Goal: Task Accomplishment & Management: Manage account settings

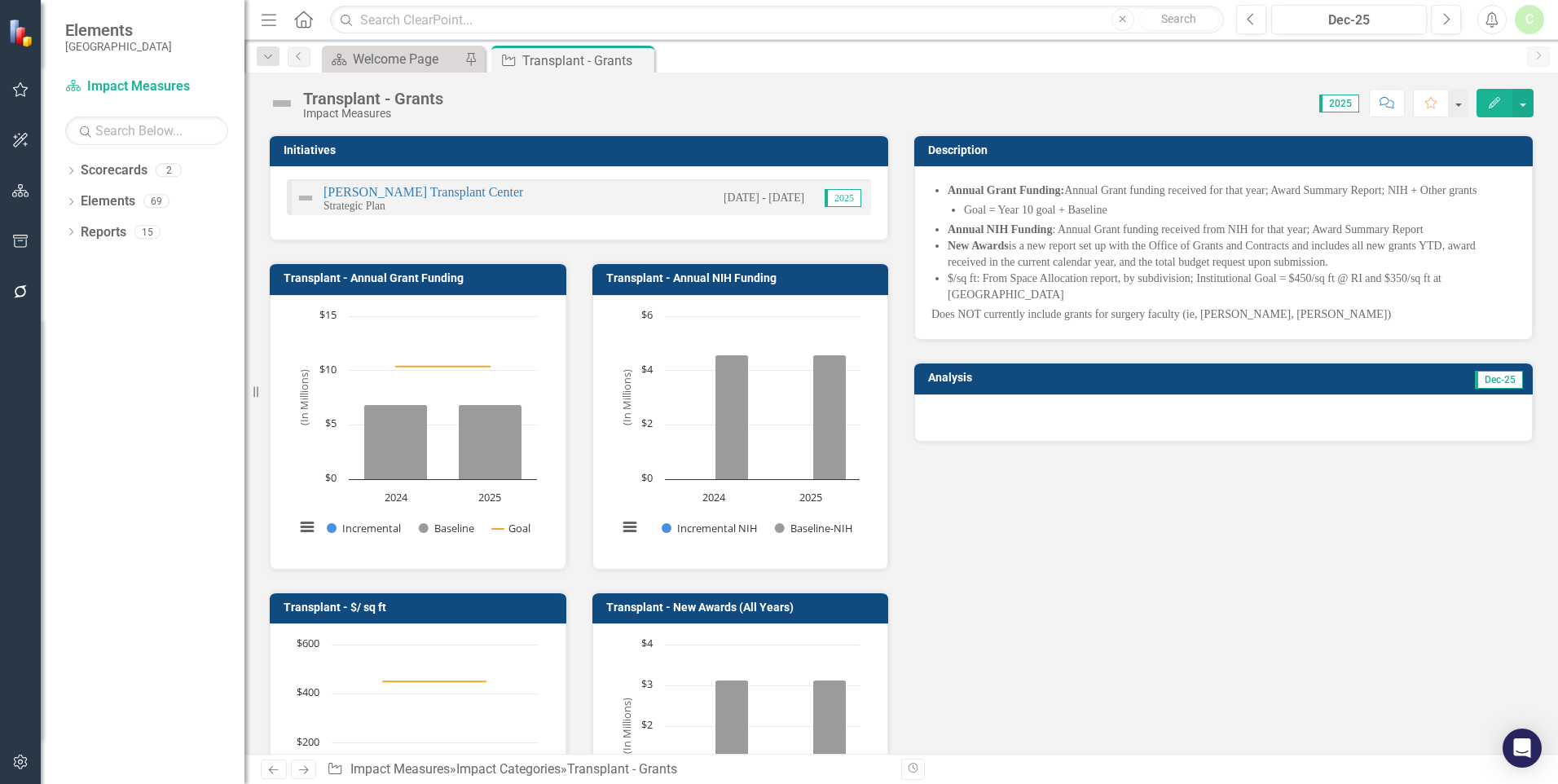
click at [1485, 103] on button "Edit" at bounding box center [1495, 103] width 36 height 28
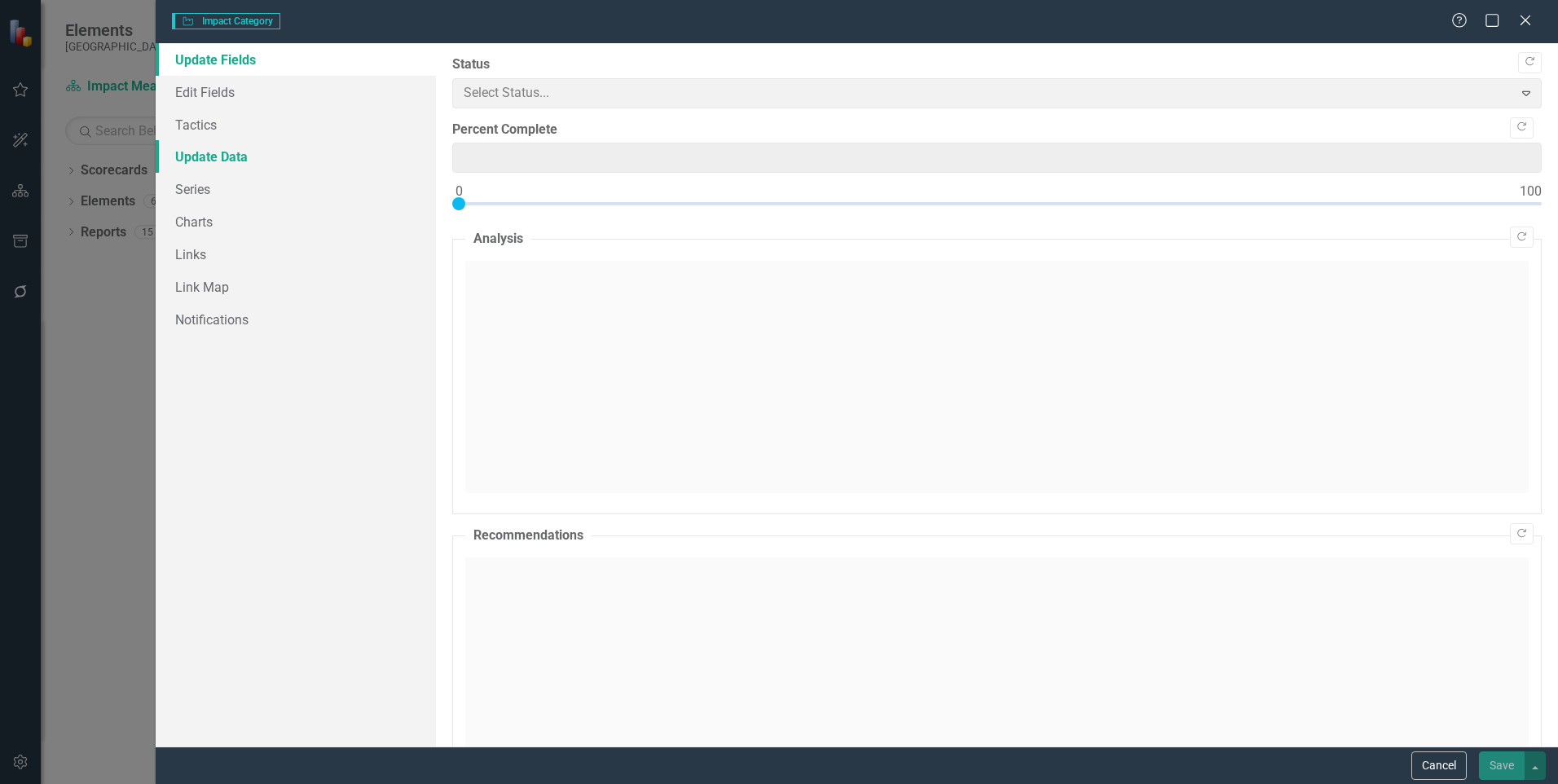
type input "0"
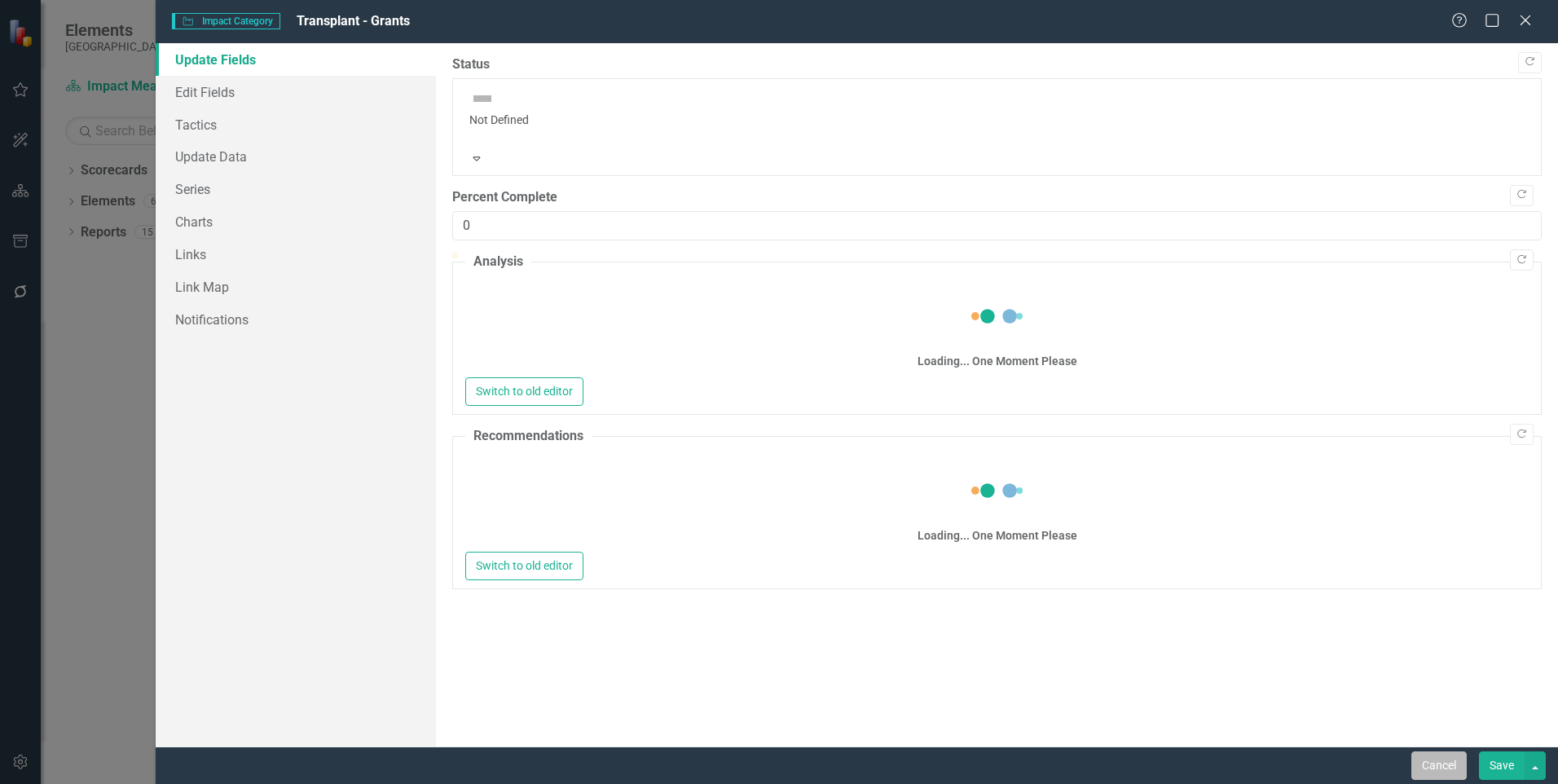
click at [1411, 762] on button "Cancel" at bounding box center [1439, 765] width 55 height 28
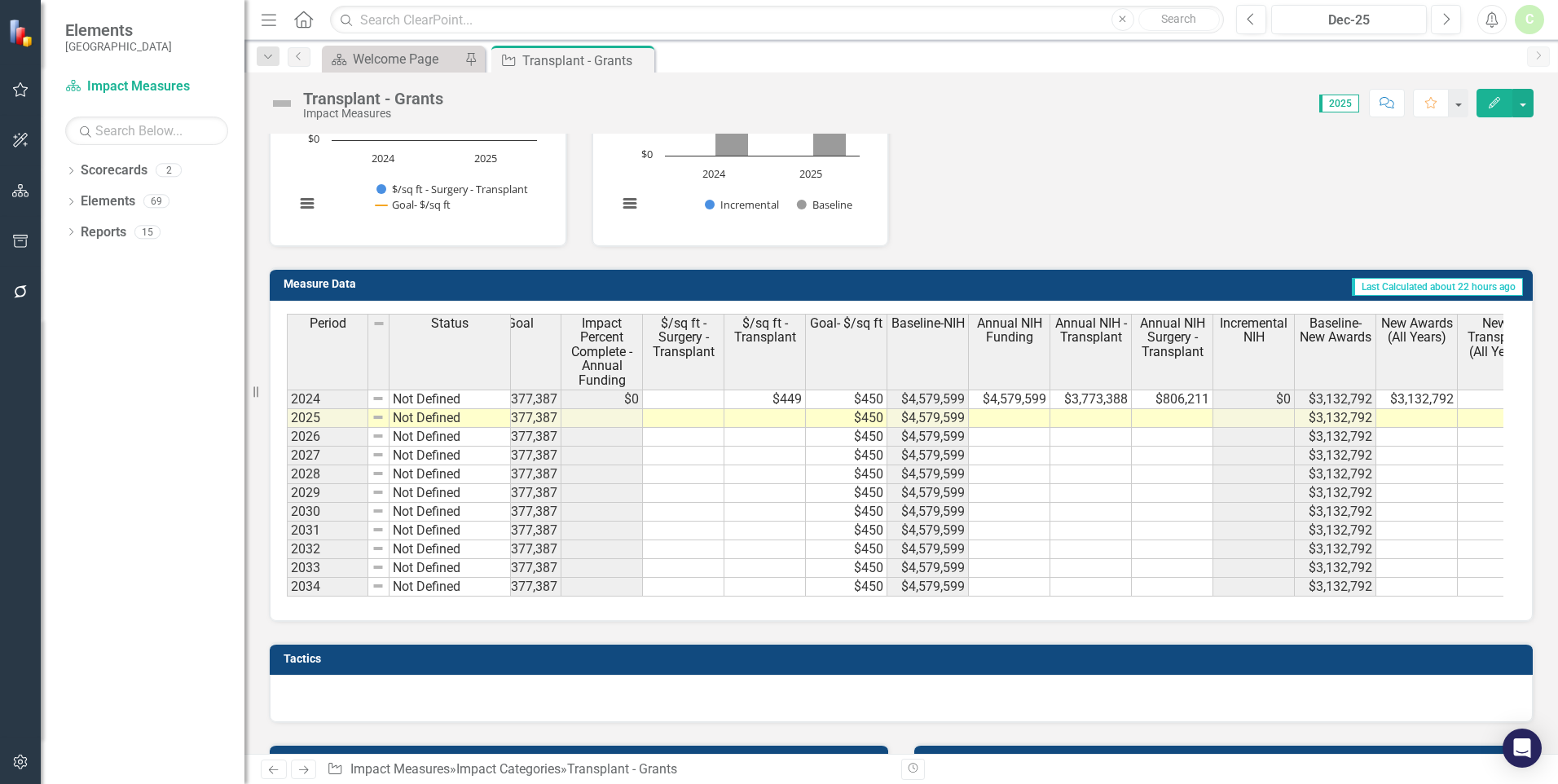
scroll to position [0, 550]
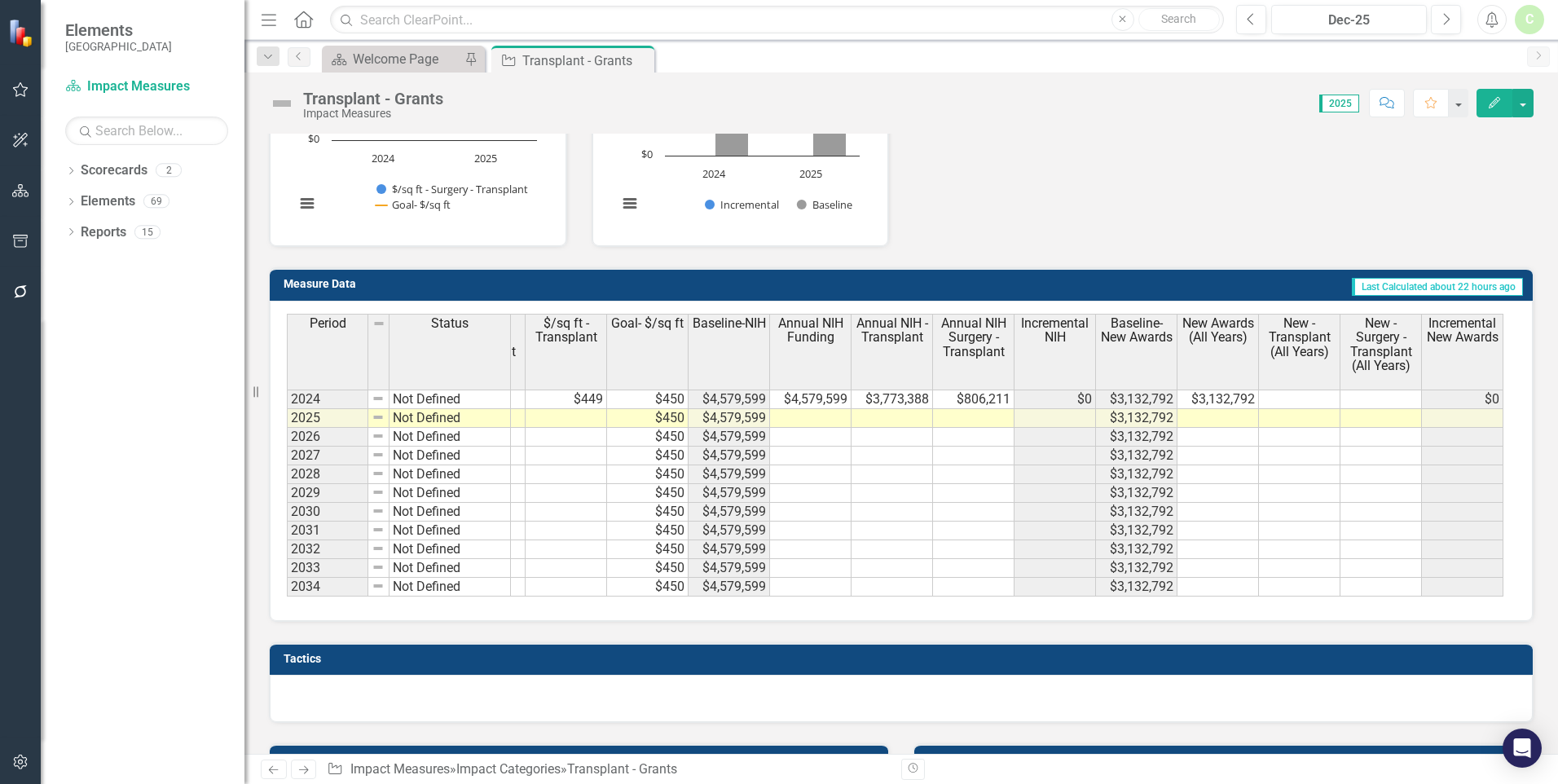
click at [1223, 396] on td "$3,132,792" at bounding box center [1218, 398] width 82 height 19
click at [1220, 401] on td "$3,132,792" at bounding box center [1218, 398] width 82 height 19
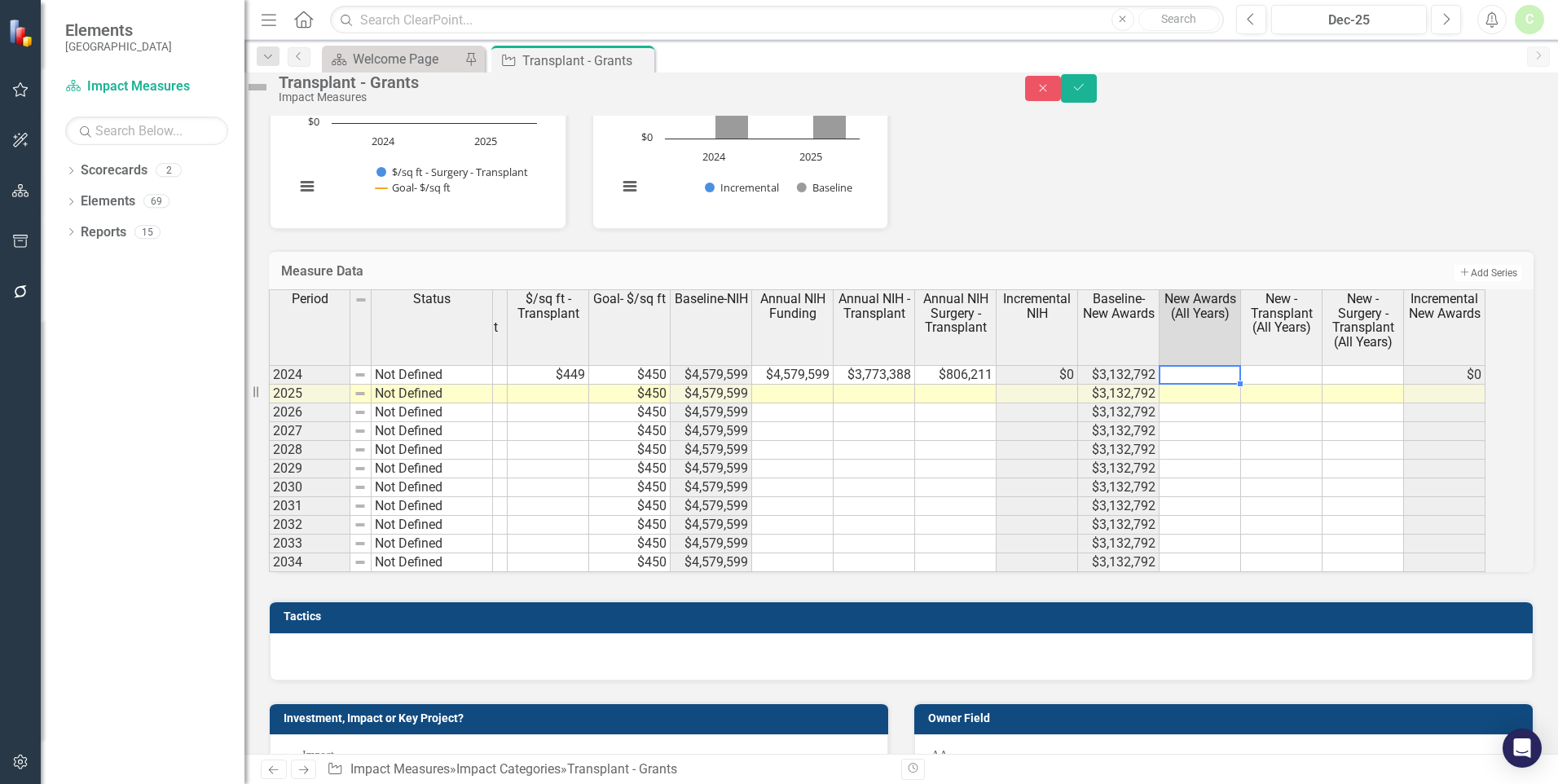
click at [1279, 365] on th "New - Transplant (All Years)" at bounding box center [1282, 327] width 82 height 76
click at [1282, 385] on td at bounding box center [1285, 374] width 82 height 19
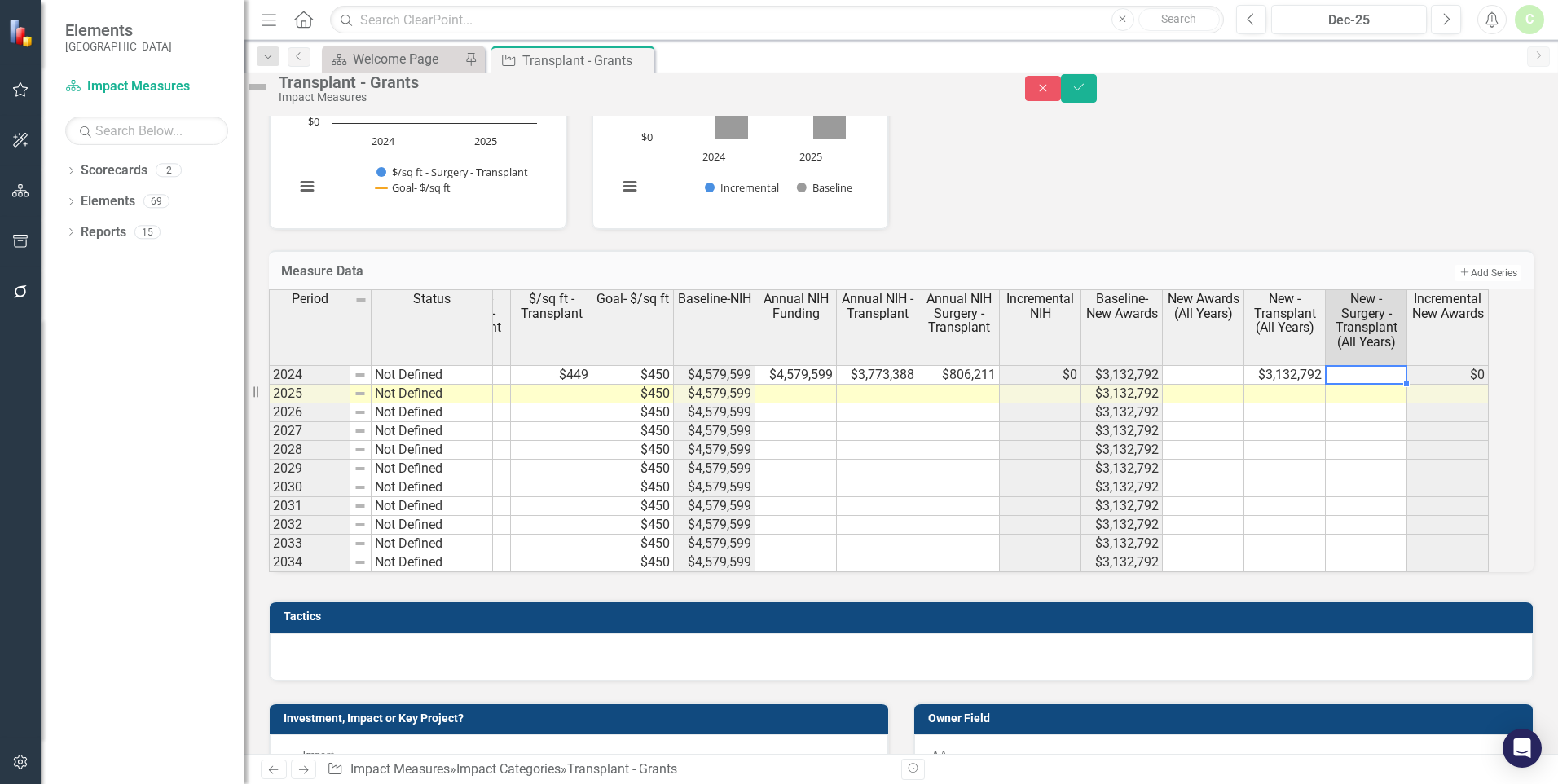
click at [1374, 385] on td at bounding box center [1366, 374] width 82 height 19
click at [1372, 385] on td at bounding box center [1366, 374] width 82 height 19
click at [1205, 385] on td at bounding box center [1203, 374] width 82 height 19
type textarea "4628243"
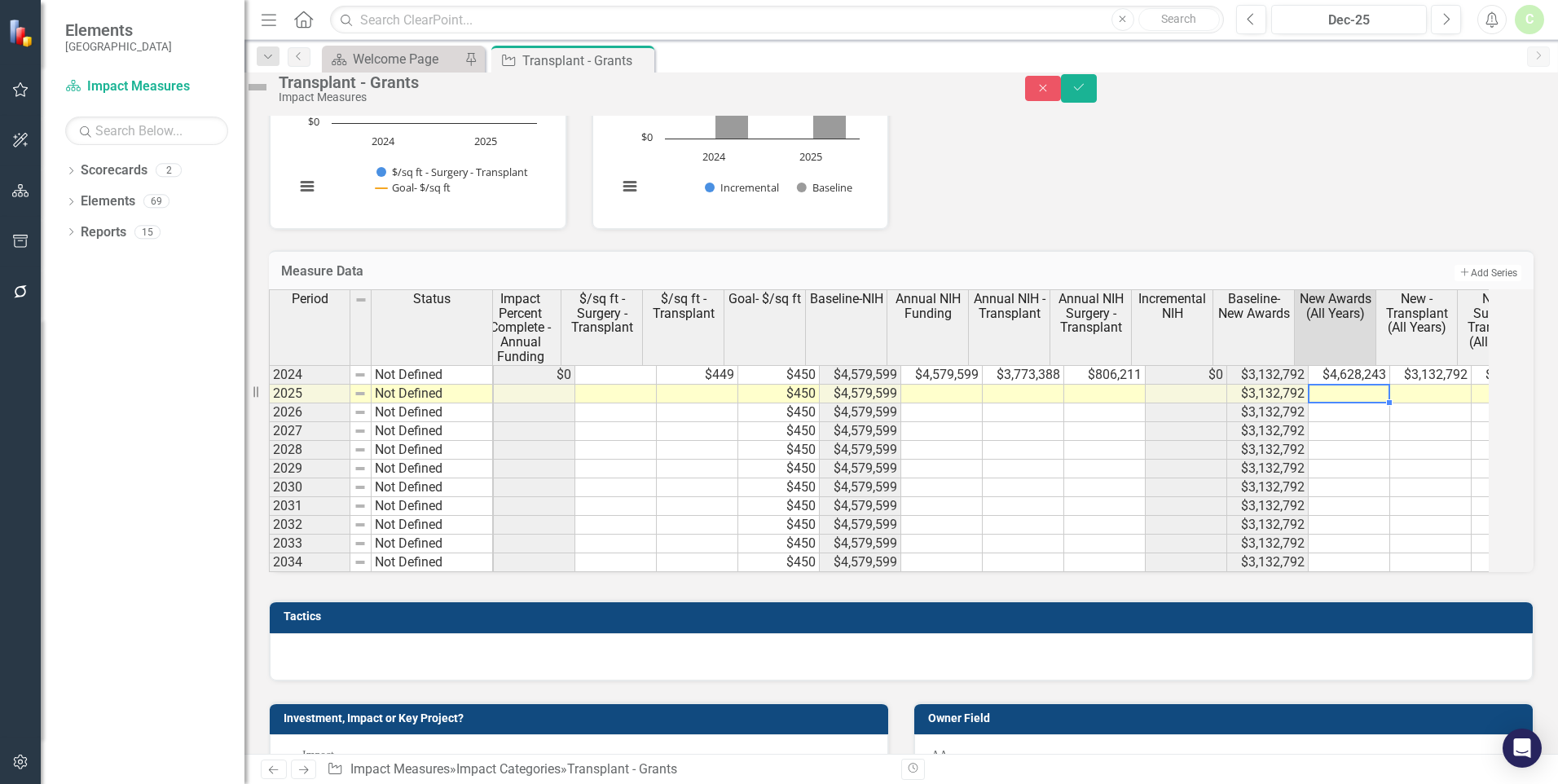
scroll to position [0, 568]
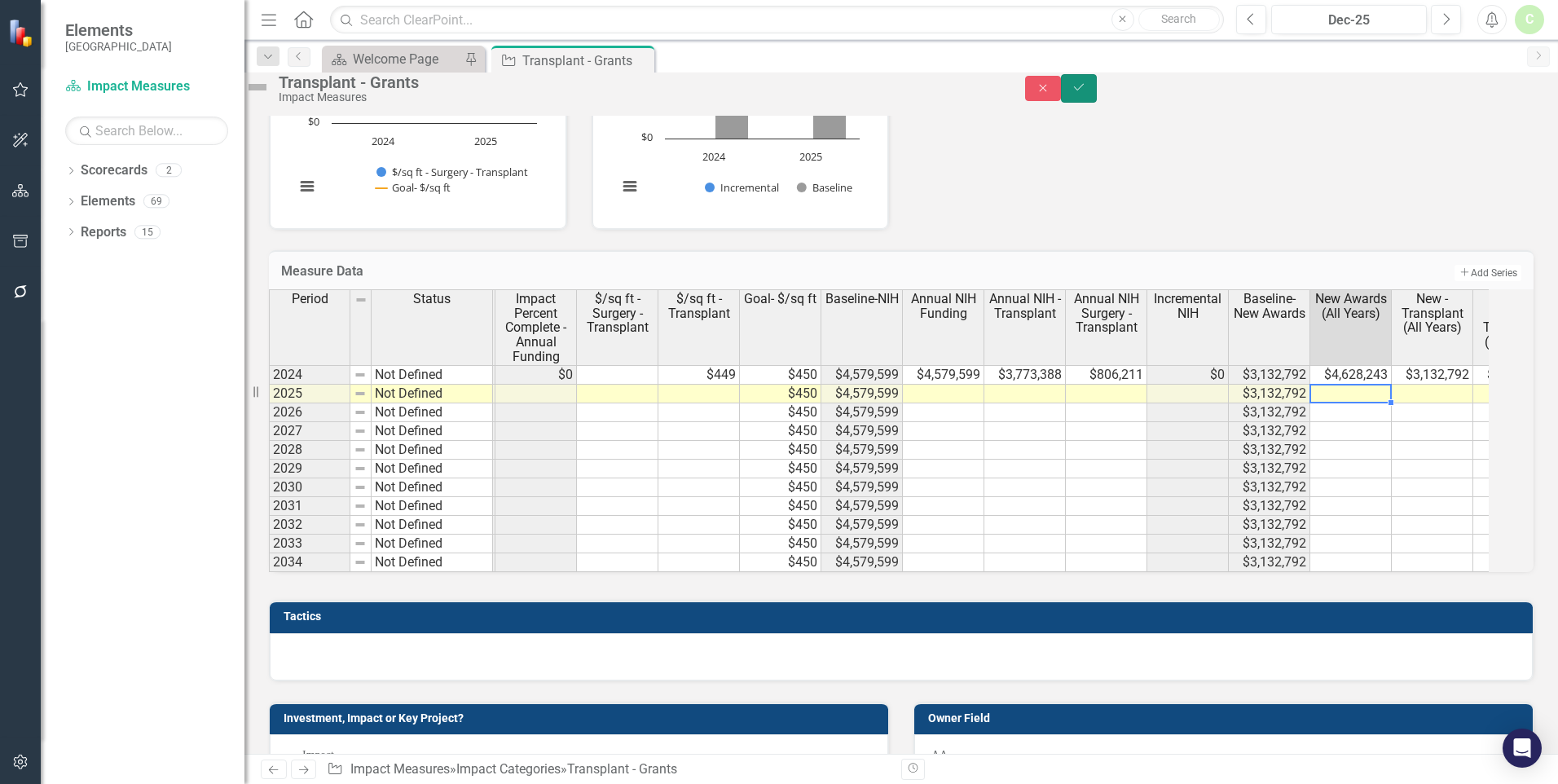
click at [1097, 103] on button "Save" at bounding box center [1079, 88] width 36 height 28
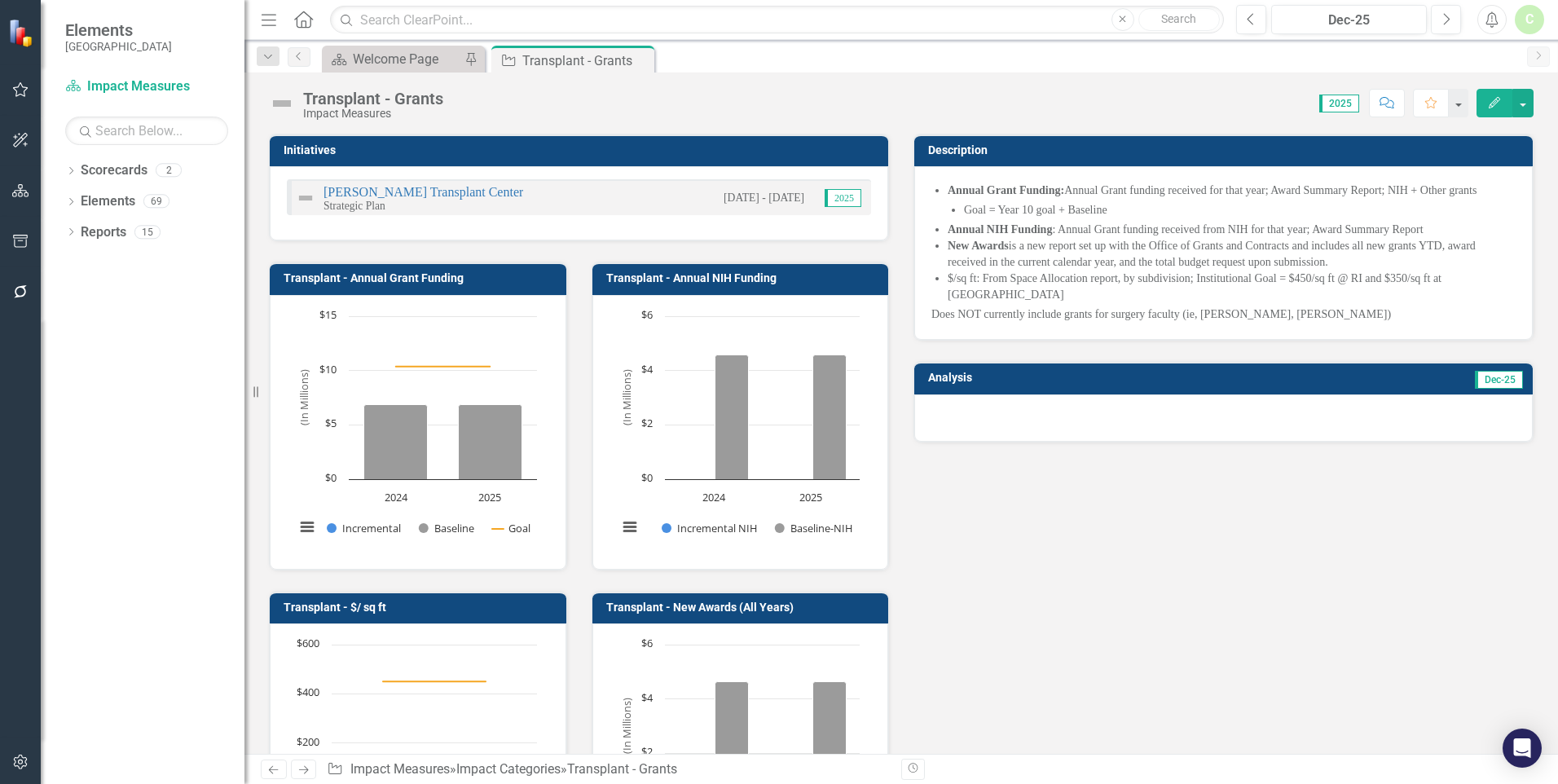
click at [1094, 502] on div "Initiatives JC Walter Transplant Center Strategic Plan 11/1/24 - 11/30/24 2025 …" at bounding box center [901, 506] width 1289 height 785
click at [1499, 103] on icon "Edit" at bounding box center [1495, 103] width 15 height 11
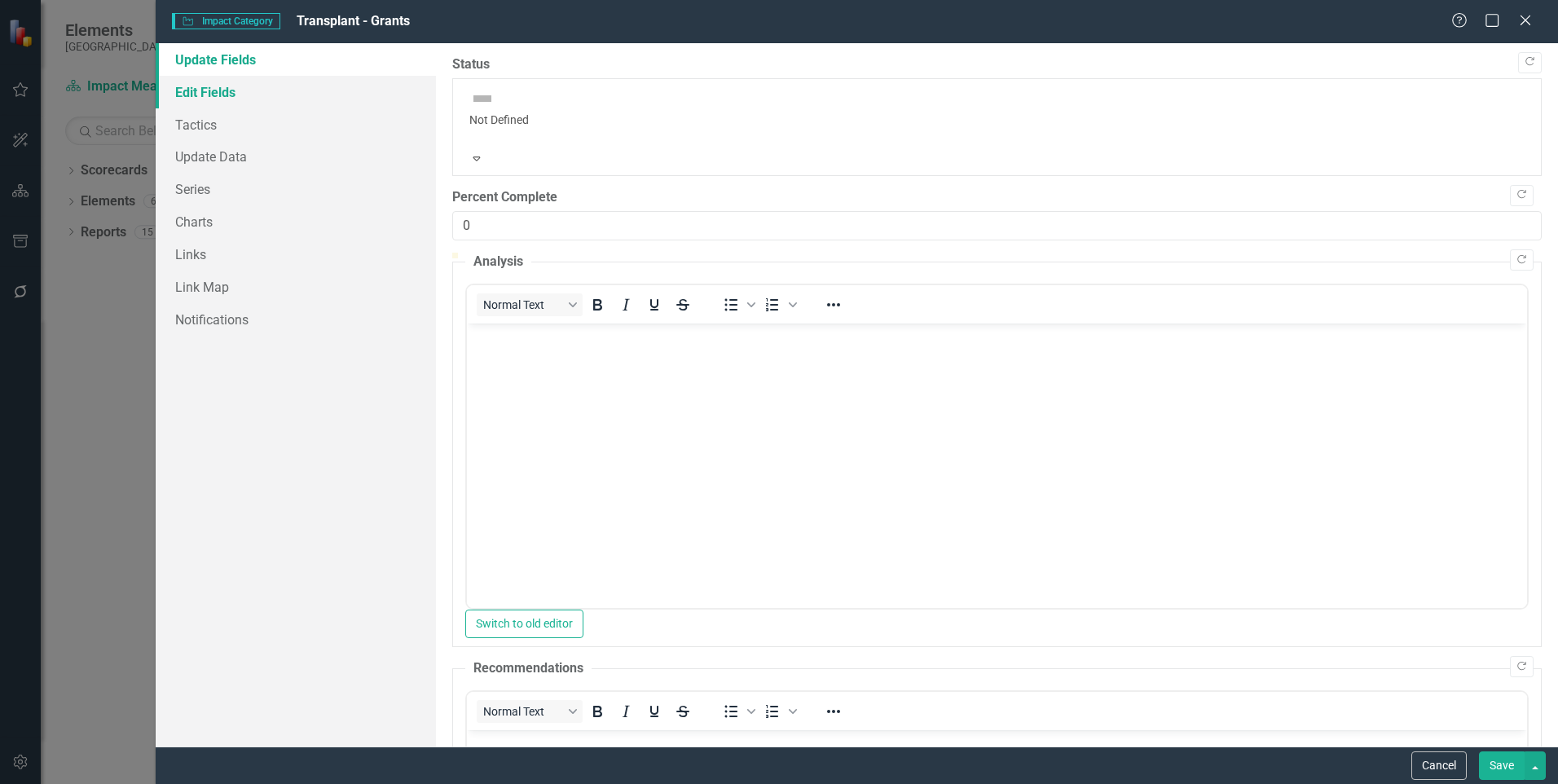
scroll to position [0, 0]
drag, startPoint x: 207, startPoint y: 194, endPoint x: 203, endPoint y: 220, distance: 26.3
click at [207, 194] on link "Series" at bounding box center [296, 190] width 280 height 33
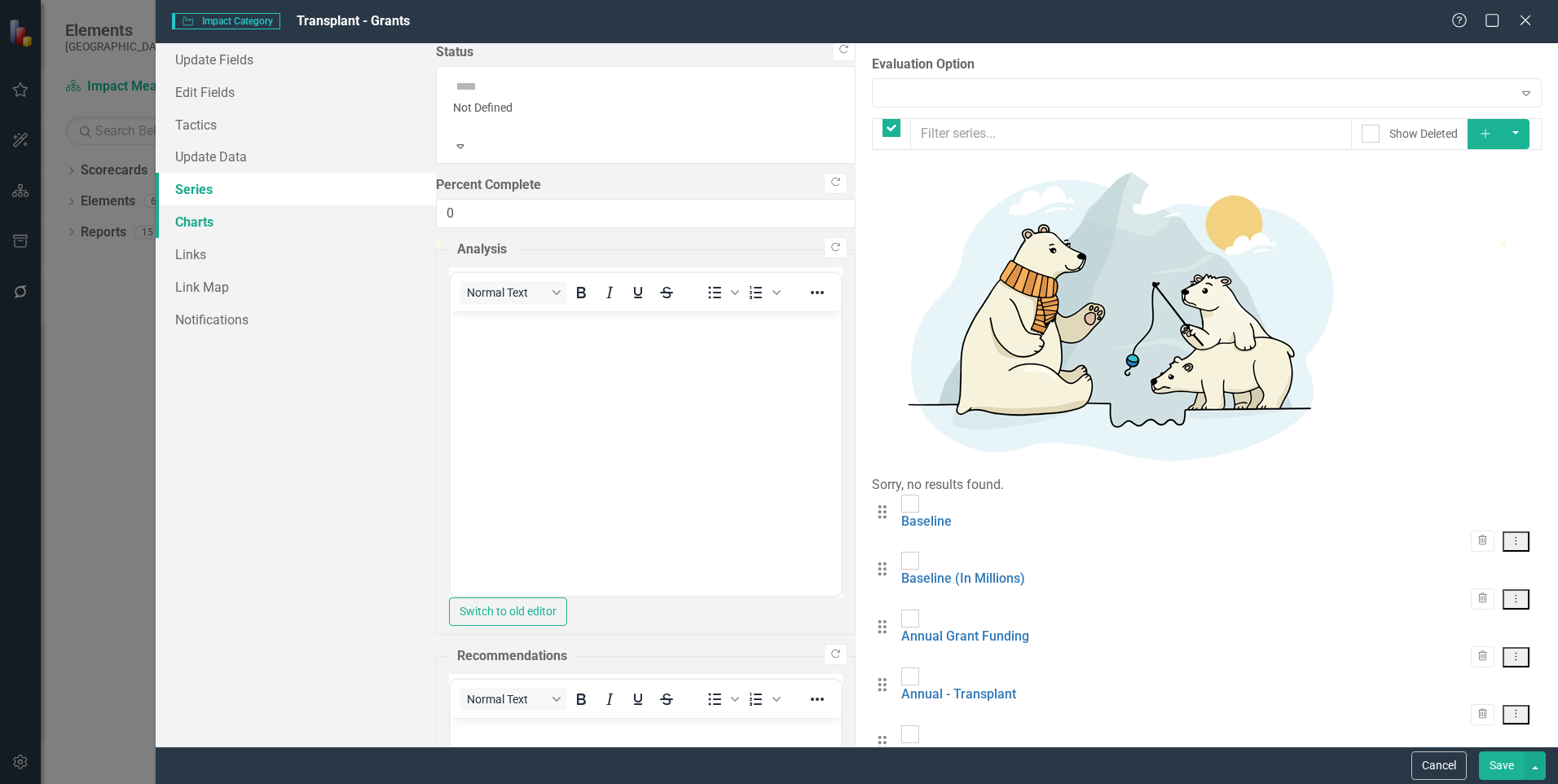
click at [203, 220] on link "Charts" at bounding box center [296, 222] width 280 height 33
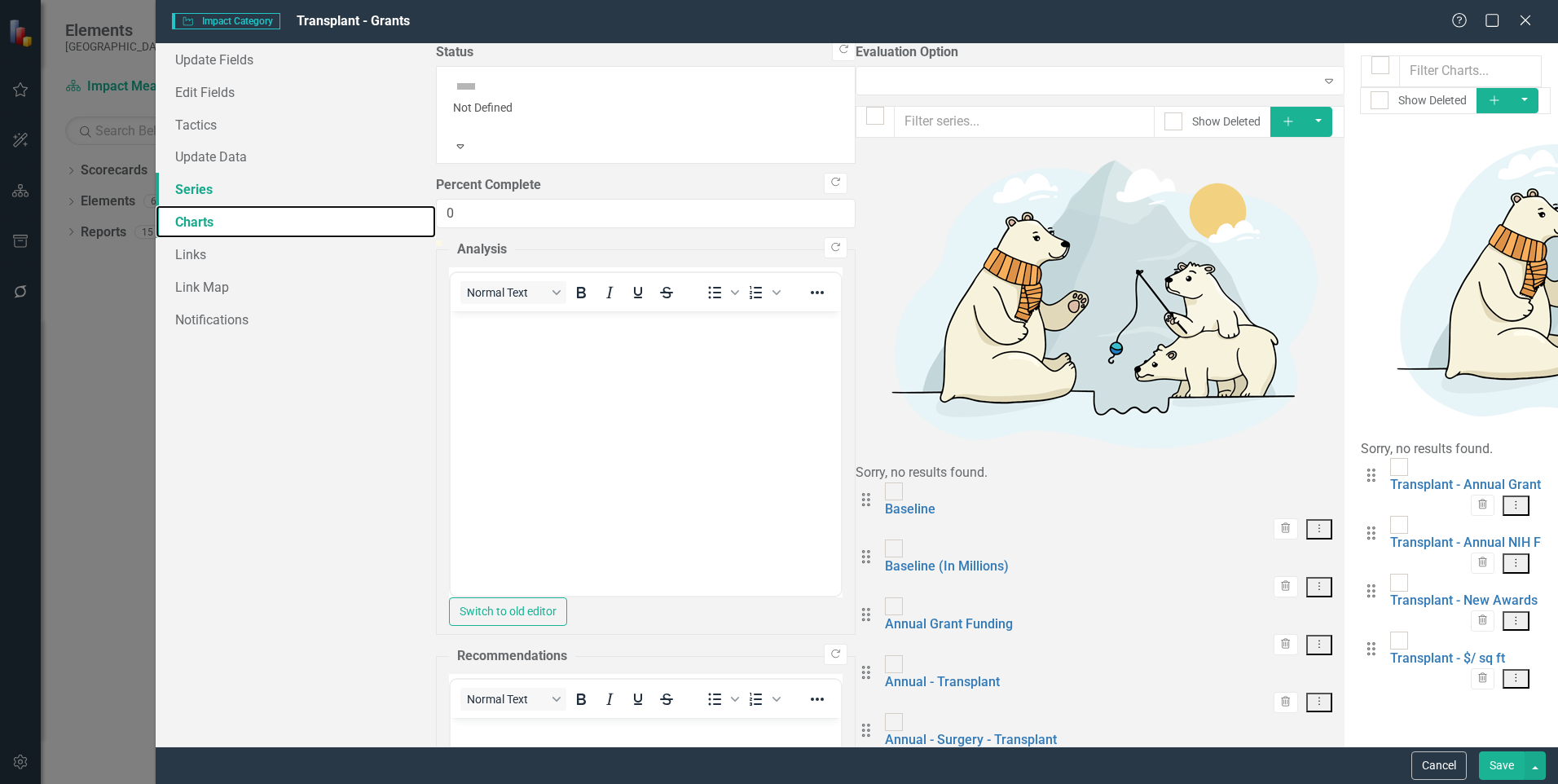
checkbox input "false"
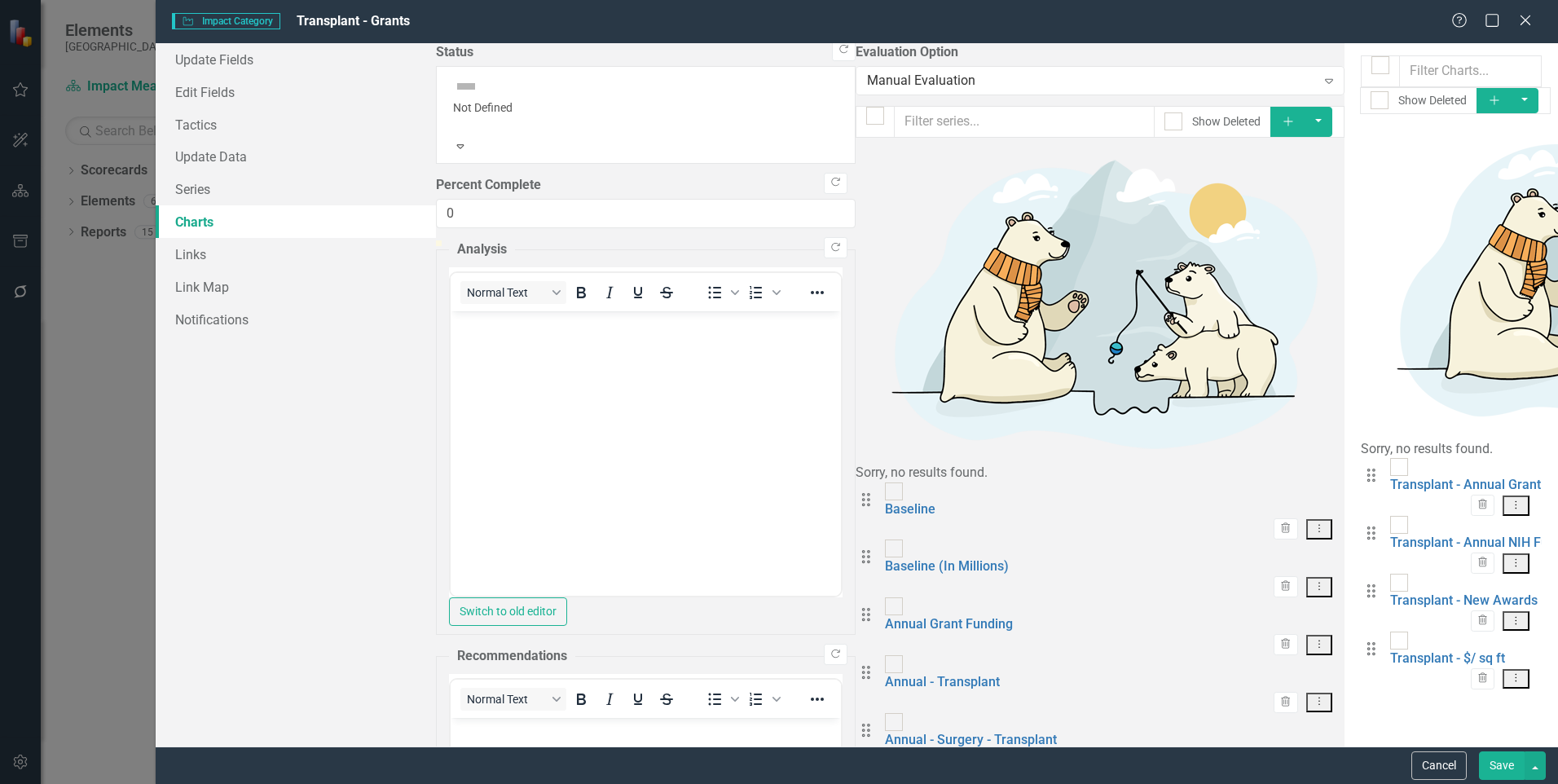
click at [1523, 495] on button "Dropdown Menu" at bounding box center [1516, 506] width 27 height 20
click at [1488, 169] on link "Copy Duplicate Chart" at bounding box center [1464, 173] width 129 height 30
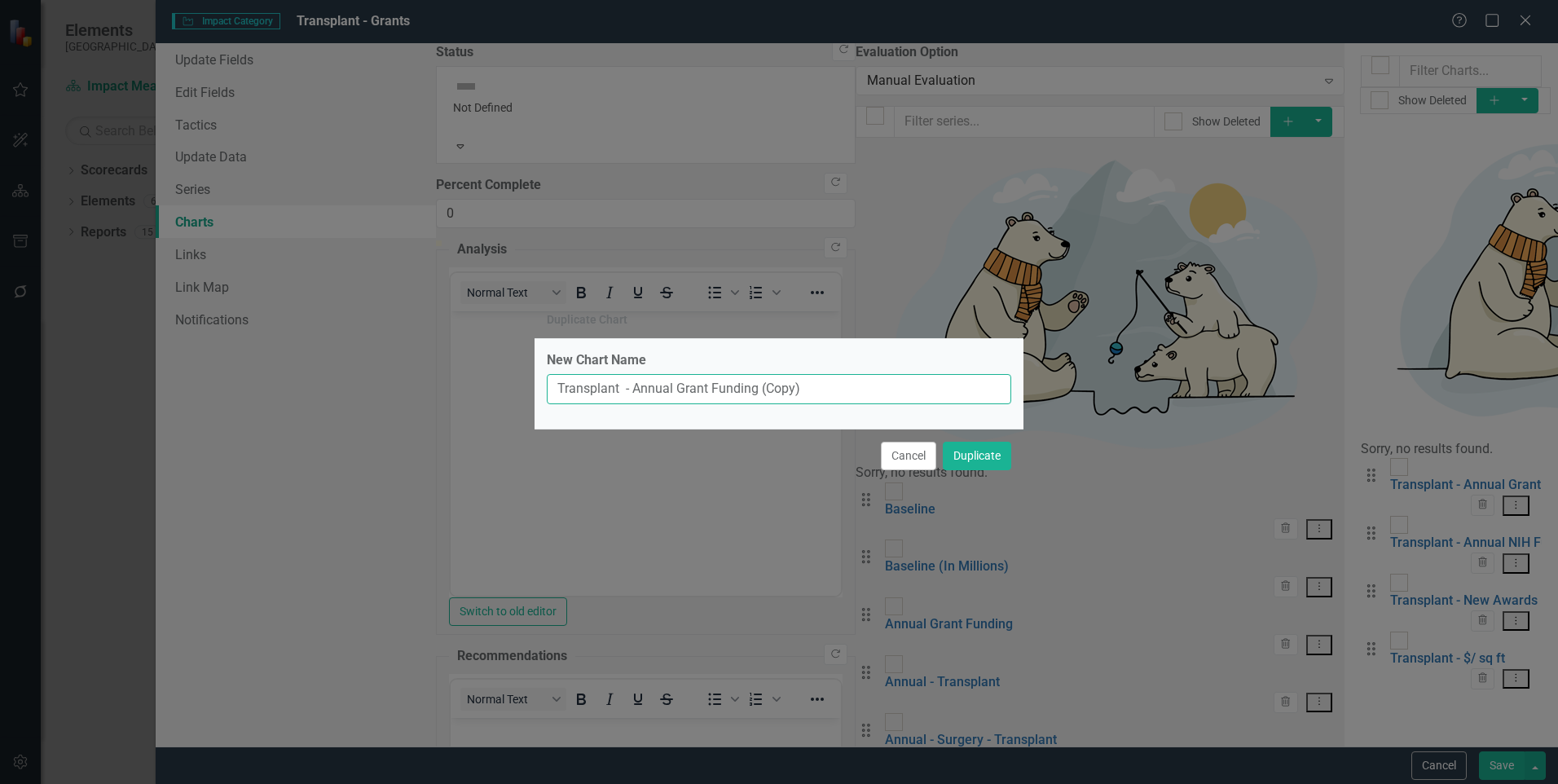
click at [806, 386] on input "Transplant - Annual Grant Funding (Copy)" at bounding box center [779, 388] width 465 height 30
drag, startPoint x: 802, startPoint y: 388, endPoint x: 762, endPoint y: 391, distance: 40.1
click at [762, 391] on input "Transplant - Annual Grant Funding (Copy)" at bounding box center [779, 388] width 465 height 30
type input "Transplant - Annual Grant Funding by subdivision"
click at [943, 441] on button "Duplicate" at bounding box center [977, 455] width 69 height 28
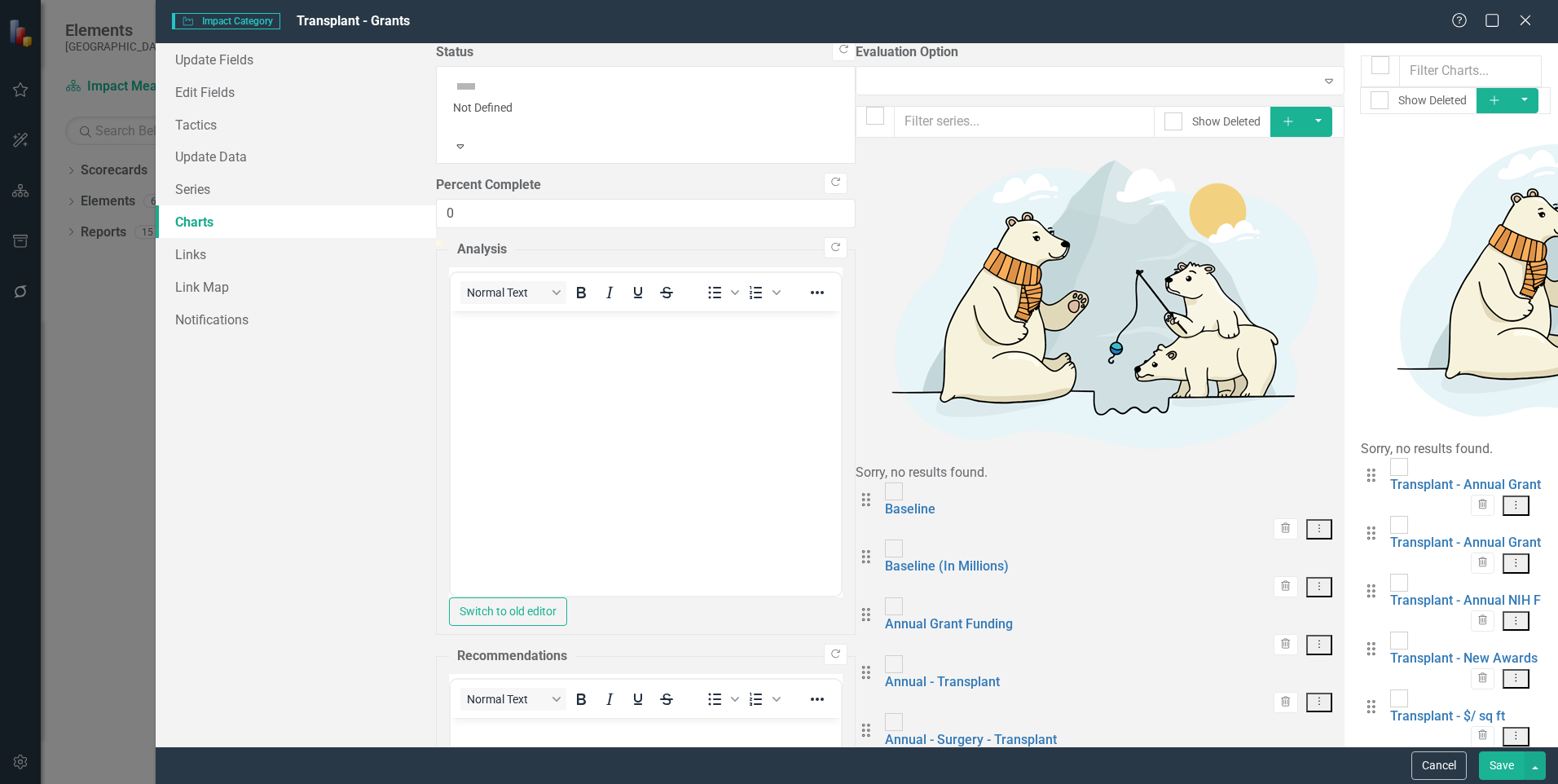
click at [1511, 615] on icon "Dropdown Menu" at bounding box center [1516, 620] width 14 height 11
click at [1489, 268] on link "Copy Duplicate Chart" at bounding box center [1464, 276] width 129 height 30
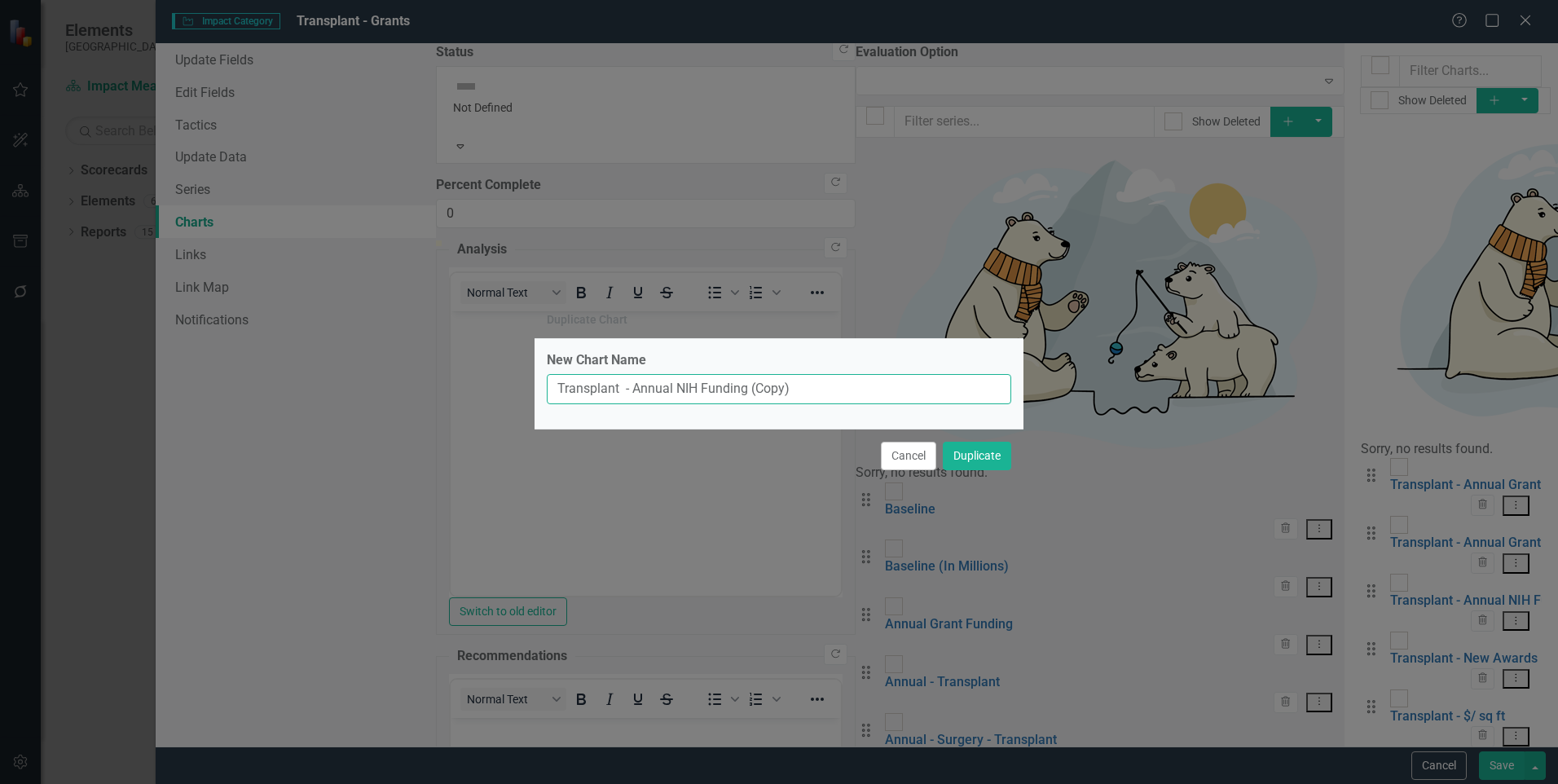
click at [842, 404] on input "Transplant - Annual NIH Funding (Copy)" at bounding box center [779, 388] width 465 height 30
drag, startPoint x: 806, startPoint y: 387, endPoint x: 752, endPoint y: 387, distance: 54.0
click at [752, 387] on input "Transplant - Annual NIH Funding (Copy)" at bounding box center [779, 388] width 465 height 30
type input "Transplant - Annual NIH Funding by subdivision"
click at [943, 441] on button "Duplicate" at bounding box center [977, 455] width 69 height 28
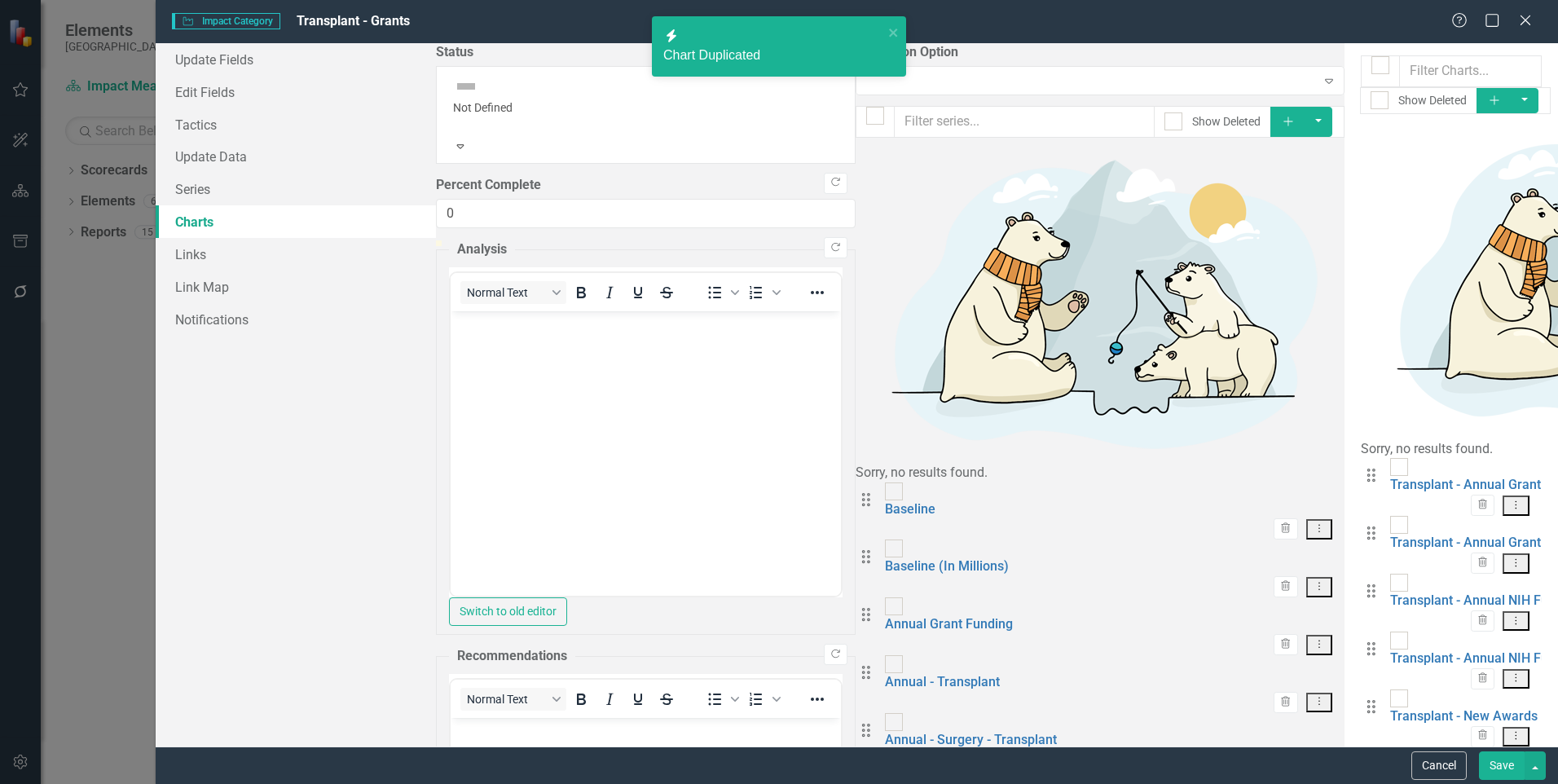
click at [1518, 726] on button "Dropdown Menu" at bounding box center [1516, 736] width 27 height 20
click at [1487, 378] on link "Copy Duplicate Chart" at bounding box center [1464, 379] width 129 height 30
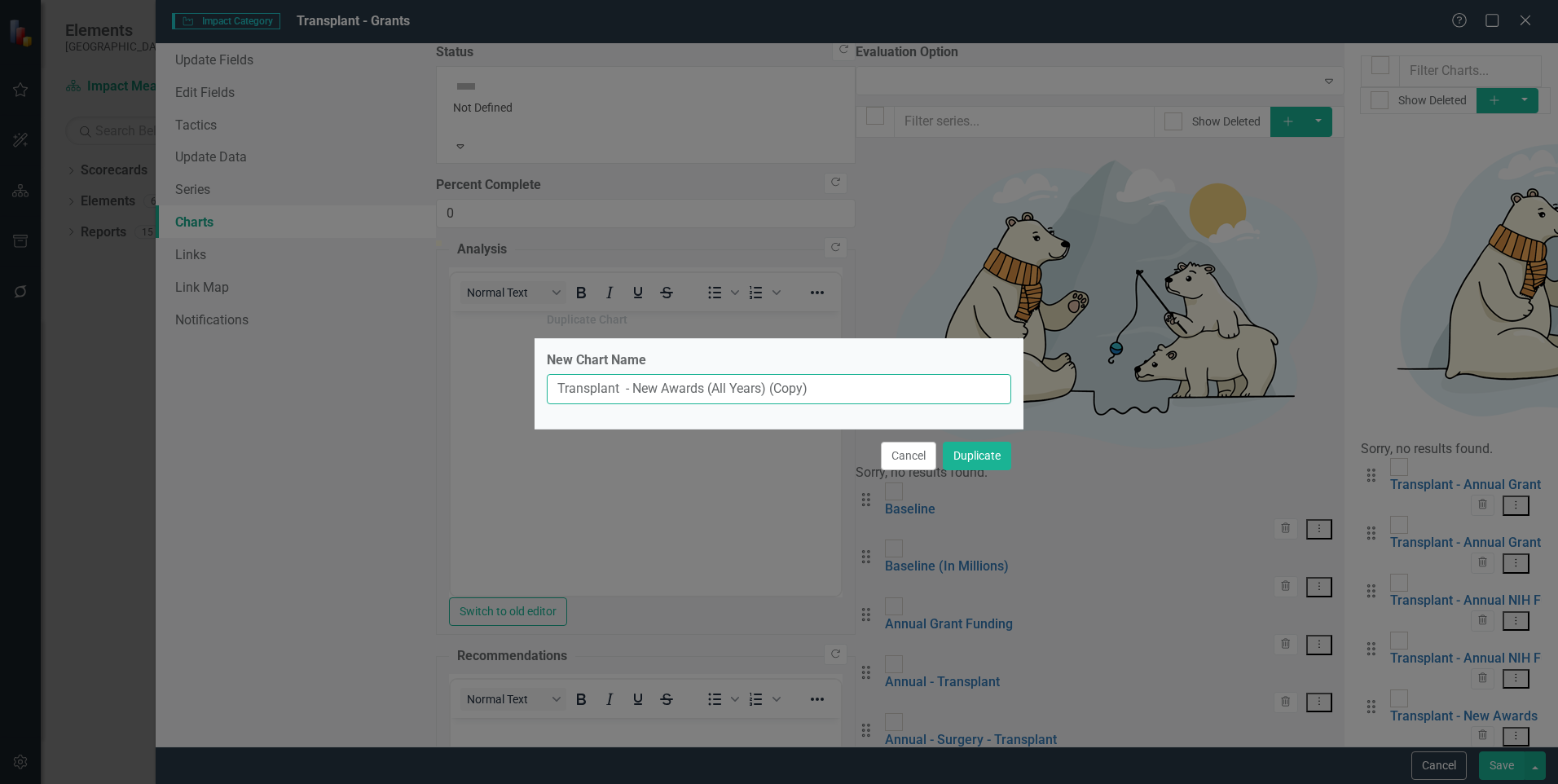
drag, startPoint x: 814, startPoint y: 389, endPoint x: 710, endPoint y: 395, distance: 104.2
click at [710, 395] on input "Transplant - New Awards (All Years) (Copy)" at bounding box center [779, 388] width 465 height 30
type input "Transplant - New Awards by subdivision"
click at [943, 441] on button "Duplicate" at bounding box center [977, 455] width 69 height 28
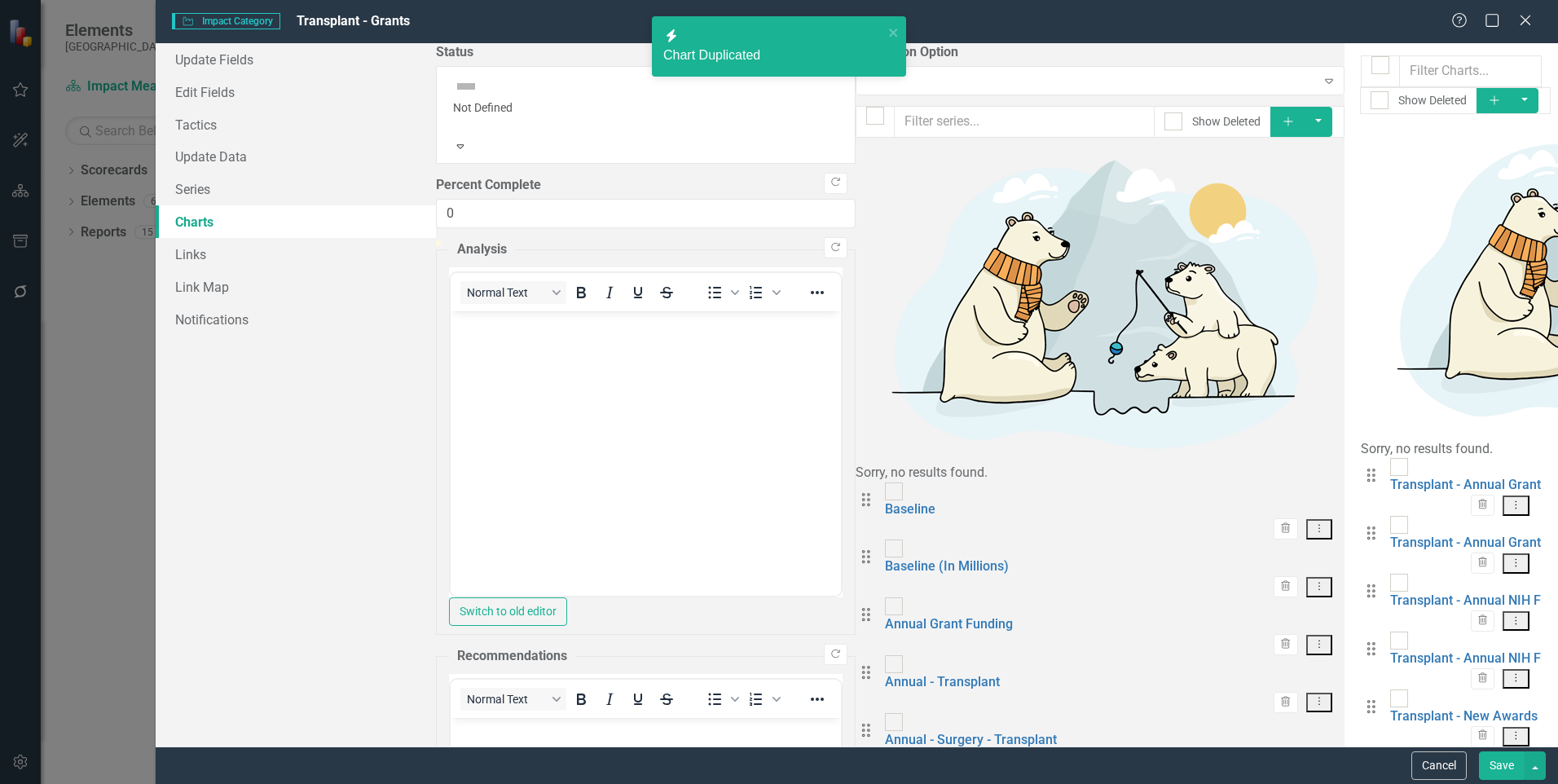
click at [1490, 481] on link "Copy Duplicate Chart" at bounding box center [1464, 482] width 129 height 30
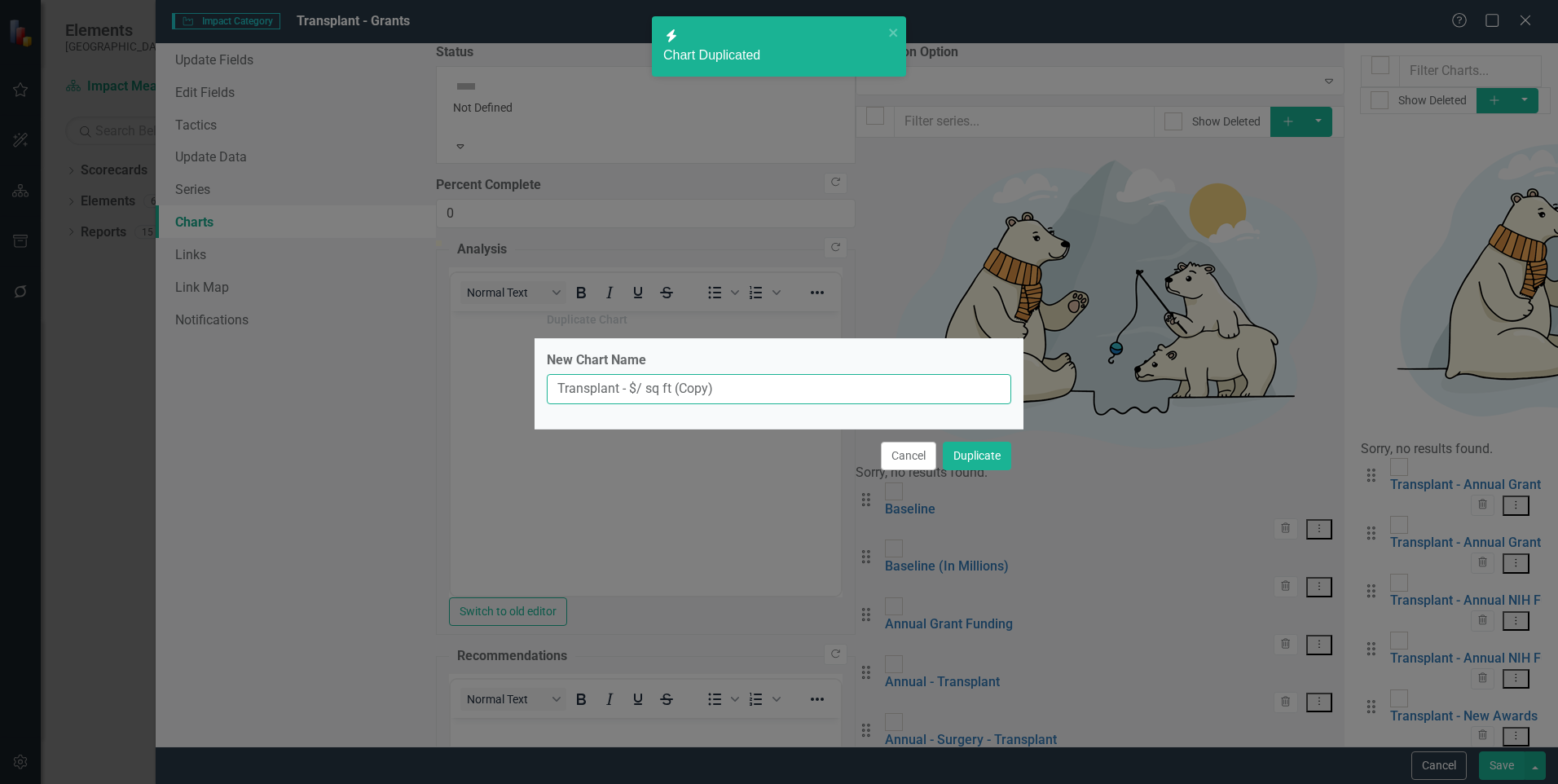
click at [752, 387] on input "Transplant - $/ sq ft (Copy)" at bounding box center [779, 388] width 465 height 30
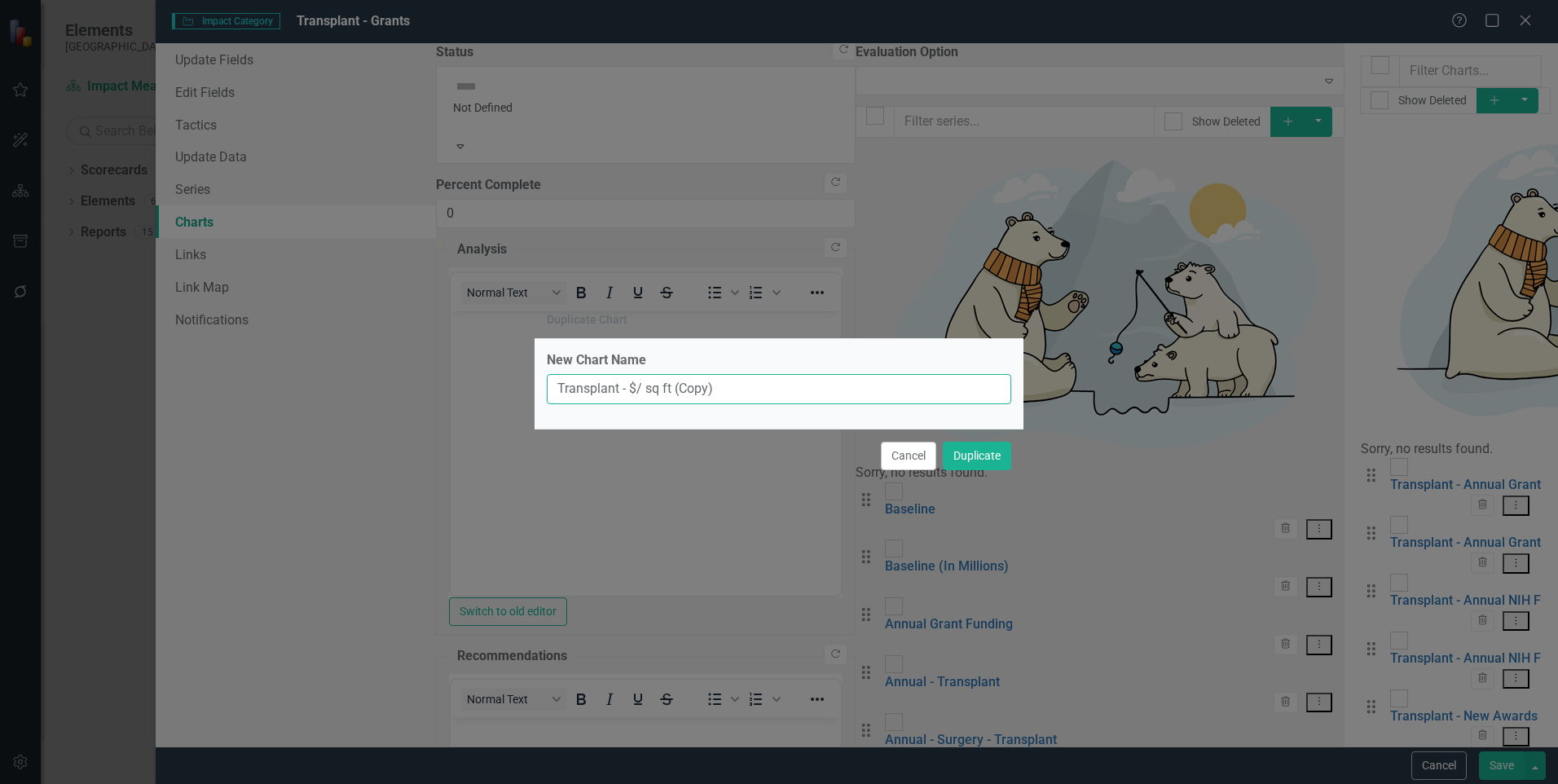
drag, startPoint x: 717, startPoint y: 388, endPoint x: 676, endPoint y: 391, distance: 41.1
click at [676, 391] on input "Transplant - $/ sq ft (Copy)" at bounding box center [779, 388] width 465 height 30
type input "Transplant - $/ sq ft by subdivision"
click at [943, 441] on button "Duplicate" at bounding box center [977, 455] width 69 height 28
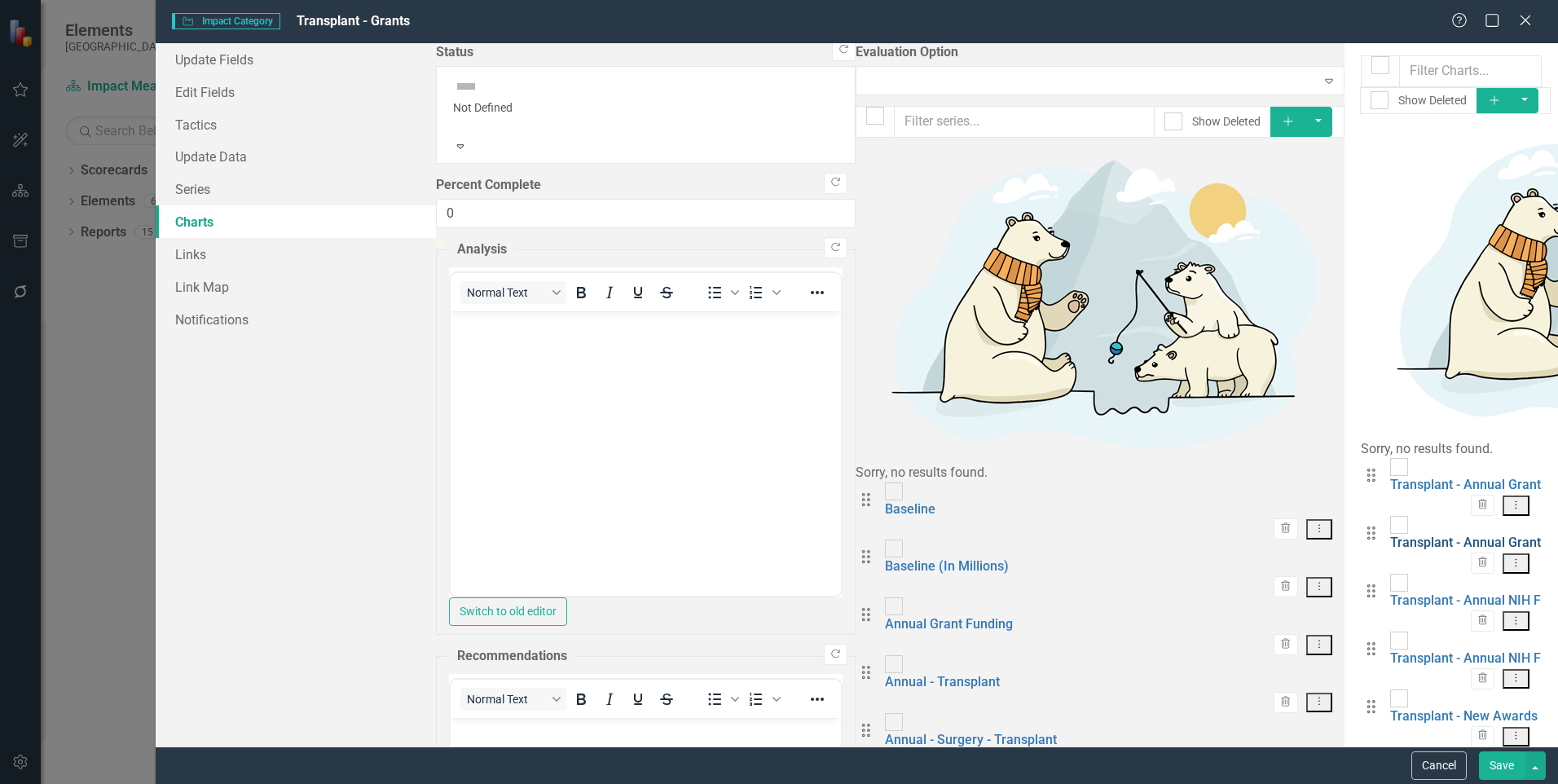
click at [1390, 534] on link "Transplant - Annual Grant Funding by subdivision" at bounding box center [1534, 541] width 288 height 16
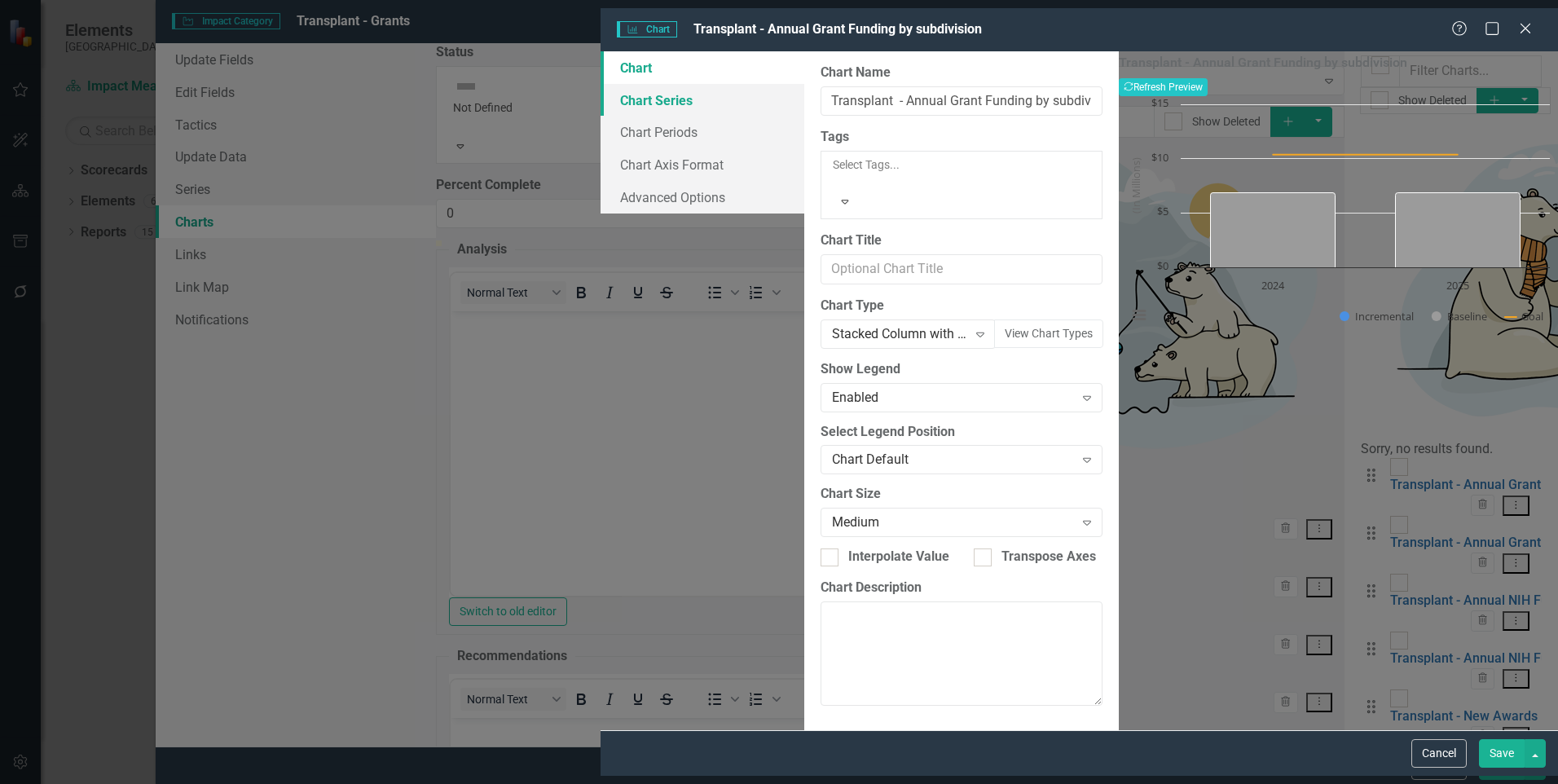
click at [600, 101] on link "Chart Series" at bounding box center [702, 101] width 203 height 33
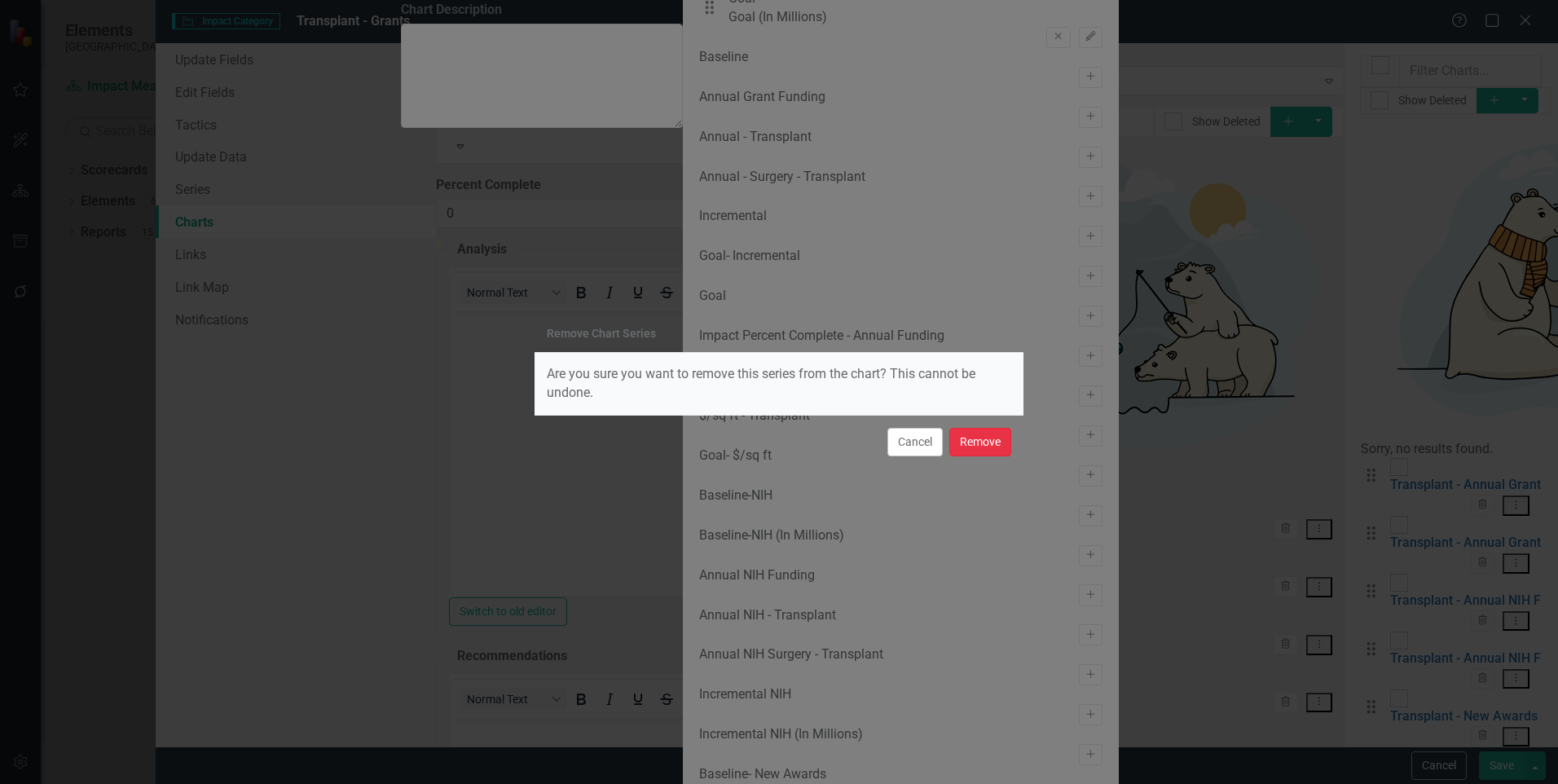
click at [973, 438] on button "Remove" at bounding box center [981, 441] width 62 height 28
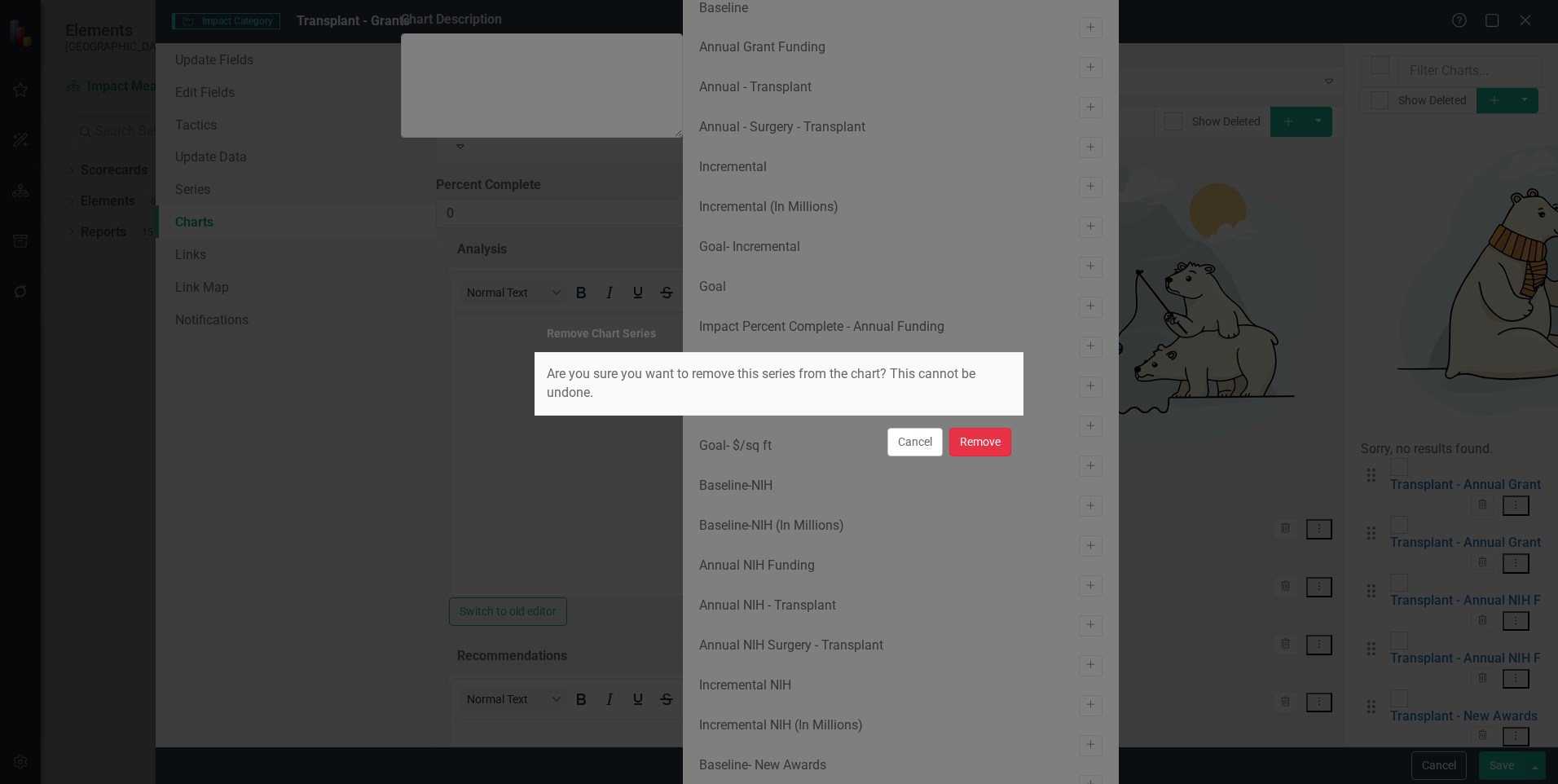
click at [988, 454] on button "Remove" at bounding box center [981, 441] width 62 height 28
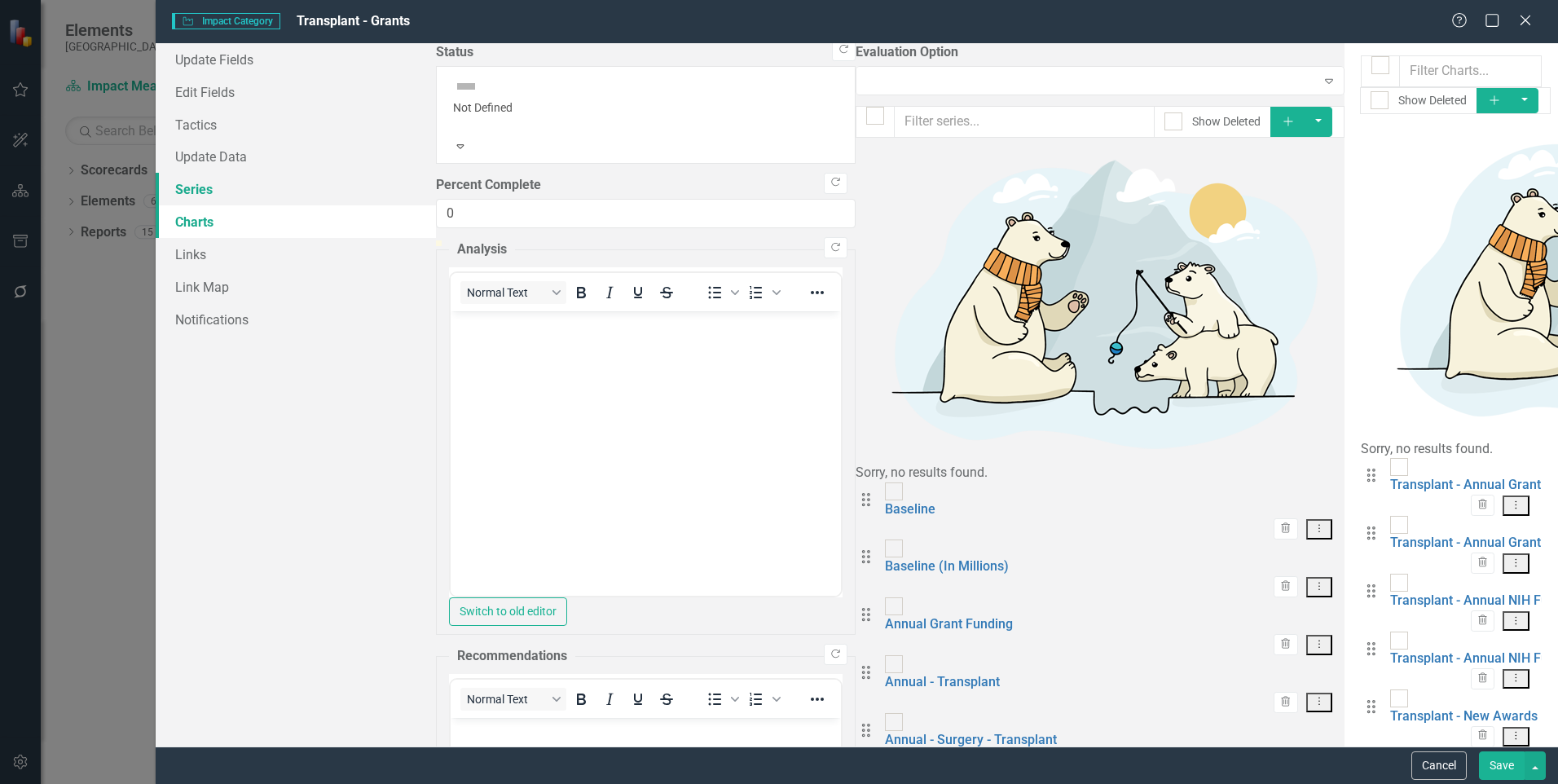
click at [181, 182] on link "Series" at bounding box center [296, 190] width 280 height 33
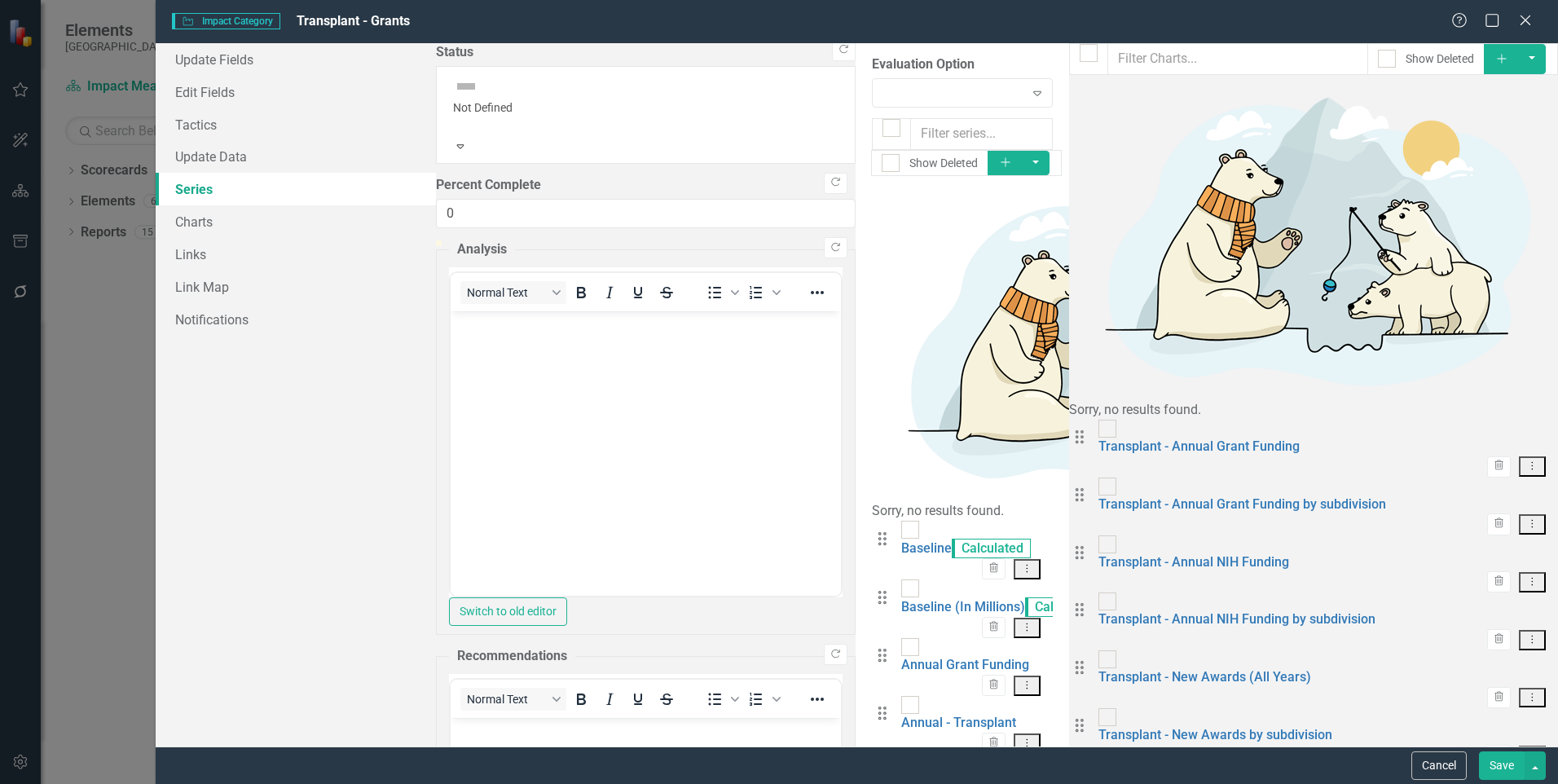
click at [1041, 733] on button "Dropdown Menu" at bounding box center [1026, 743] width 27 height 20
click at [1492, 387] on link "Copy Duplicate Measure Series" at bounding box center [1423, 390] width 185 height 30
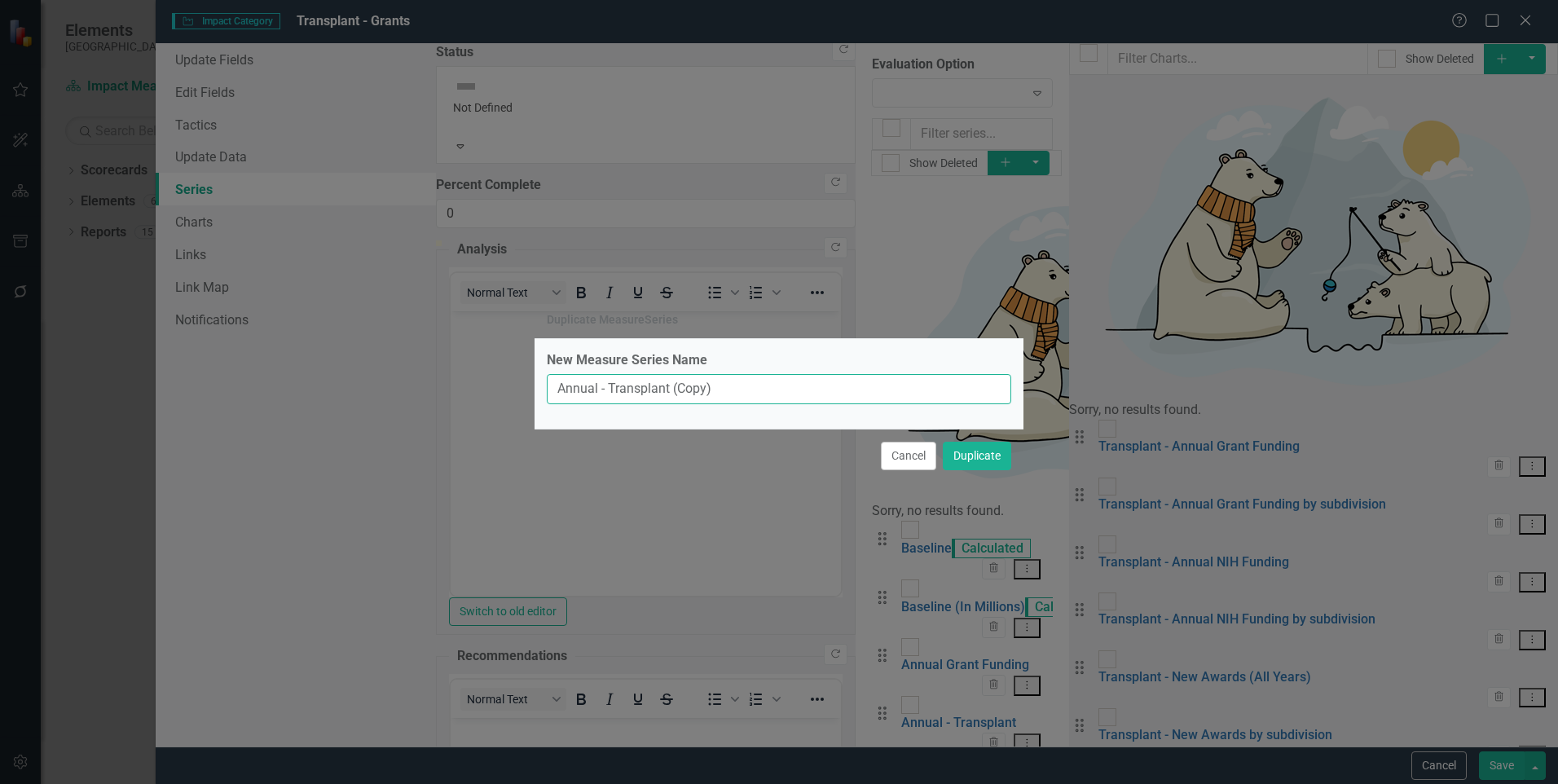
click at [728, 387] on input "Annual - Transplant (Copy)" at bounding box center [779, 388] width 465 height 30
drag, startPoint x: 705, startPoint y: 393, endPoint x: 681, endPoint y: 392, distance: 24.0
click at [681, 392] on input "Annual - Transplant (Copy)" at bounding box center [779, 388] width 465 height 30
type input "Annual - Transplant (in millions)"
click at [972, 460] on button "Duplicate" at bounding box center [977, 455] width 69 height 28
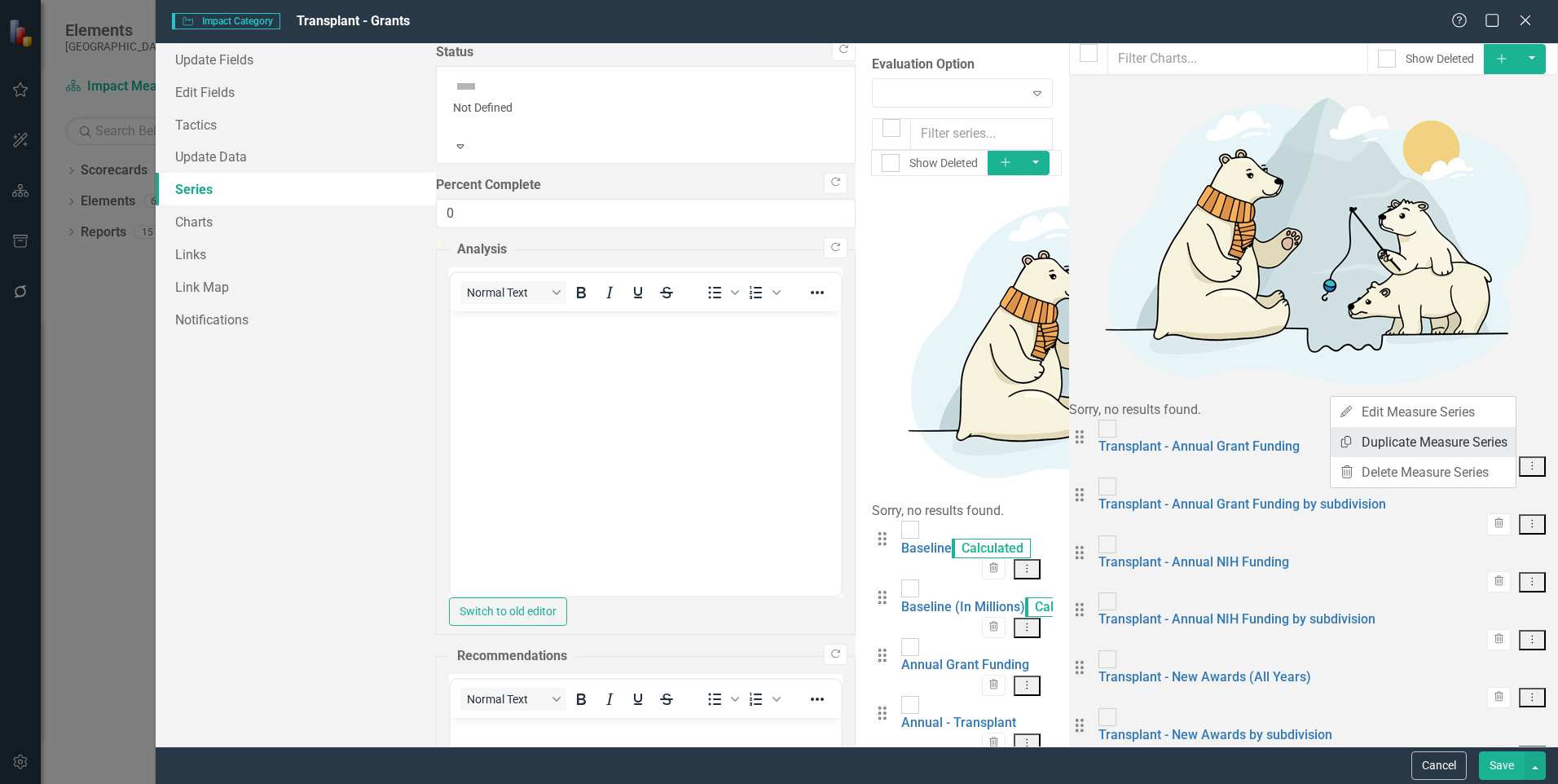
click at [1493, 439] on link "Copy Duplicate Measure Series" at bounding box center [1423, 441] width 185 height 30
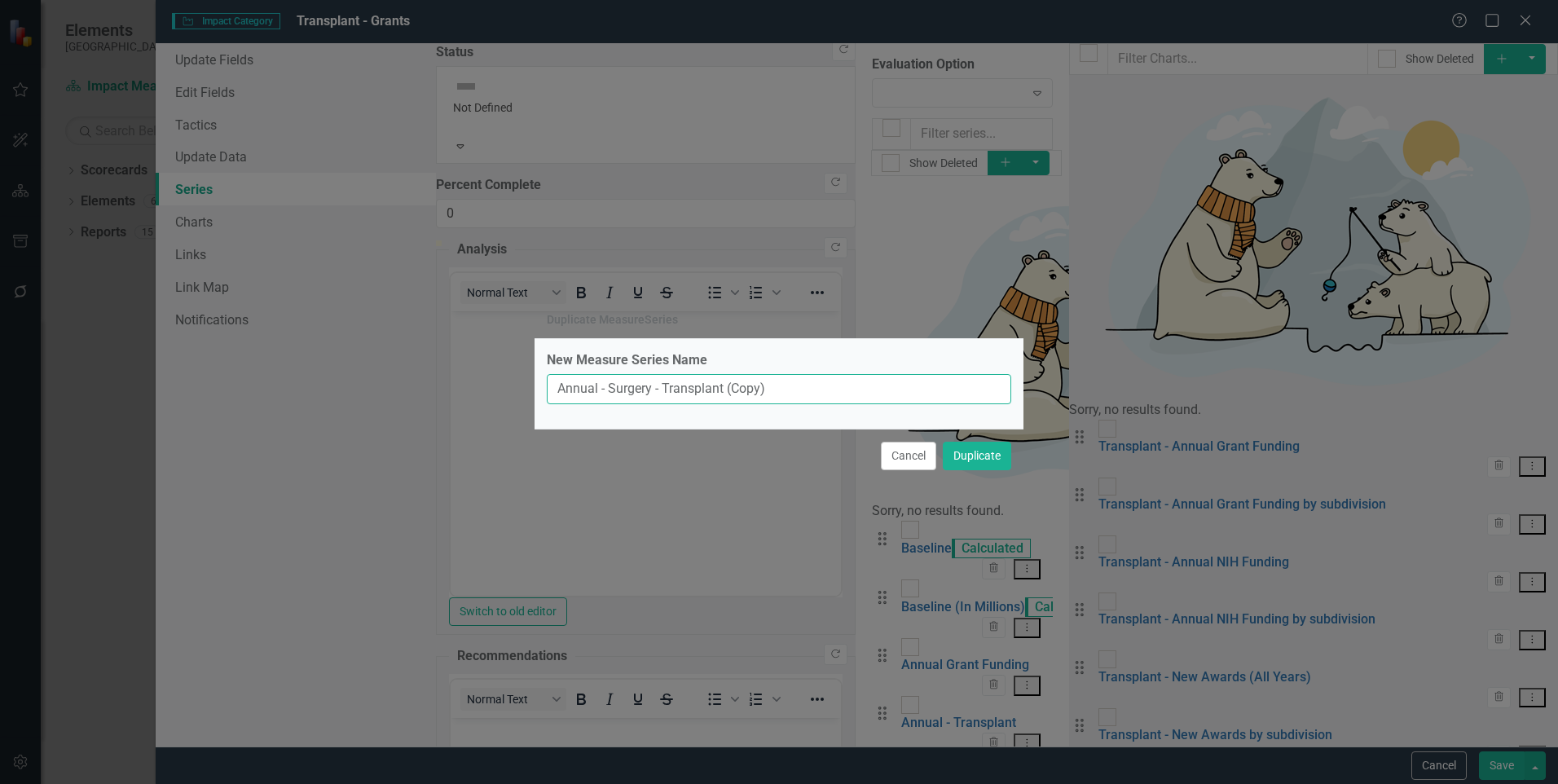
click at [740, 385] on input "Annual - Surgery - Transplant (Copy)" at bounding box center [779, 388] width 465 height 30
drag, startPoint x: 733, startPoint y: 390, endPoint x: 761, endPoint y: 391, distance: 28.0
click at [761, 391] on input "Annual - Surgery - Transplant (Copy)" at bounding box center [779, 388] width 465 height 30
type input "Annual - Surgery - Transplant (in millions)"
click at [943, 441] on button "Duplicate" at bounding box center [977, 455] width 69 height 28
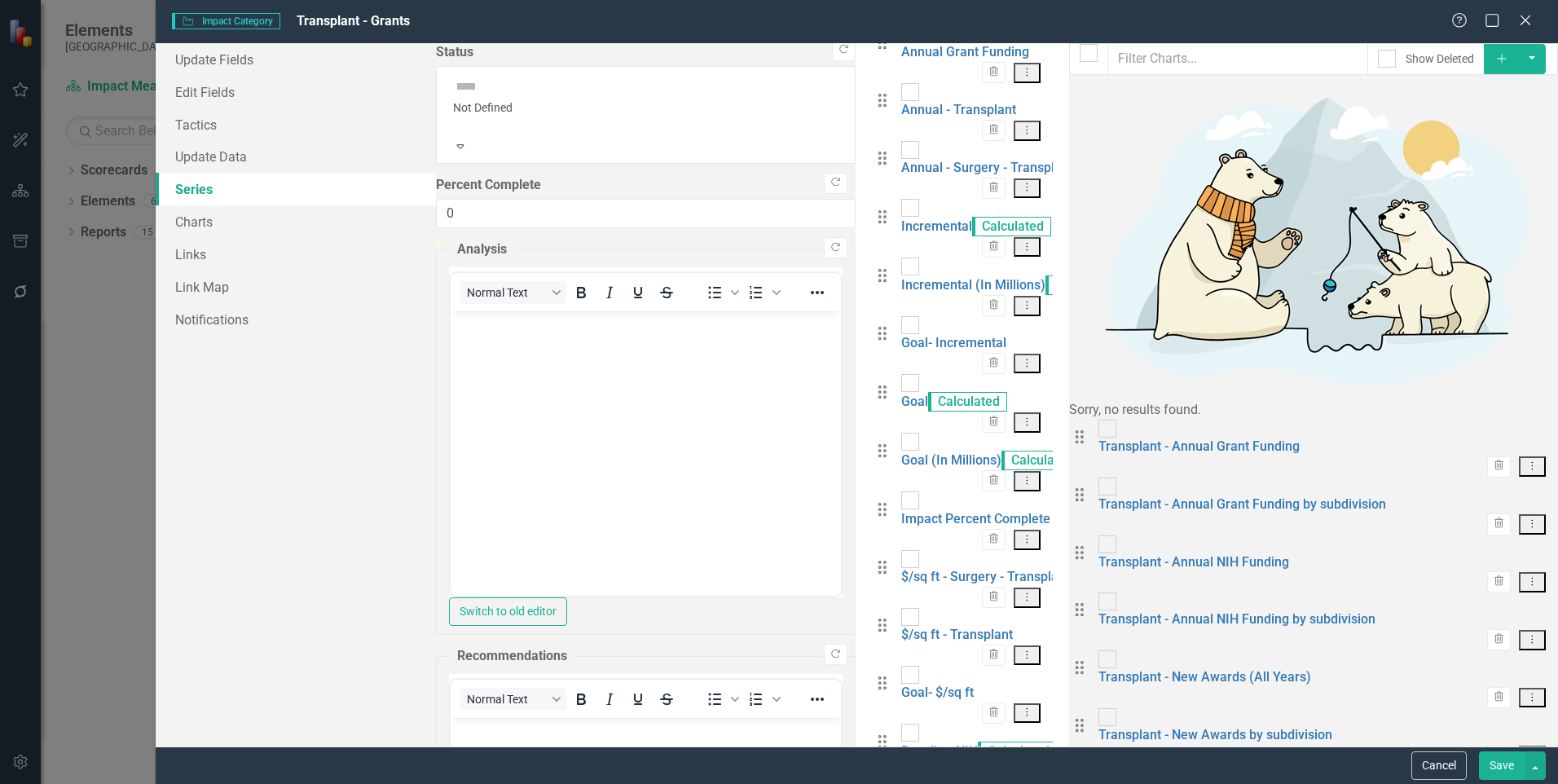
scroll to position [651, 0]
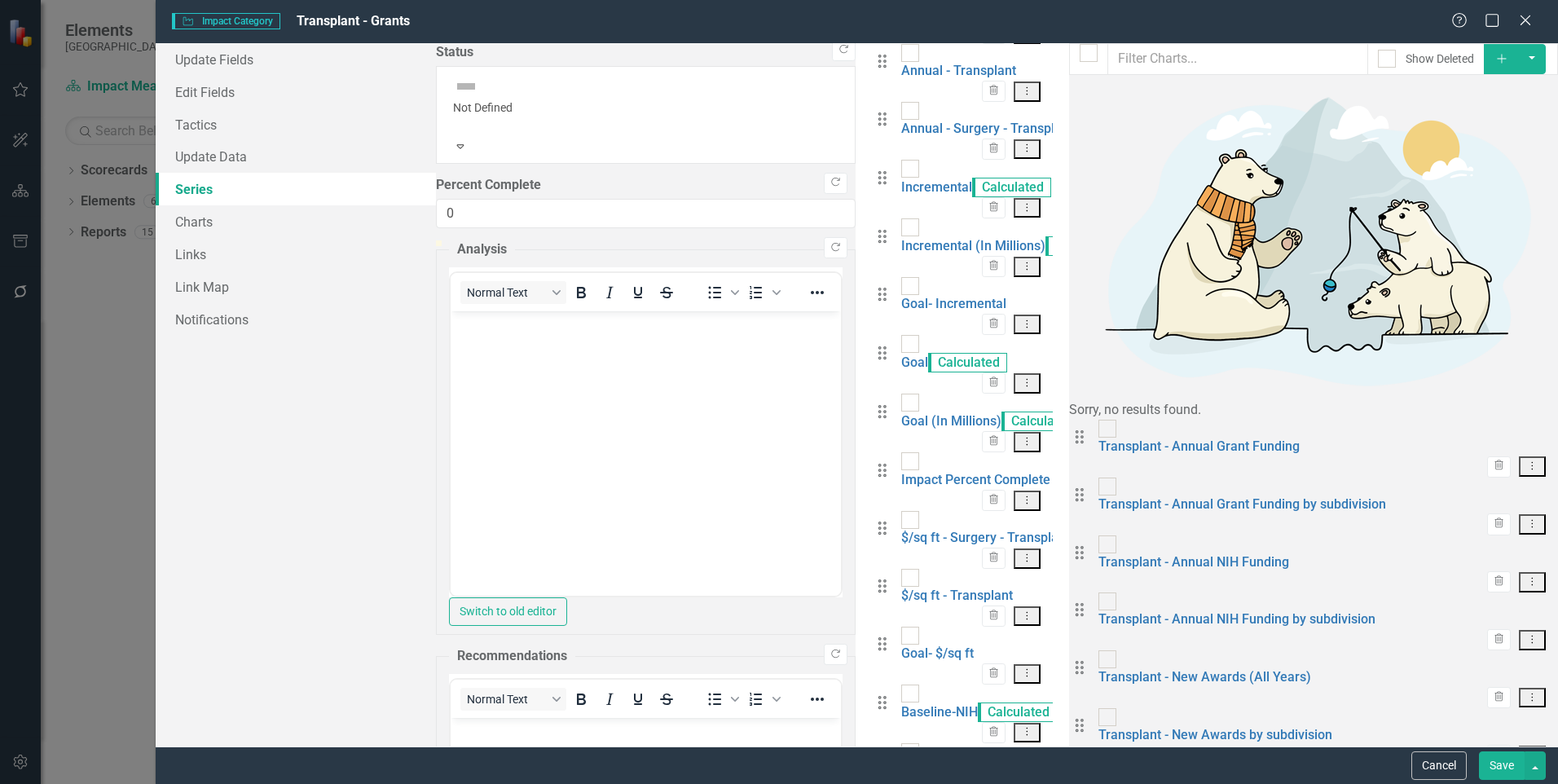
click at [1486, 459] on link "Copy Duplicate Measure Series" at bounding box center [1423, 457] width 185 height 30
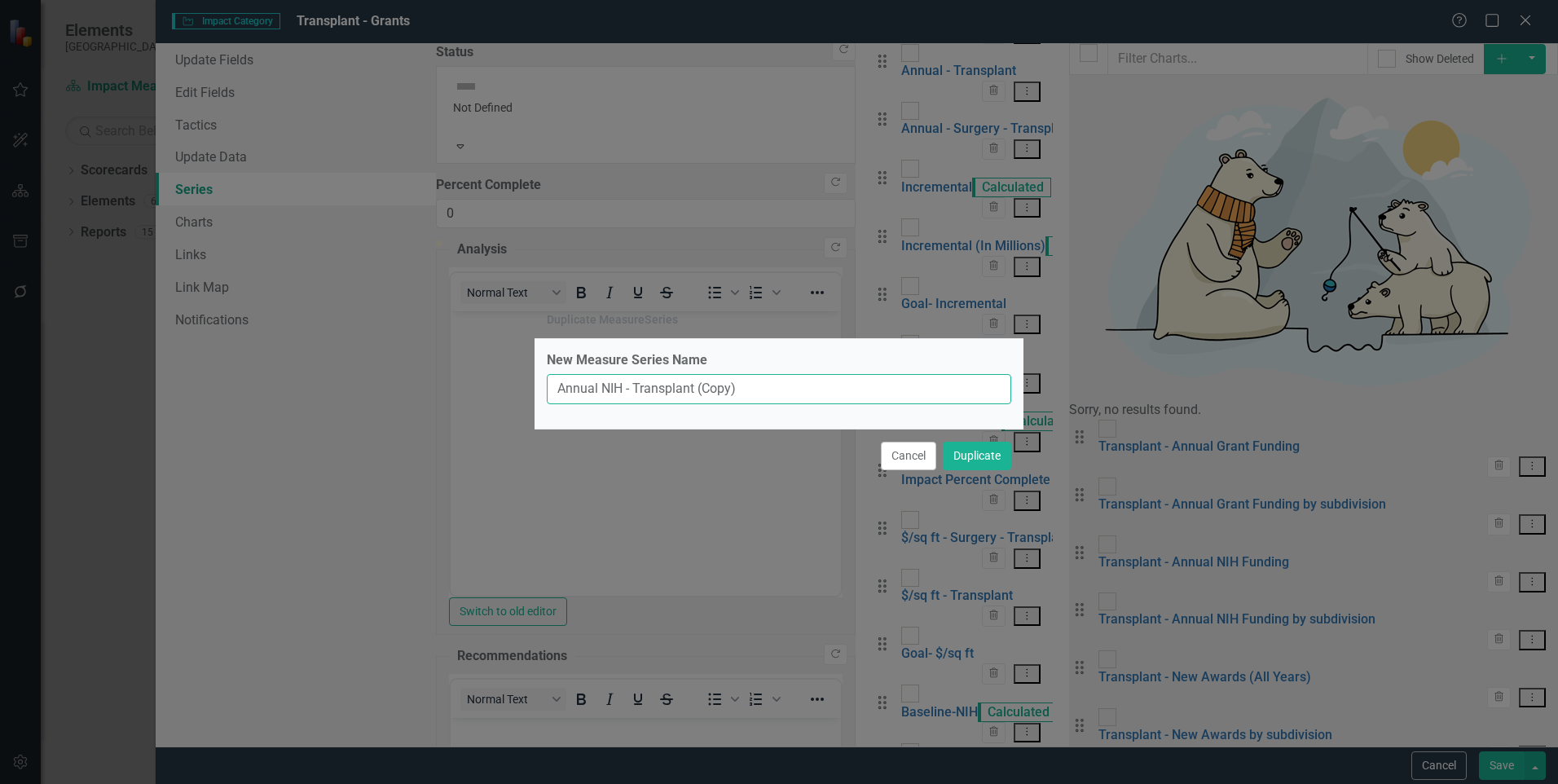
drag, startPoint x: 707, startPoint y: 391, endPoint x: 730, endPoint y: 387, distance: 23.3
click at [730, 387] on input "Annual NIH - Transplant (Copy)" at bounding box center [779, 388] width 465 height 30
type input "Annual NIH - Transplant (in millions)"
click at [943, 441] on button "Duplicate" at bounding box center [977, 455] width 69 height 28
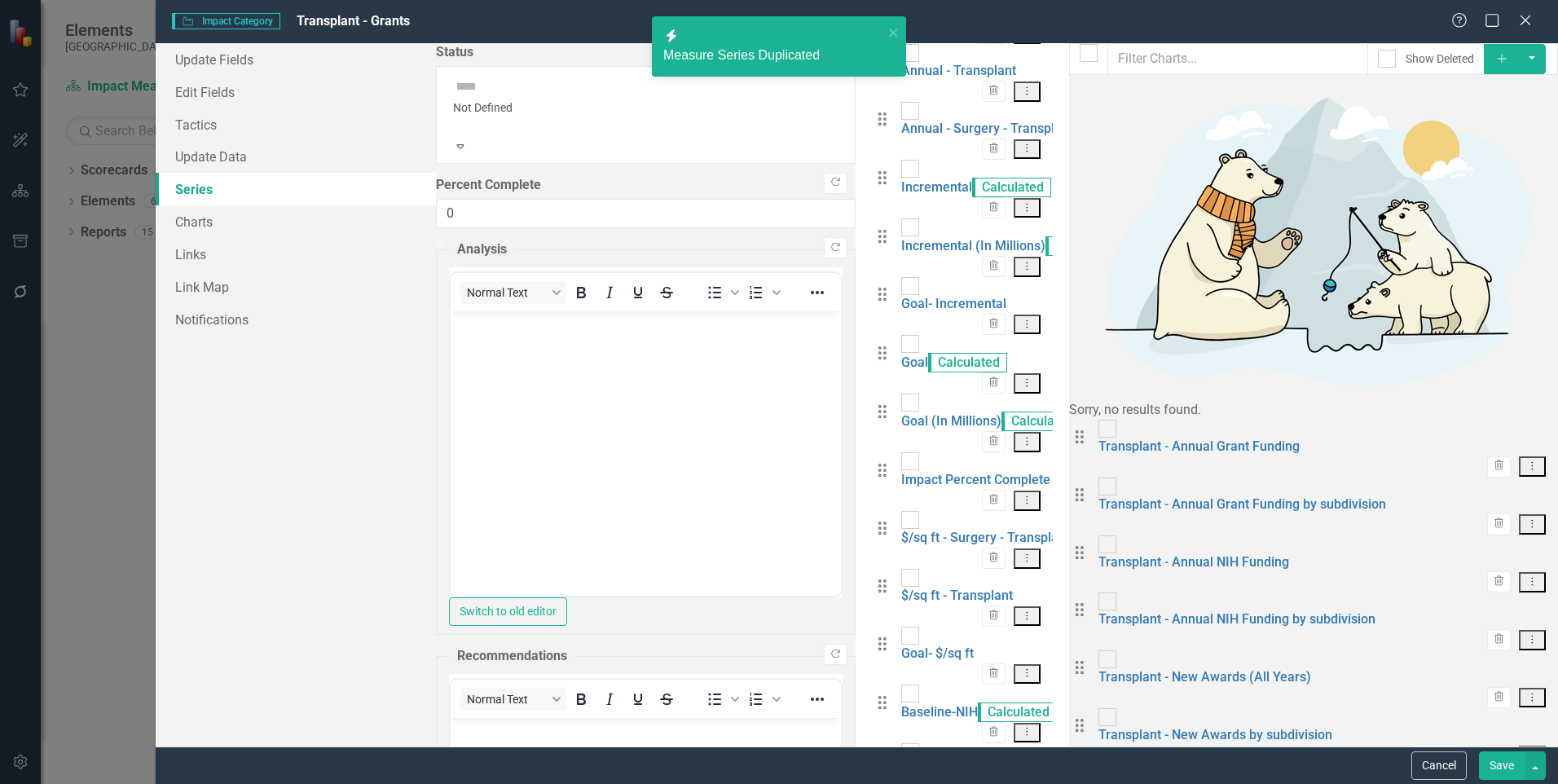
click at [1480, 503] on link "Copy Duplicate Measure Series" at bounding box center [1423, 508] width 185 height 30
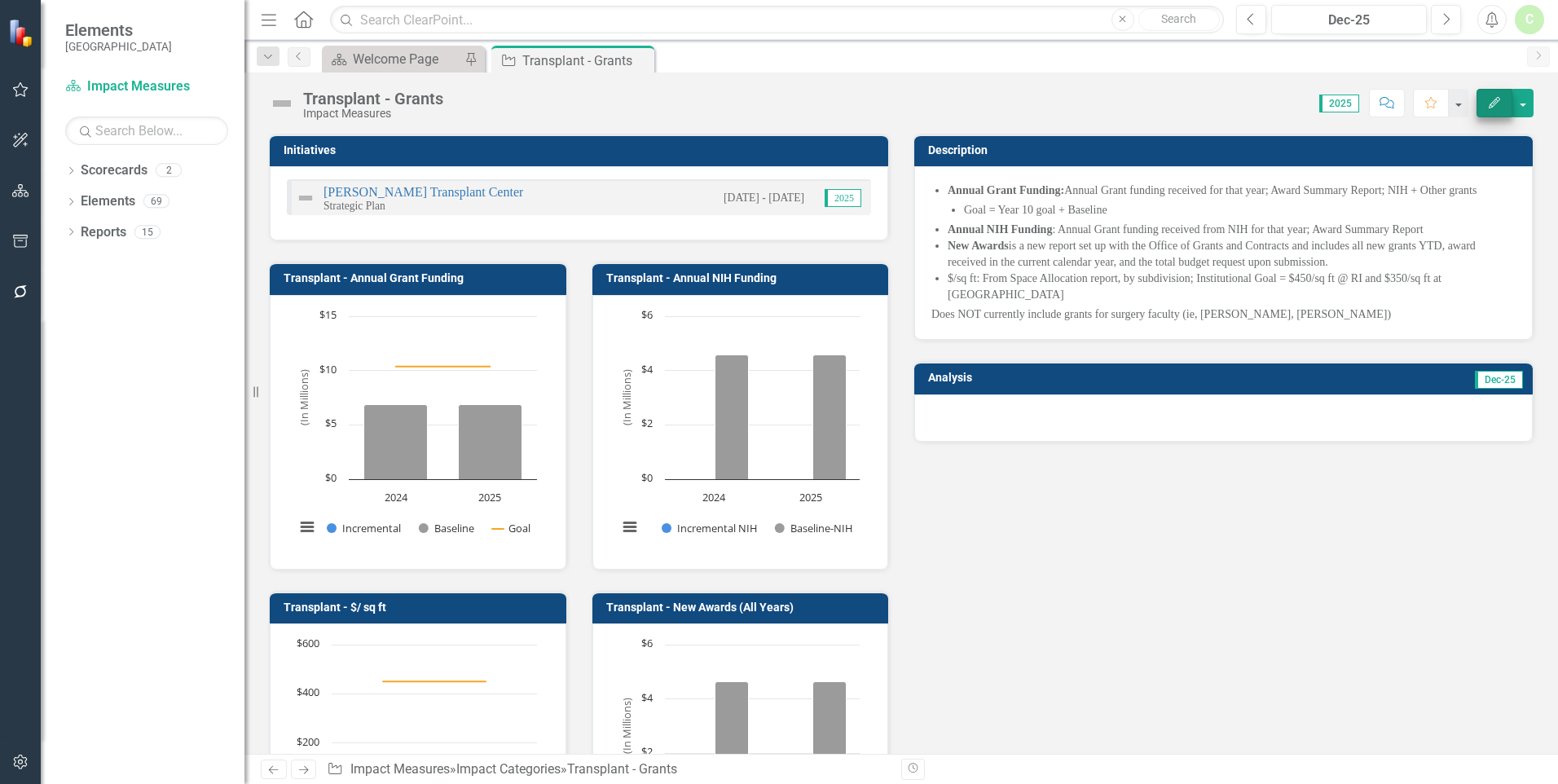
click at [1485, 102] on button "Edit" at bounding box center [1495, 103] width 36 height 28
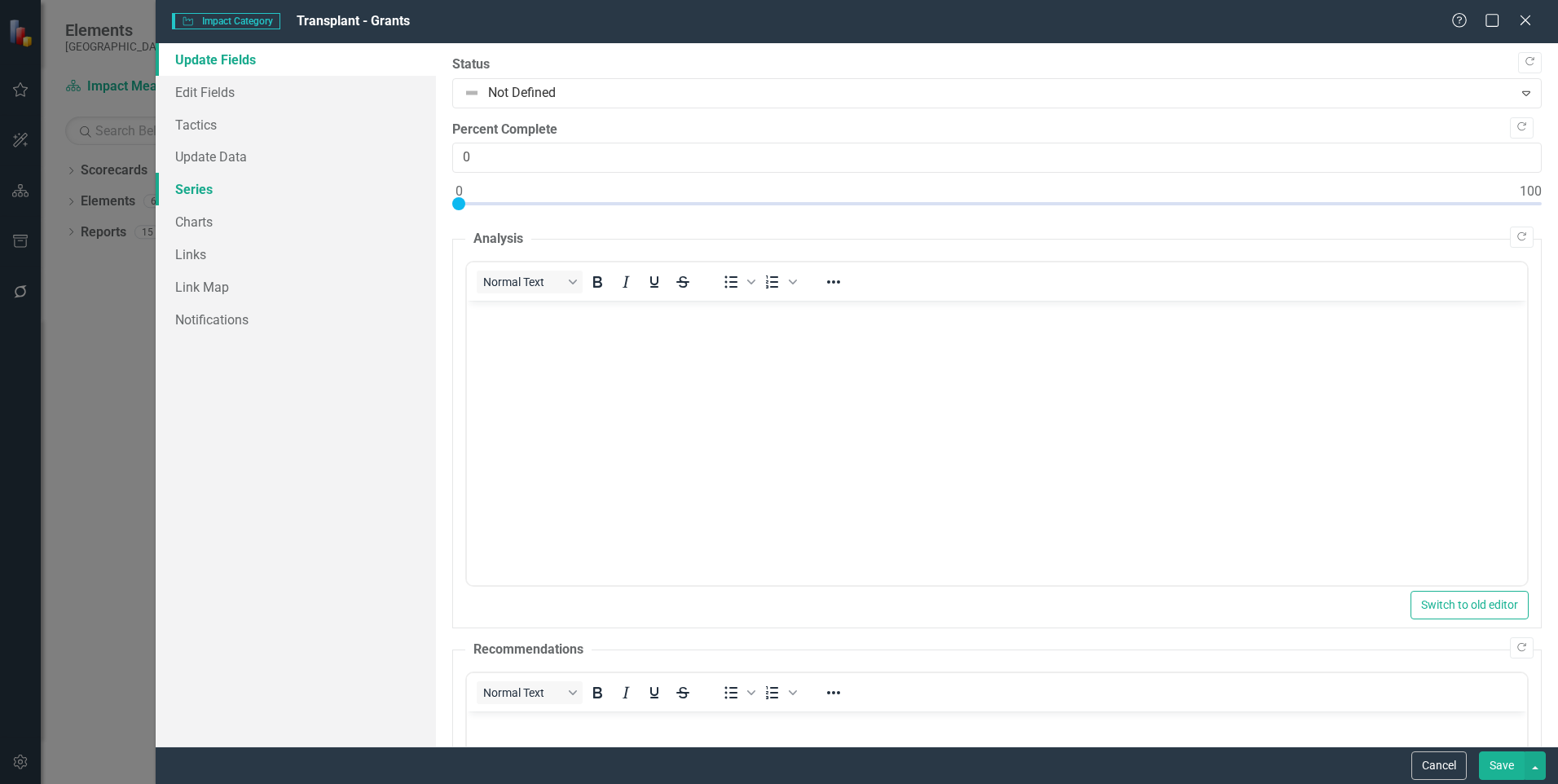
click at [211, 182] on link "Series" at bounding box center [296, 190] width 280 height 33
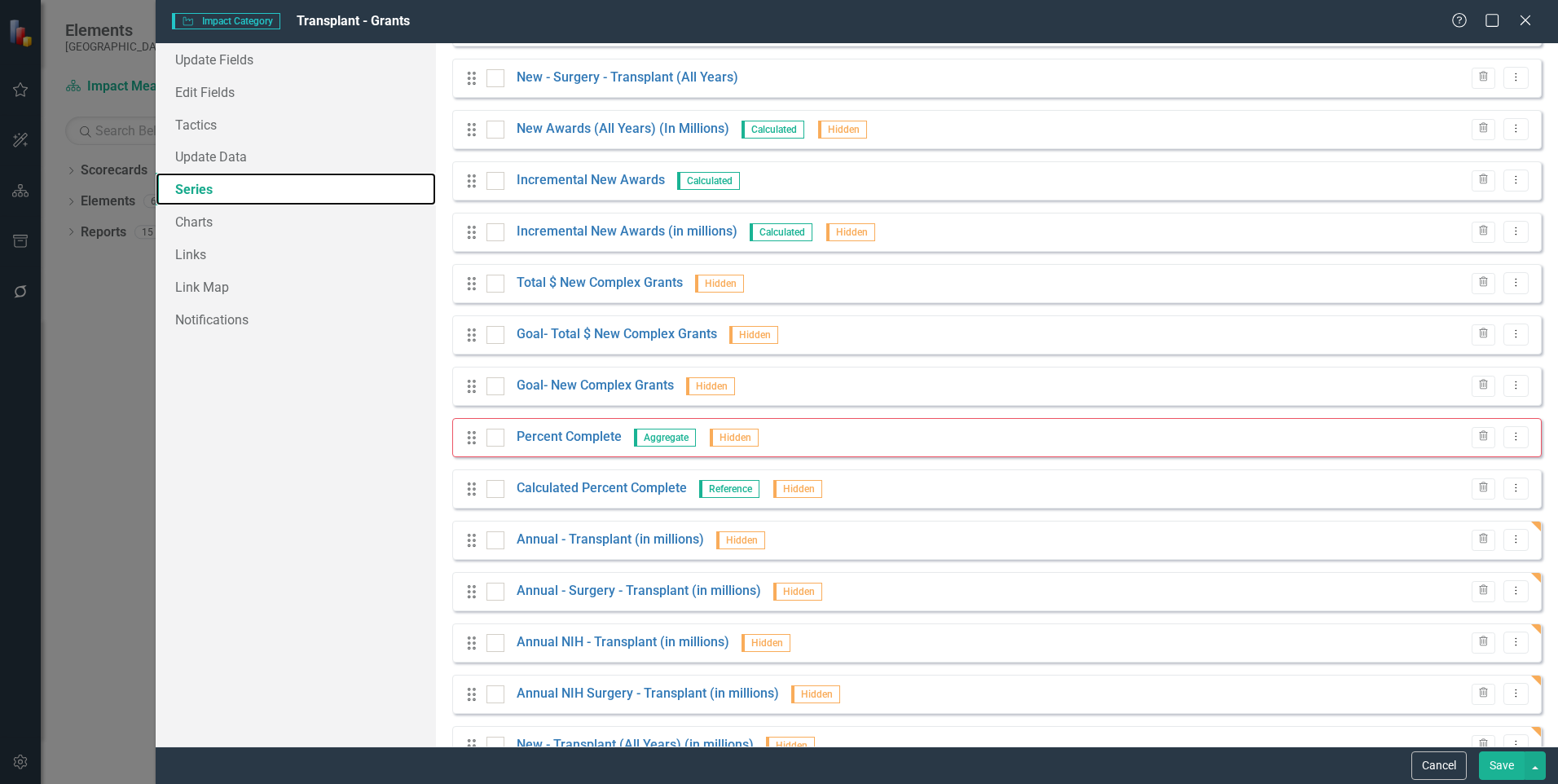
scroll to position [1479, 0]
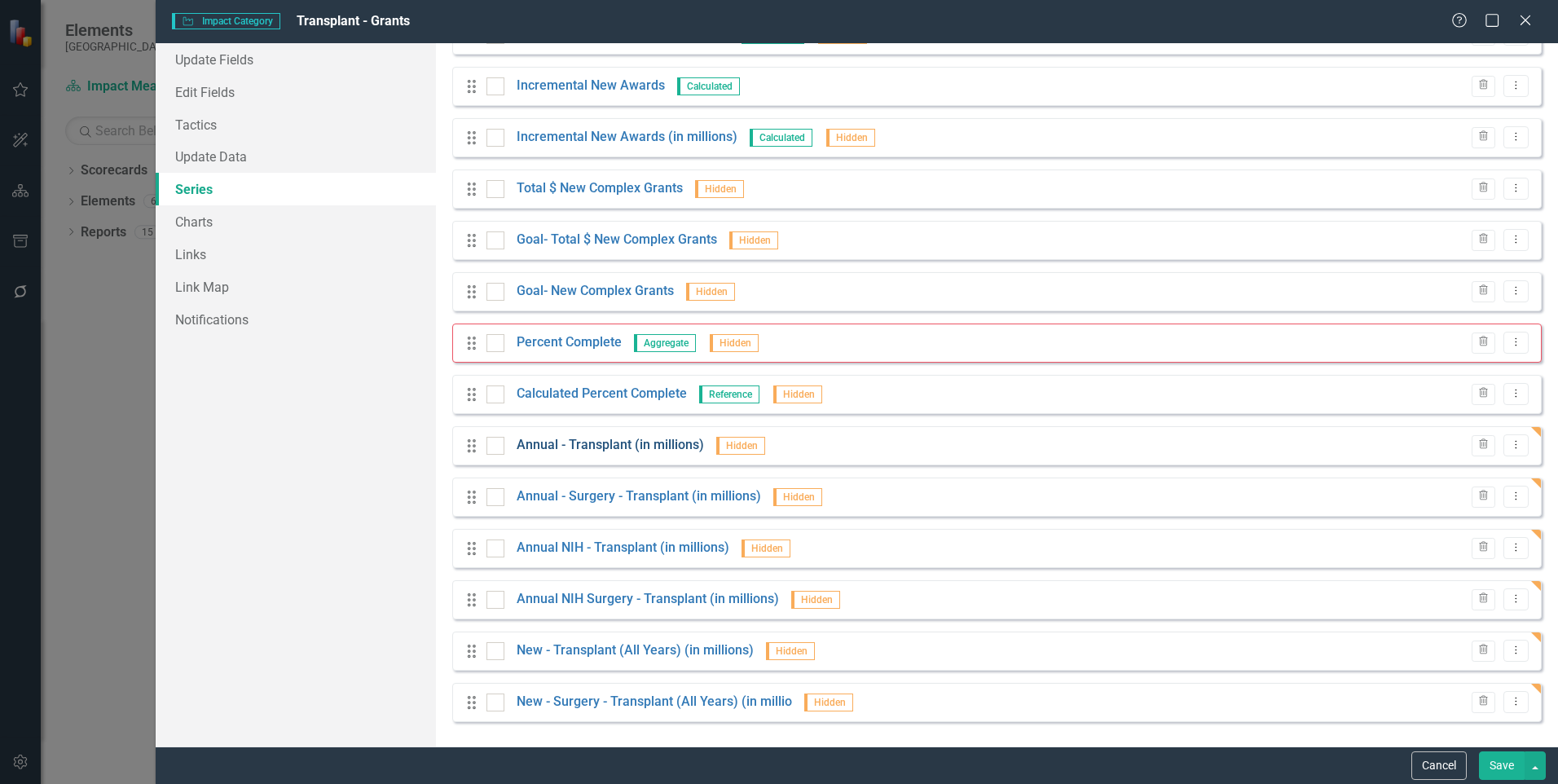
click at [650, 446] on link "Annual - Transplant (in millions)" at bounding box center [610, 445] width 188 height 18
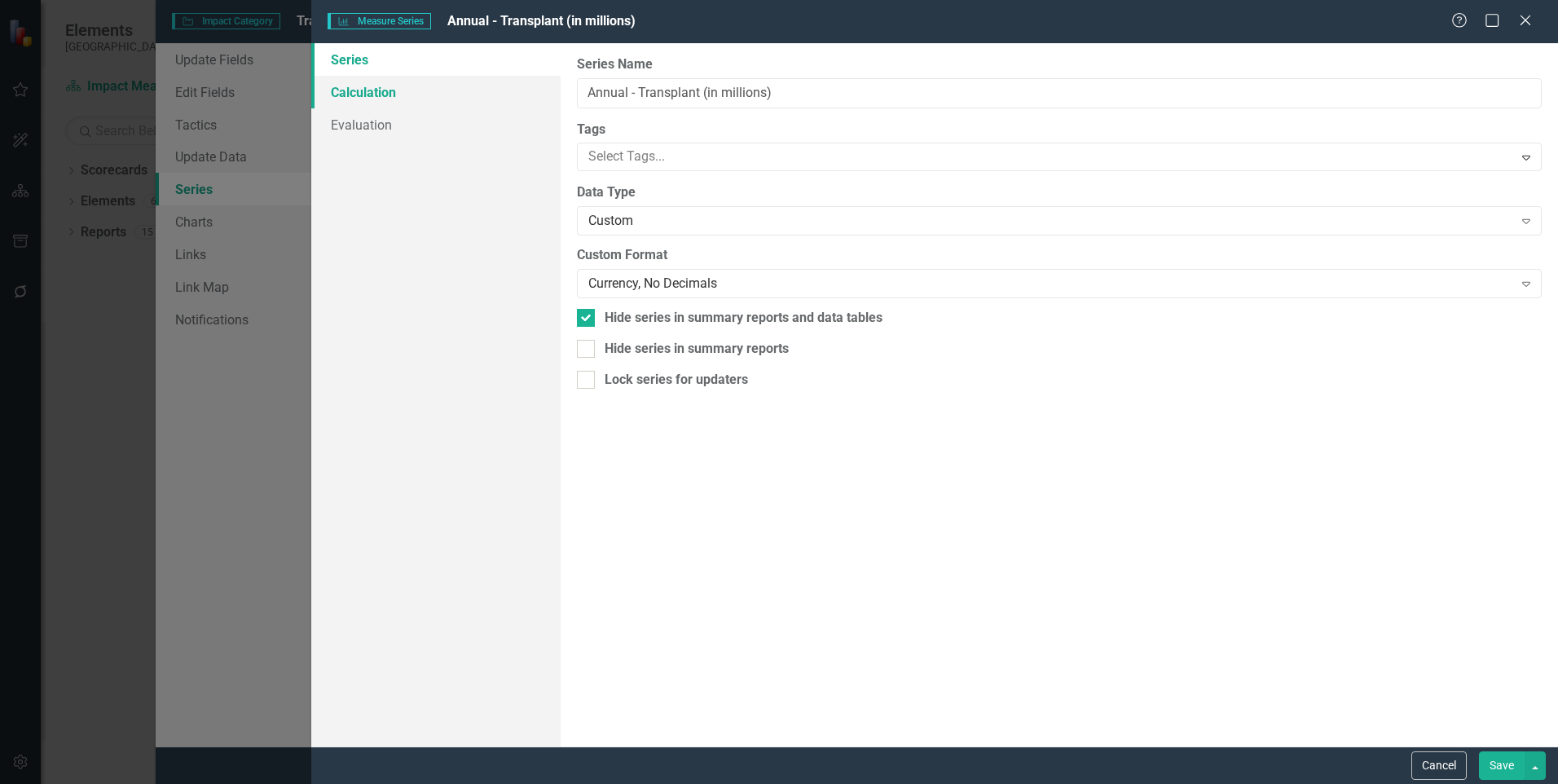
click at [384, 96] on link "Calculation" at bounding box center [436, 93] width 249 height 33
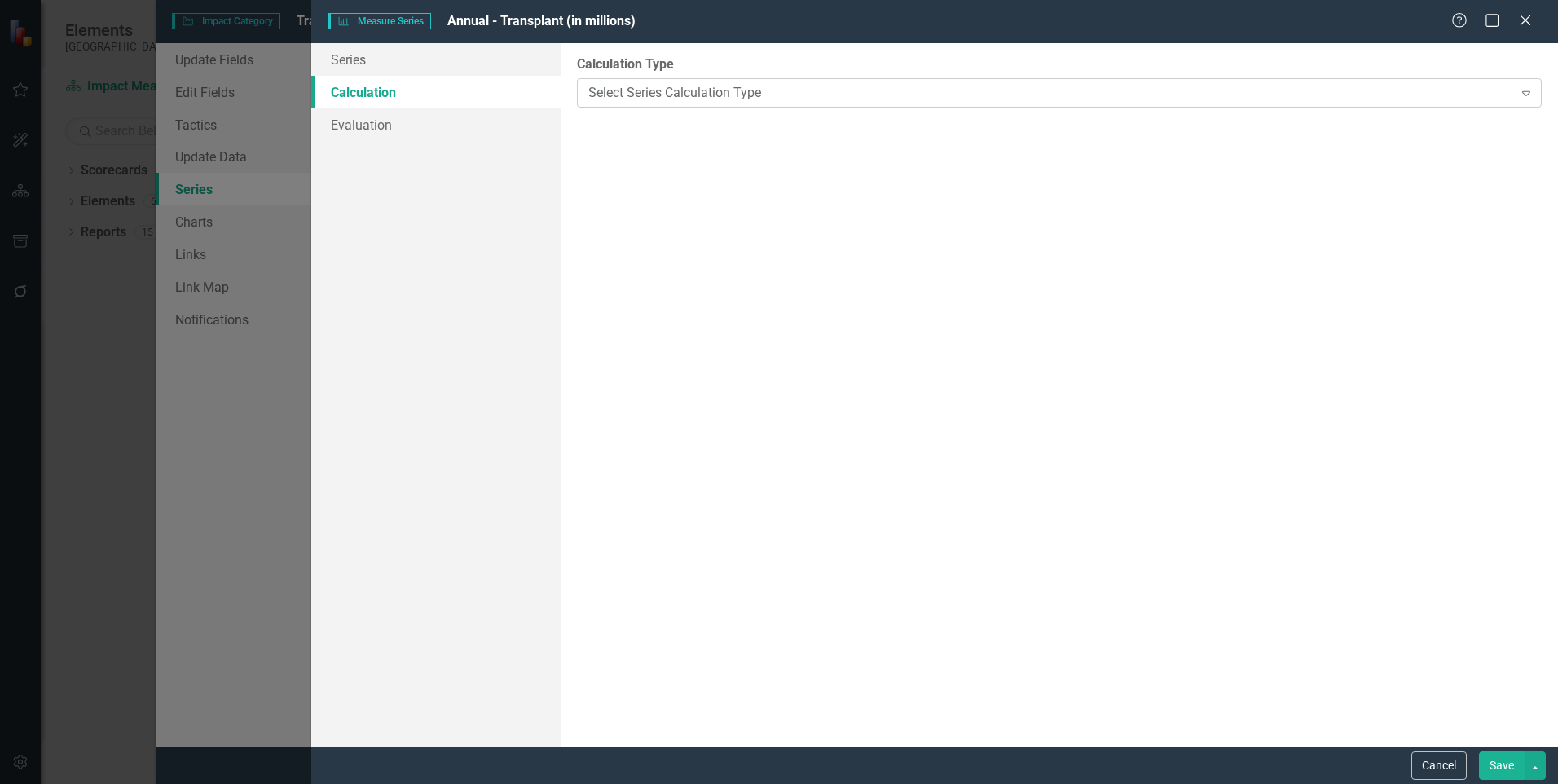
click at [747, 96] on div "Select Series Calculation Type" at bounding box center [1050, 93] width 925 height 18
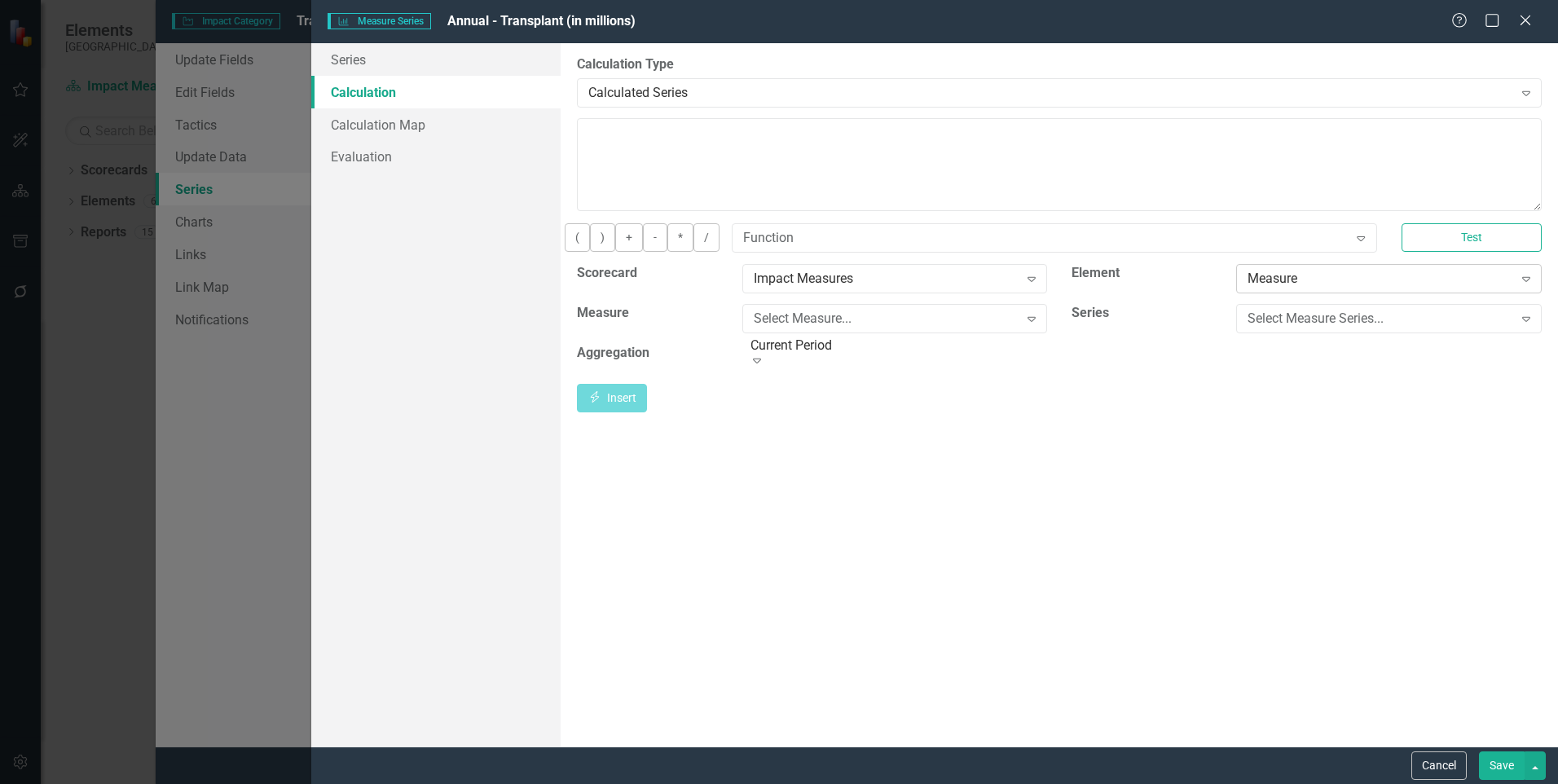
click at [1337, 288] on div "Measure" at bounding box center [1380, 278] width 265 height 18
click at [1299, 783] on div "Measure" at bounding box center [779, 793] width 1558 height 18
click at [1026, 325] on icon "Expand" at bounding box center [1032, 319] width 16 height 13
click at [1234, 489] on div "By default, series in ClearPoint are not calculated. So, if you leave the form …" at bounding box center [1059, 395] width 998 height 703
click at [1280, 288] on div "Measure" at bounding box center [1380, 278] width 265 height 18
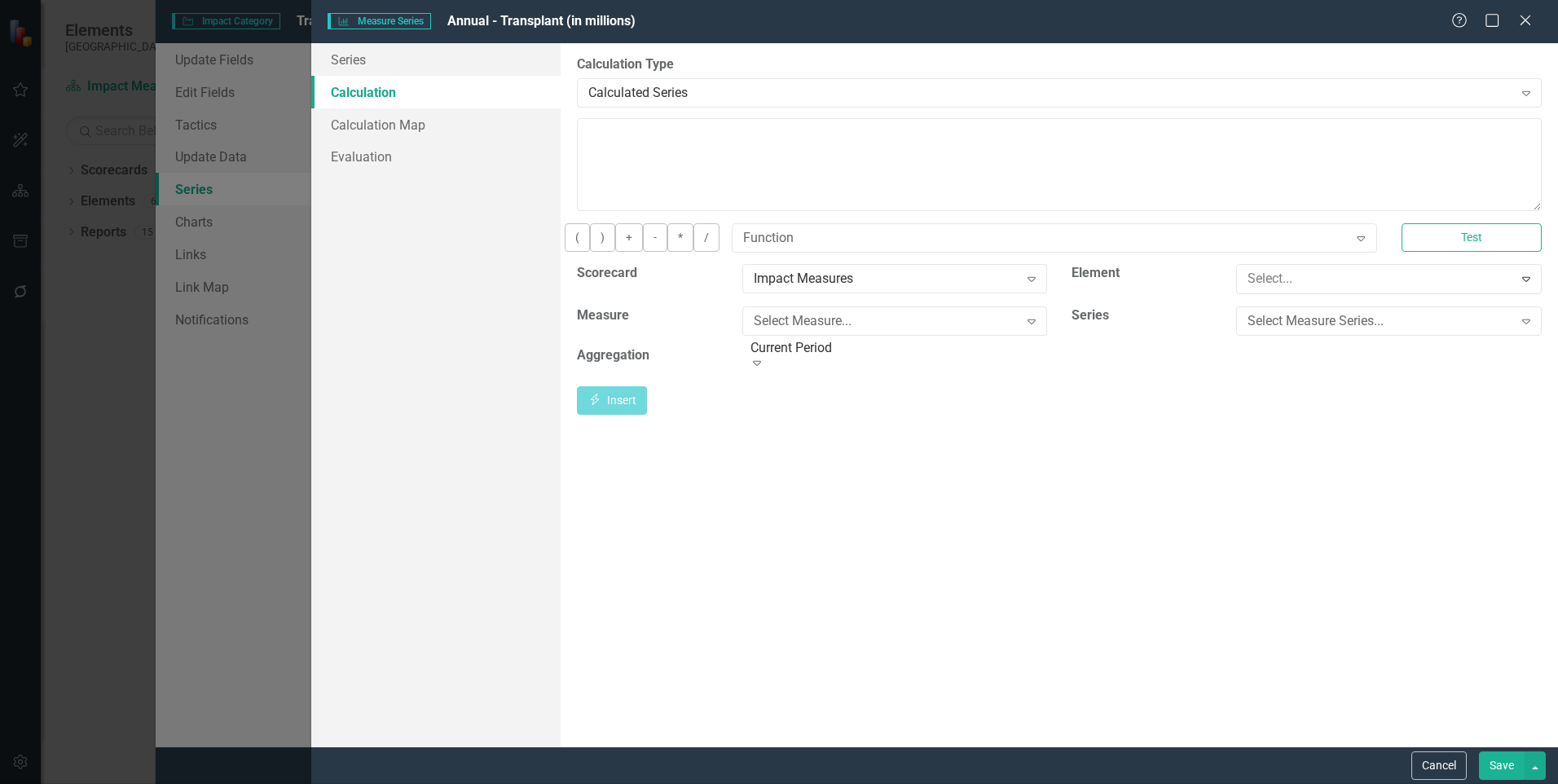
click at [1278, 328] on div "Select Measure Series..." at bounding box center [1380, 318] width 265 height 18
click at [647, 408] on button "Insert Insert" at bounding box center [612, 397] width 70 height 28
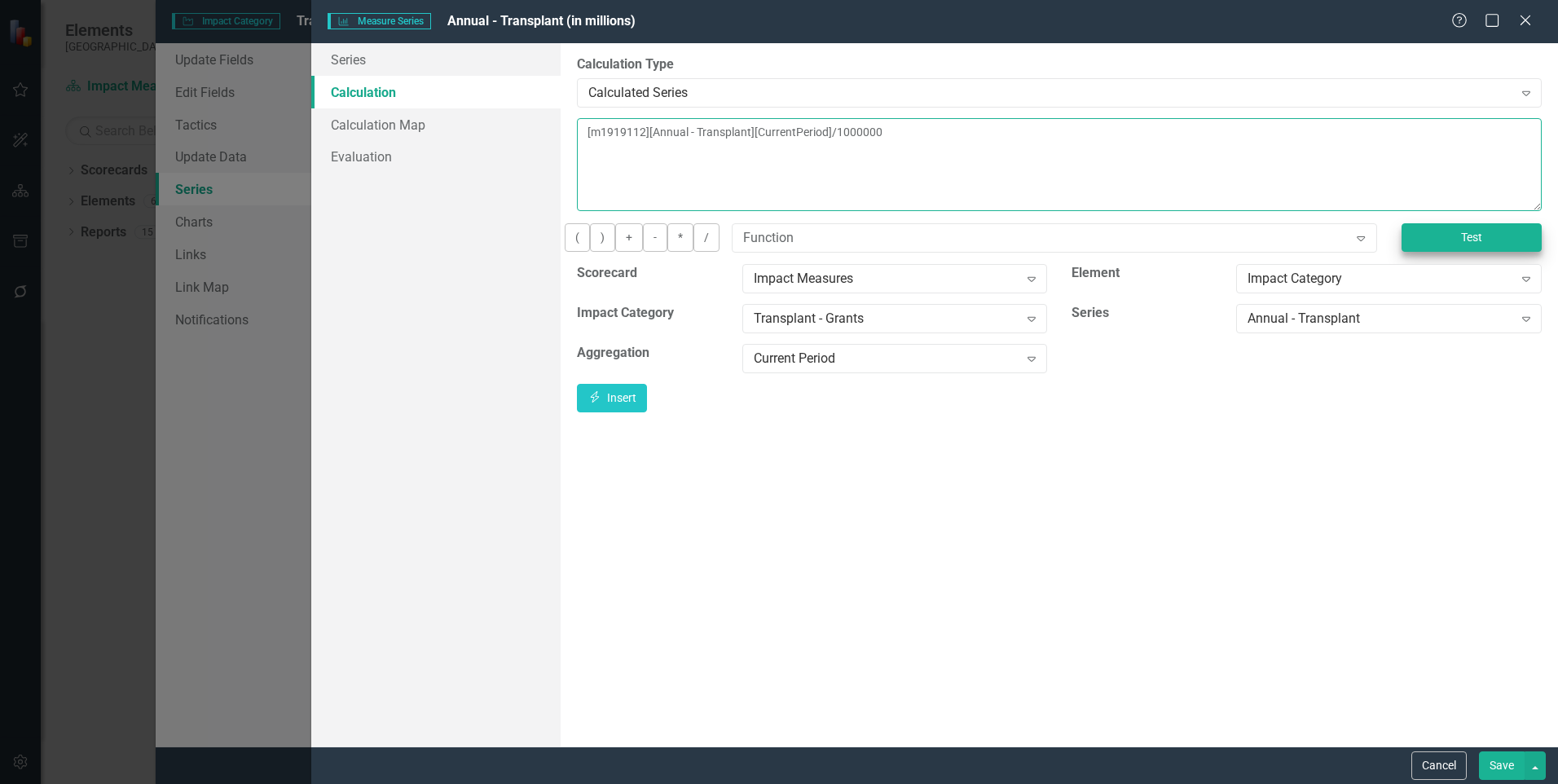
type textarea "[m1919112][Annual - Transplant][CurrentPeriod]/1000000"
click at [1417, 239] on button "Test" at bounding box center [1472, 237] width 140 height 28
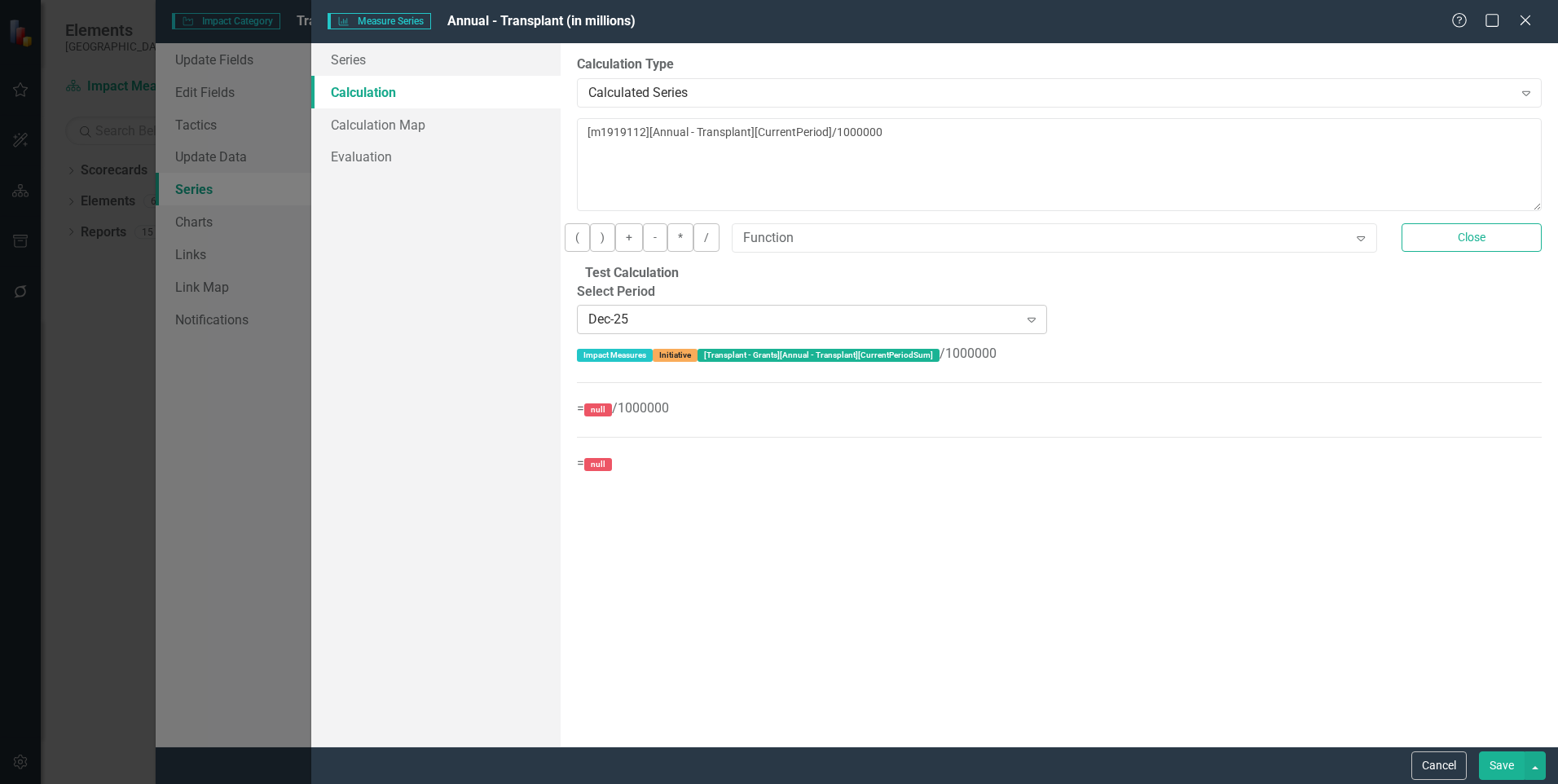
click at [845, 329] on div "Dec-25" at bounding box center [803, 320] width 430 height 18
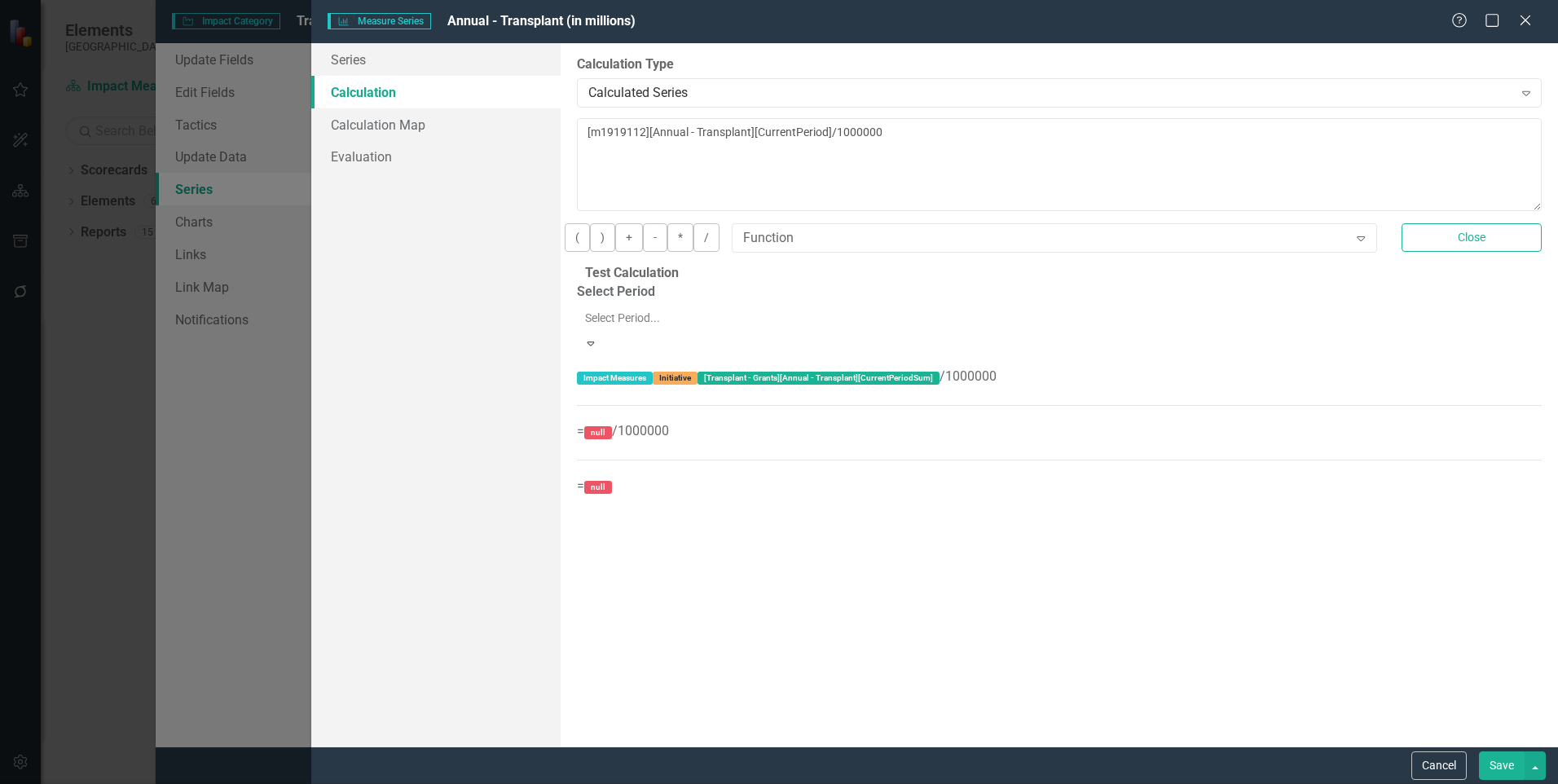
scroll to position [1838, 0]
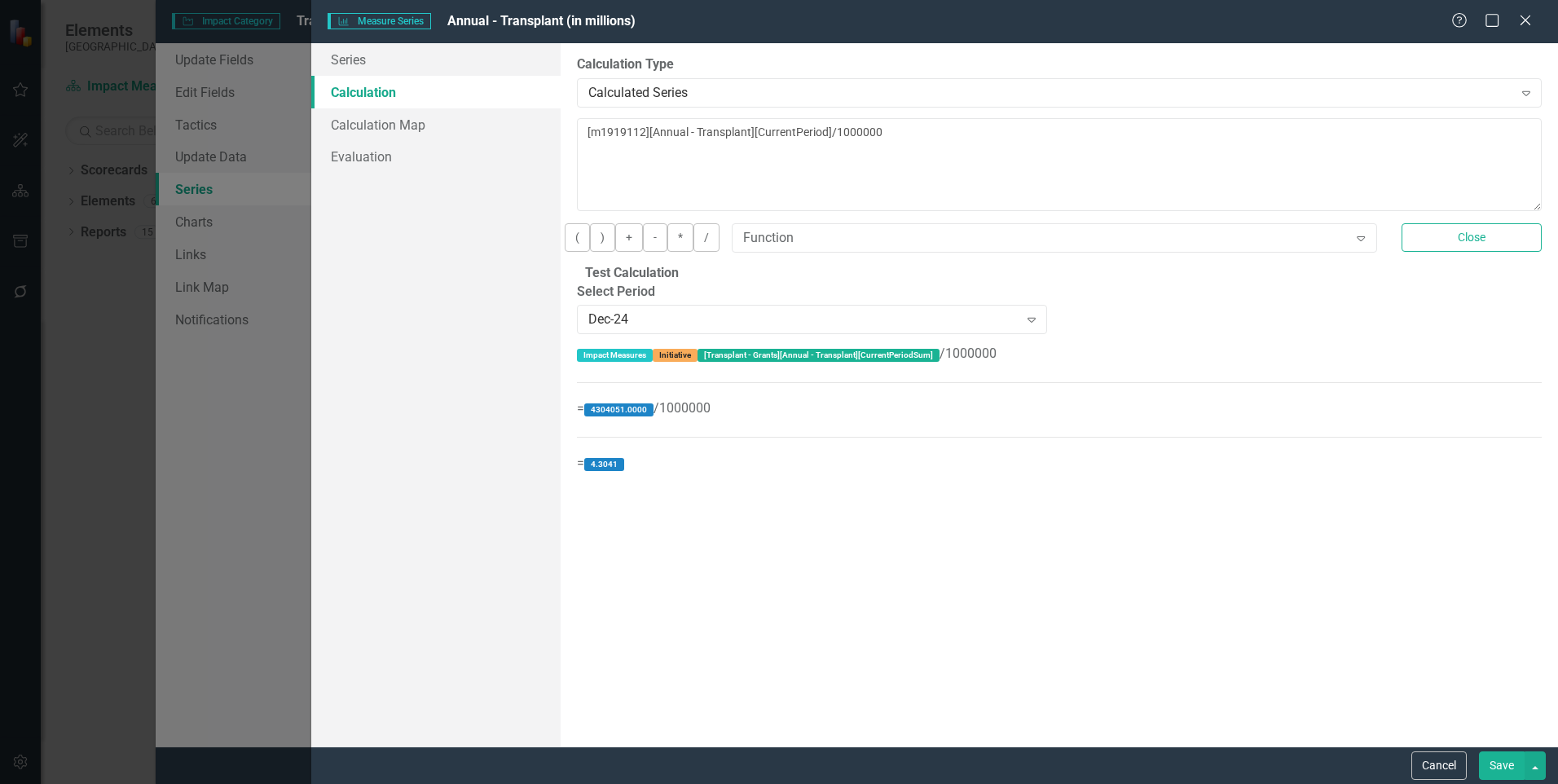
click at [1490, 769] on button "Save" at bounding box center [1502, 765] width 46 height 28
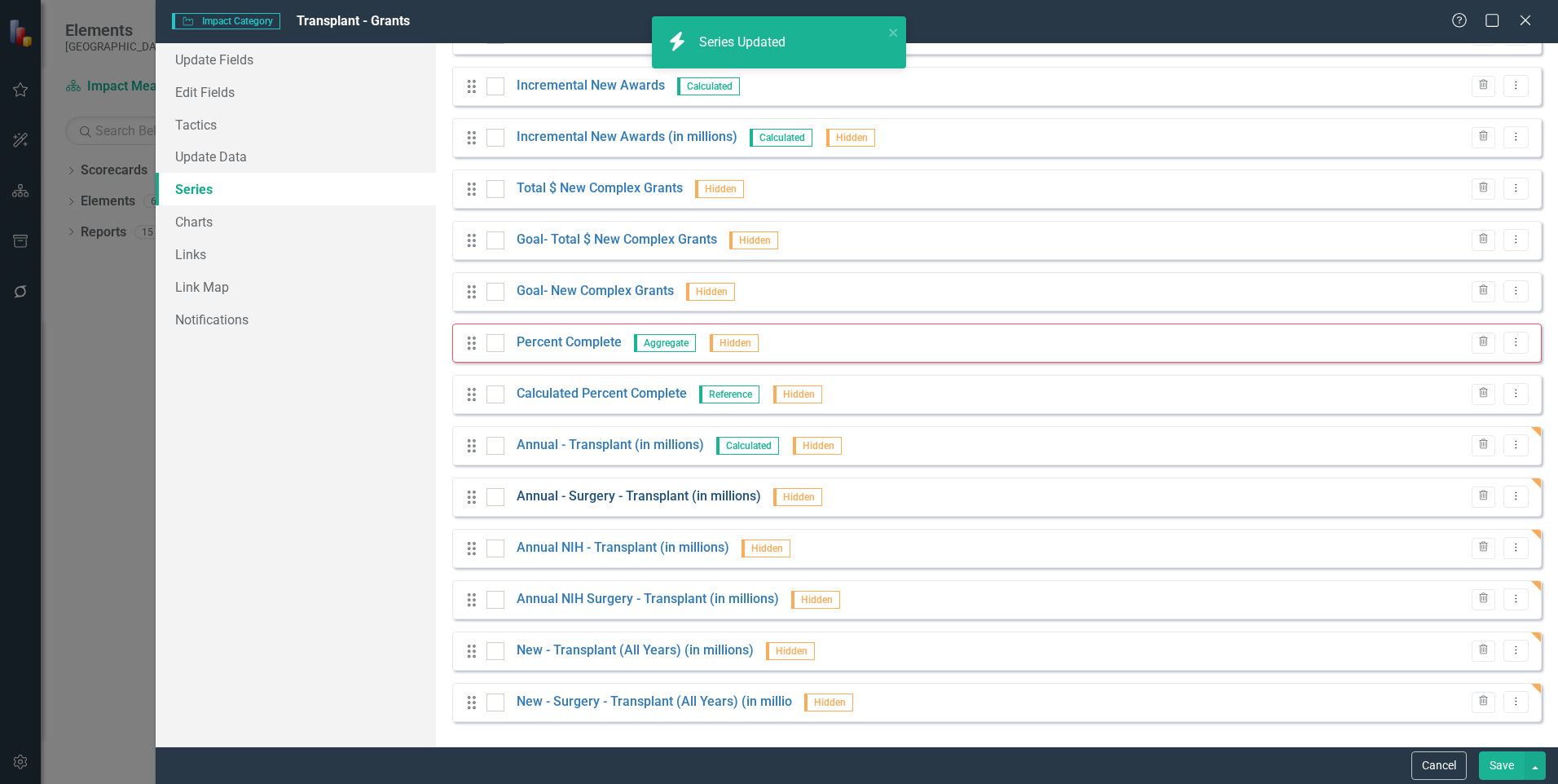
click at [664, 493] on link "Annual - Surgery - Transplant (in millions)" at bounding box center [639, 496] width 245 height 18
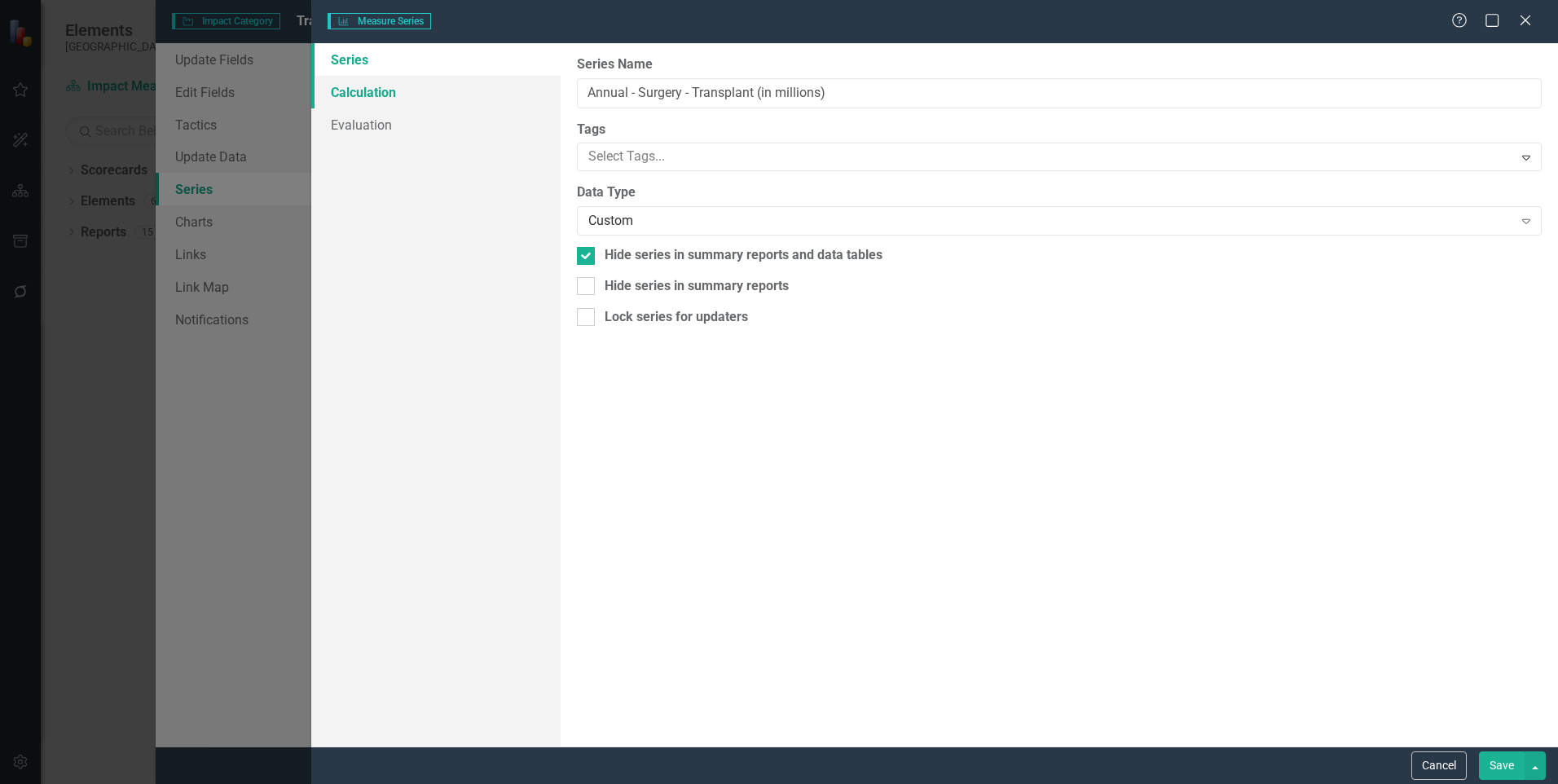
click at [385, 103] on link "Calculation" at bounding box center [436, 93] width 249 height 33
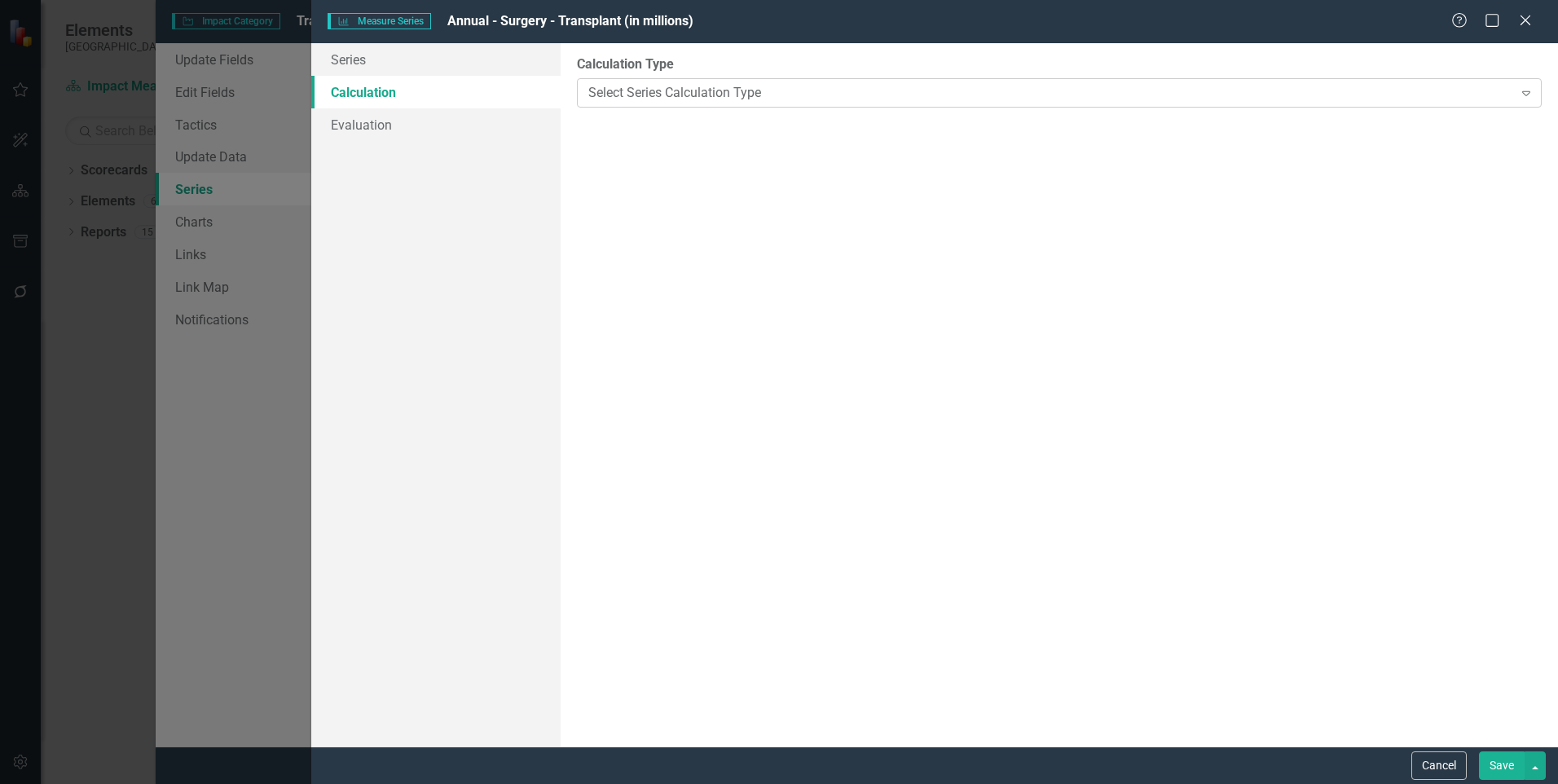
click at [628, 93] on div "Select Series Calculation Type" at bounding box center [1050, 93] width 925 height 18
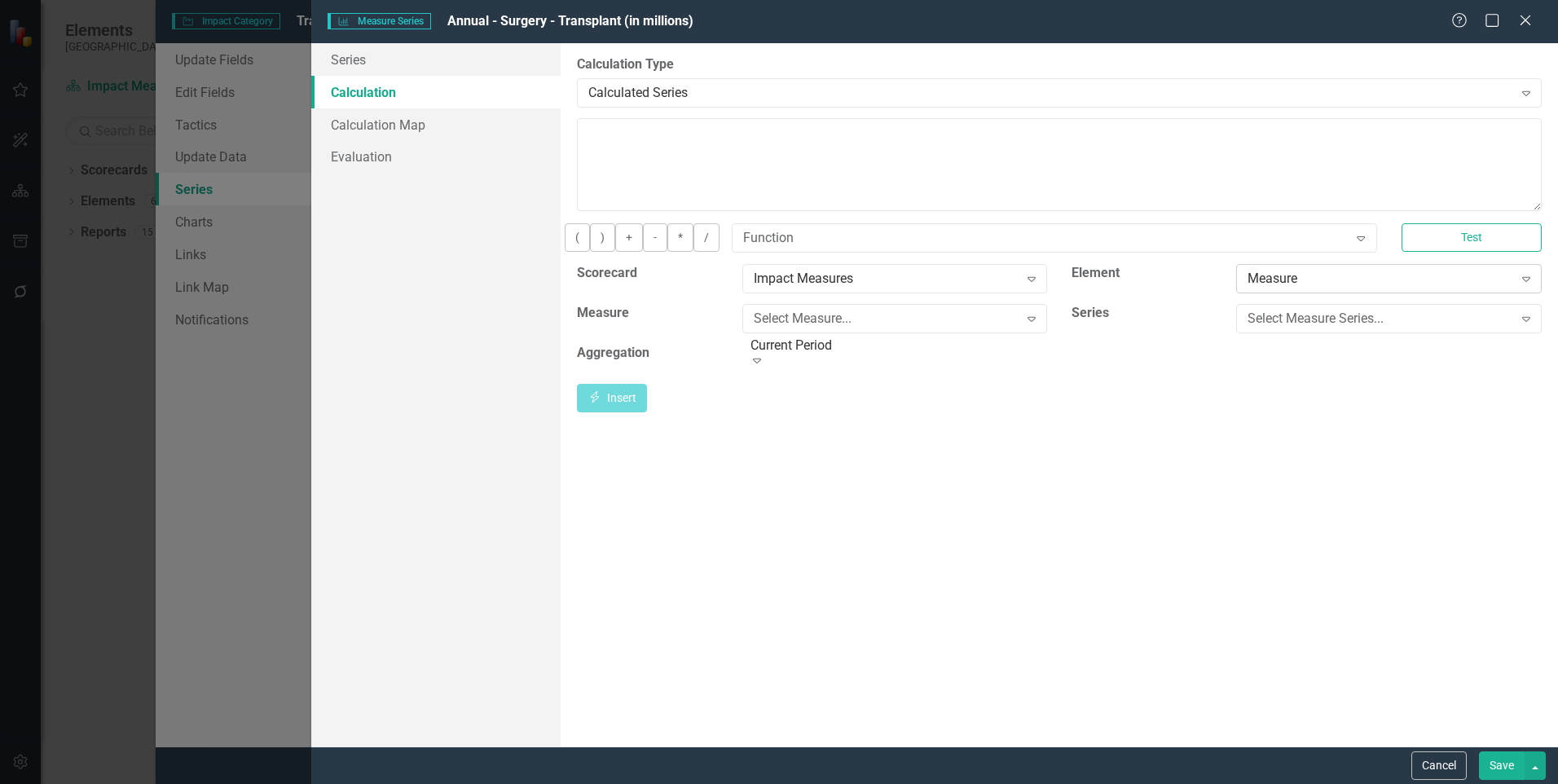
click at [1371, 288] on div "Measure" at bounding box center [1380, 278] width 265 height 18
click at [1376, 323] on div "Select Measure Series..." at bounding box center [1380, 318] width 265 height 18
click at [602, 402] on icon "Insert" at bounding box center [595, 397] width 15 height 11
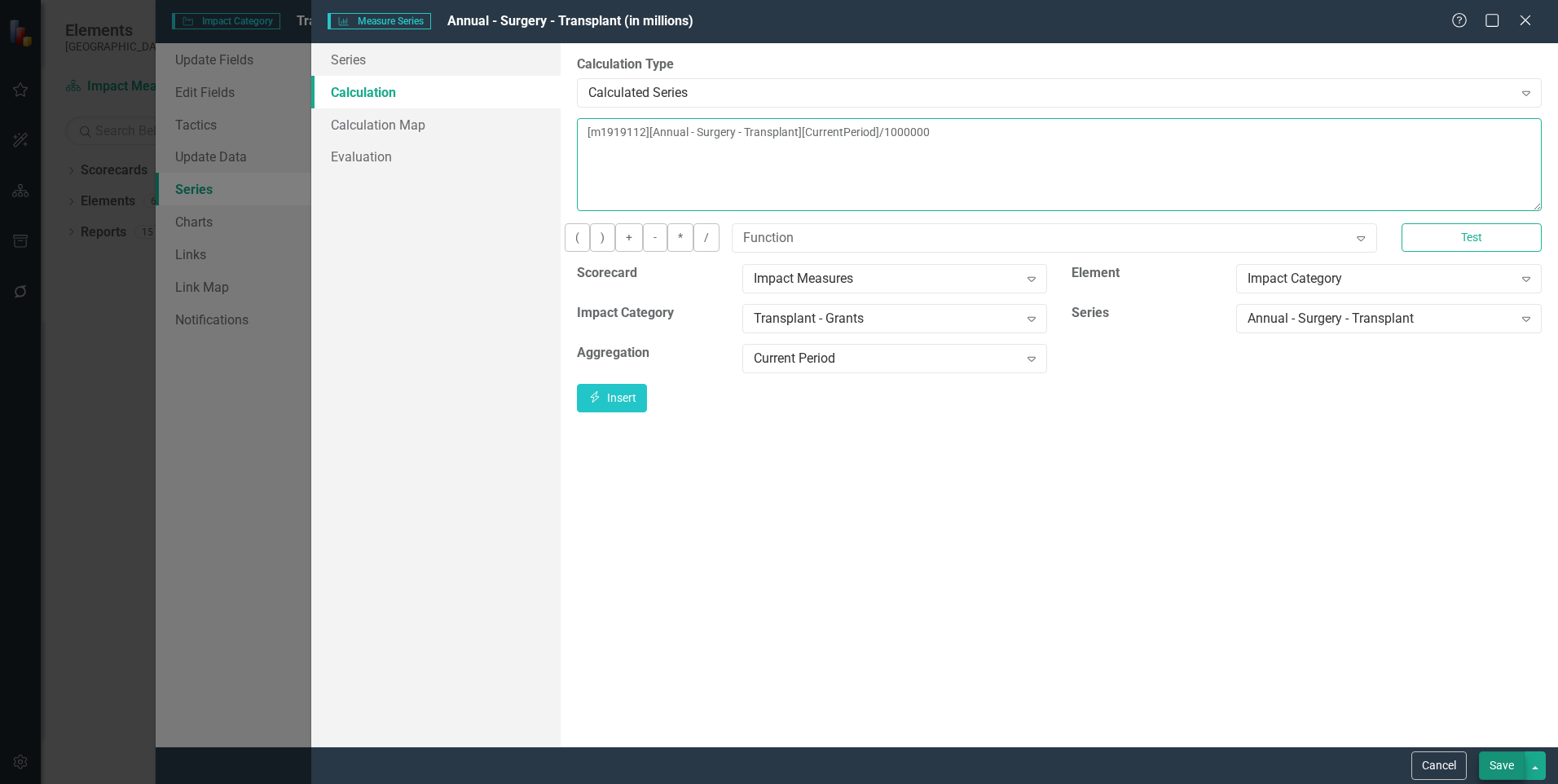
type textarea "[m1919112][Annual - Surgery - Transplant][CurrentPeriod]/1000000"
click at [1498, 772] on button "Save" at bounding box center [1502, 765] width 46 height 28
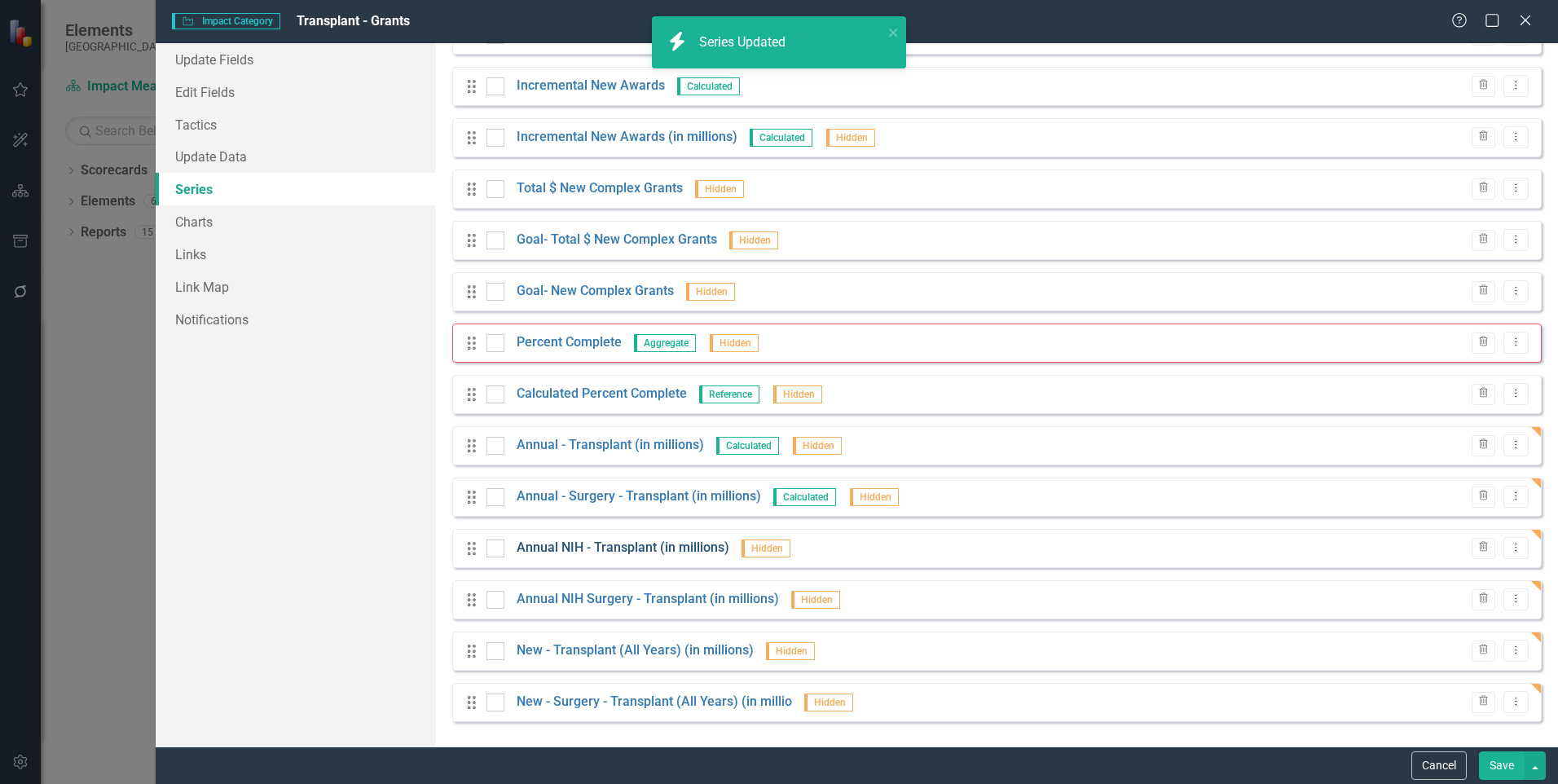
click at [644, 546] on link "Annual NIH - Transplant (in millions)" at bounding box center [623, 548] width 213 height 18
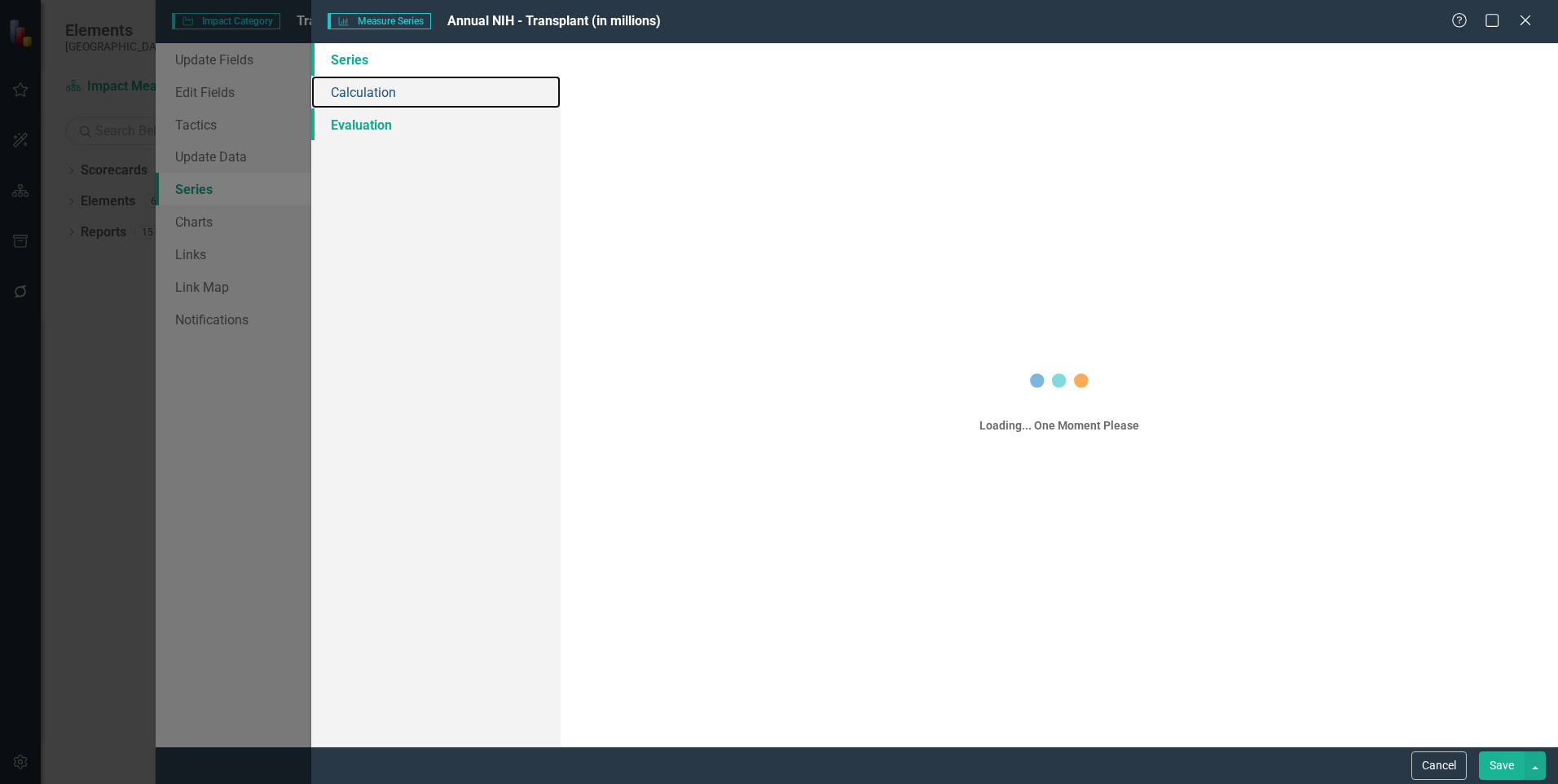
drag, startPoint x: 378, startPoint y: 100, endPoint x: 490, endPoint y: 122, distance: 114.1
click at [378, 100] on link "Calculation" at bounding box center [436, 93] width 249 height 33
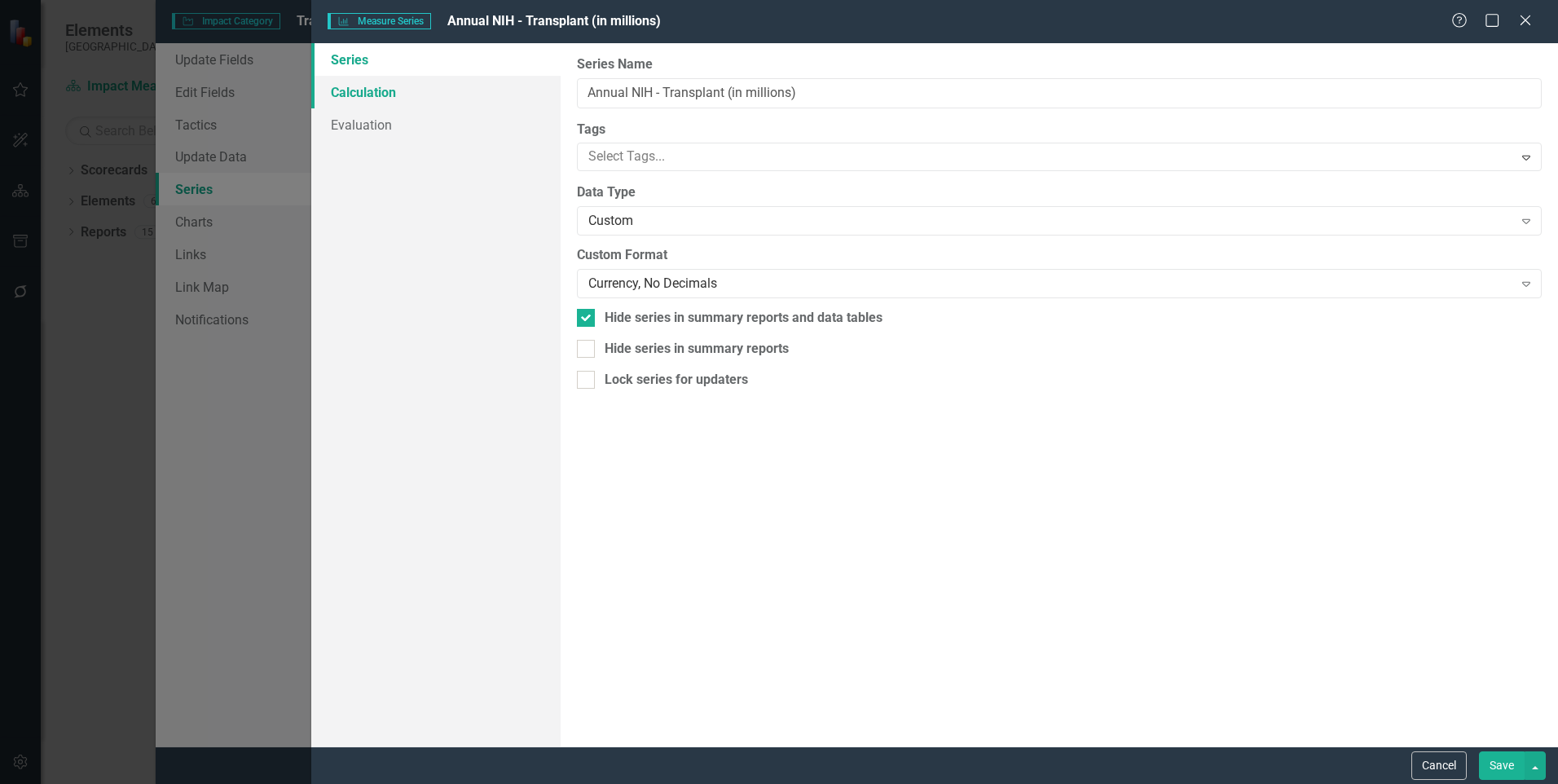
click at [396, 103] on link "Calculation" at bounding box center [436, 93] width 249 height 33
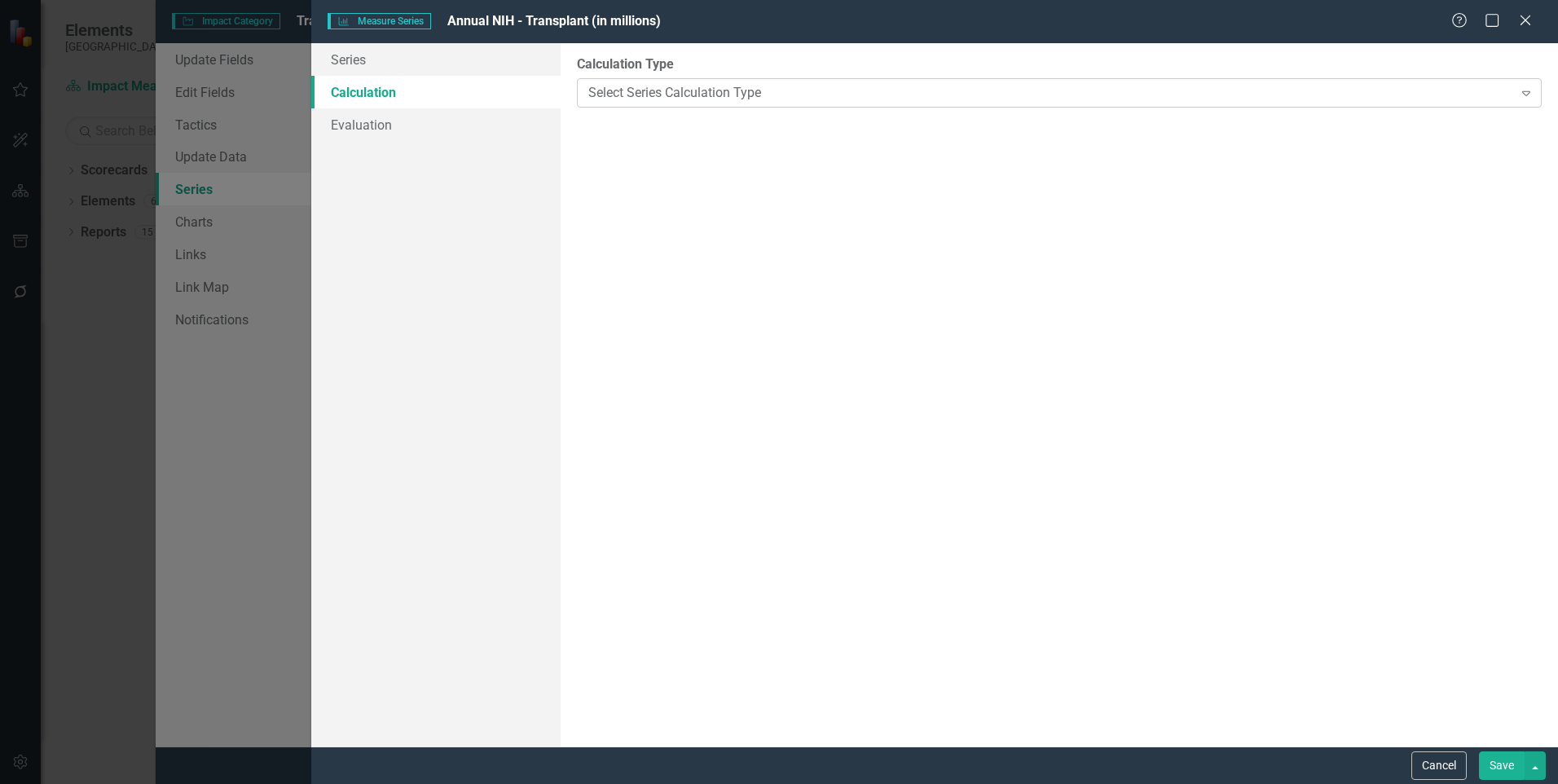
click at [662, 104] on div "Select Series Calculation Type Expand" at bounding box center [1059, 93] width 965 height 29
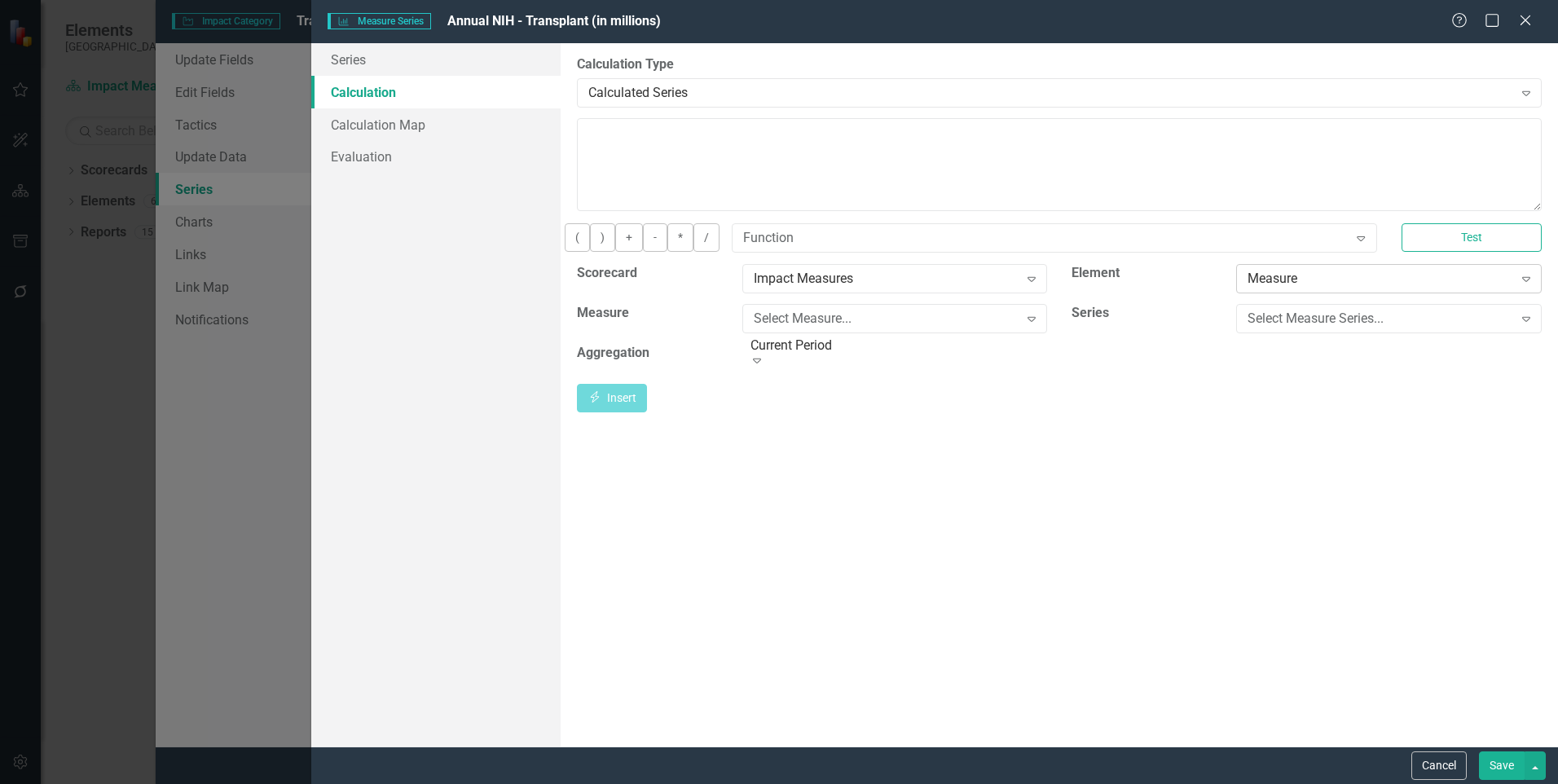
click at [1441, 288] on div "Measure" at bounding box center [1380, 278] width 265 height 18
click at [1421, 328] on div "Select Measure Series..." at bounding box center [1380, 318] width 265 height 18
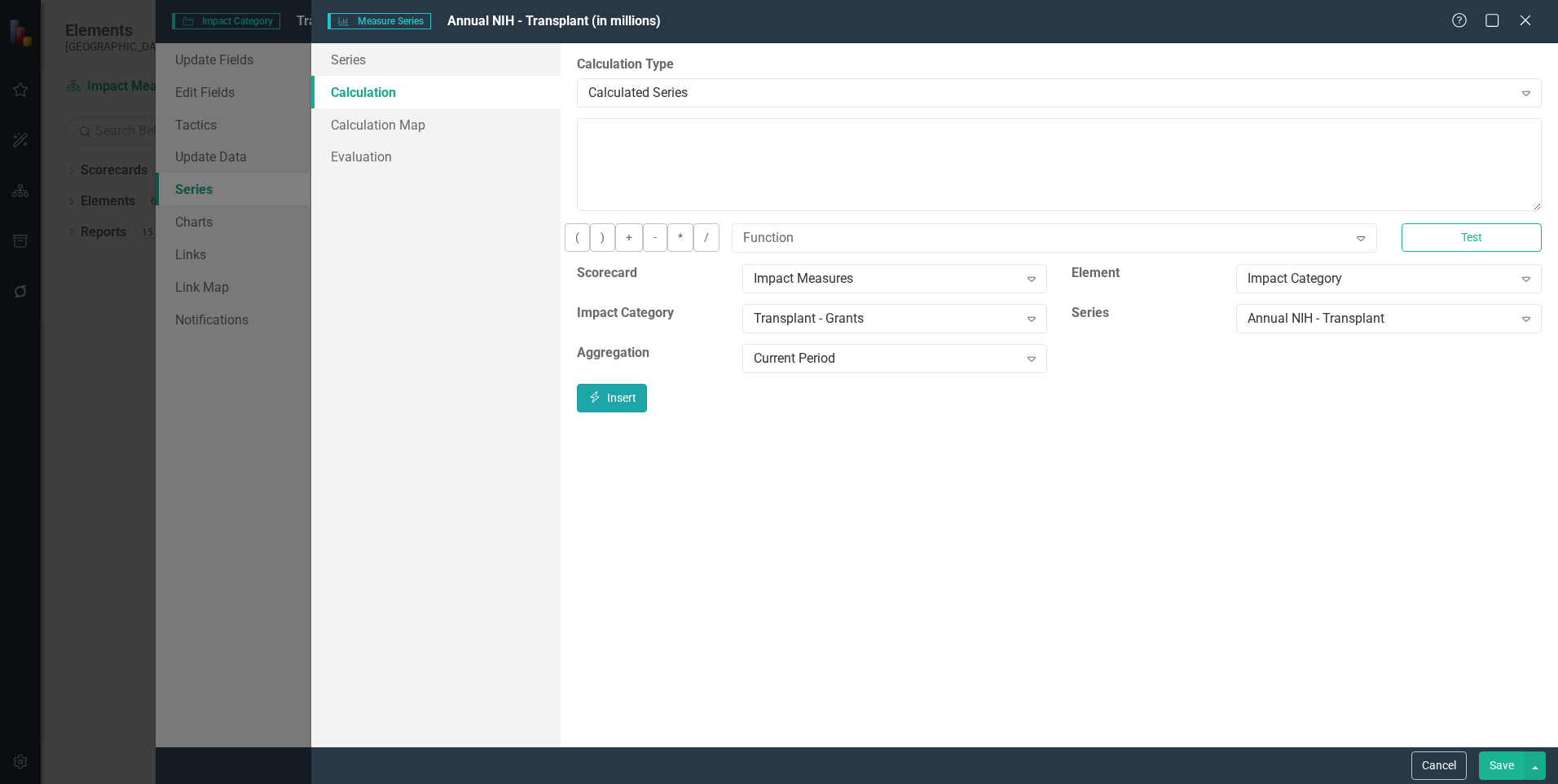
click at [647, 412] on button "Insert Insert" at bounding box center [612, 397] width 70 height 28
type textarea "[m1919112][Annual NIH - Transplant][CurrentPeriod]/1000000"
click at [1493, 762] on button "Save" at bounding box center [1502, 765] width 46 height 28
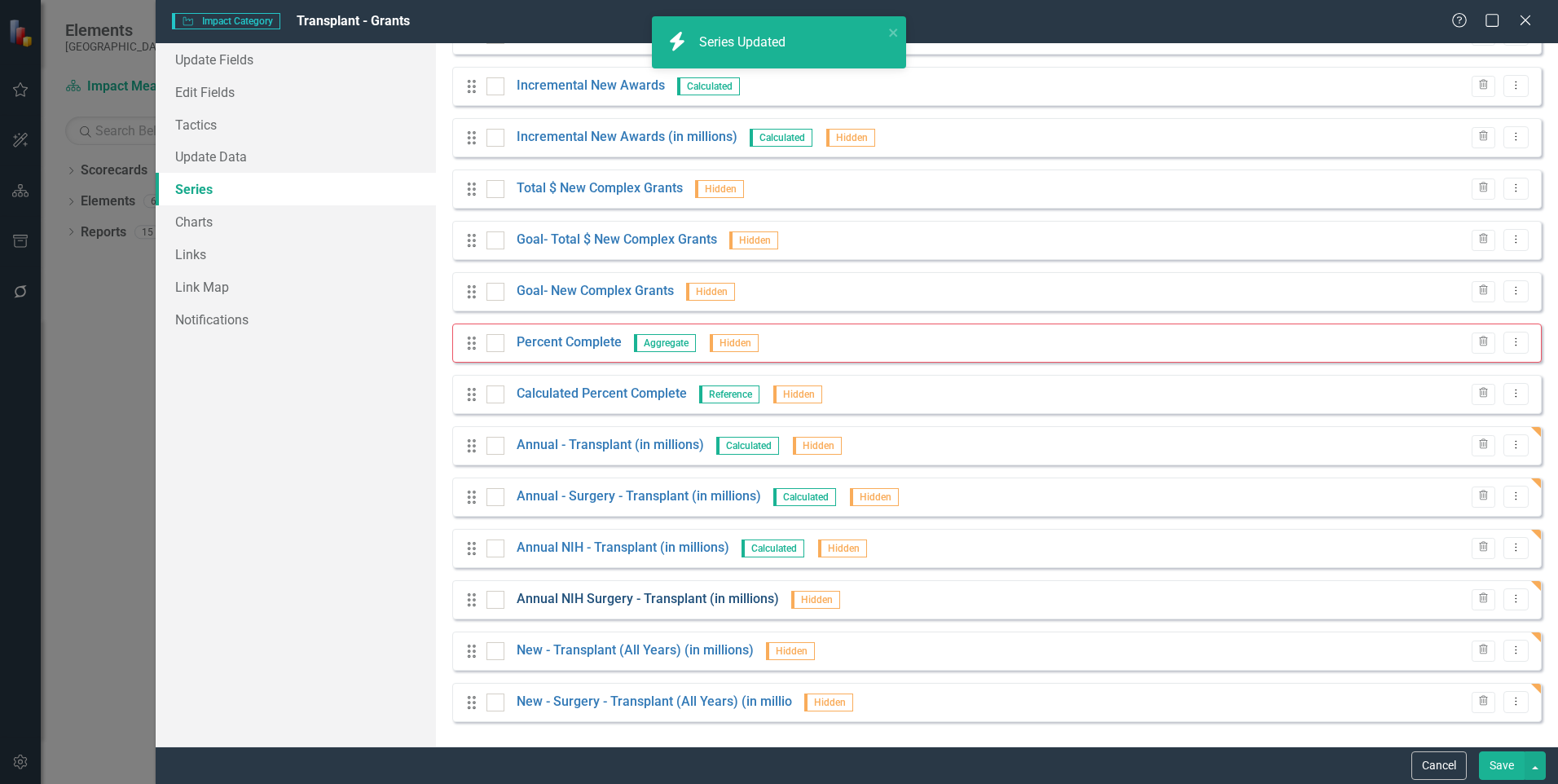
click at [663, 598] on link "Annual NIH Surgery - Transplant (in millions)" at bounding box center [648, 599] width 262 height 18
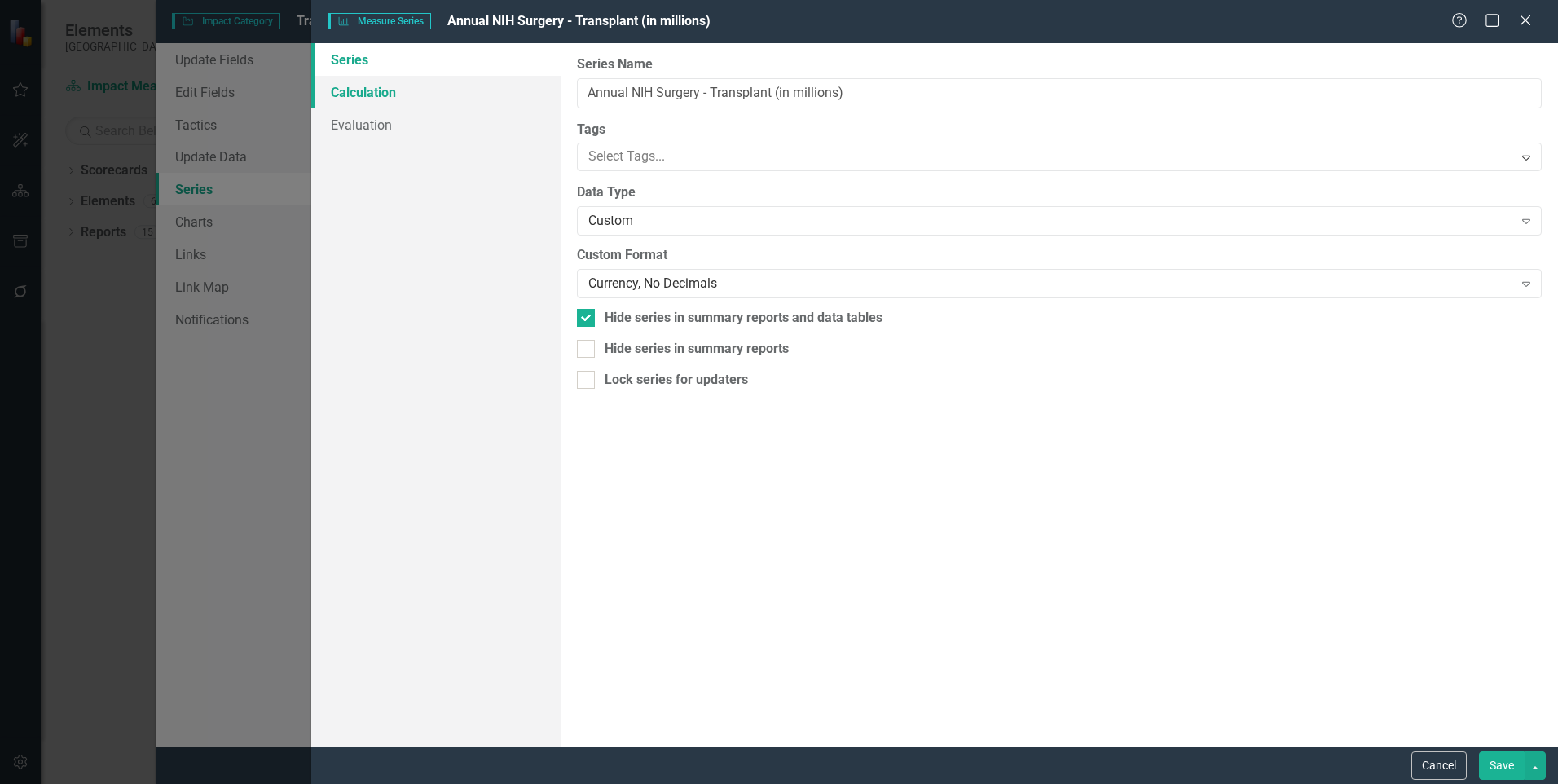
click at [395, 95] on link "Calculation" at bounding box center [436, 93] width 249 height 33
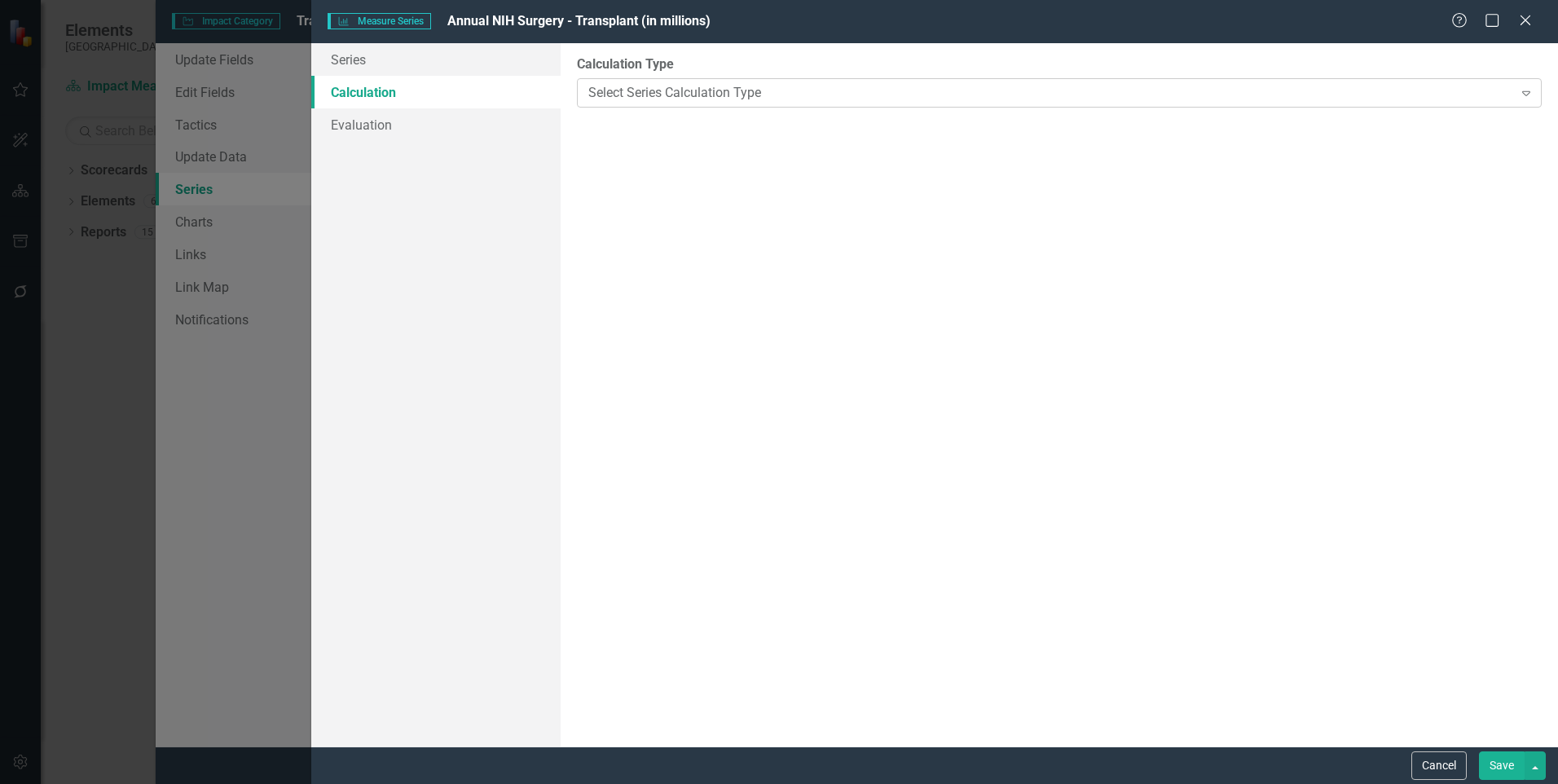
click at [646, 92] on div "Select Series Calculation Type" at bounding box center [1050, 93] width 925 height 18
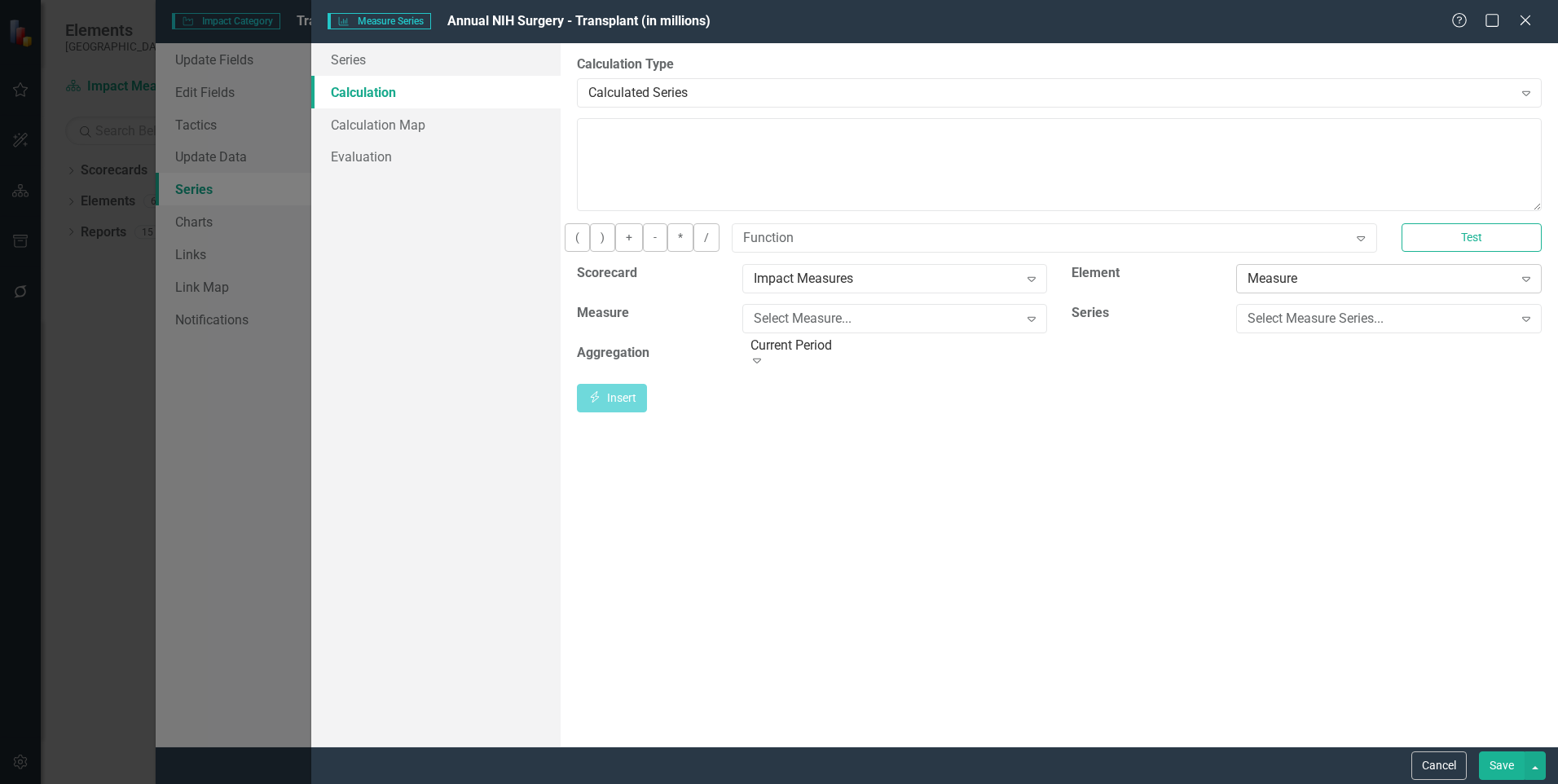
click at [1359, 288] on div "Measure" at bounding box center [1380, 278] width 265 height 18
click at [1338, 328] on div "Select Measure Series..." at bounding box center [1380, 318] width 265 height 18
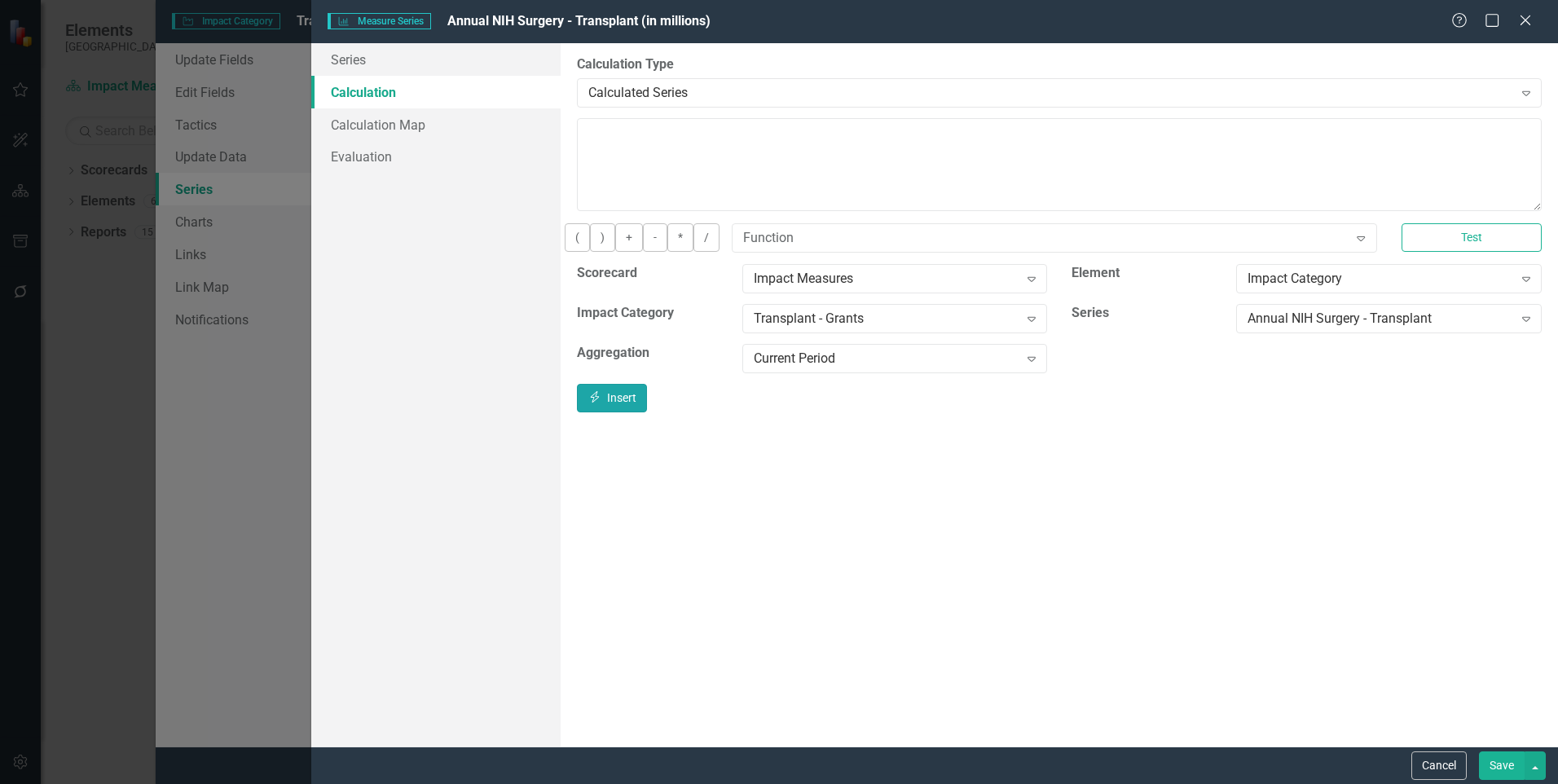
click at [602, 402] on icon "Insert" at bounding box center [595, 397] width 15 height 11
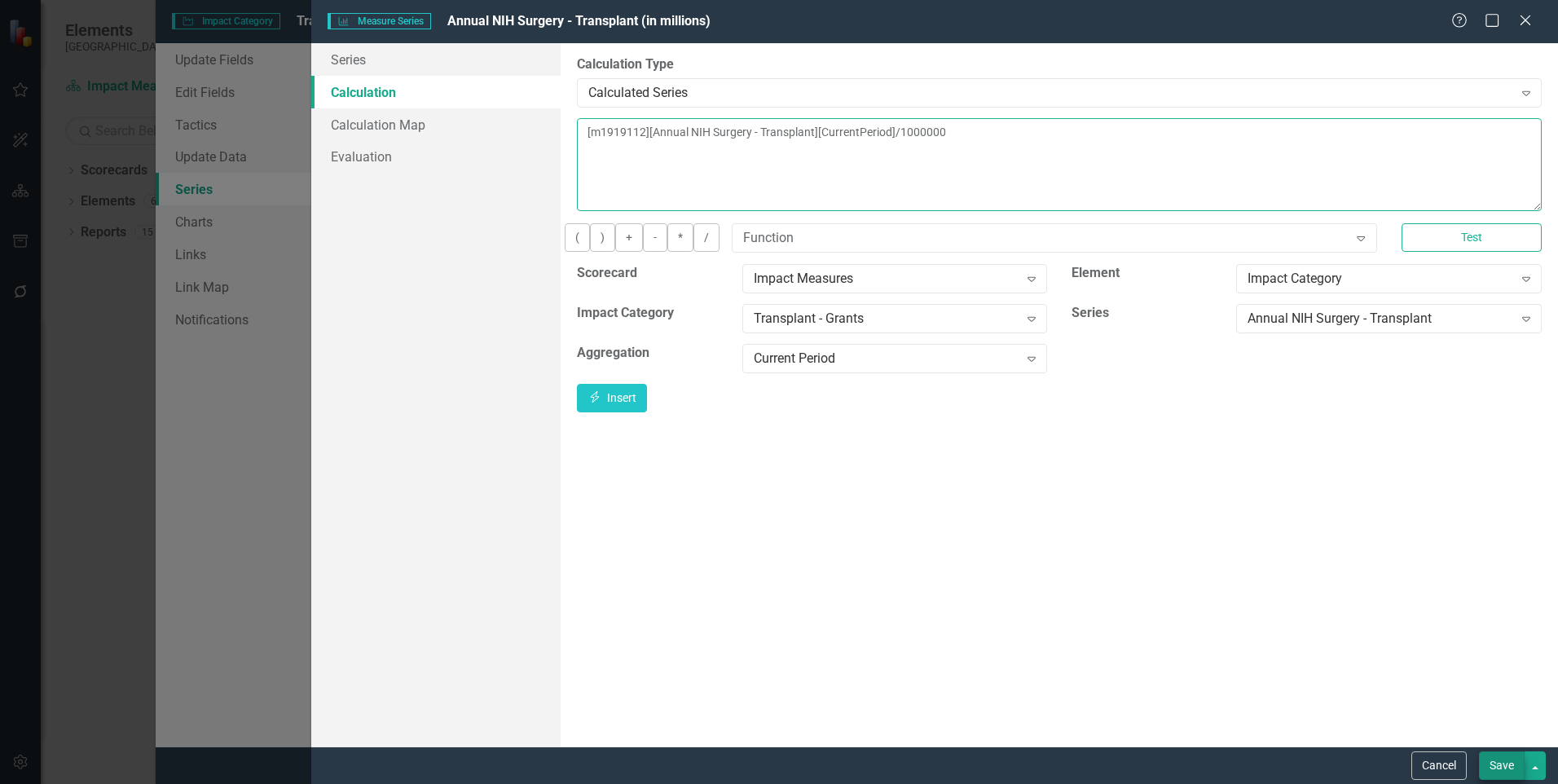
type textarea "[m1919112][Annual NIH Surgery - Transplant][CurrentPeriod]/1000000"
click at [1497, 760] on button "Save" at bounding box center [1502, 765] width 46 height 28
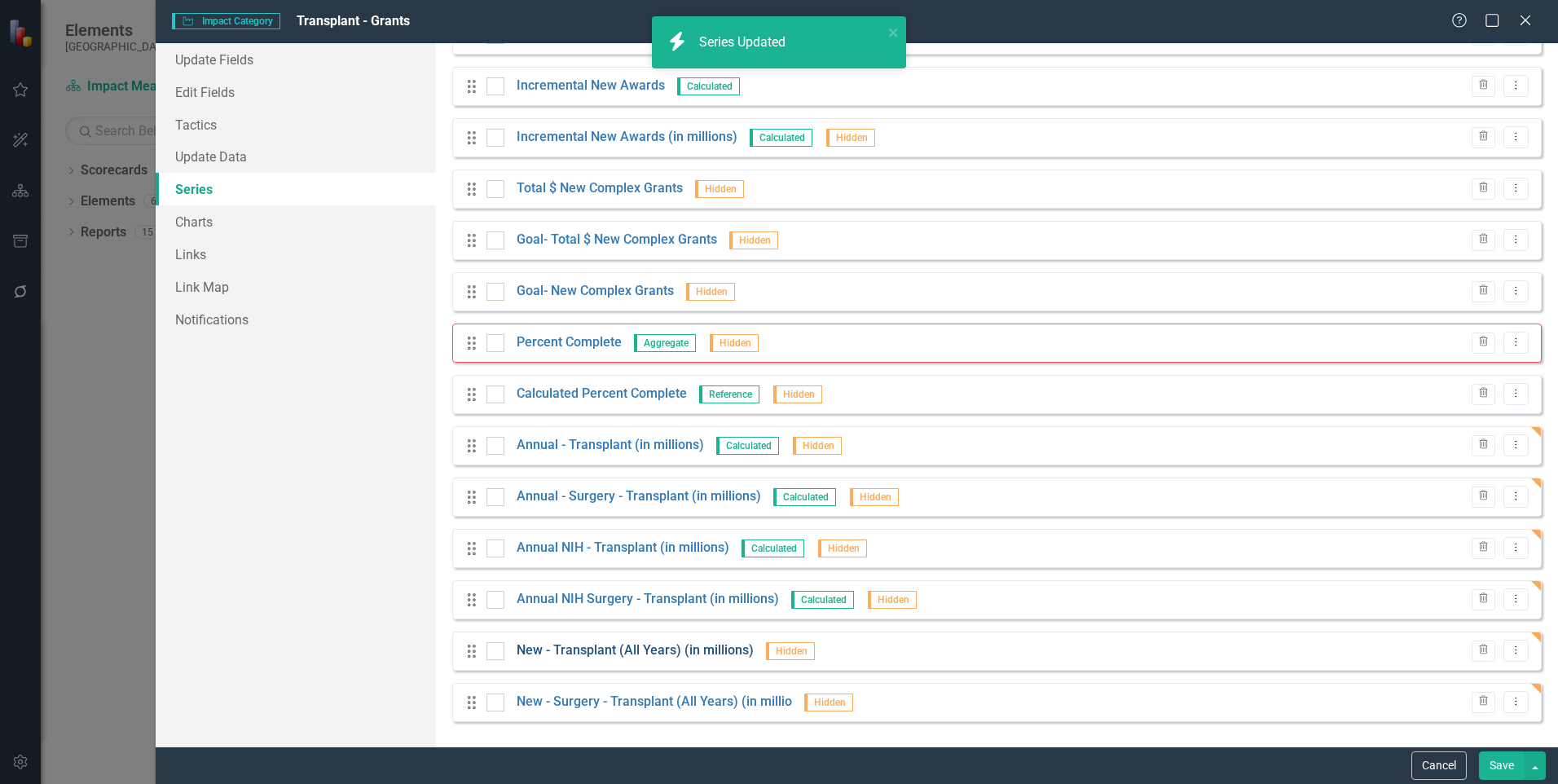
click at [728, 650] on link "New - Transplant (All Years) (in millions)" at bounding box center [635, 650] width 237 height 18
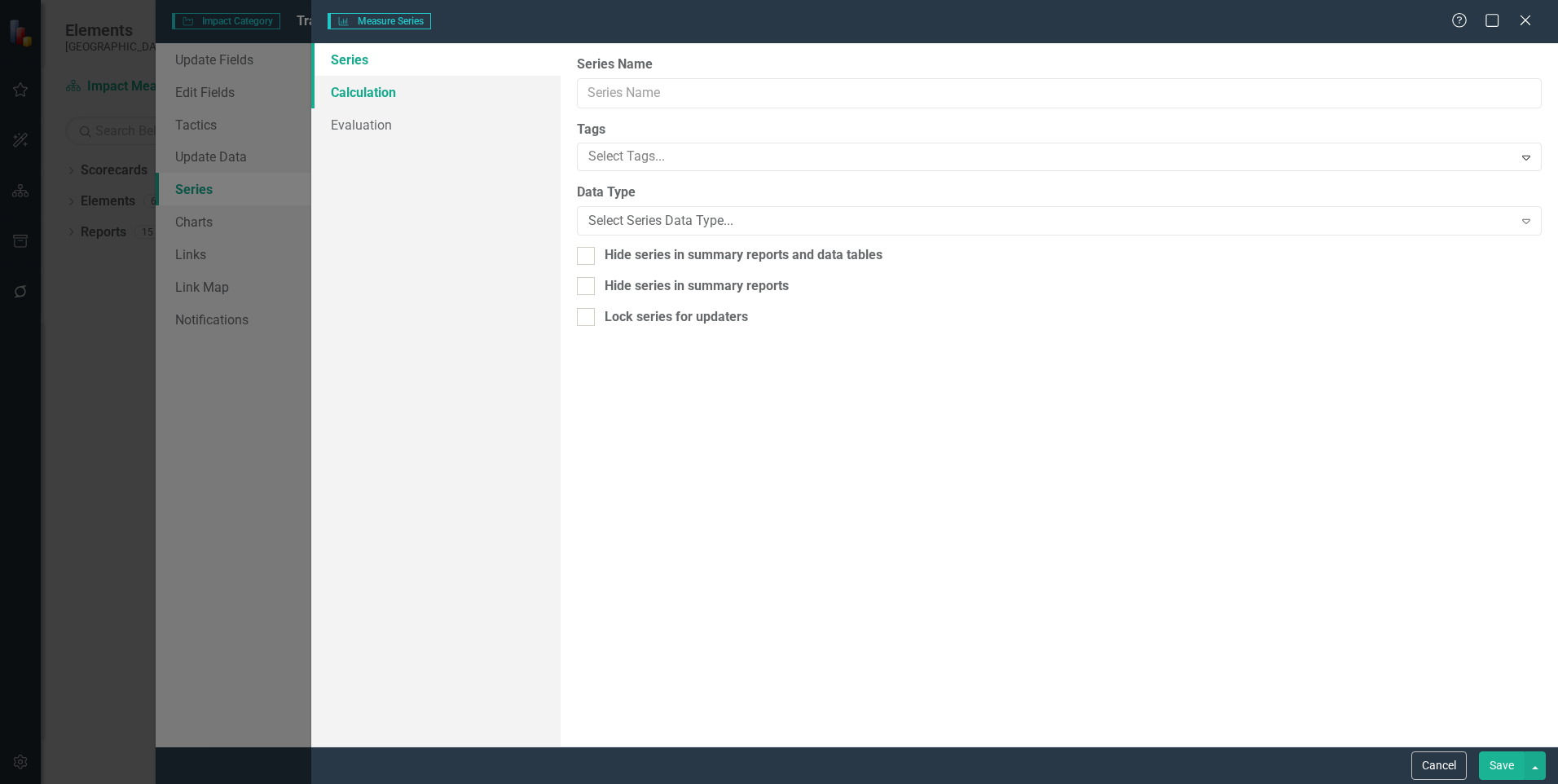
click at [372, 92] on link "Calculation" at bounding box center [436, 93] width 249 height 33
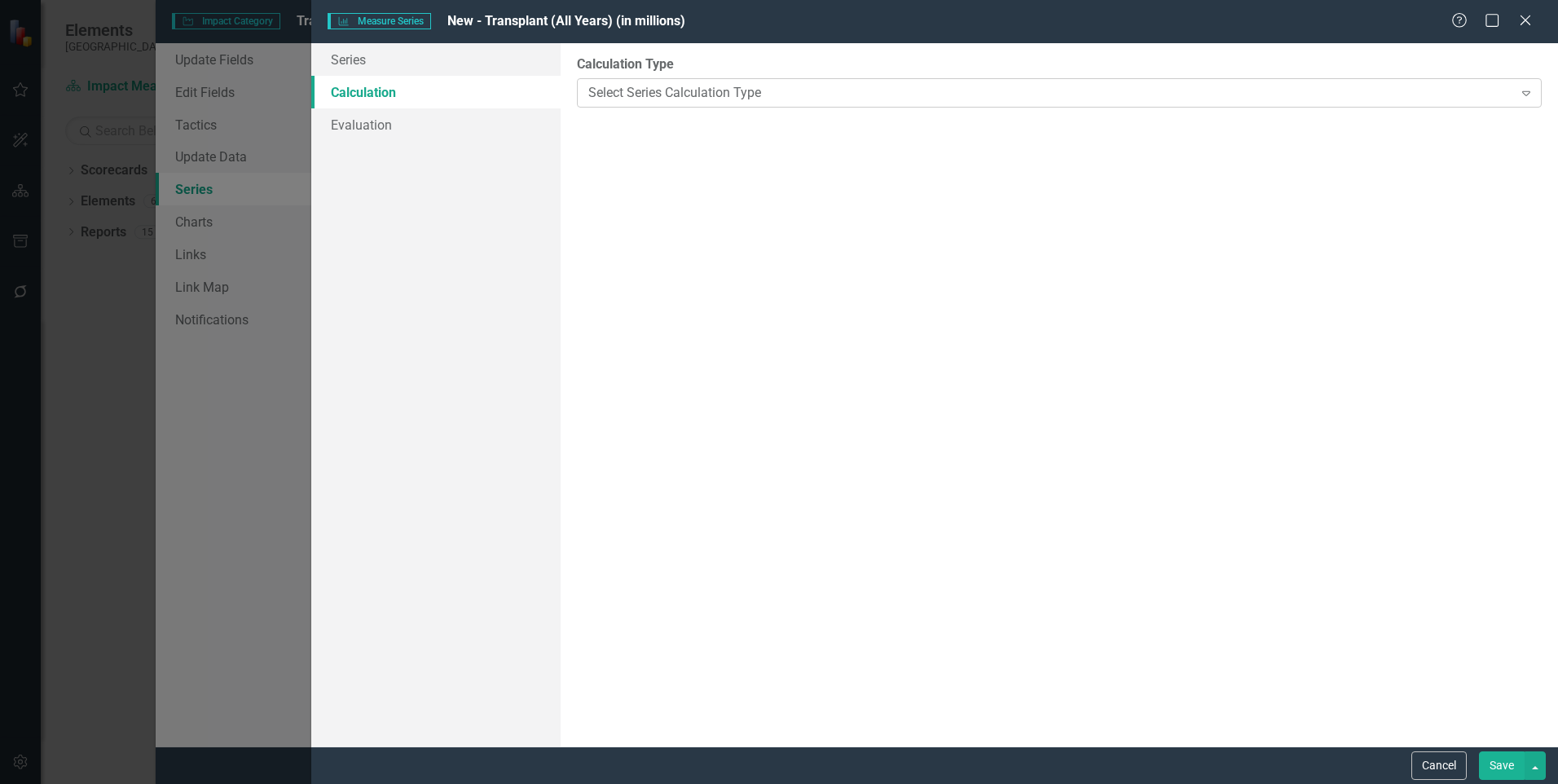
click at [716, 92] on div "Select Series Calculation Type" at bounding box center [1050, 93] width 925 height 18
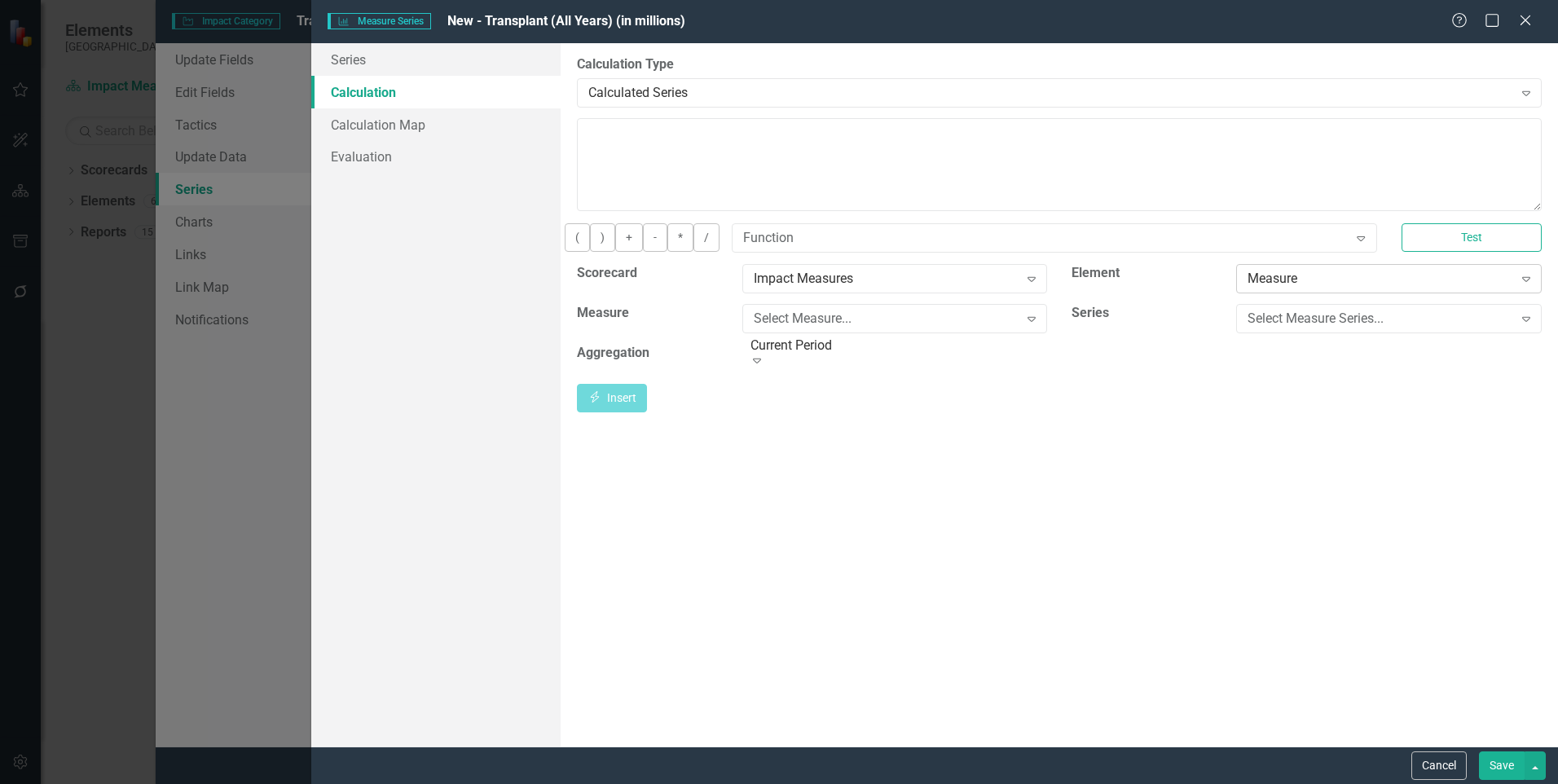
click at [1289, 288] on div "Measure" at bounding box center [1380, 278] width 265 height 18
click at [1298, 328] on div "Select Measure Series..." at bounding box center [1380, 318] width 265 height 18
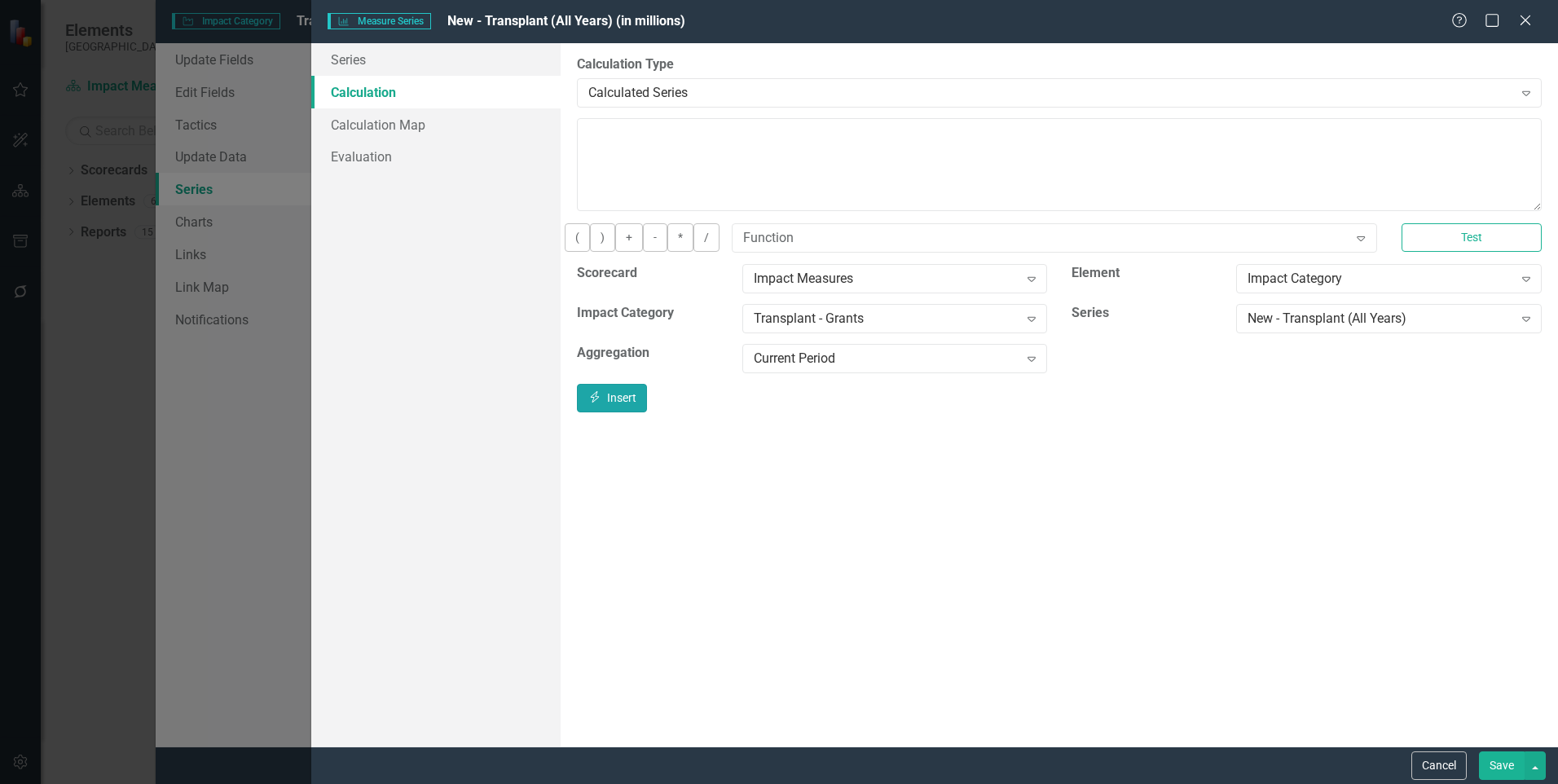
click at [602, 402] on icon "Insert" at bounding box center [595, 397] width 15 height 11
click at [1137, 152] on textarea "[m1919112][New - Transplant (All Years) ][CurrentPeriod]" at bounding box center [1059, 164] width 965 height 93
type textarea "[m1919112][New - Transplant (All Years) ][CurrentPeriod]/1000000"
click at [1499, 765] on button "Save" at bounding box center [1502, 765] width 46 height 28
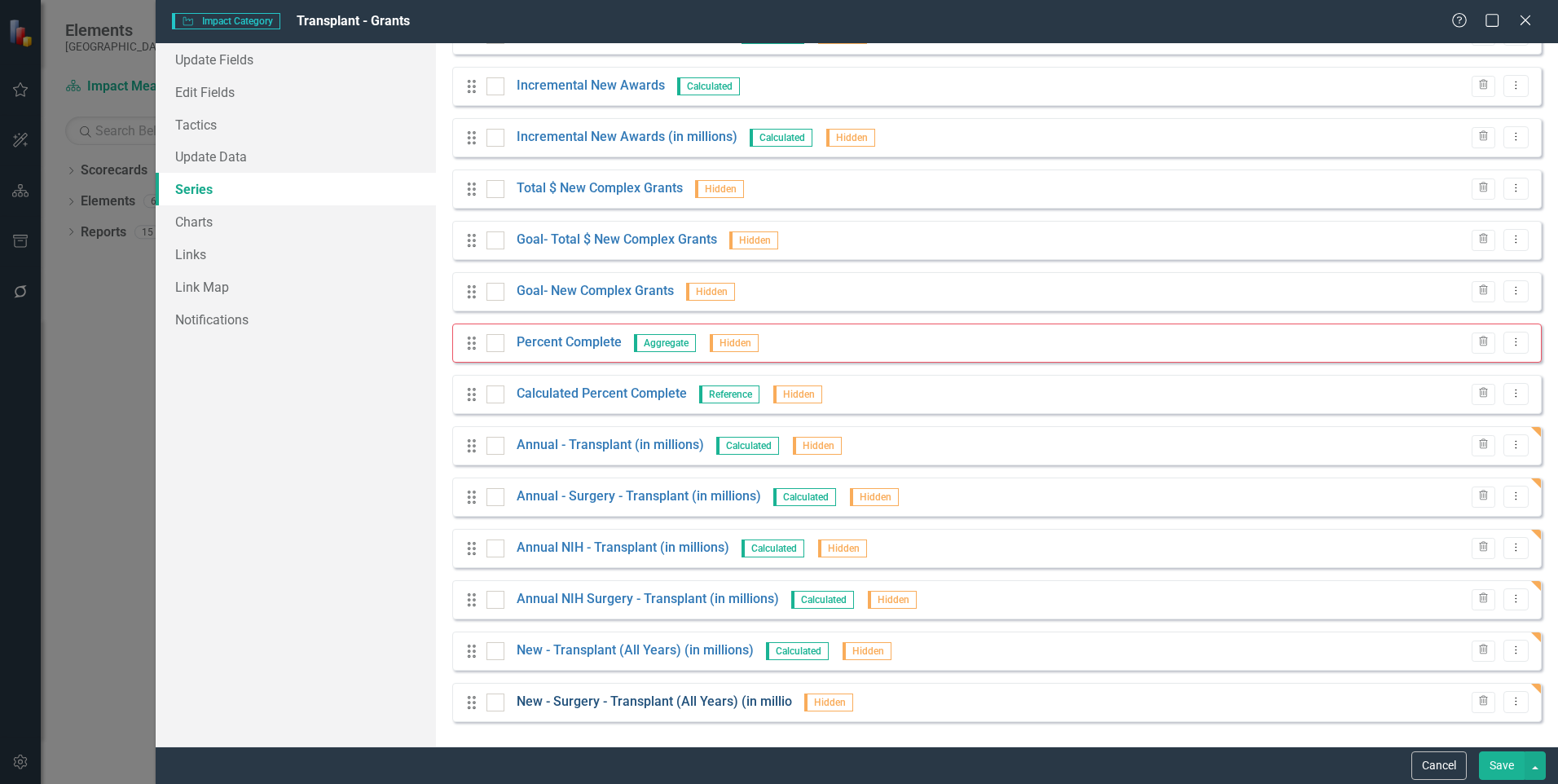
click at [725, 701] on link "New - Surgery - Transplant (All Years) (in millio" at bounding box center [654, 702] width 276 height 18
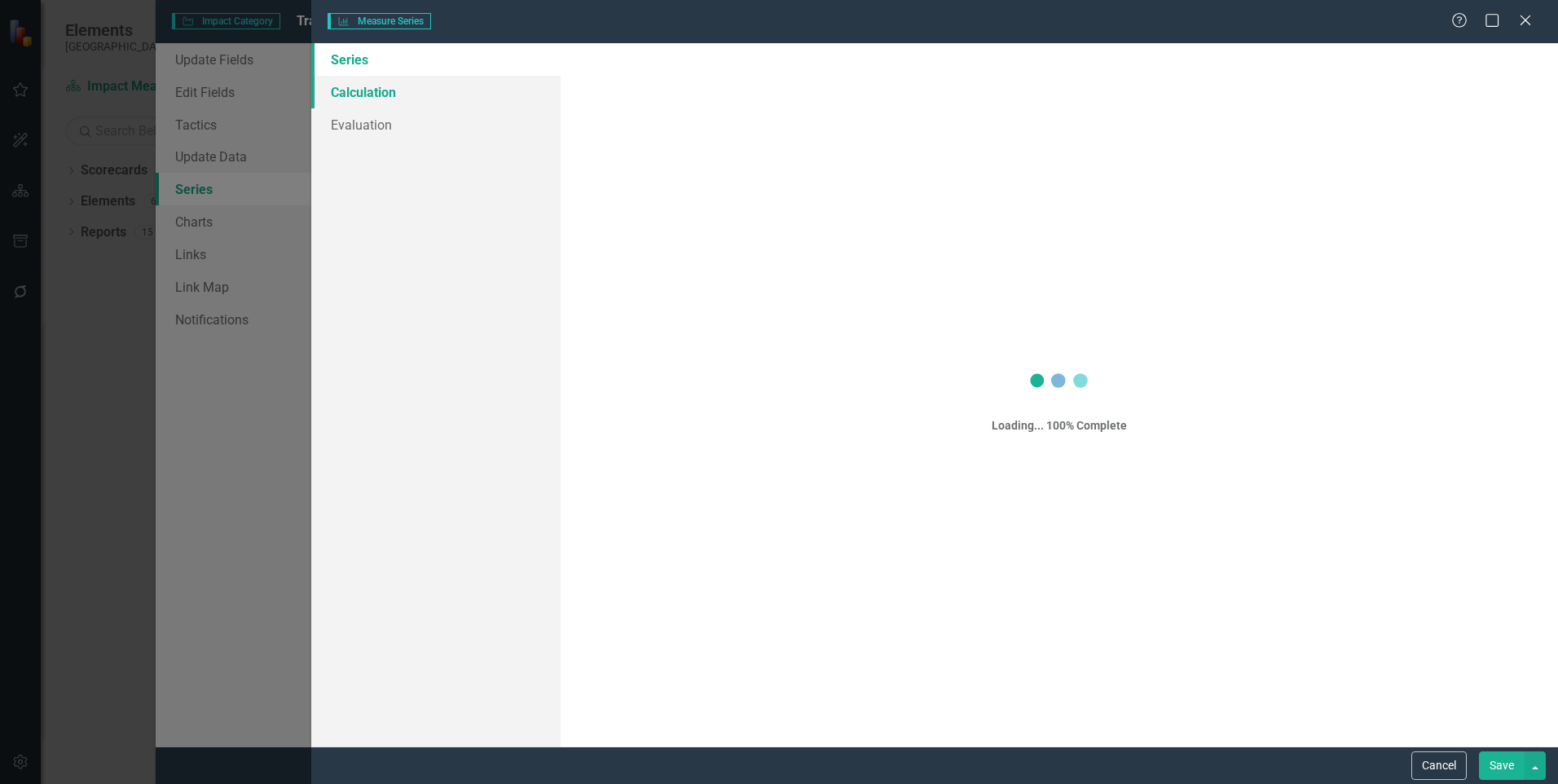
click at [369, 98] on link "Calculation" at bounding box center [436, 93] width 249 height 33
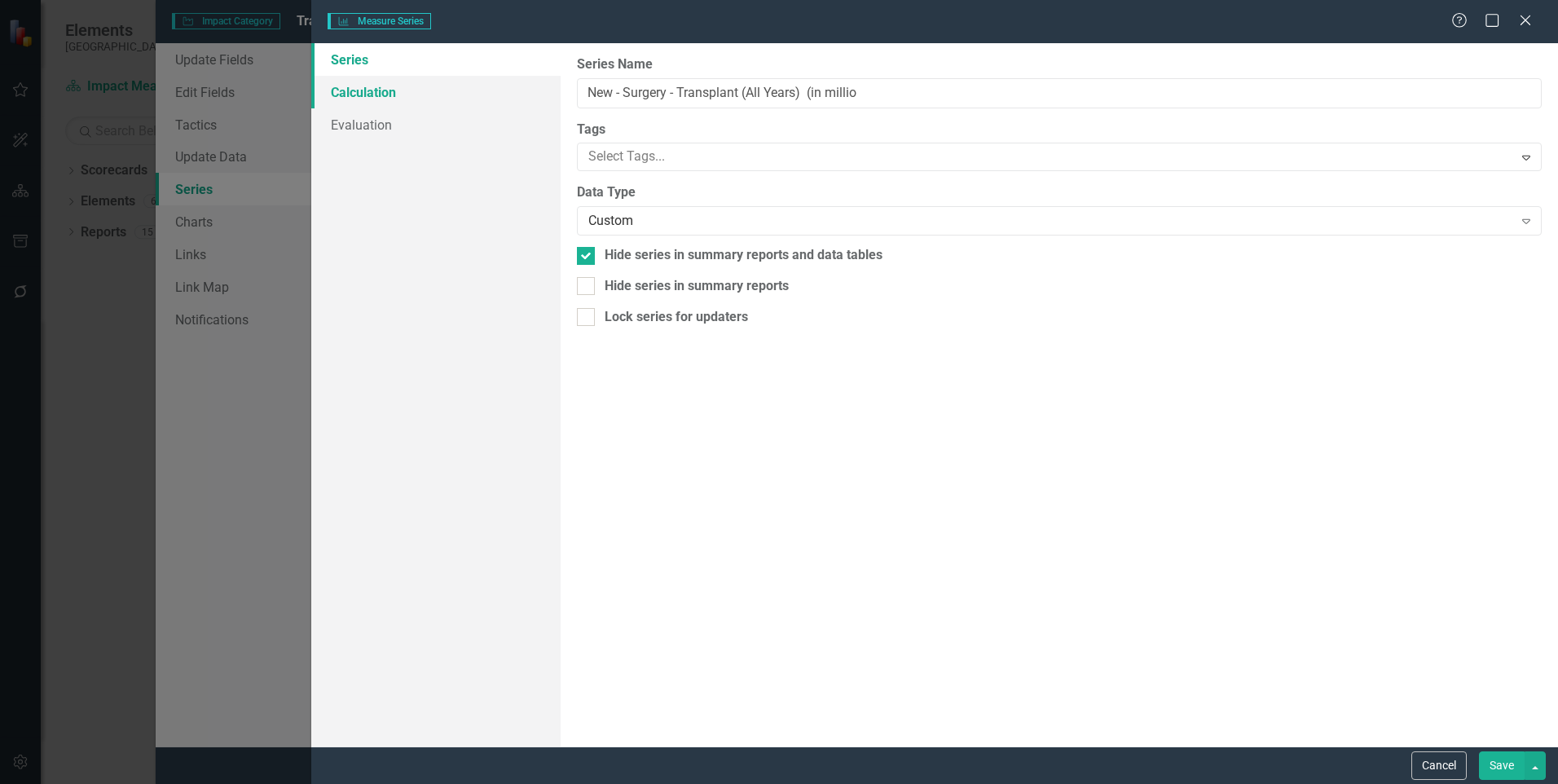
type input "New - Surgery - Transplant (All Years) (in millio"
checkbox input "true"
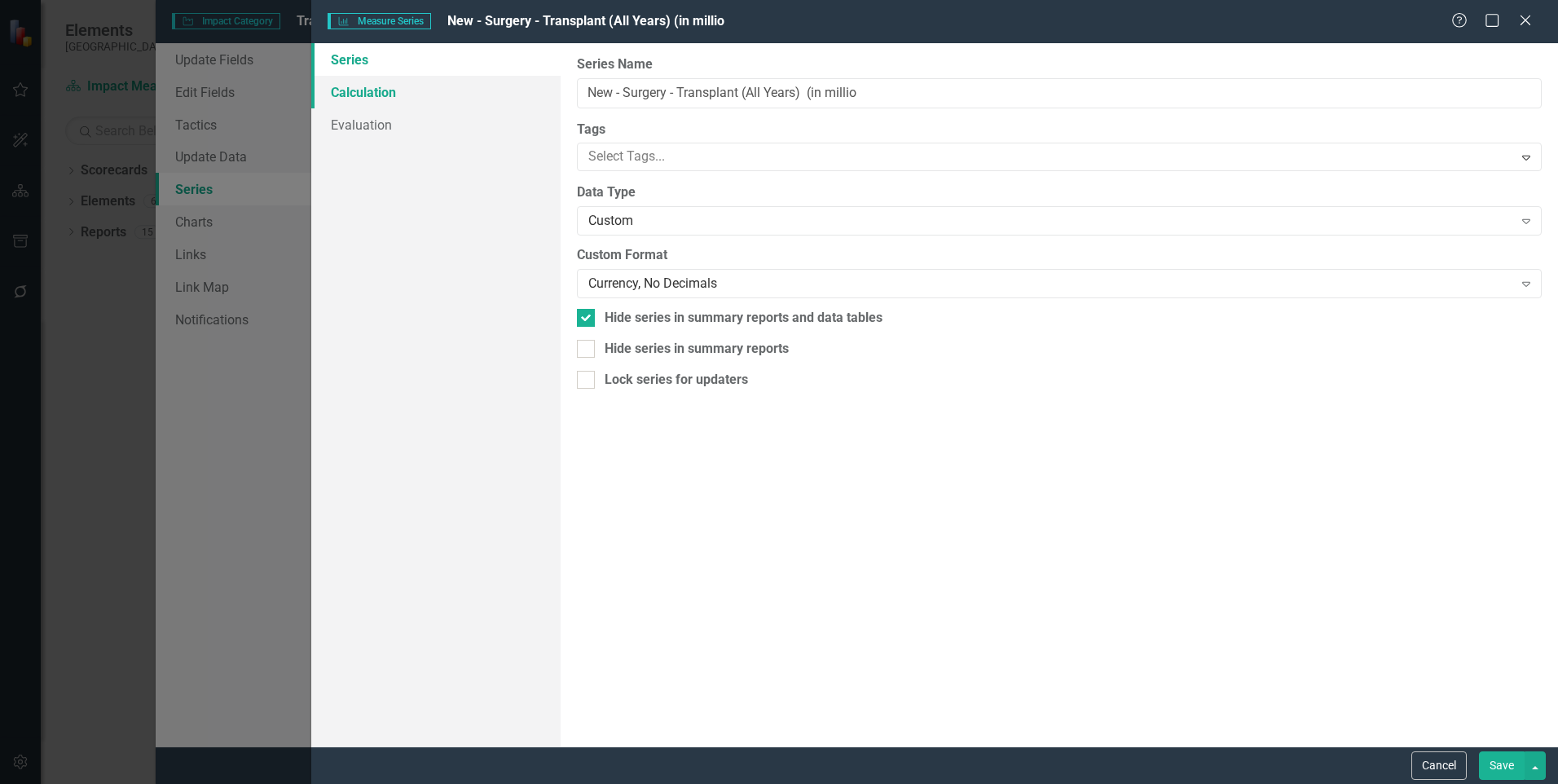
click at [363, 92] on link "Calculation" at bounding box center [436, 93] width 249 height 33
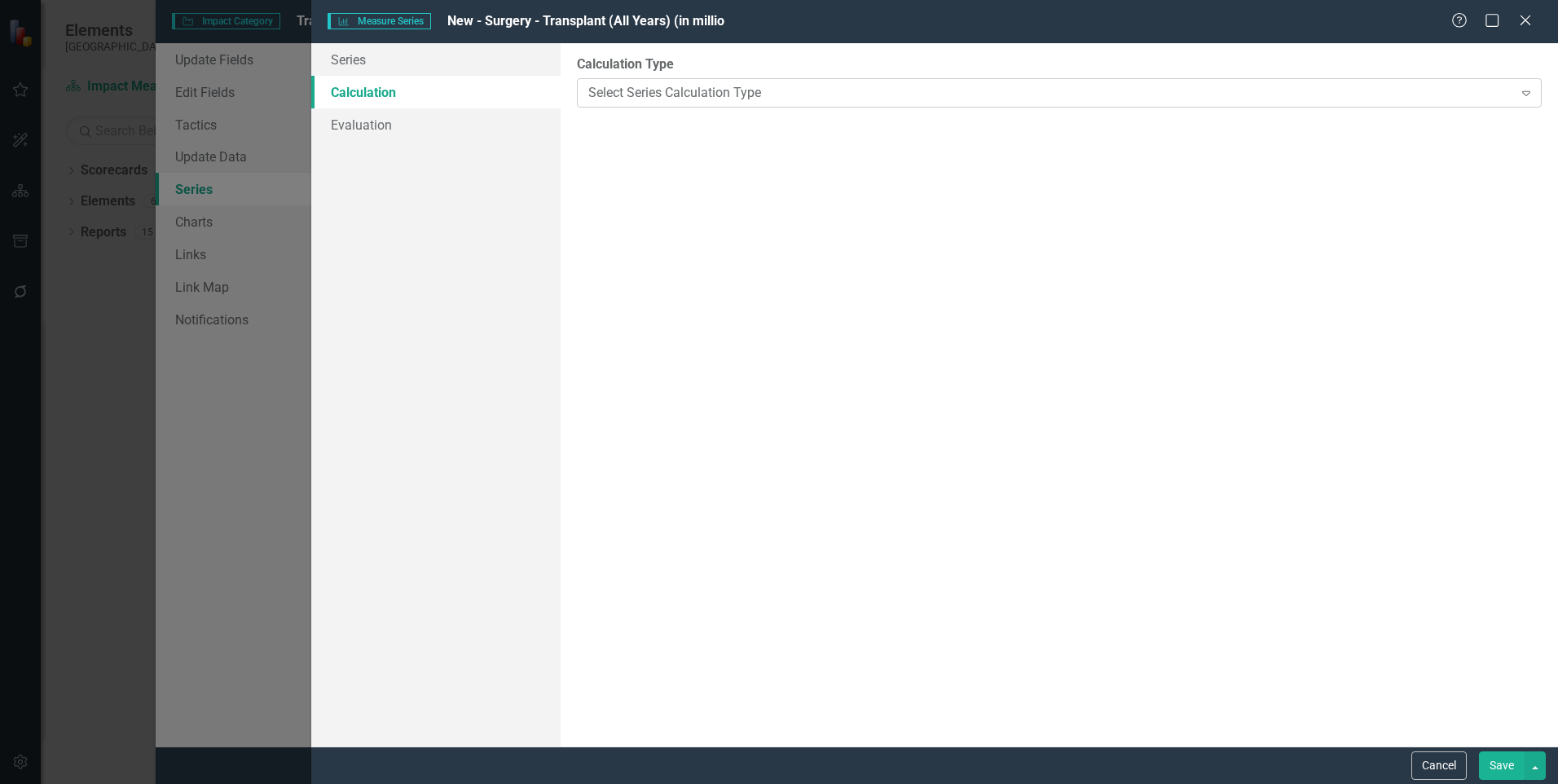
click at [660, 90] on div "Select Series Calculation Type" at bounding box center [1050, 93] width 925 height 18
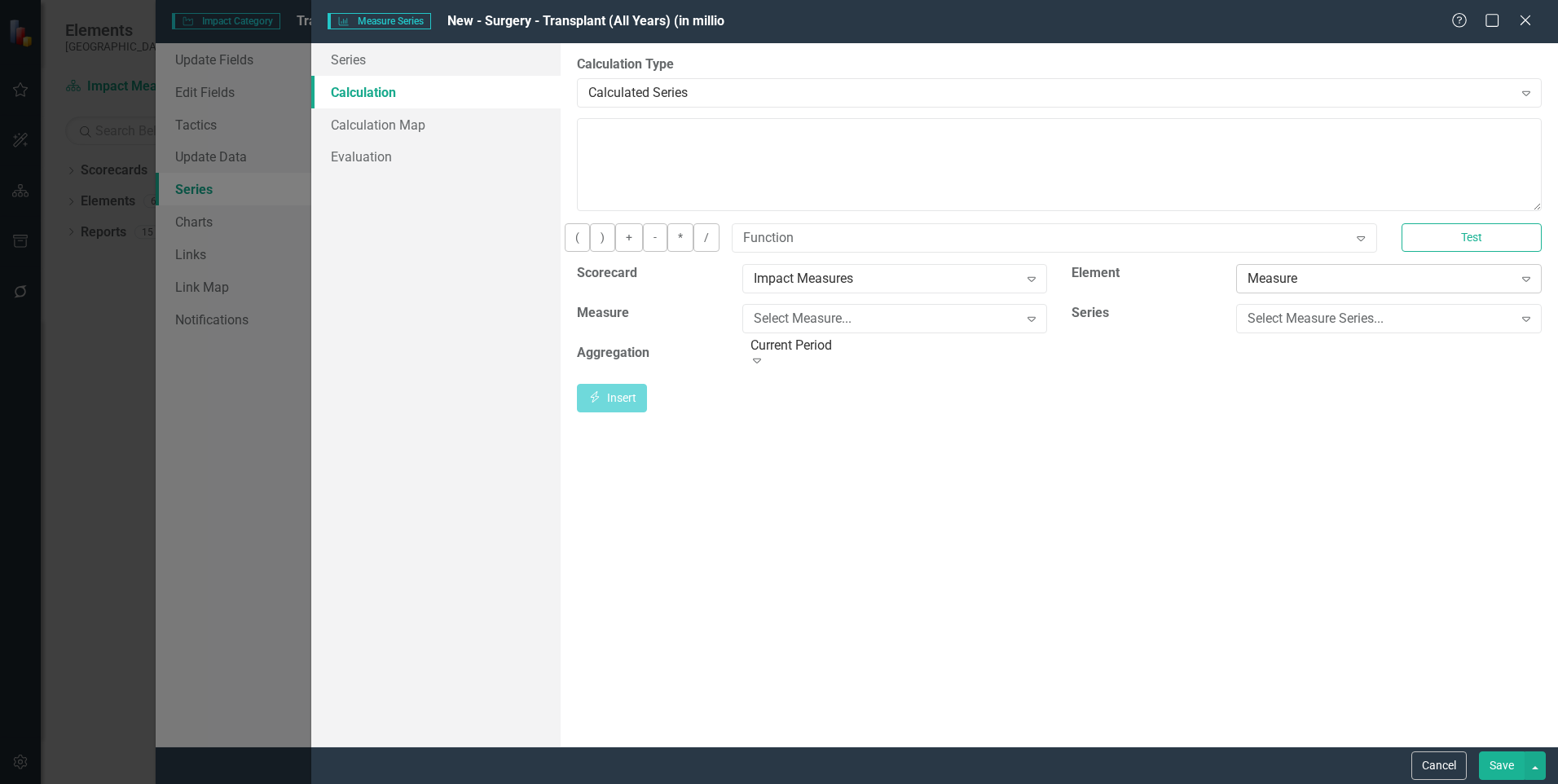
click at [1298, 288] on div "Measure" at bounding box center [1380, 278] width 265 height 18
click at [1305, 328] on div "Select Measure Series..." at bounding box center [1380, 318] width 265 height 18
click at [602, 402] on icon "Insert" at bounding box center [595, 397] width 15 height 11
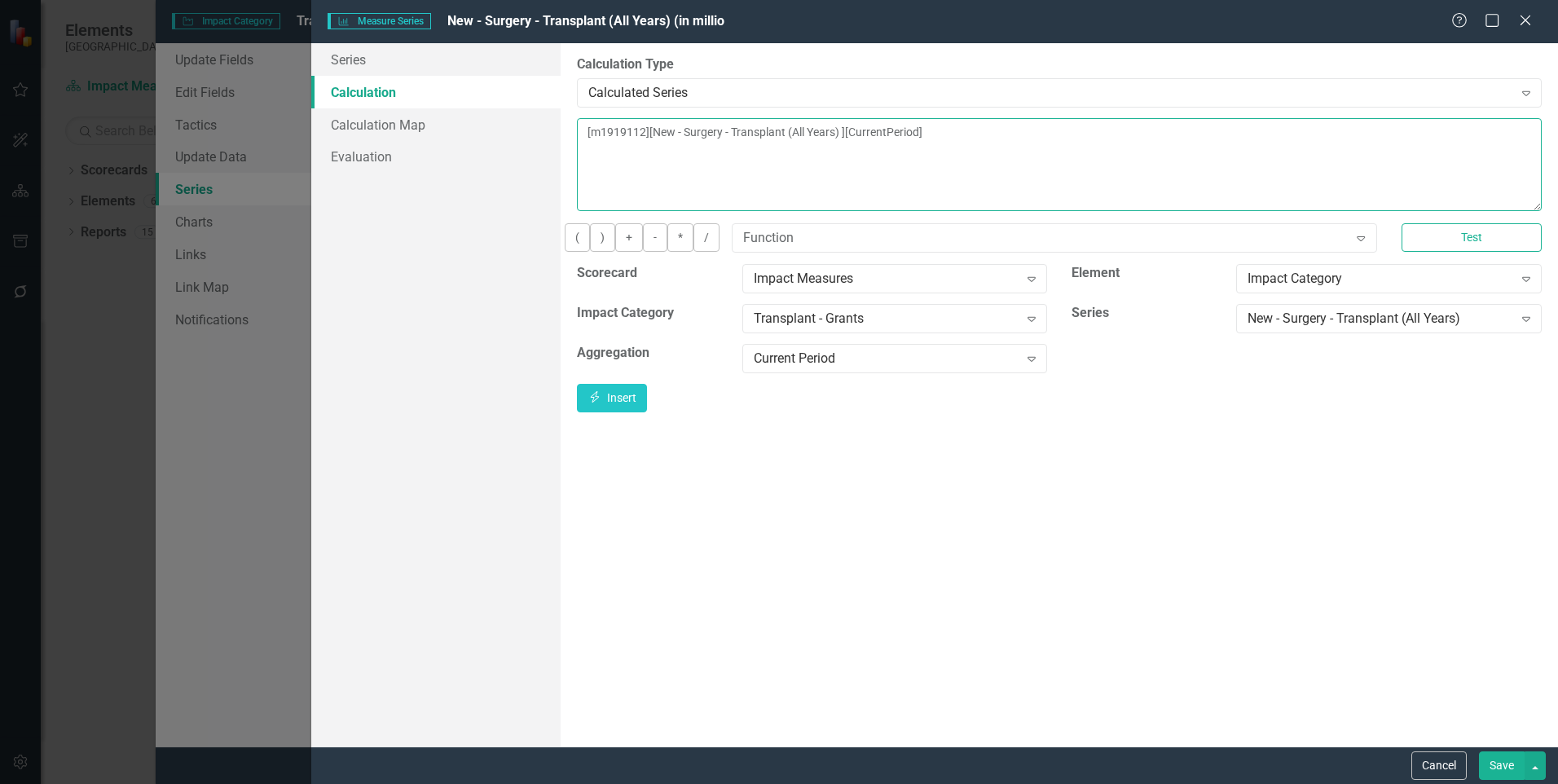
click at [1064, 134] on textarea "[m1919112][New - Surgery - Transplant (All Years) ][CurrentPeriod]" at bounding box center [1059, 164] width 965 height 93
type textarea "[m1919112][New - Surgery - Transplant (All Years) ][CurrentPeriod]/1000000"
click at [1507, 765] on button "Save" at bounding box center [1502, 765] width 46 height 28
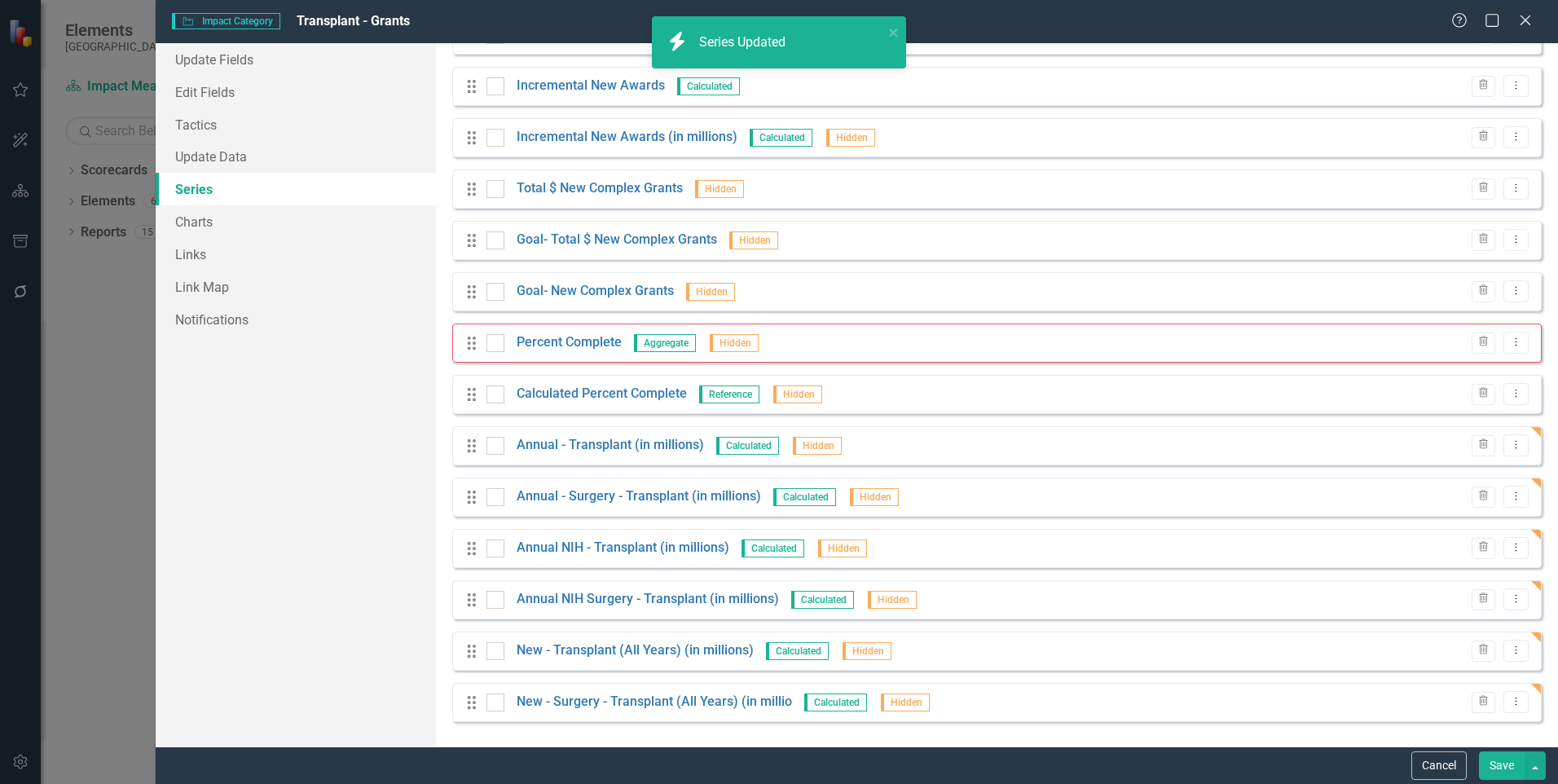
click at [1494, 768] on button "Save" at bounding box center [1502, 765] width 46 height 28
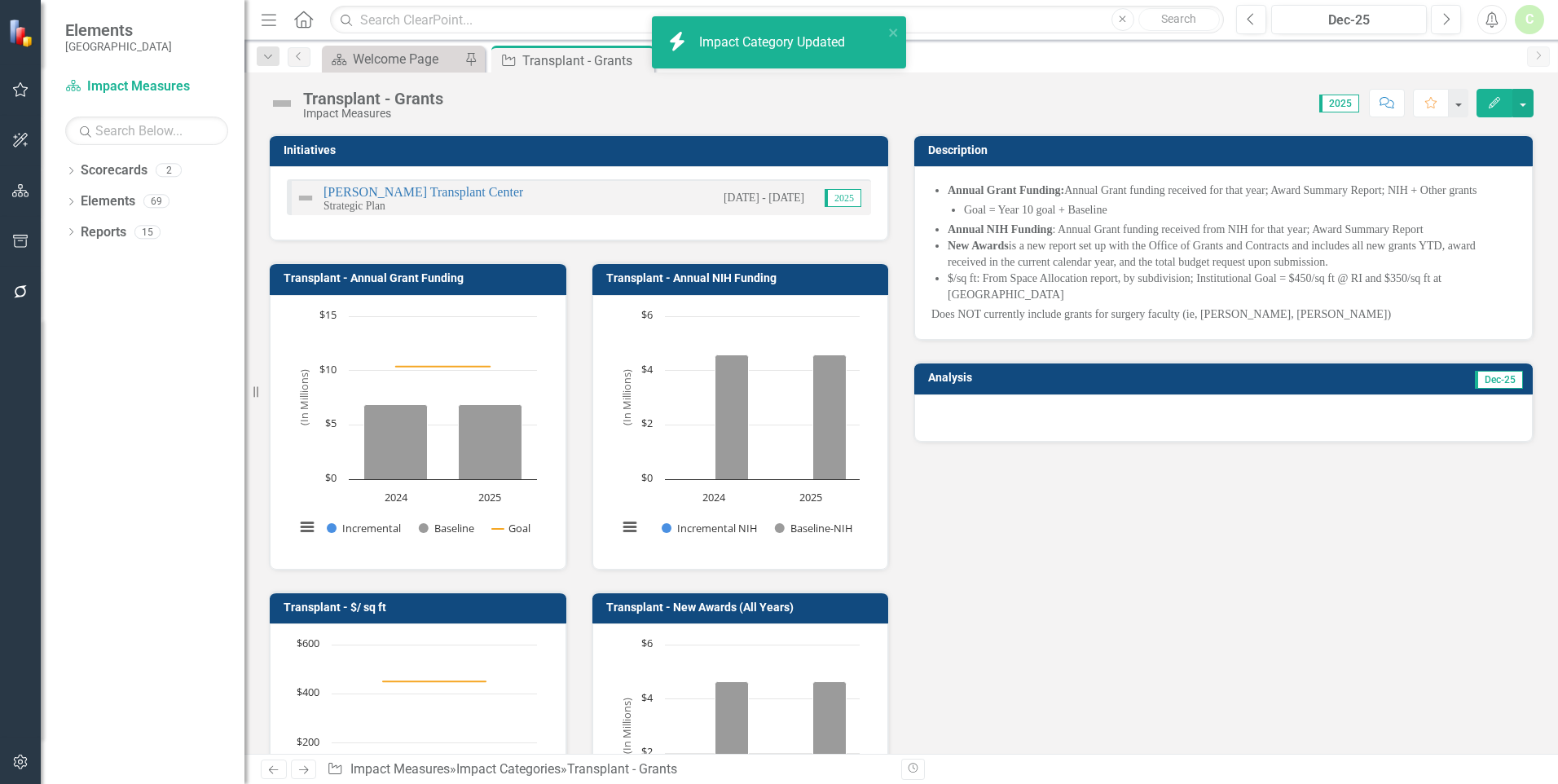
click at [1492, 102] on icon "Edit" at bounding box center [1495, 103] width 15 height 11
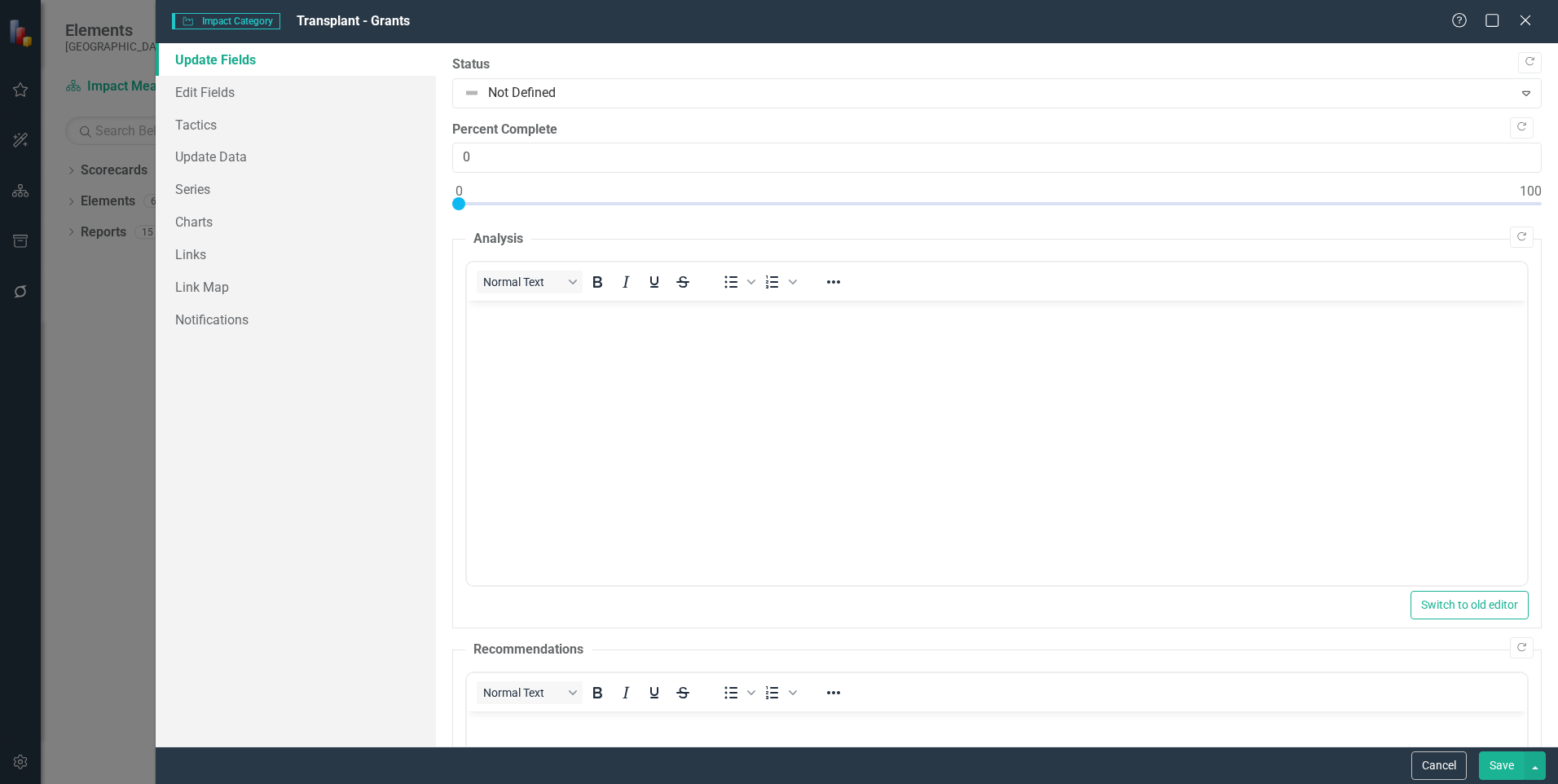
scroll to position [0, 0]
click at [182, 226] on link "Charts" at bounding box center [296, 222] width 280 height 33
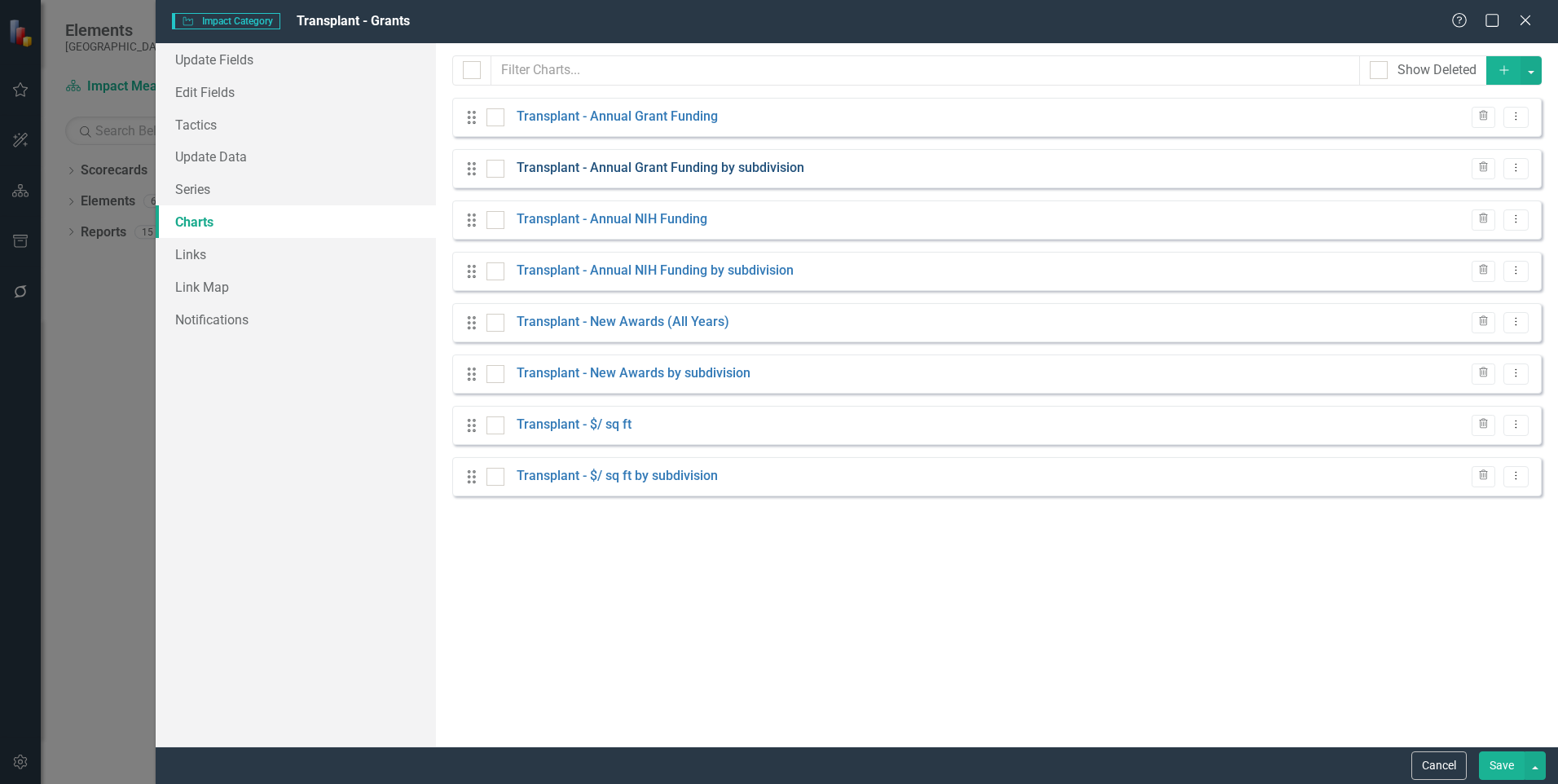
click at [774, 168] on link "Transplant - Annual Grant Funding by subdivision" at bounding box center [661, 168] width 288 height 18
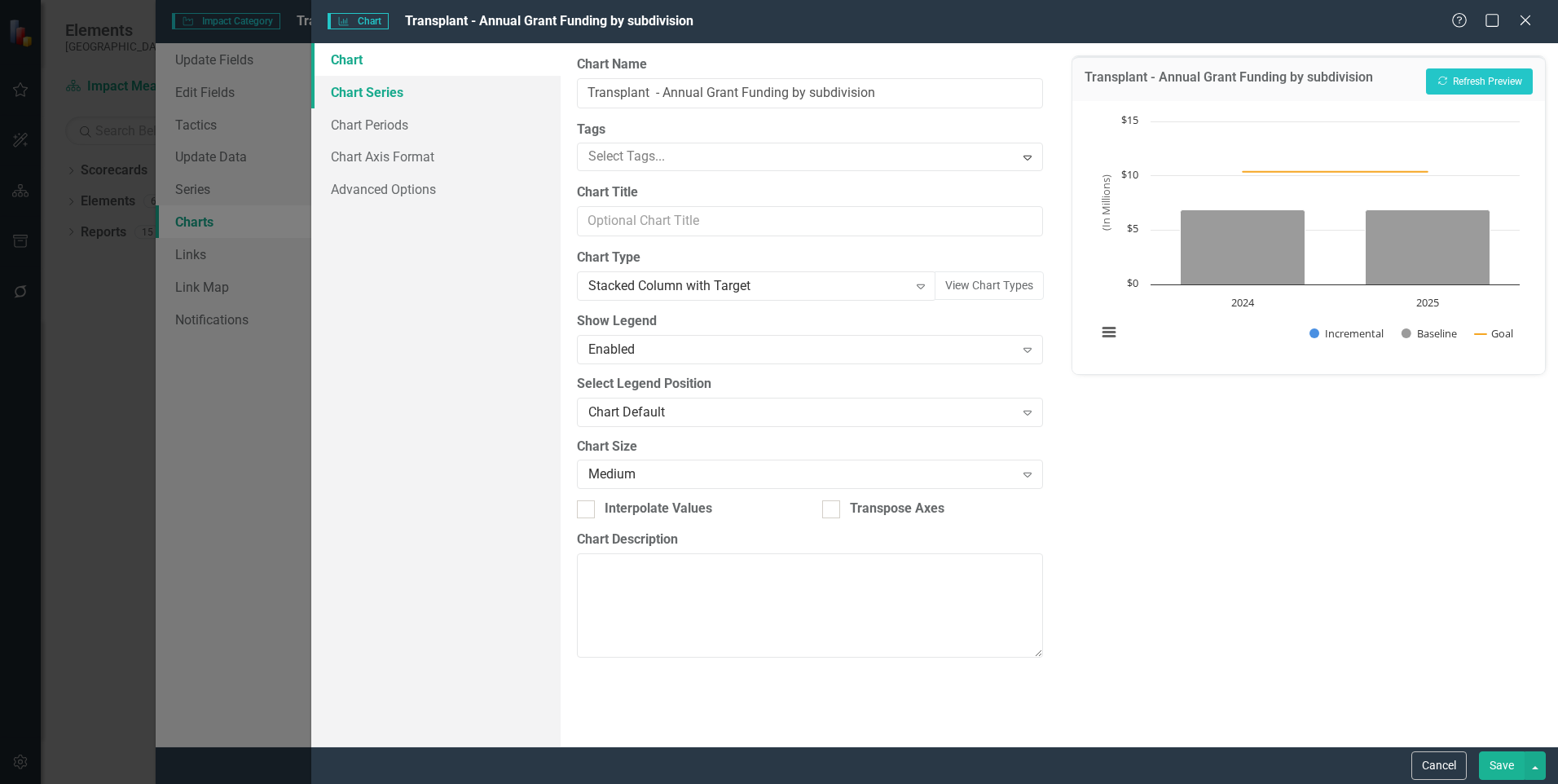
click at [380, 93] on link "Chart Series" at bounding box center [436, 93] width 249 height 33
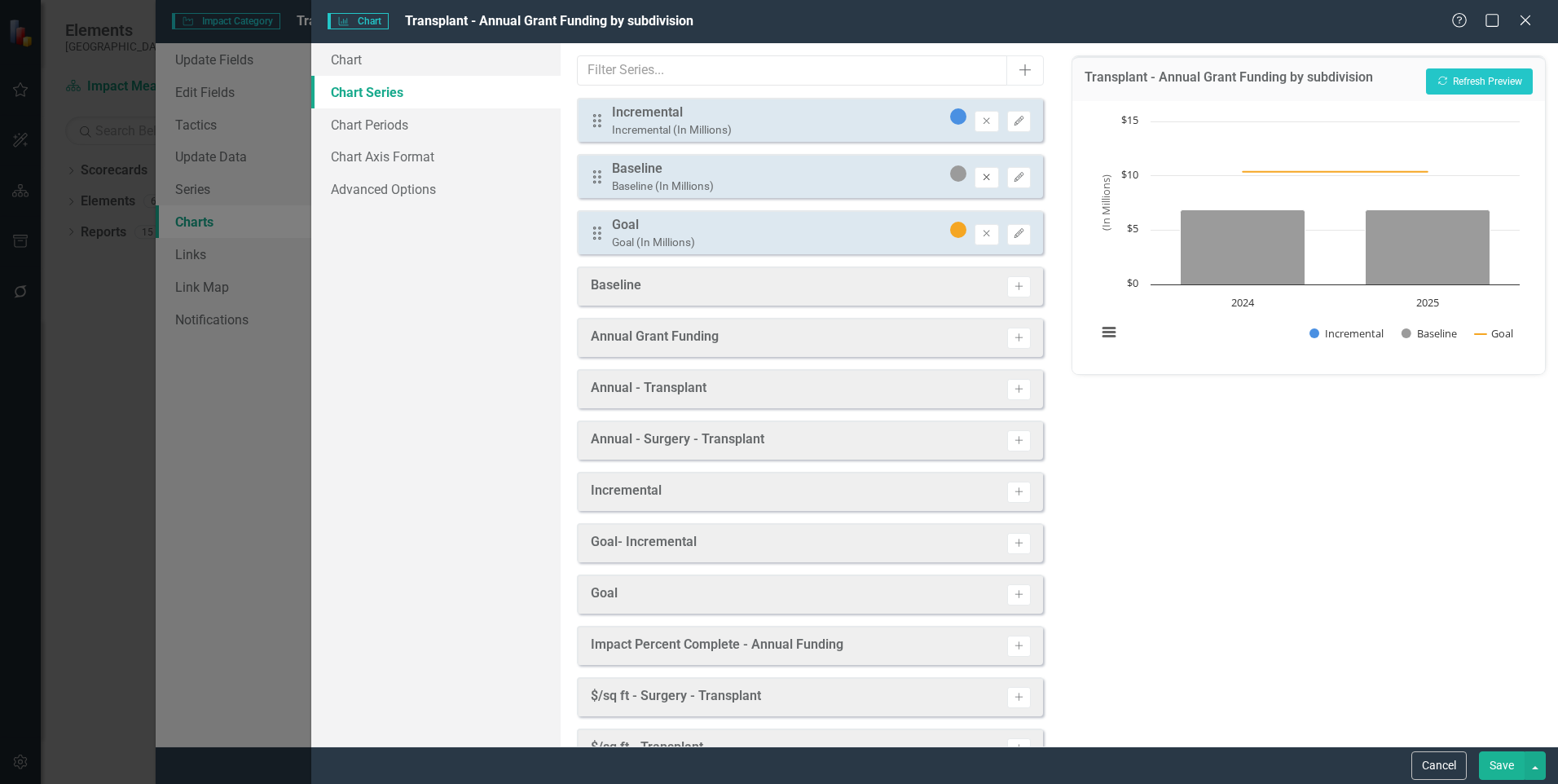
click at [975, 179] on button "Remove" at bounding box center [987, 177] width 24 height 21
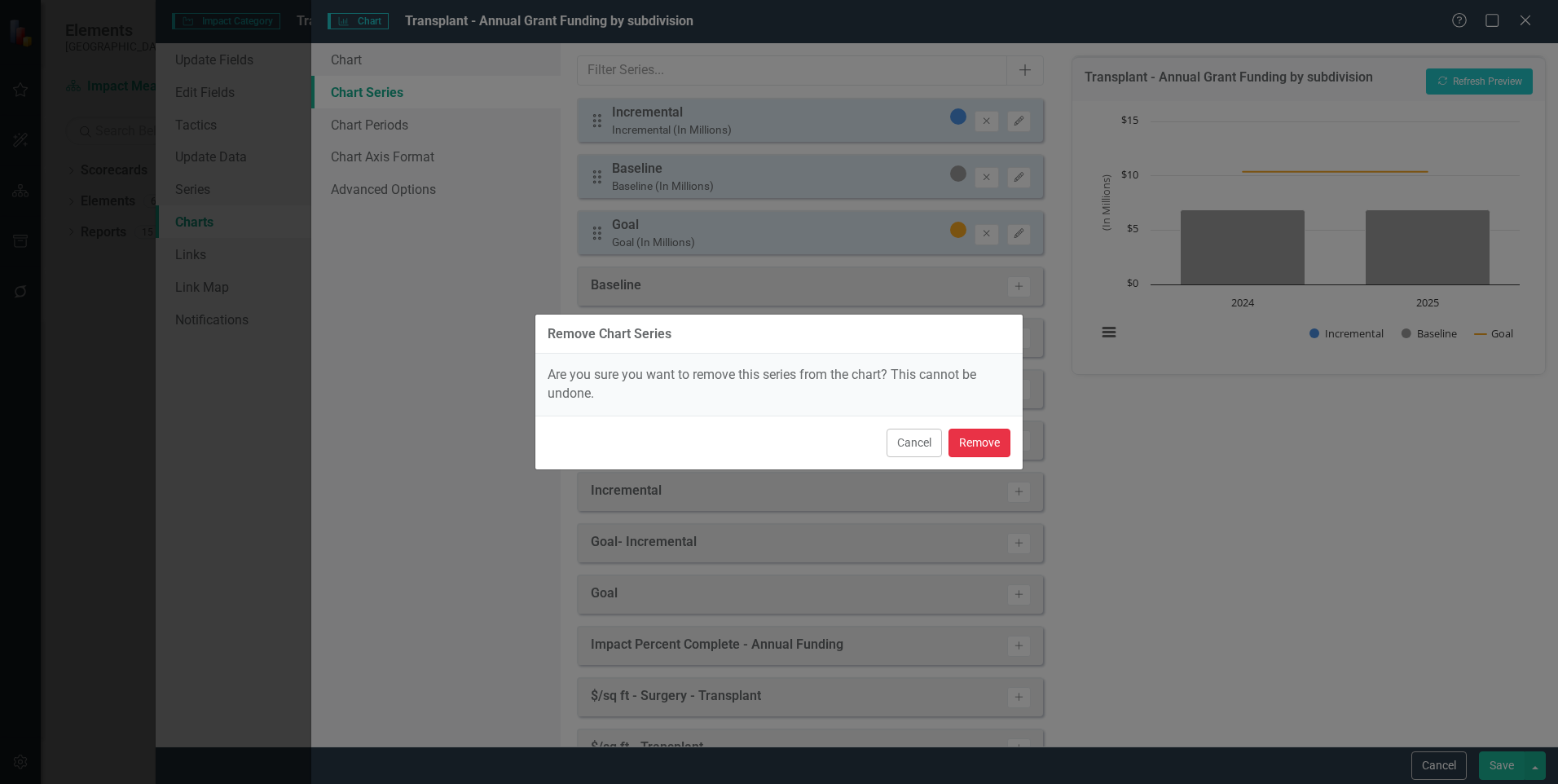
click at [989, 436] on button "Remove" at bounding box center [980, 442] width 62 height 28
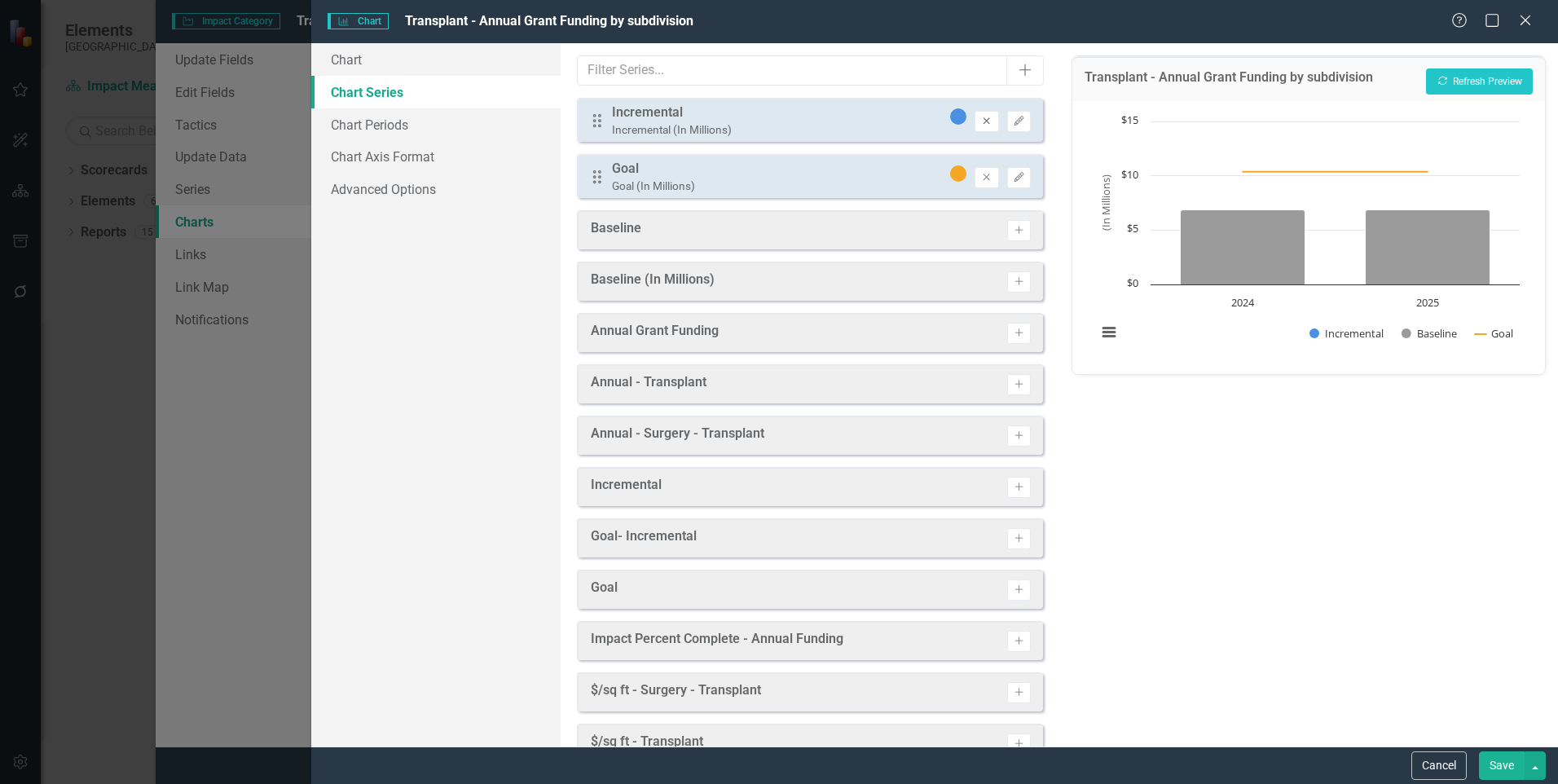
click at [975, 123] on button "Remove" at bounding box center [987, 121] width 24 height 21
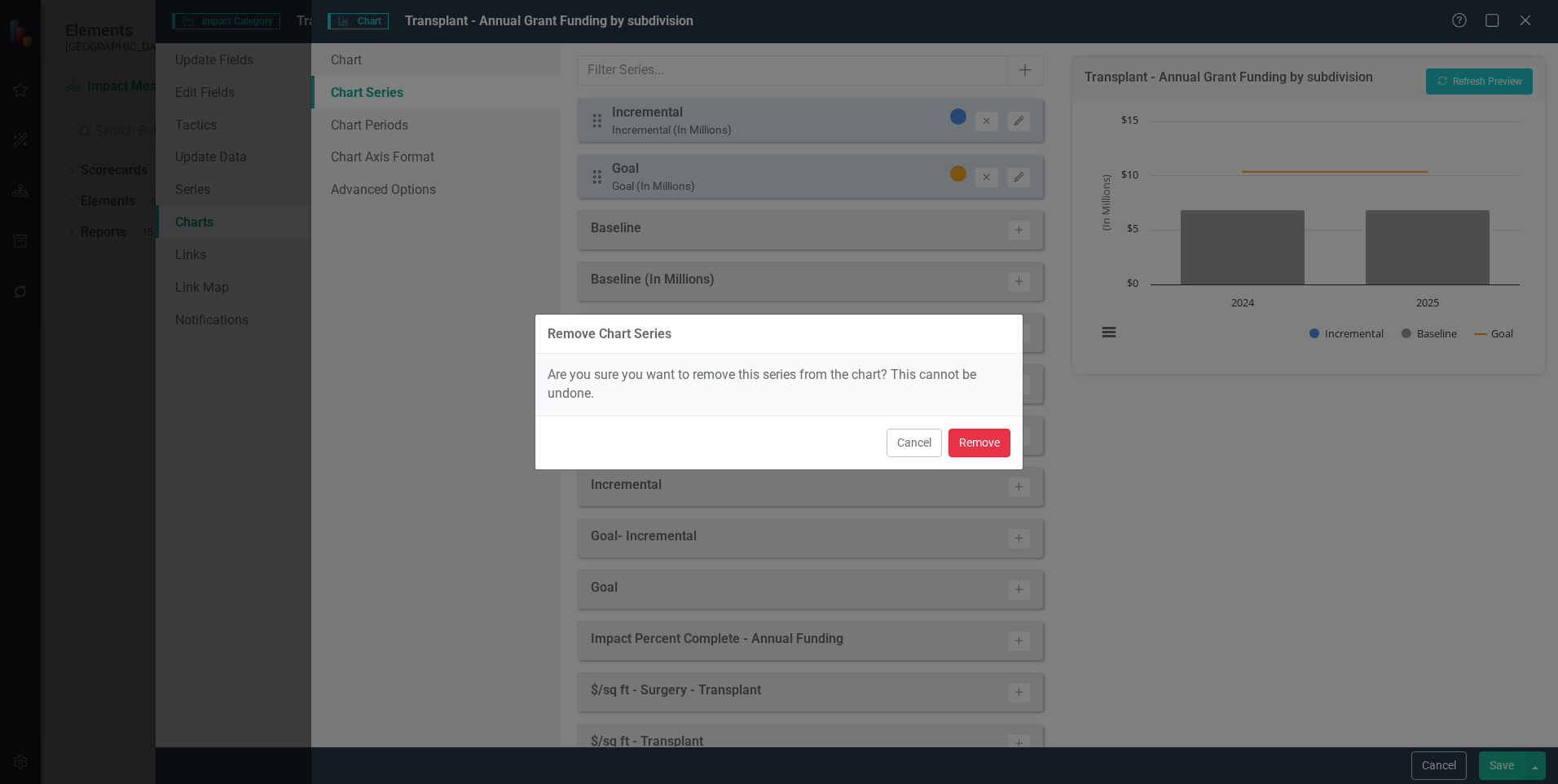
click at [987, 442] on button "Remove" at bounding box center [980, 442] width 62 height 28
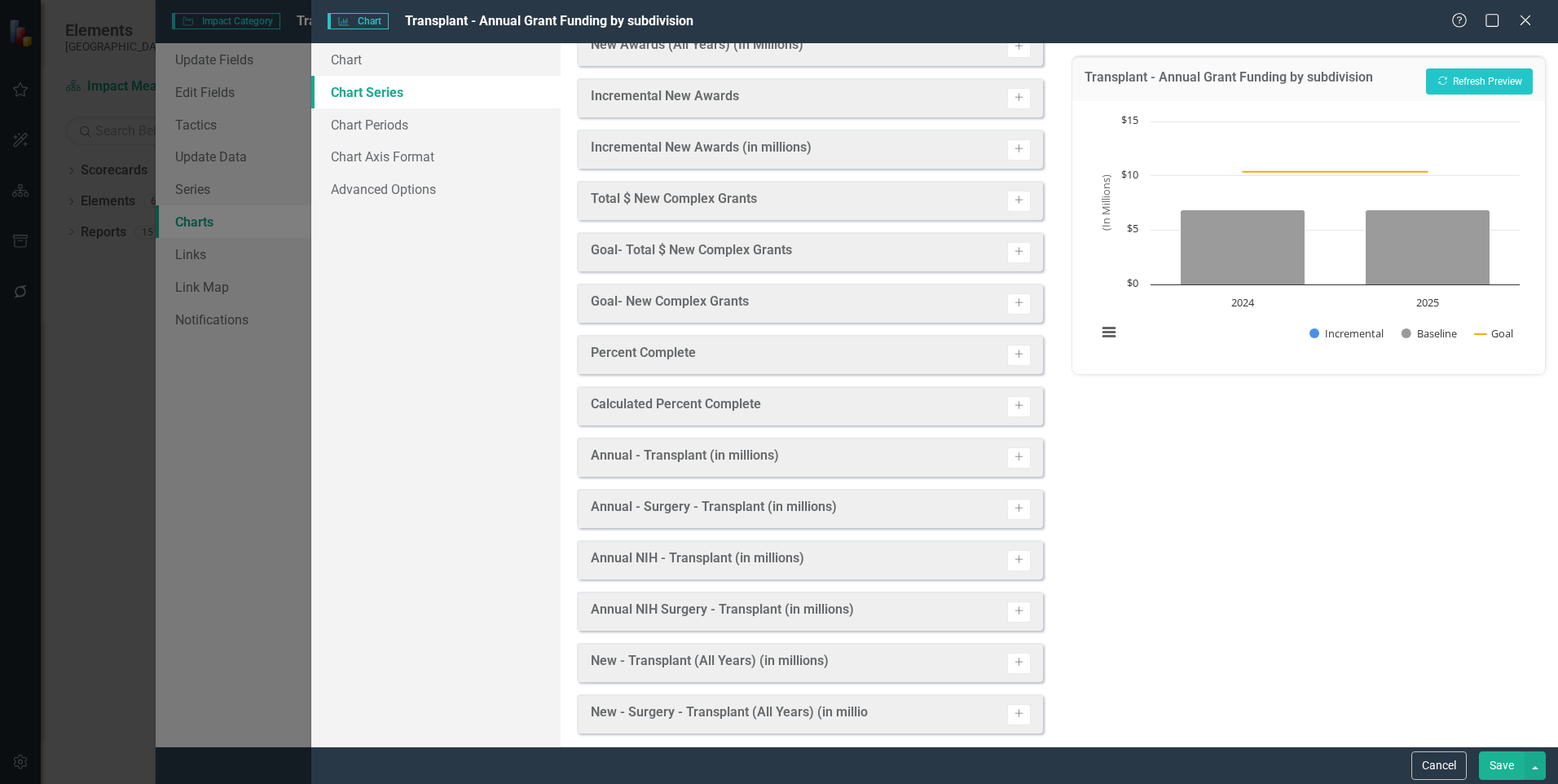
scroll to position [1421, 0]
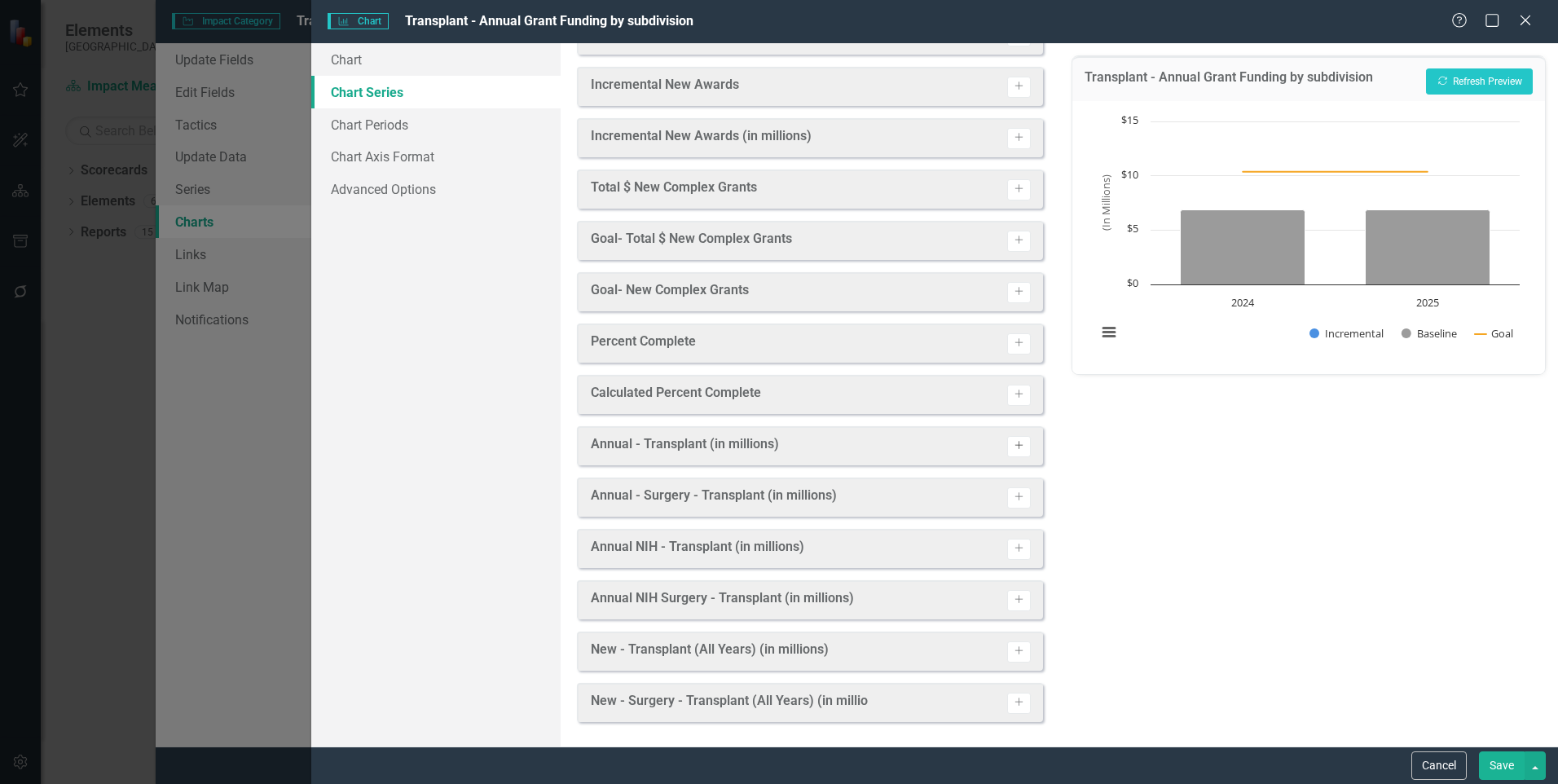
click at [1013, 444] on icon "Activate" at bounding box center [1018, 445] width 12 height 10
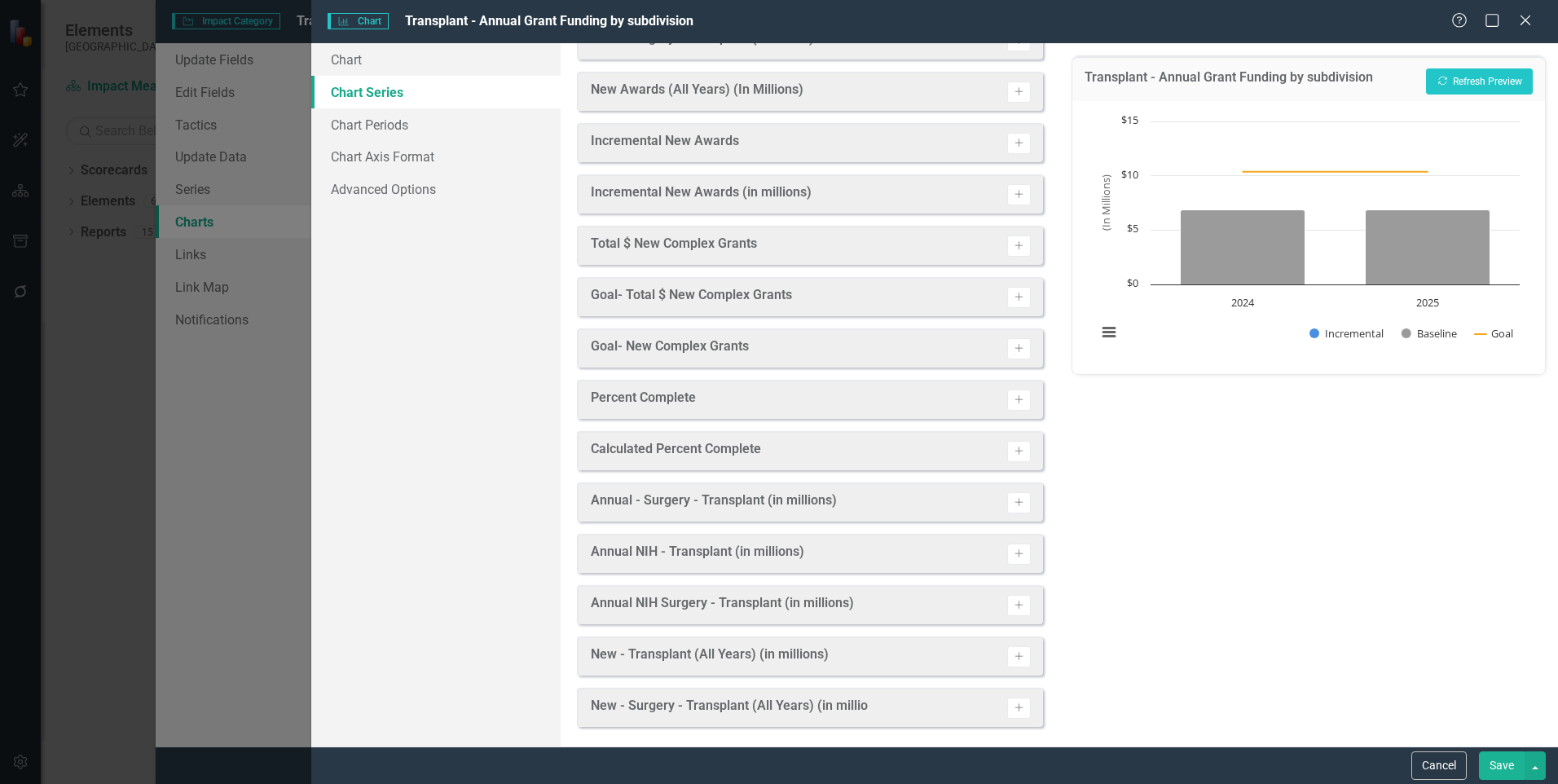
scroll to position [1426, 0]
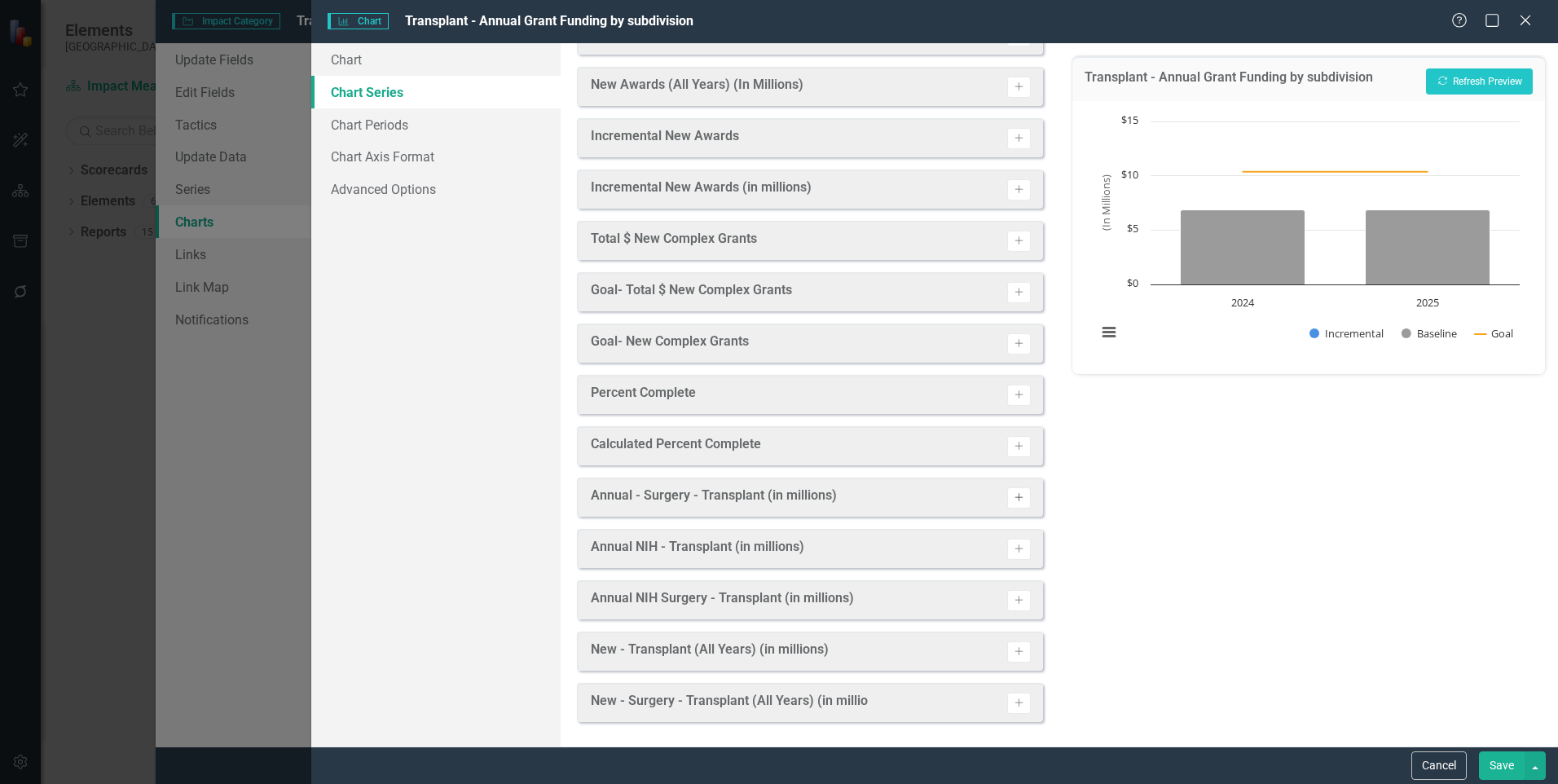
click at [1009, 506] on button "Activate" at bounding box center [1019, 497] width 24 height 21
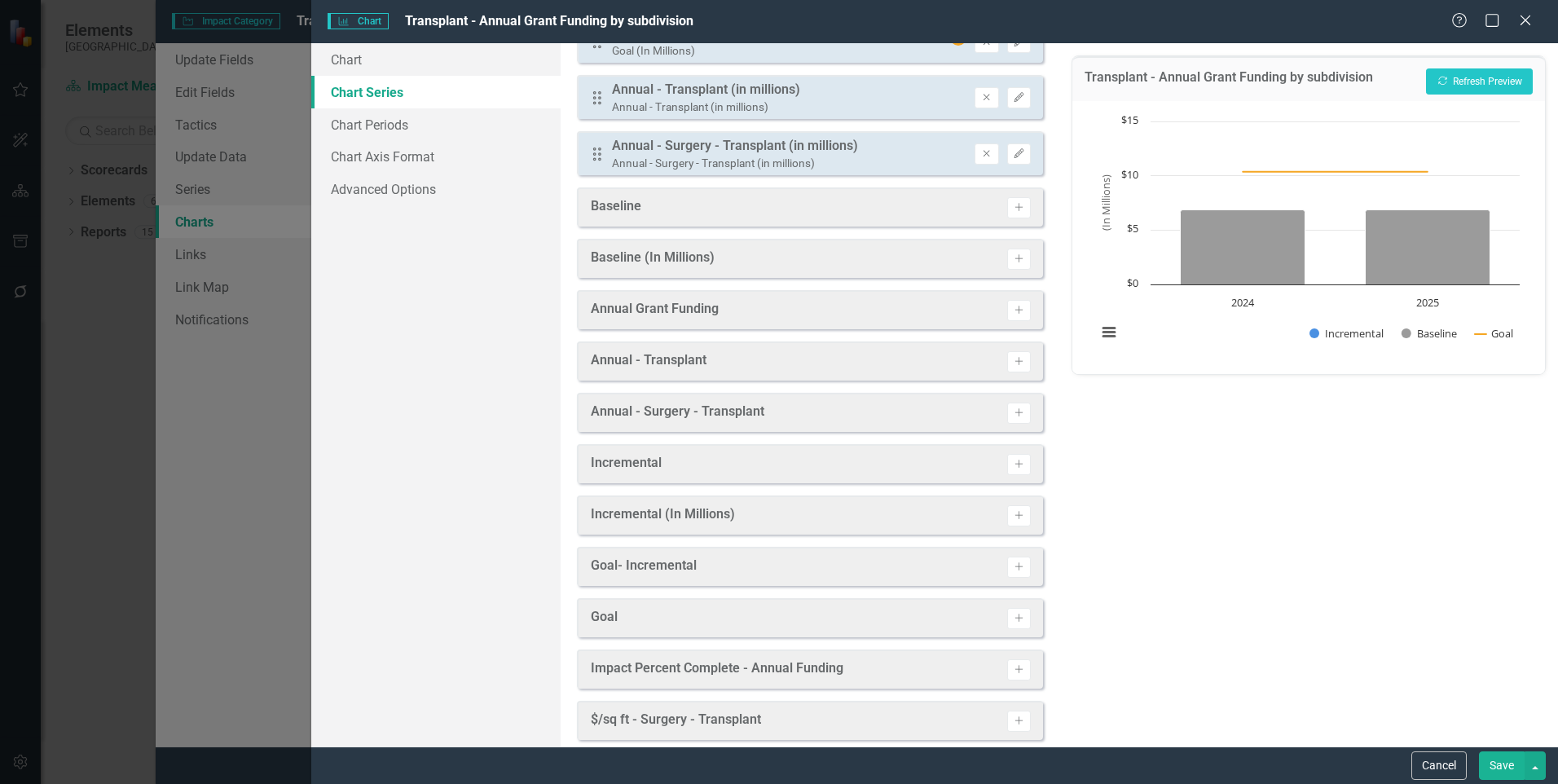
scroll to position [0, 0]
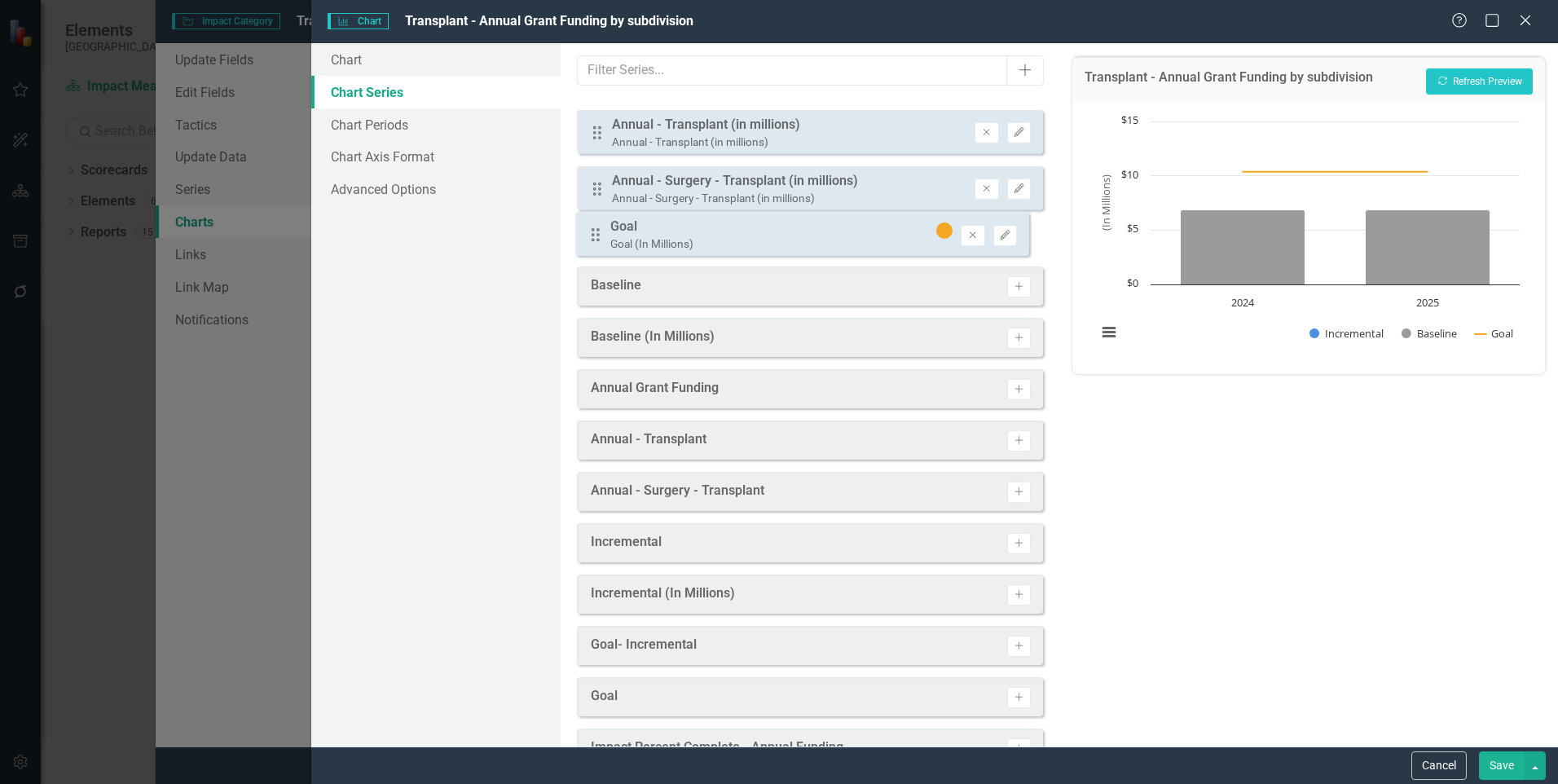
drag, startPoint x: 596, startPoint y: 149, endPoint x: 595, endPoint y: 236, distance: 87.0
click at [595, 236] on div "Drag Goal Goal (In Millions) Remove Edit Drag Annual - Transplant (in millions)…" at bounding box center [810, 177] width 466 height 158
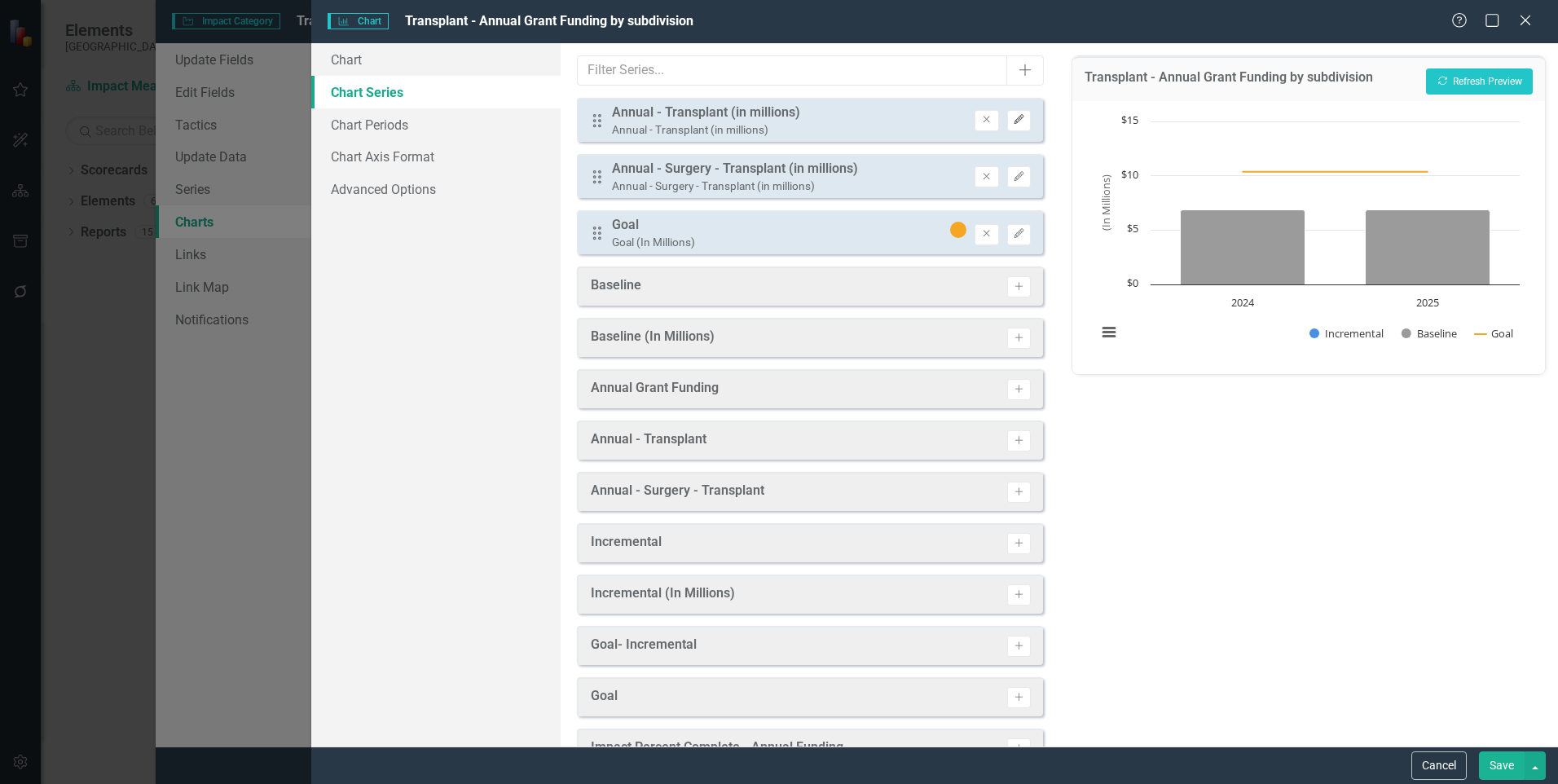
click at [1014, 119] on icon "button" at bounding box center [1018, 119] width 10 height 10
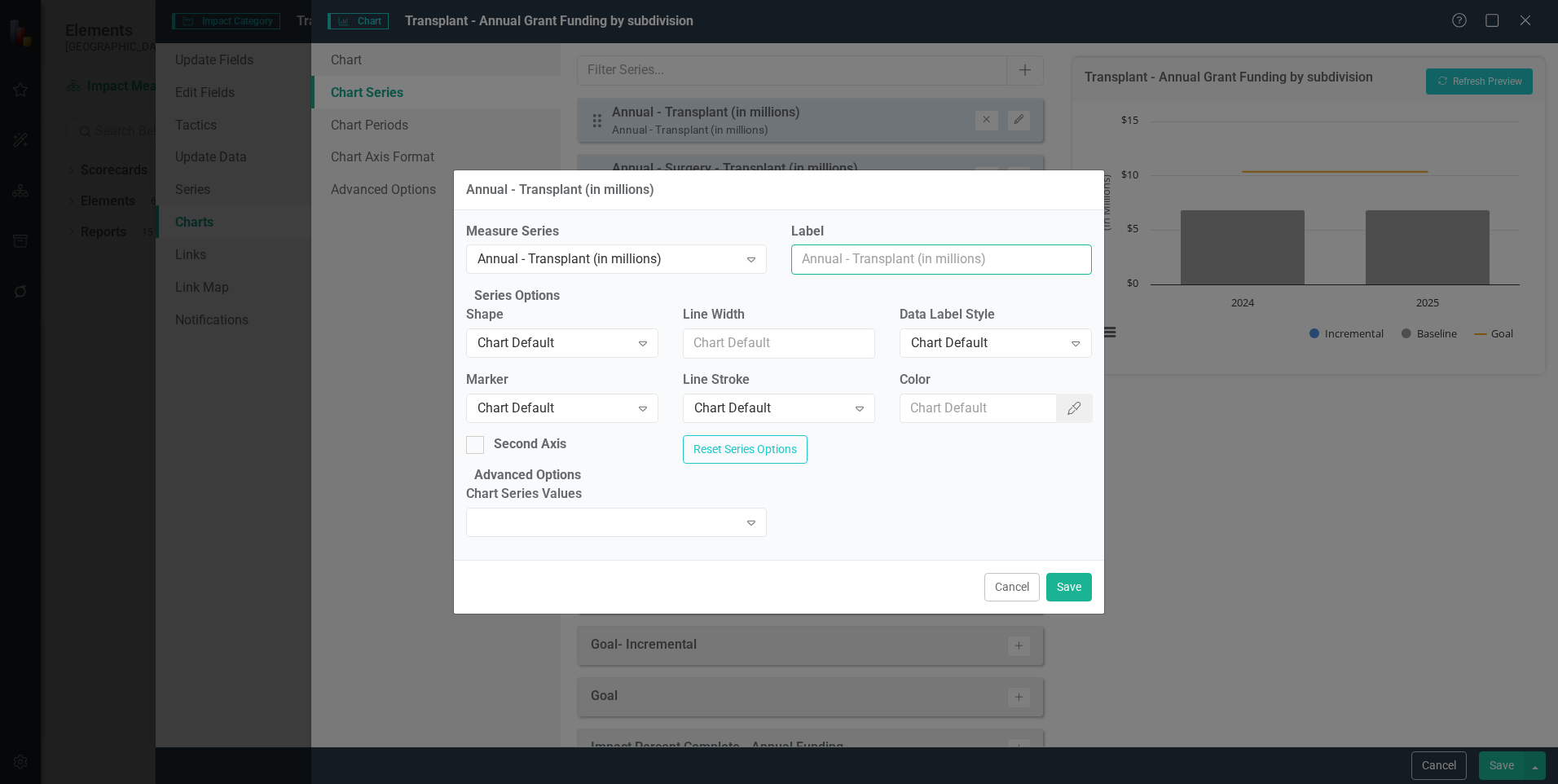
click at [851, 245] on input "Label" at bounding box center [942, 259] width 301 height 30
type input "Transplant"
click at [1069, 401] on icon "button" at bounding box center [1075, 408] width 13 height 13
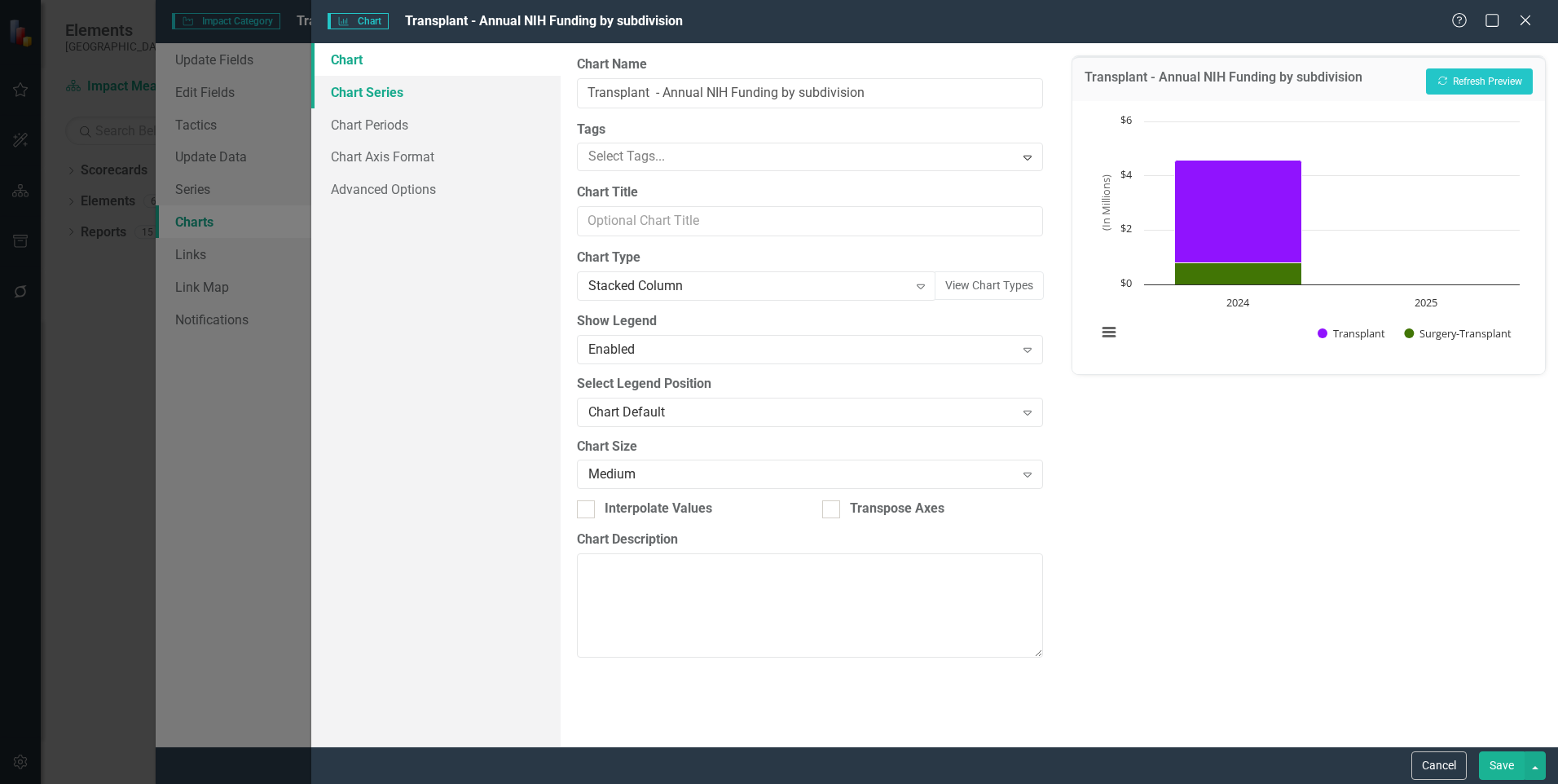
click at [368, 94] on link "Chart Series" at bounding box center [436, 93] width 249 height 33
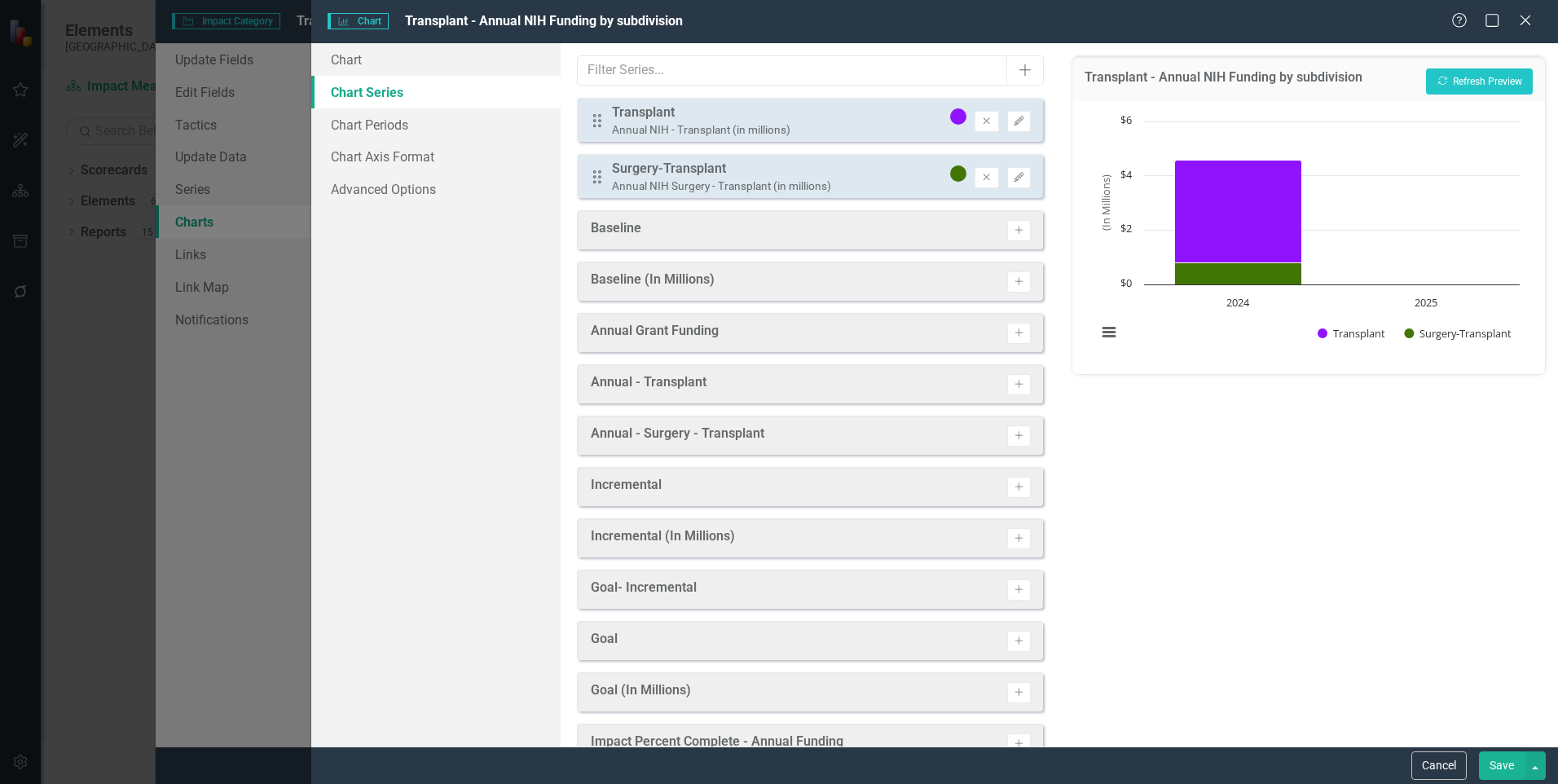
click at [596, 167] on div "Drag Surgery-Transplant Annual NIH Surgery - Transplant (in millions)" at bounding box center [711, 176] width 240 height 34
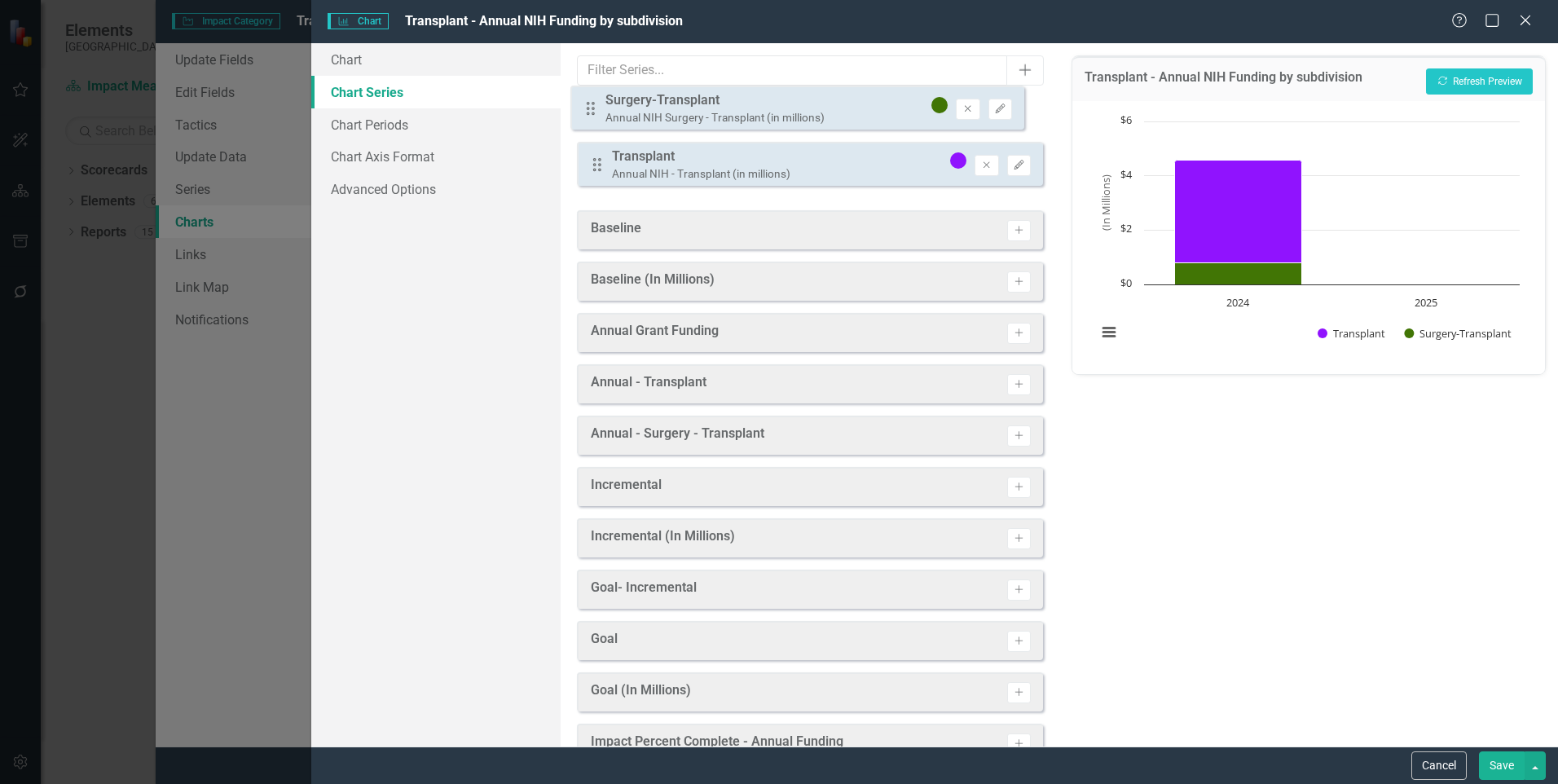
drag, startPoint x: 593, startPoint y: 180, endPoint x: 587, endPoint y: 111, distance: 69.3
click at [587, 111] on div "Drag Transplant Annual NIH - Transplant (in millions) Remove Edit Drag Surgery-…" at bounding box center [810, 148] width 466 height 101
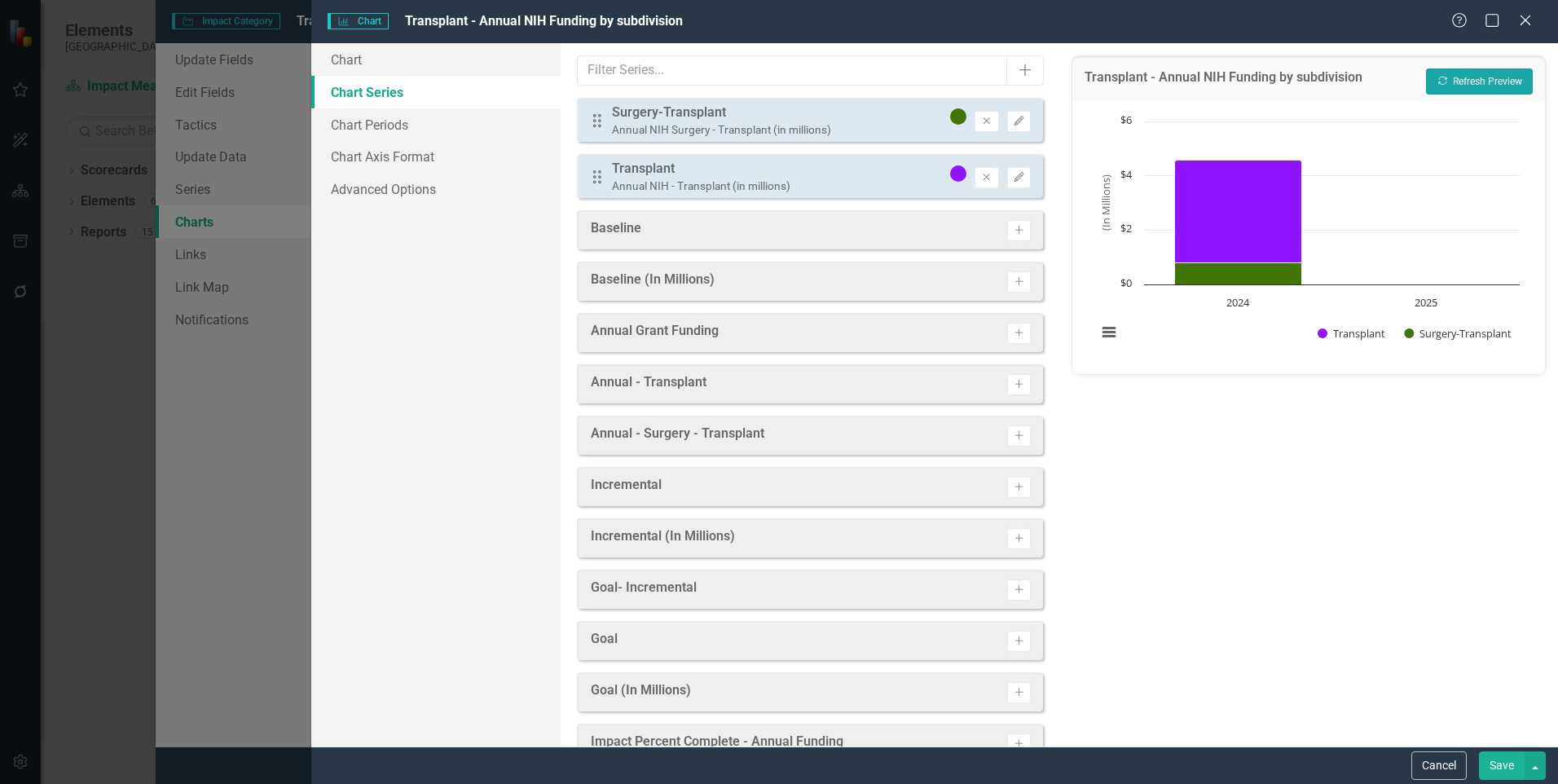
click at [1432, 77] on button "Recalculate Refresh Preview" at bounding box center [1479, 82] width 107 height 26
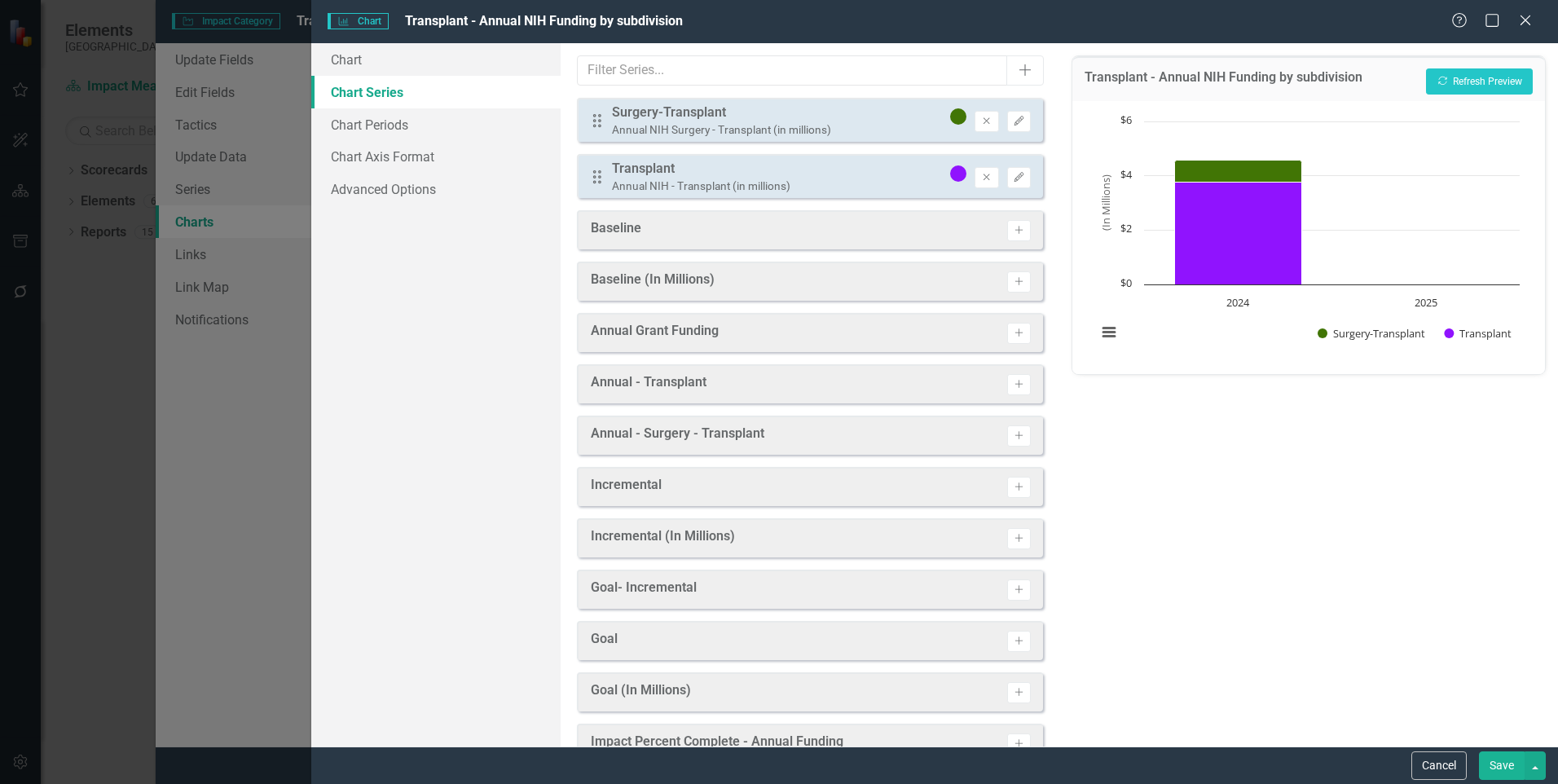
click at [1499, 768] on button "Save" at bounding box center [1502, 765] width 46 height 28
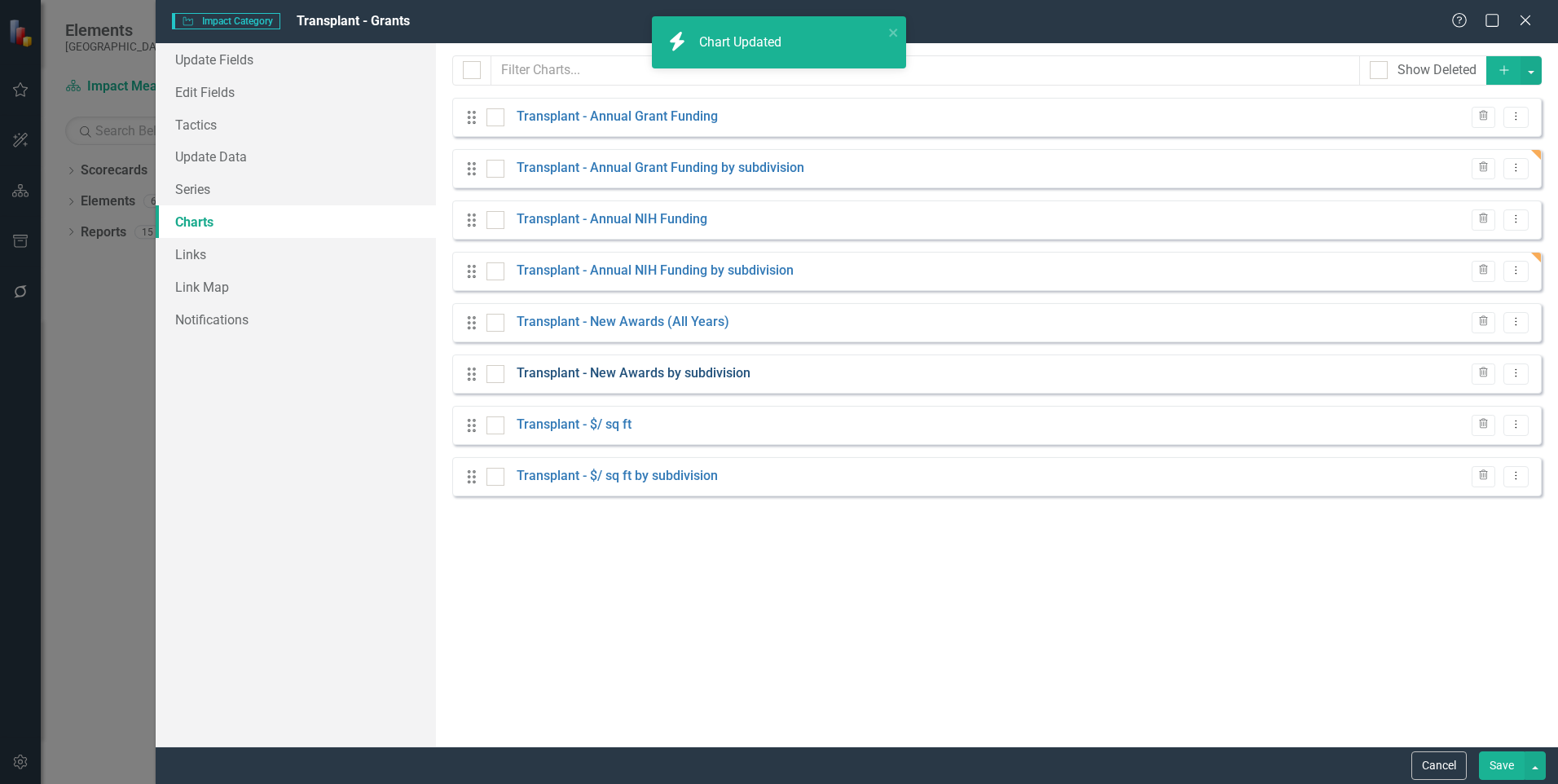
click at [637, 375] on link "Transplant - New Awards by subdivision" at bounding box center [633, 374] width 234 height 18
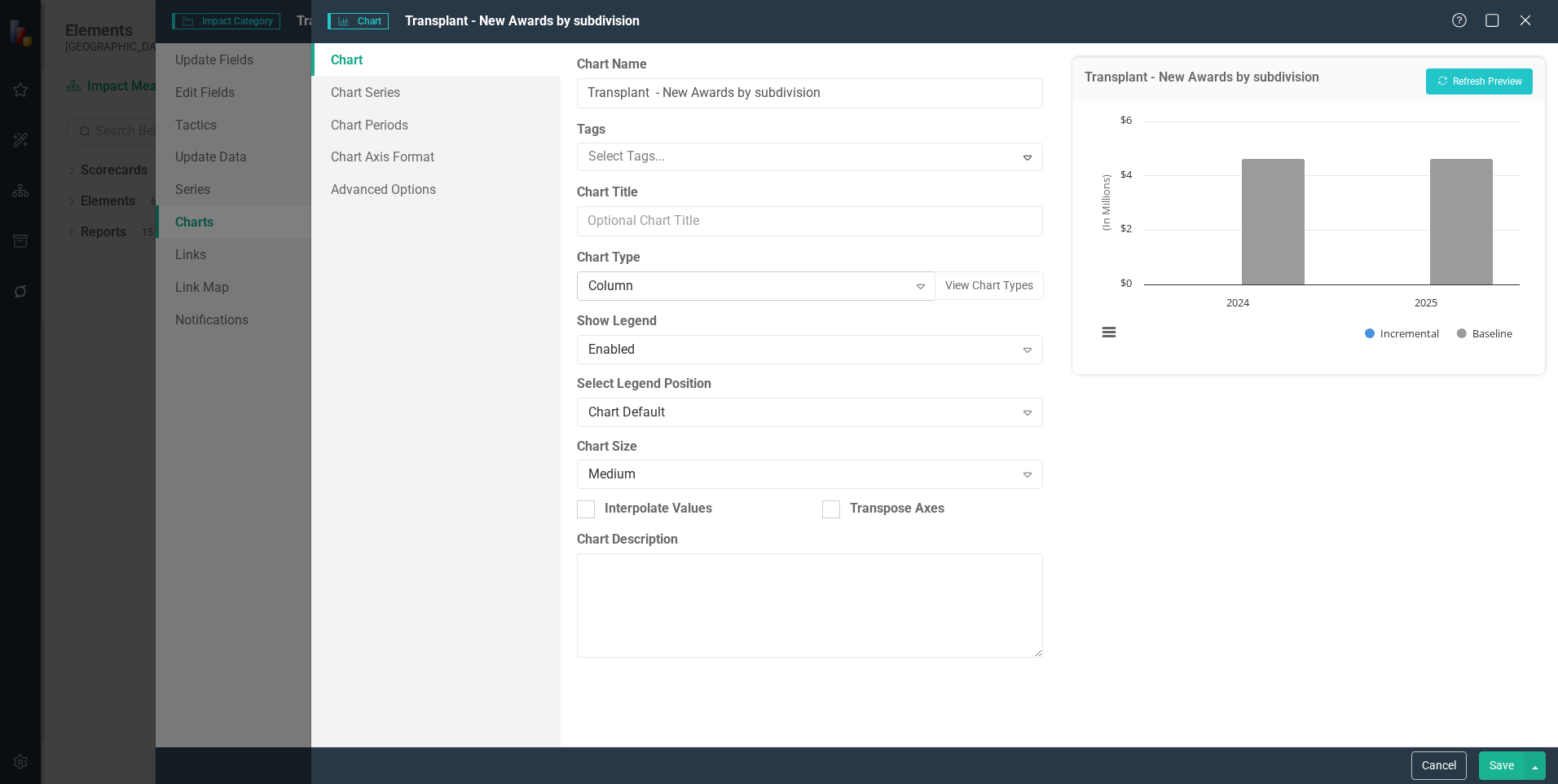
click at [653, 291] on div "Column" at bounding box center [748, 286] width 319 height 18
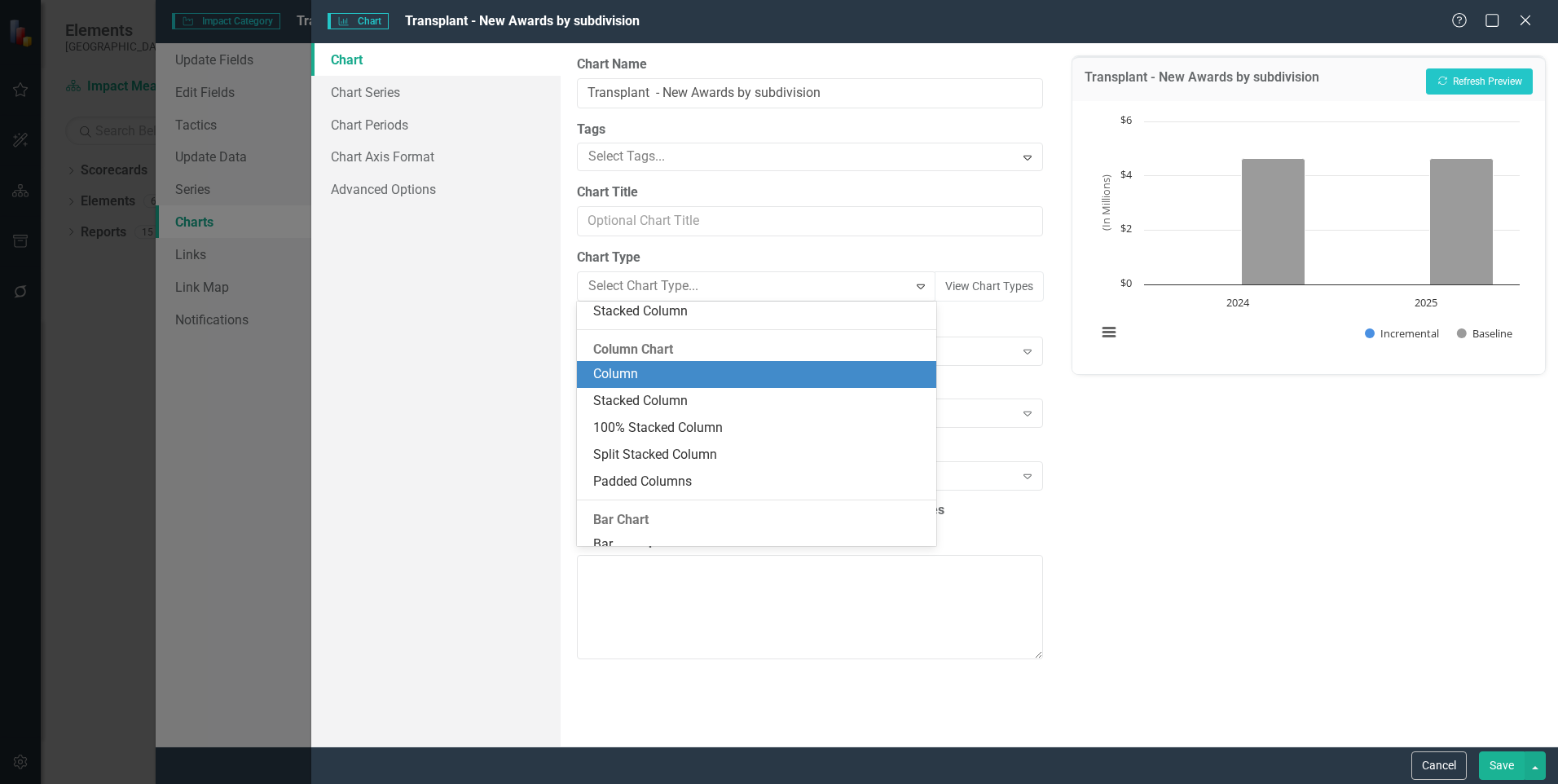
scroll to position [358, 0]
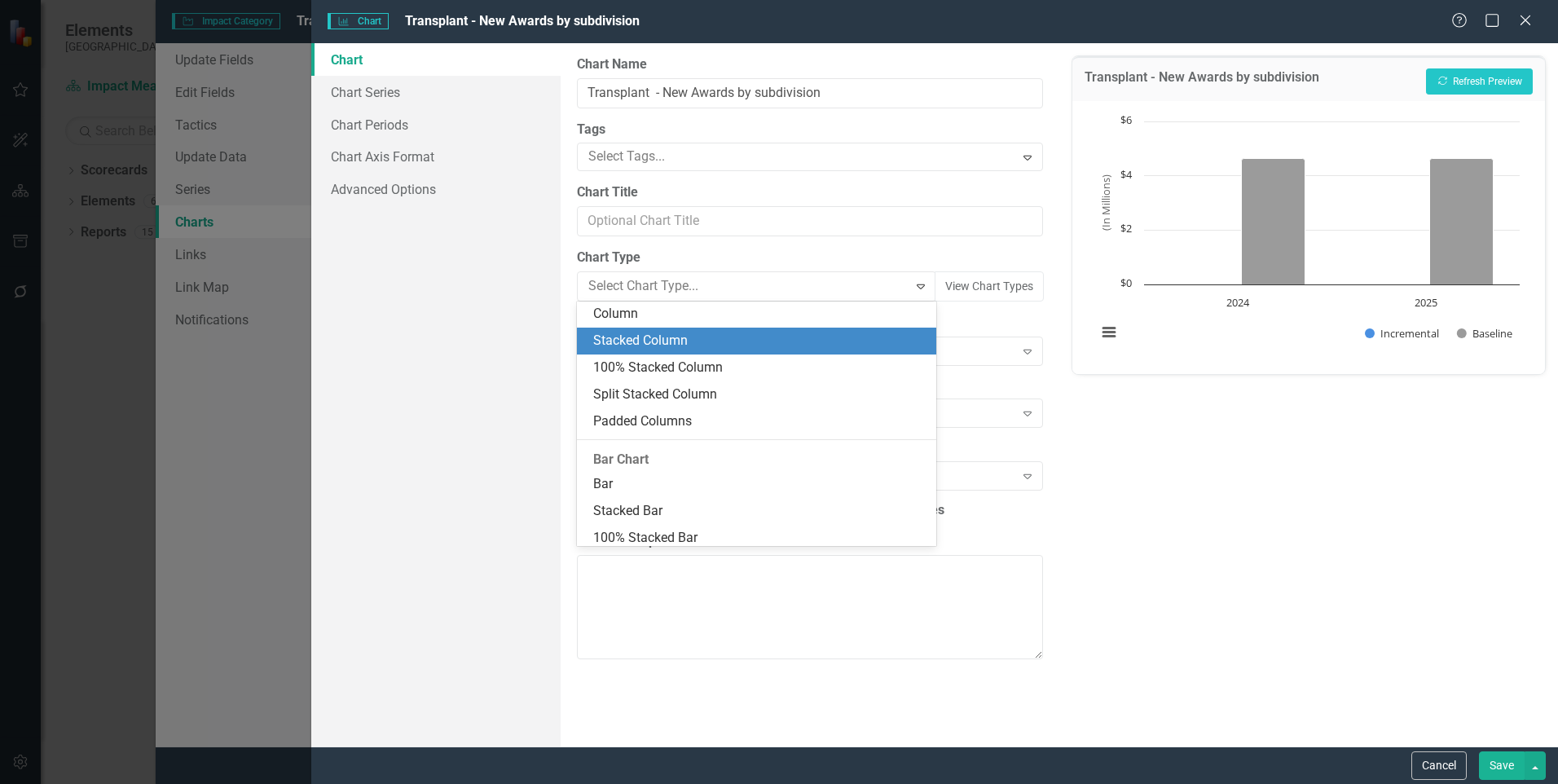
click at [644, 339] on div "Stacked Column" at bounding box center [760, 341] width 334 height 18
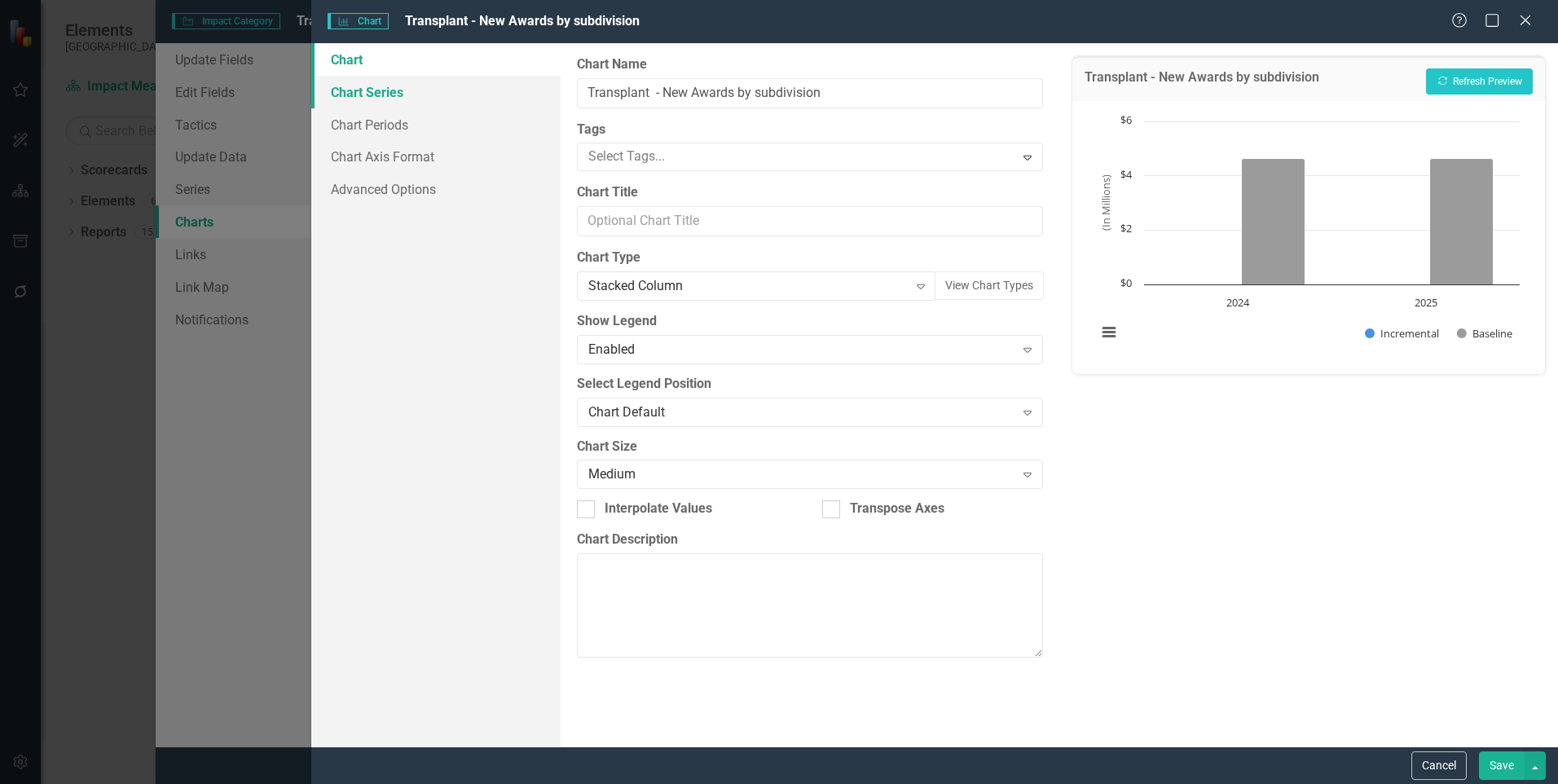
click at [397, 104] on link "Chart Series" at bounding box center [436, 93] width 249 height 33
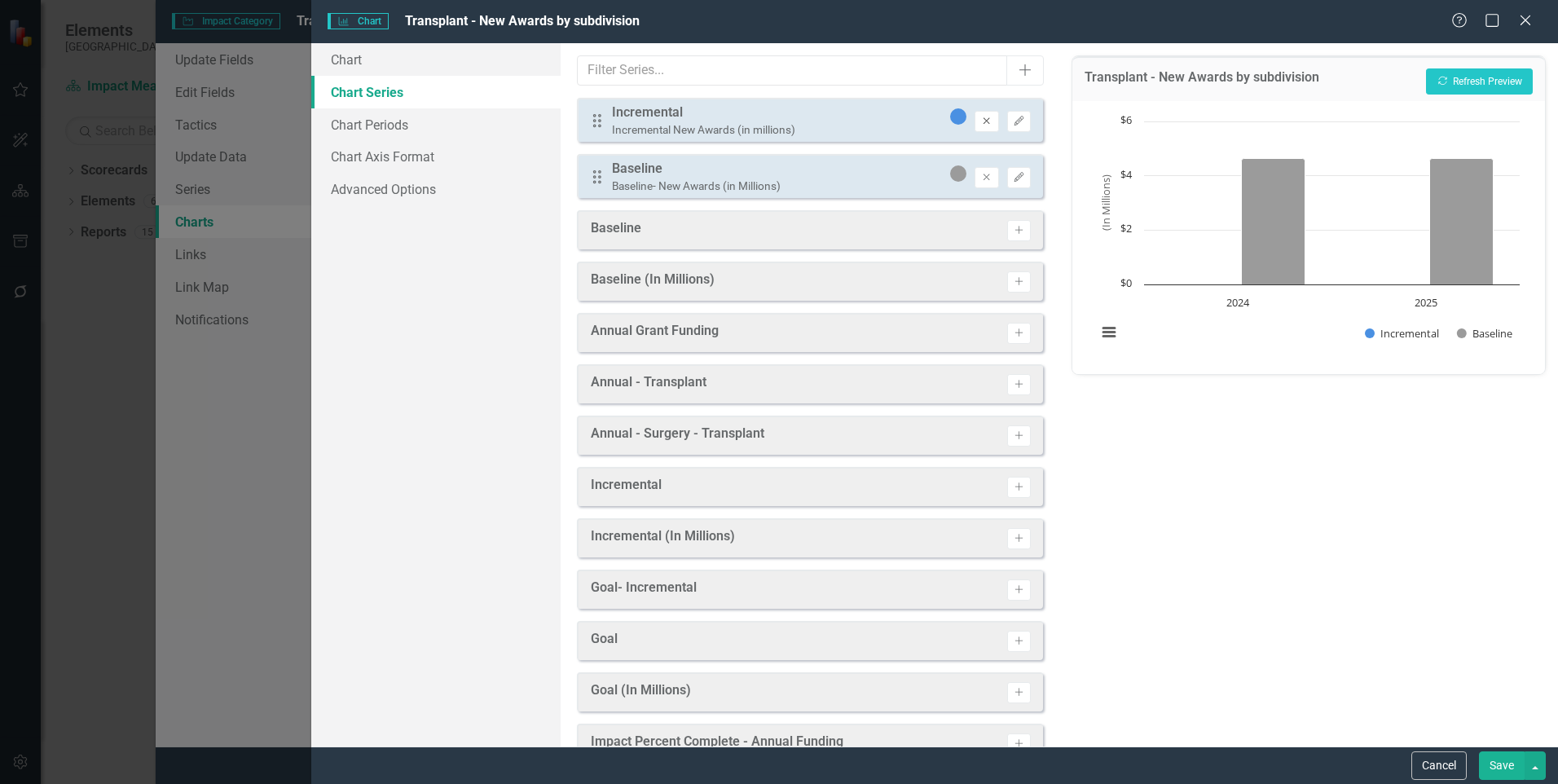
click at [981, 122] on icon "Remove" at bounding box center [986, 121] width 12 height 10
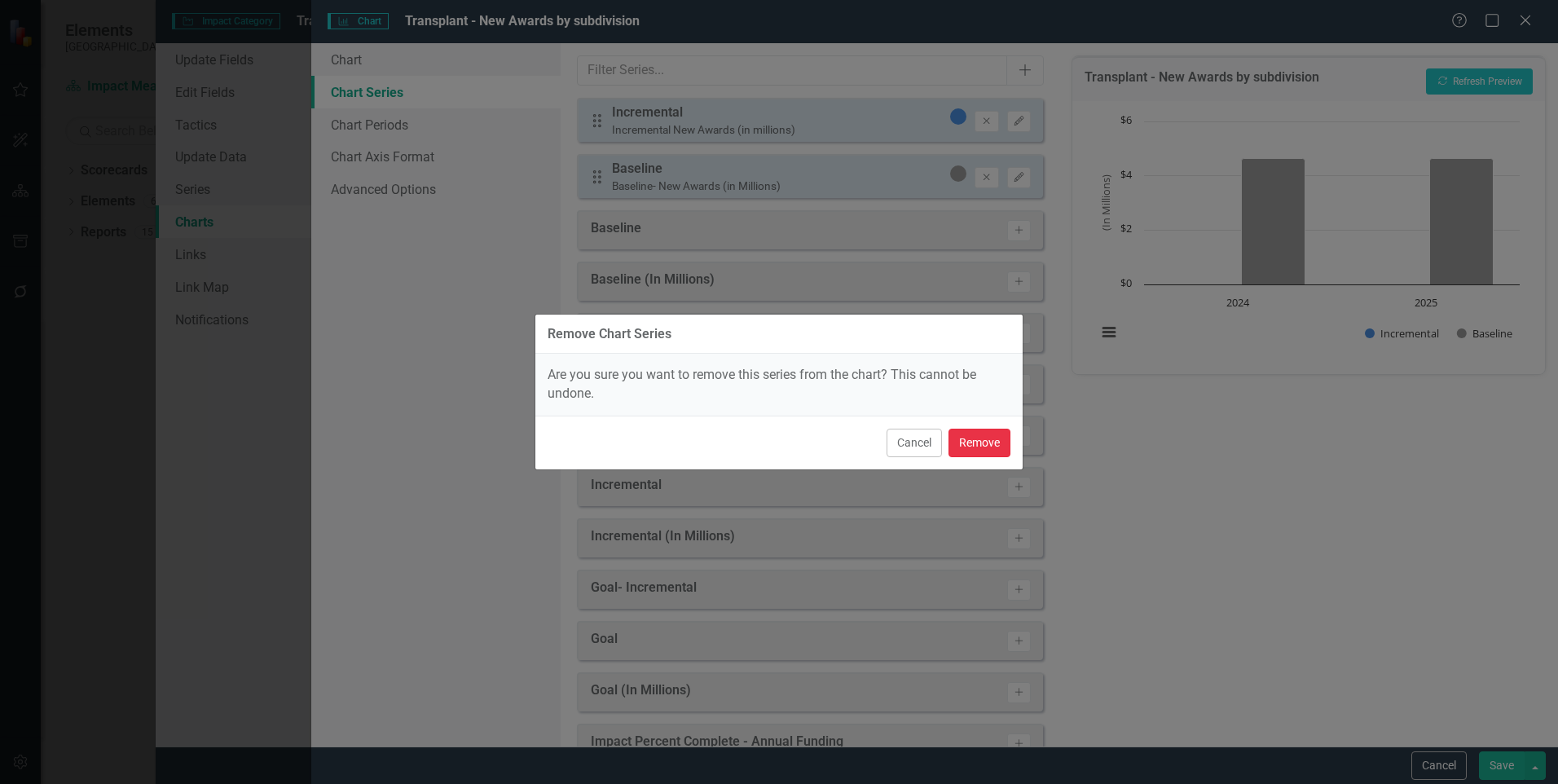
click at [967, 438] on button "Remove" at bounding box center [980, 442] width 62 height 28
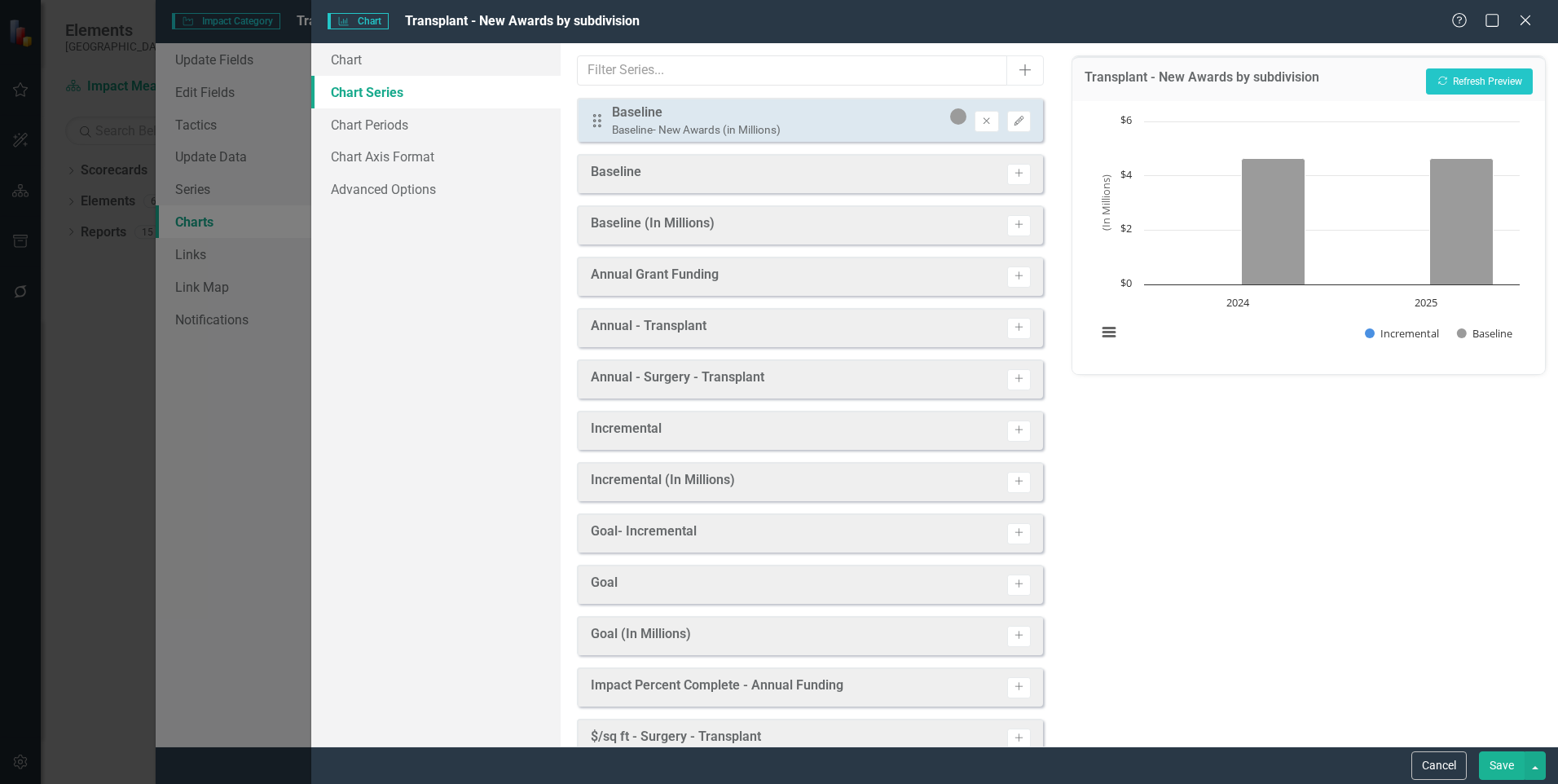
click at [970, 109] on div "Remove Edit" at bounding box center [991, 120] width 81 height 24
click at [981, 119] on icon "Remove" at bounding box center [986, 121] width 12 height 10
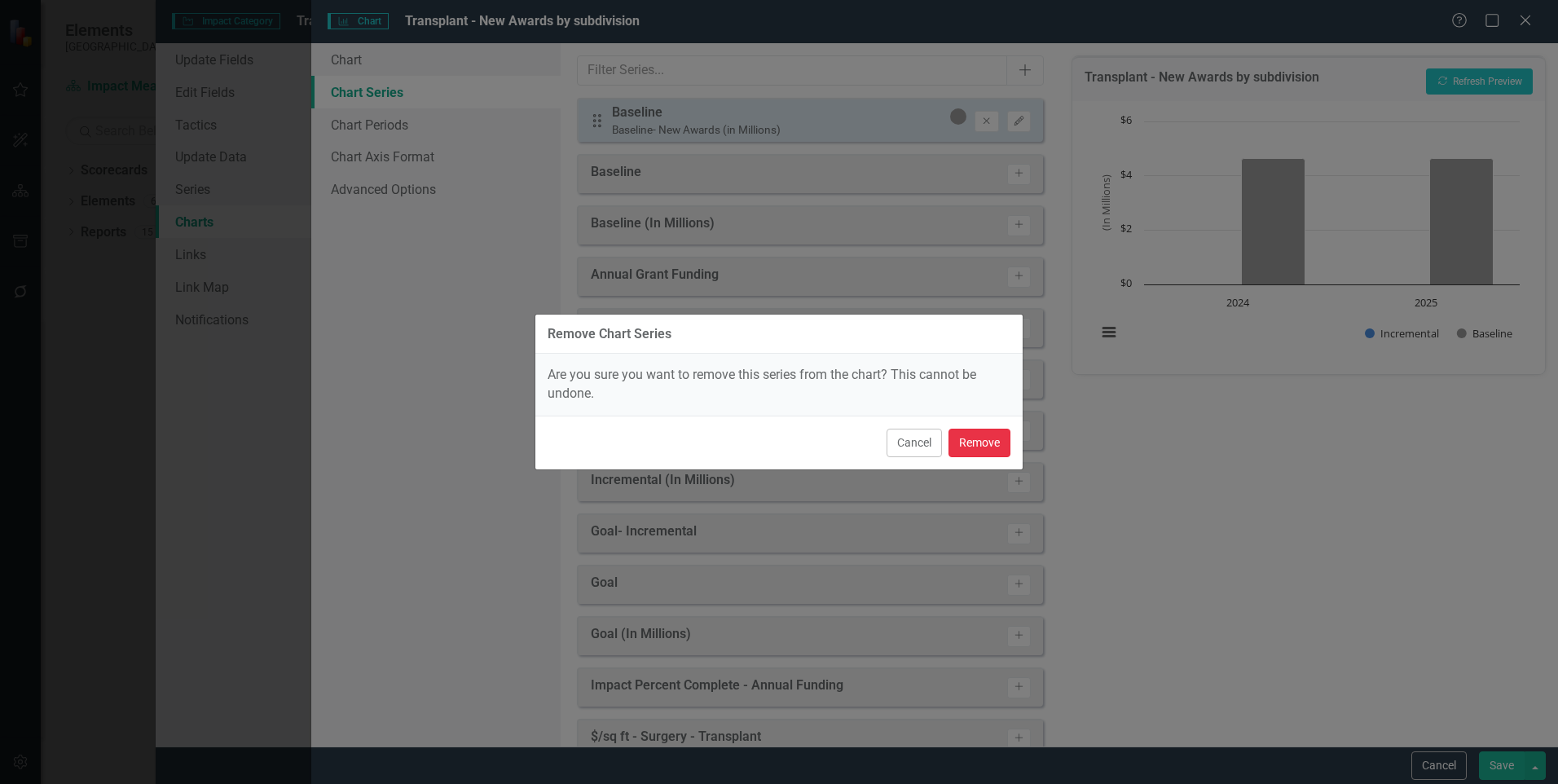
click at [972, 435] on button "Remove" at bounding box center [980, 442] width 62 height 28
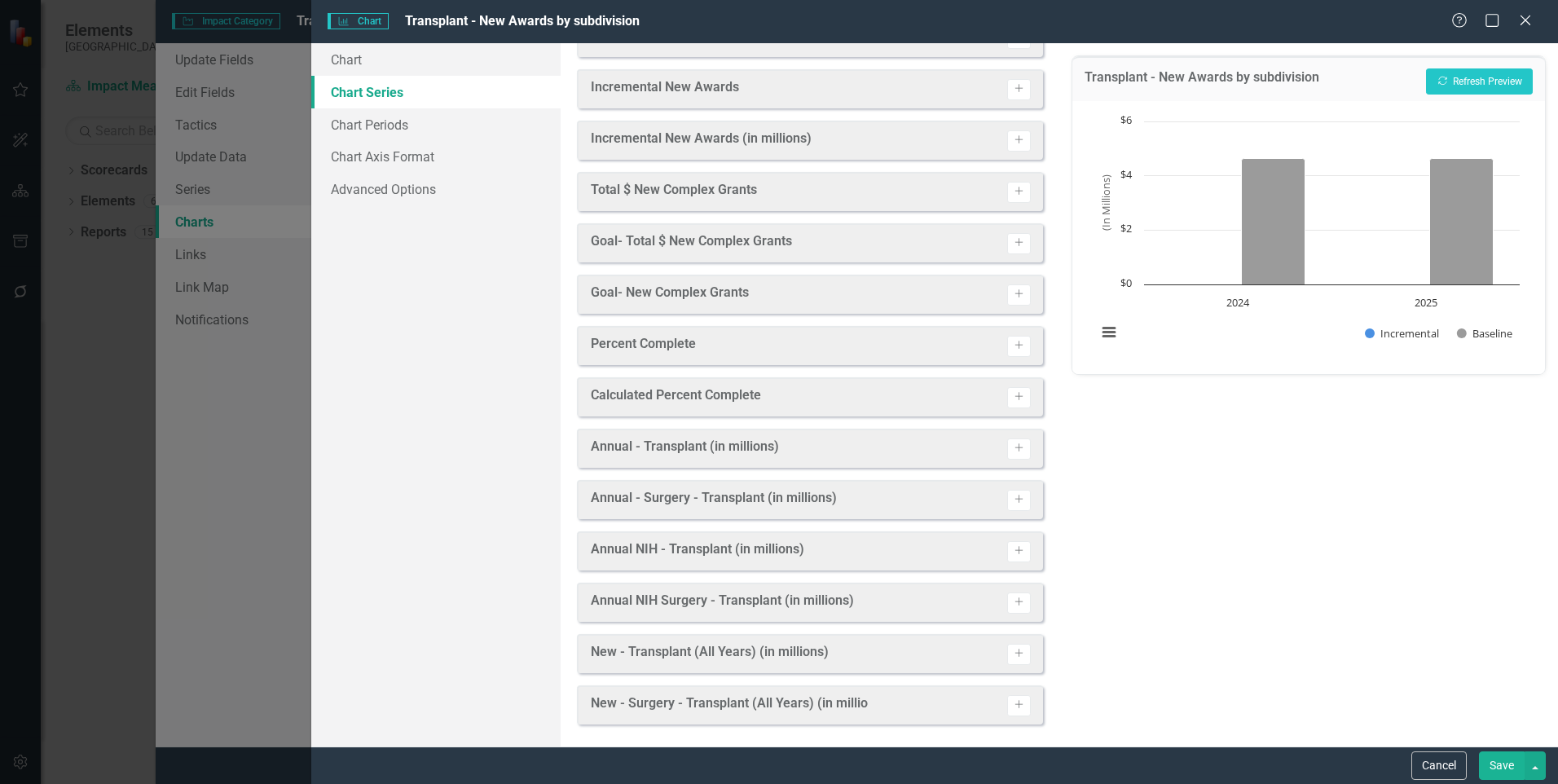
scroll to position [1417, 0]
click at [1013, 650] on icon "Activate" at bounding box center [1018, 650] width 12 height 10
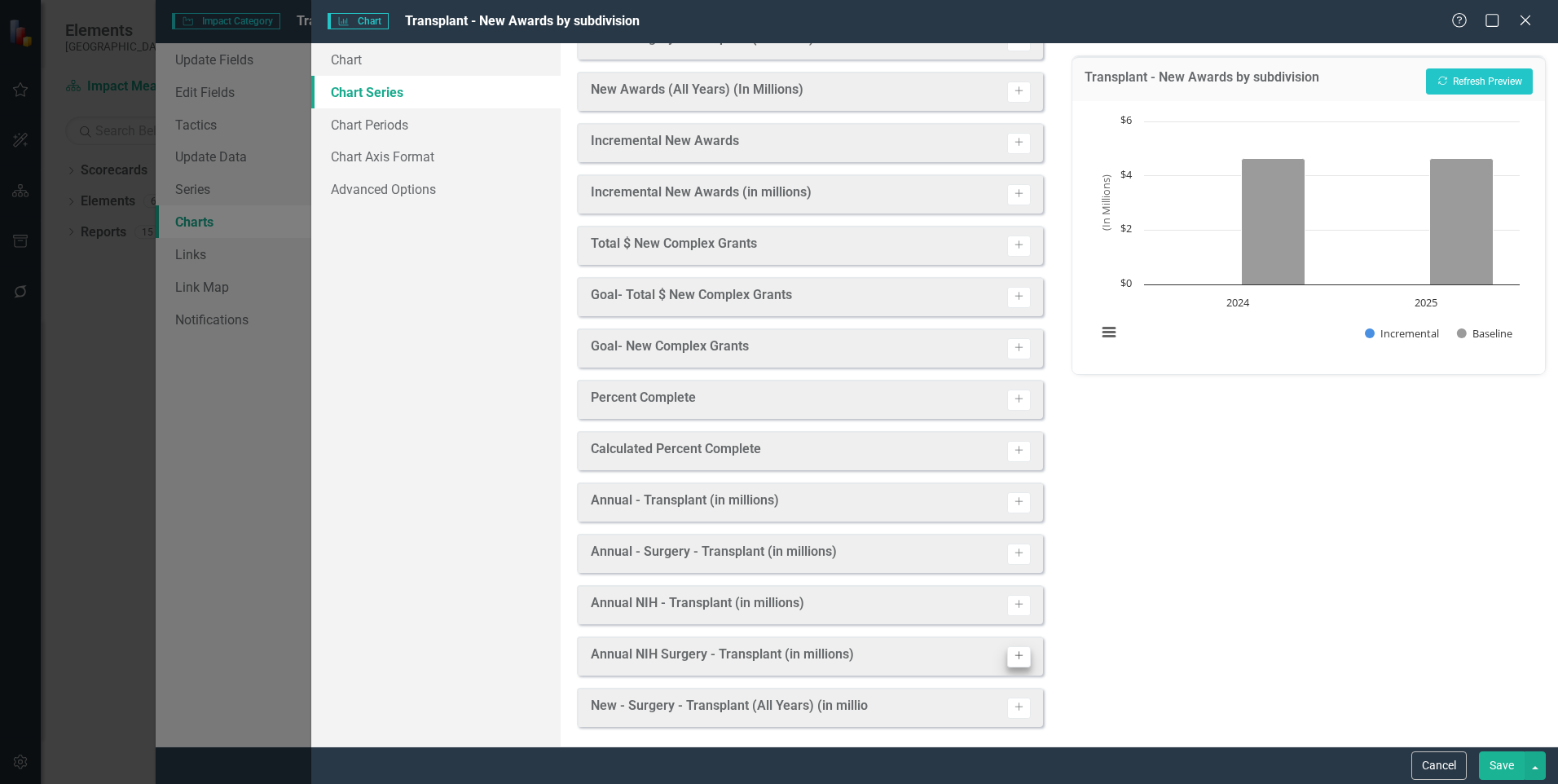
scroll to position [1421, 0]
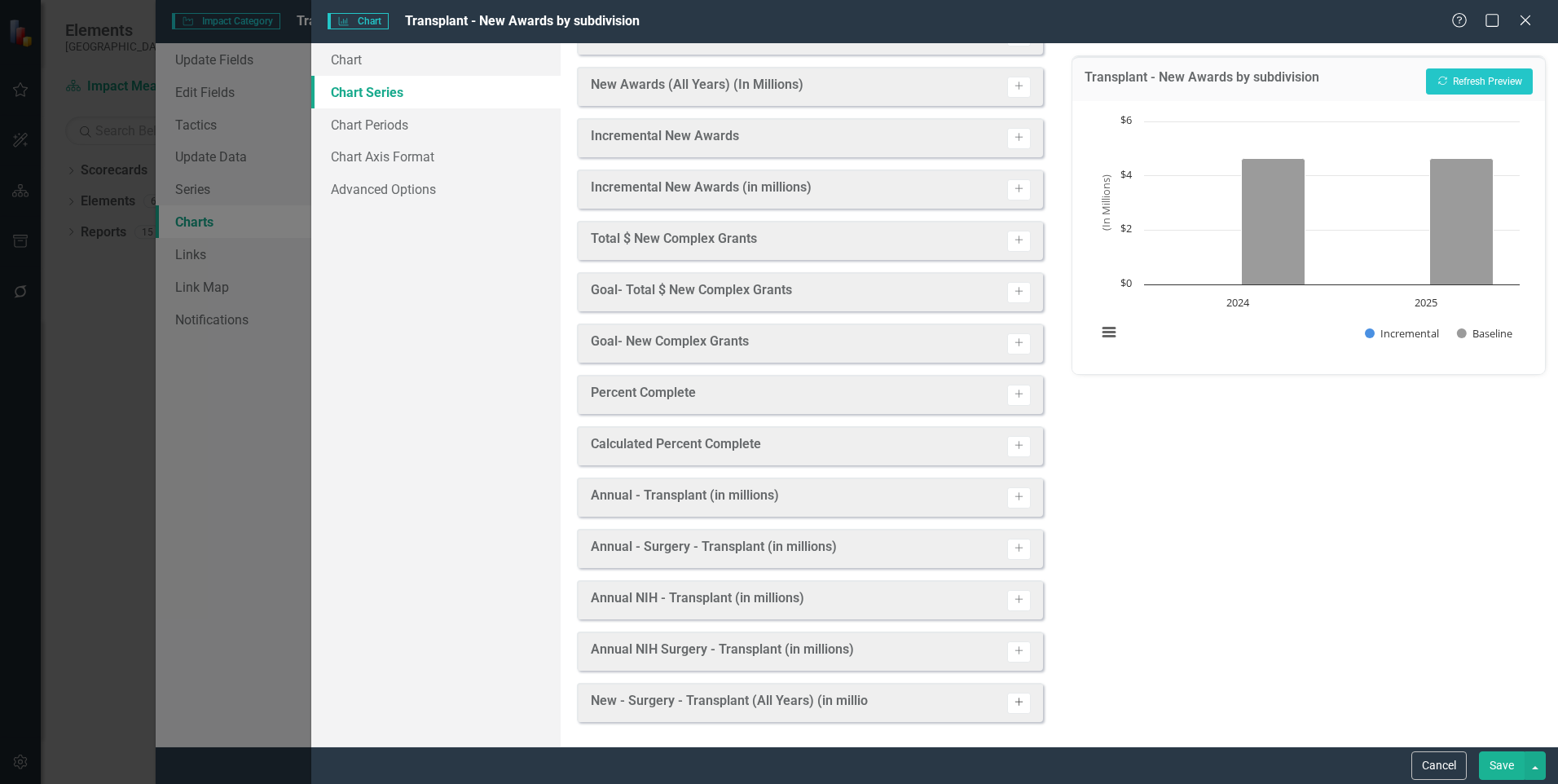
click at [1013, 702] on icon "Activate" at bounding box center [1018, 702] width 12 height 10
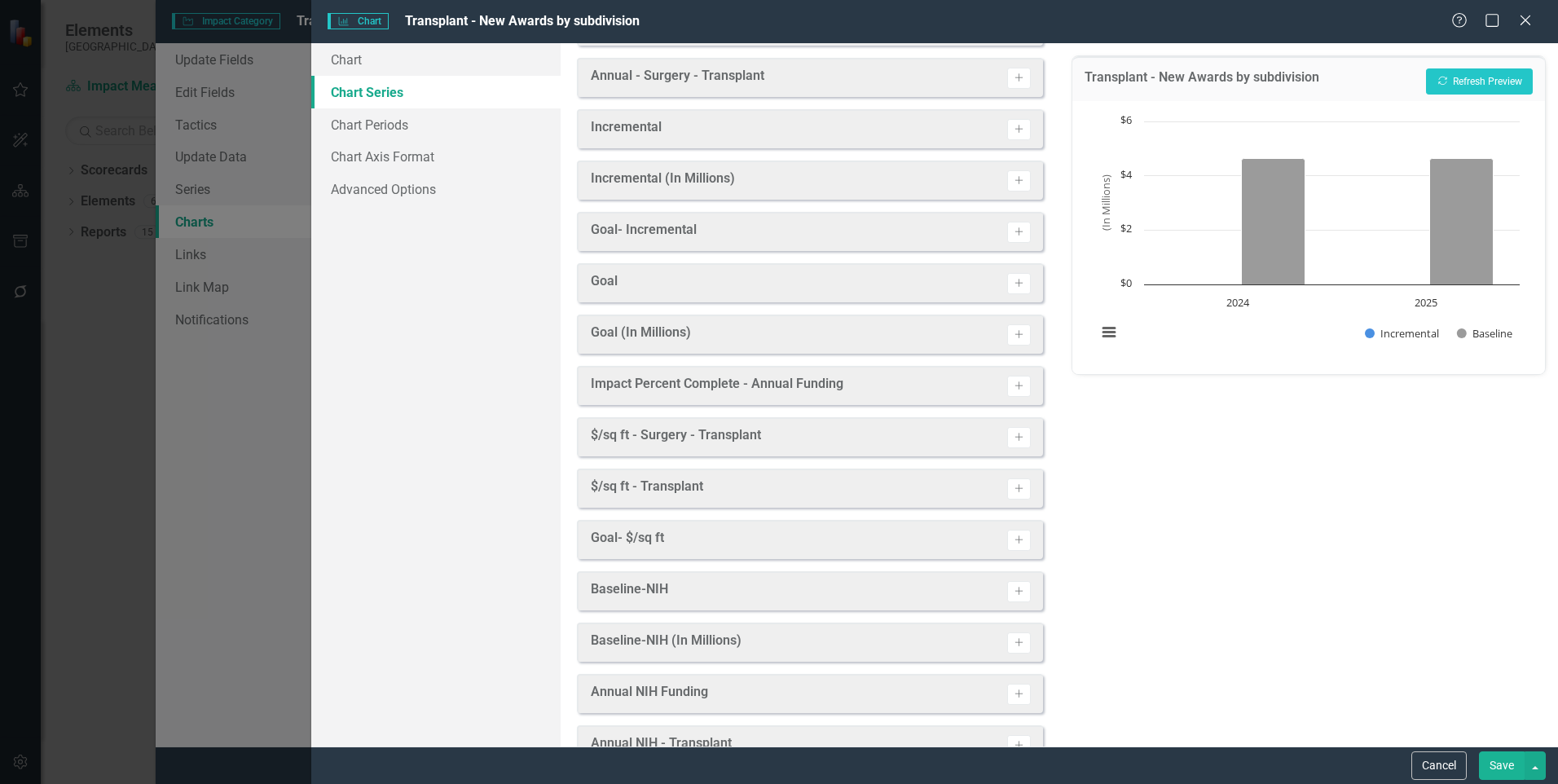
scroll to position [0, 0]
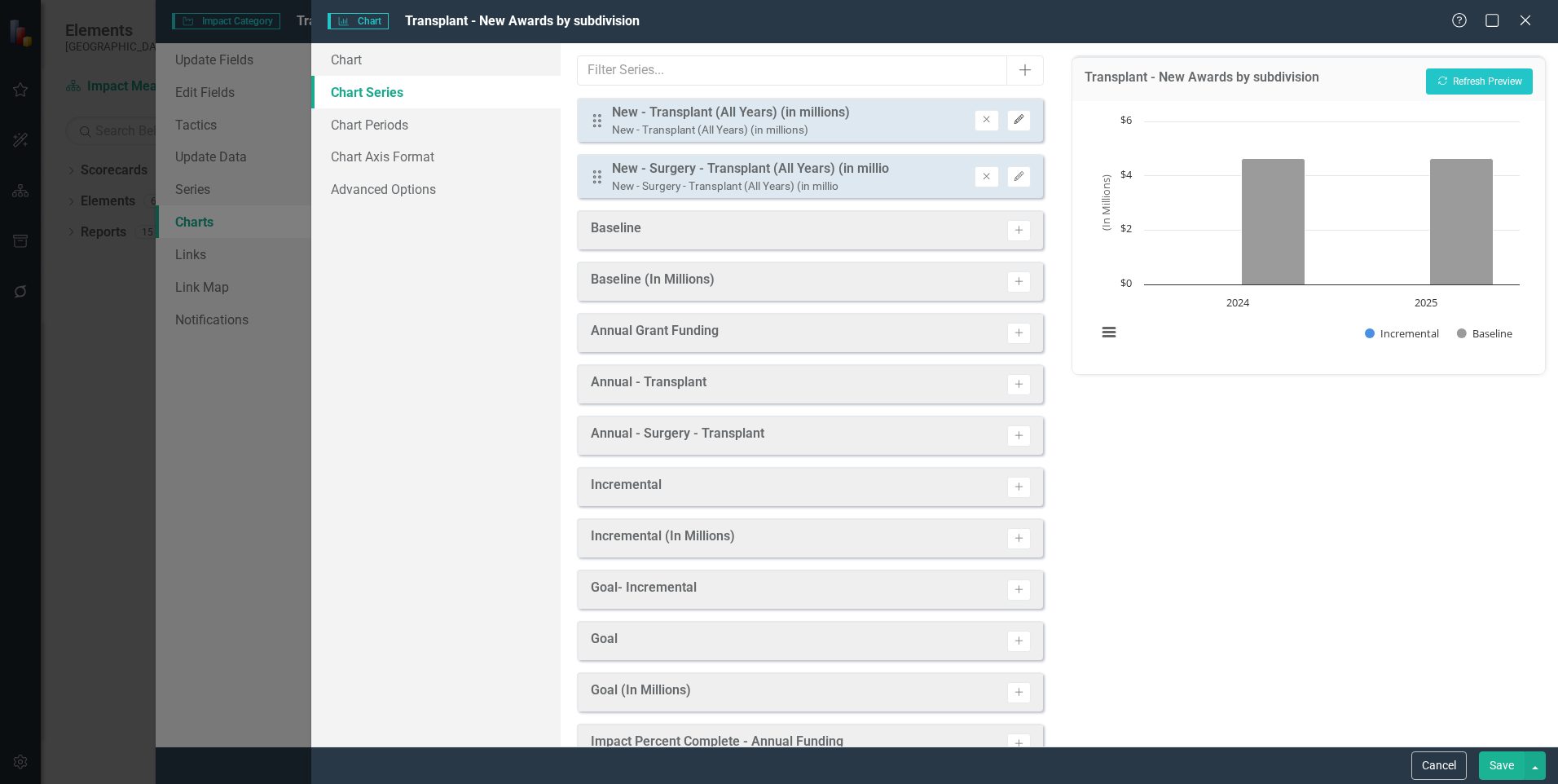
click at [1013, 116] on icon "Edit" at bounding box center [1018, 119] width 12 height 10
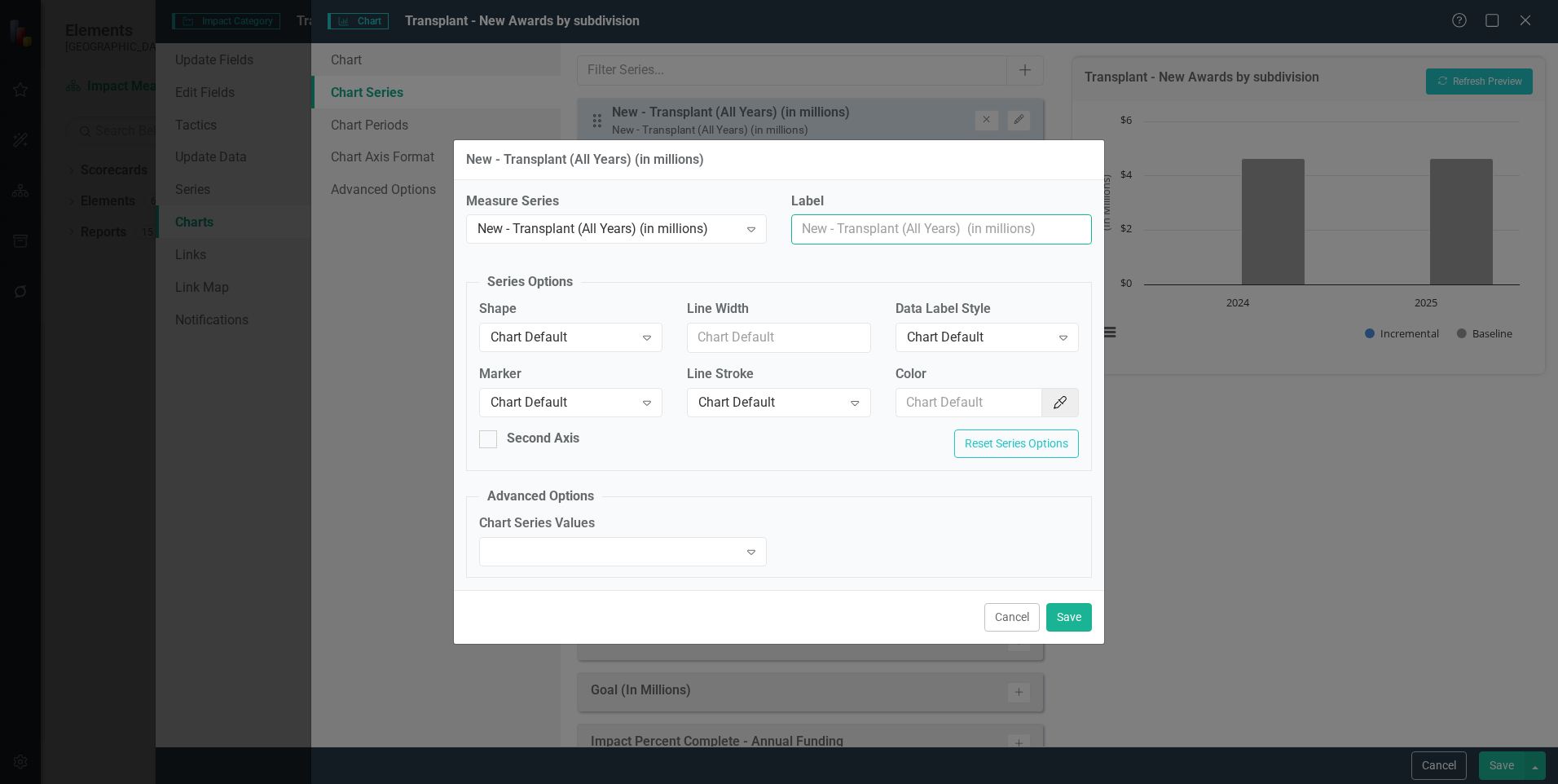
click at [876, 232] on input "Label" at bounding box center [942, 229] width 301 height 30
type input "Transplant"
click at [1055, 401] on icon "Color Picker" at bounding box center [1060, 402] width 16 height 13
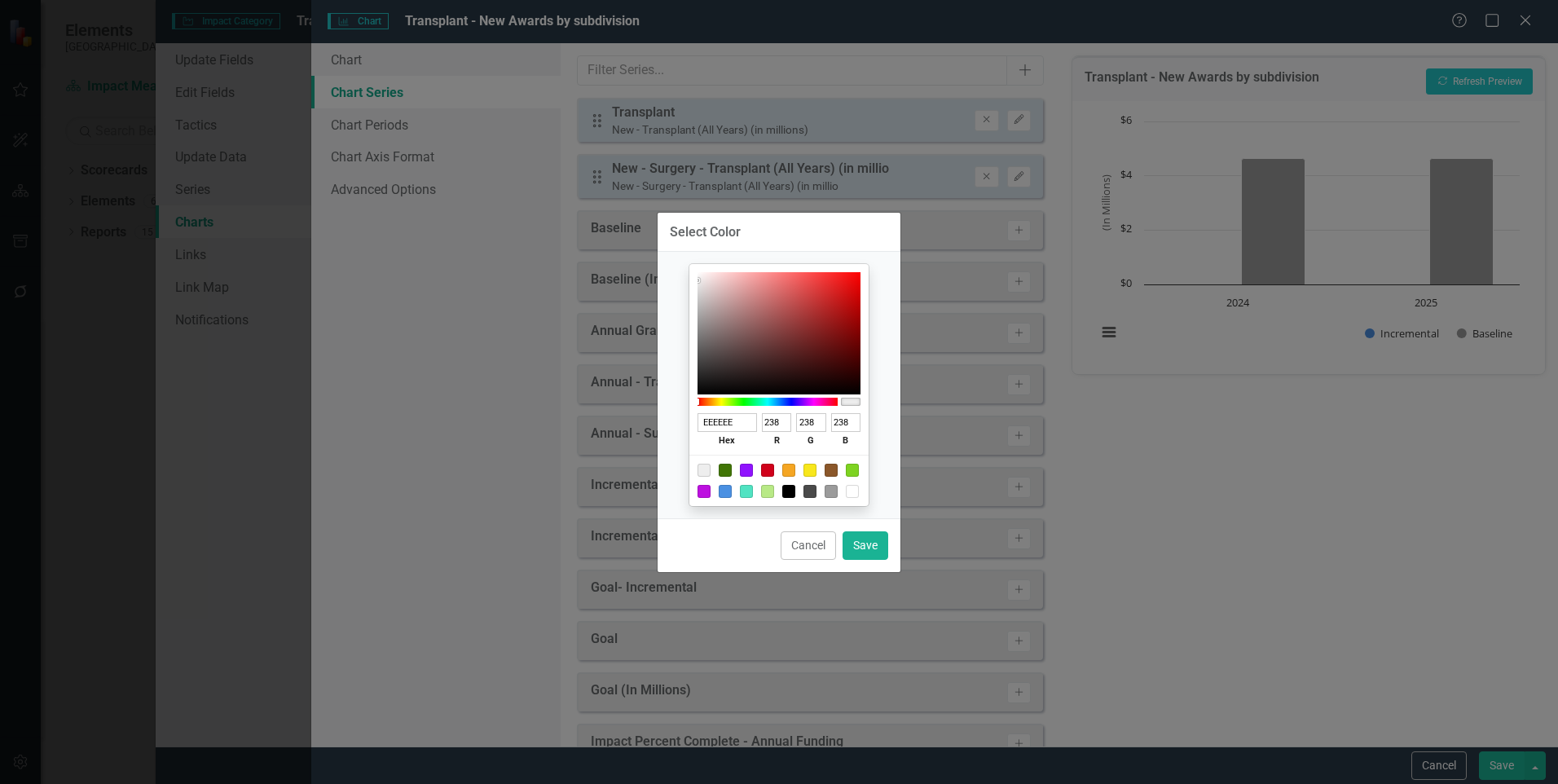
click at [746, 468] on div at bounding box center [747, 470] width 13 height 13
type input "9013FE"
type input "144"
type input "19"
type input "254"
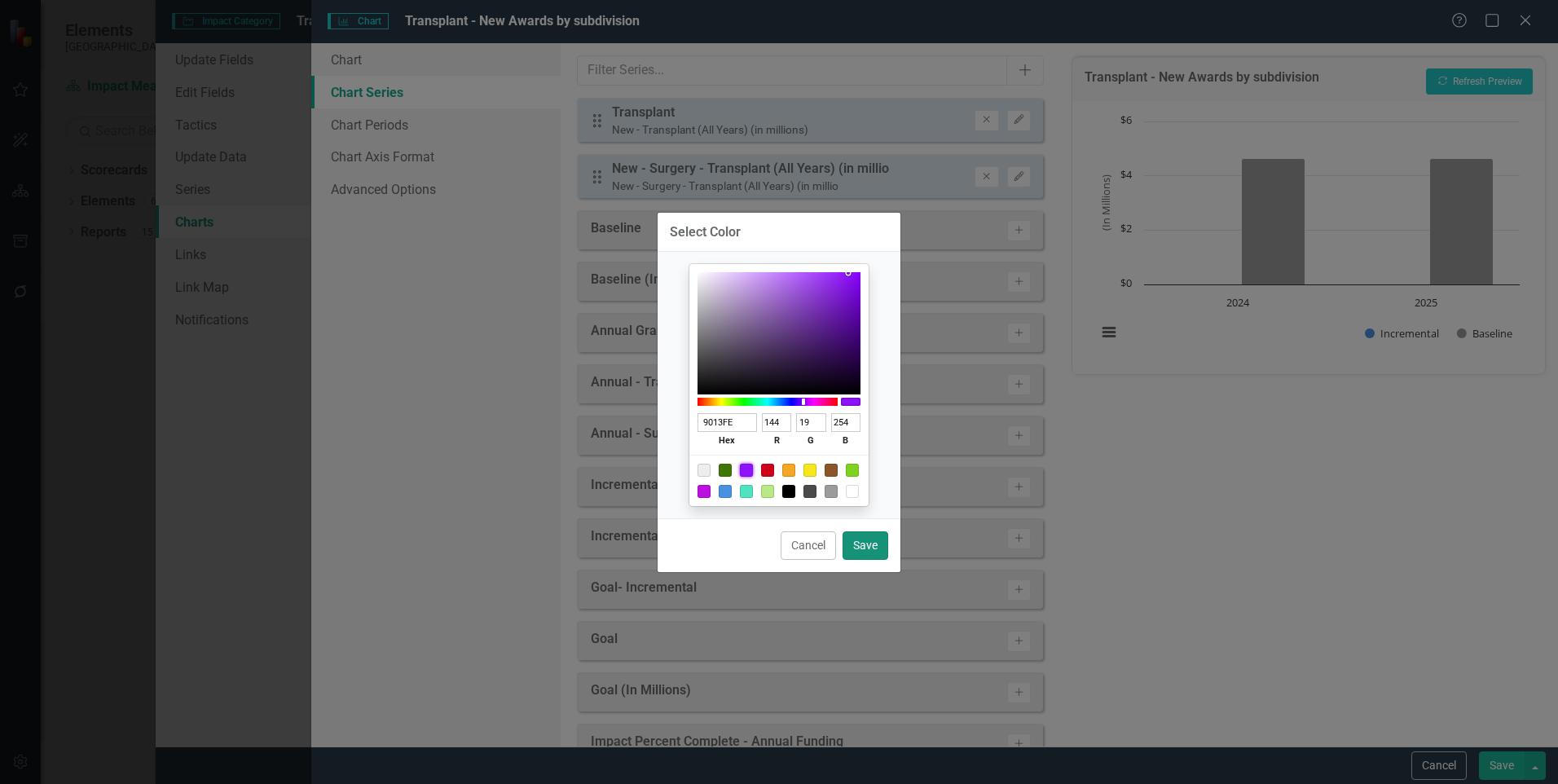
click at [873, 545] on button "Save" at bounding box center [866, 545] width 46 height 28
type input "#9013fe"
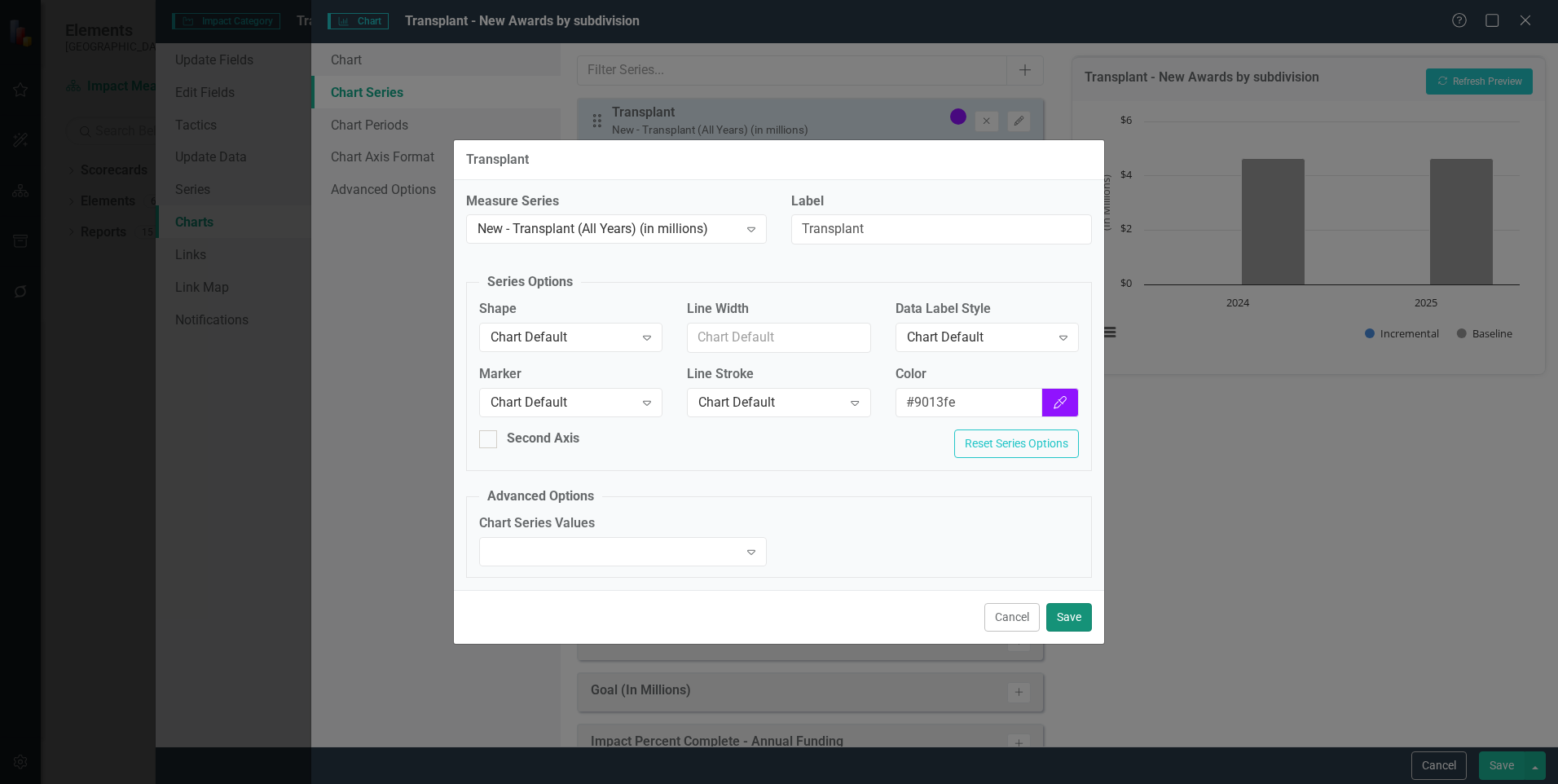
click at [1060, 609] on button "Save" at bounding box center [1070, 616] width 46 height 28
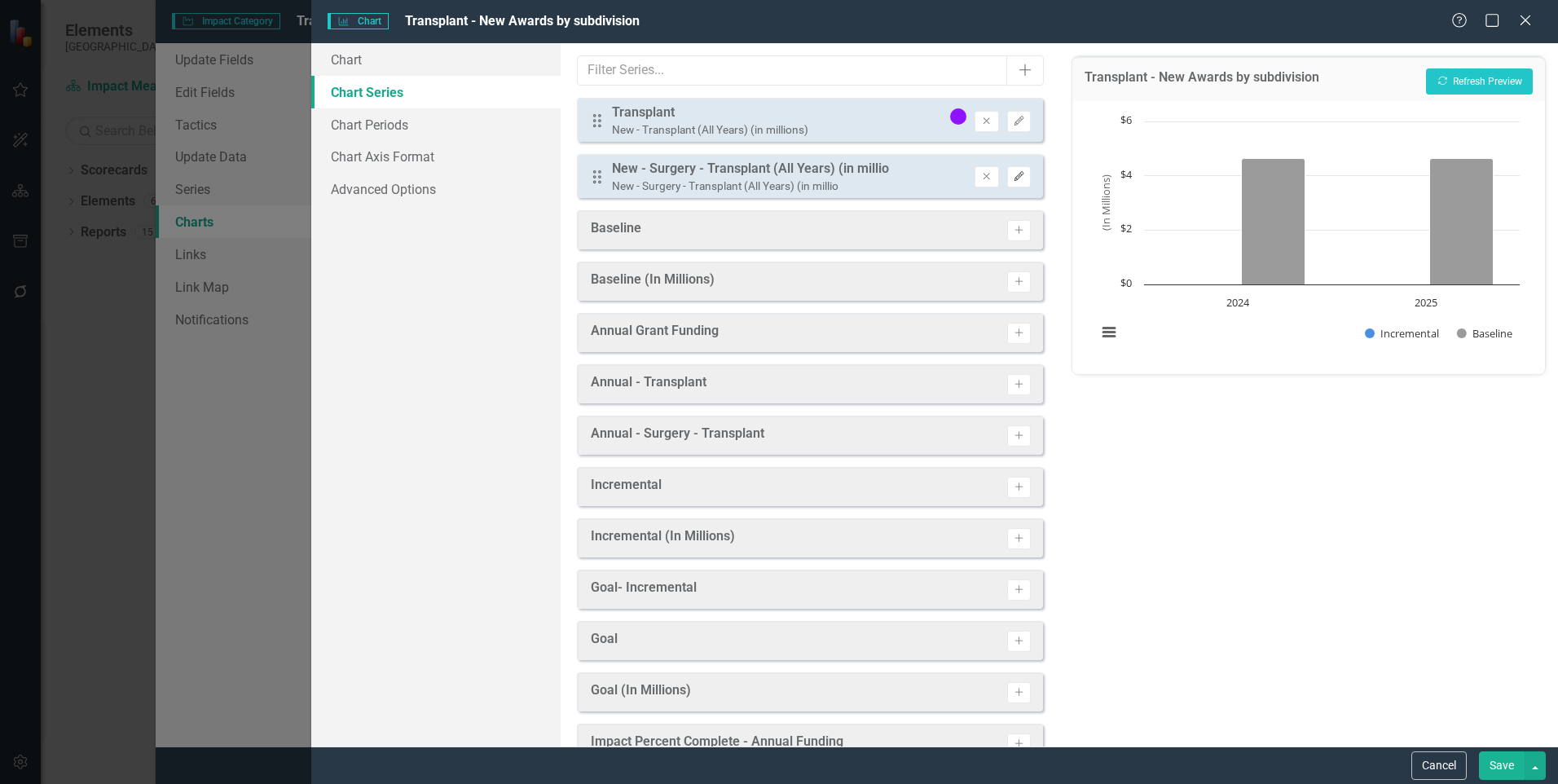
click at [1013, 172] on icon "Edit" at bounding box center [1018, 177] width 12 height 10
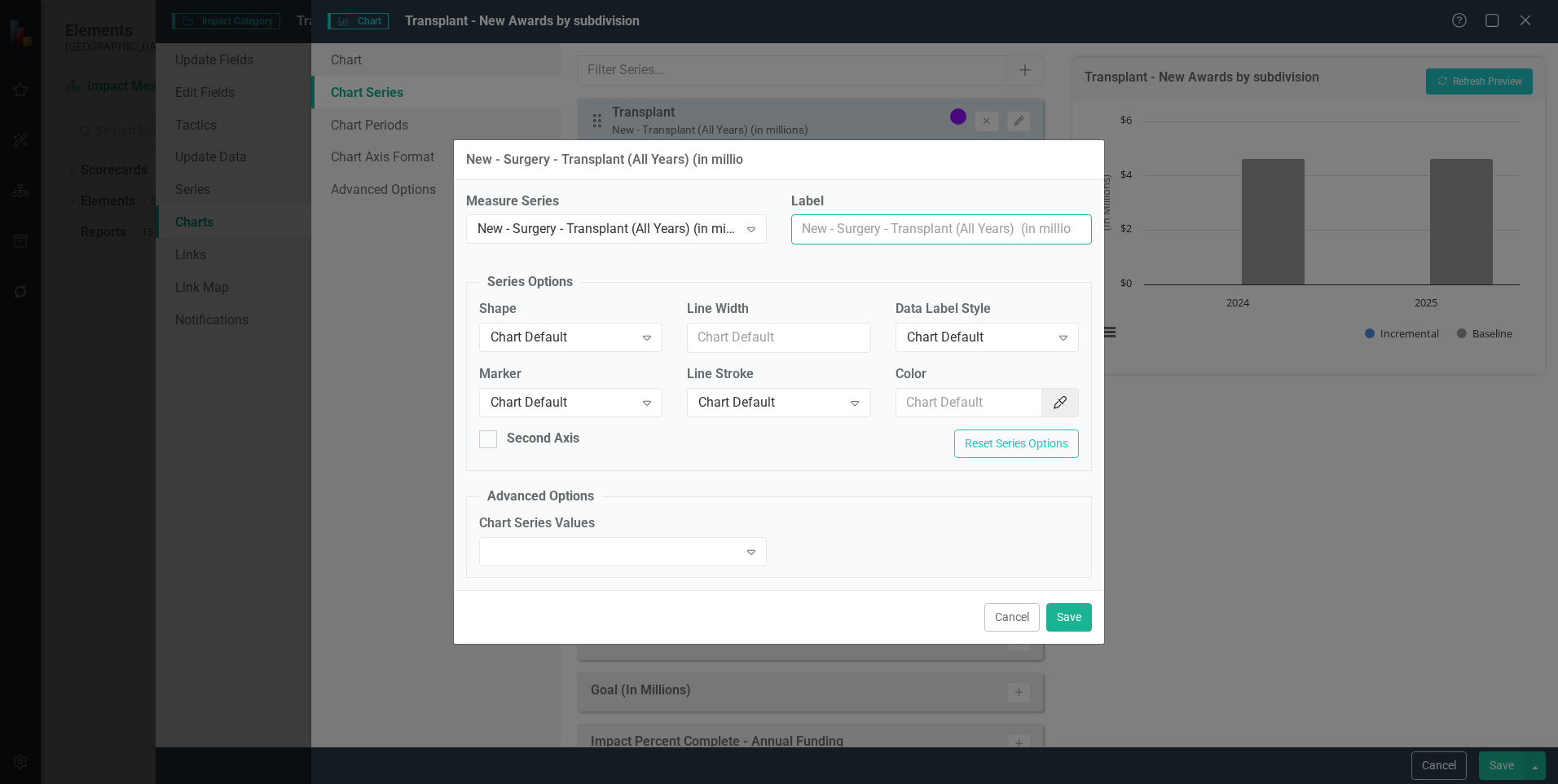
click at [860, 220] on input "Label" at bounding box center [942, 229] width 301 height 30
type input "Surgery-Transplant"
click at [1058, 408] on button "Color Picker" at bounding box center [1060, 402] width 38 height 30
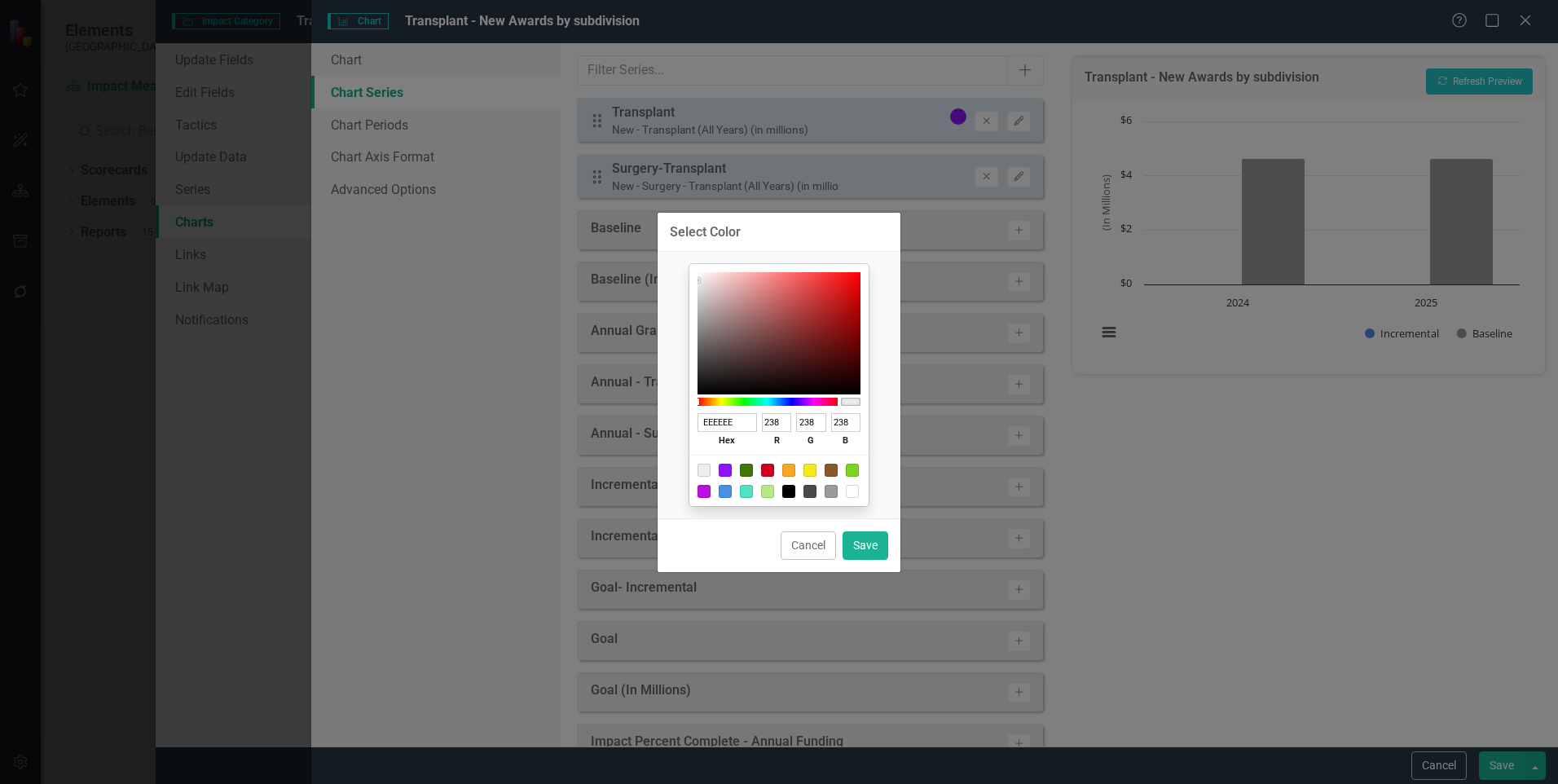
click at [743, 467] on div at bounding box center [747, 470] width 13 height 13
type input "417505"
type input "65"
type input "117"
type input "5"
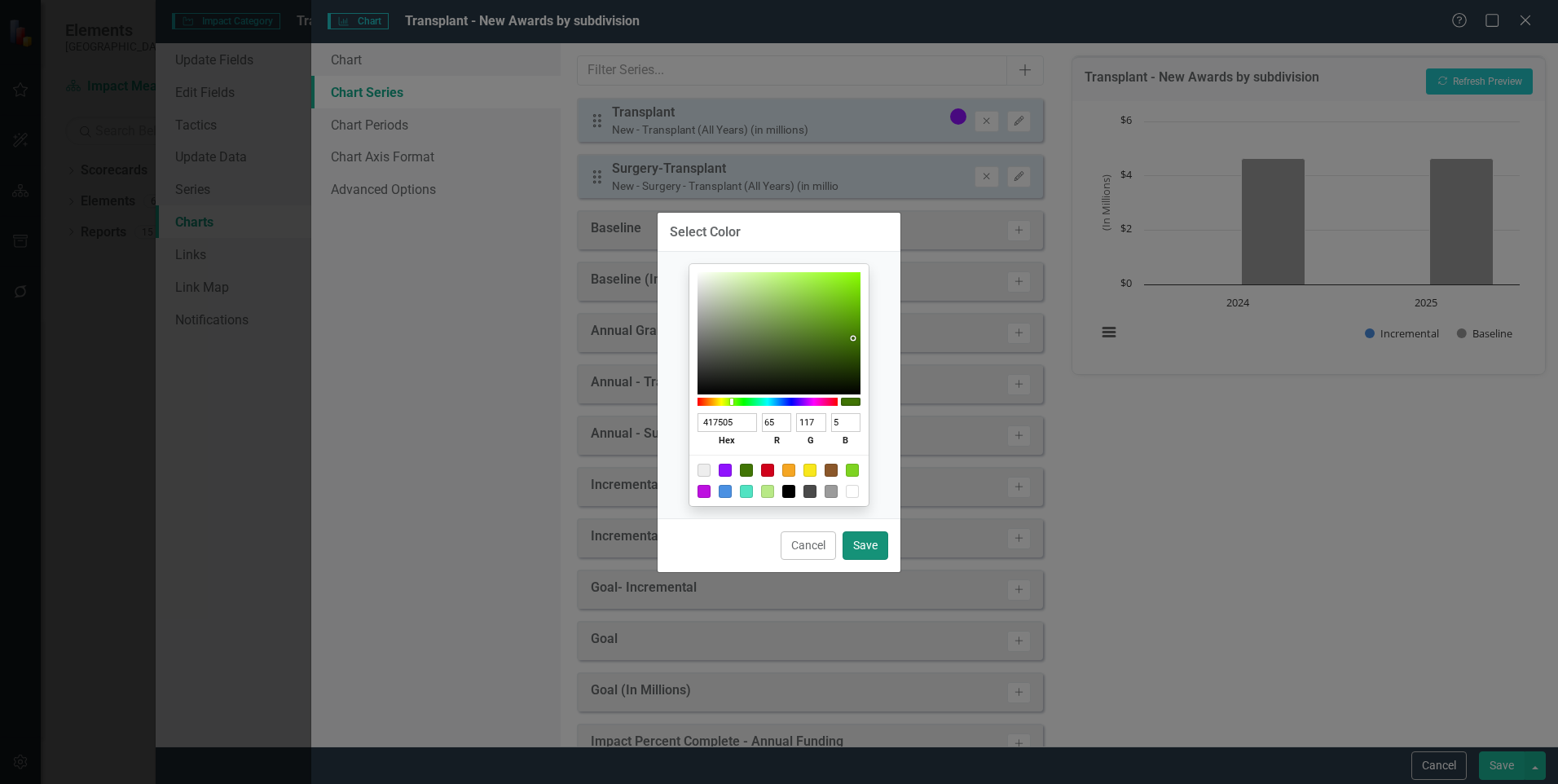
click at [859, 537] on button "Save" at bounding box center [866, 545] width 46 height 28
type input "#417505"
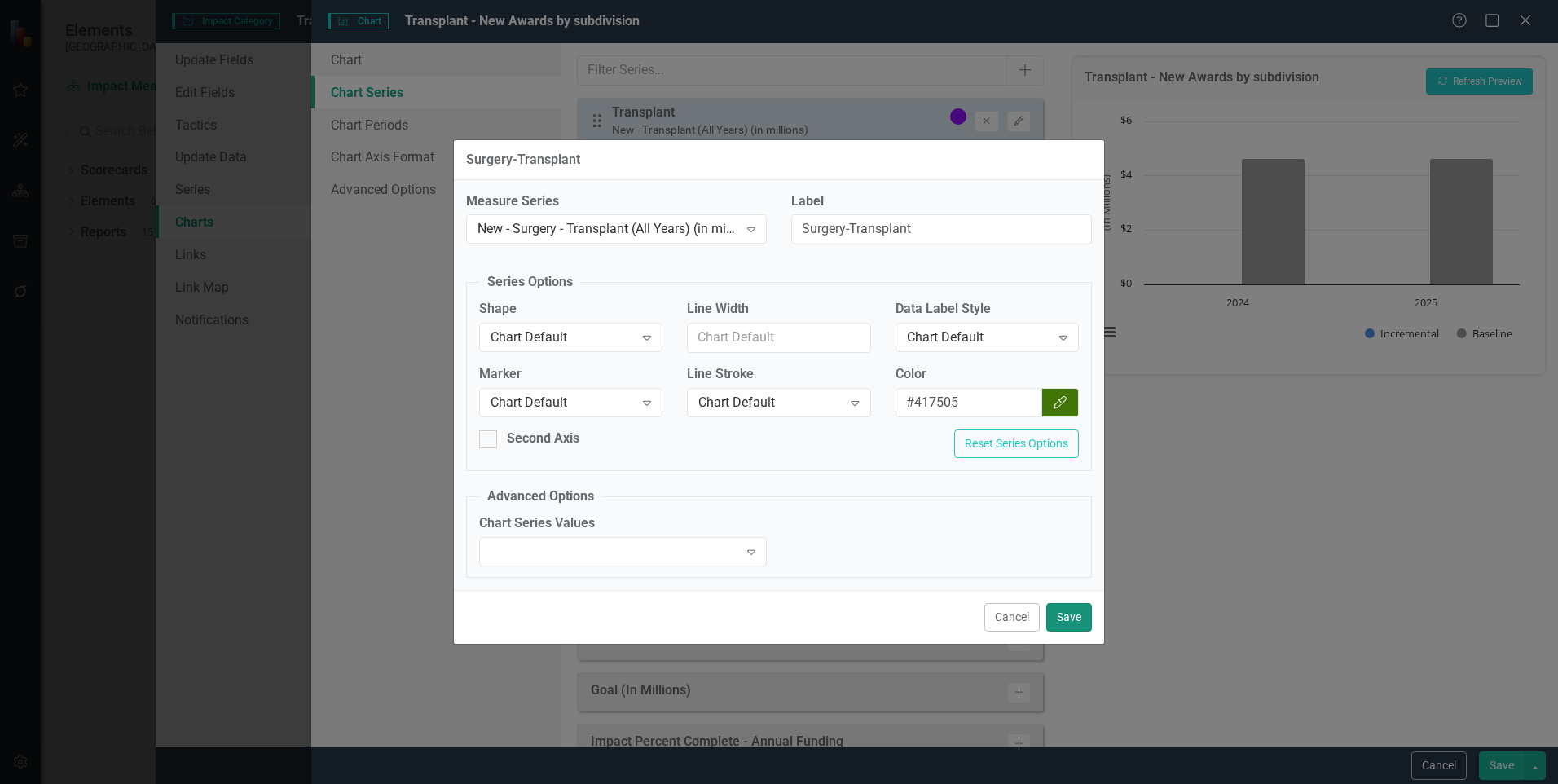
click at [1068, 610] on button "Save" at bounding box center [1070, 616] width 46 height 28
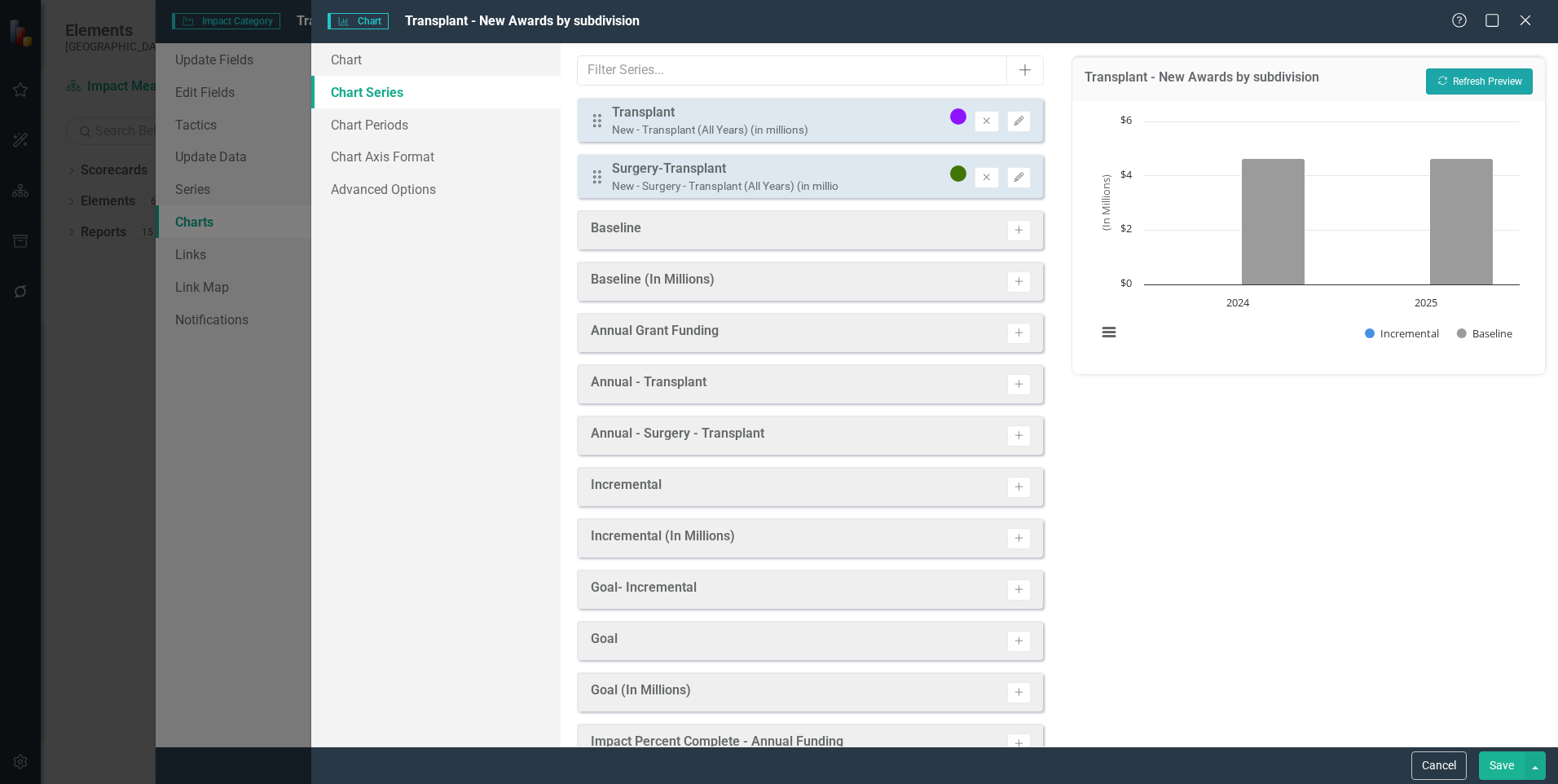
click at [1483, 74] on button "Recalculate Refresh Preview" at bounding box center [1479, 82] width 107 height 26
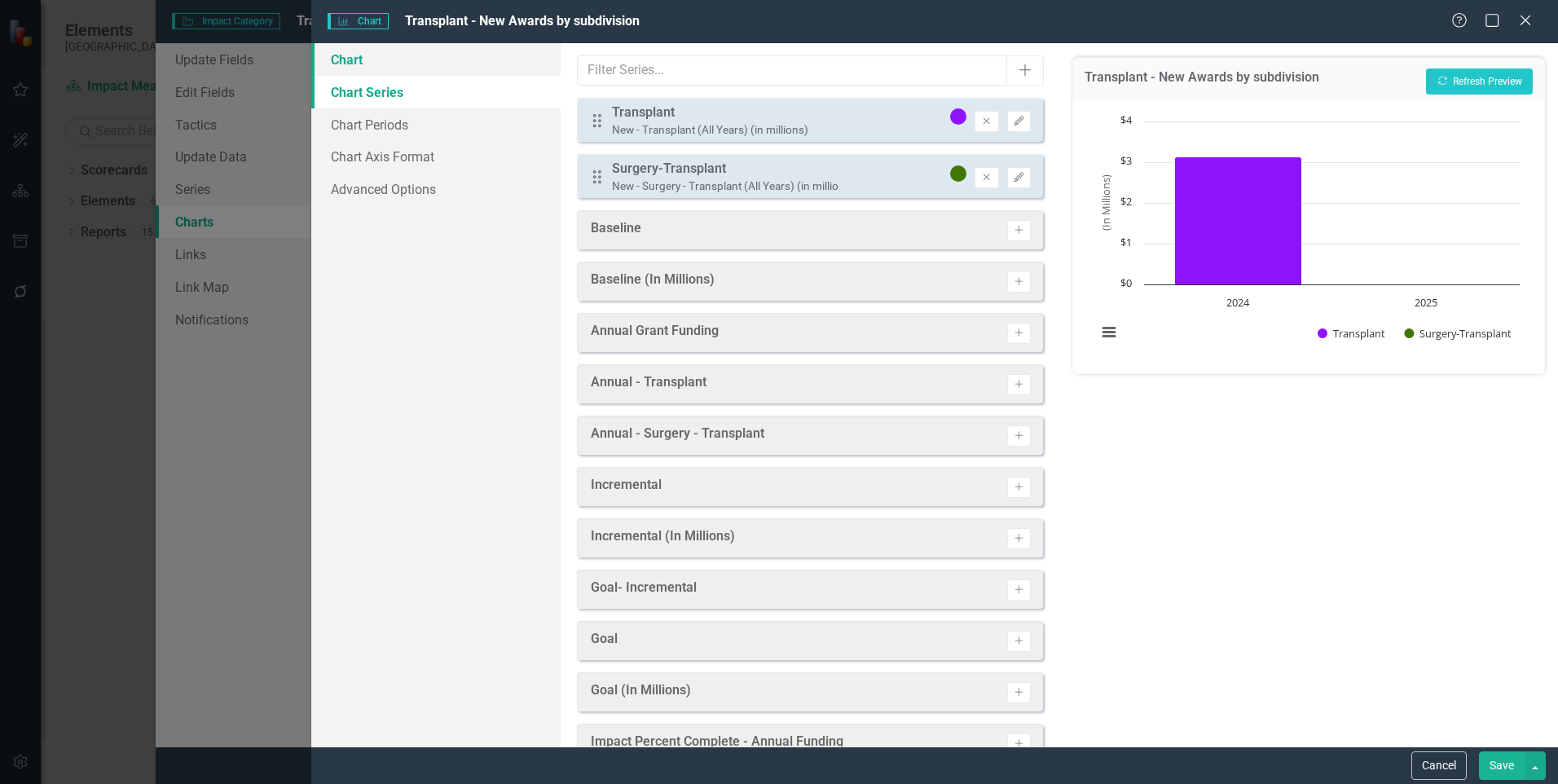
click at [376, 70] on link "Chart" at bounding box center [436, 60] width 249 height 33
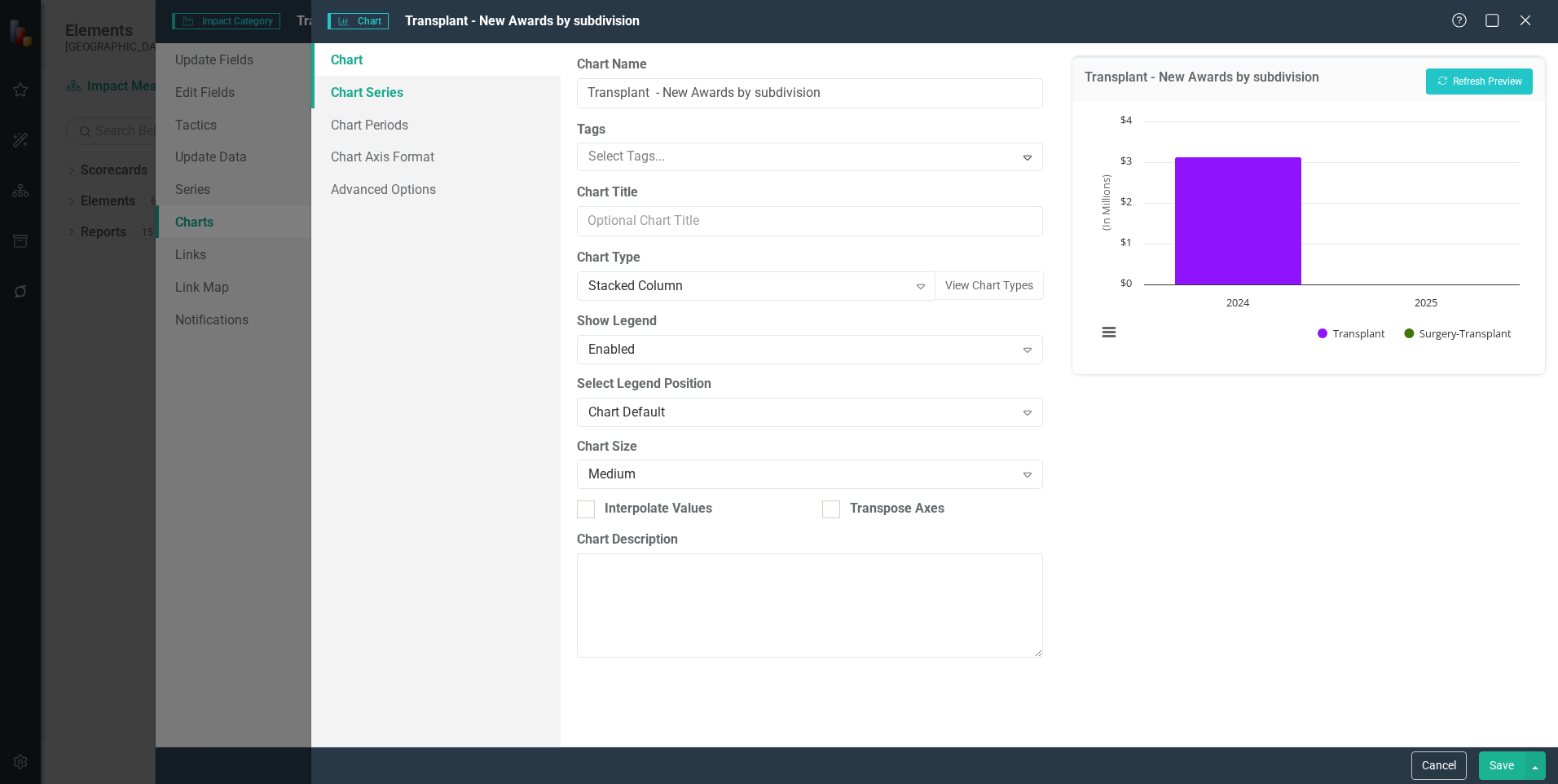
click at [363, 92] on link "Chart Series" at bounding box center [436, 93] width 249 height 33
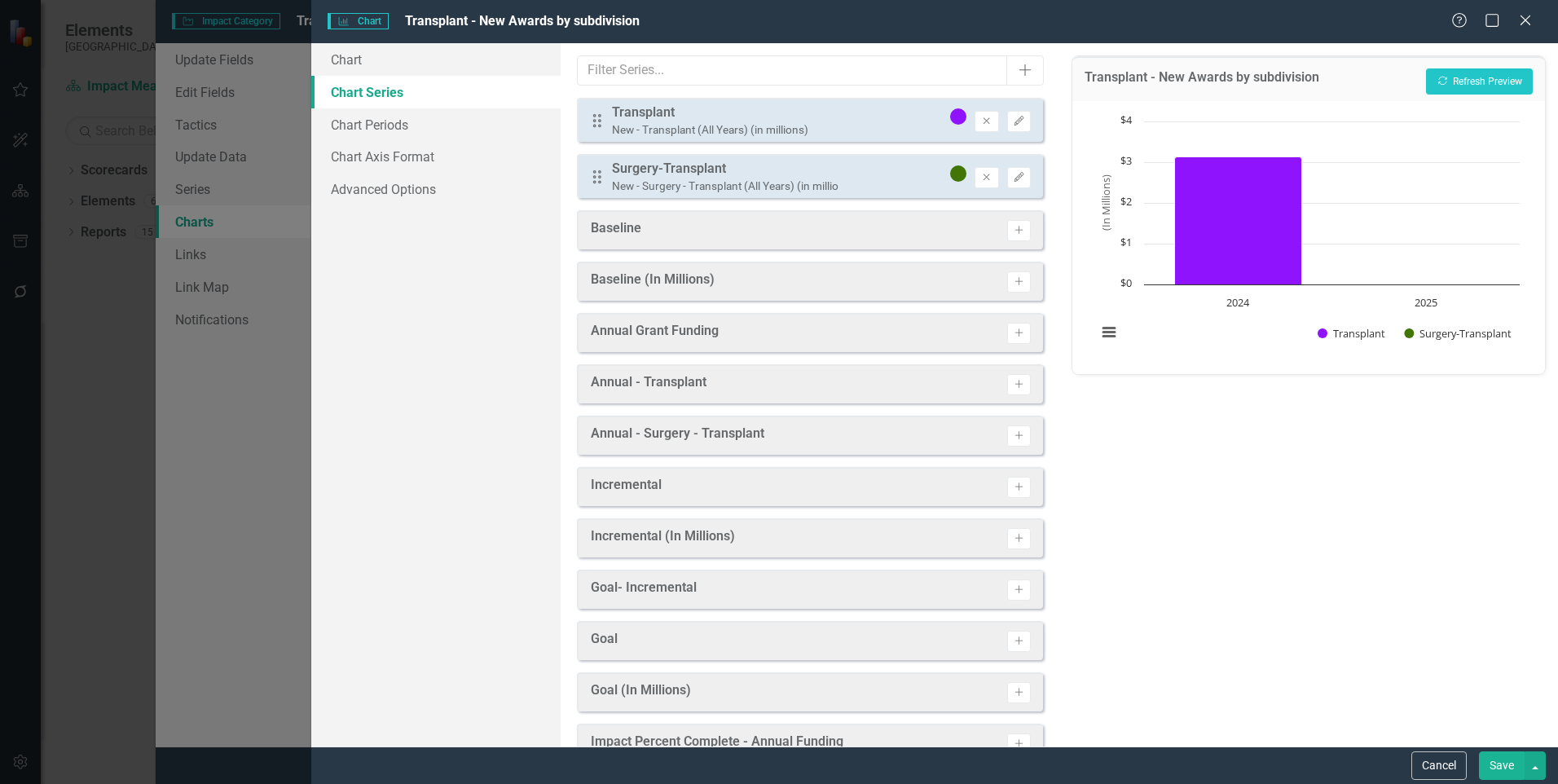
click at [1496, 758] on button "Save" at bounding box center [1502, 765] width 46 height 28
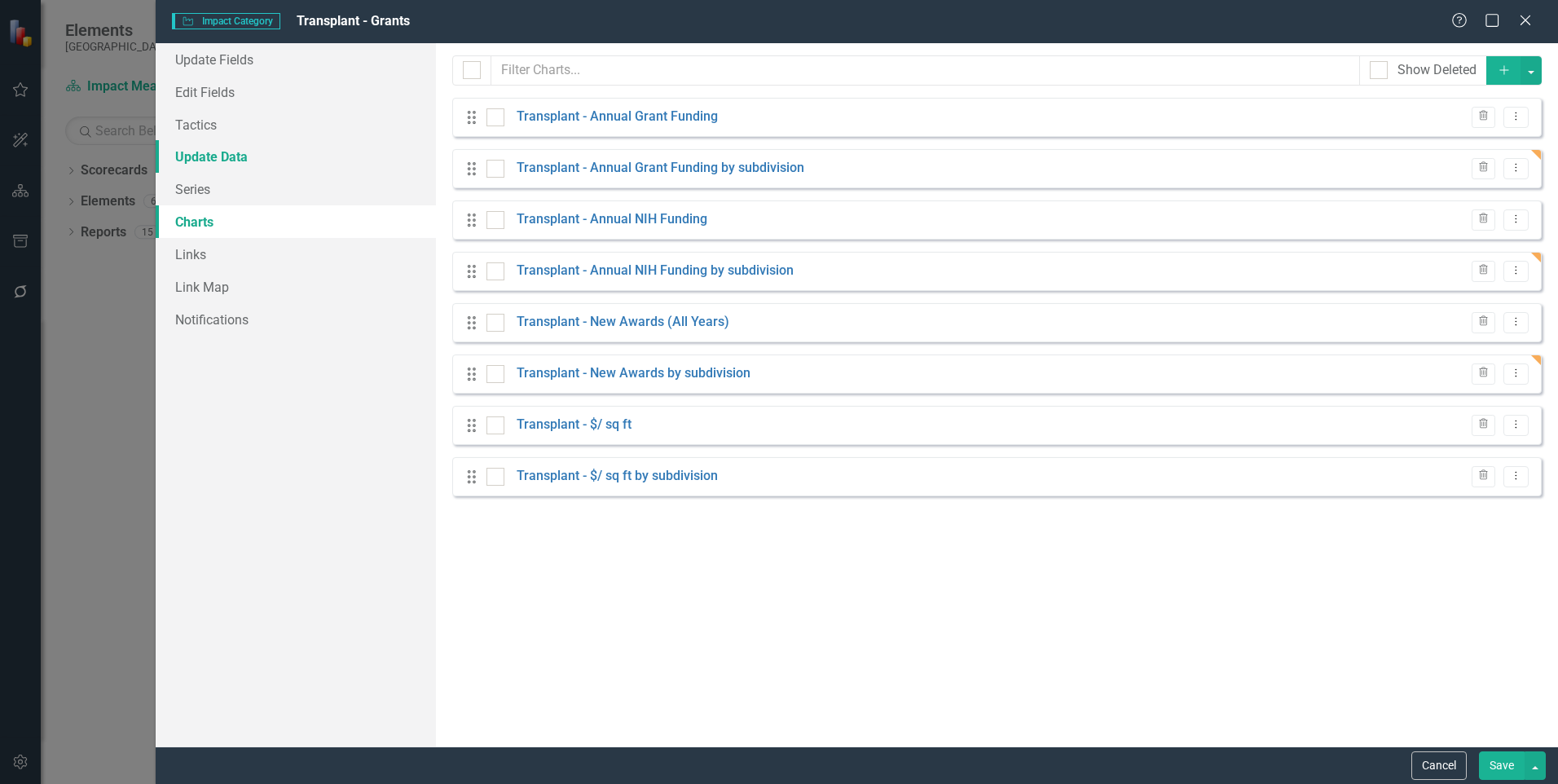
click at [254, 160] on link "Update Data" at bounding box center [296, 157] width 280 height 33
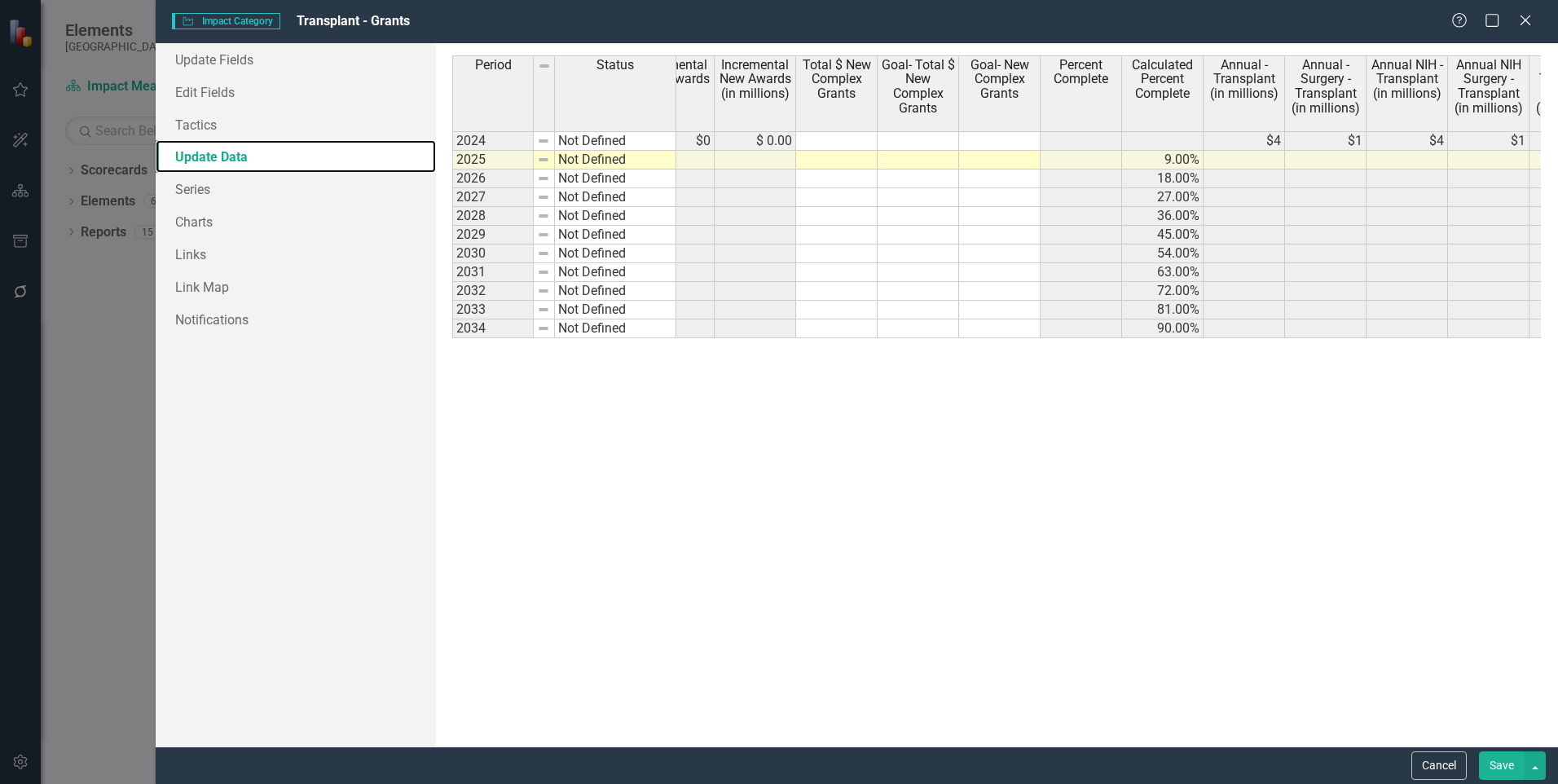
scroll to position [0, 2122]
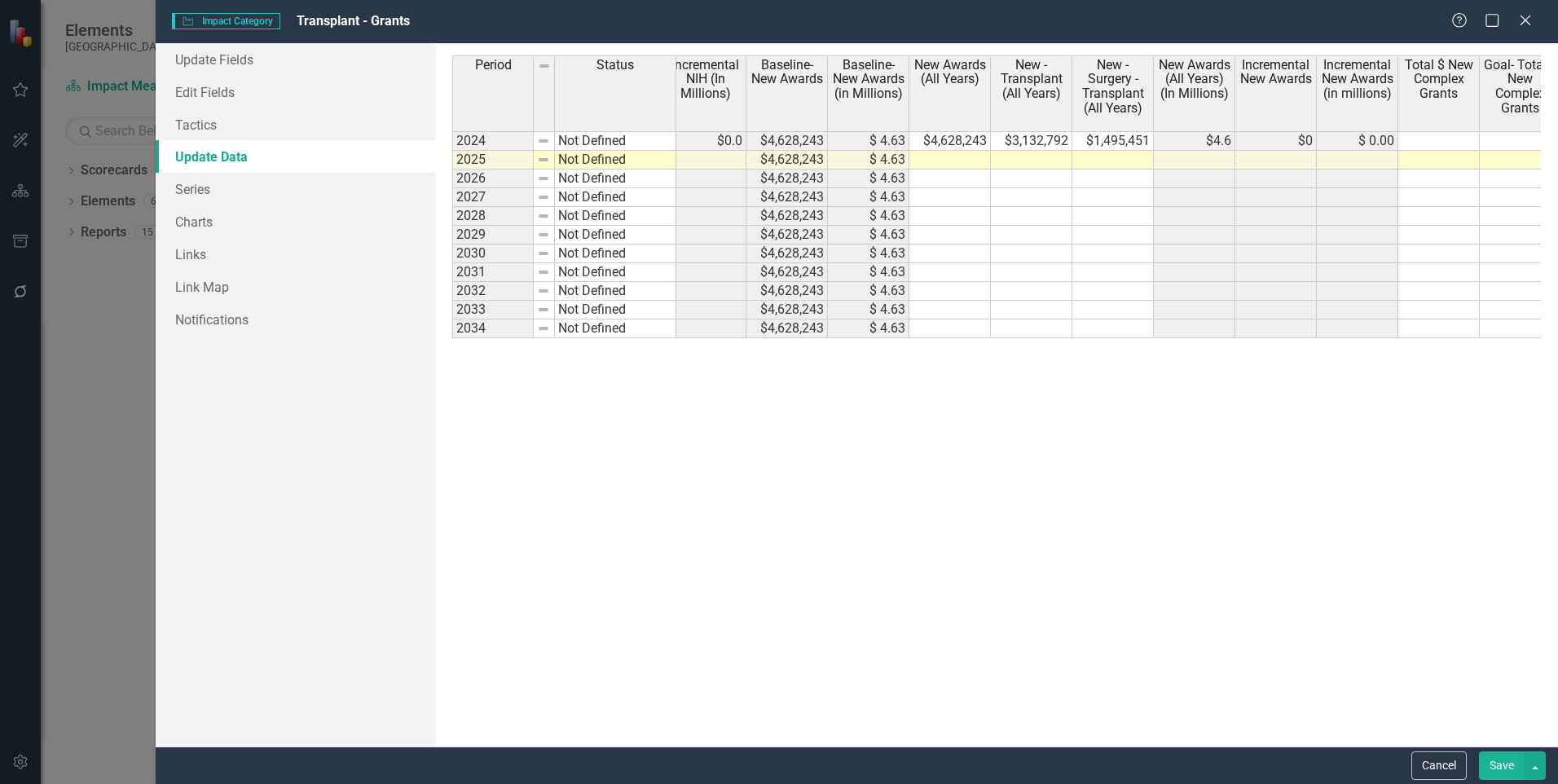
click at [1507, 776] on button "Save" at bounding box center [1502, 765] width 46 height 28
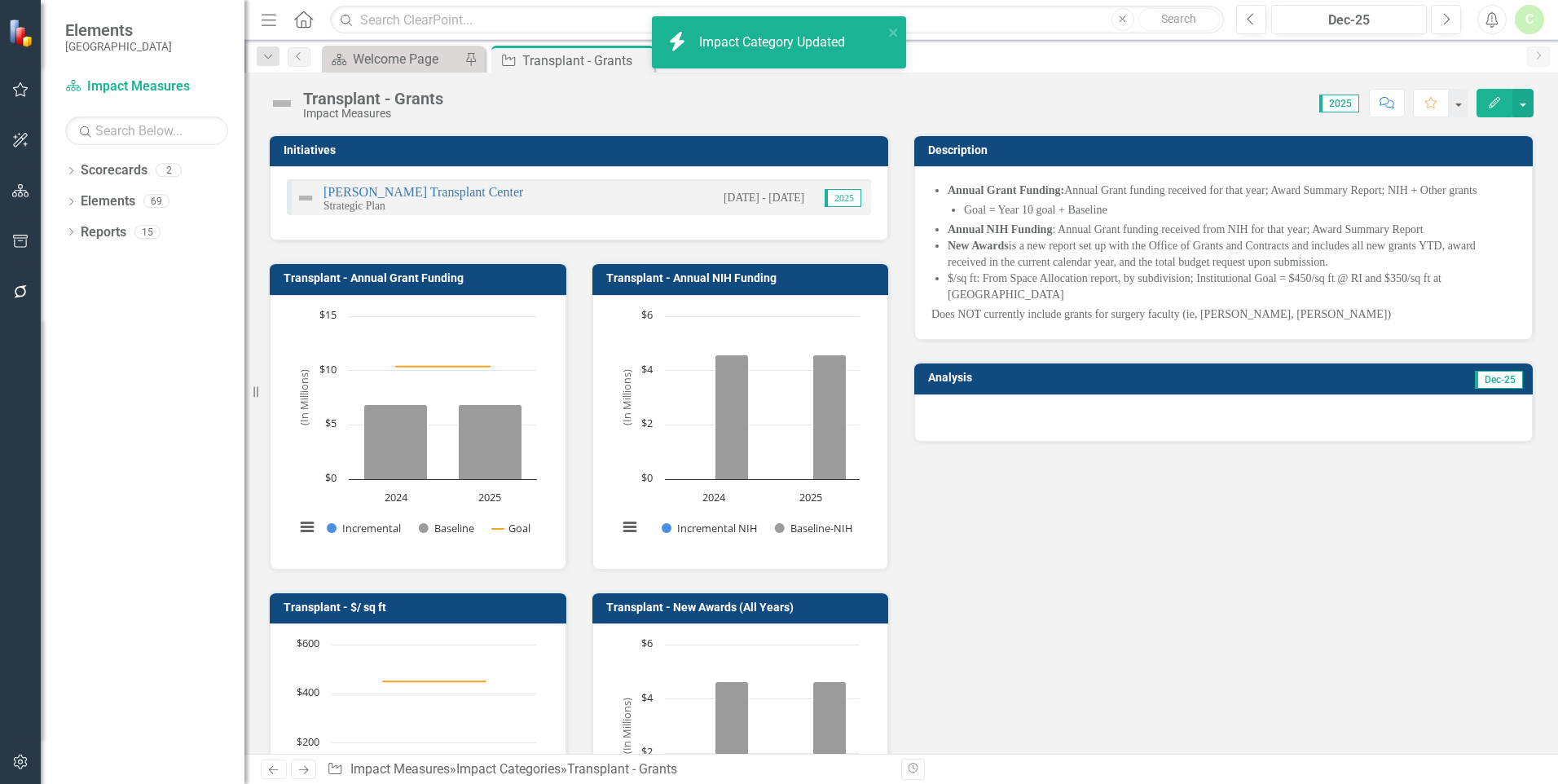
click at [1496, 104] on icon "button" at bounding box center [1495, 103] width 11 height 11
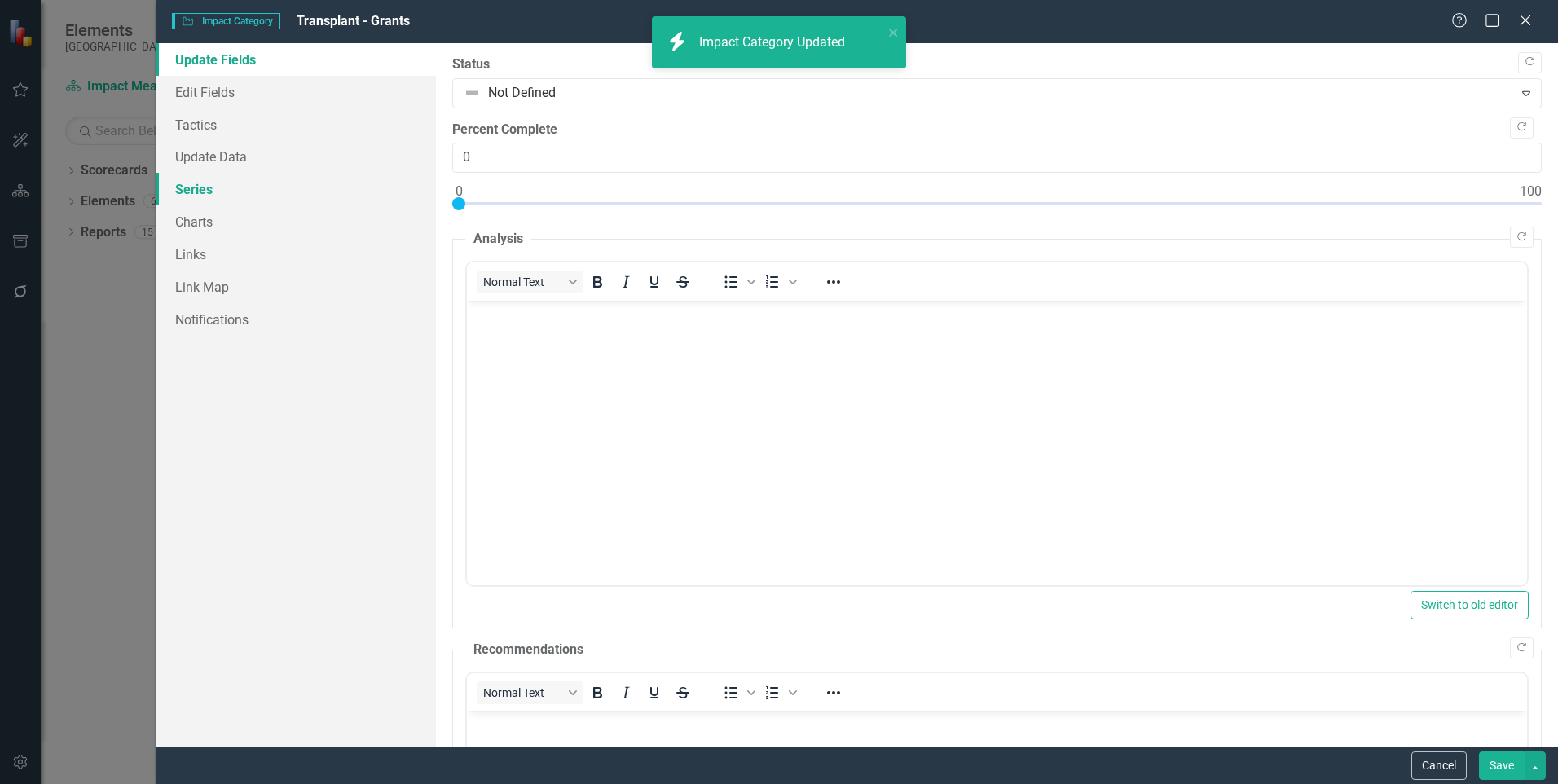
click at [190, 194] on link "Series" at bounding box center [296, 190] width 280 height 33
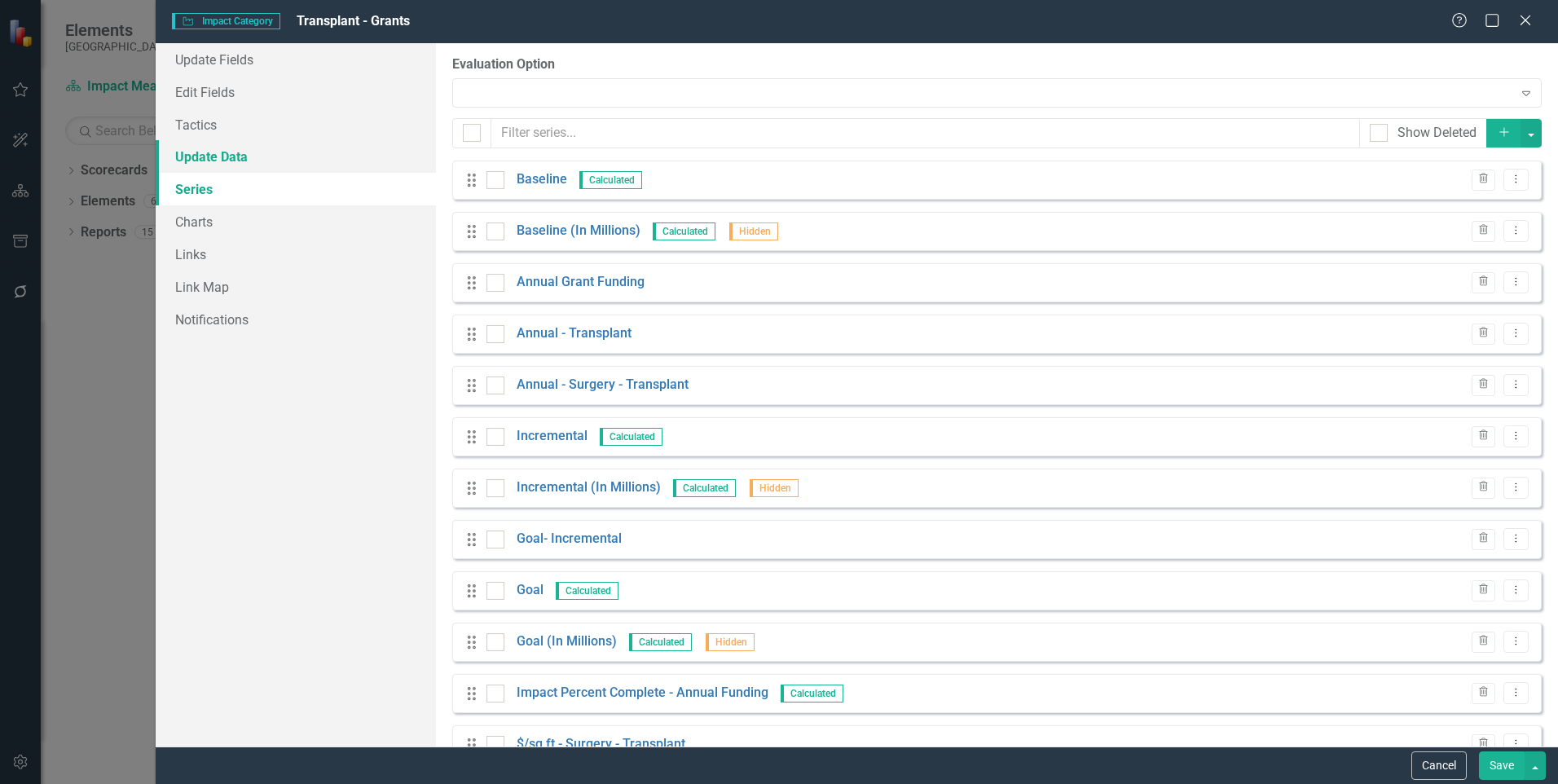
click at [231, 159] on link "Update Data" at bounding box center [296, 157] width 280 height 33
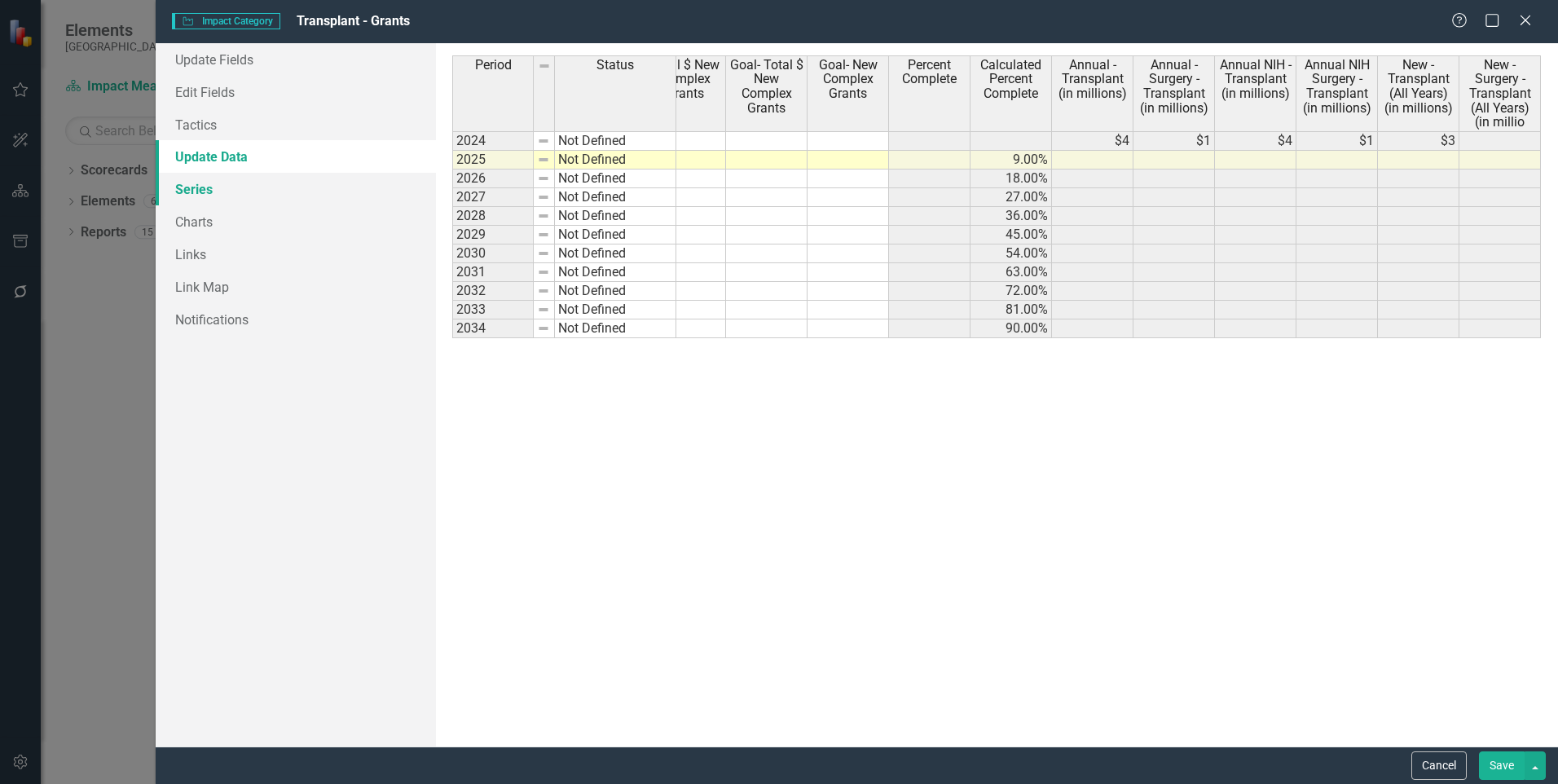
click at [190, 193] on link "Series" at bounding box center [296, 190] width 280 height 33
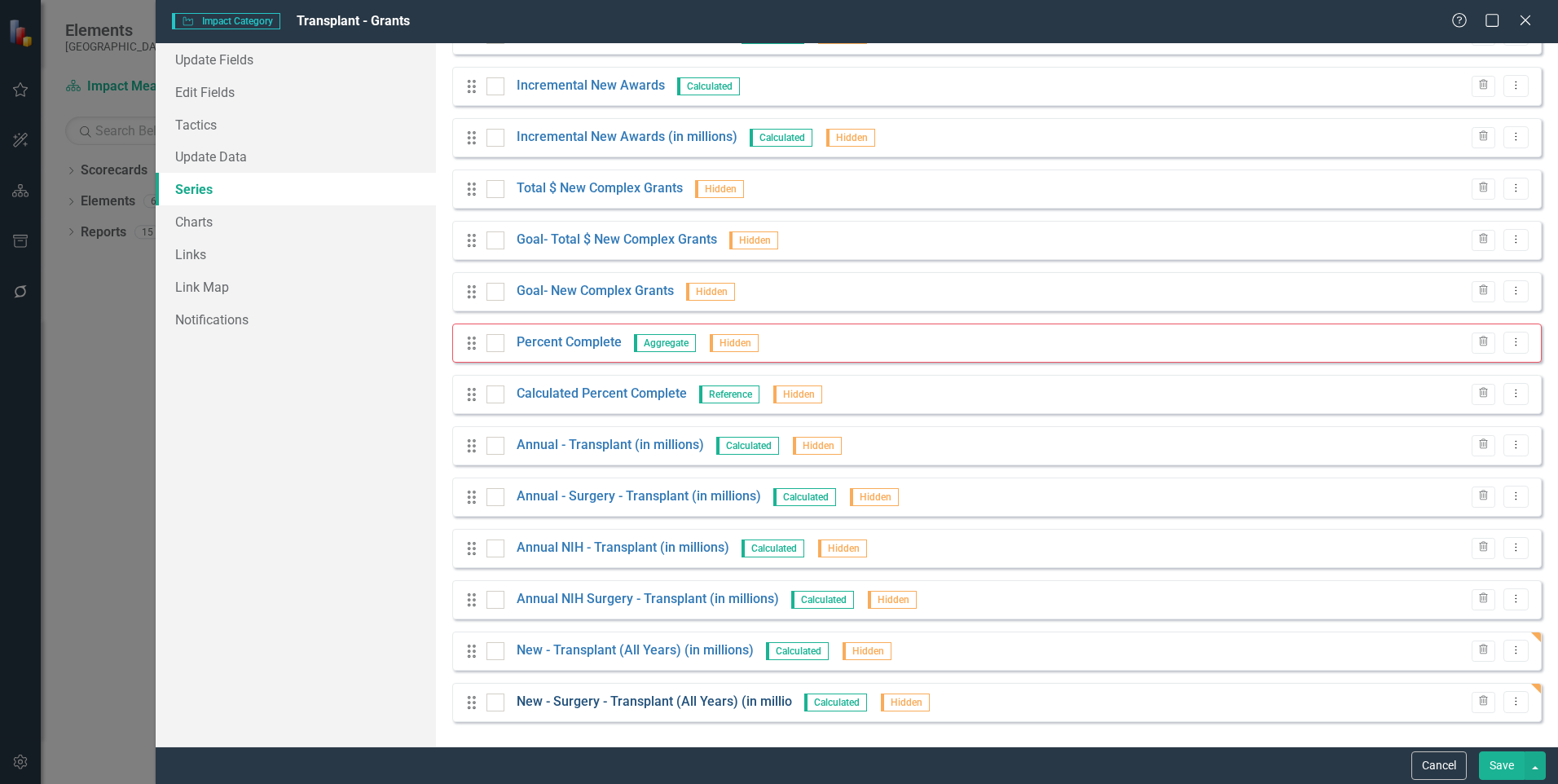
click at [643, 703] on link "New - Surgery - Transplant (All Years) (in millio" at bounding box center [654, 702] width 276 height 18
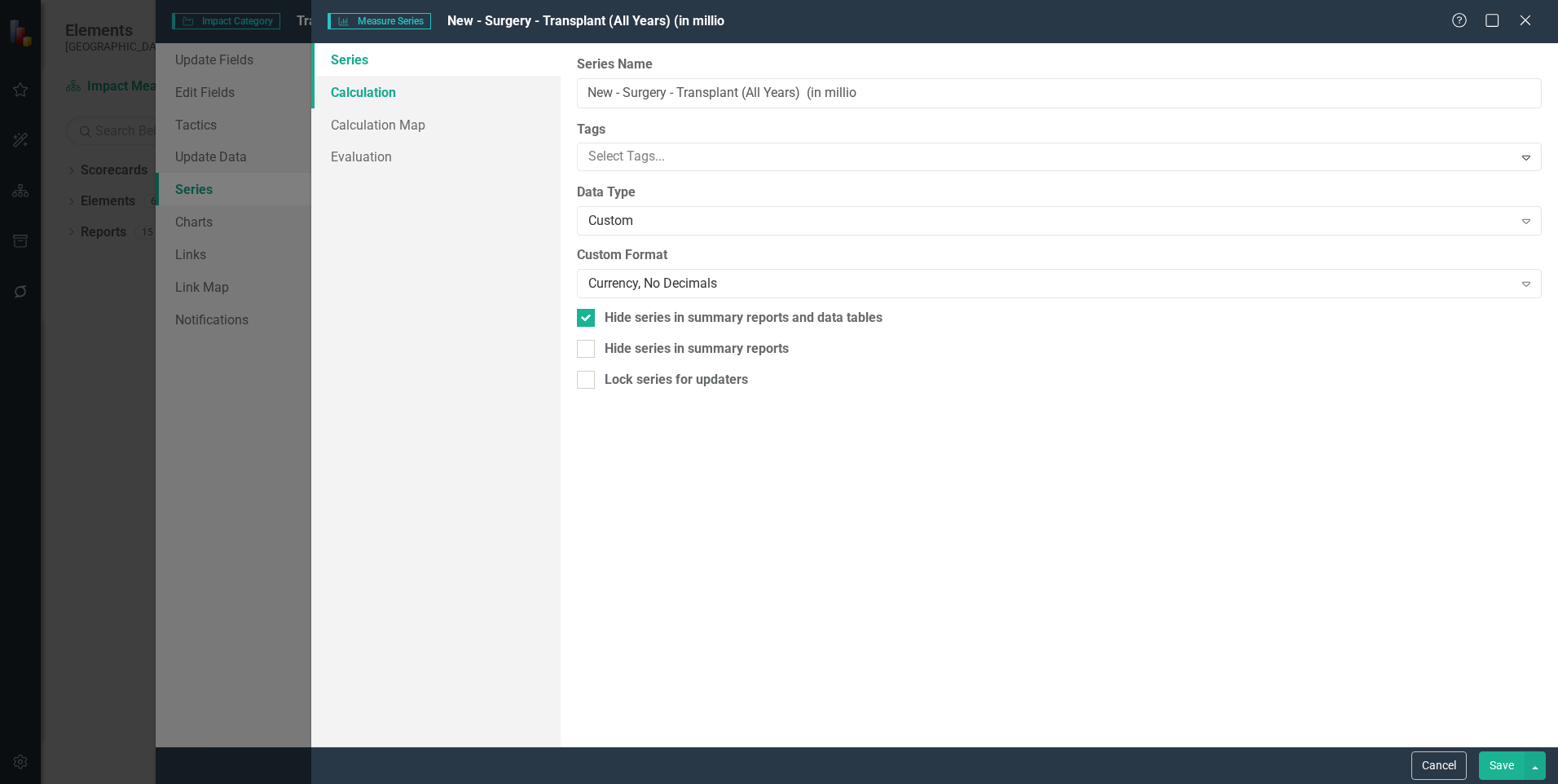
click at [377, 95] on link "Calculation" at bounding box center [436, 93] width 249 height 33
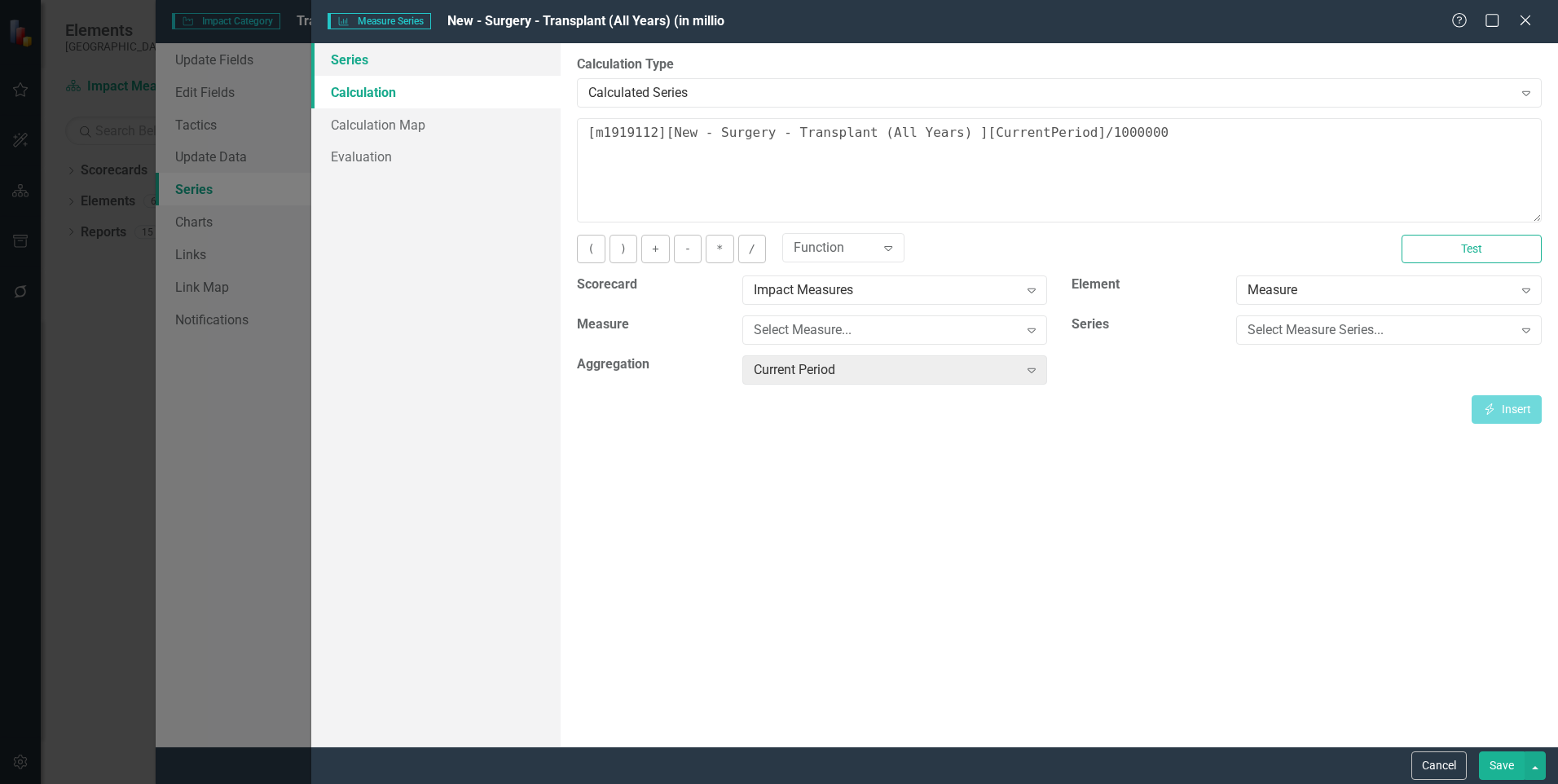
click at [367, 69] on link "Series" at bounding box center [436, 60] width 249 height 33
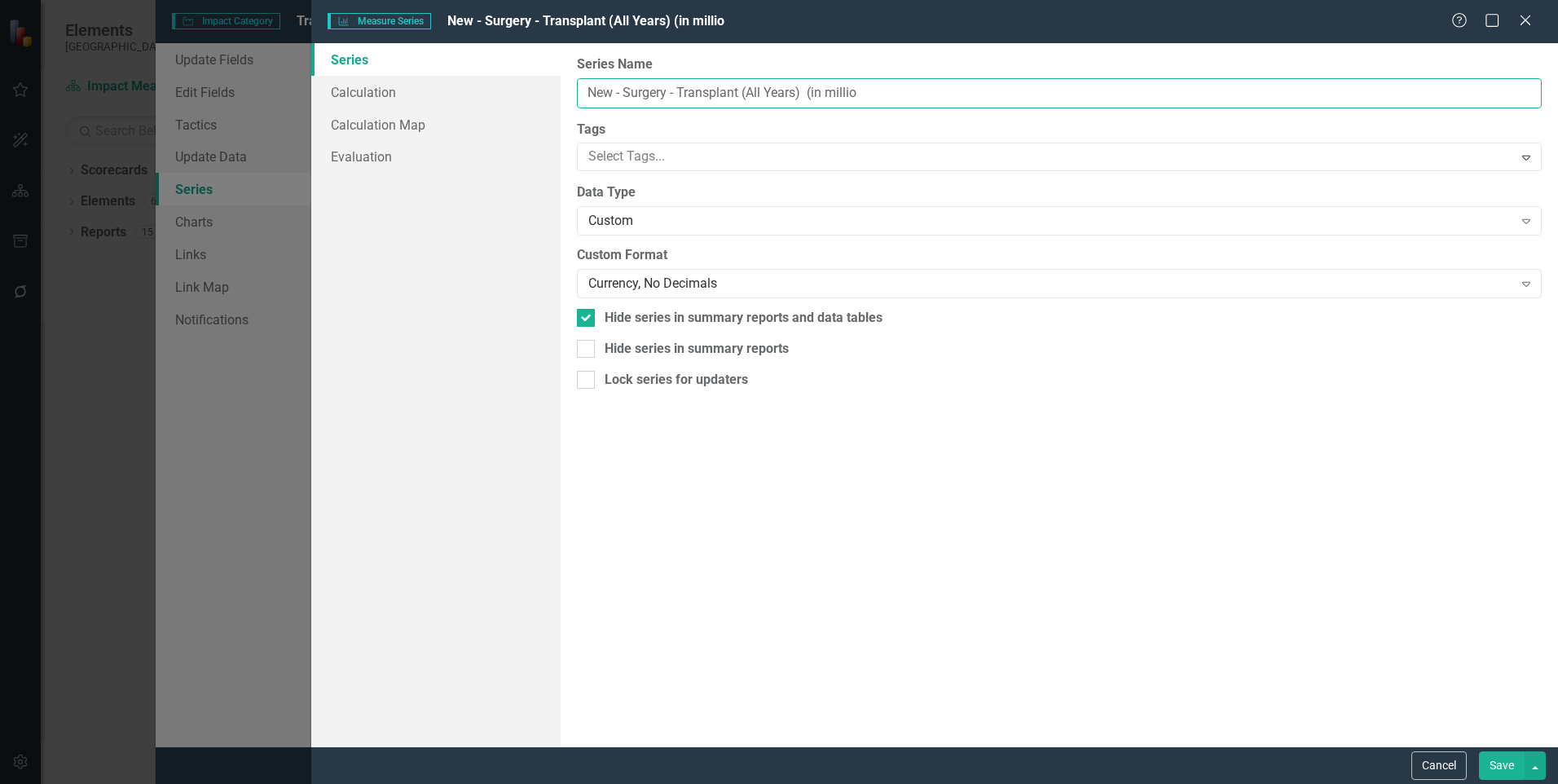
click at [863, 100] on input "New - Surgery - Transplant (All Years) (in millio" at bounding box center [1059, 93] width 965 height 30
type input "New - Surgery - Transplant (All Years) (in millions)"
click at [353, 85] on link "Calculation" at bounding box center [436, 93] width 249 height 33
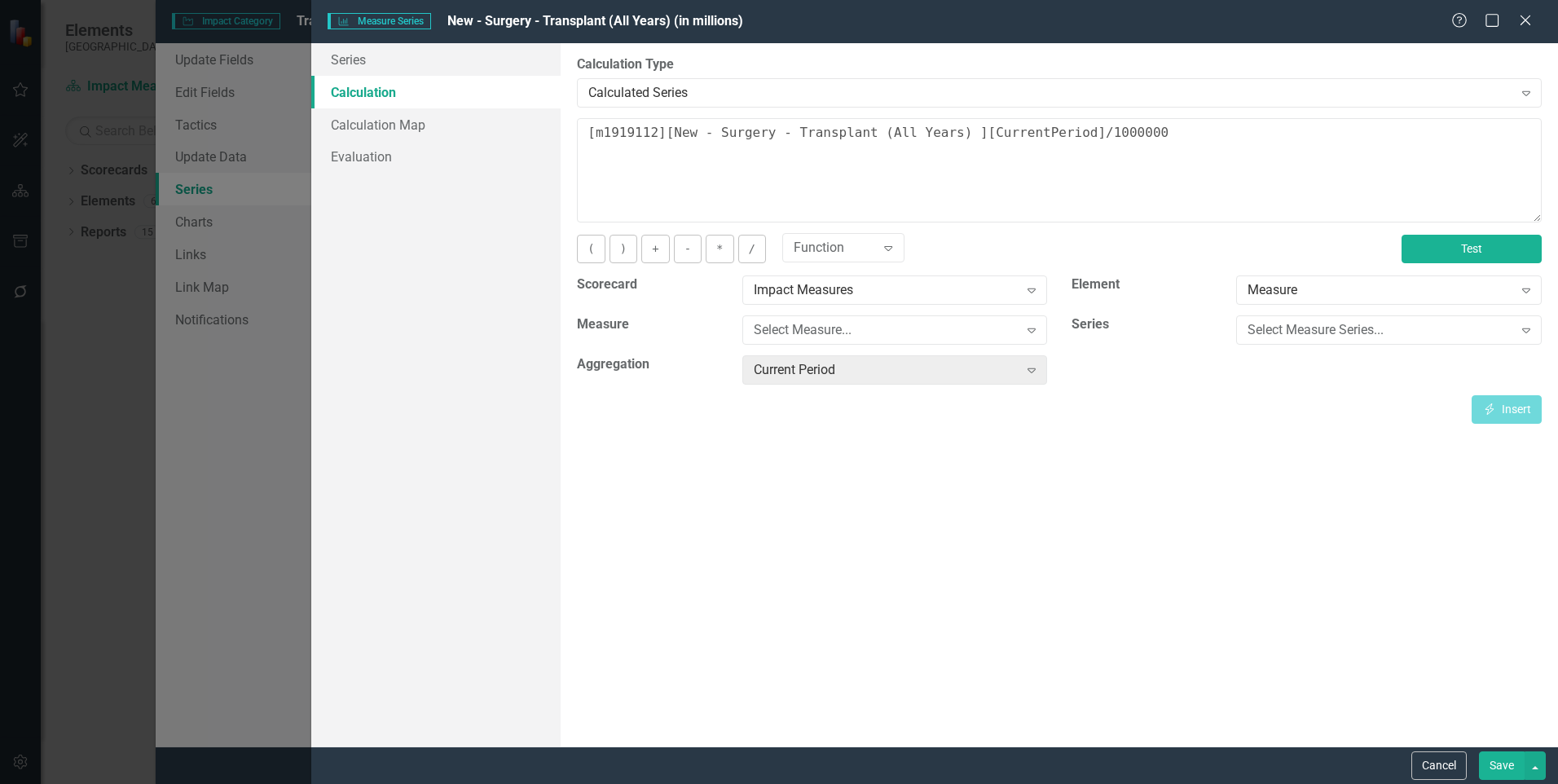
click at [1480, 248] on button "Test" at bounding box center [1472, 248] width 140 height 28
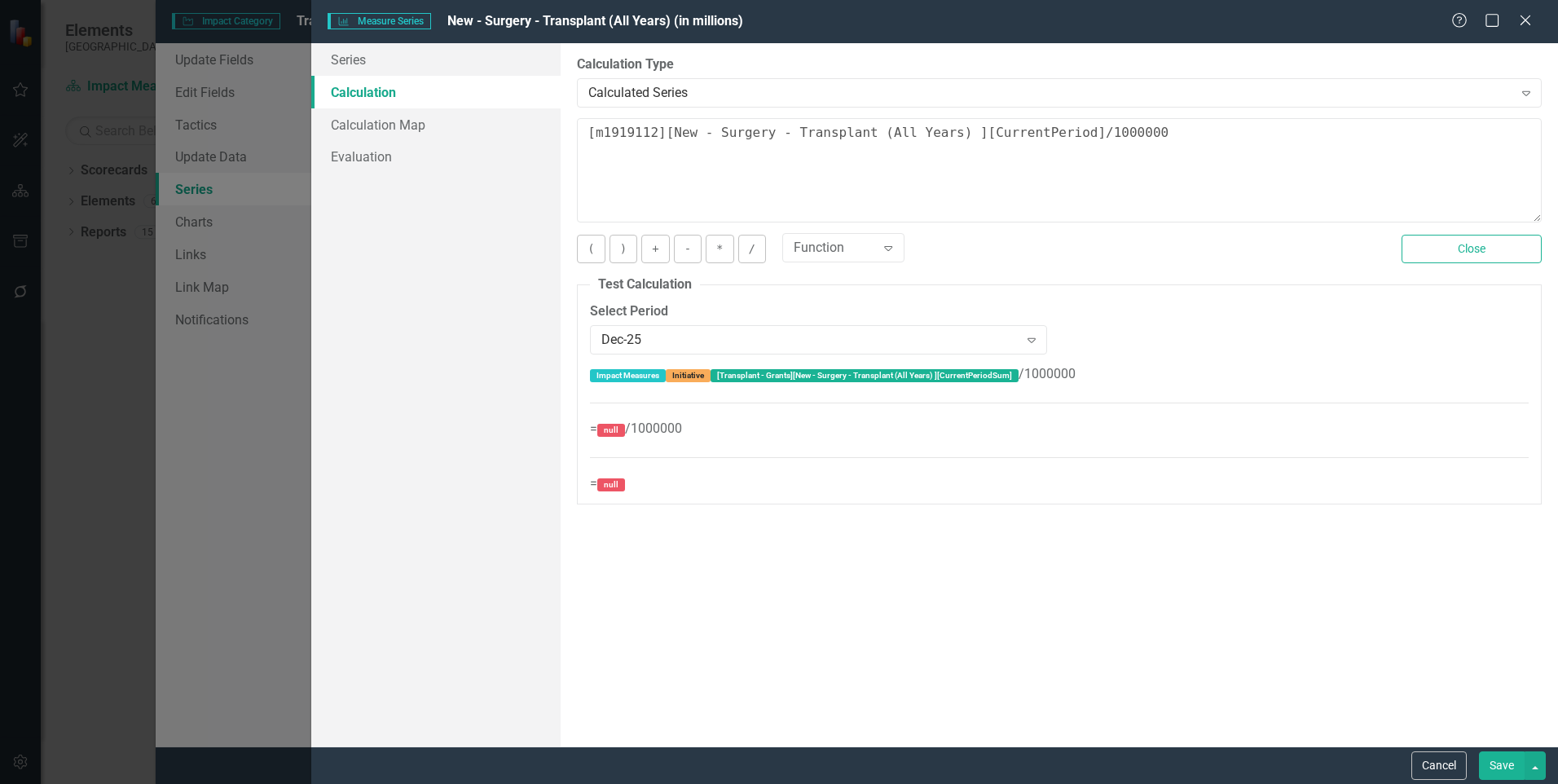
click at [806, 335] on div "Dec-25" at bounding box center [809, 339] width 416 height 18
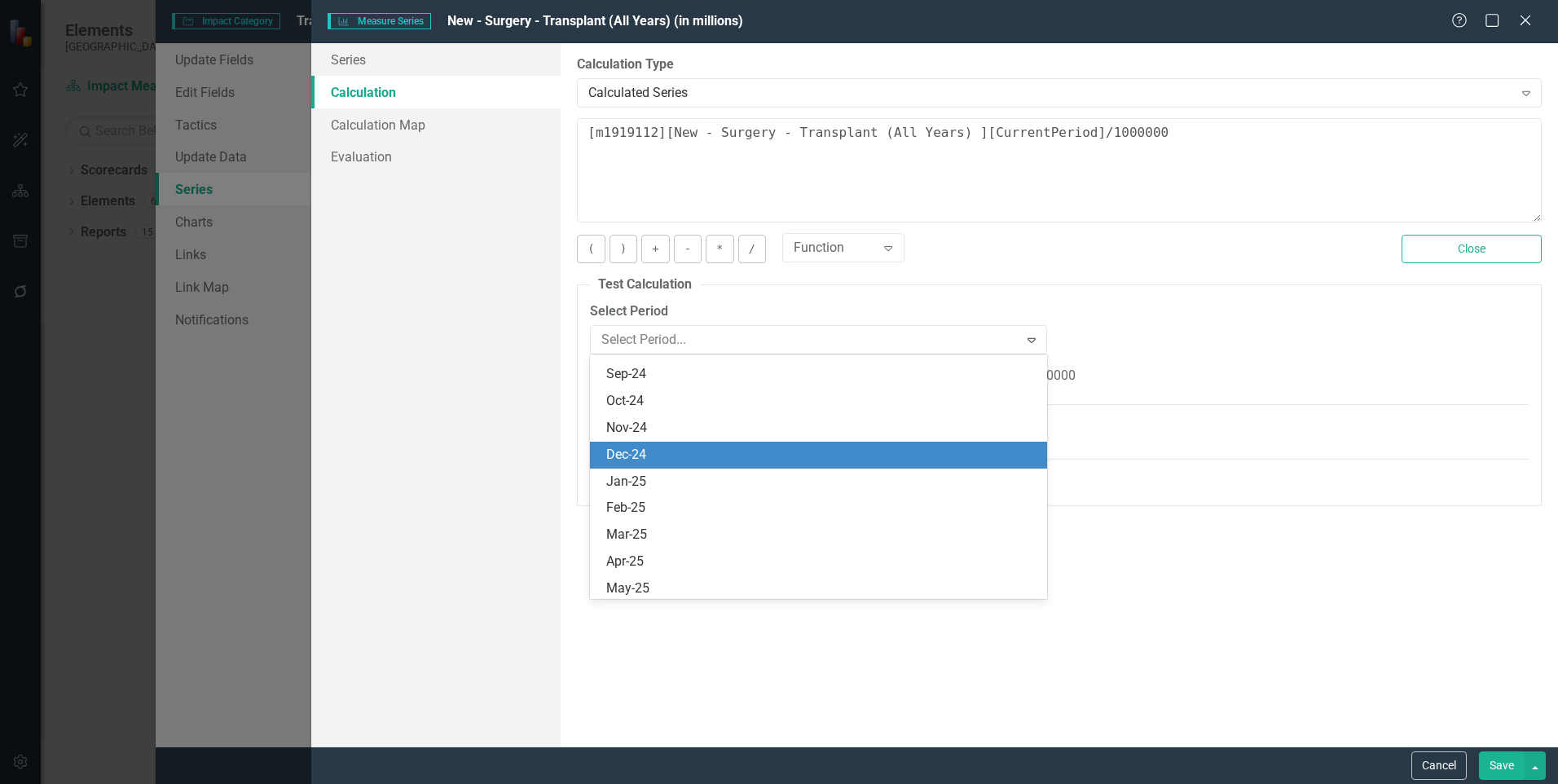
click at [654, 458] on div "Dec-24" at bounding box center [822, 454] width 431 height 18
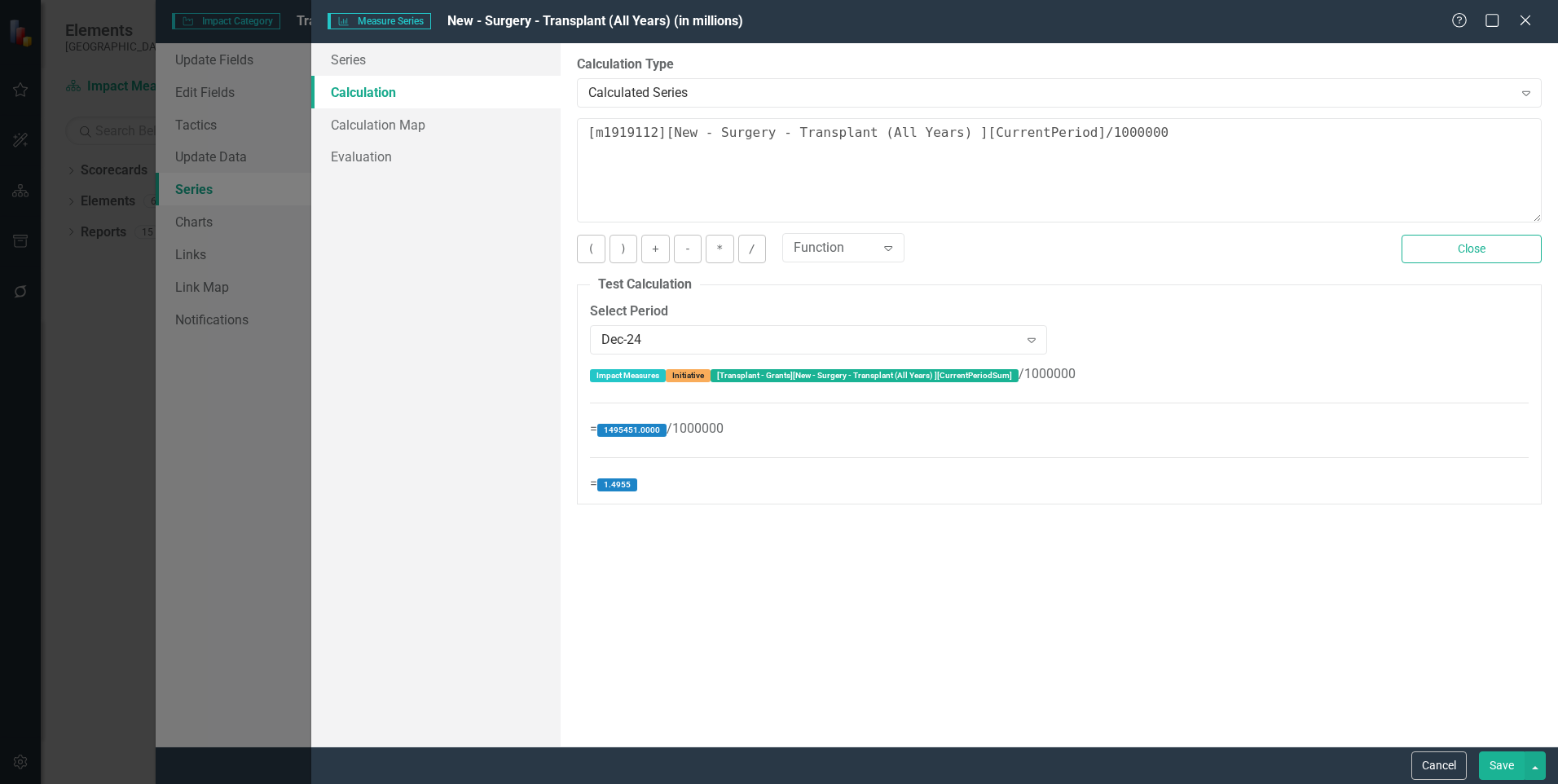
click at [1495, 765] on button "Save" at bounding box center [1502, 765] width 46 height 28
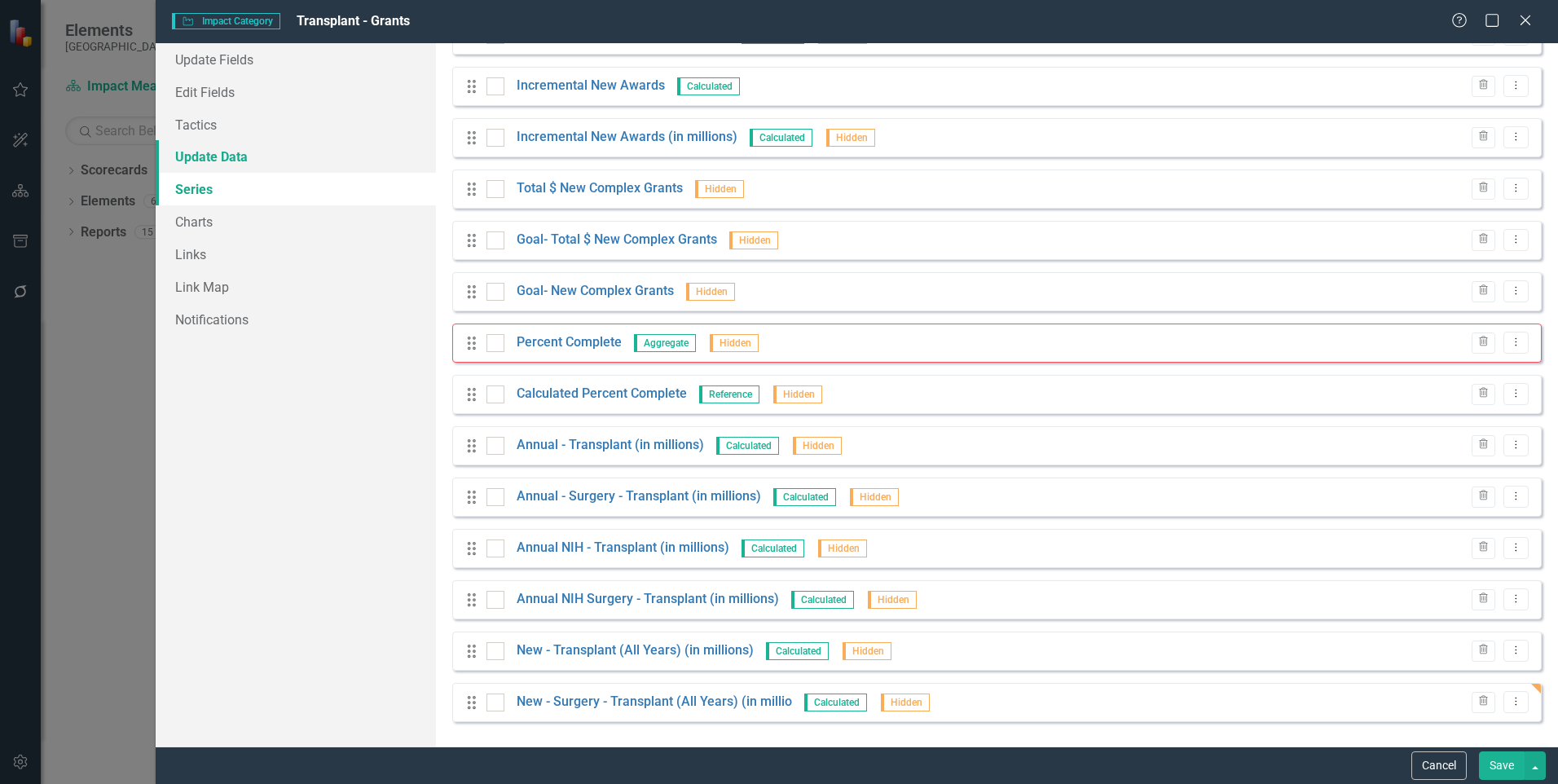
click at [225, 161] on link "Update Data" at bounding box center [296, 157] width 280 height 33
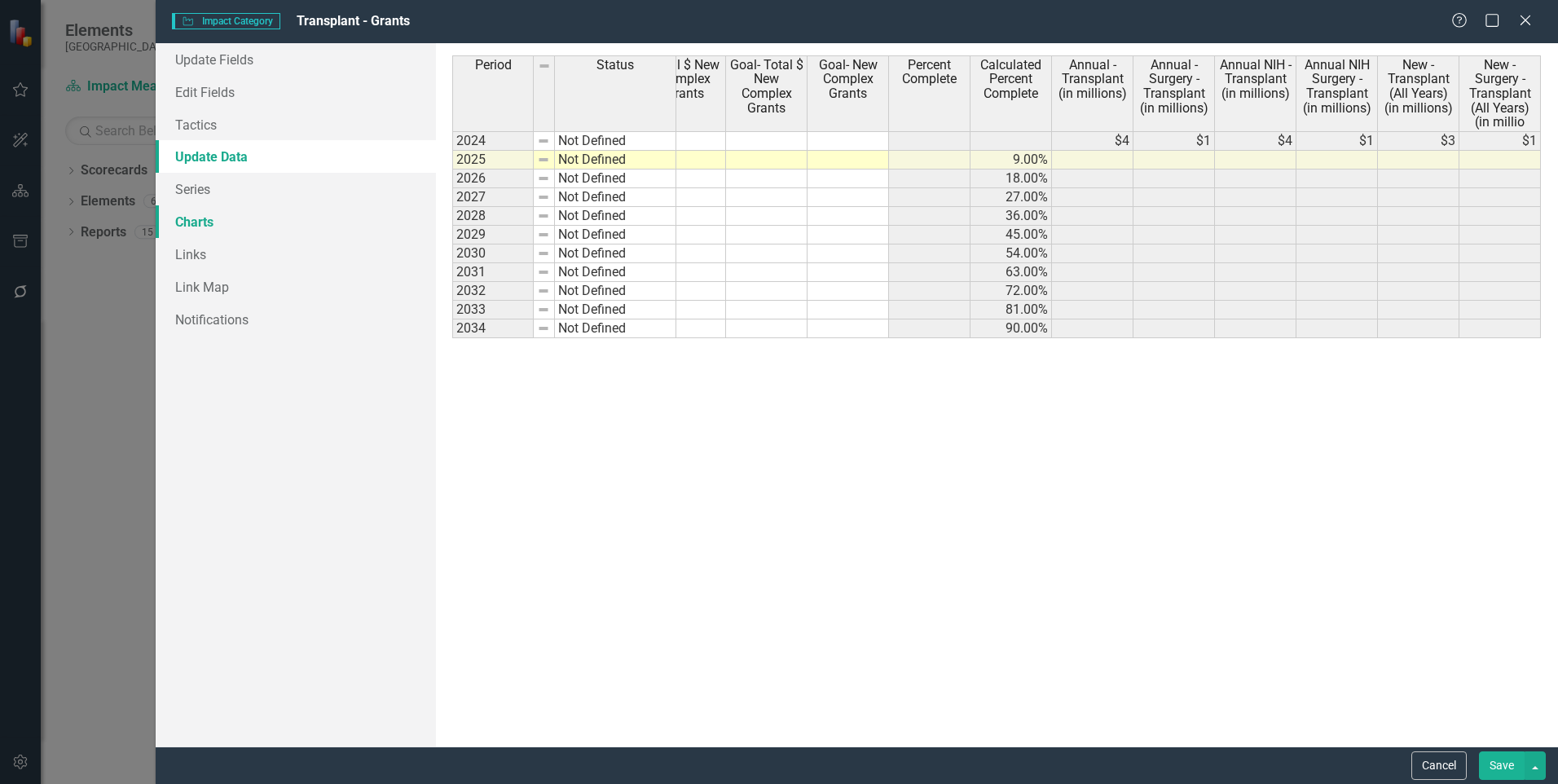
click at [197, 219] on link "Charts" at bounding box center [296, 222] width 280 height 33
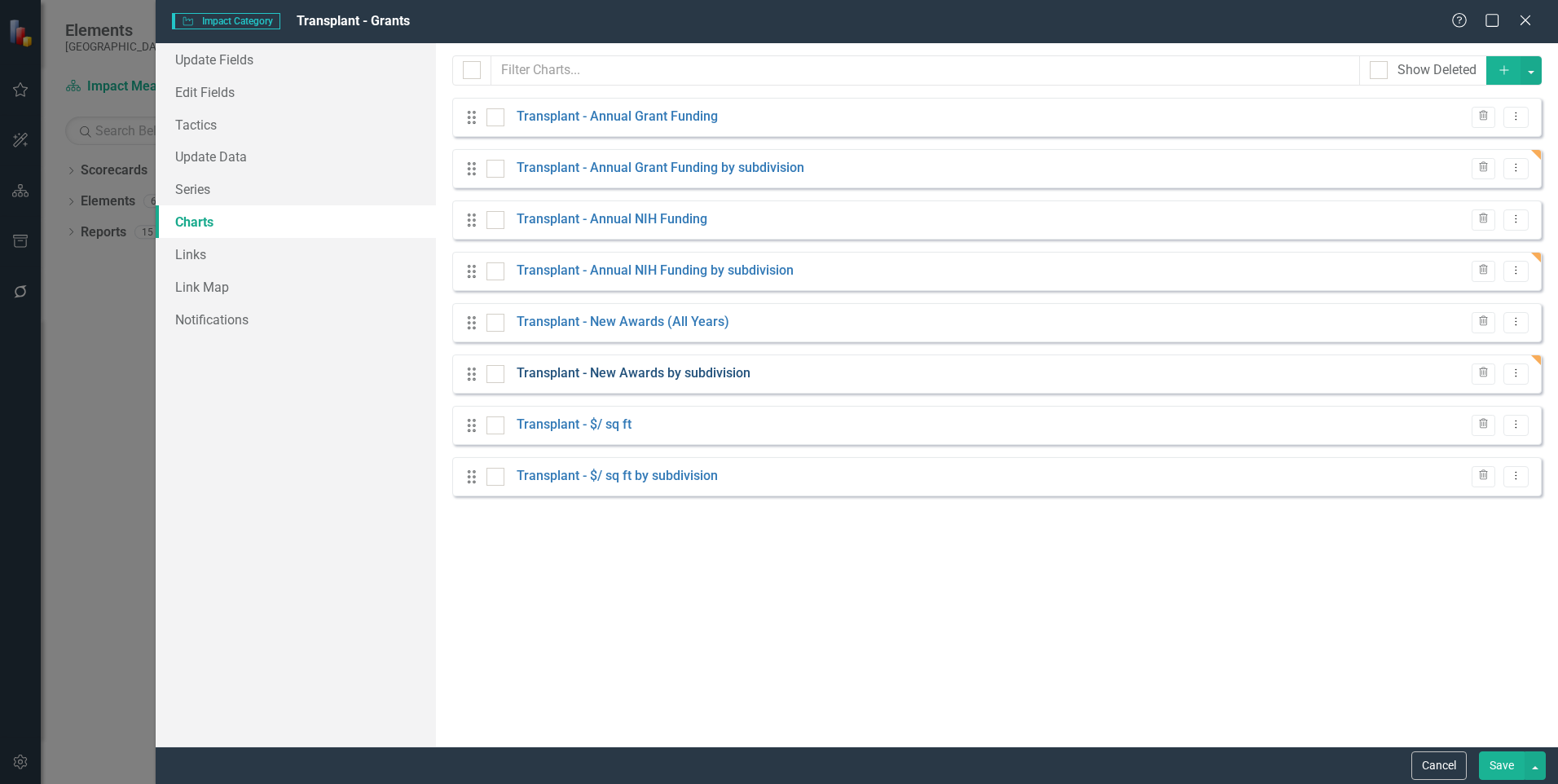
click at [609, 375] on link "Transplant - New Awards by subdivision" at bounding box center [633, 374] width 234 height 18
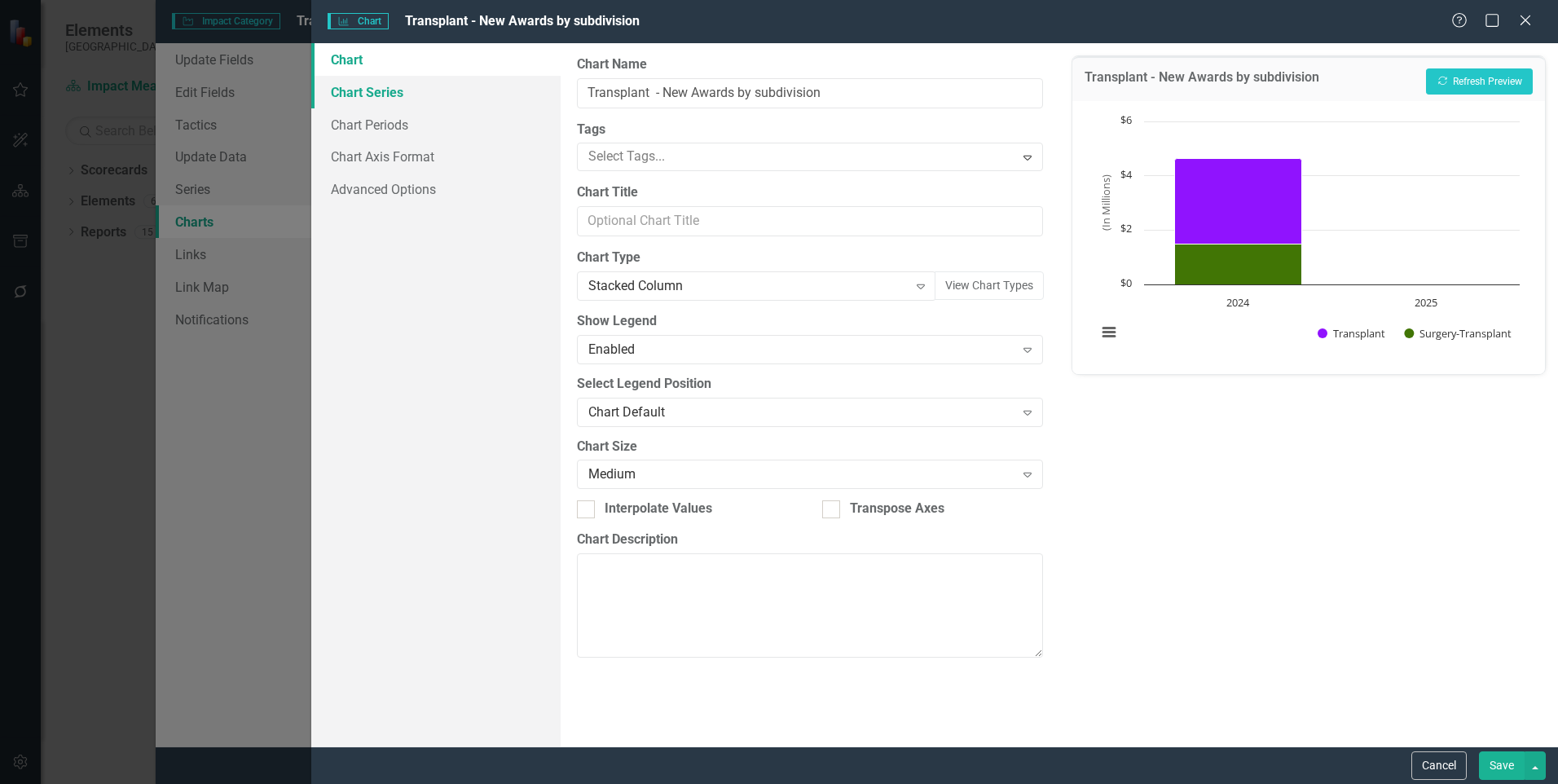
click at [422, 93] on link "Chart Series" at bounding box center [436, 93] width 249 height 33
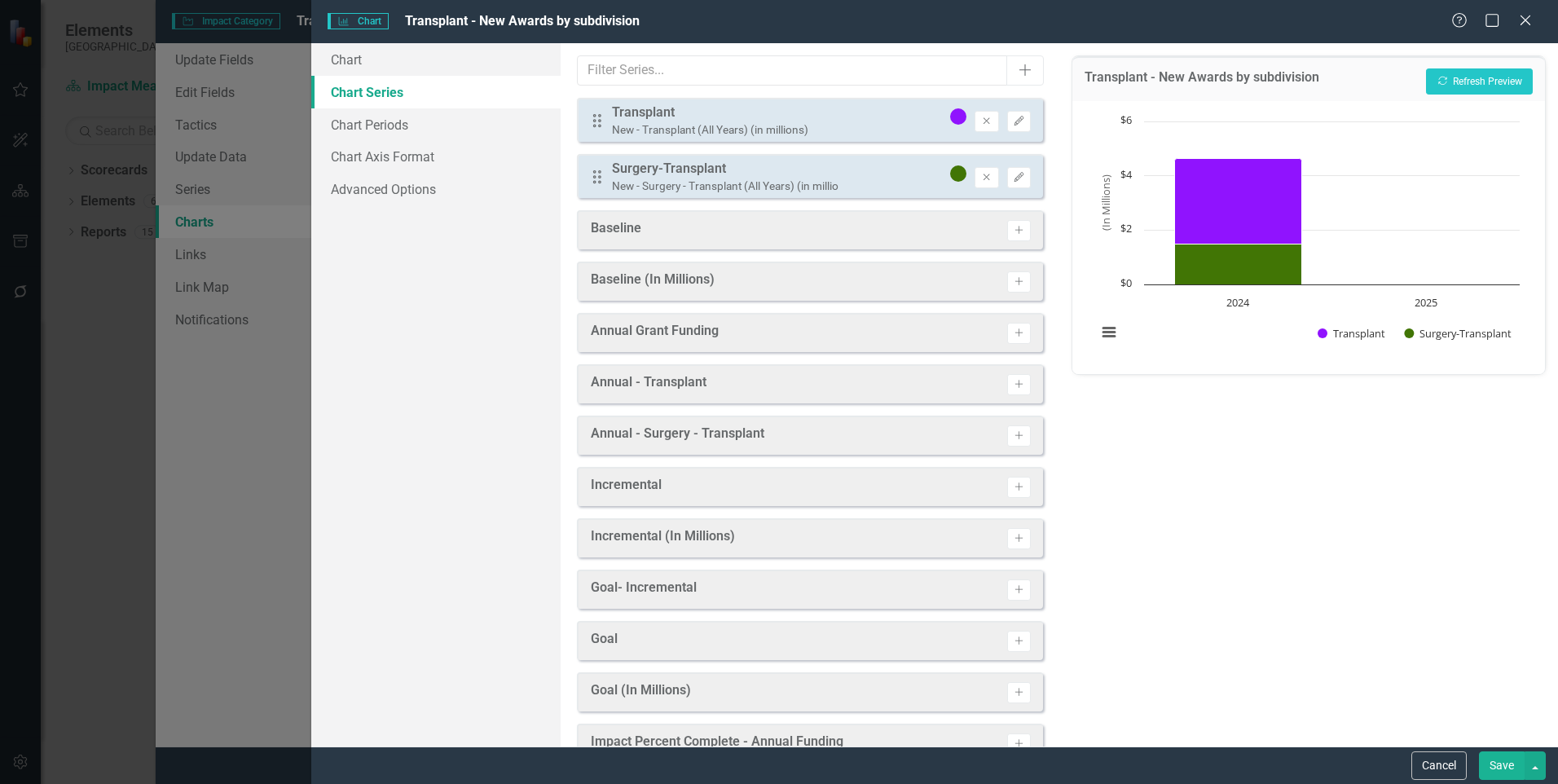
drag, startPoint x: 590, startPoint y: 170, endPoint x: 605, endPoint y: 135, distance: 38.1
click at [605, 136] on div "Drag Transplant New - Transplant (All Years) (in millions) Remove Edit Drag Sur…" at bounding box center [810, 148] width 466 height 101
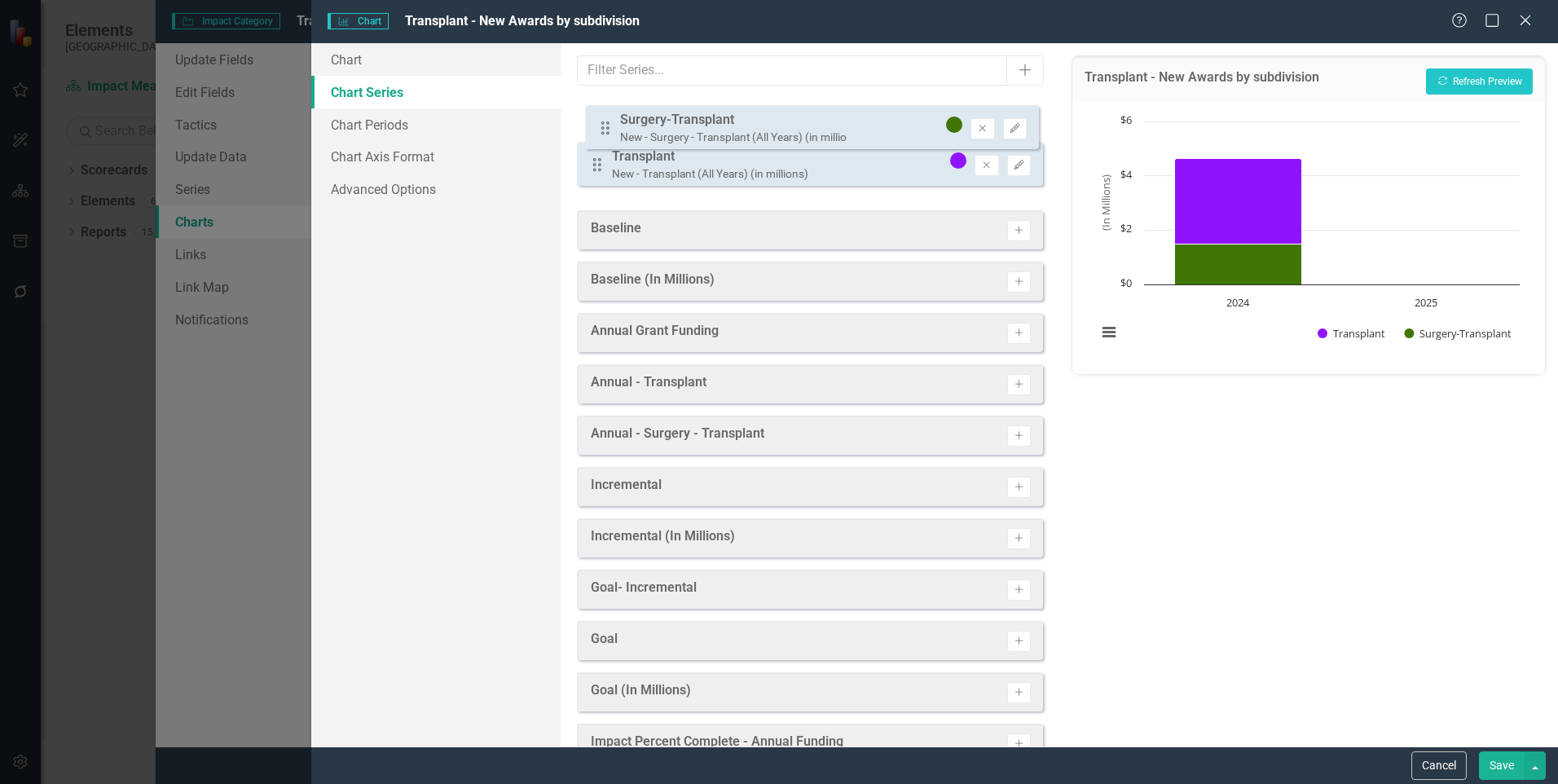
drag, startPoint x: 599, startPoint y: 176, endPoint x: 607, endPoint y: 125, distance: 51.6
click at [607, 125] on div "Drag Transplant New - Transplant (All Years) (in millions) Remove Edit Drag Sur…" at bounding box center [810, 148] width 466 height 101
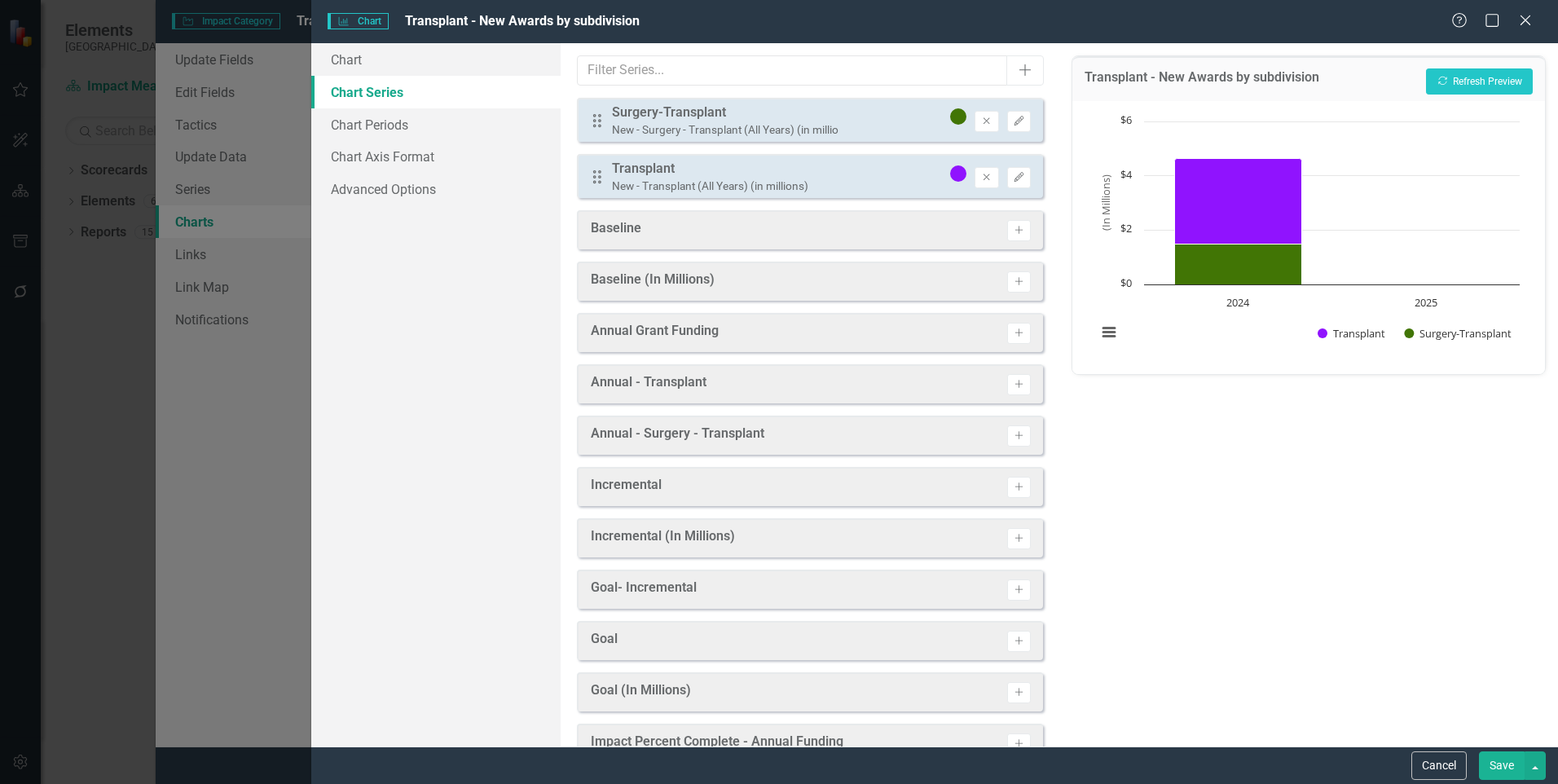
click at [1498, 760] on button "Save" at bounding box center [1502, 765] width 46 height 28
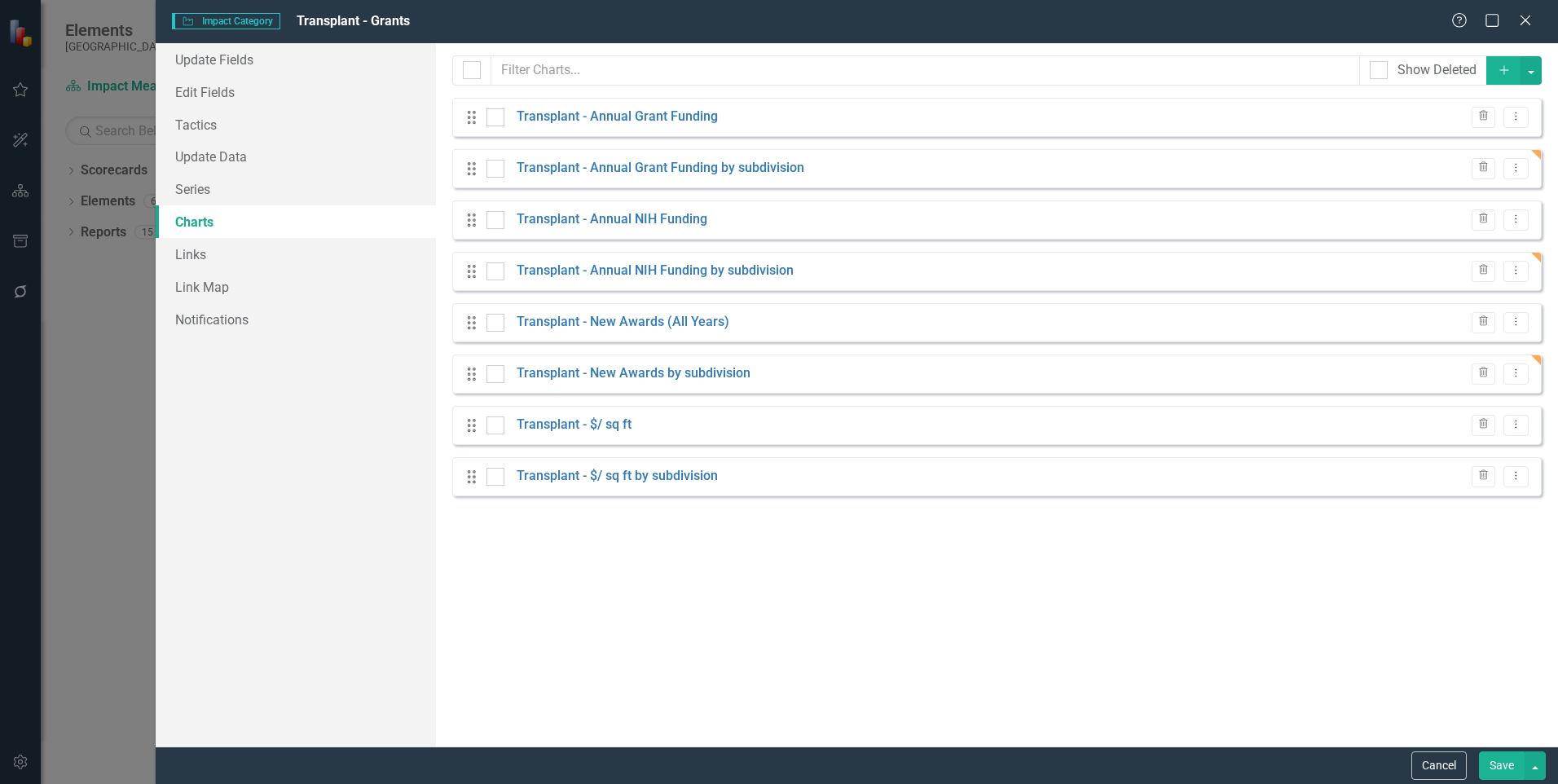
click at [1496, 772] on button "Save" at bounding box center [1502, 765] width 46 height 28
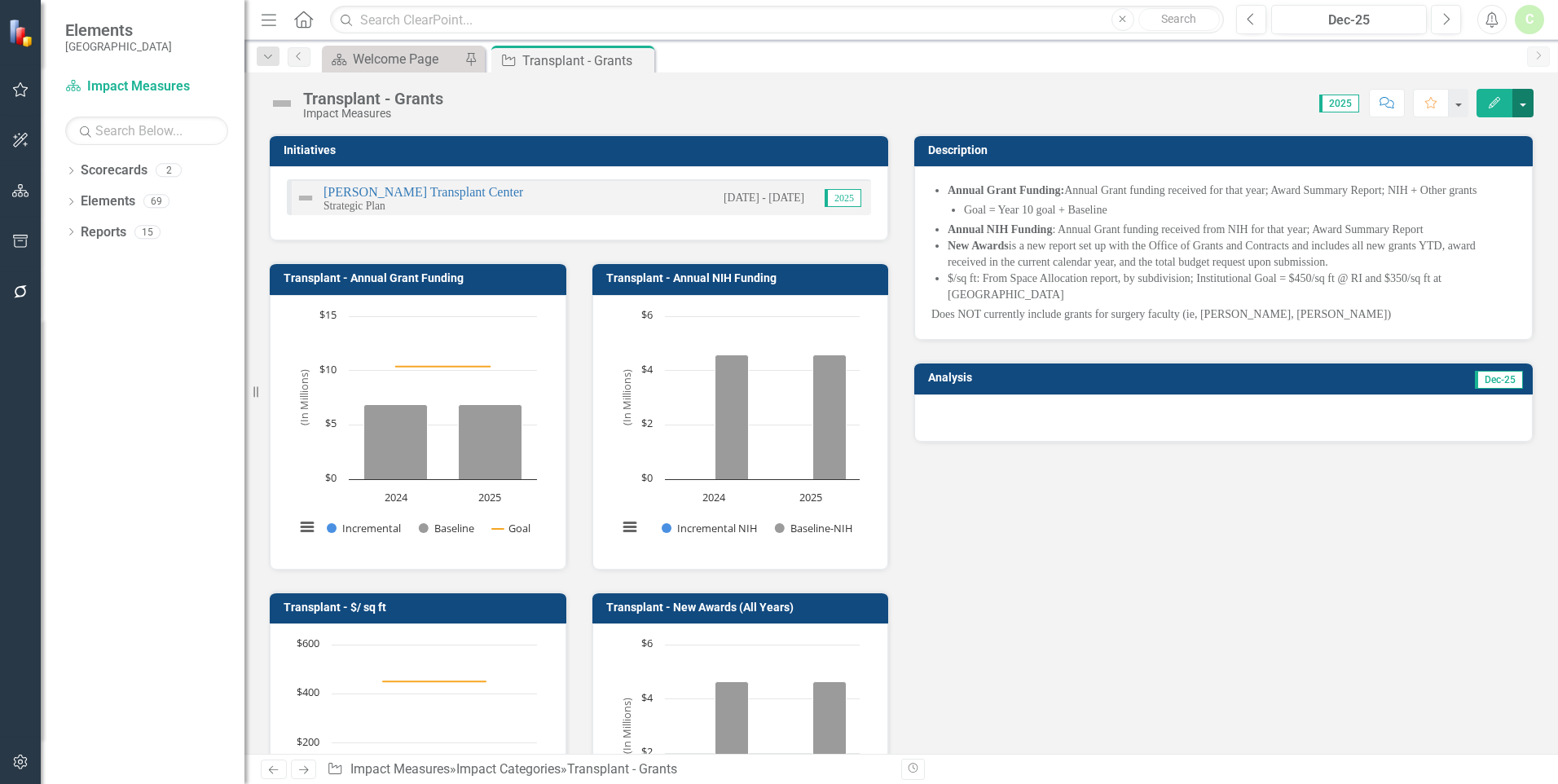
click at [1529, 104] on button "button" at bounding box center [1523, 103] width 21 height 28
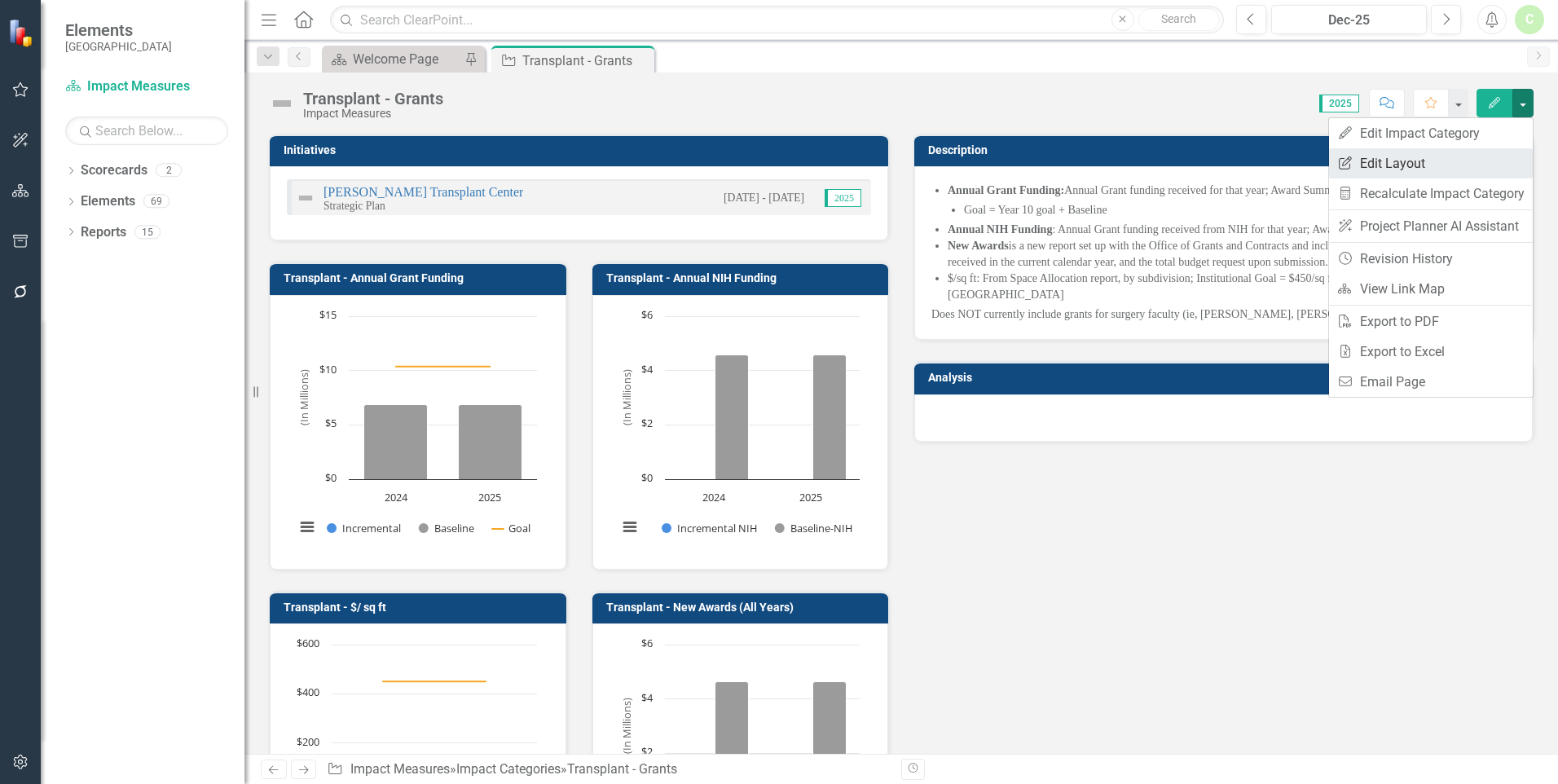
click at [1524, 153] on link "Edit Report Edit Layout" at bounding box center [1432, 163] width 203 height 30
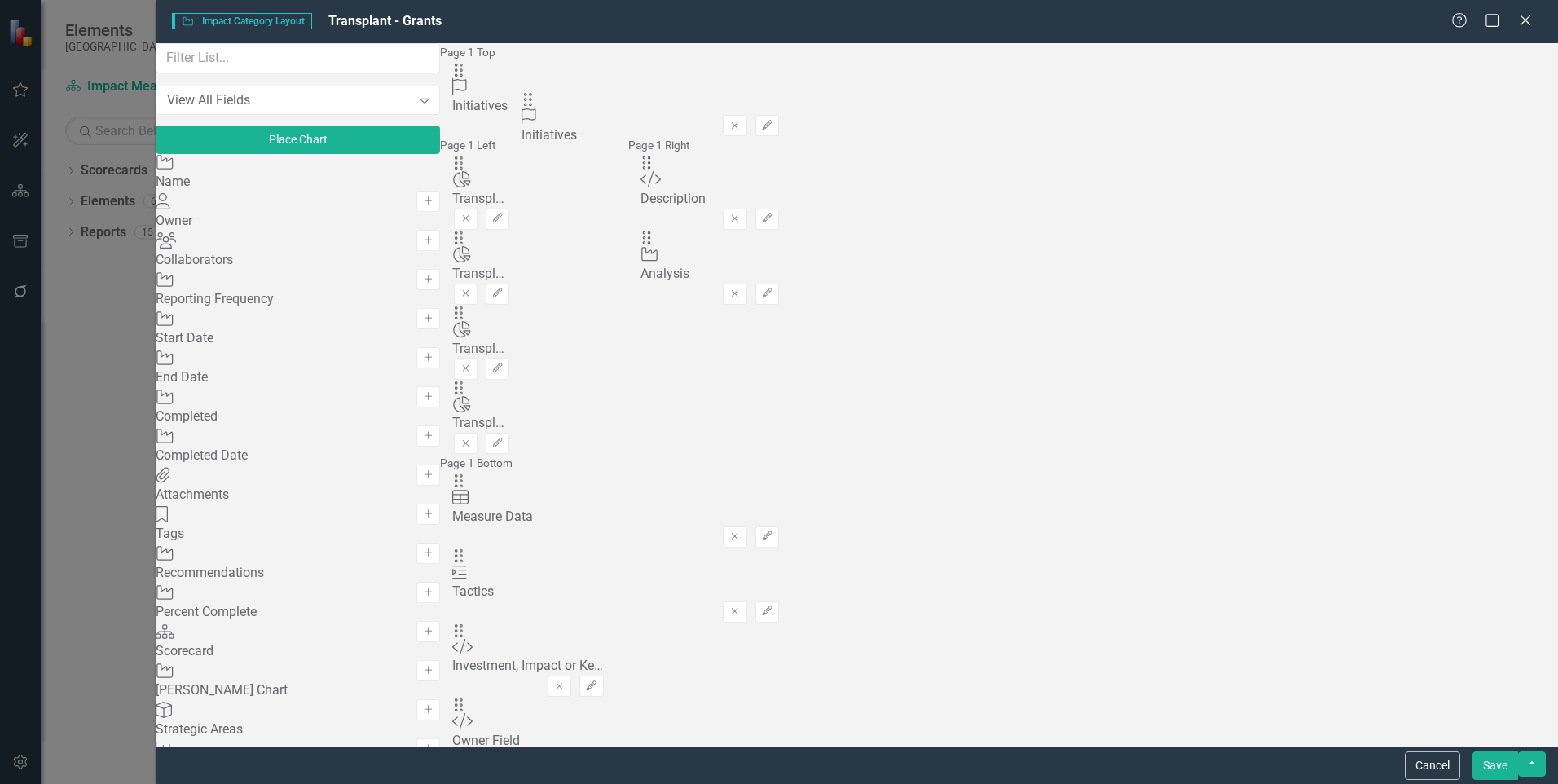
drag, startPoint x: 555, startPoint y: 209, endPoint x: 550, endPoint y: 114, distance: 95.1
drag, startPoint x: 1085, startPoint y: 267, endPoint x: 595, endPoint y: 128, distance: 509.3
click at [595, 128] on div "Page 1 Top Drag Initiative Initiatives Remove Edit Page 1 Left Drag Chart Trans…" at bounding box center [615, 407] width 351 height 728
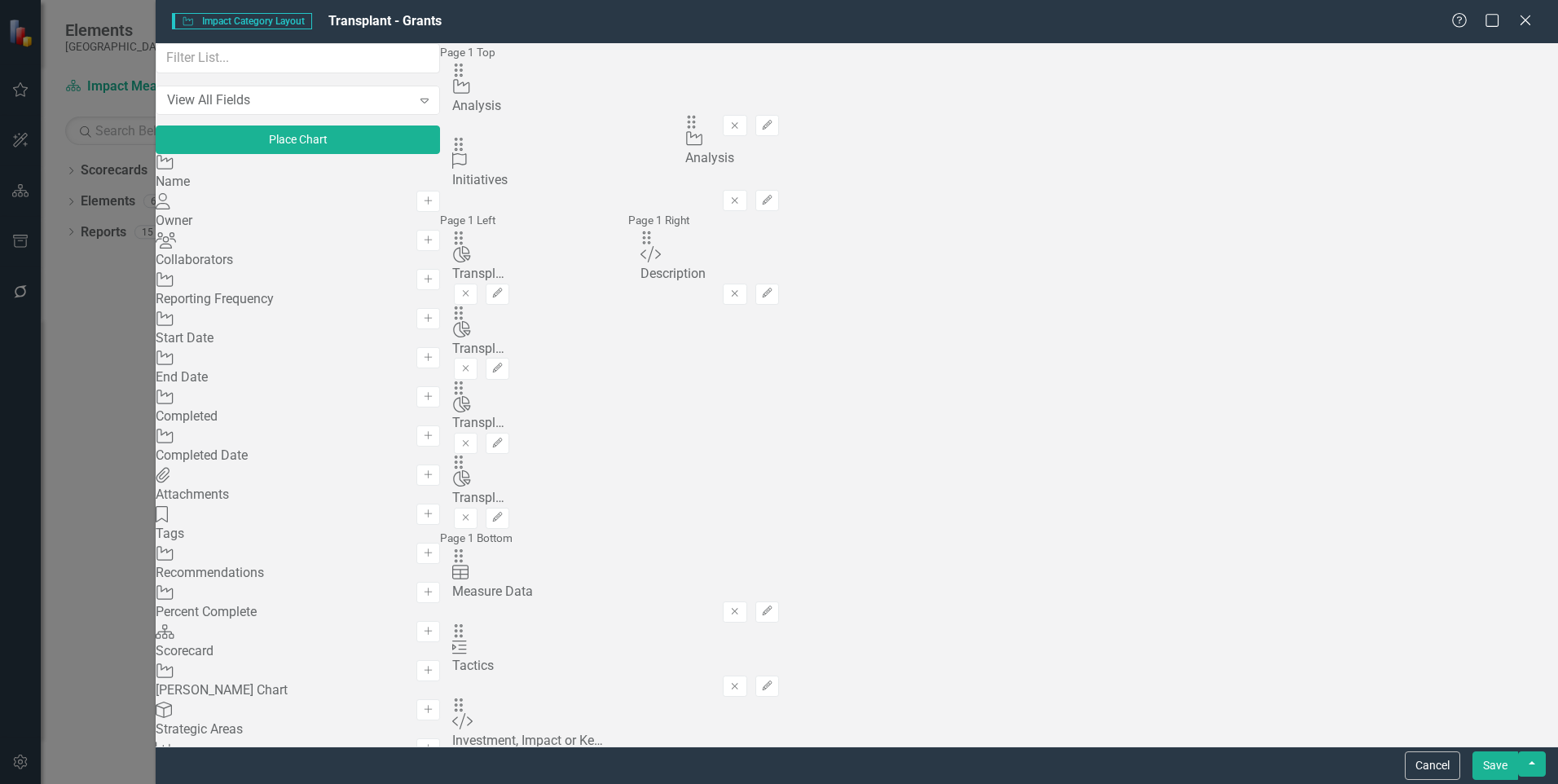
drag, startPoint x: 1080, startPoint y: 264, endPoint x: 720, endPoint y: 140, distance: 380.8
drag, startPoint x: 1076, startPoint y: 264, endPoint x: 820, endPoint y: 169, distance: 273.1
click at [743, 114] on button "Edit" at bounding box center [731, 125] width 24 height 21
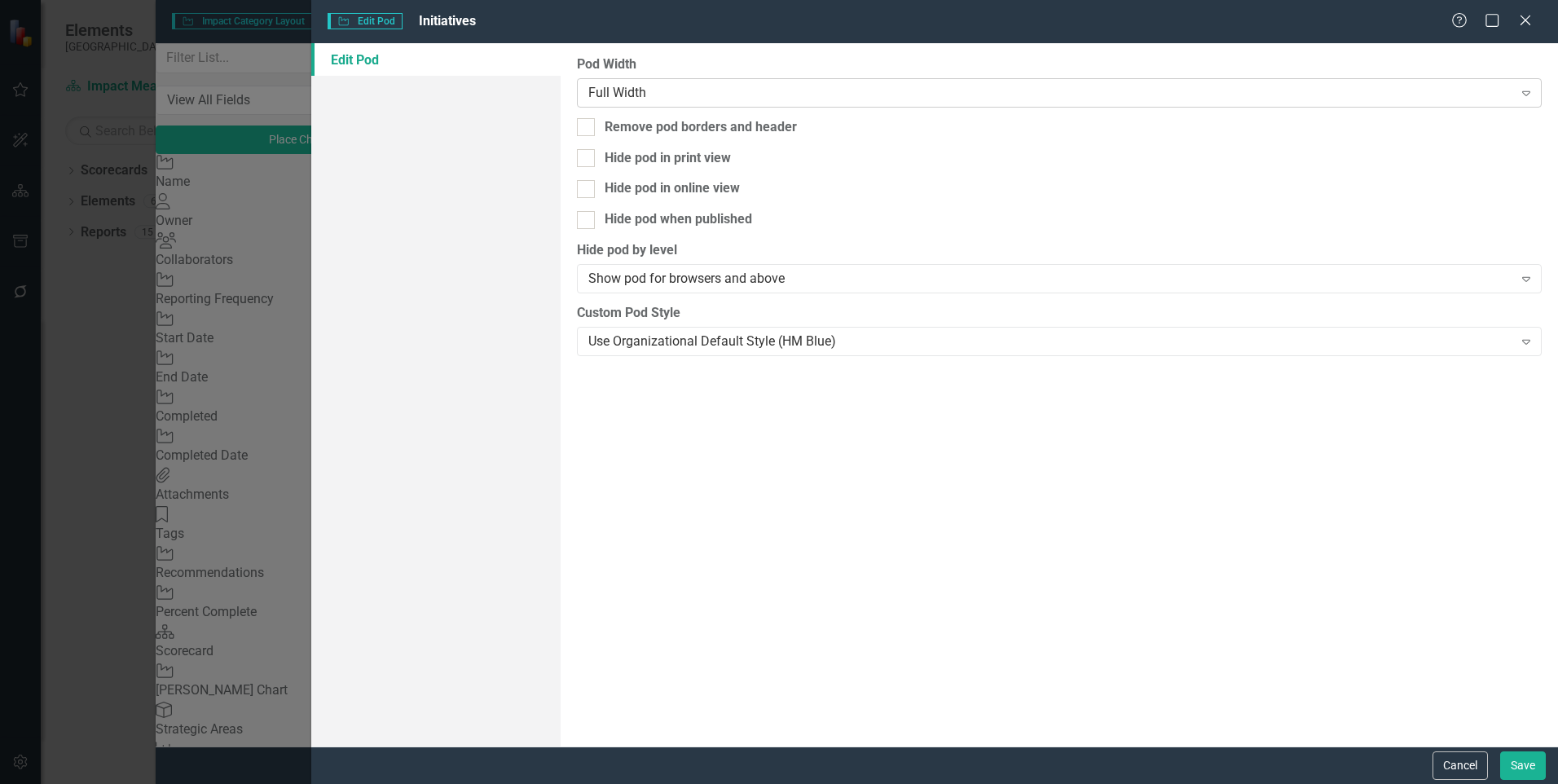
click at [1345, 88] on div "Full Width" at bounding box center [1050, 93] width 925 height 18
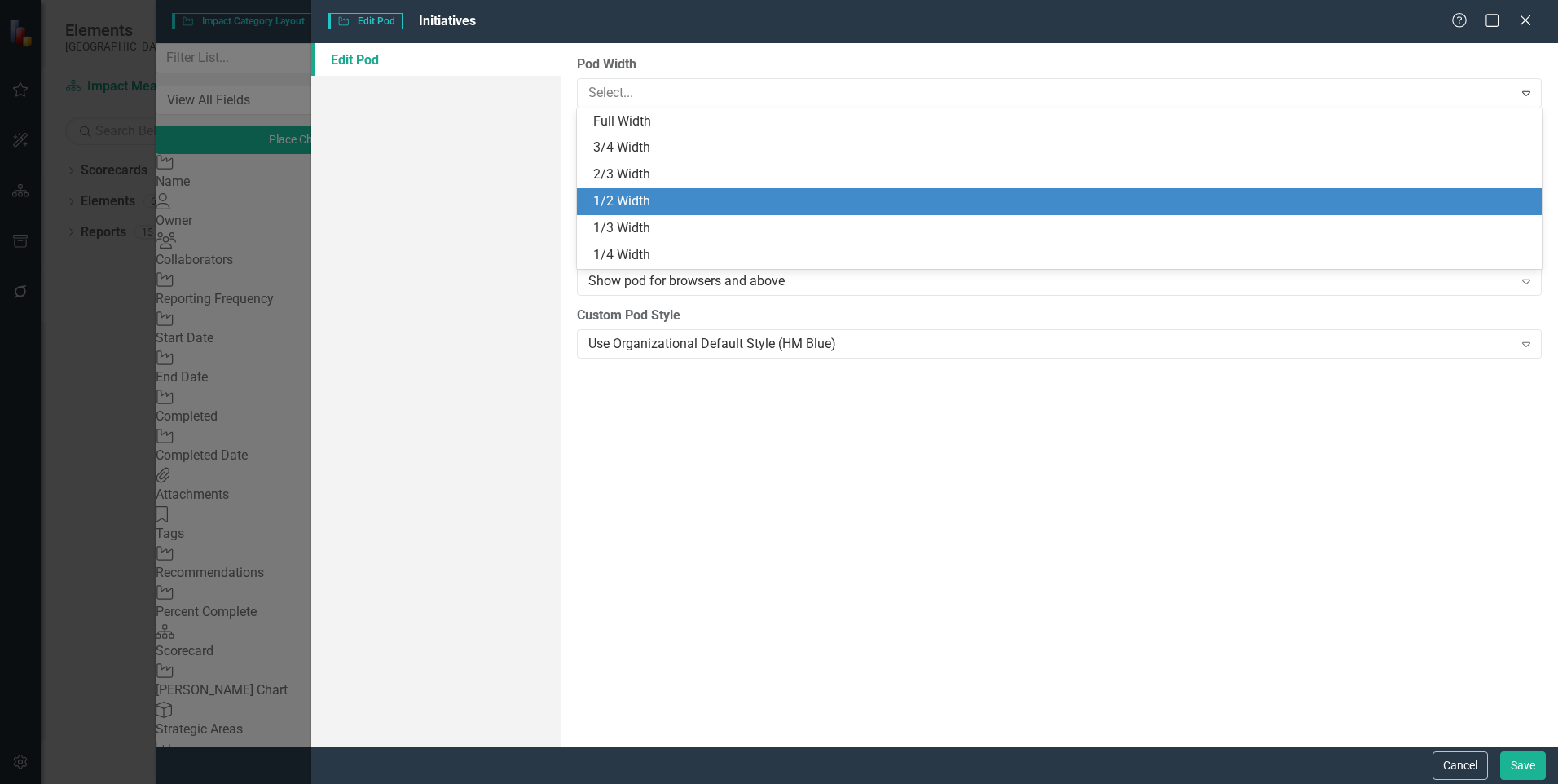
click at [1312, 204] on div "1/2 Width" at bounding box center [1062, 201] width 939 height 18
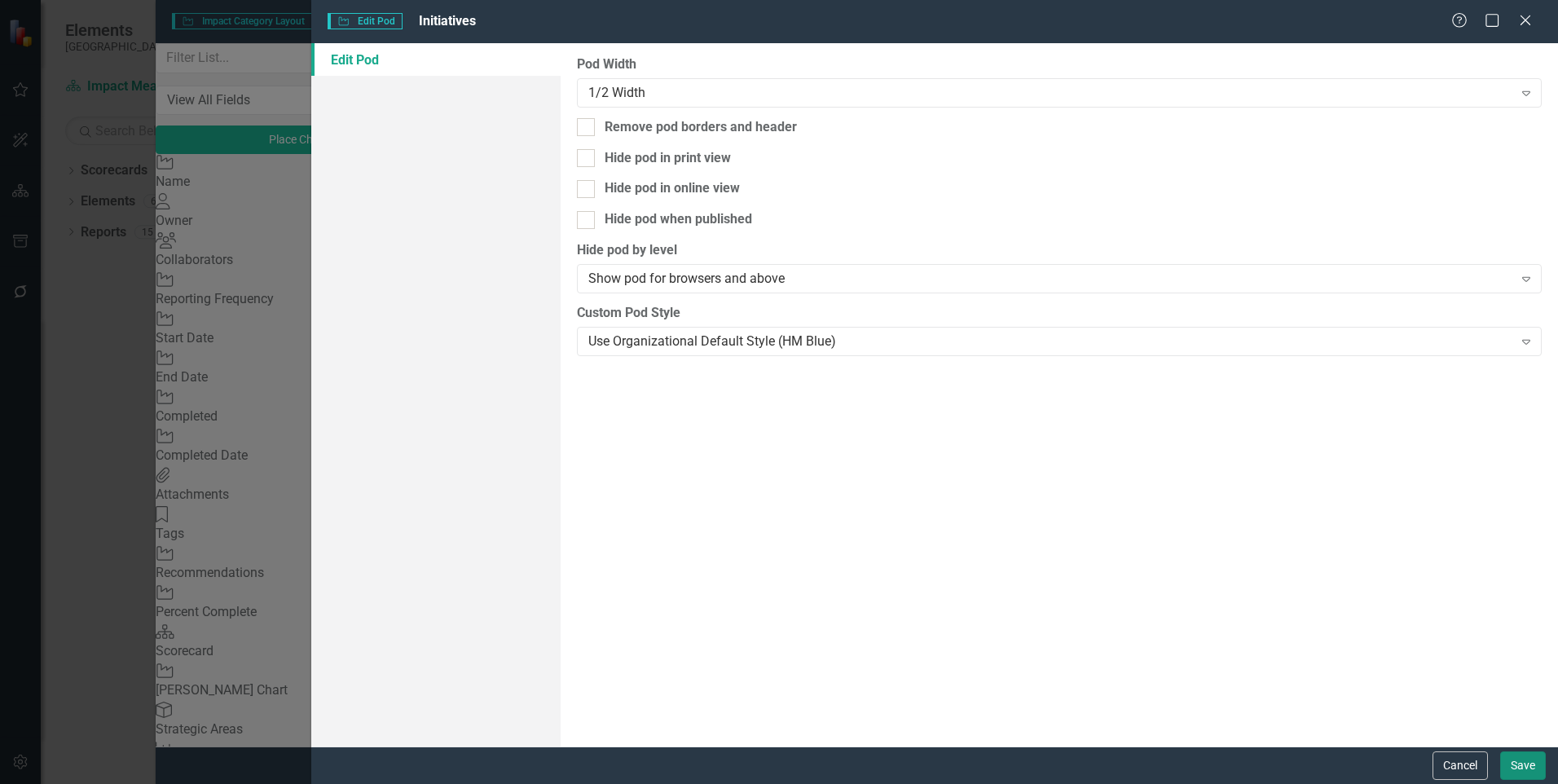
click at [1514, 755] on button "Save" at bounding box center [1523, 765] width 46 height 28
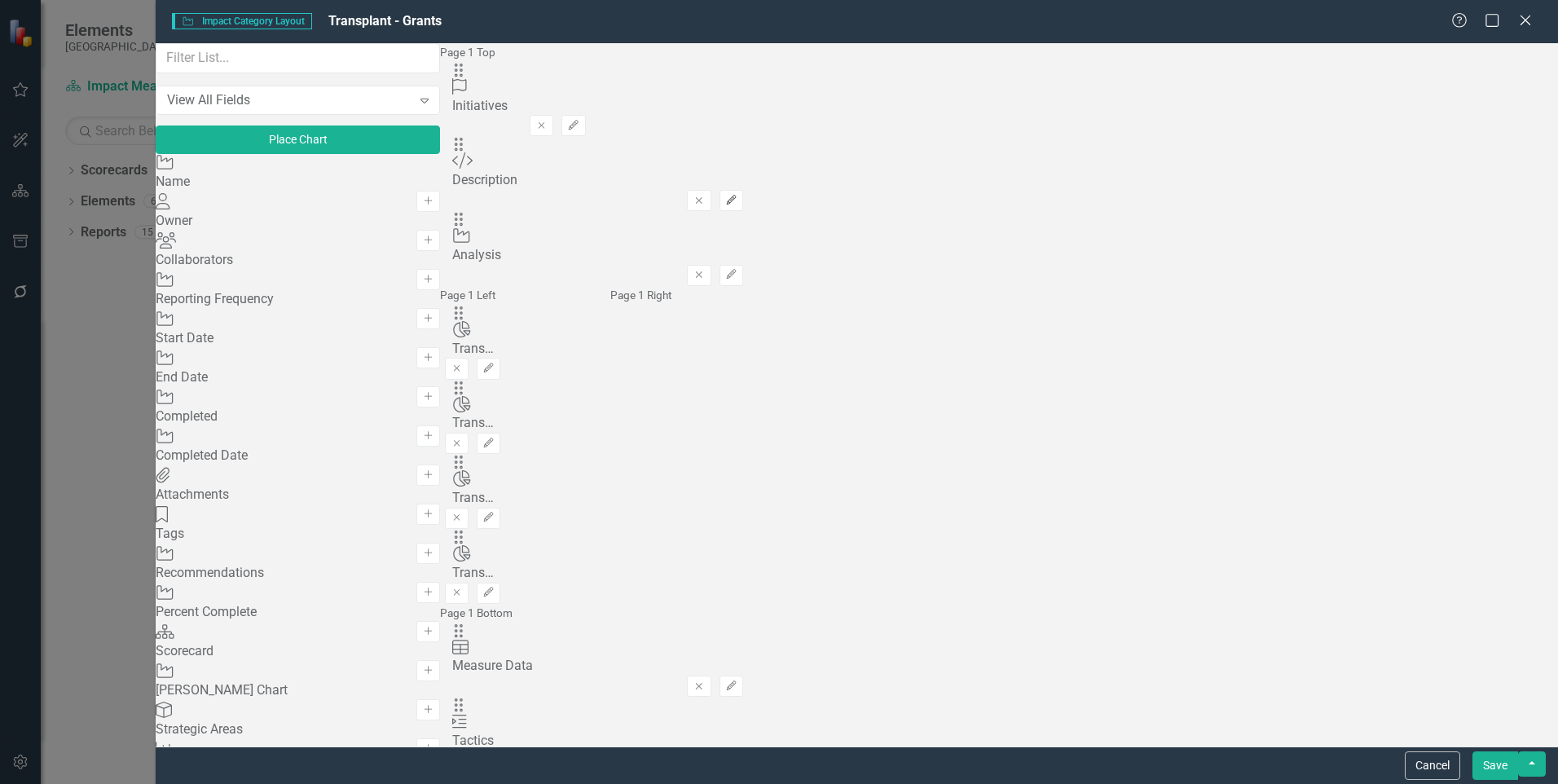
click at [738, 195] on icon "Edit" at bounding box center [731, 200] width 12 height 10
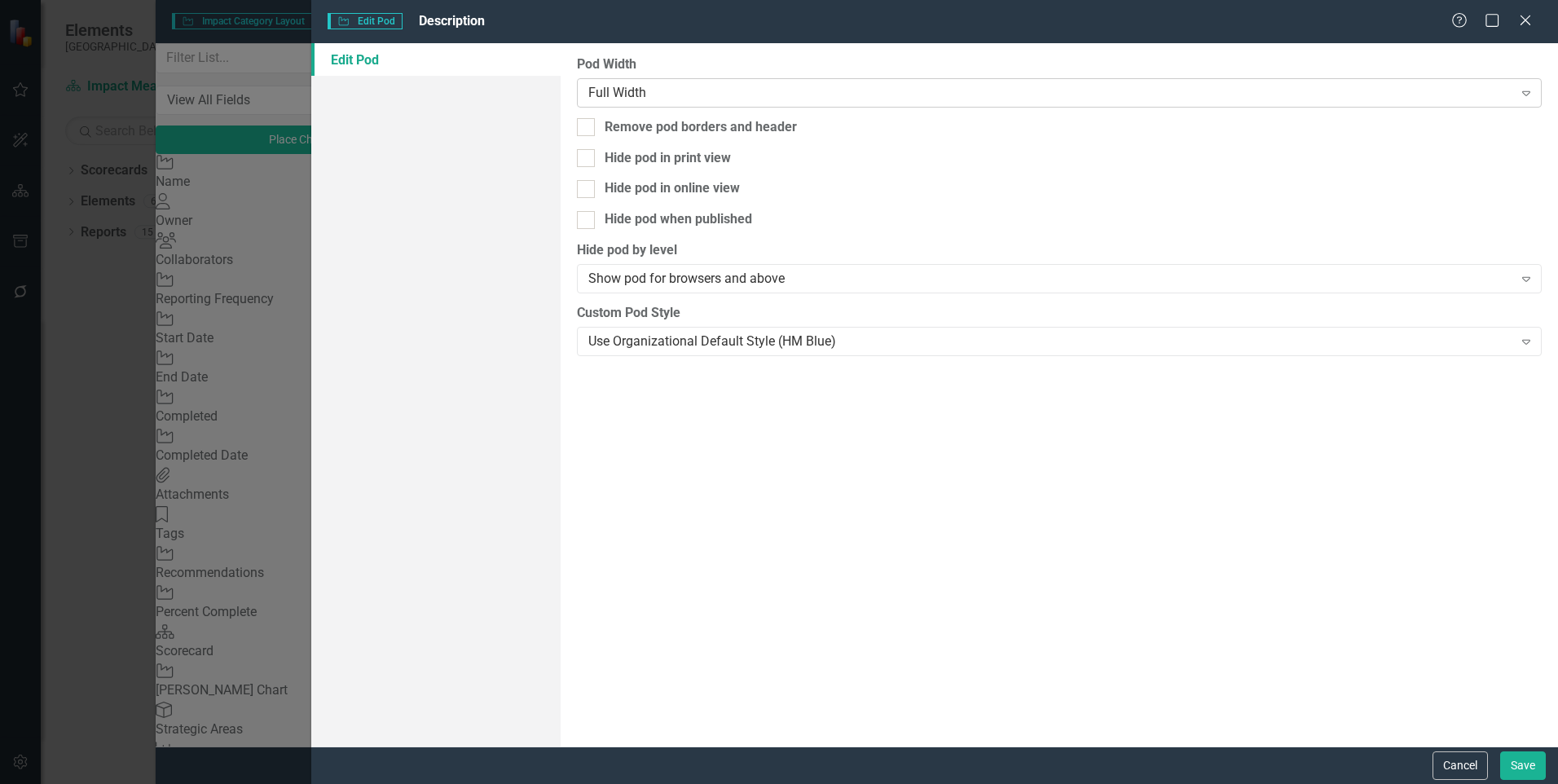
click at [1330, 92] on div "Full Width" at bounding box center [1050, 93] width 925 height 18
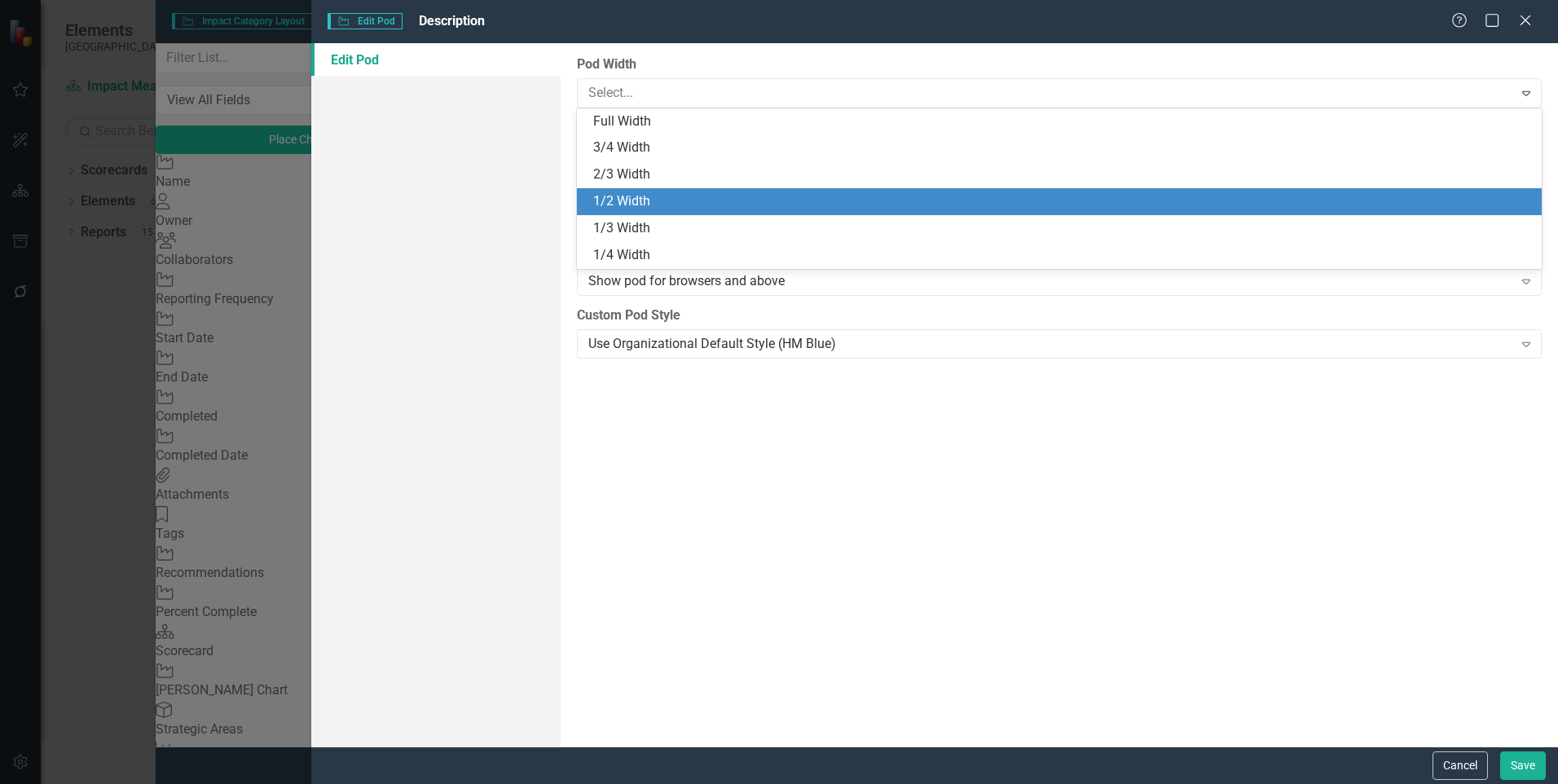
click at [1267, 210] on div "1/2 Width" at bounding box center [1062, 201] width 939 height 18
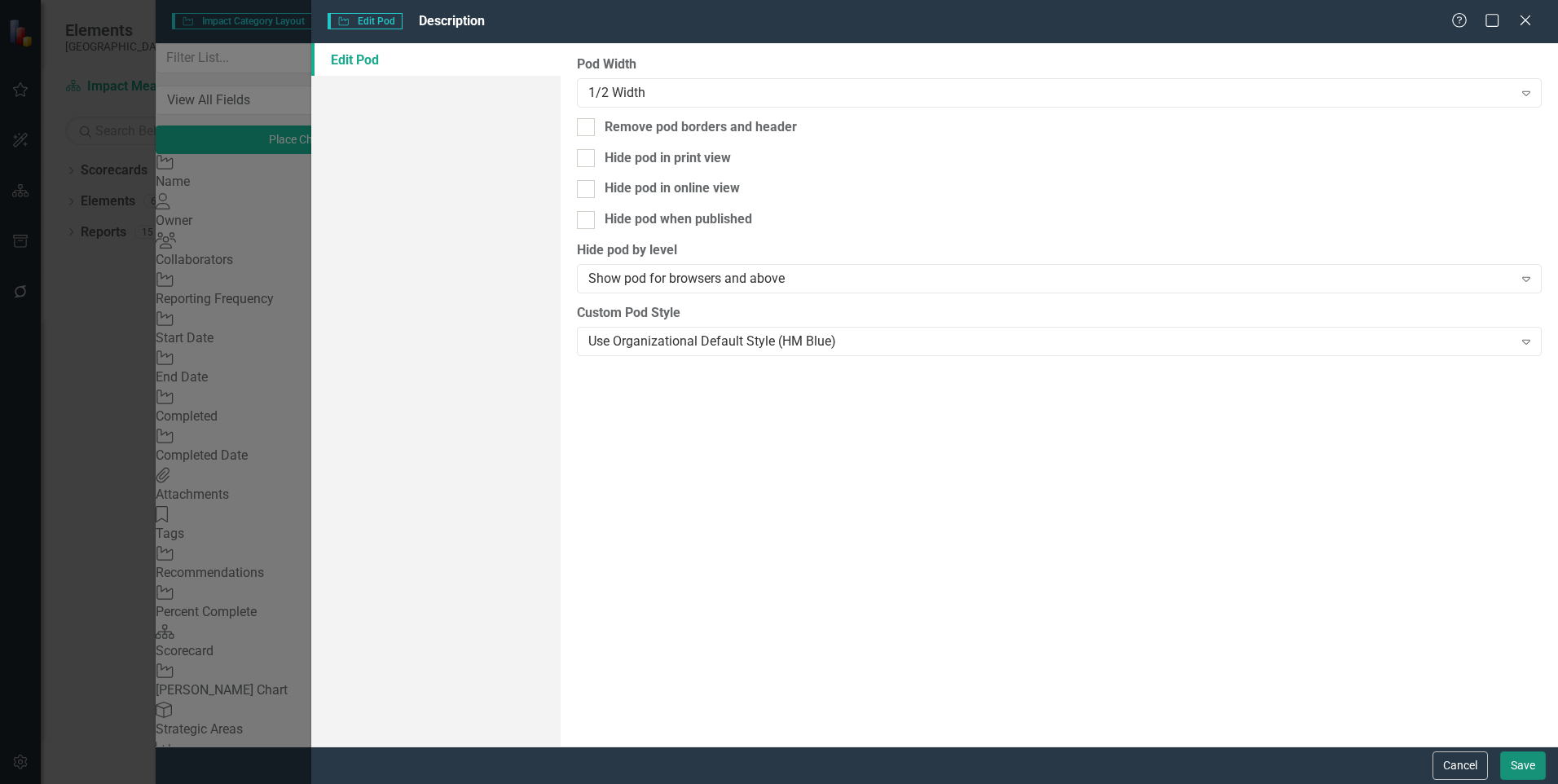
click at [1527, 765] on button "Save" at bounding box center [1523, 765] width 46 height 28
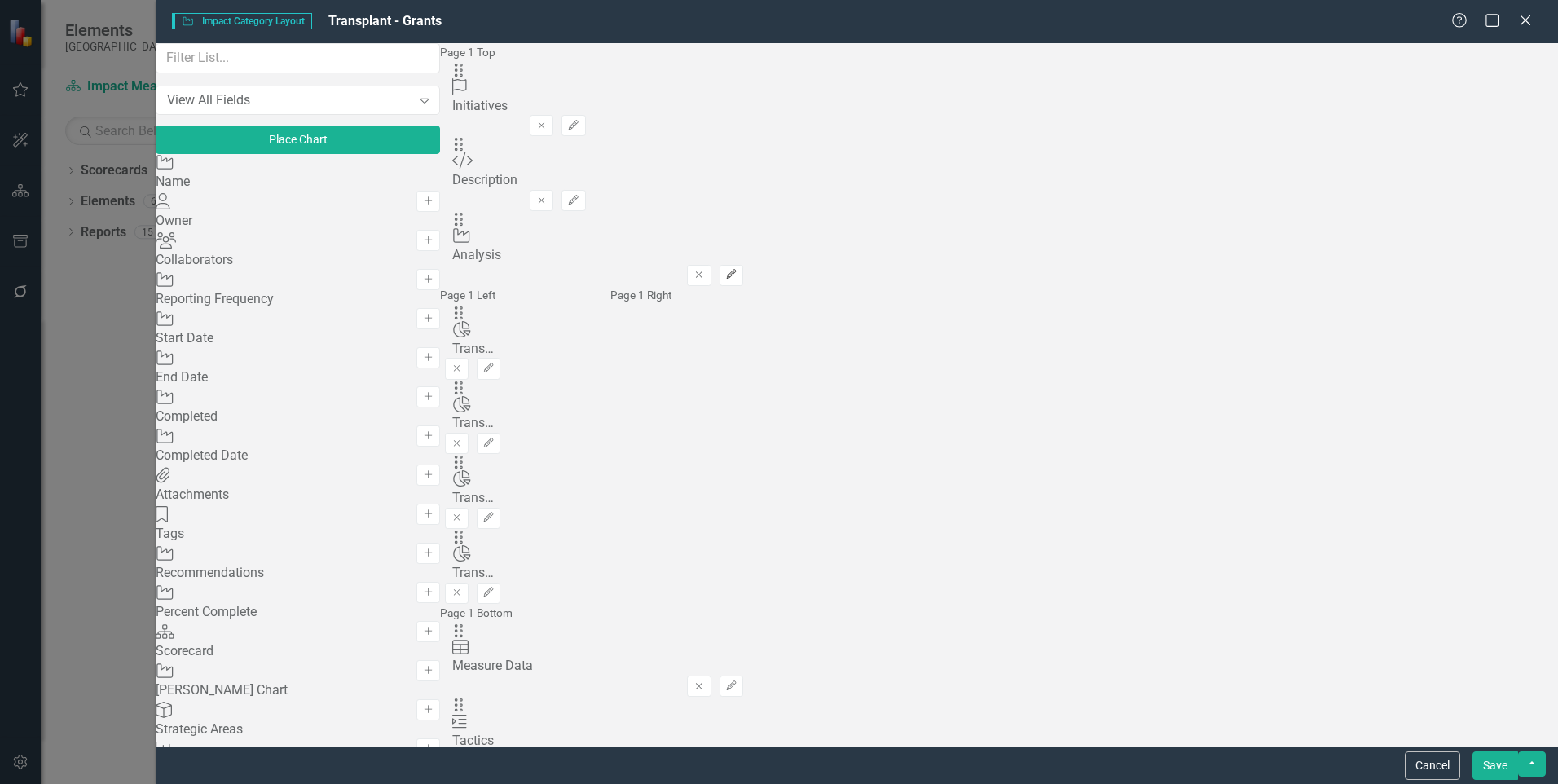
click at [738, 269] on icon "Edit" at bounding box center [731, 274] width 12 height 10
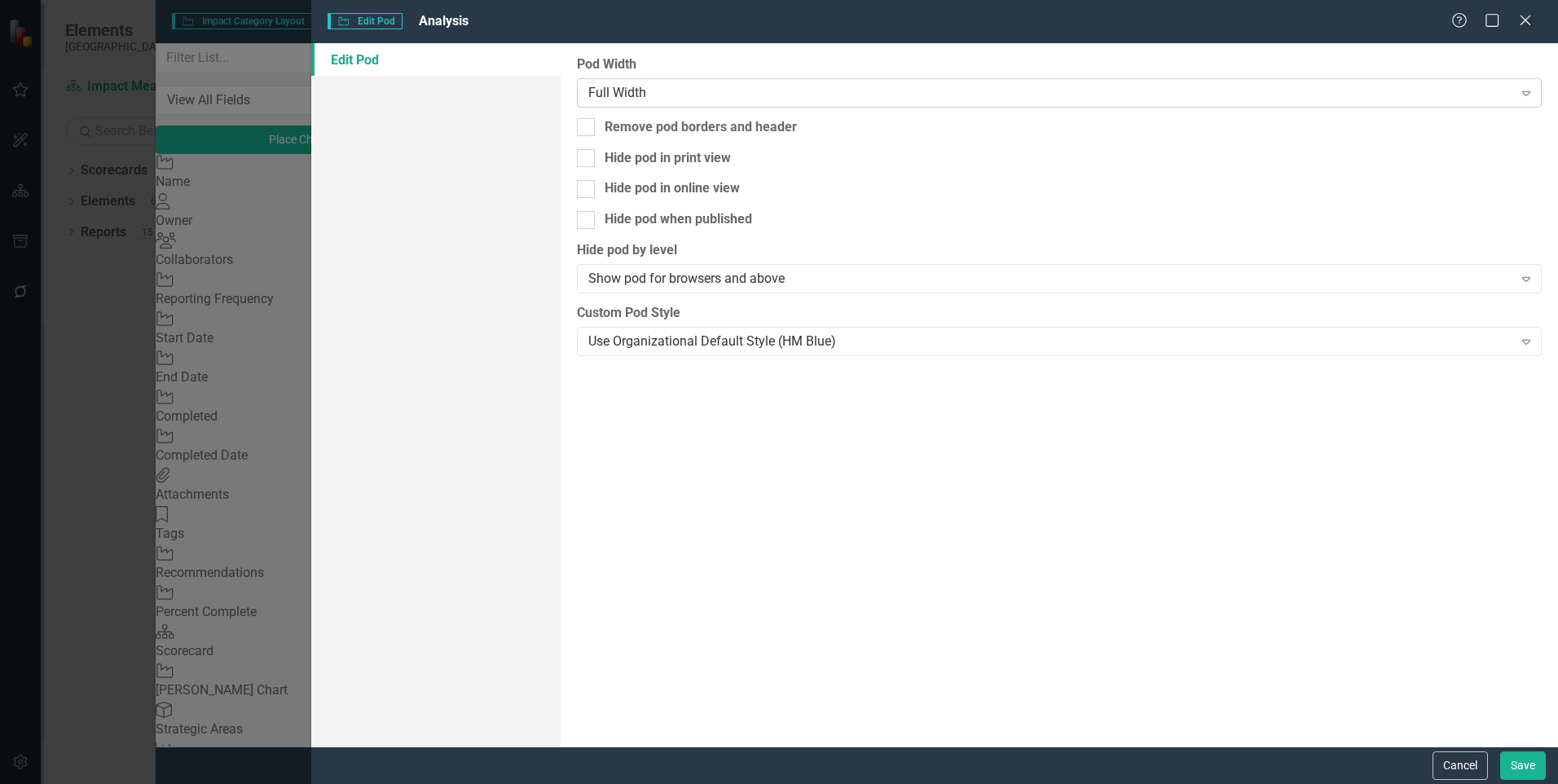
click at [1231, 89] on div "Full Width" at bounding box center [1050, 93] width 925 height 18
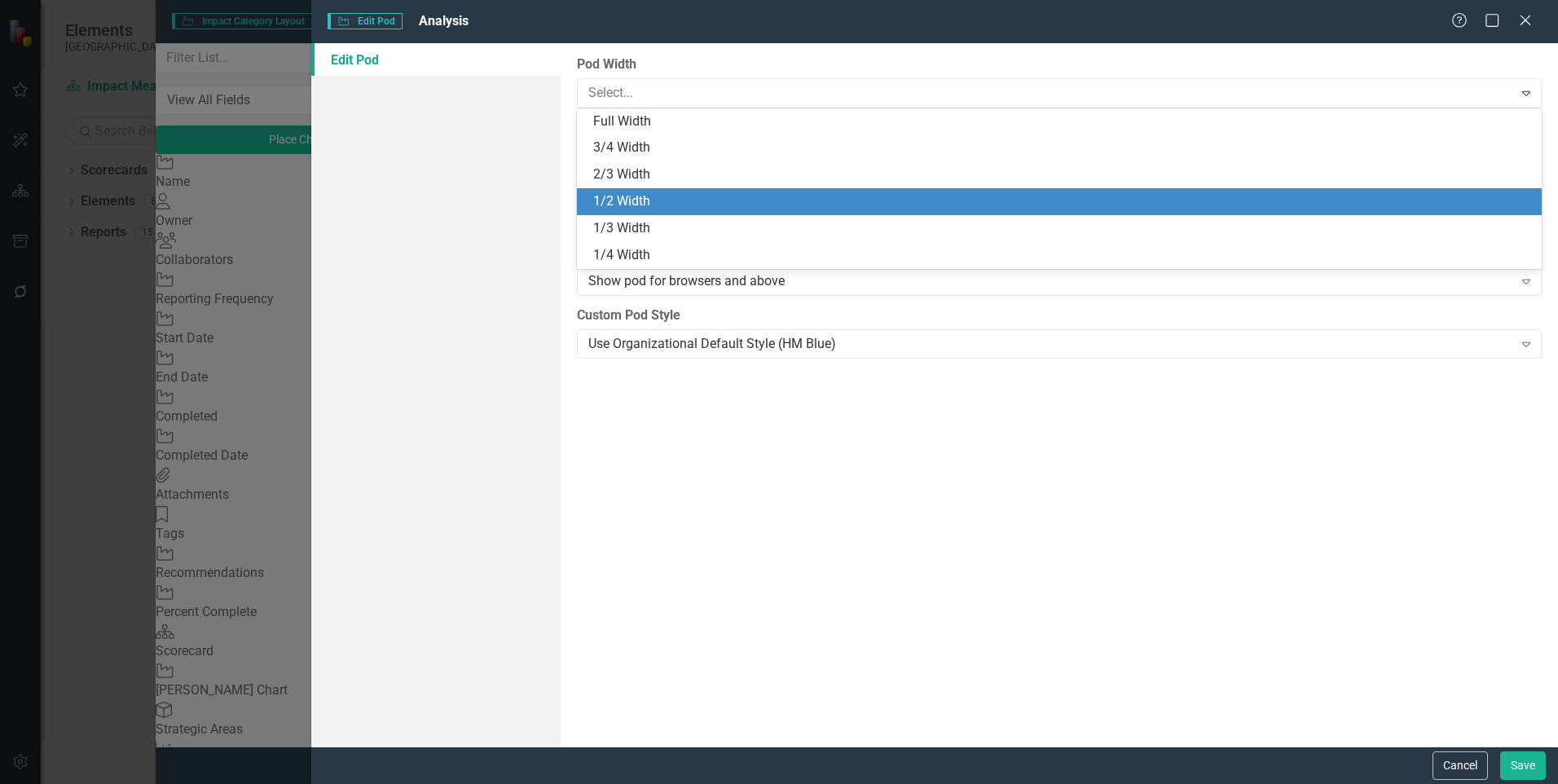
click at [1209, 204] on div "1/2 Width" at bounding box center [1062, 201] width 939 height 18
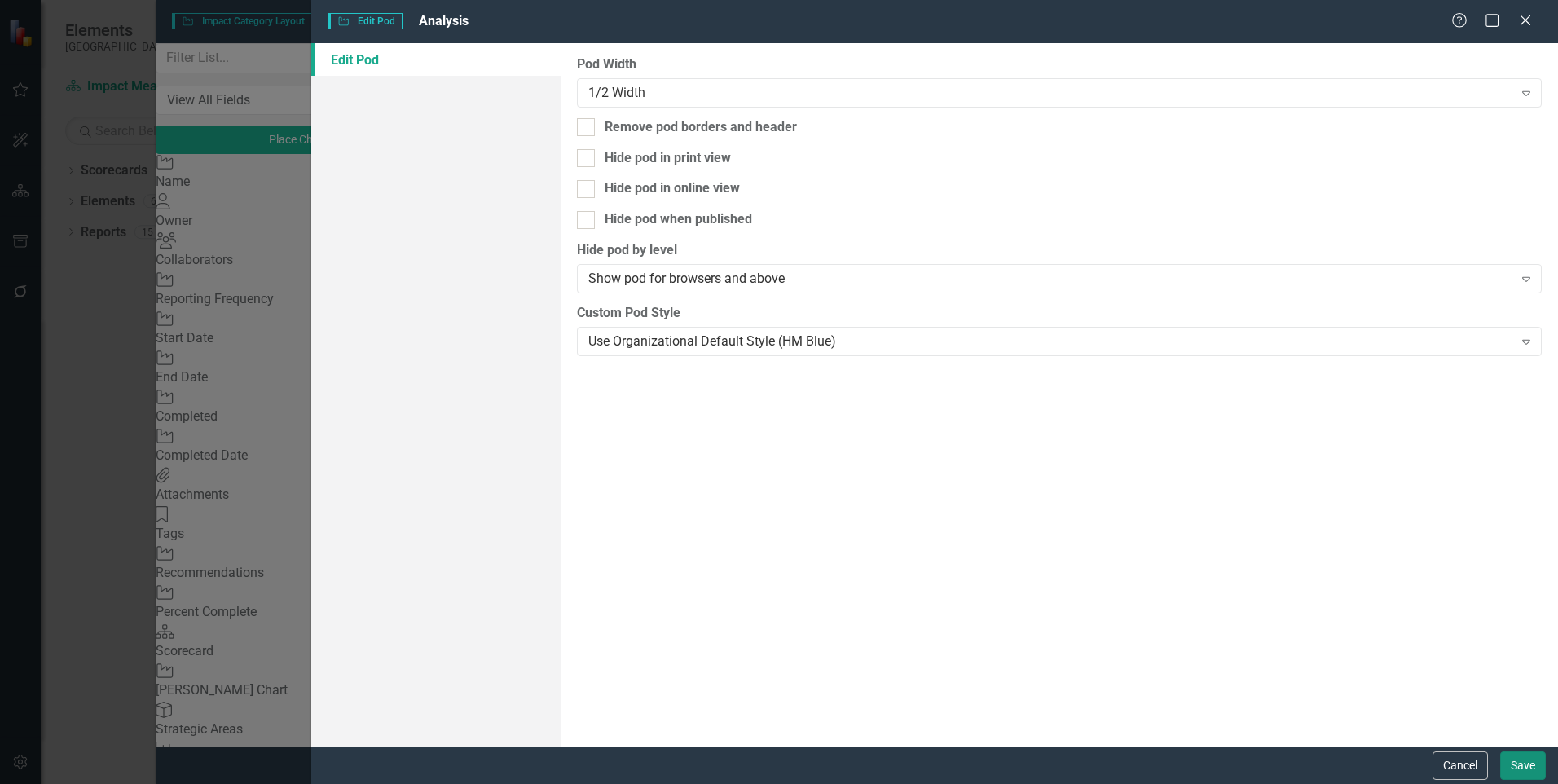
click at [1507, 762] on button "Save" at bounding box center [1523, 765] width 46 height 28
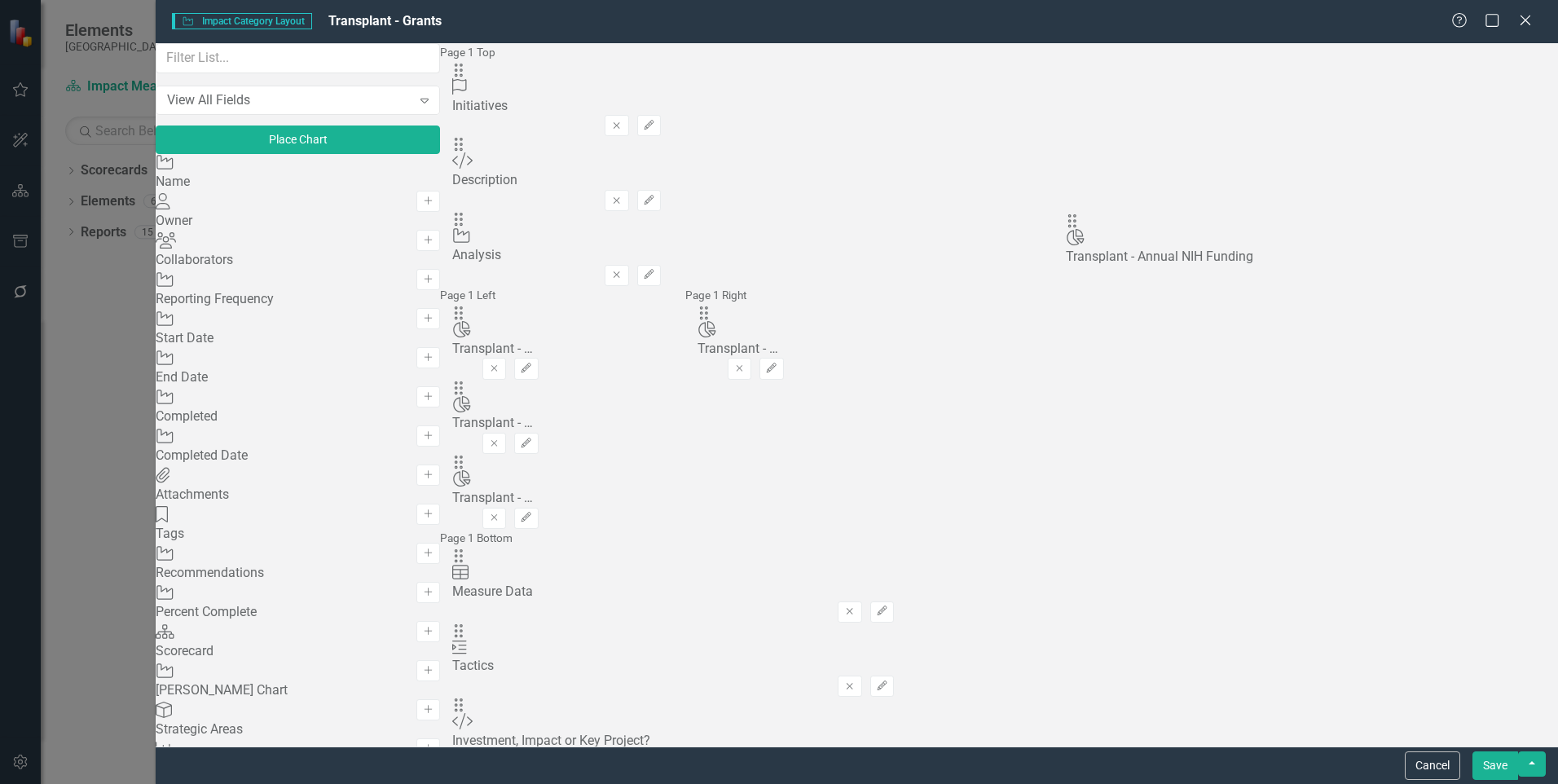
drag, startPoint x: 809, startPoint y: 256, endPoint x: 1102, endPoint y: 231, distance: 294.1
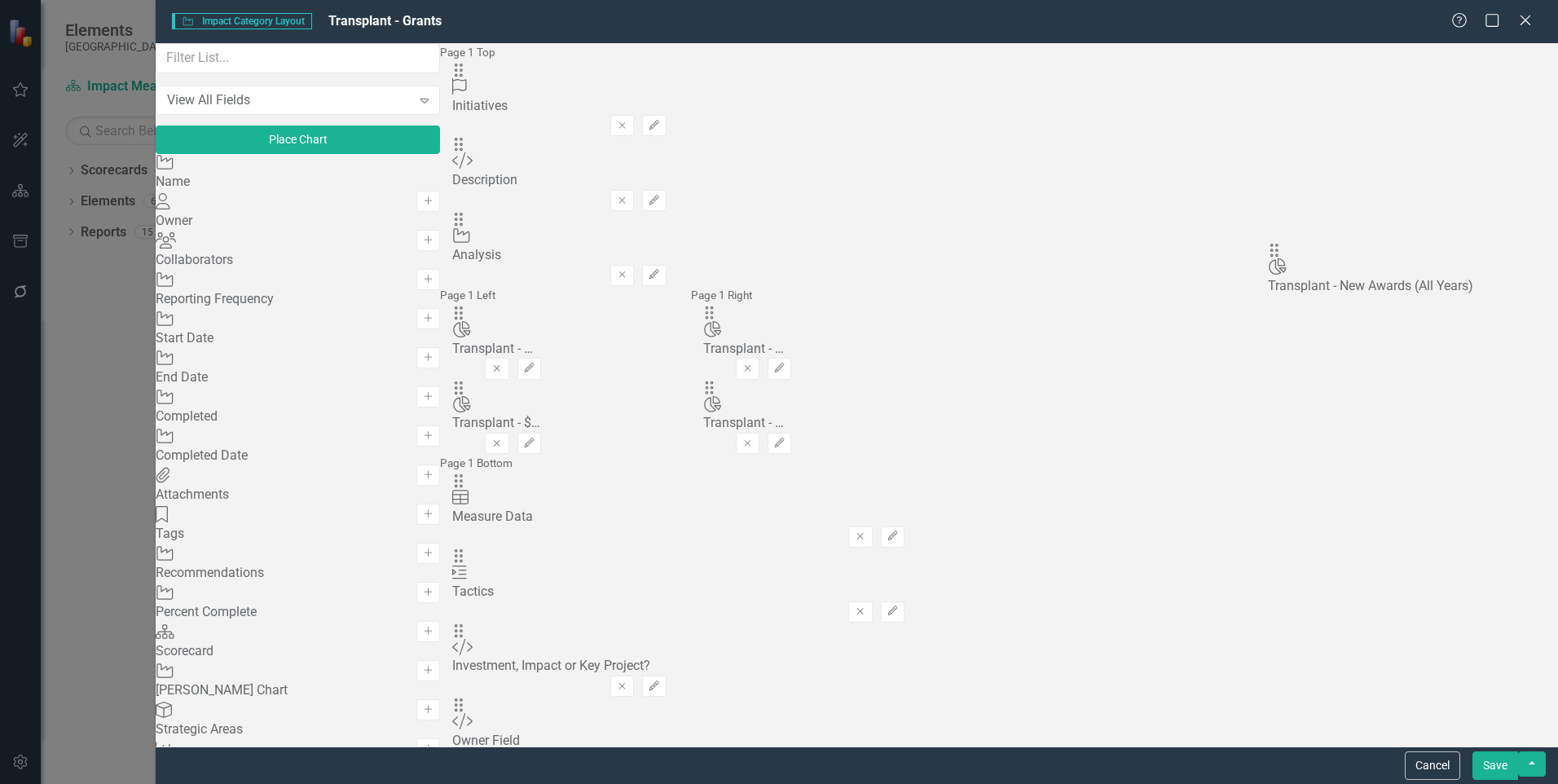
drag, startPoint x: 560, startPoint y: 315, endPoint x: 1301, endPoint y: 268, distance: 742.5
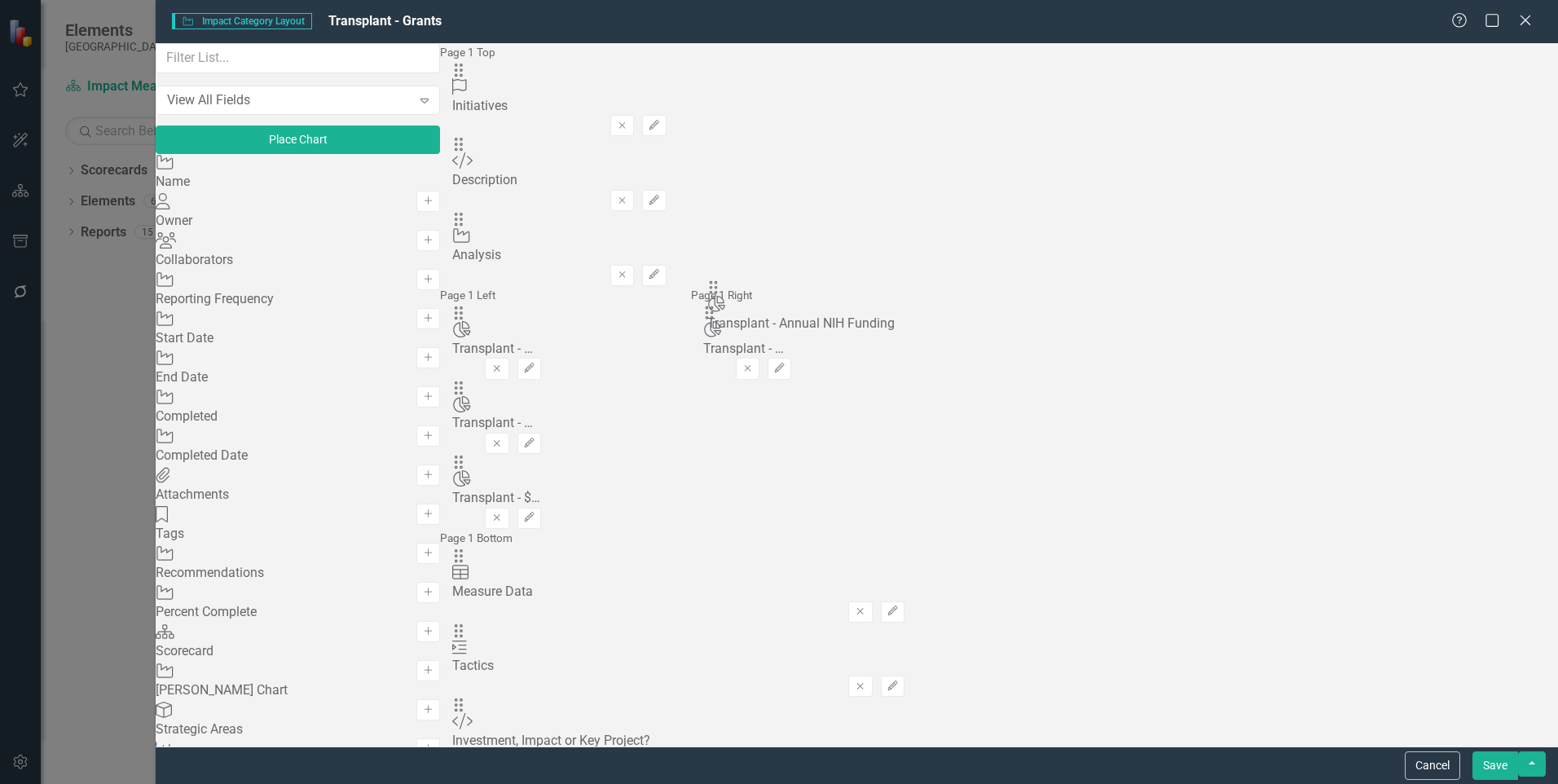
drag, startPoint x: 1074, startPoint y: 260, endPoint x: 731, endPoint y: 305, distance: 345.9
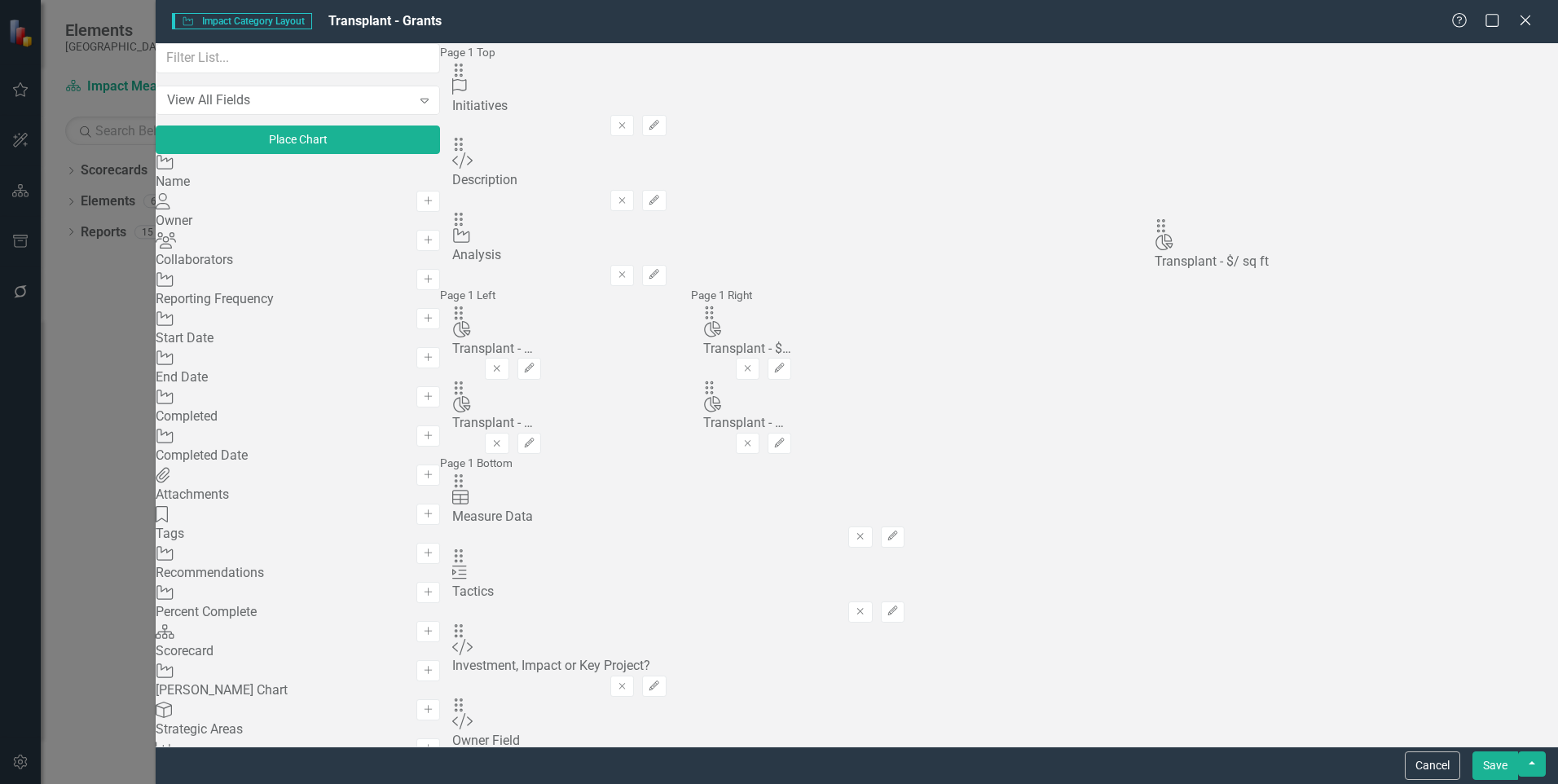
drag, startPoint x: 804, startPoint y: 256, endPoint x: 1183, endPoint y: 235, distance: 379.6
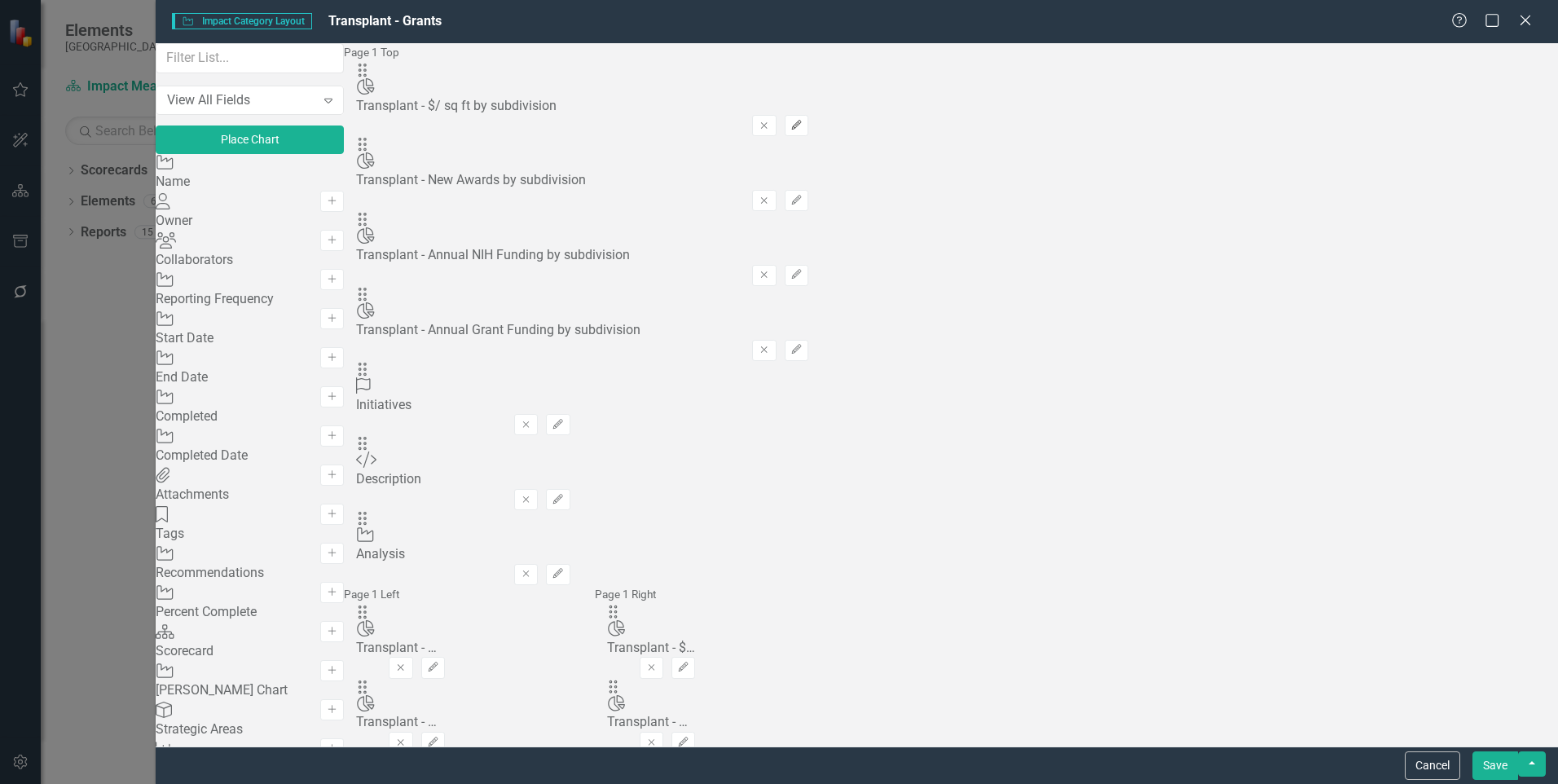
click at [808, 114] on button "Edit" at bounding box center [796, 125] width 24 height 21
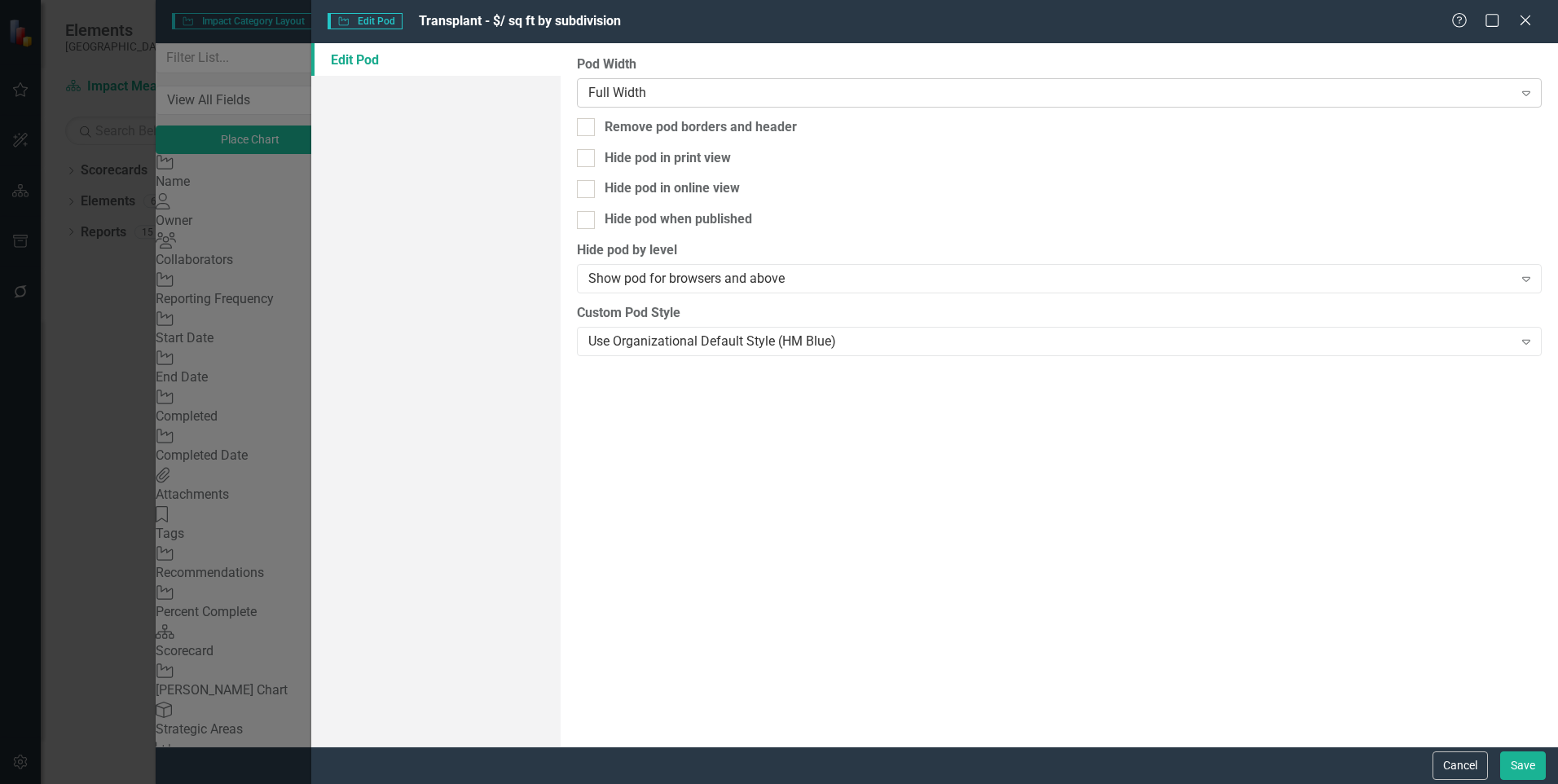
click at [1096, 95] on div "Full Width" at bounding box center [1050, 93] width 925 height 18
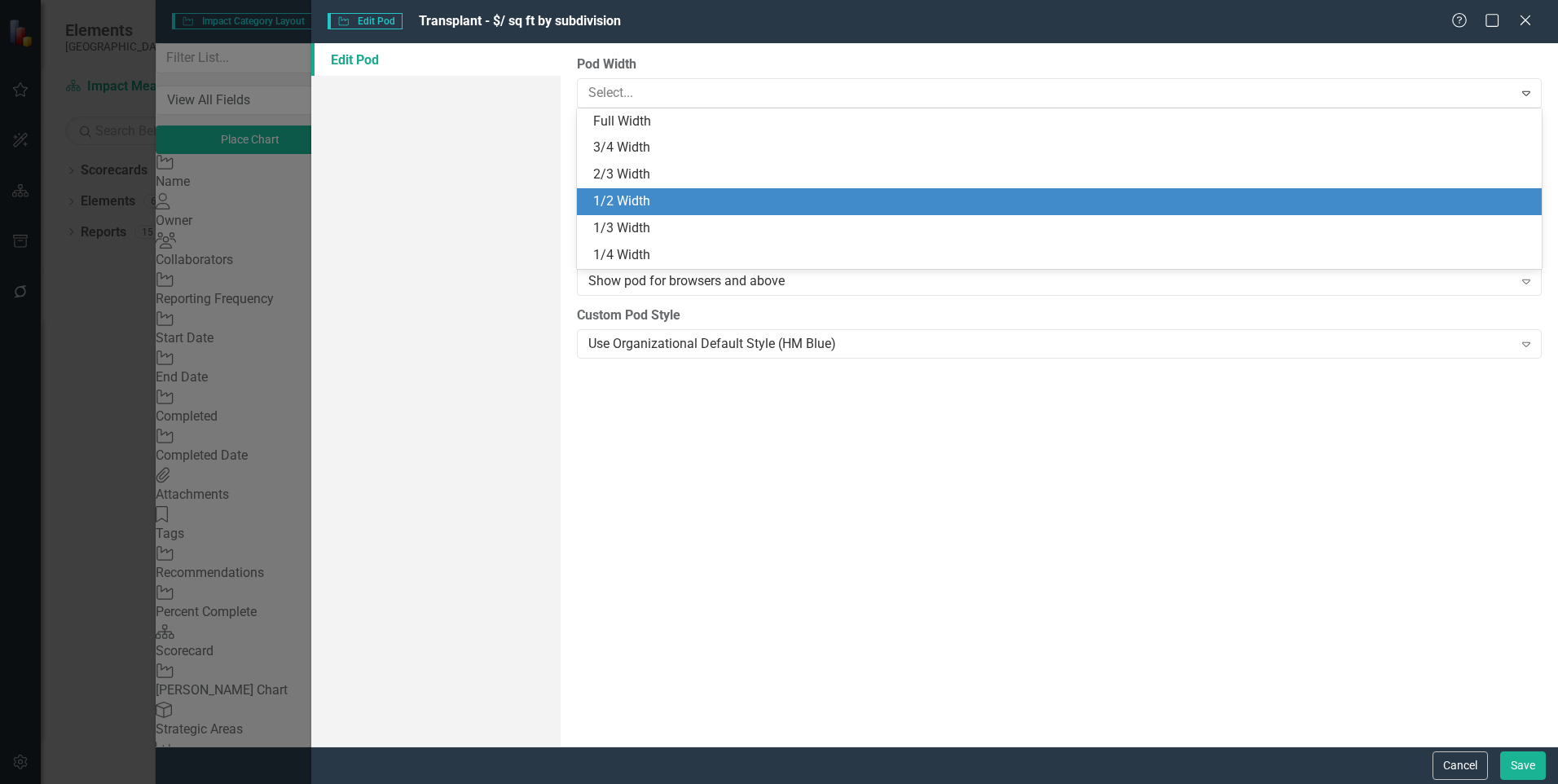
click at [1079, 196] on div "1/2 Width" at bounding box center [1062, 201] width 939 height 18
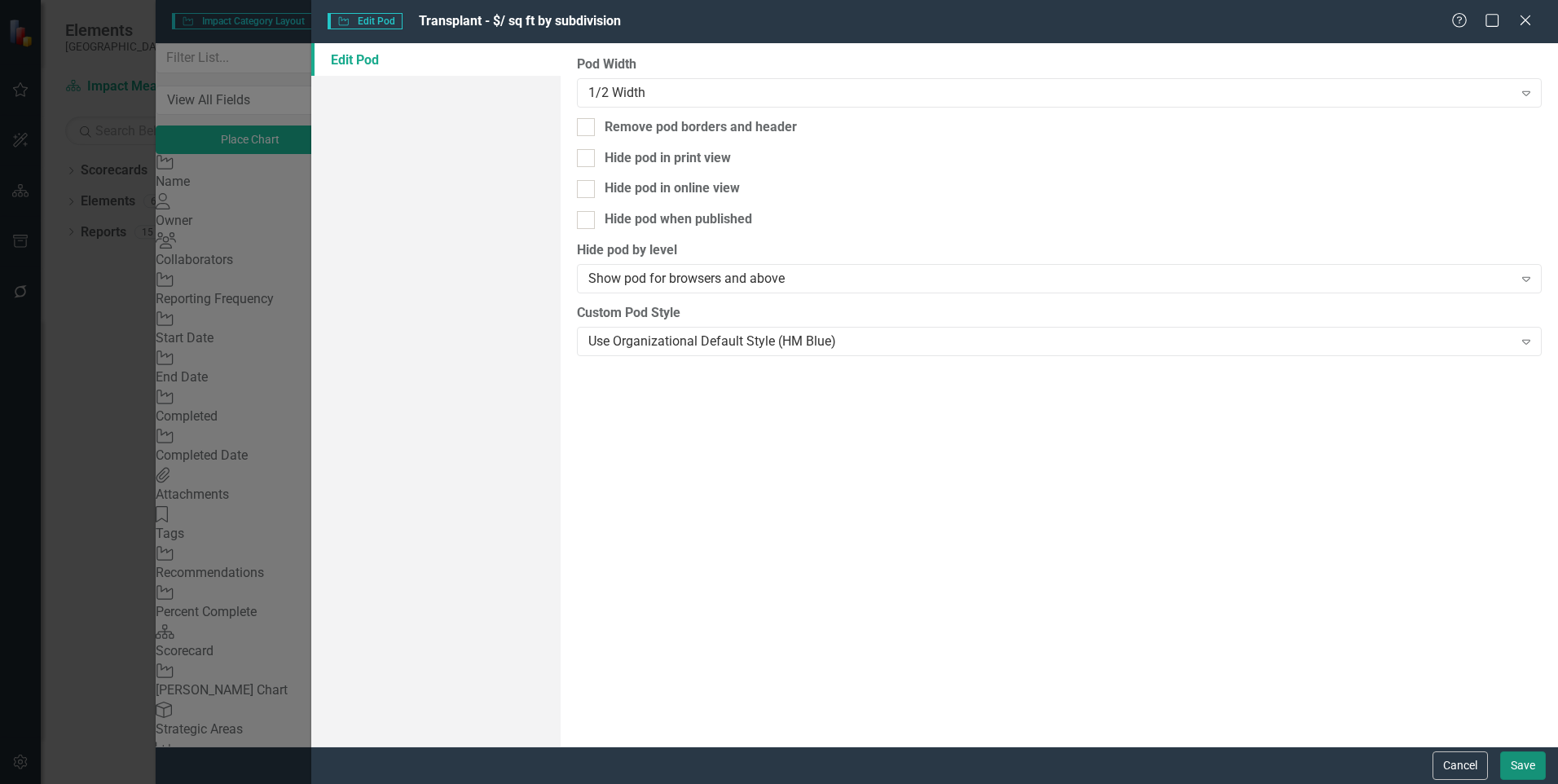
click at [1520, 759] on button "Save" at bounding box center [1523, 765] width 46 height 28
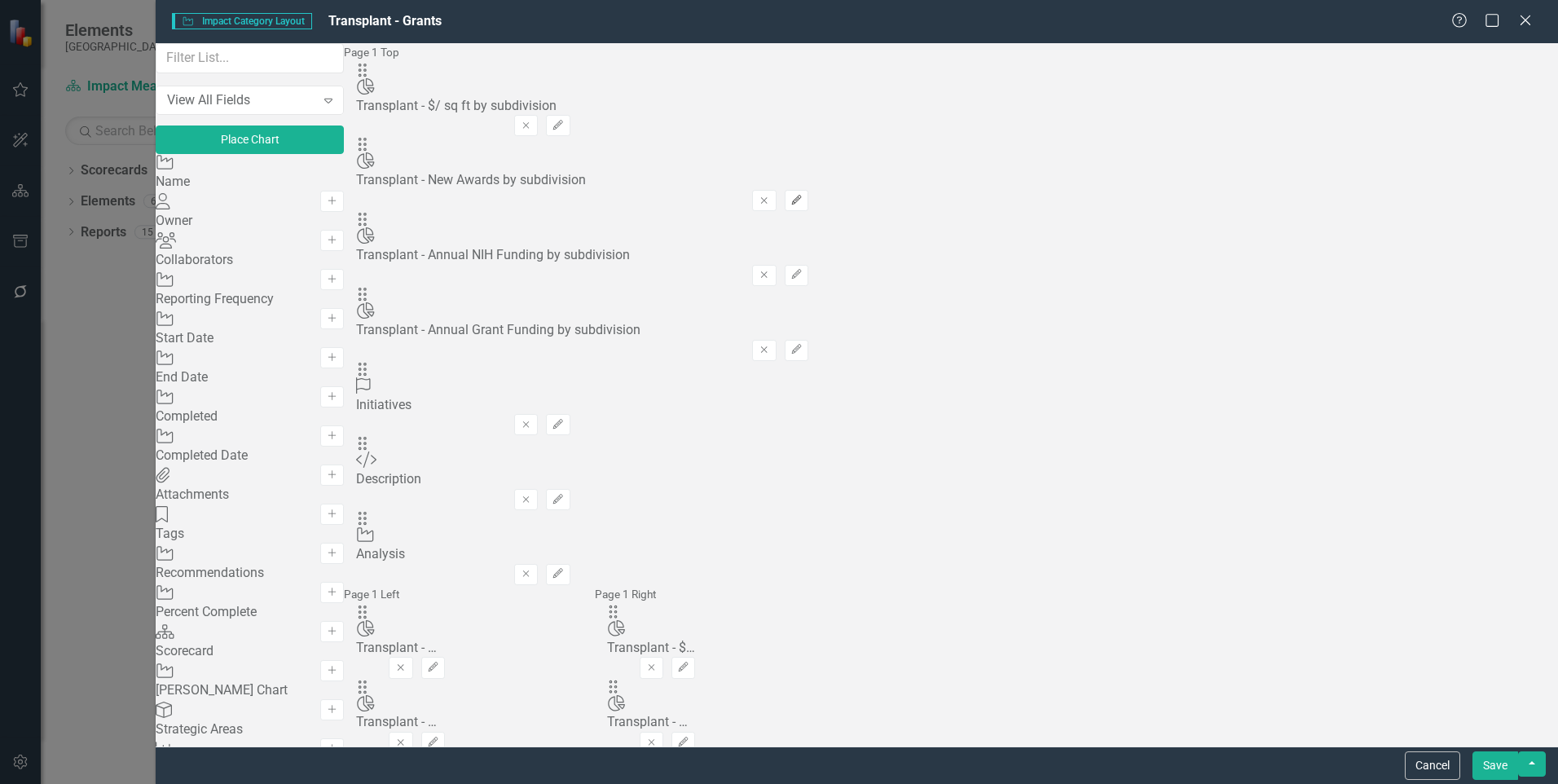
click at [803, 195] on icon "Edit" at bounding box center [796, 200] width 12 height 10
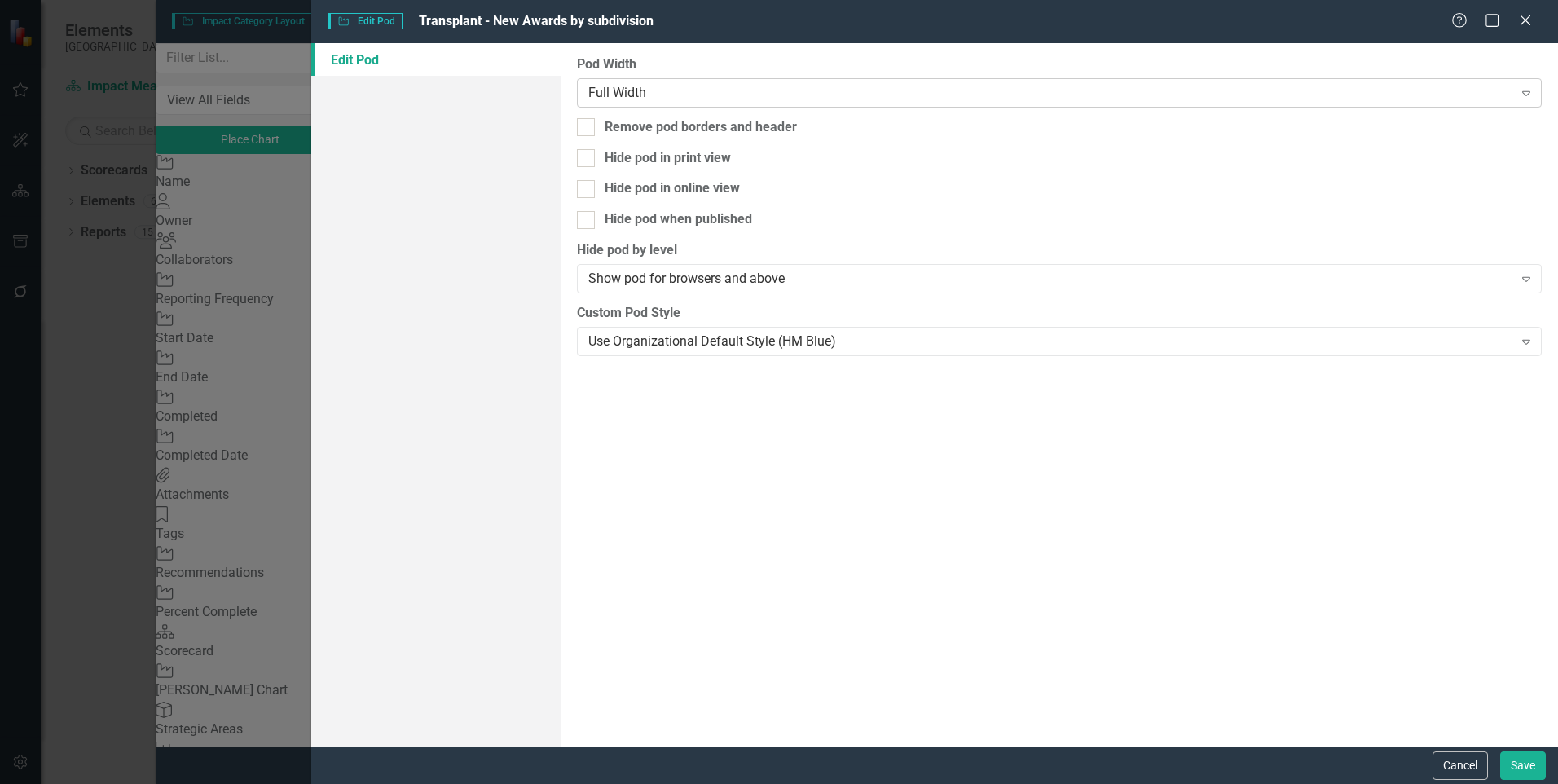
click at [1123, 85] on div "Full Width" at bounding box center [1050, 93] width 925 height 18
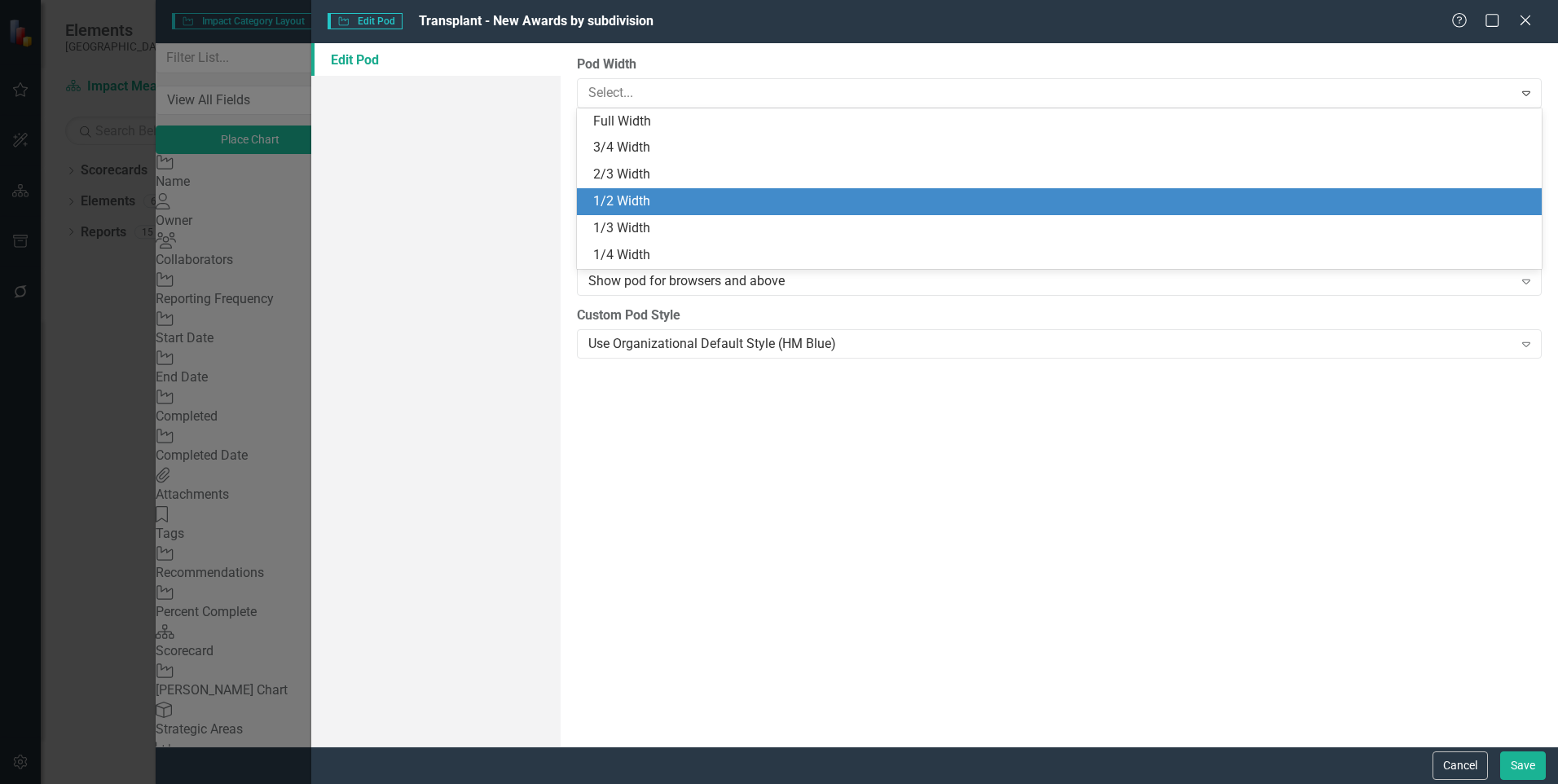
click at [1111, 201] on div "1/2 Width" at bounding box center [1062, 201] width 939 height 18
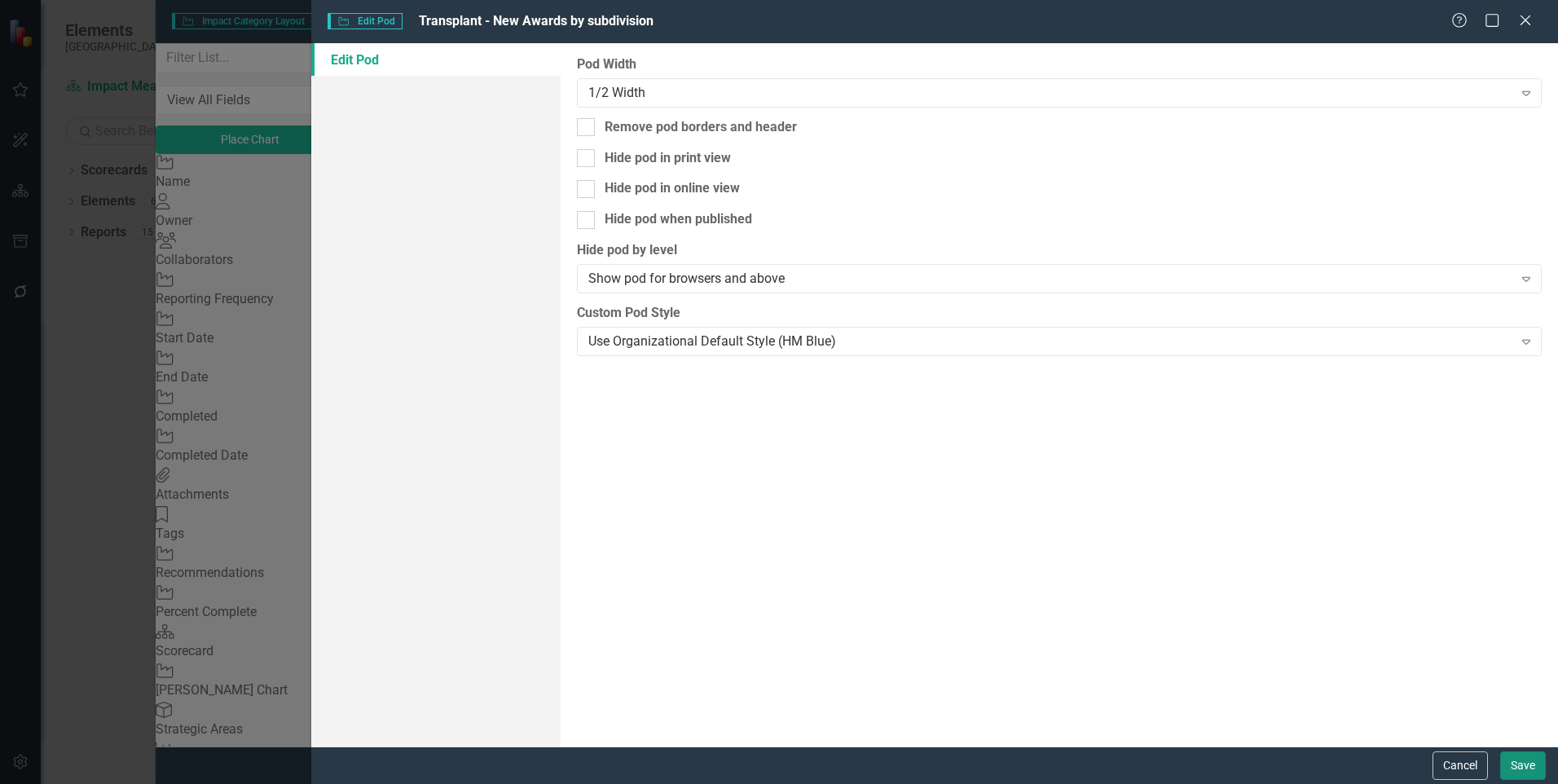
click at [1520, 757] on button "Save" at bounding box center [1523, 765] width 46 height 28
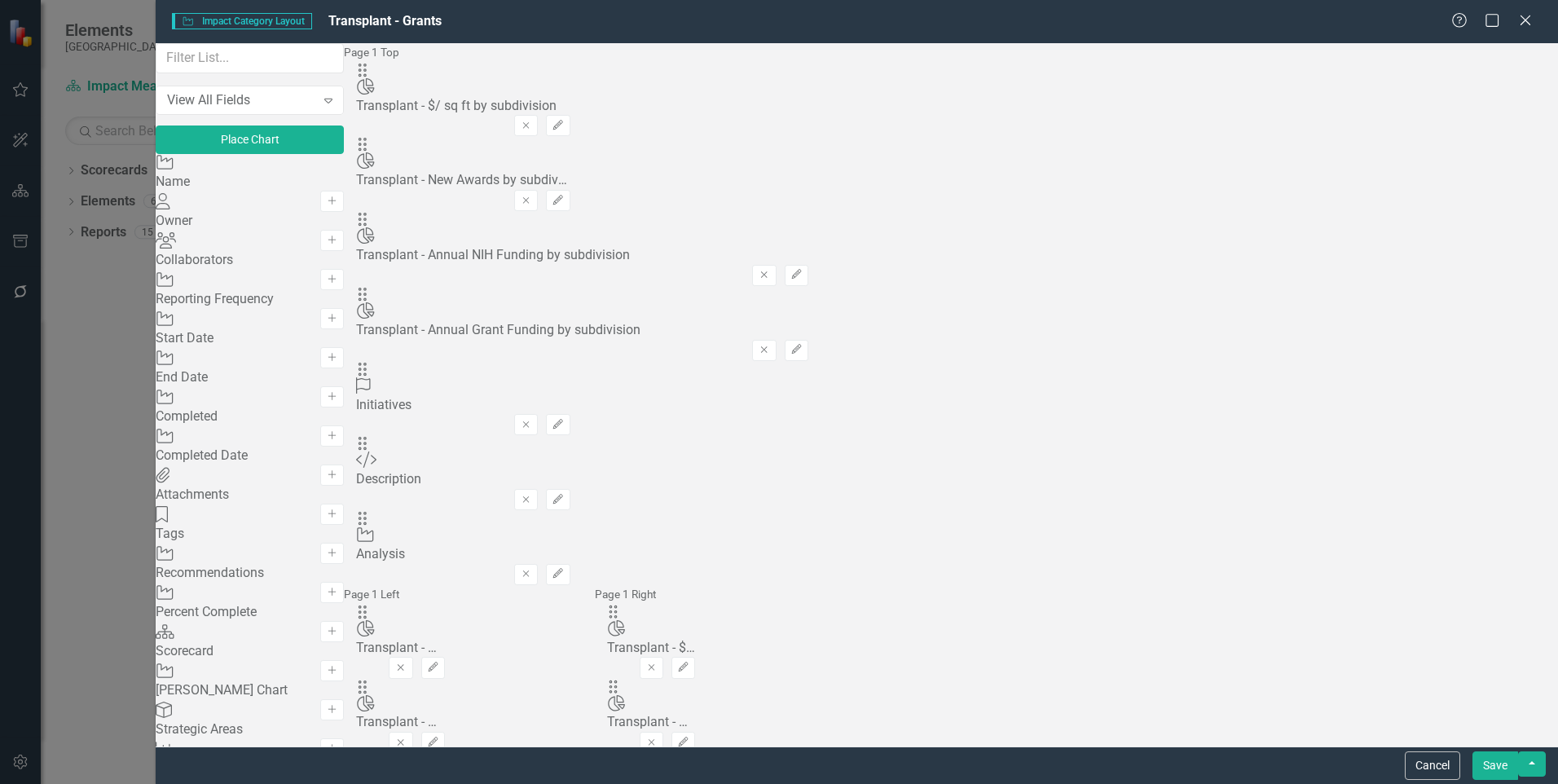
click at [808, 211] on div "Drag Chart Transplant - Annual NIH Funding by subdivision Remove Edit" at bounding box center [583, 248] width 453 height 75
click at [808, 265] on button "Edit" at bounding box center [796, 275] width 24 height 21
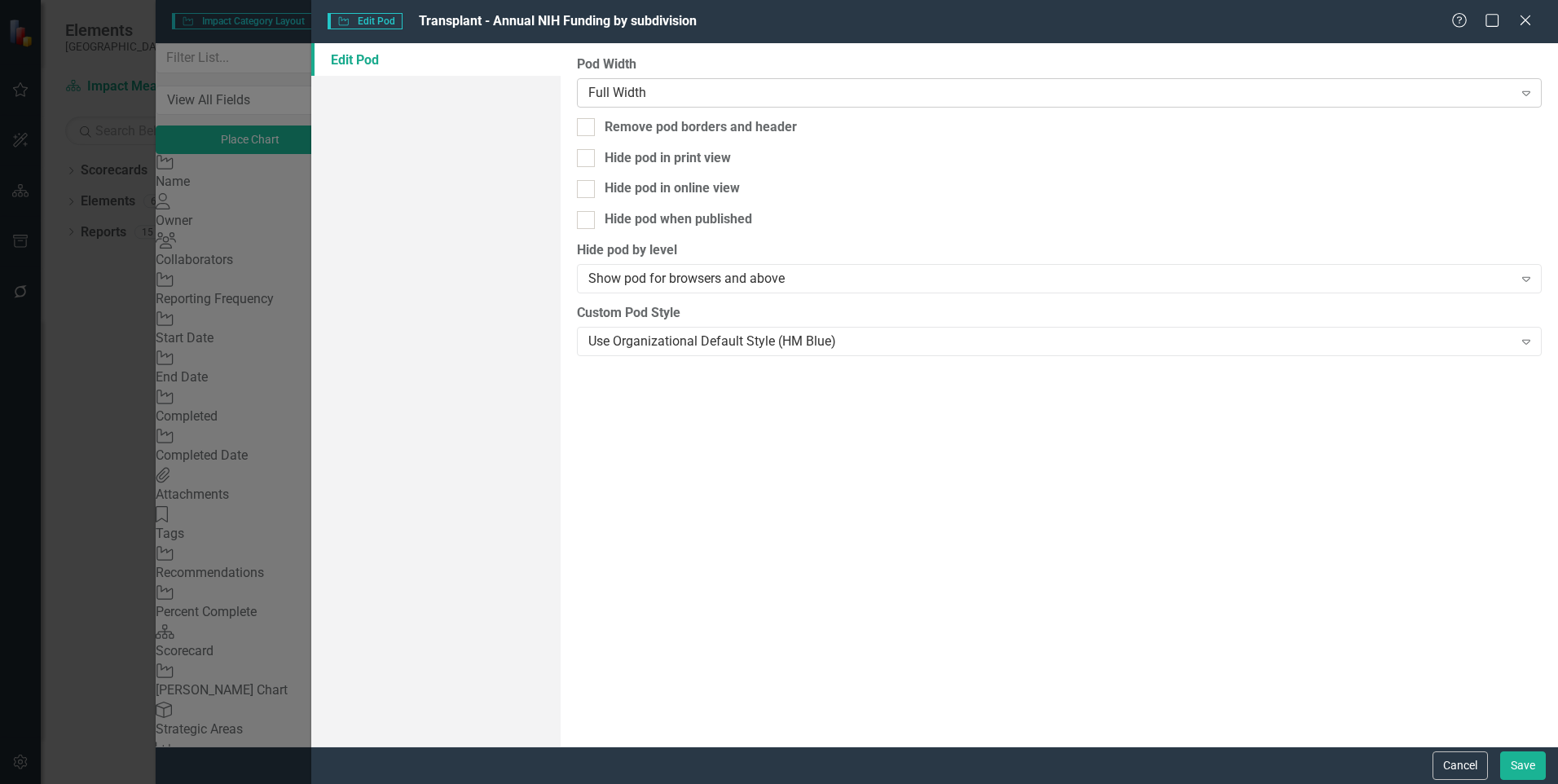
click at [1252, 87] on div "Full Width" at bounding box center [1050, 93] width 925 height 18
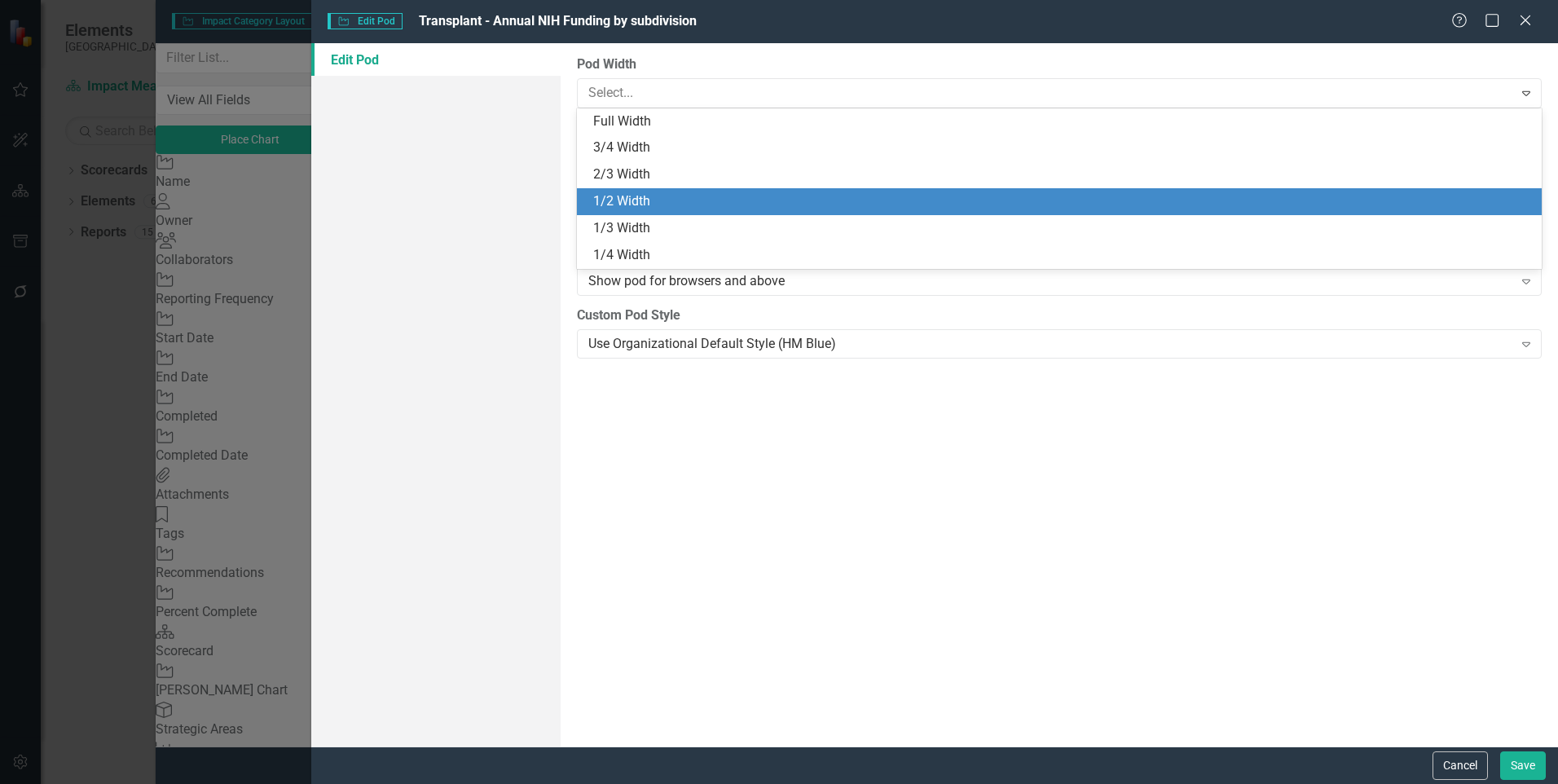
click at [1228, 204] on div "1/2 Width" at bounding box center [1062, 201] width 939 height 18
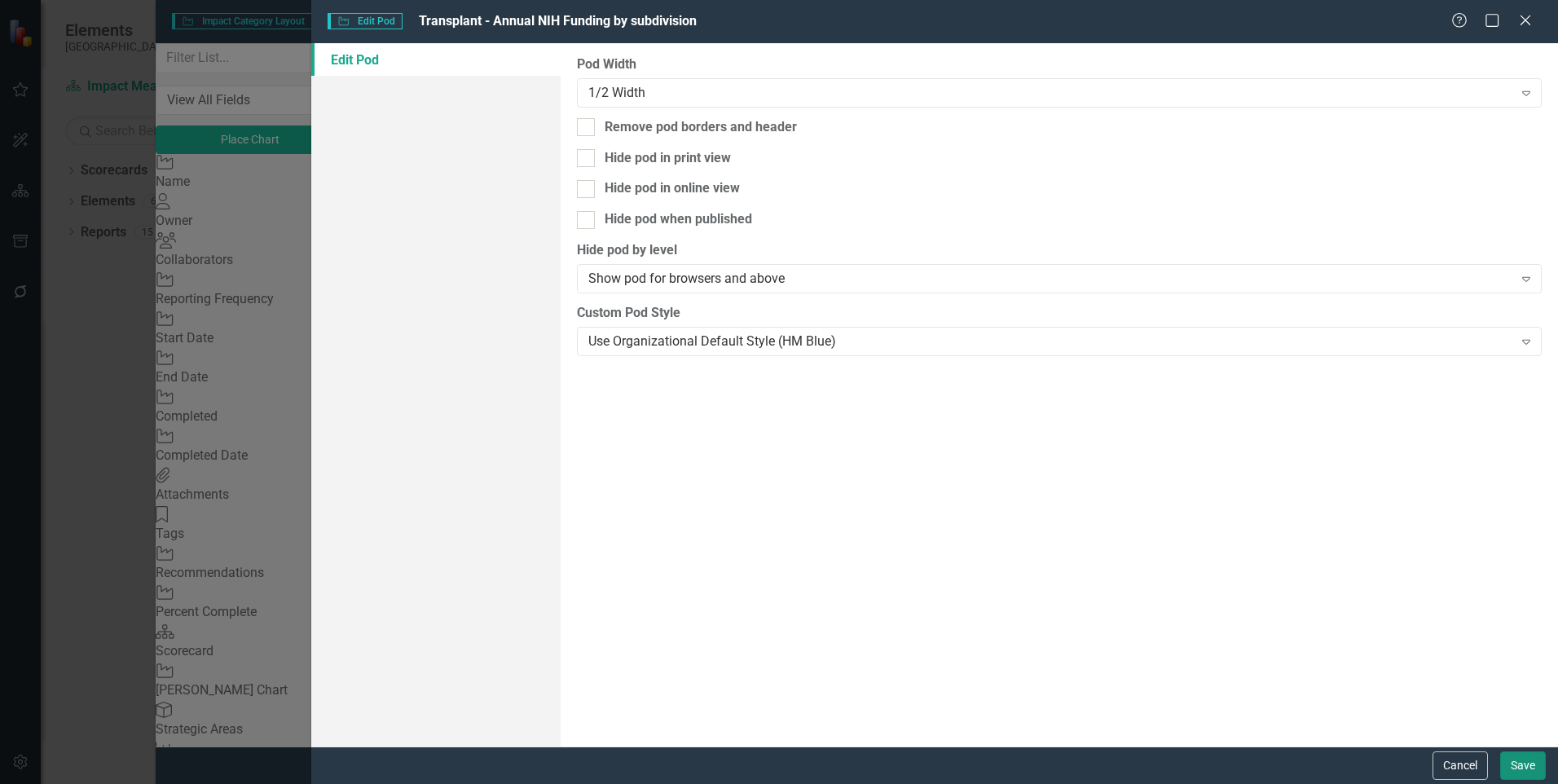
click at [1506, 757] on button "Save" at bounding box center [1523, 765] width 46 height 28
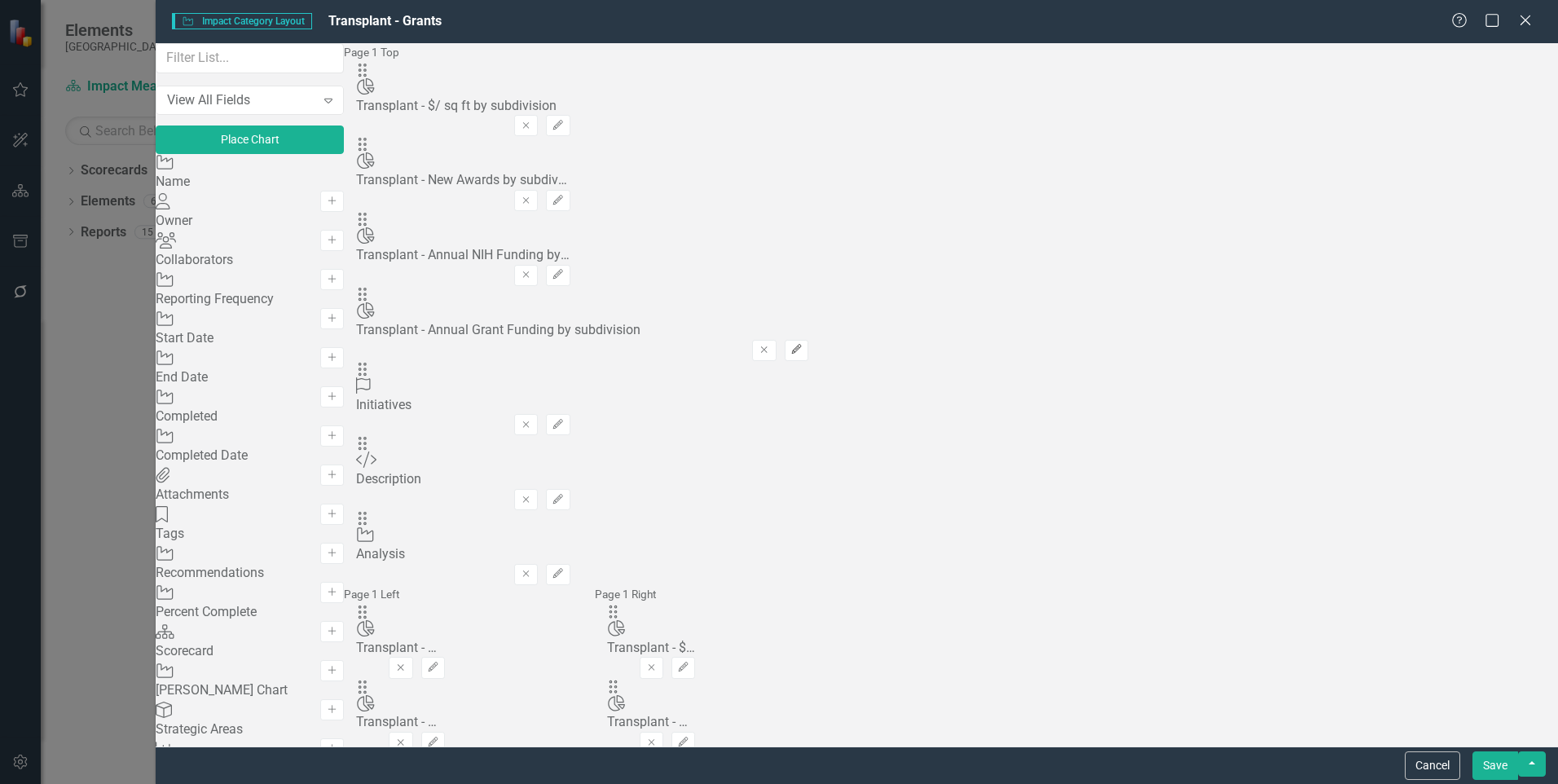
click at [801, 343] on icon "button" at bounding box center [796, 348] width 10 height 10
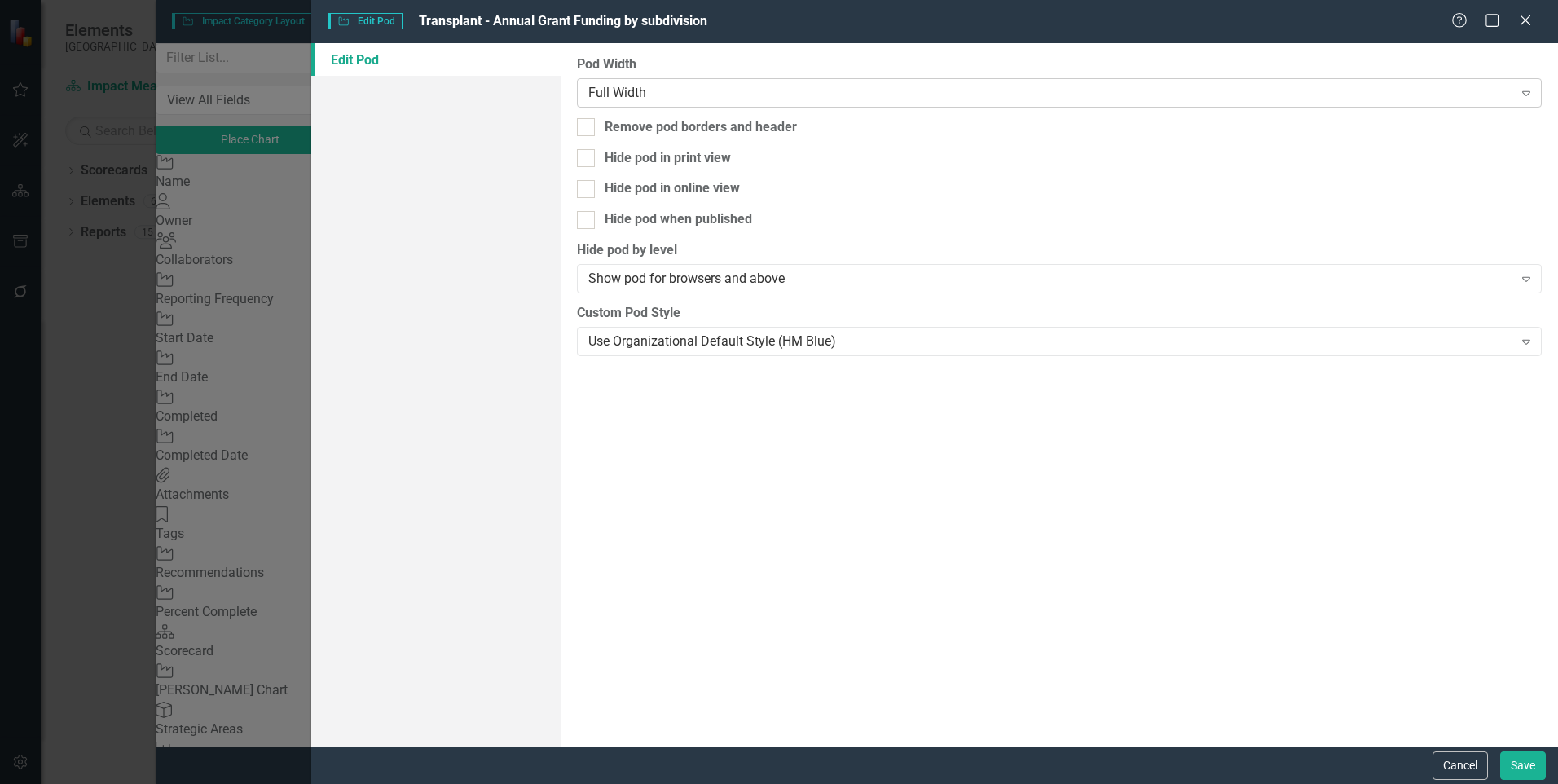
click at [1254, 82] on div "Full Width Expand" at bounding box center [1059, 93] width 965 height 29
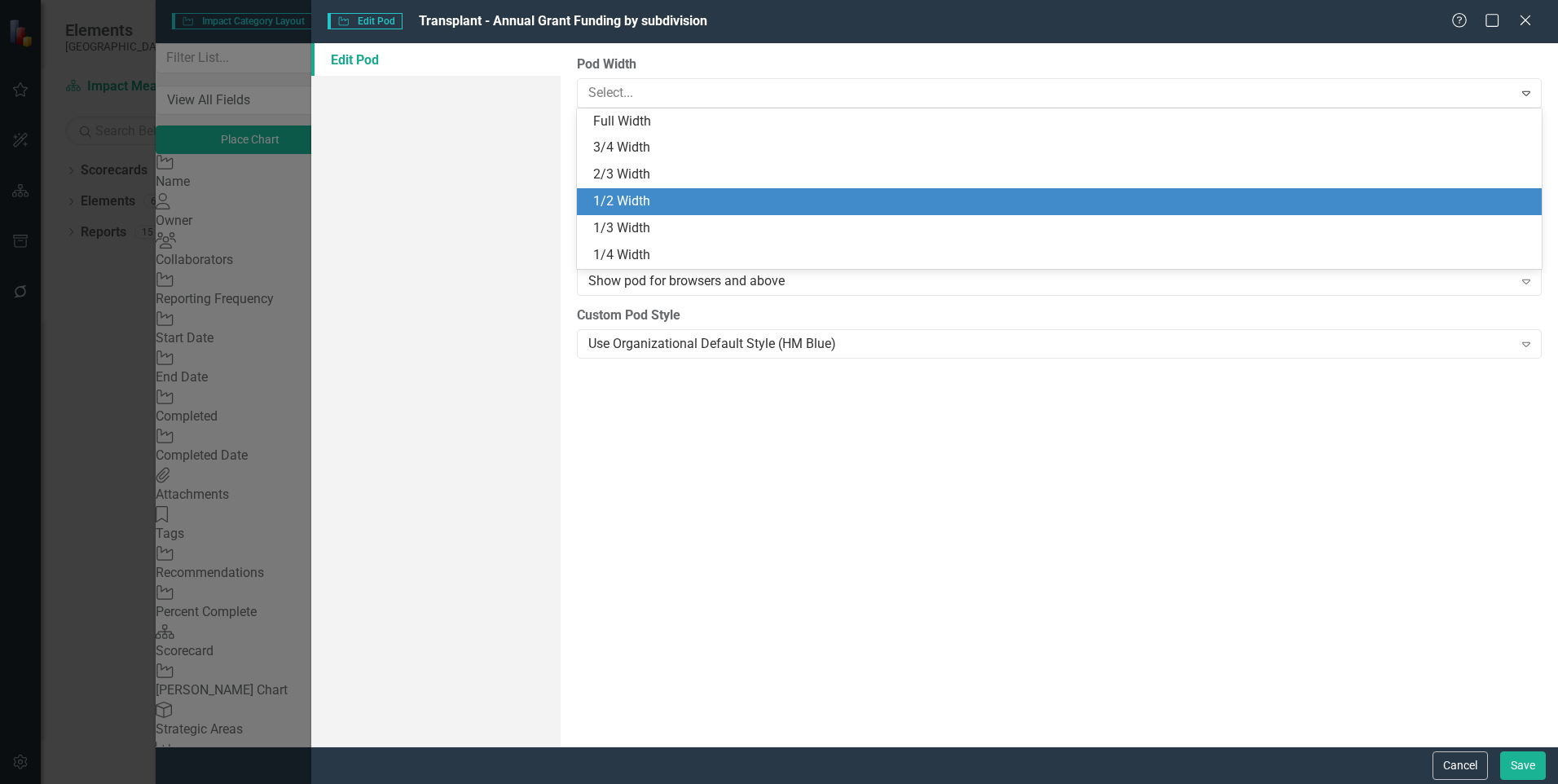
click at [1206, 201] on div "1/2 Width" at bounding box center [1062, 201] width 939 height 18
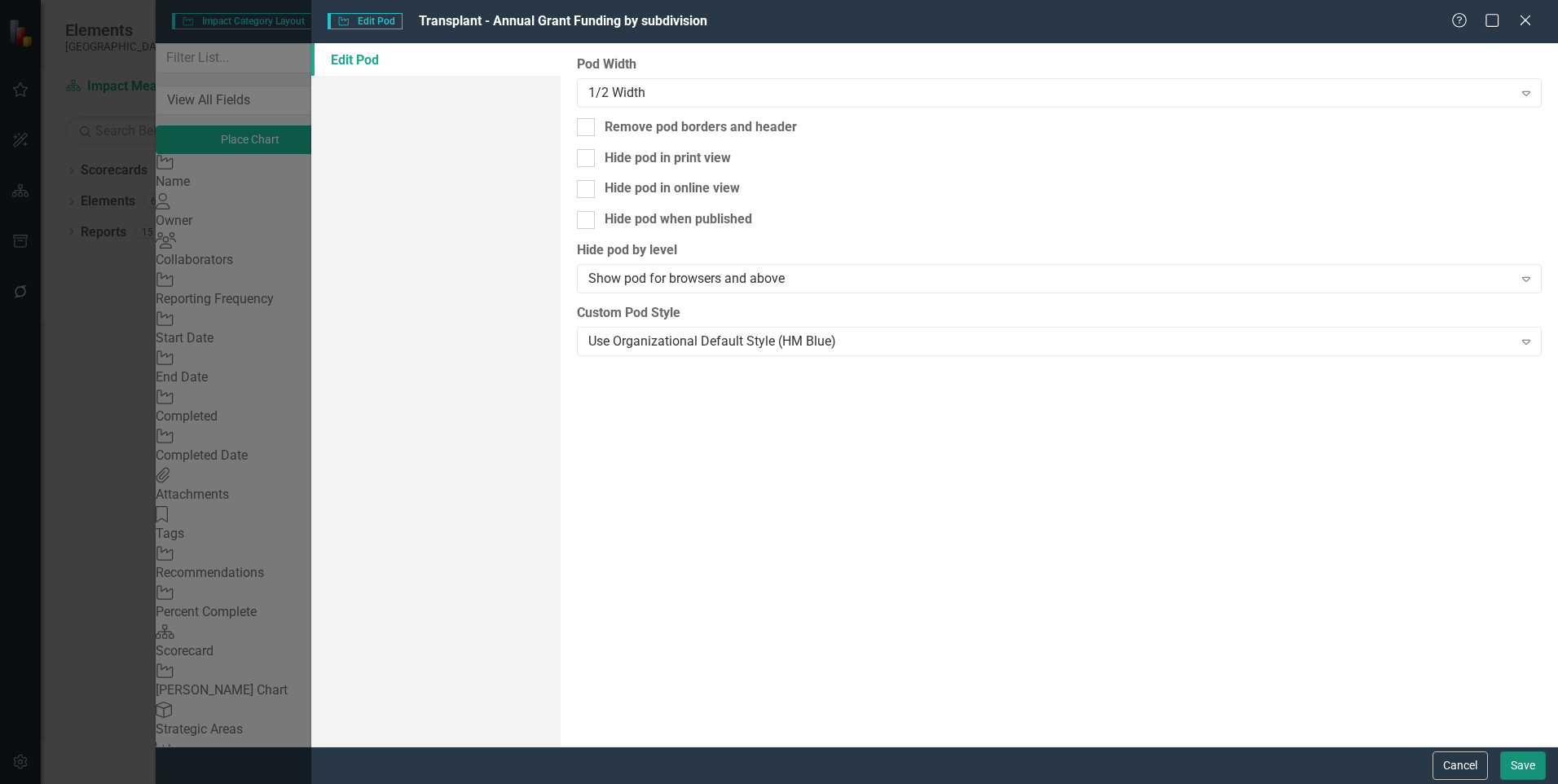
click at [1517, 762] on button "Save" at bounding box center [1523, 765] width 46 height 28
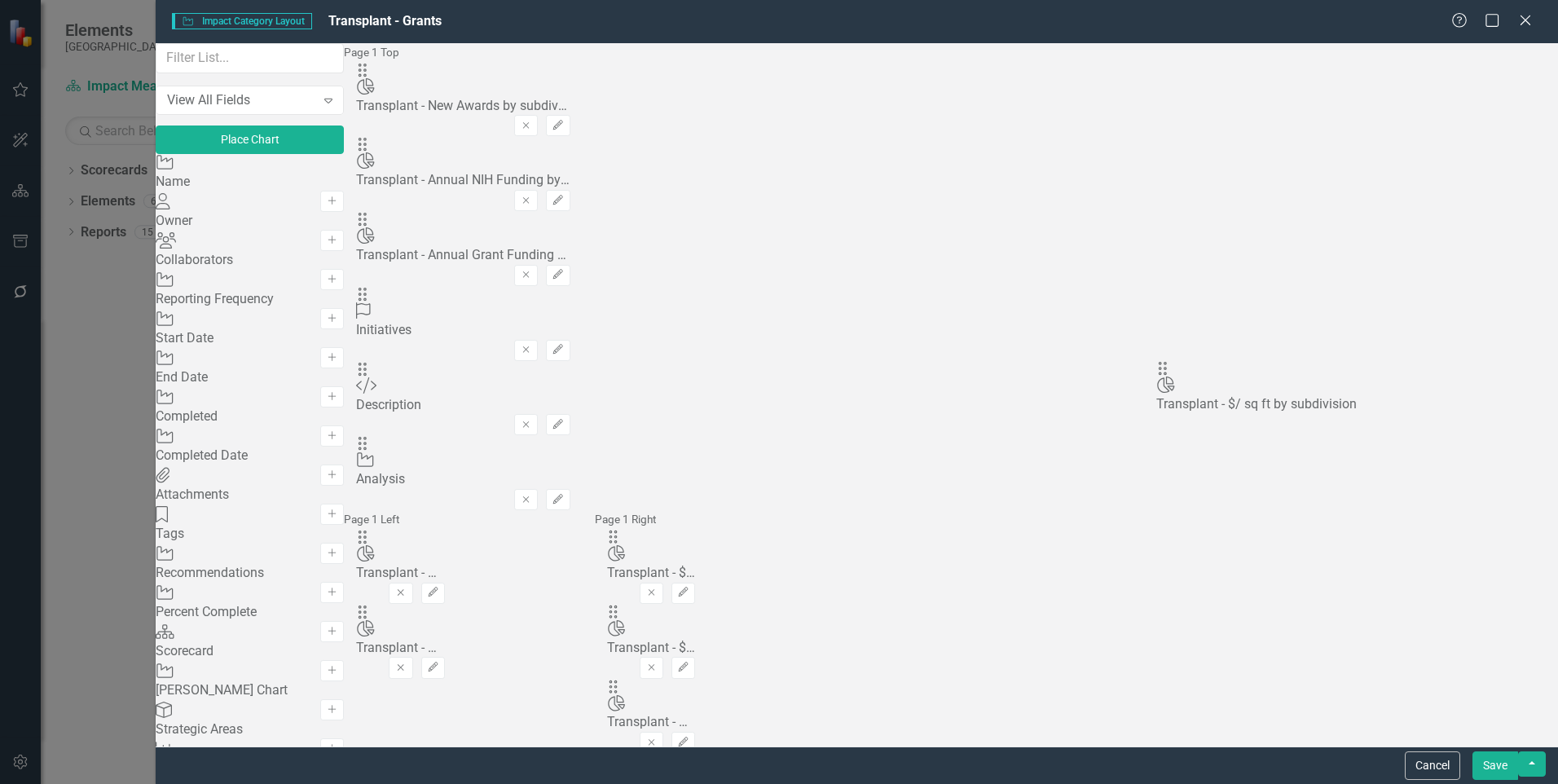
drag, startPoint x: 558, startPoint y: 107, endPoint x: 1189, endPoint y: 379, distance: 687.1
drag, startPoint x: 1080, startPoint y: 365, endPoint x: 1322, endPoint y: 316, distance: 246.9
click at [821, 316] on div "The fields (or pods) that are available for you to include on the detail page a…" at bounding box center [582, 570] width 477 height 1054
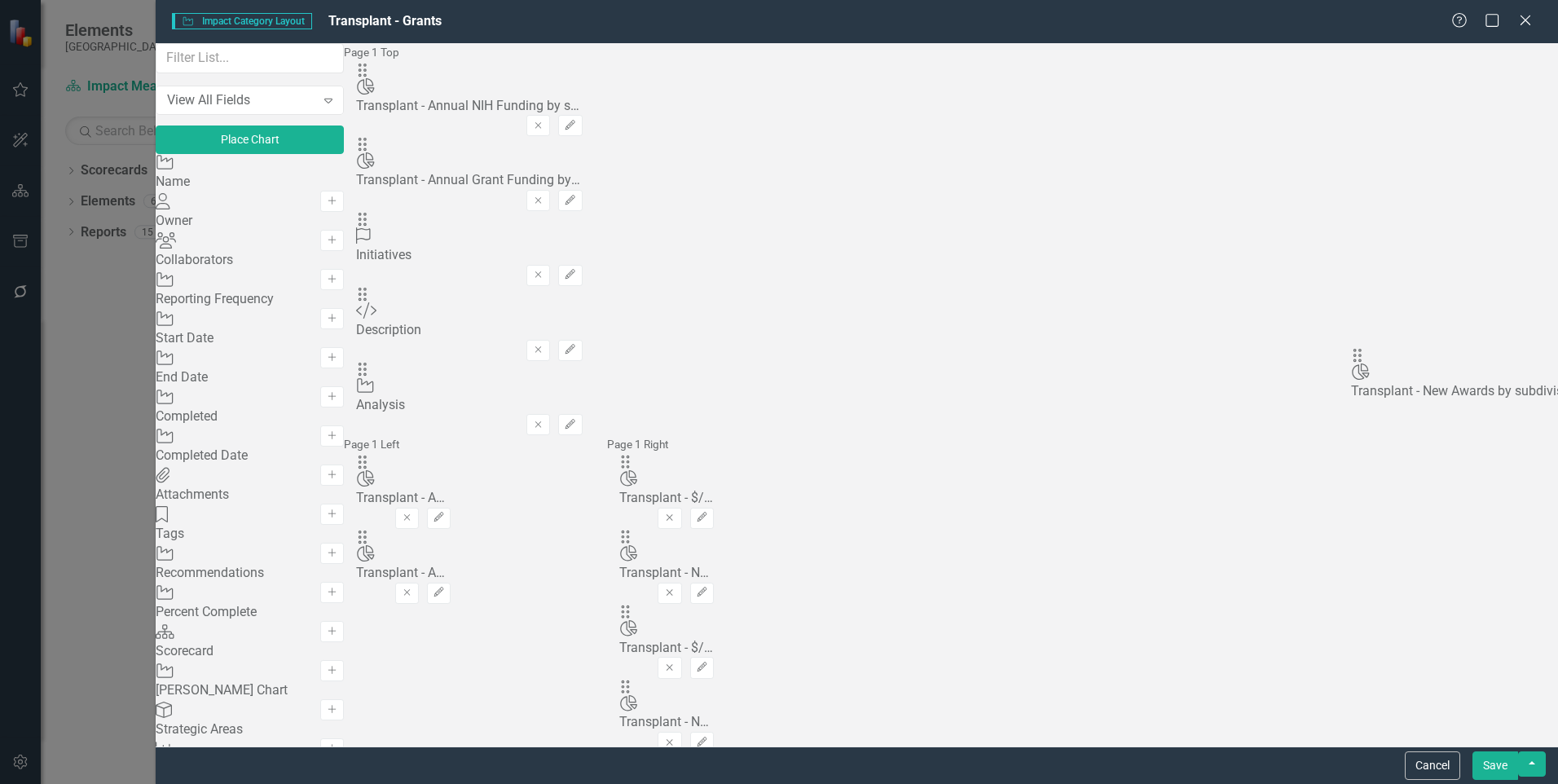
drag, startPoint x: 812, startPoint y: 173, endPoint x: 1385, endPoint y: 372, distance: 606.6
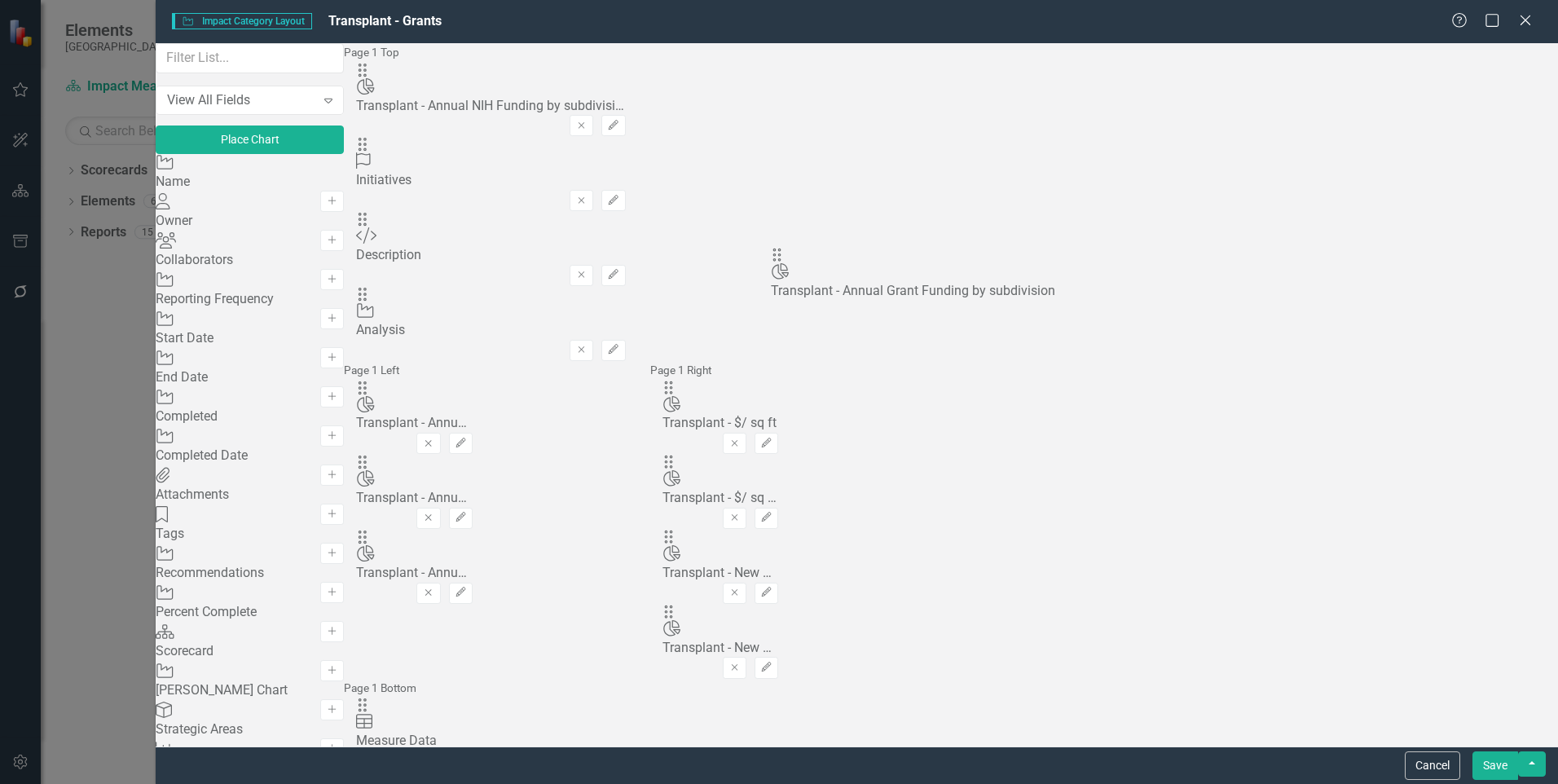
drag, startPoint x: 1066, startPoint y: 116, endPoint x: 805, endPoint y: 276, distance: 306.1
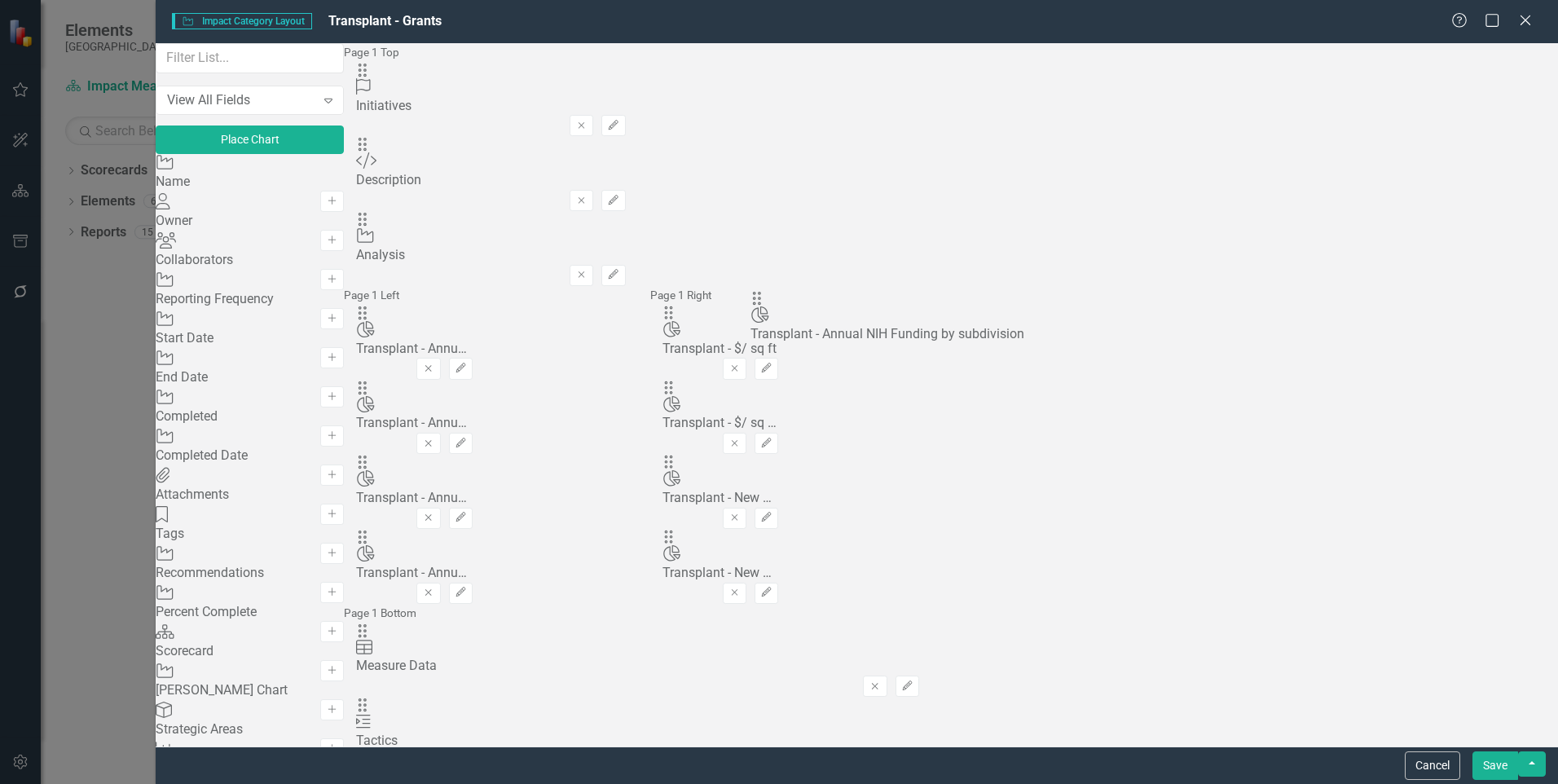
drag, startPoint x: 561, startPoint y: 110, endPoint x: 784, endPoint y: 312, distance: 300.9
click at [564, 310] on div "The fields (or pods) that are available for you to include on the detail page a…" at bounding box center [637, 495] width 587 height 904
click at [1492, 768] on button "Save" at bounding box center [1496, 765] width 46 height 28
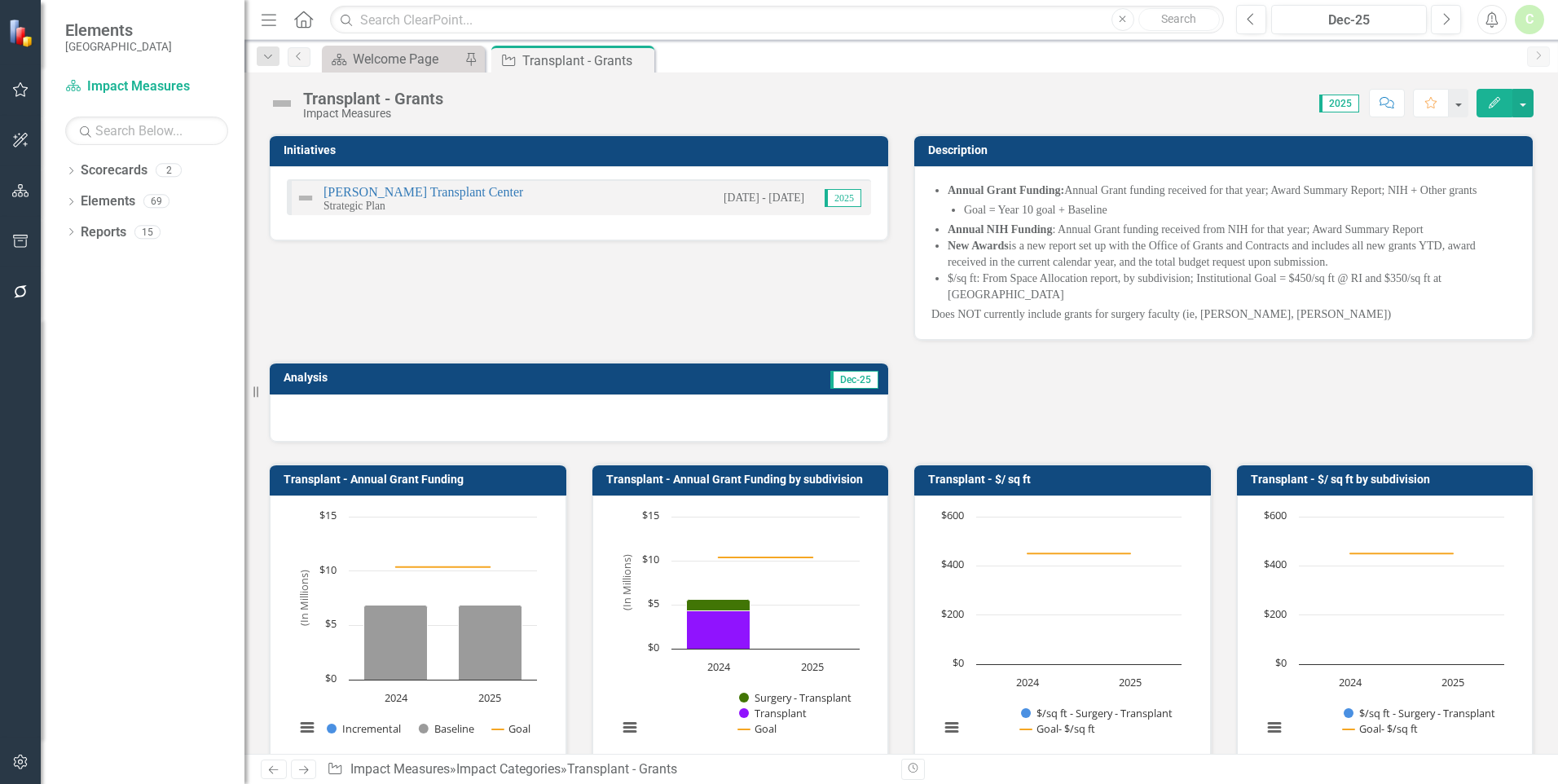
click at [638, 270] on div "Initiatives JC Walter Transplant Center Strategic Plan 11/1/24 - 11/30/24 2025 …" at bounding box center [901, 278] width 1289 height 329
click at [1284, 311] on div "Annual Grant Funding: Annual Grant funding received for that year; Award Summar…" at bounding box center [1223, 252] width 619 height 173
click at [1283, 311] on div "Annual Grant Funding: Annual Grant funding received for that year; Award Summar…" at bounding box center [1223, 252] width 619 height 173
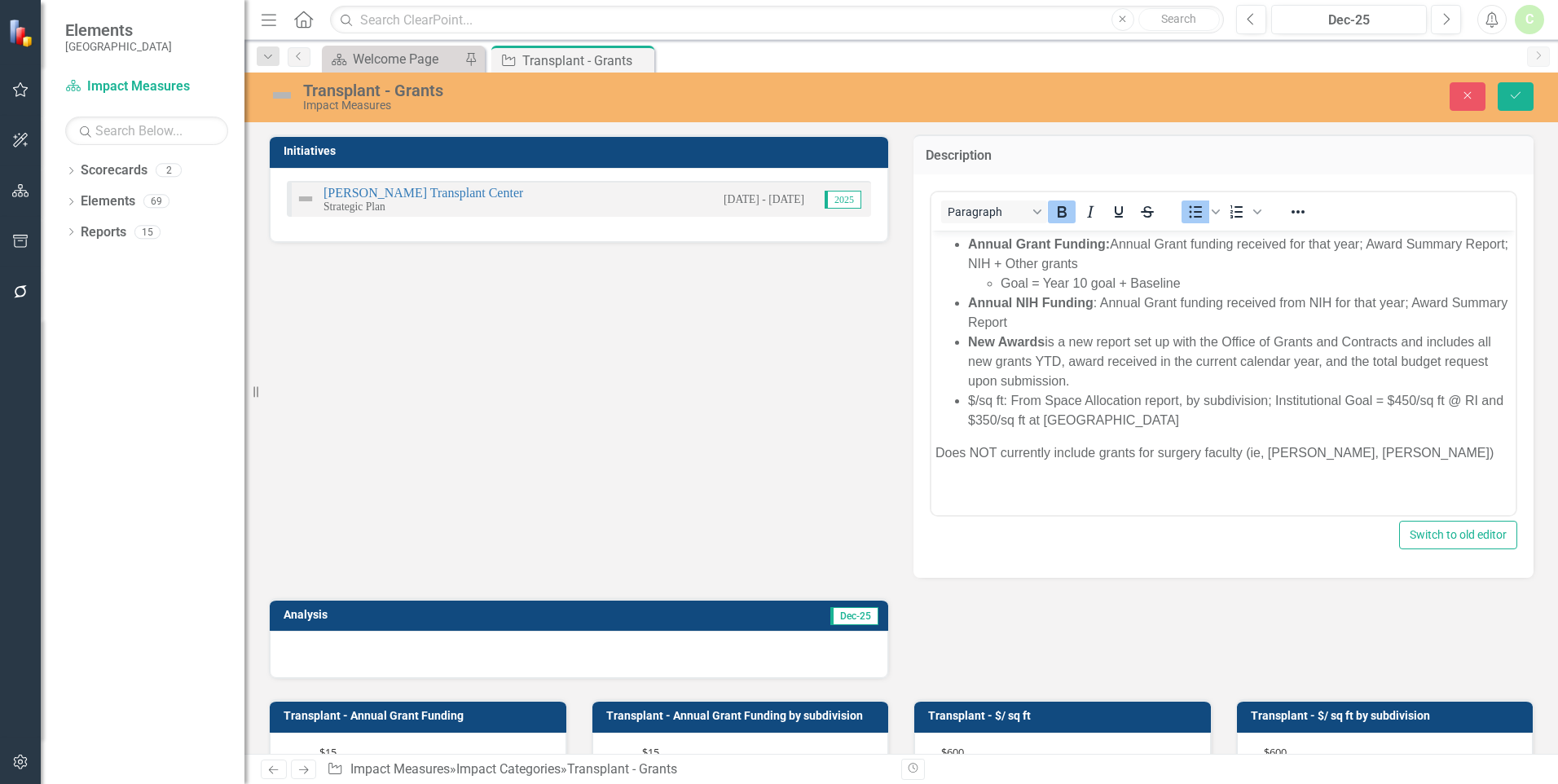
scroll to position [0, 0]
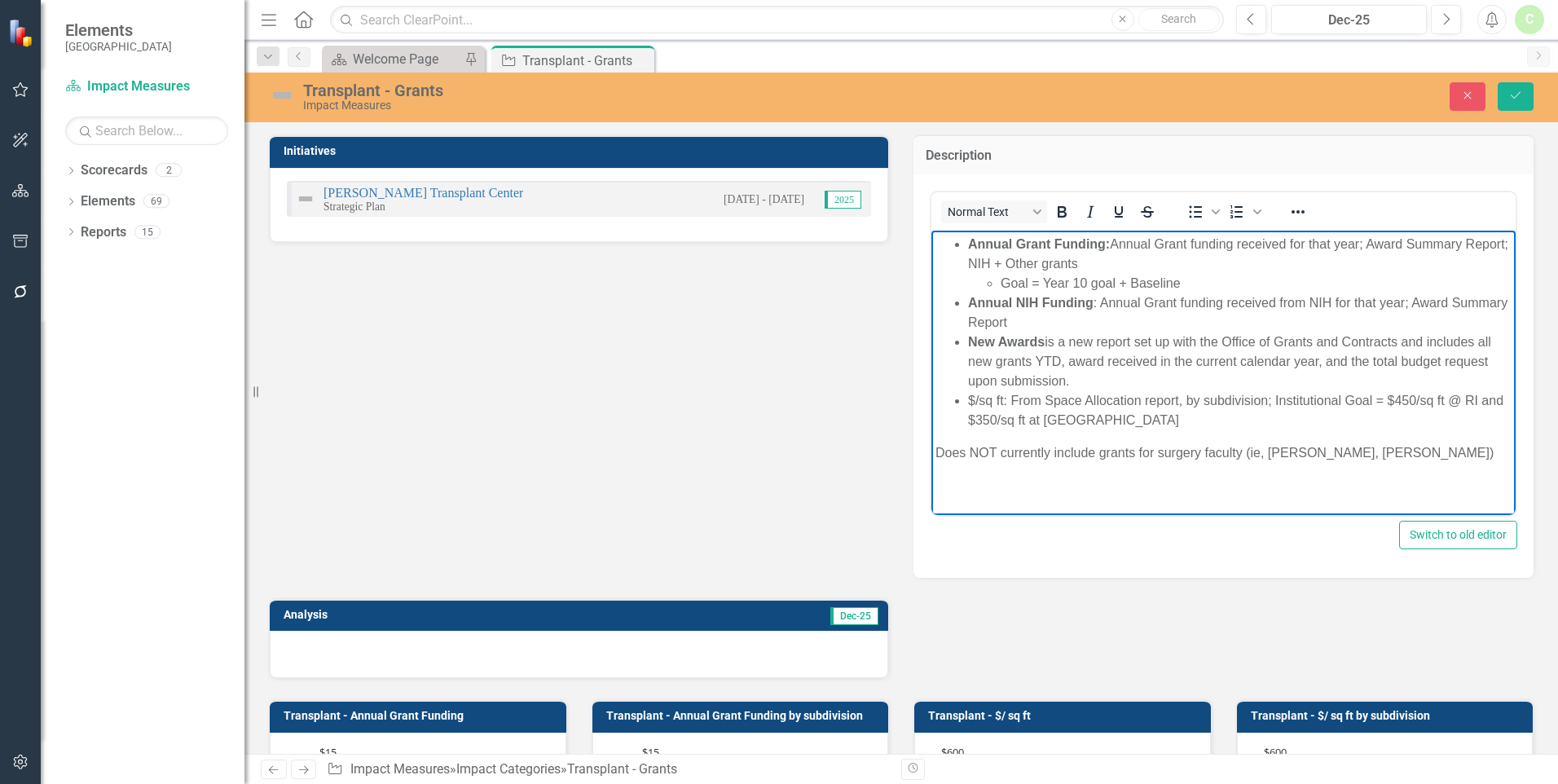
click at [1428, 452] on p "Does NOT currently include grants for surgery faculty (ie, Waterman, Nichols)" at bounding box center [1223, 452] width 576 height 19
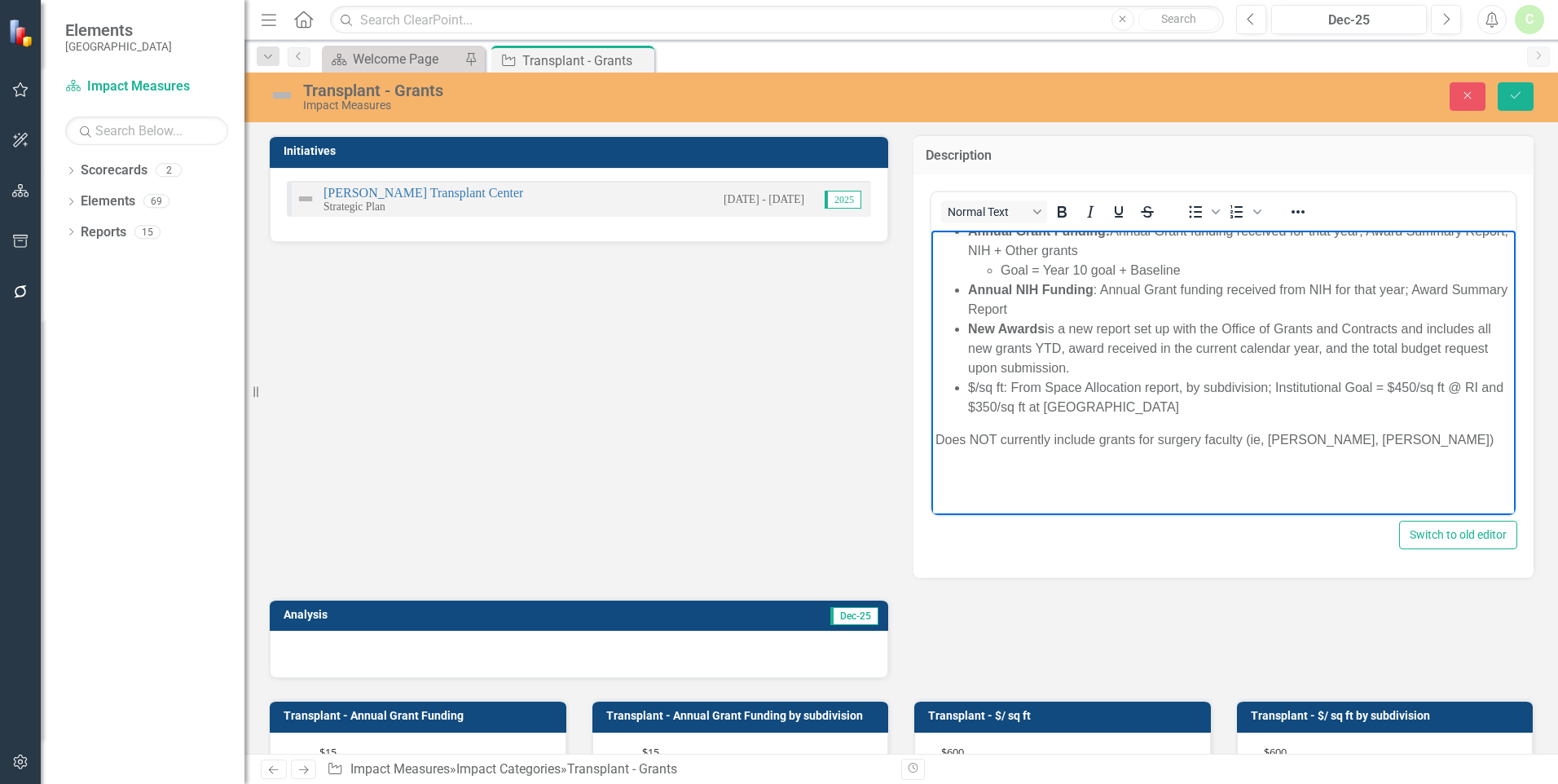
click at [1514, 111] on div "Transplant - Grants Impact Measures Close Save" at bounding box center [902, 96] width 1314 height 31
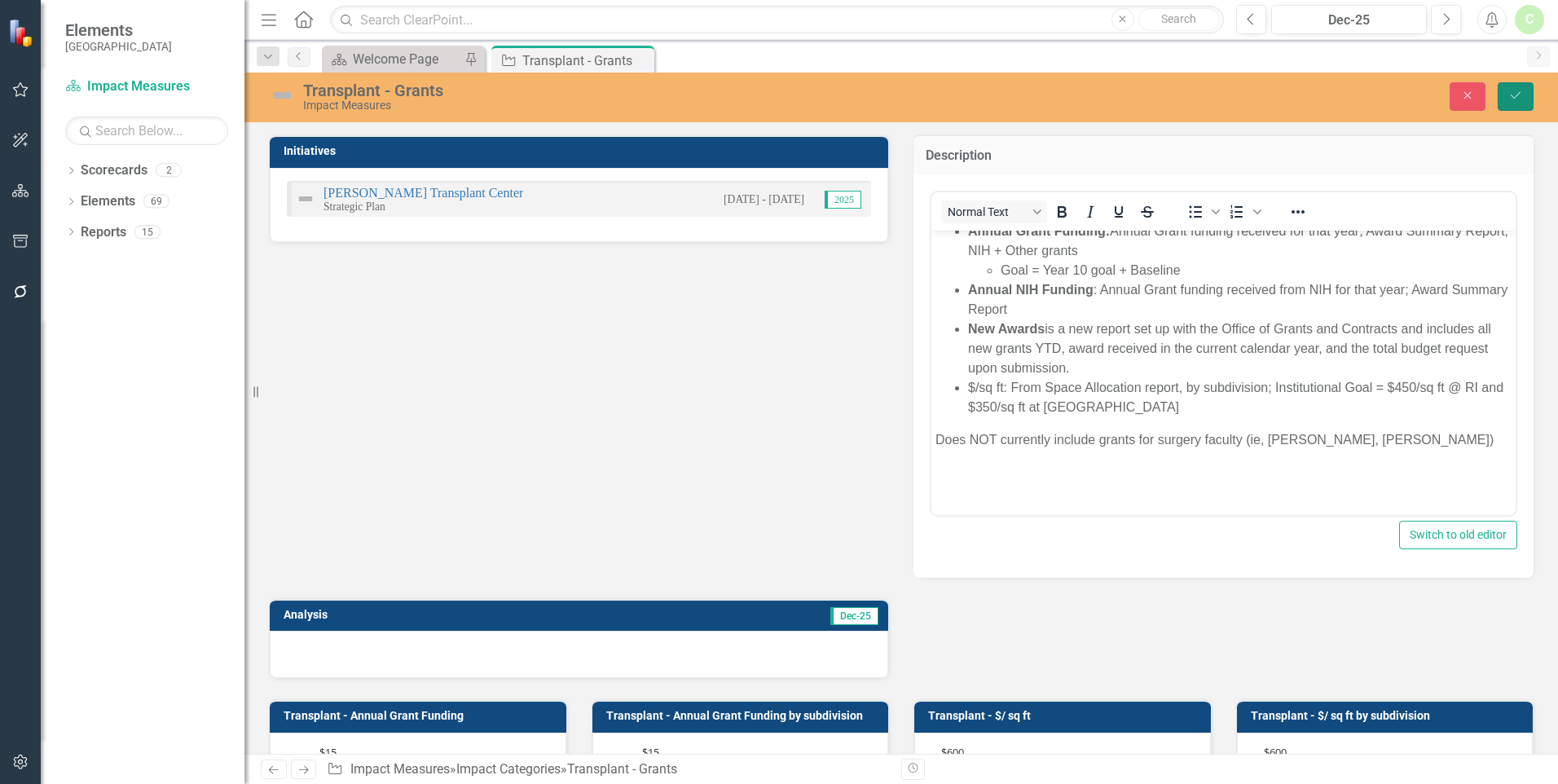
click at [1513, 103] on button "Save" at bounding box center [1516, 96] width 36 height 28
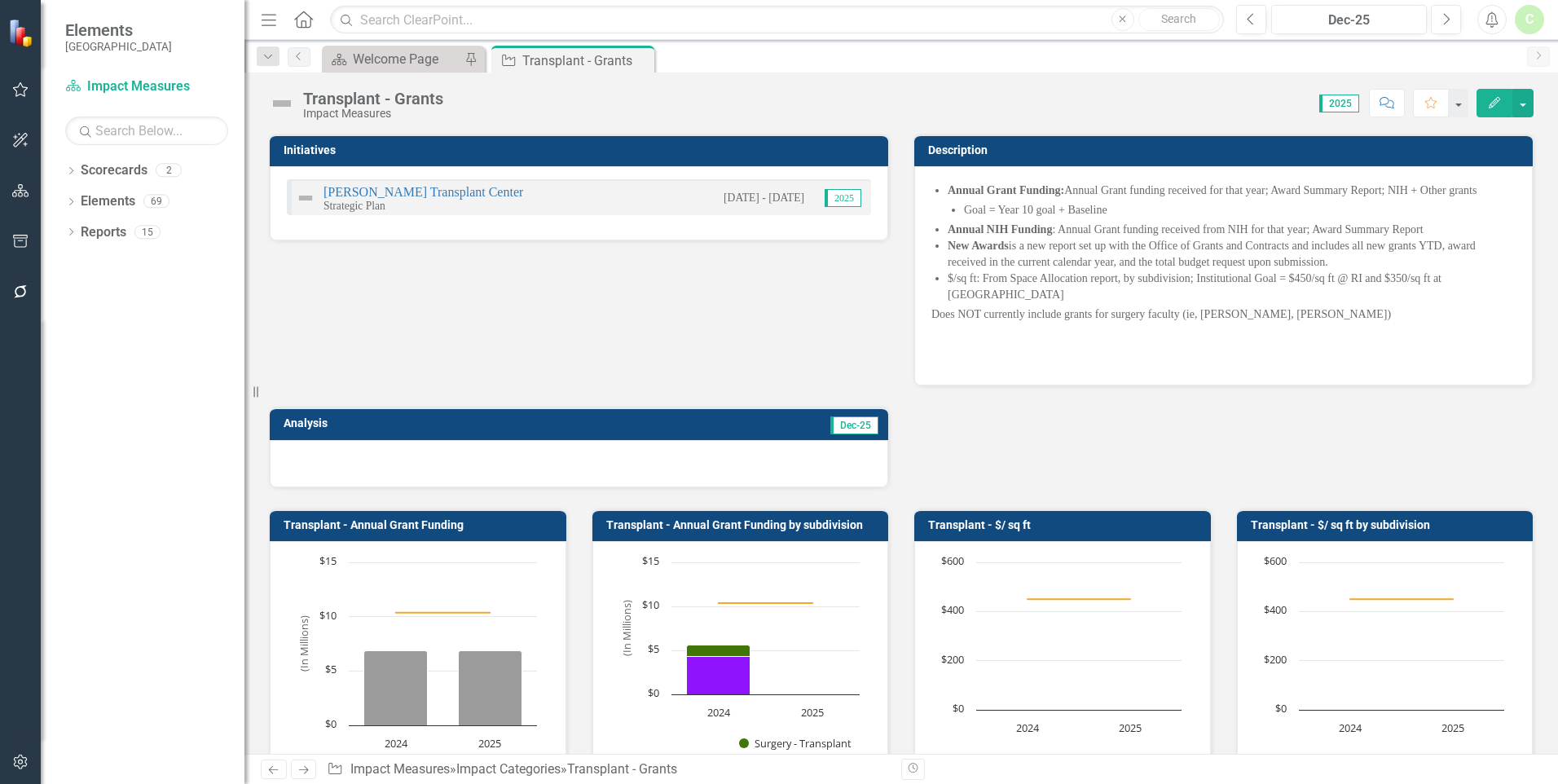
click at [1297, 349] on p at bounding box center [1224, 358] width 585 height 19
click at [1225, 406] on div "Initiatives [PERSON_NAME] Transplant Center Strategic Plan [DATE] - [DATE] 2025…" at bounding box center [901, 300] width 1289 height 375
click at [704, 318] on div "Initiatives [PERSON_NAME] Transplant Center Strategic Plan [DATE] - [DATE] 2025…" at bounding box center [901, 300] width 1289 height 375
click at [1526, 101] on button "button" at bounding box center [1523, 103] width 21 height 28
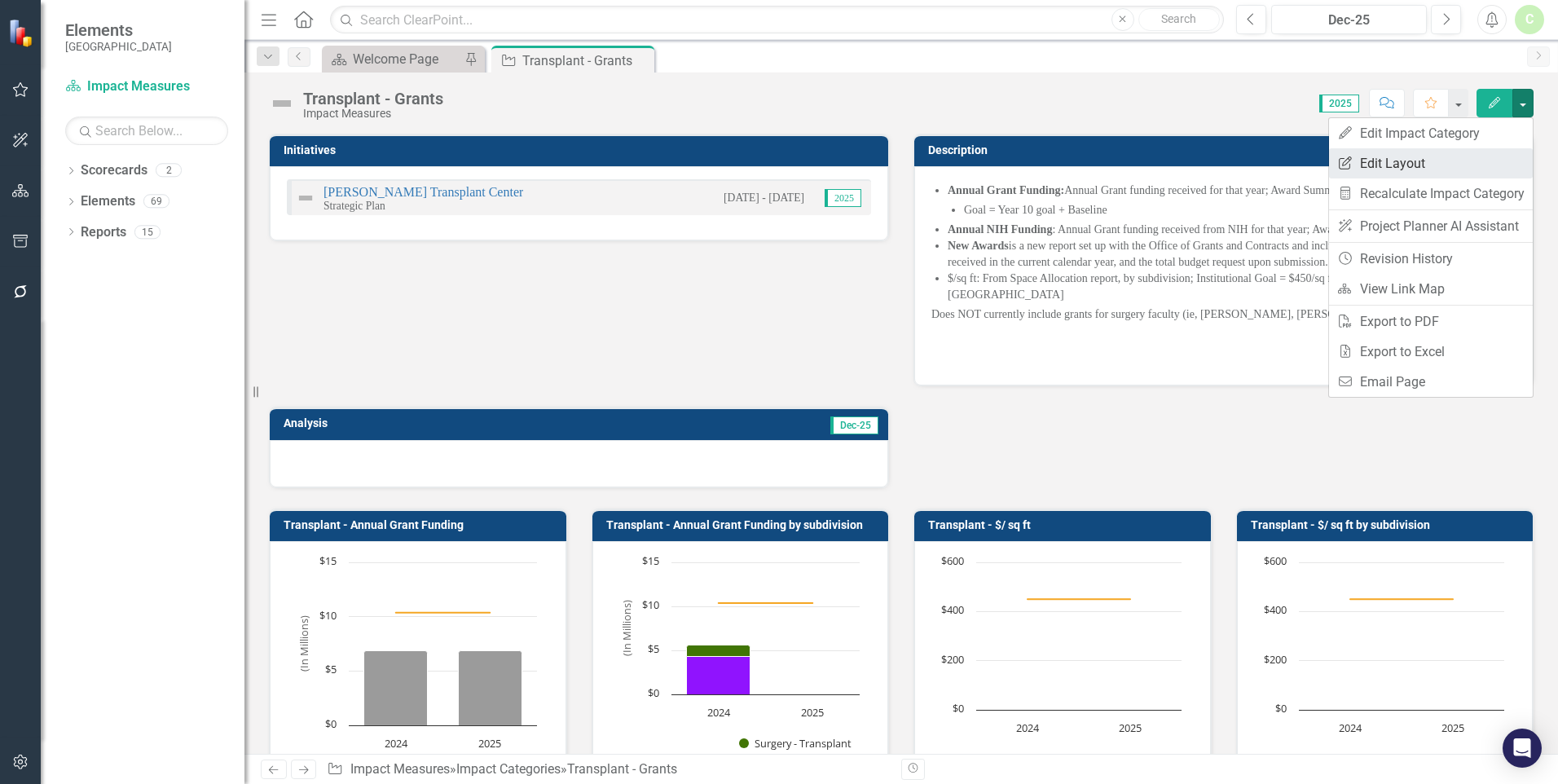
click at [1503, 159] on link "Edit Report Edit Layout" at bounding box center [1432, 163] width 203 height 30
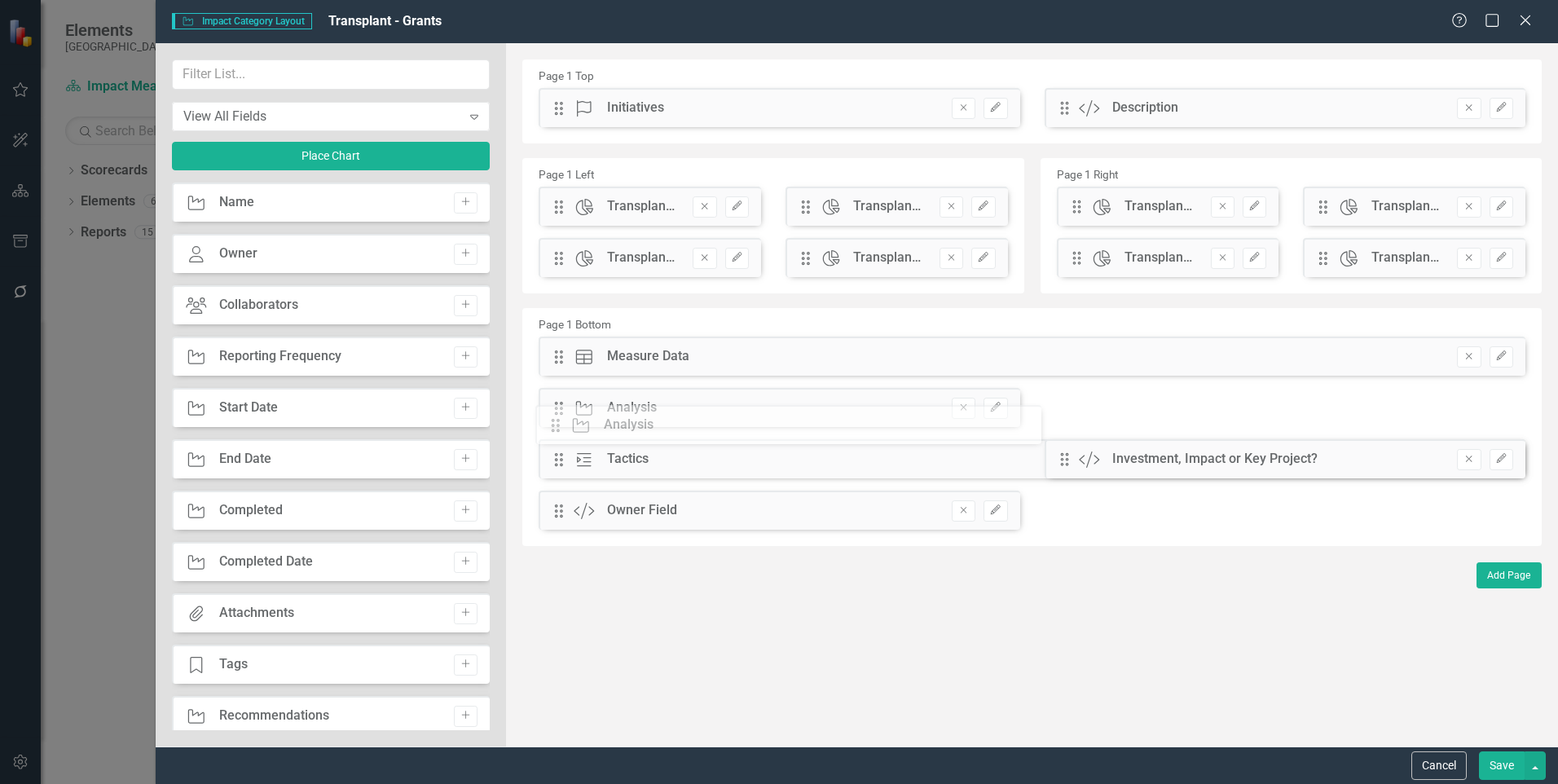
drag, startPoint x: 560, startPoint y: 158, endPoint x: 569, endPoint y: 424, distance: 266.2
click at [1485, 768] on button "Save" at bounding box center [1502, 765] width 46 height 28
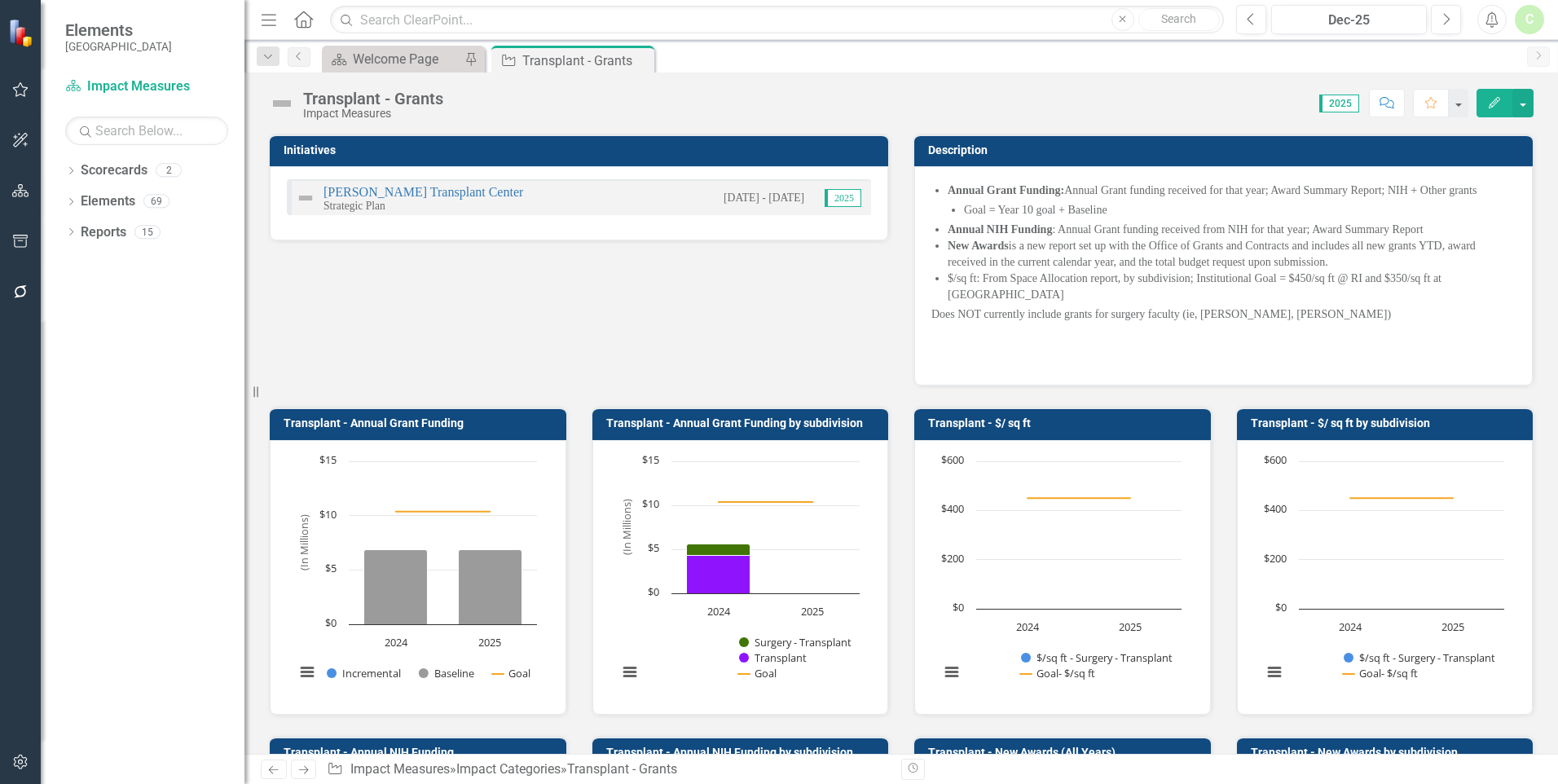
click at [1036, 307] on p "Does NOT currently include grants for surgery faculty (ie, [PERSON_NAME], [PERS…" at bounding box center [1224, 315] width 585 height 19
click at [1047, 306] on p "Does NOT currently include grants for surgery faculty (ie, [PERSON_NAME], [PERS…" at bounding box center [1224, 315] width 585 height 19
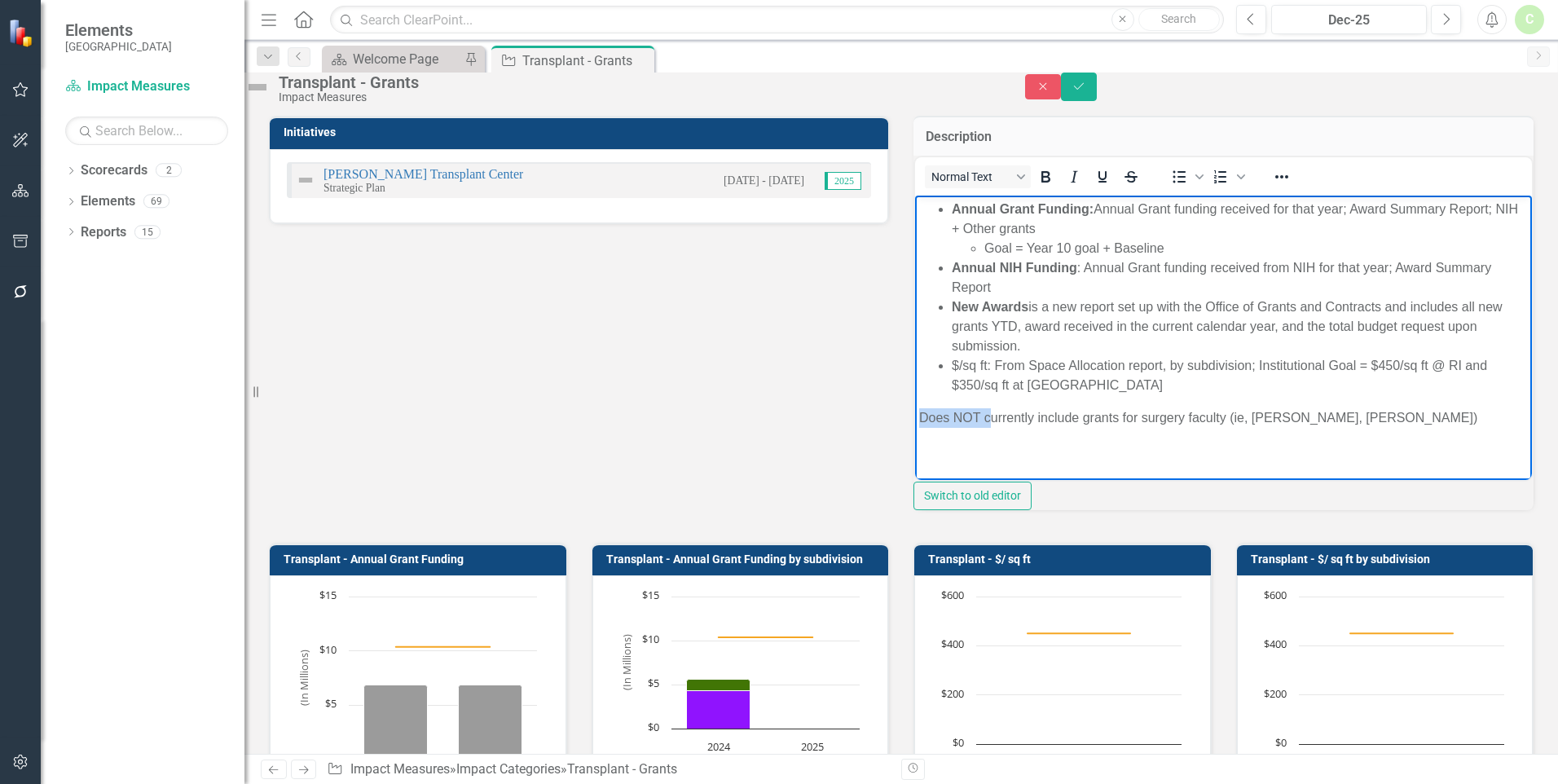
drag, startPoint x: 918, startPoint y: 417, endPoint x: 988, endPoint y: 423, distance: 70.3
click at [988, 423] on p "Does NOT currently include grants for surgery faculty (ie, [PERSON_NAME], [PERS…" at bounding box center [1223, 417] width 609 height 19
drag, startPoint x: 925, startPoint y: 409, endPoint x: 935, endPoint y: 409, distance: 10.0
click at [935, 409] on p "Currently include grants for surgery faculty (ie, [PERSON_NAME], [PERSON_NAME])" at bounding box center [1223, 417] width 609 height 19
drag, startPoint x: 971, startPoint y: 416, endPoint x: 916, endPoint y: 420, distance: 55.1
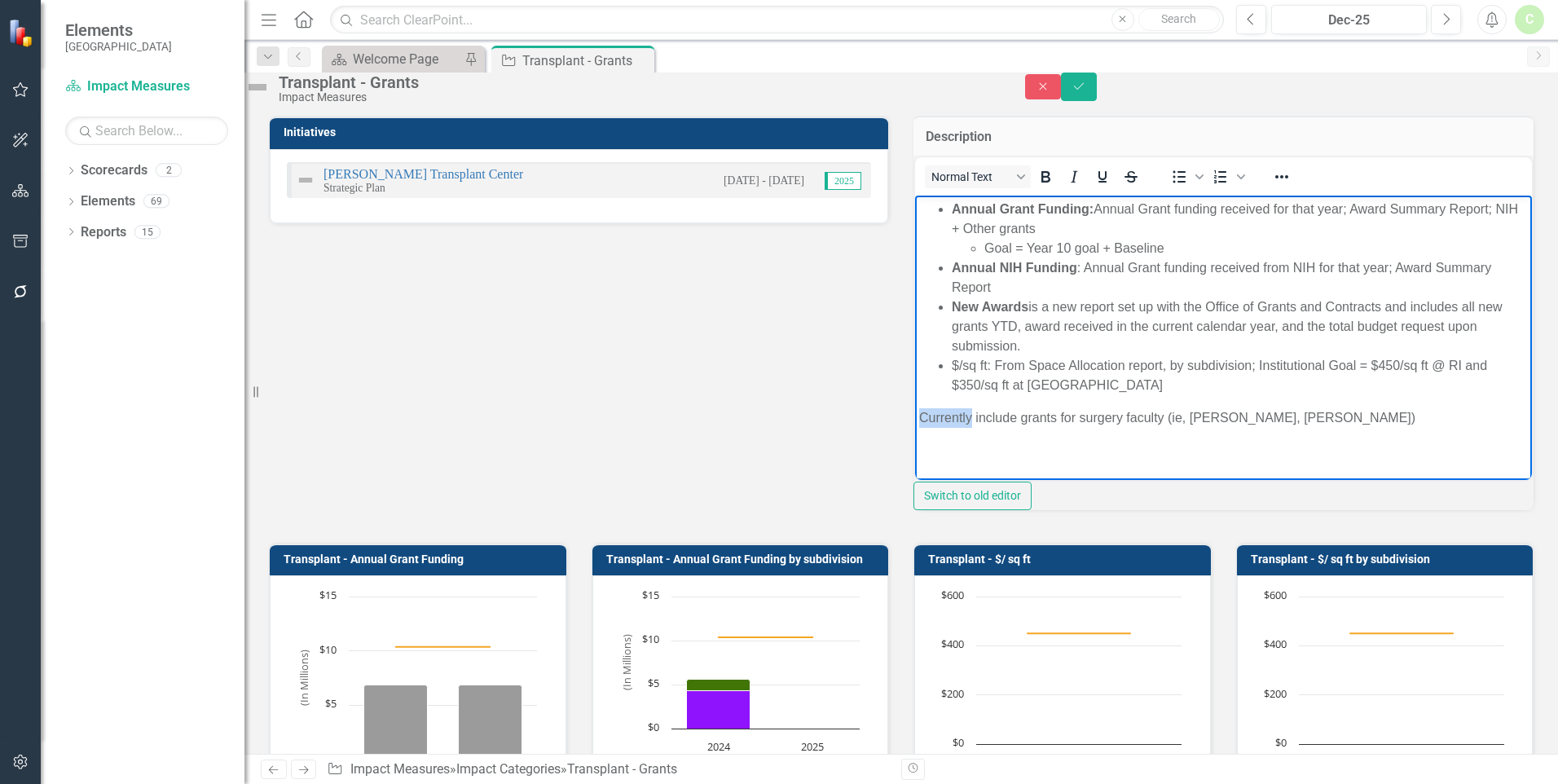
click at [916, 420] on body "Annual Grant Funding: Annual Grant funding received for that year; Award Summar…" at bounding box center [1223, 352] width 617 height 314
click at [962, 416] on p "include grants for surgery faculty (ie, [PERSON_NAME], [PERSON_NAME])" at bounding box center [1223, 417] width 609 height 19
click at [1074, 419] on p "includes grants for surgery faculty (ie, [PERSON_NAME], [PERSON_NAME])" at bounding box center [1223, 417] width 609 height 19
click at [1097, 92] on button "Save" at bounding box center [1079, 86] width 36 height 28
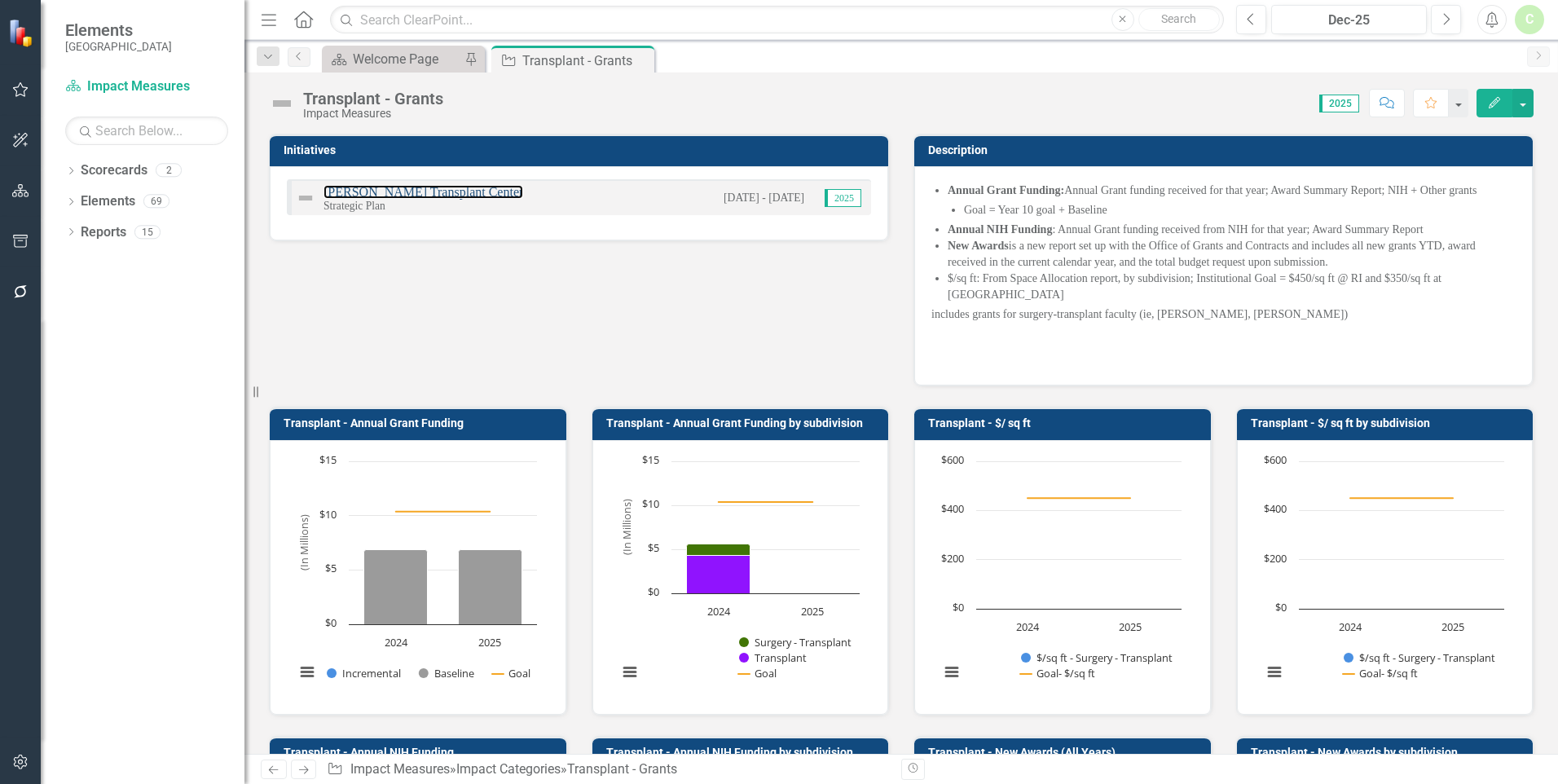
click at [362, 193] on link "[PERSON_NAME] Transplant Center" at bounding box center [423, 191] width 200 height 14
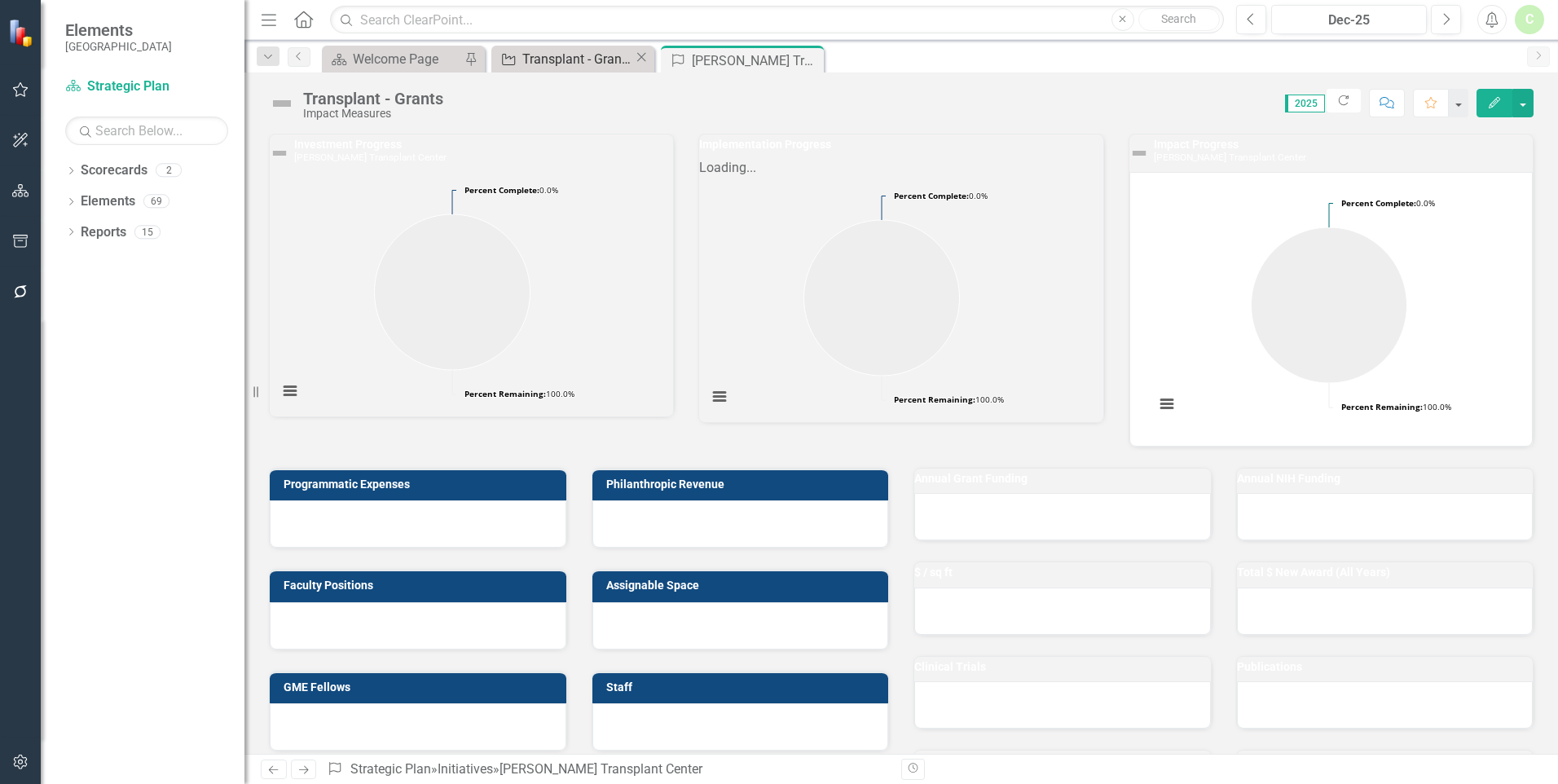
click at [557, 61] on div "Transplant - Grants" at bounding box center [578, 59] width 112 height 20
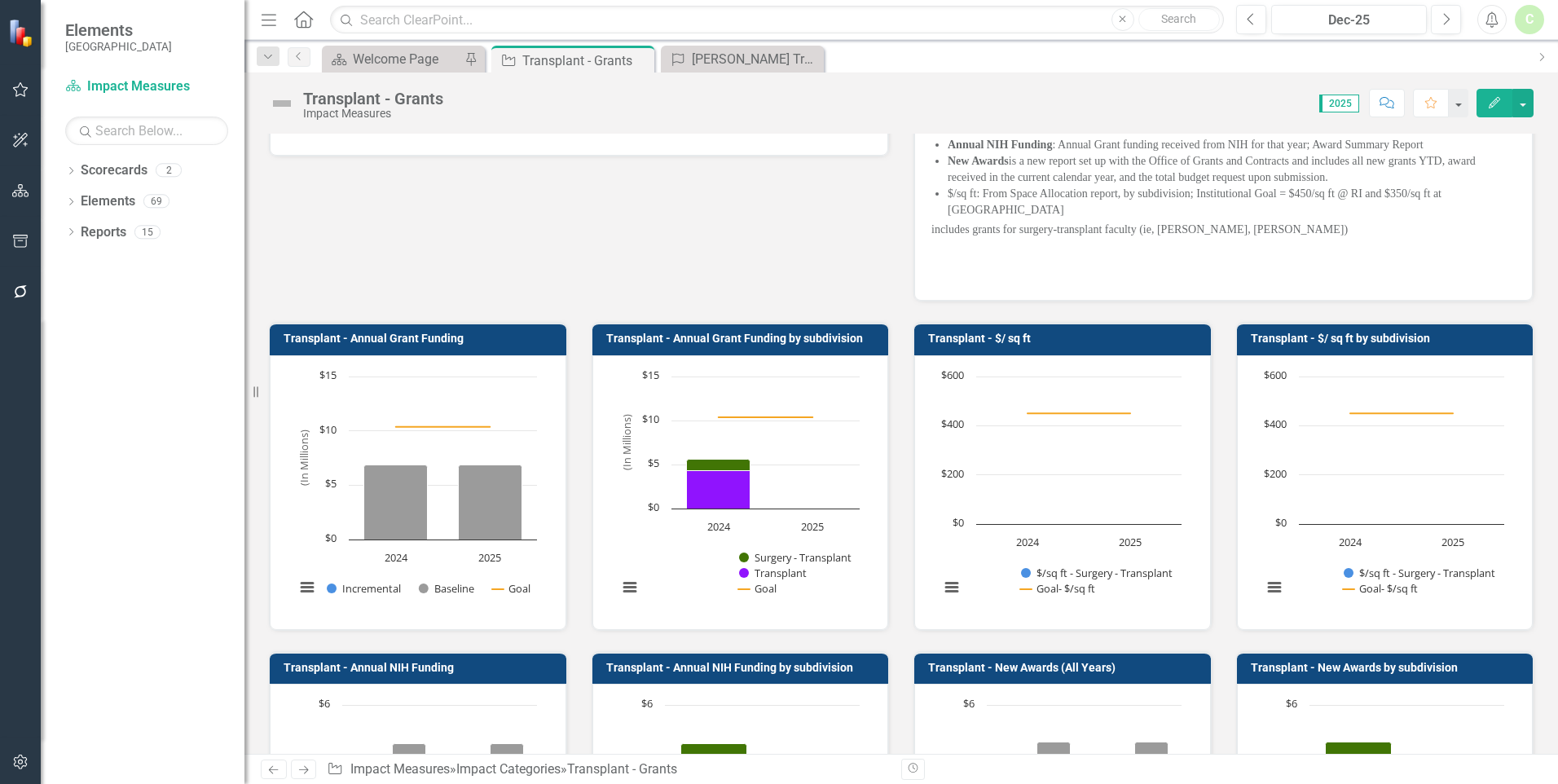
scroll to position [82, 0]
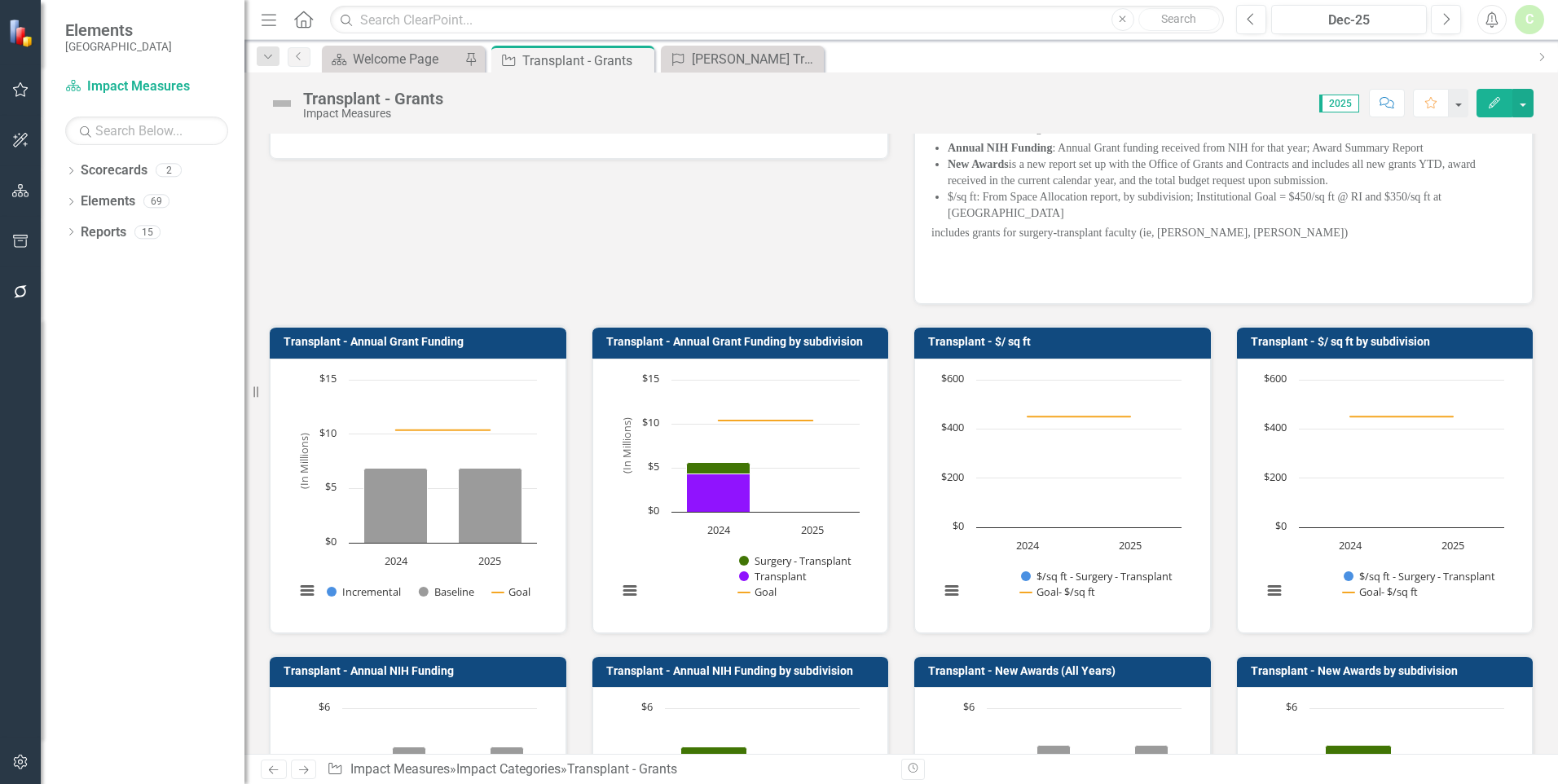
click at [1050, 335] on h3 "Transplant - $/ sq ft" at bounding box center [1066, 341] width 275 height 12
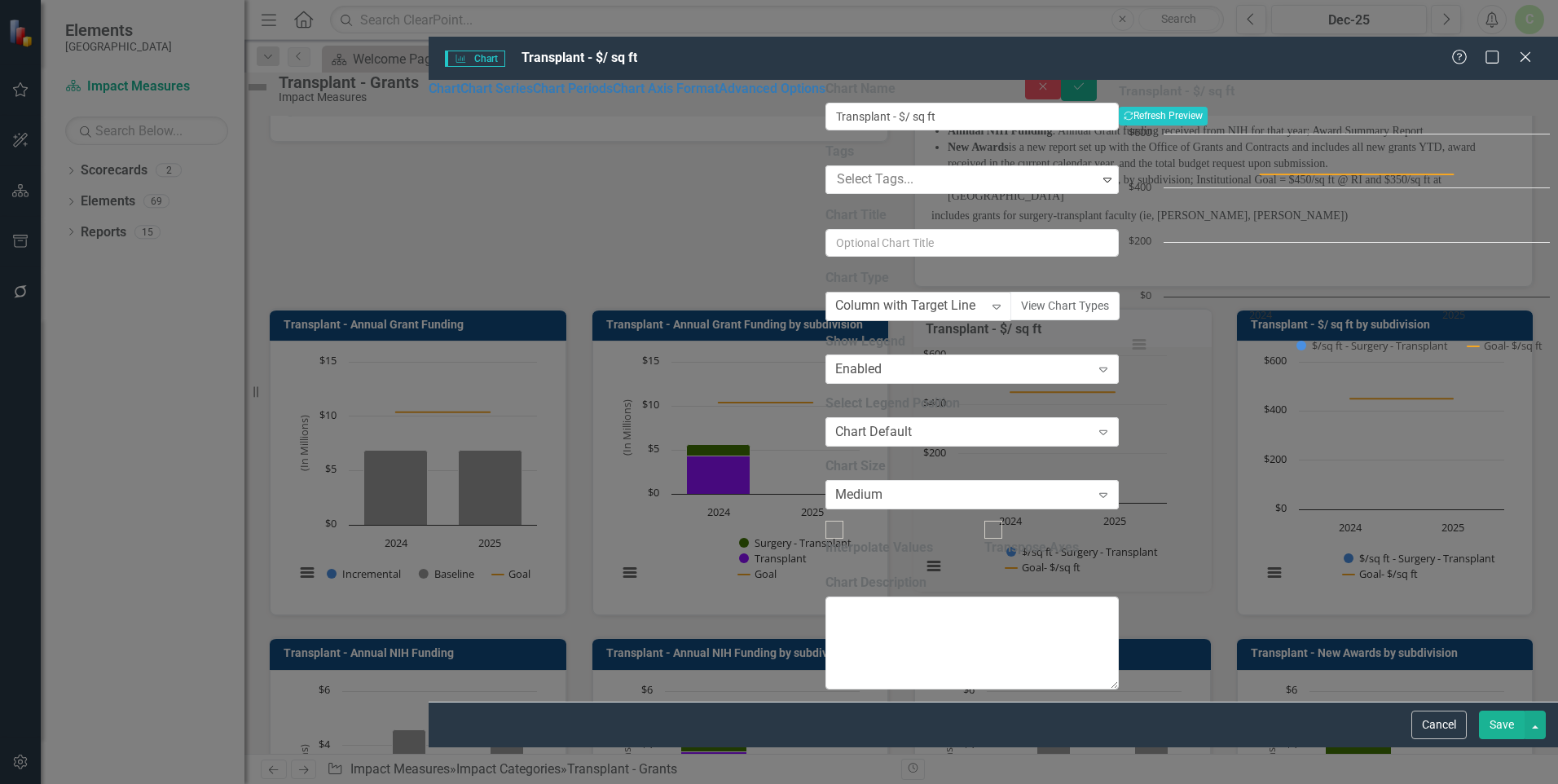
click at [836, 297] on div "Column with Target Line" at bounding box center [905, 306] width 140 height 18
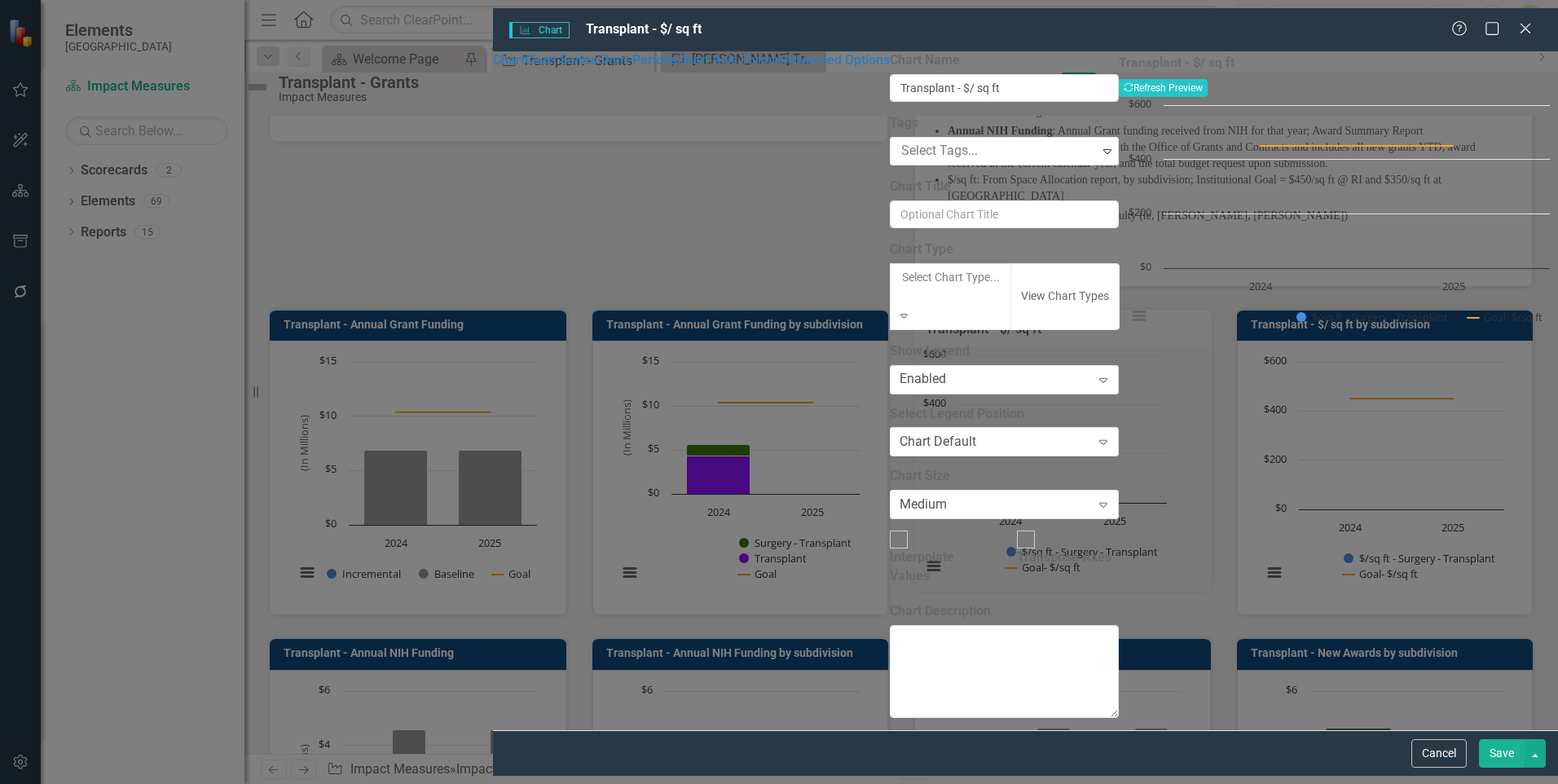
scroll to position [891, 0]
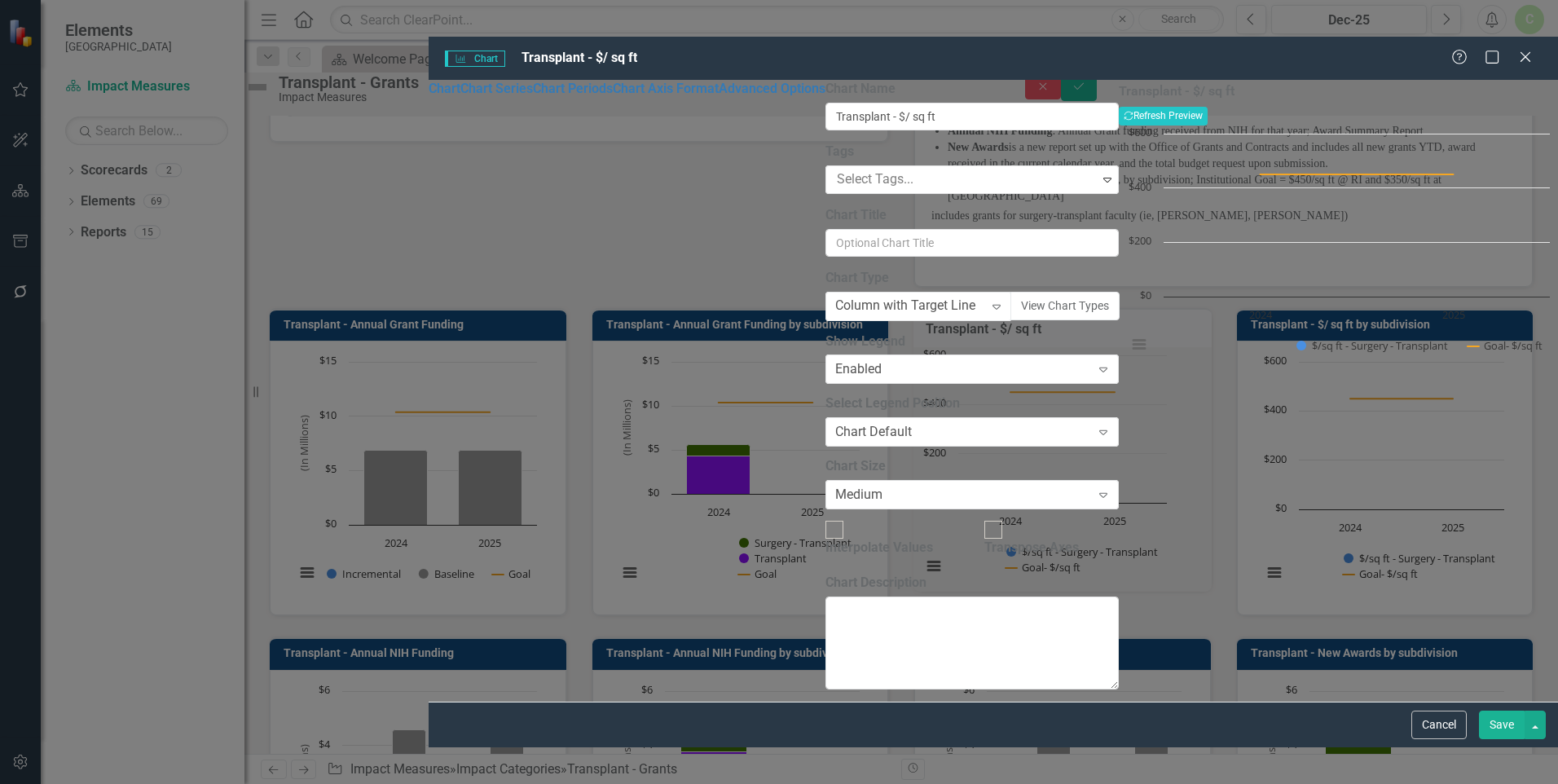
click at [1217, 529] on div "Transplant - $/ sq ft Recalculate Refresh Preview Chart Combination chart with …" at bounding box center [1338, 390] width 439 height 621
click at [460, 96] on link "Chart Series" at bounding box center [496, 88] width 72 height 16
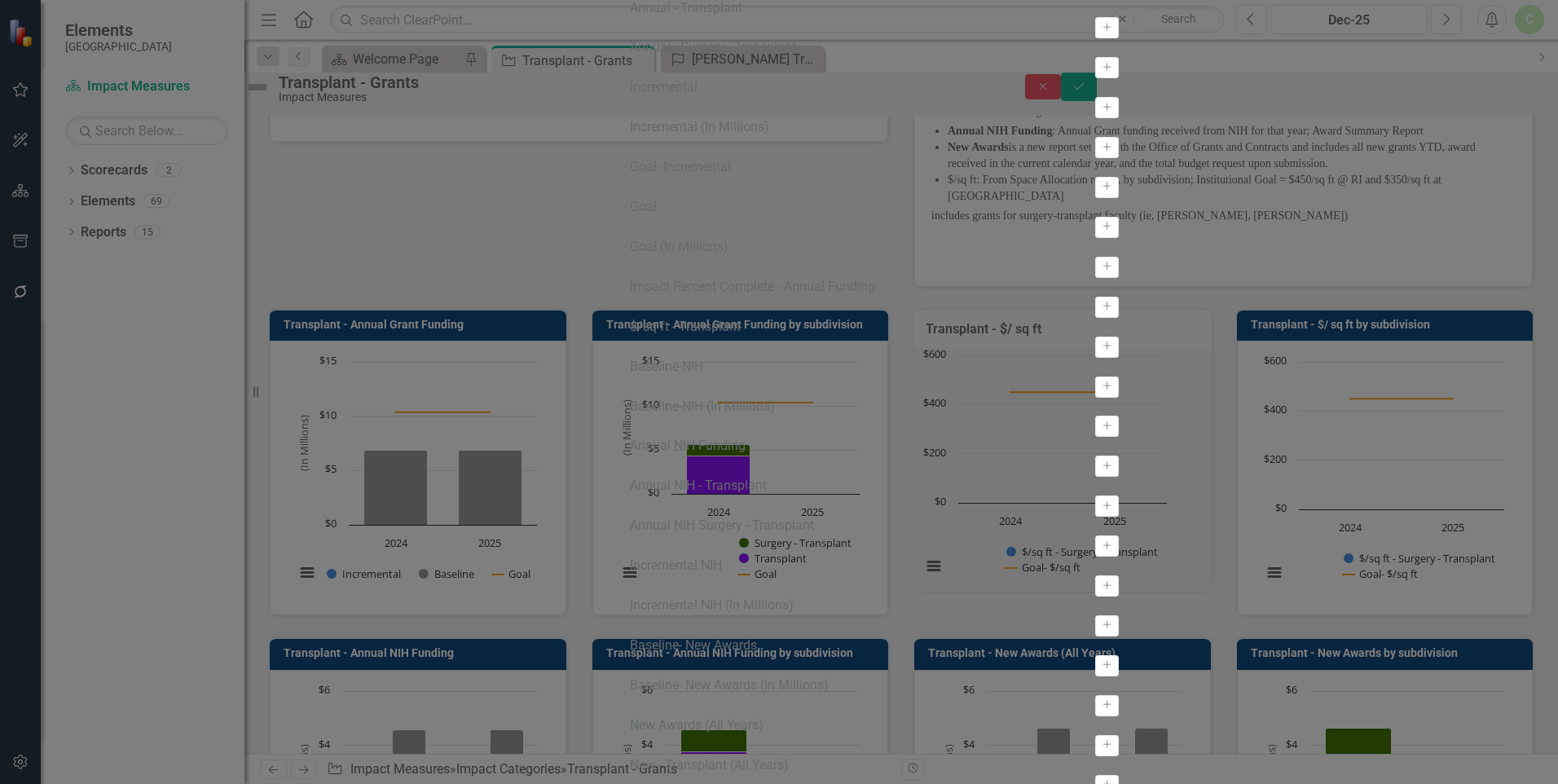
scroll to position [489, 0]
click at [1102, 342] on icon "Activate" at bounding box center [1107, 346] width 12 height 10
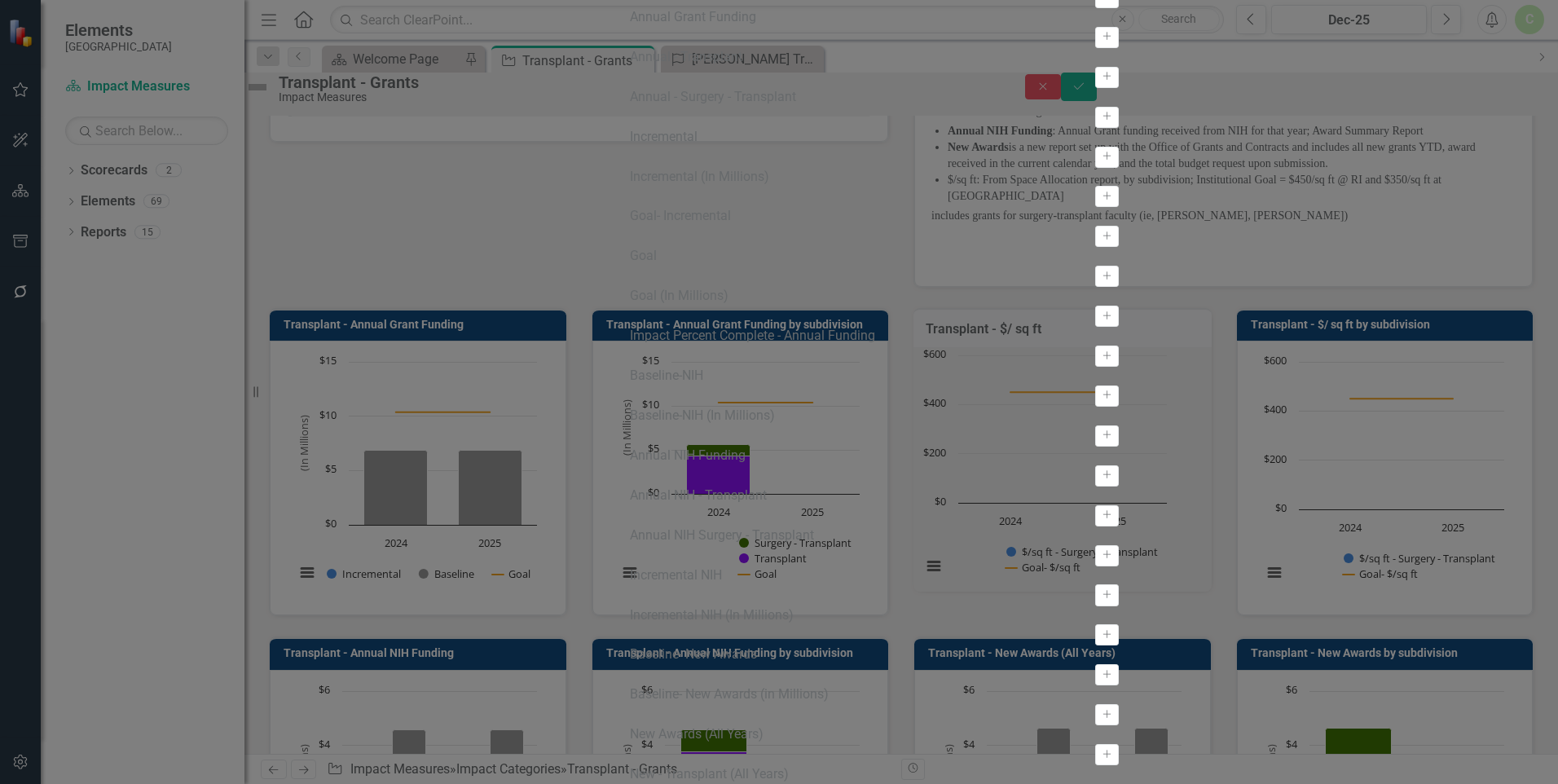
scroll to position [0, 0]
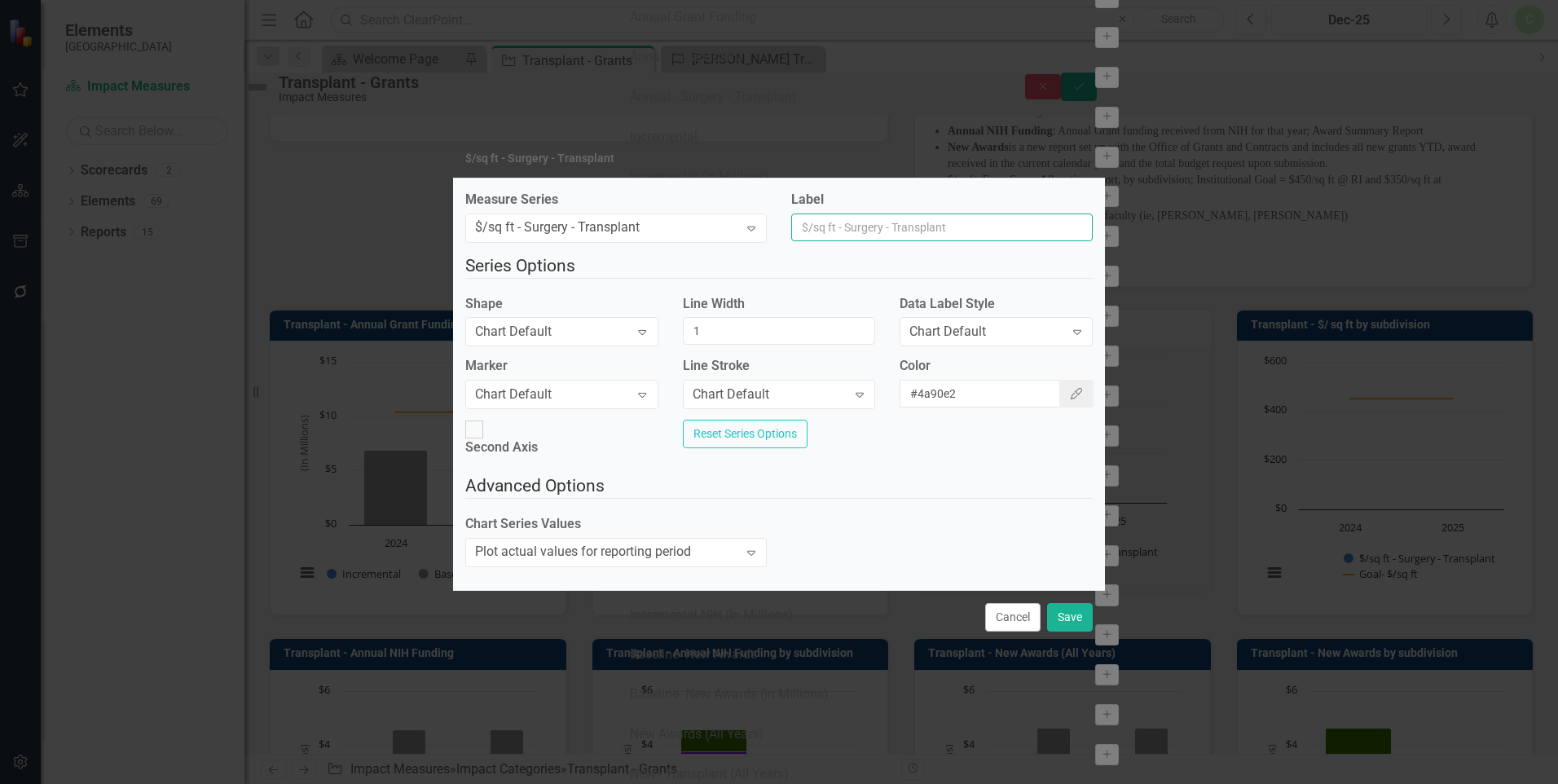
click at [848, 229] on input "Label" at bounding box center [942, 227] width 302 height 27
type input "Surgery - Transplant"
click at [1059, 399] on button "Color Picker" at bounding box center [1076, 393] width 34 height 27
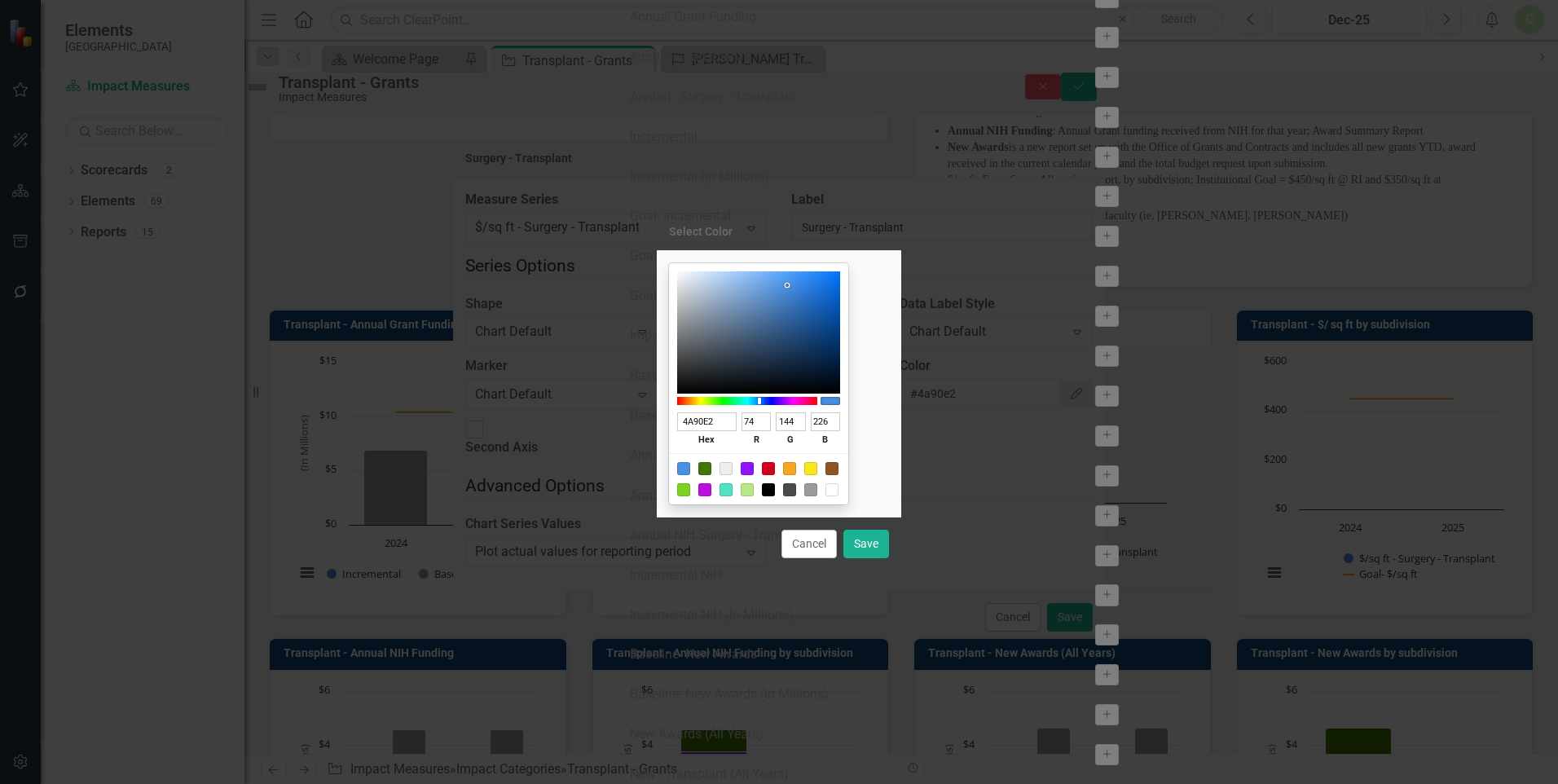
click at [711, 474] on div at bounding box center [705, 468] width 13 height 13
type input "417505"
type input "65"
type input "117"
type input "5"
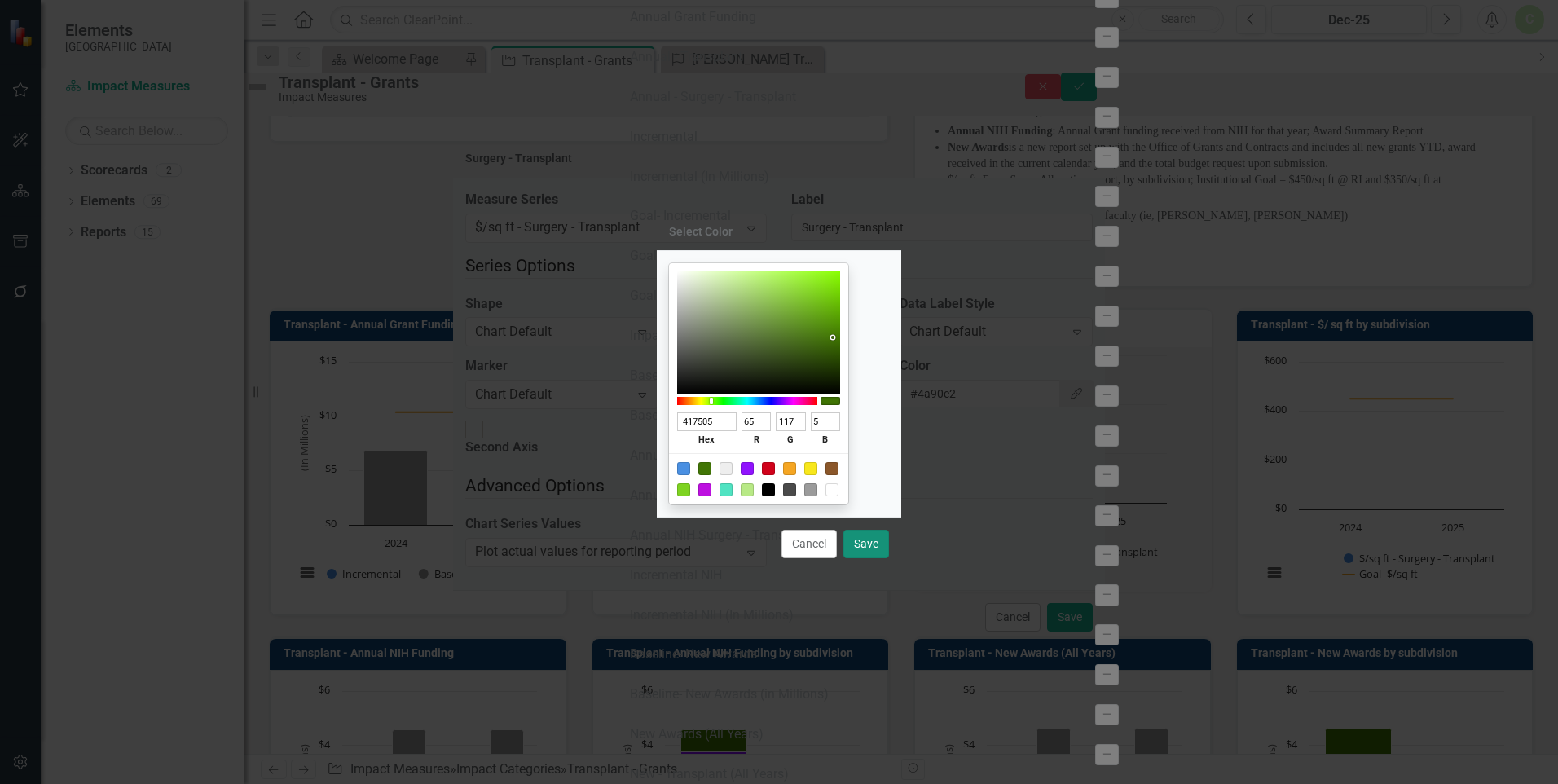
drag, startPoint x: 882, startPoint y: 555, endPoint x: 808, endPoint y: 499, distance: 92.8
click at [882, 554] on button "Save" at bounding box center [866, 543] width 46 height 28
type input "#417505"
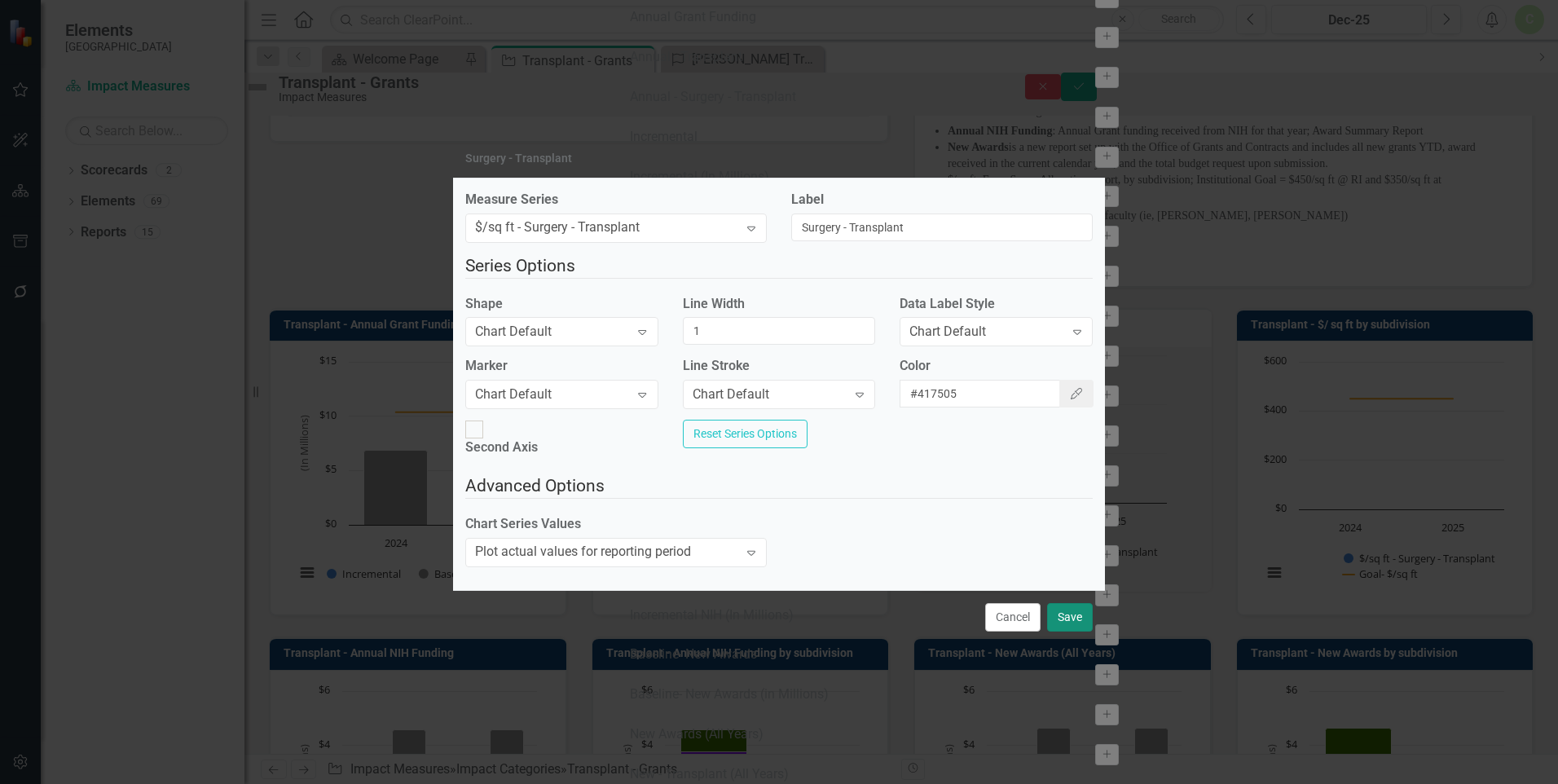
click at [1077, 629] on button "Save" at bounding box center [1070, 616] width 46 height 28
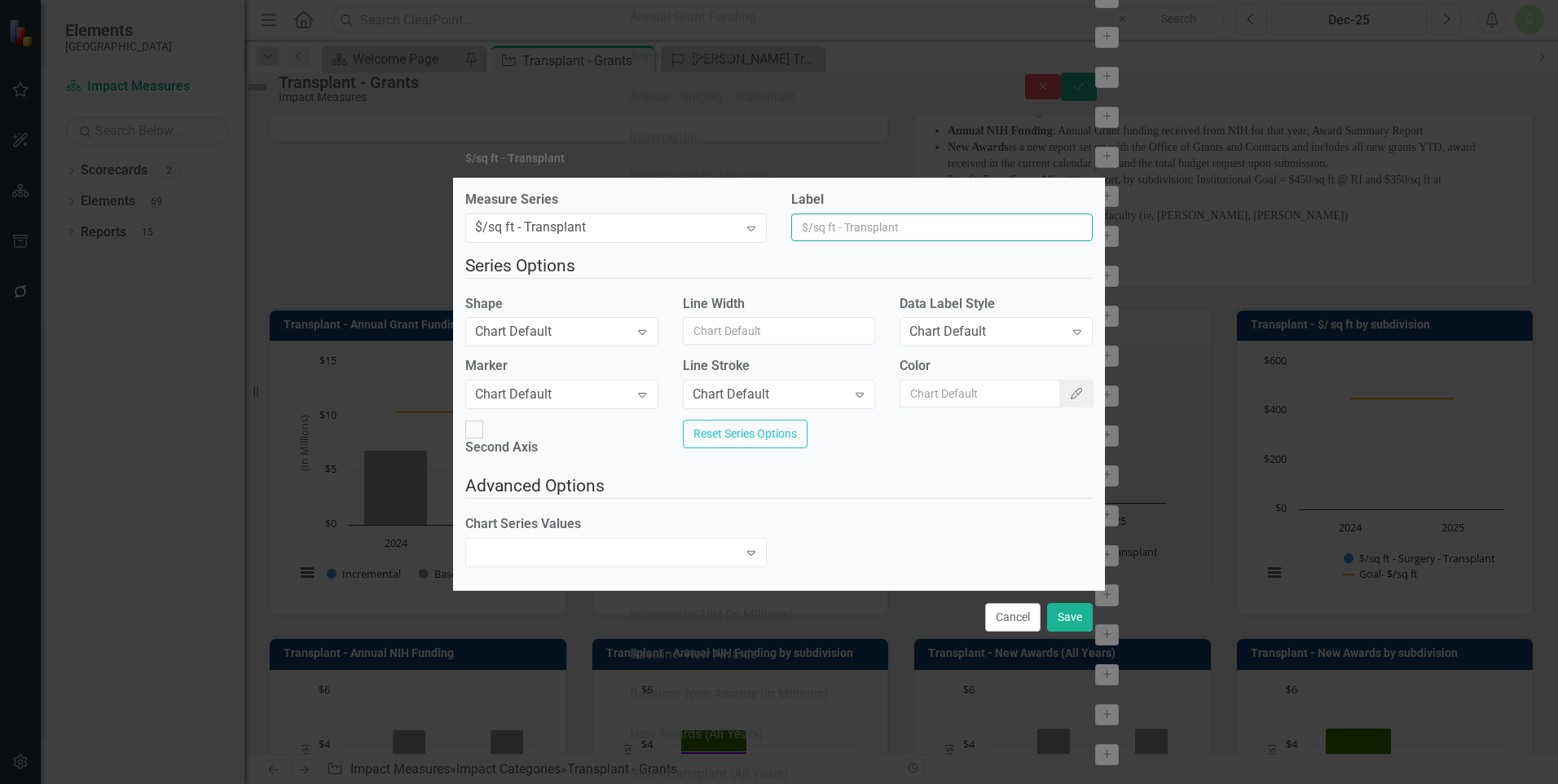
click at [894, 234] on input "Label" at bounding box center [942, 227] width 302 height 27
type input "Transplant"
click at [1070, 397] on icon "Color Picker" at bounding box center [1077, 393] width 15 height 11
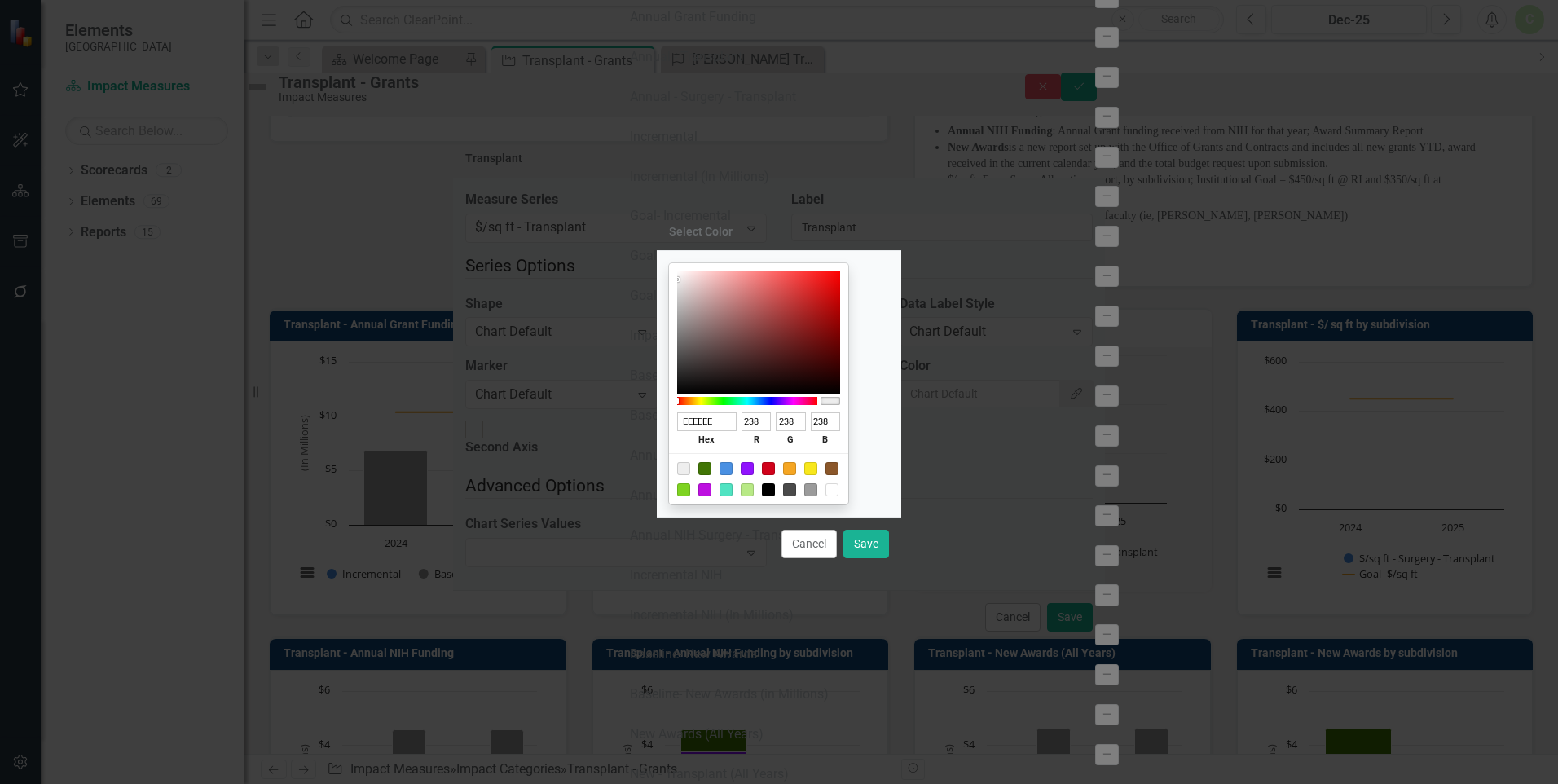
click at [754, 473] on div at bounding box center [747, 468] width 13 height 13
type input "9013FE"
type input "144"
type input "19"
type input "254"
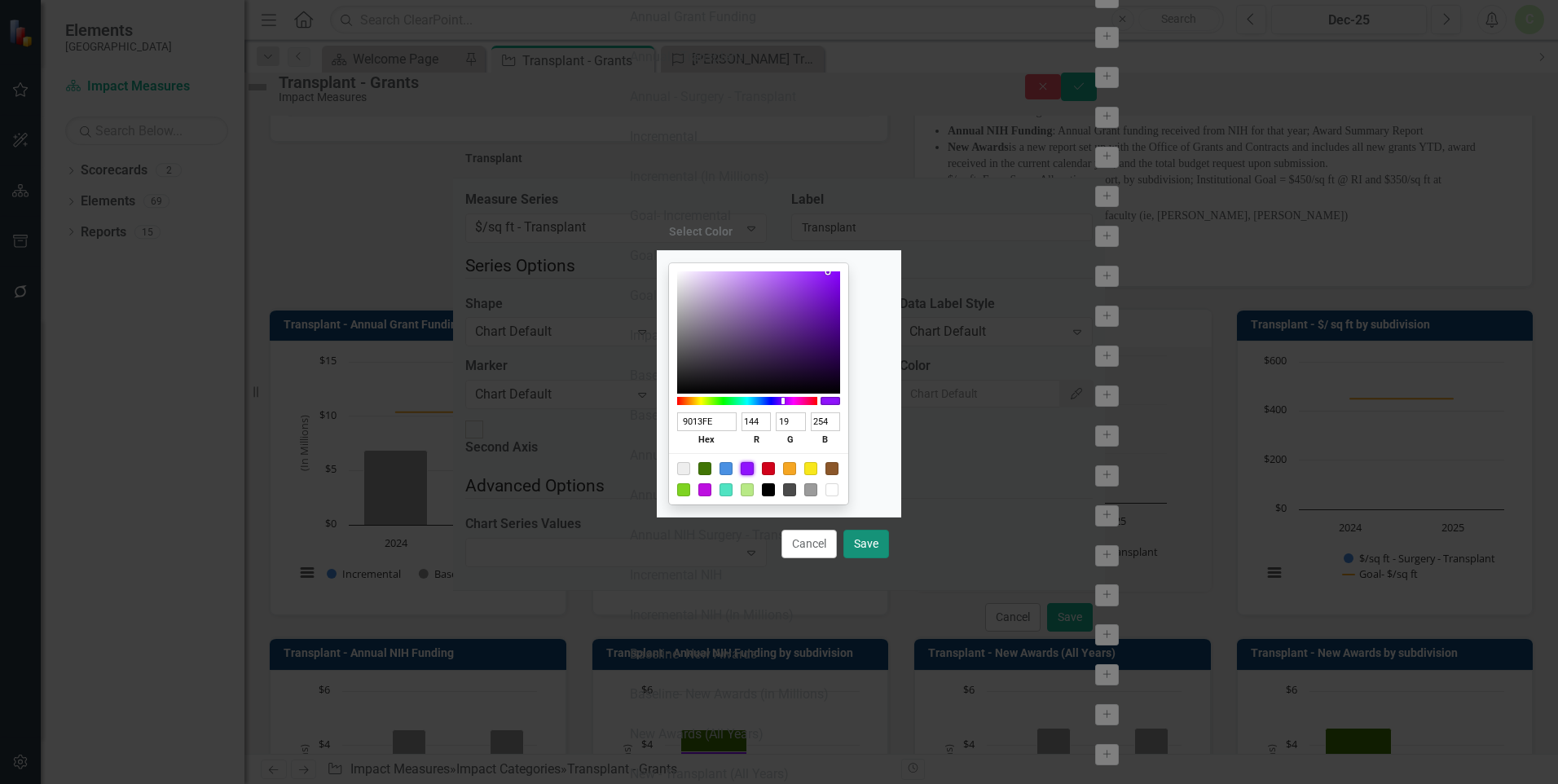
click at [860, 541] on button "Save" at bounding box center [866, 543] width 46 height 28
type input "#9013fe"
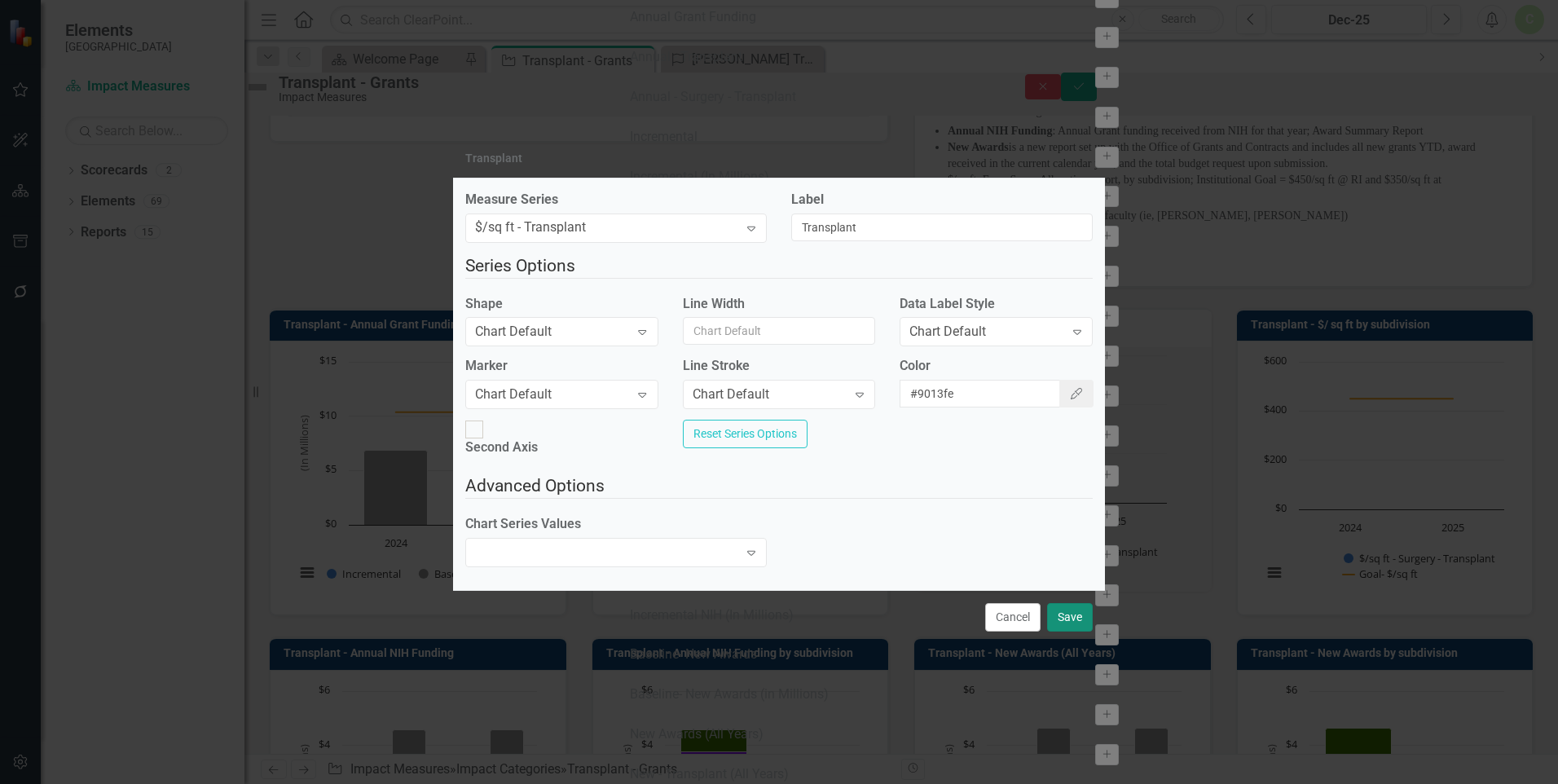
click at [1072, 616] on button "Save" at bounding box center [1070, 616] width 46 height 28
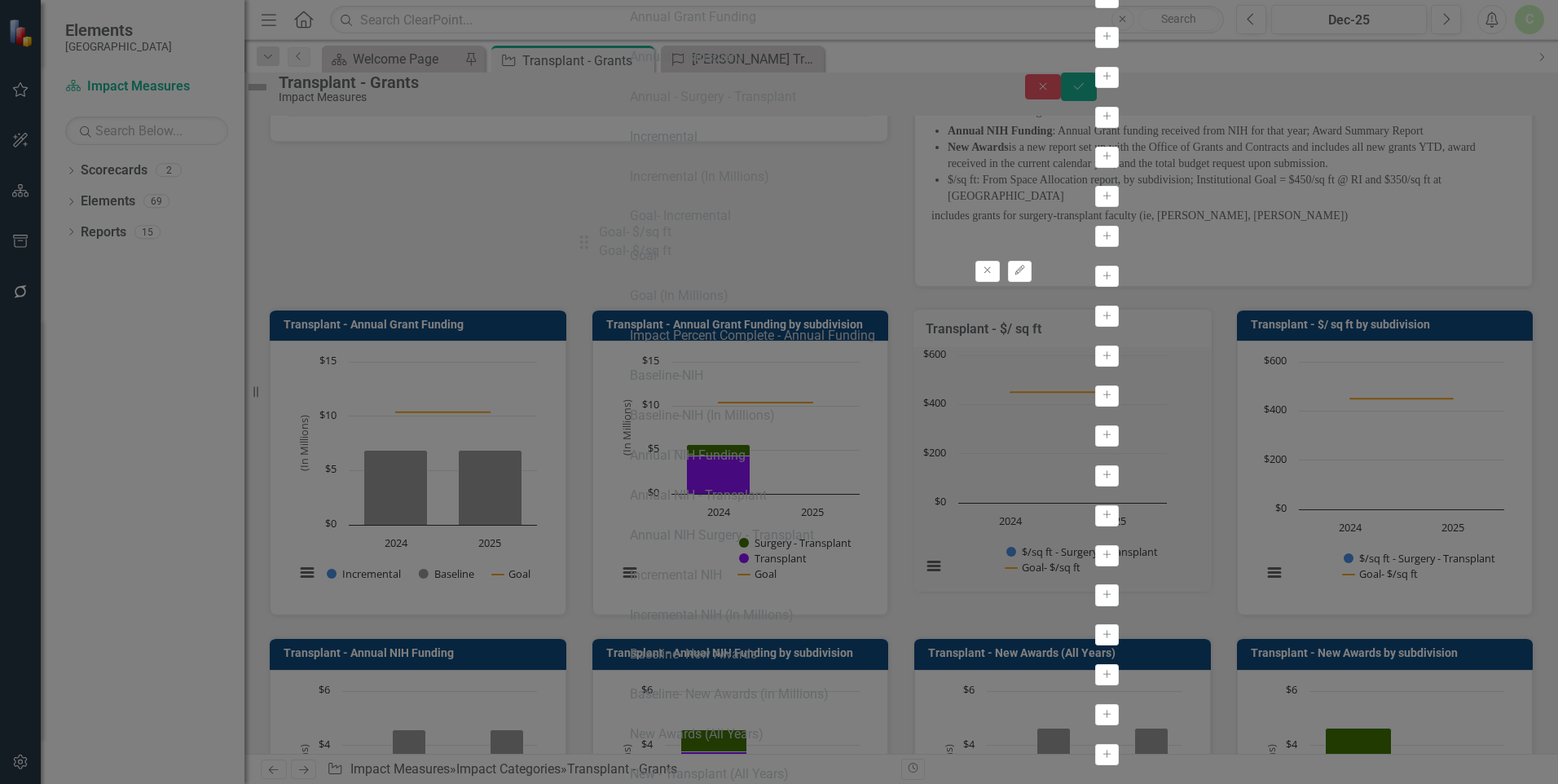
drag, startPoint x: 595, startPoint y: 180, endPoint x: 596, endPoint y: 250, distance: 70.0
drag, startPoint x: 593, startPoint y: 232, endPoint x: 592, endPoint y: 114, distance: 118.0
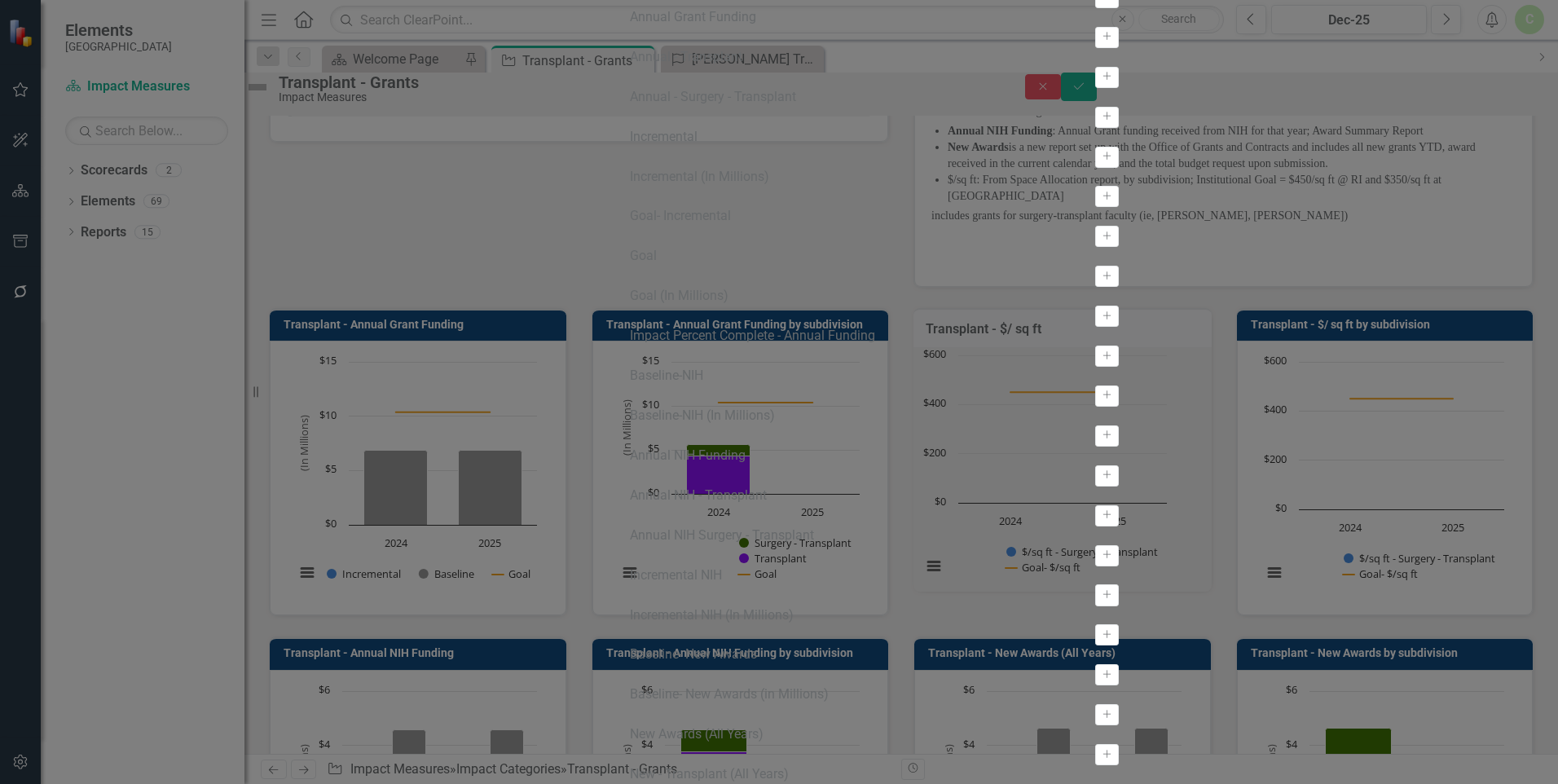
drag, startPoint x: 593, startPoint y: 123, endPoint x: 593, endPoint y: 177, distance: 54.0
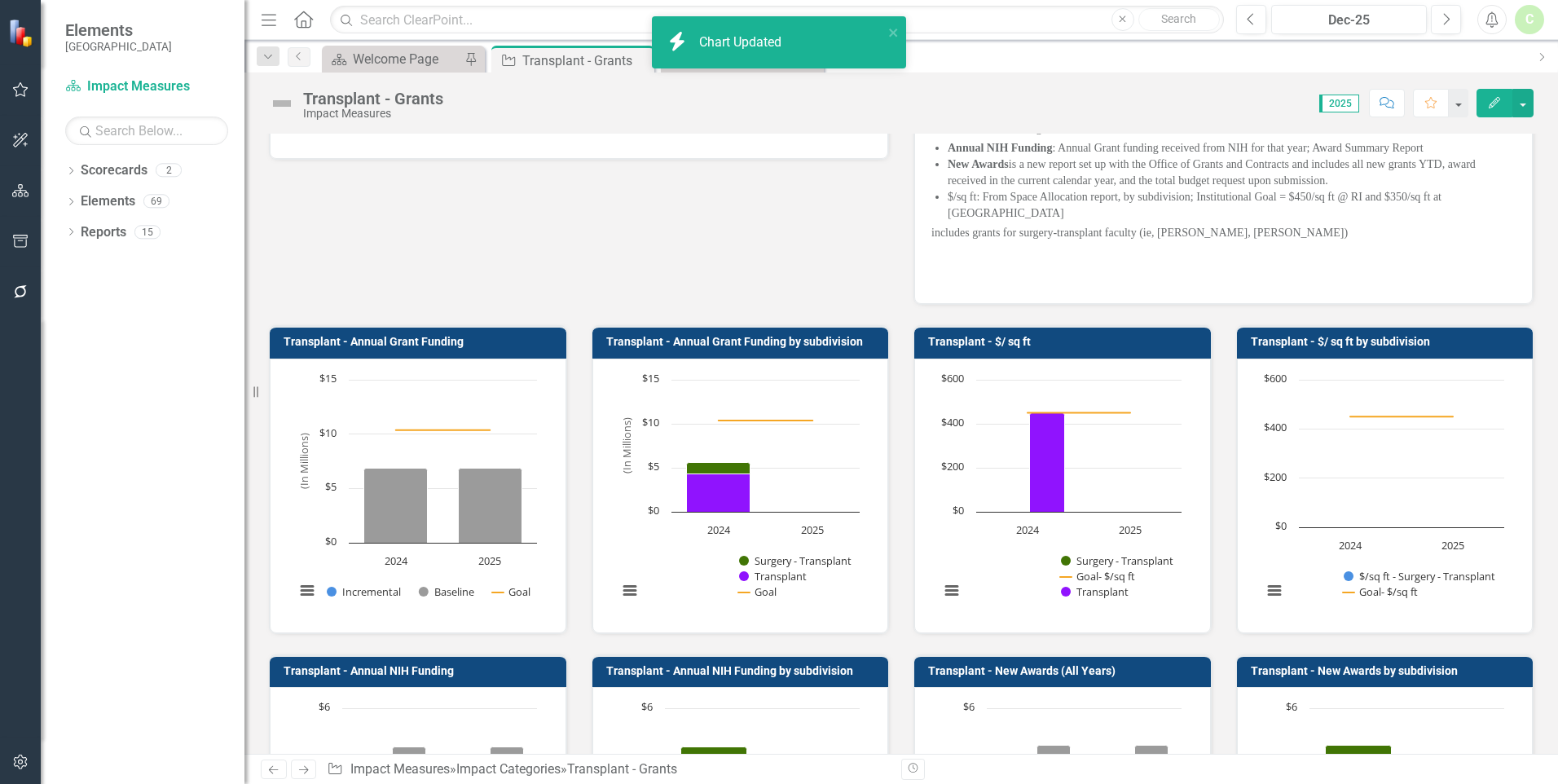
click at [1492, 107] on icon "button" at bounding box center [1495, 103] width 11 height 11
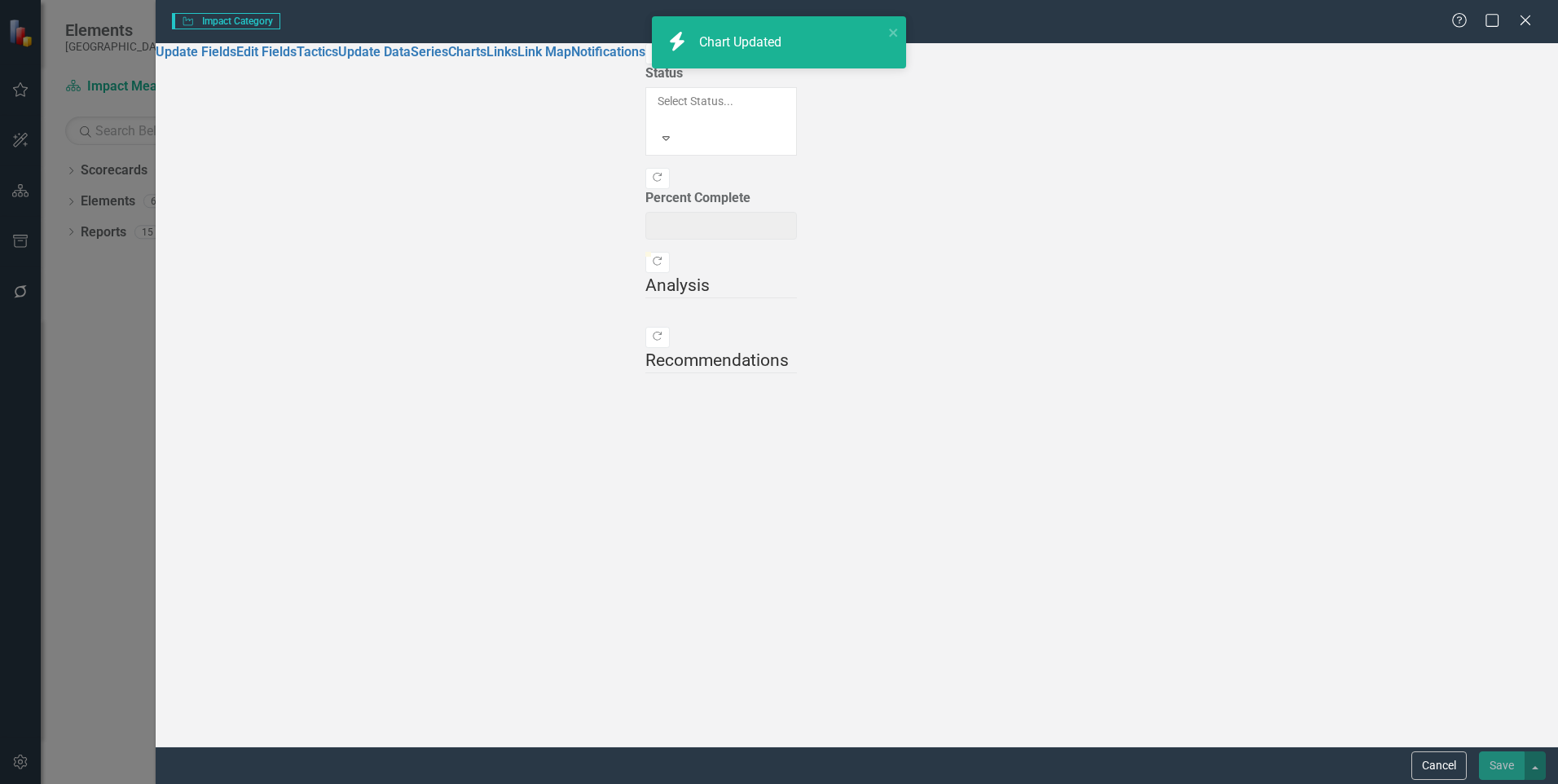
type input "0"
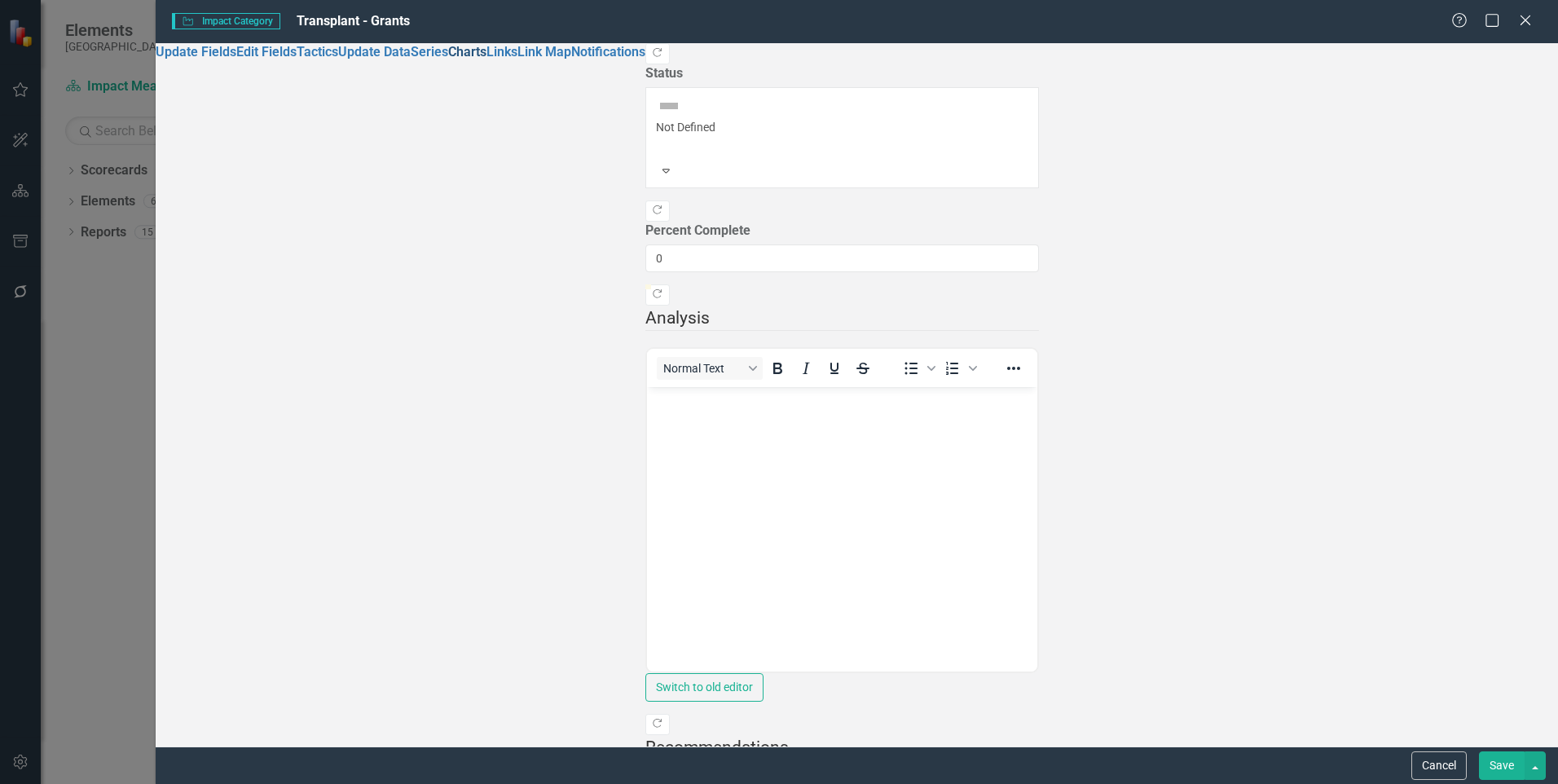
click at [448, 60] on link "Charts" at bounding box center [467, 51] width 38 height 16
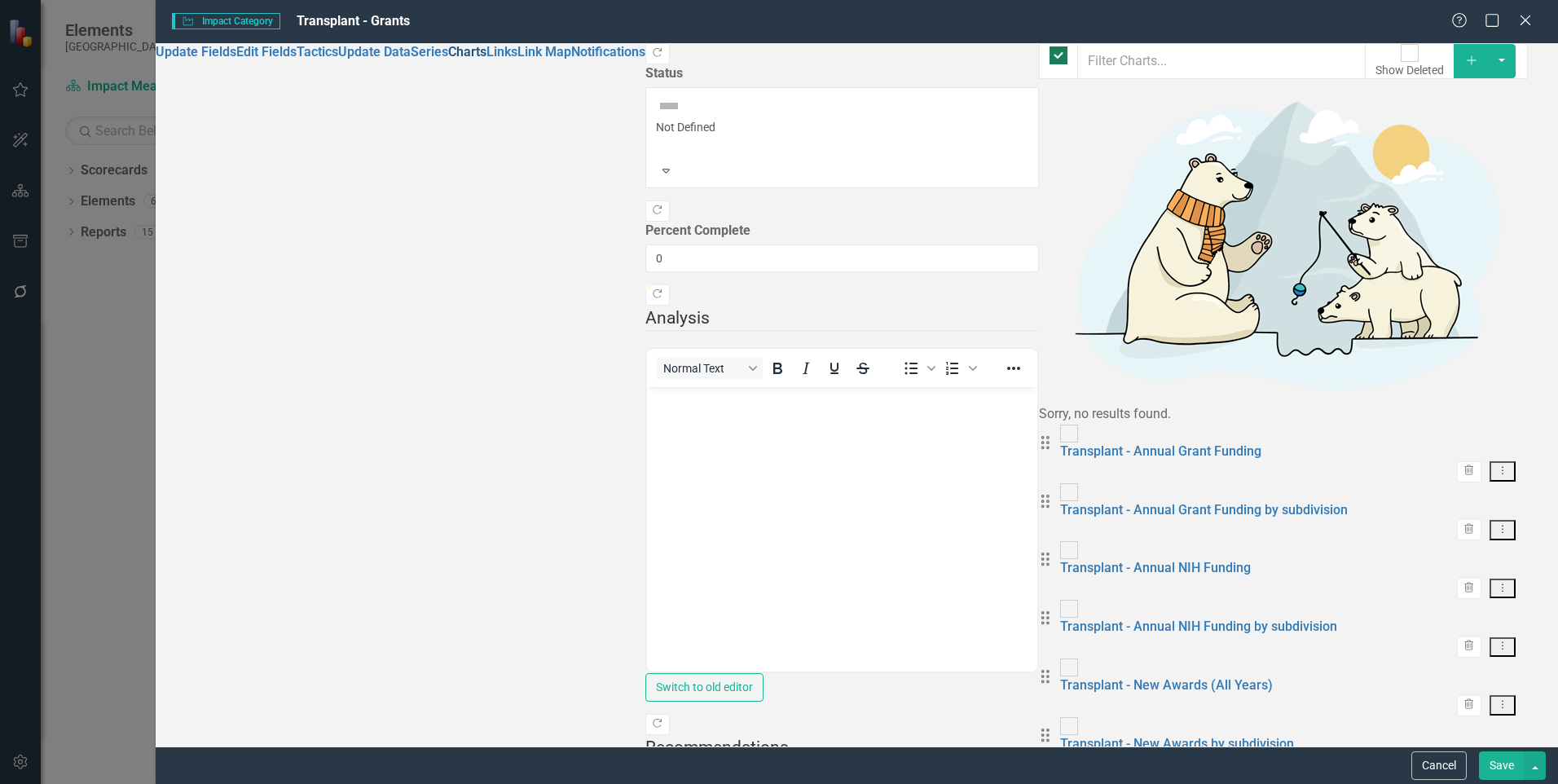
checkbox input "false"
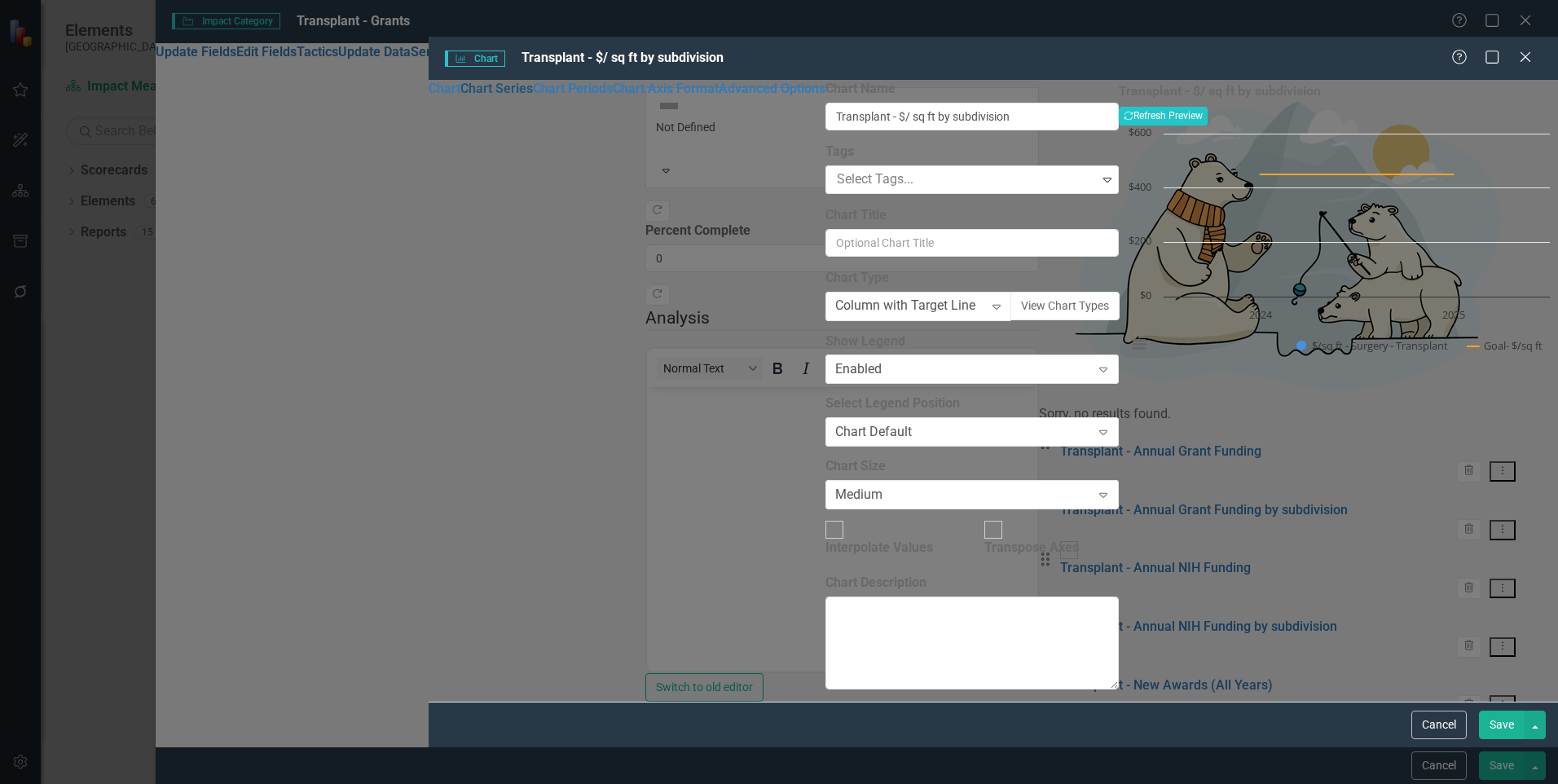
click at [460, 95] on link "Chart Series" at bounding box center [496, 88] width 72 height 16
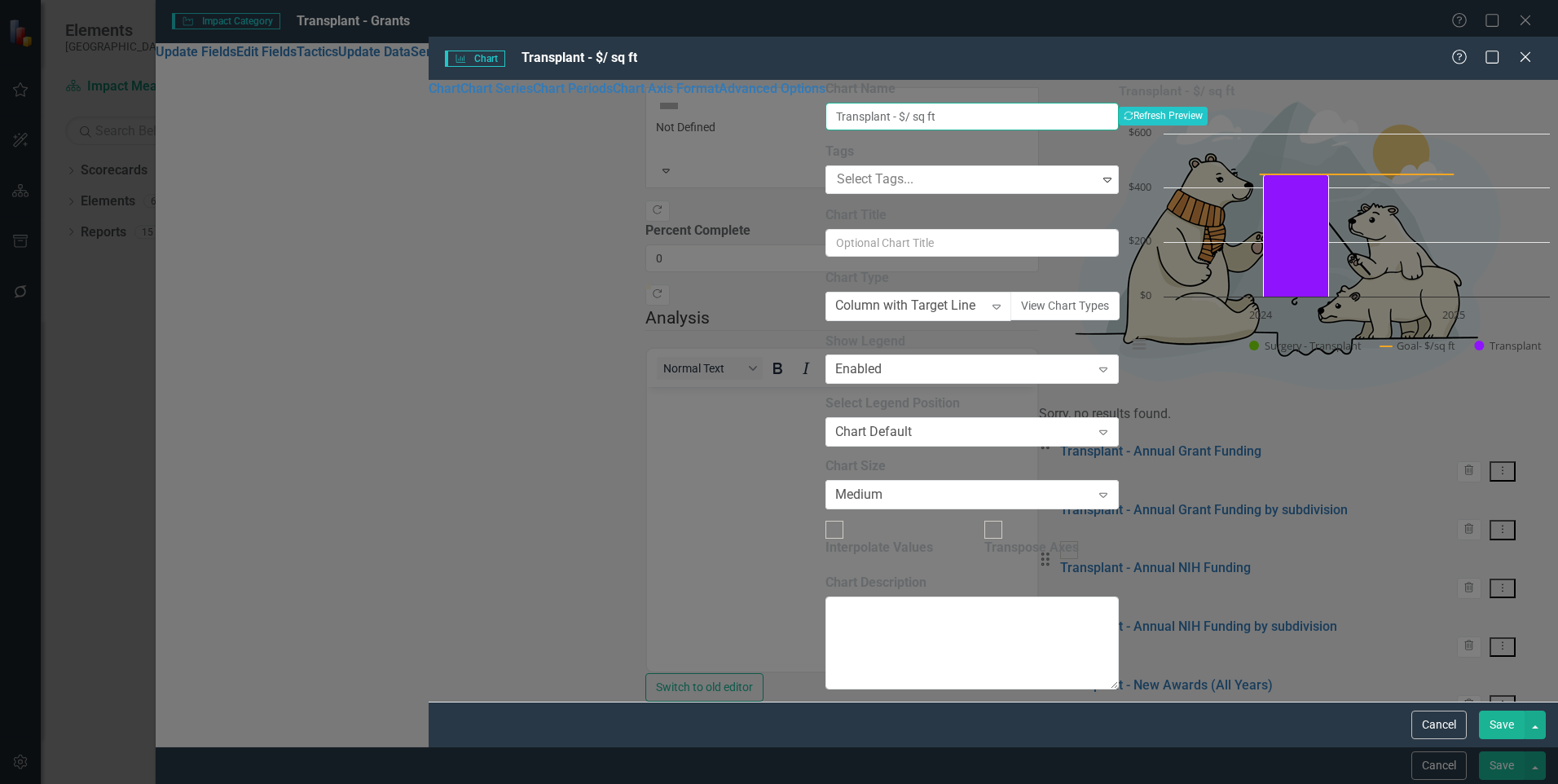
click at [826, 103] on input "Transplant - $/ sq ft" at bounding box center [972, 116] width 293 height 27
type input "Transplant - $/ sq ft by subdivision"
click at [1504, 739] on button "Save" at bounding box center [1502, 724] width 46 height 28
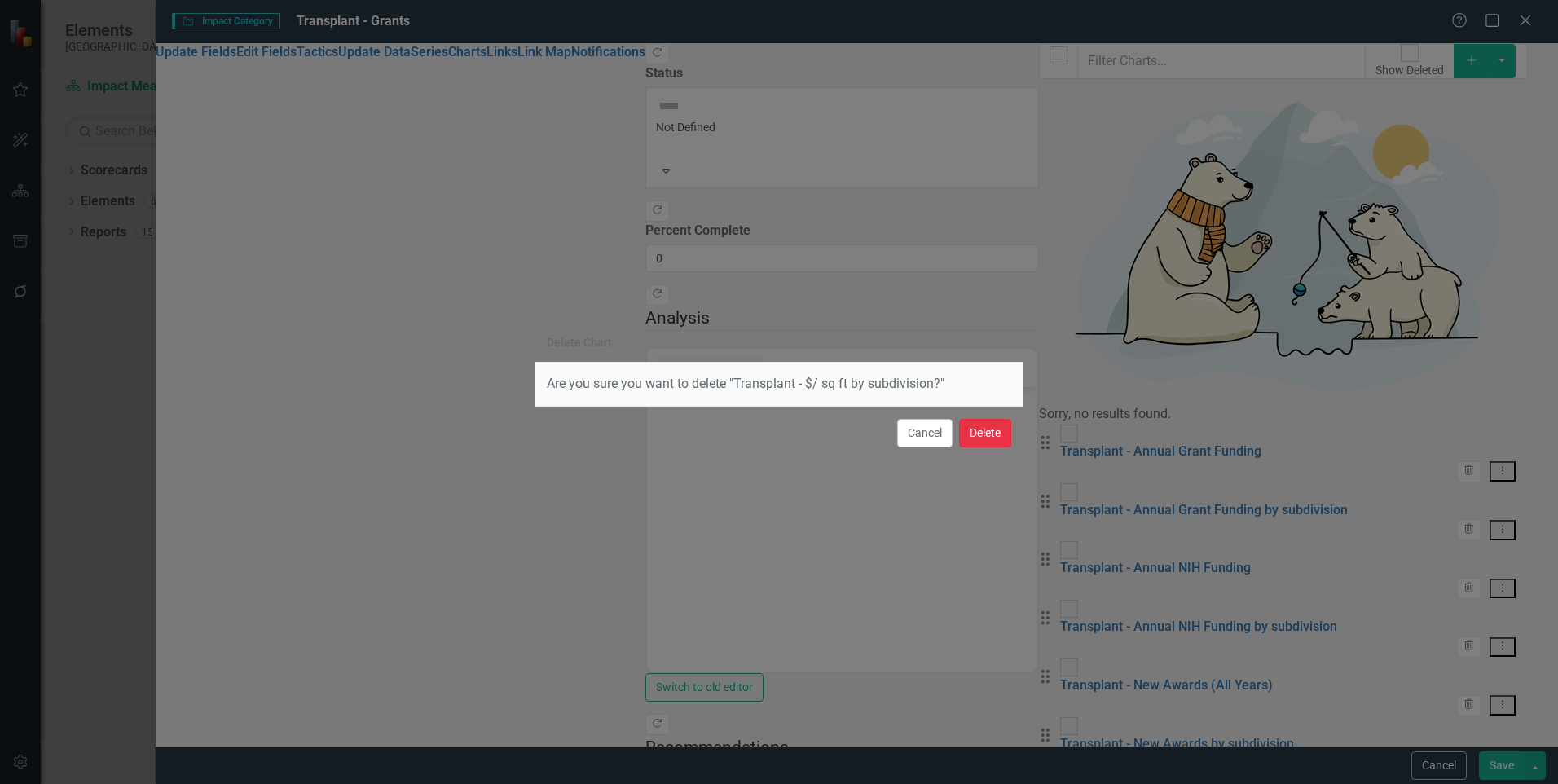
click at [973, 434] on button "Delete" at bounding box center [985, 432] width 52 height 28
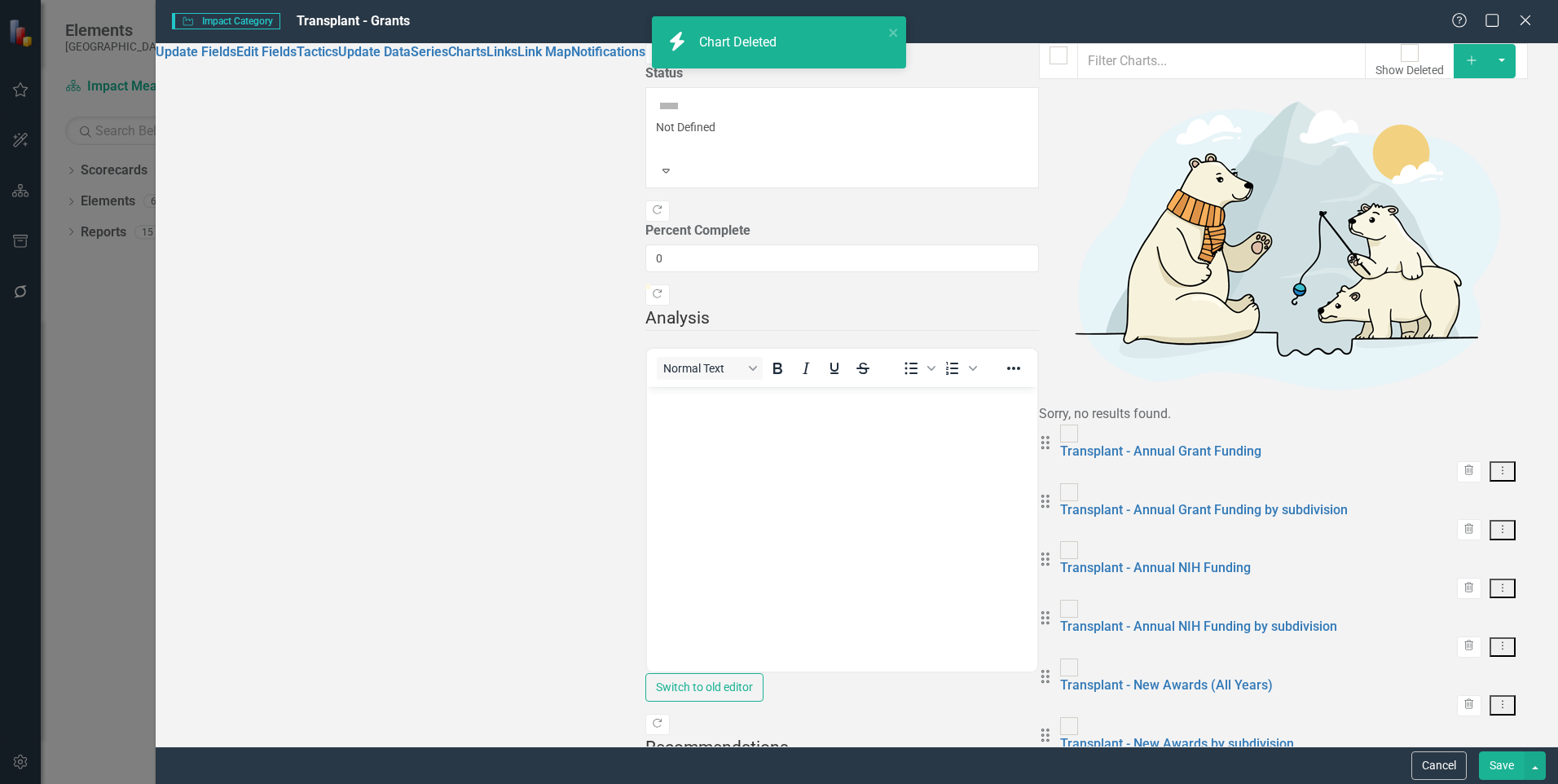
click at [1492, 766] on button "Save" at bounding box center [1502, 765] width 46 height 28
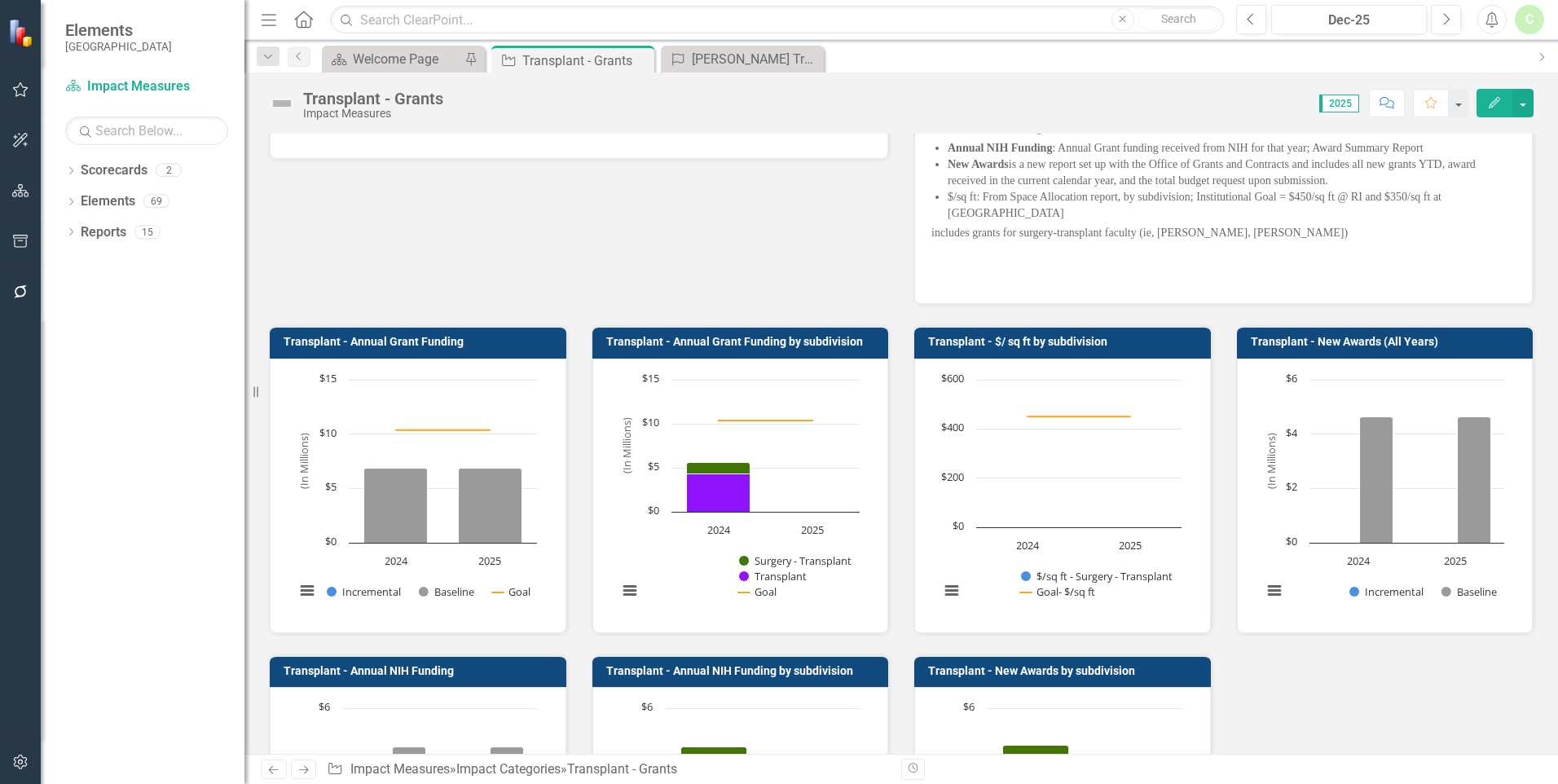
click at [1141, 337] on td "Transplant - $/ sq ft by subdivision" at bounding box center [1066, 343] width 275 height 25
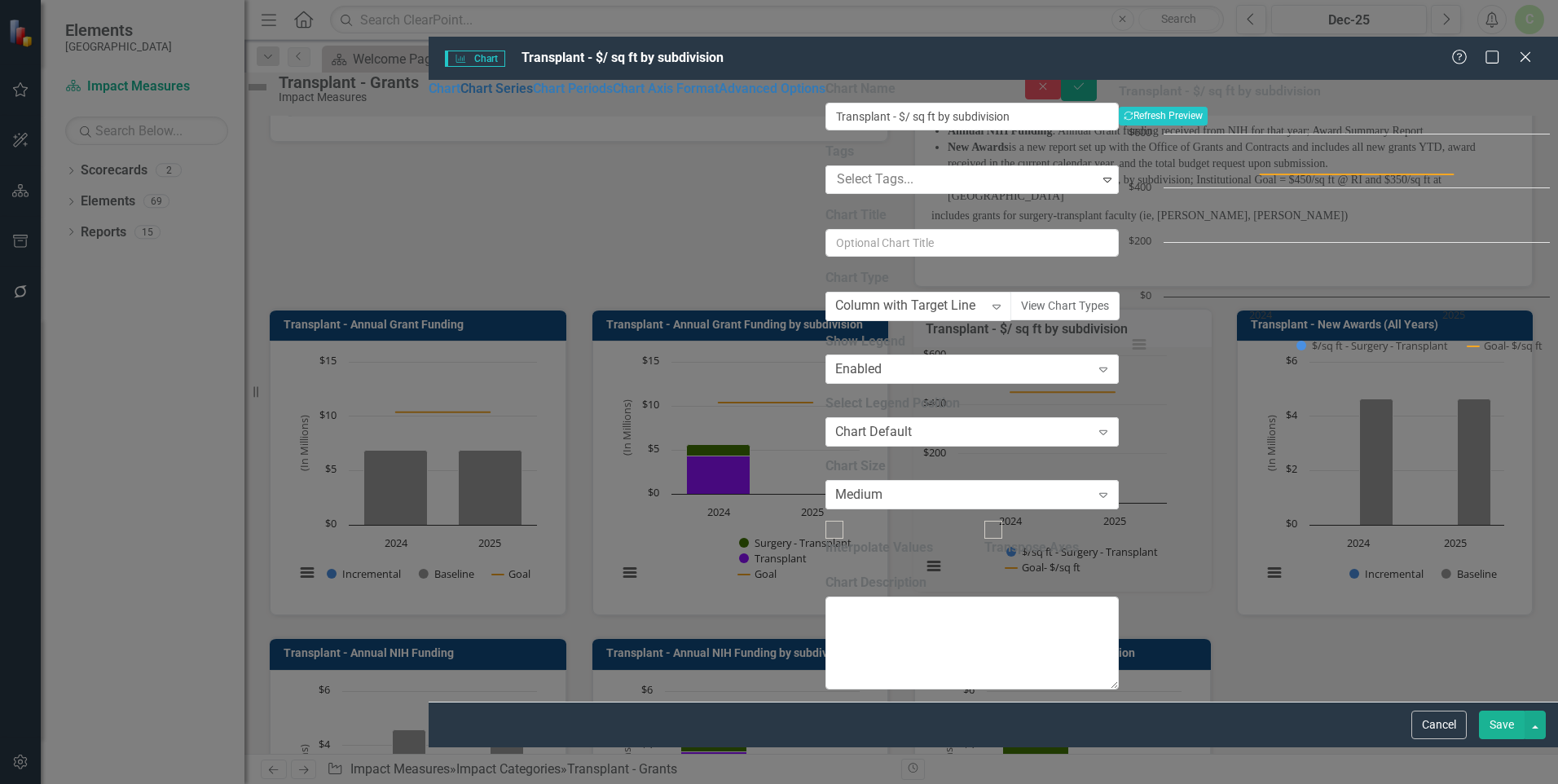
click at [460, 89] on link "Chart Series" at bounding box center [496, 88] width 72 height 16
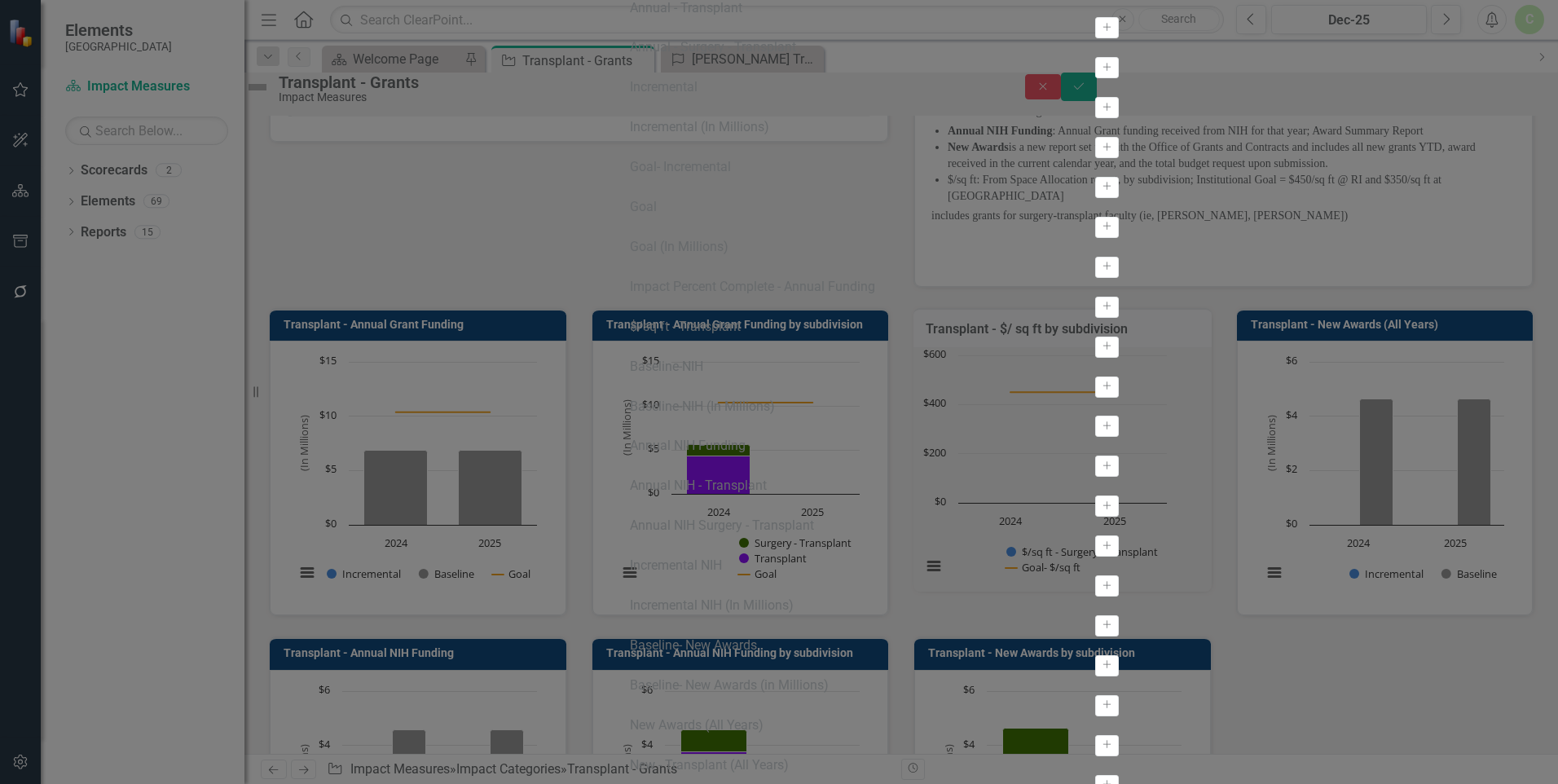
scroll to position [489, 0]
click at [1102, 342] on icon "Activate" at bounding box center [1107, 346] width 12 height 10
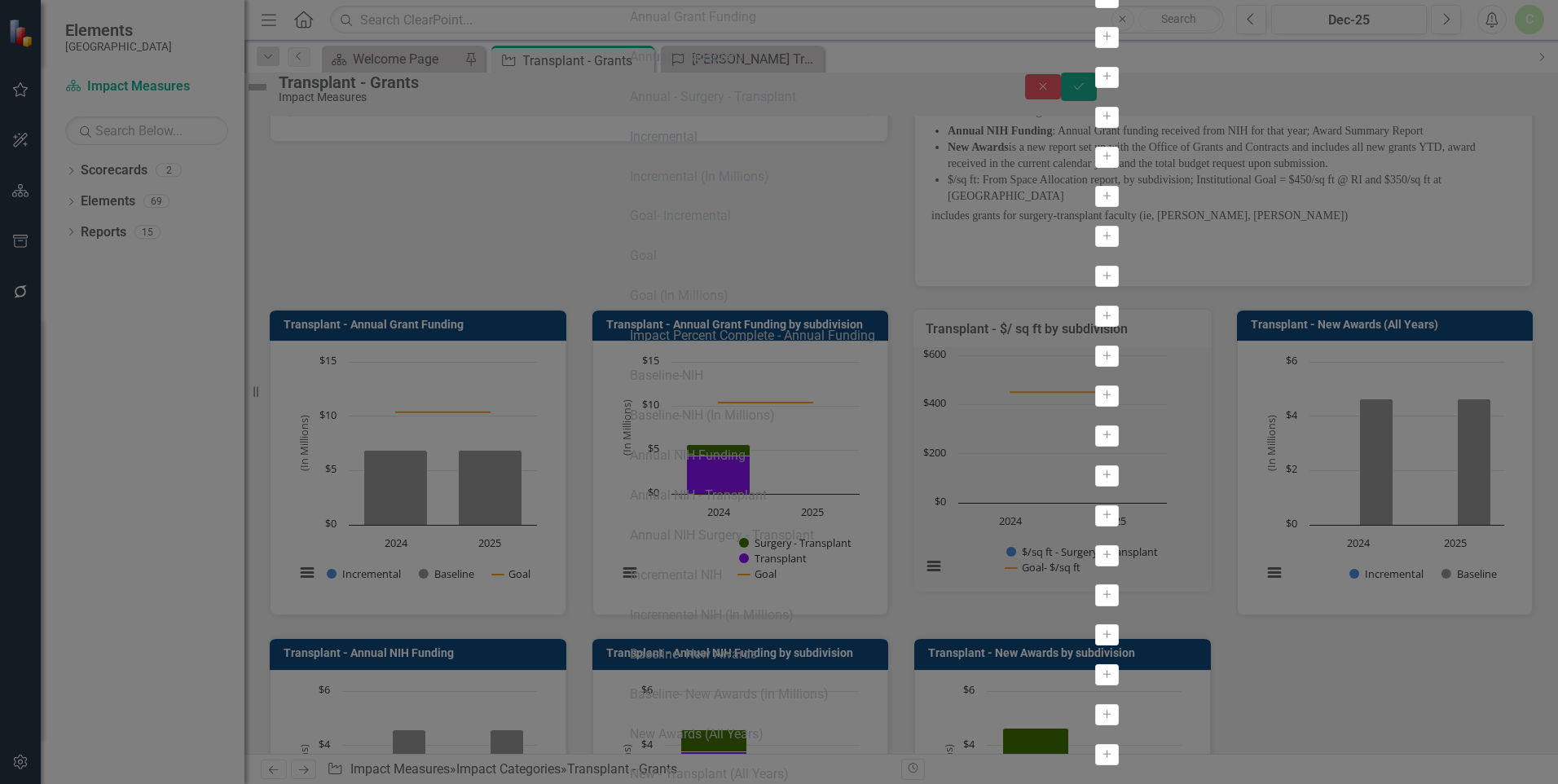
scroll to position [0, 0]
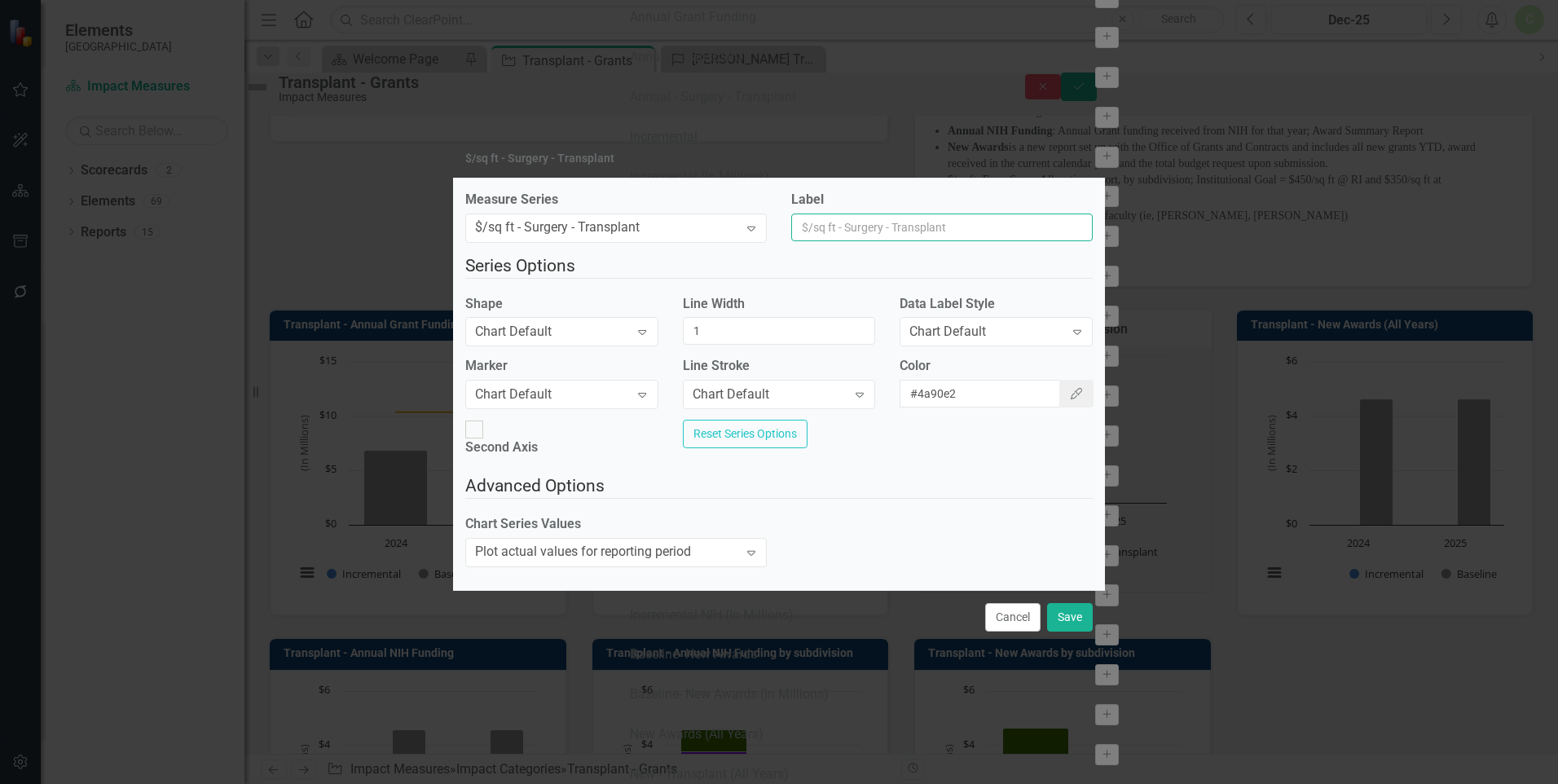
click at [907, 226] on input "Label" at bounding box center [942, 227] width 302 height 27
type input "Surgery - Transplant"
click at [1070, 399] on icon "Color Picker" at bounding box center [1077, 393] width 15 height 11
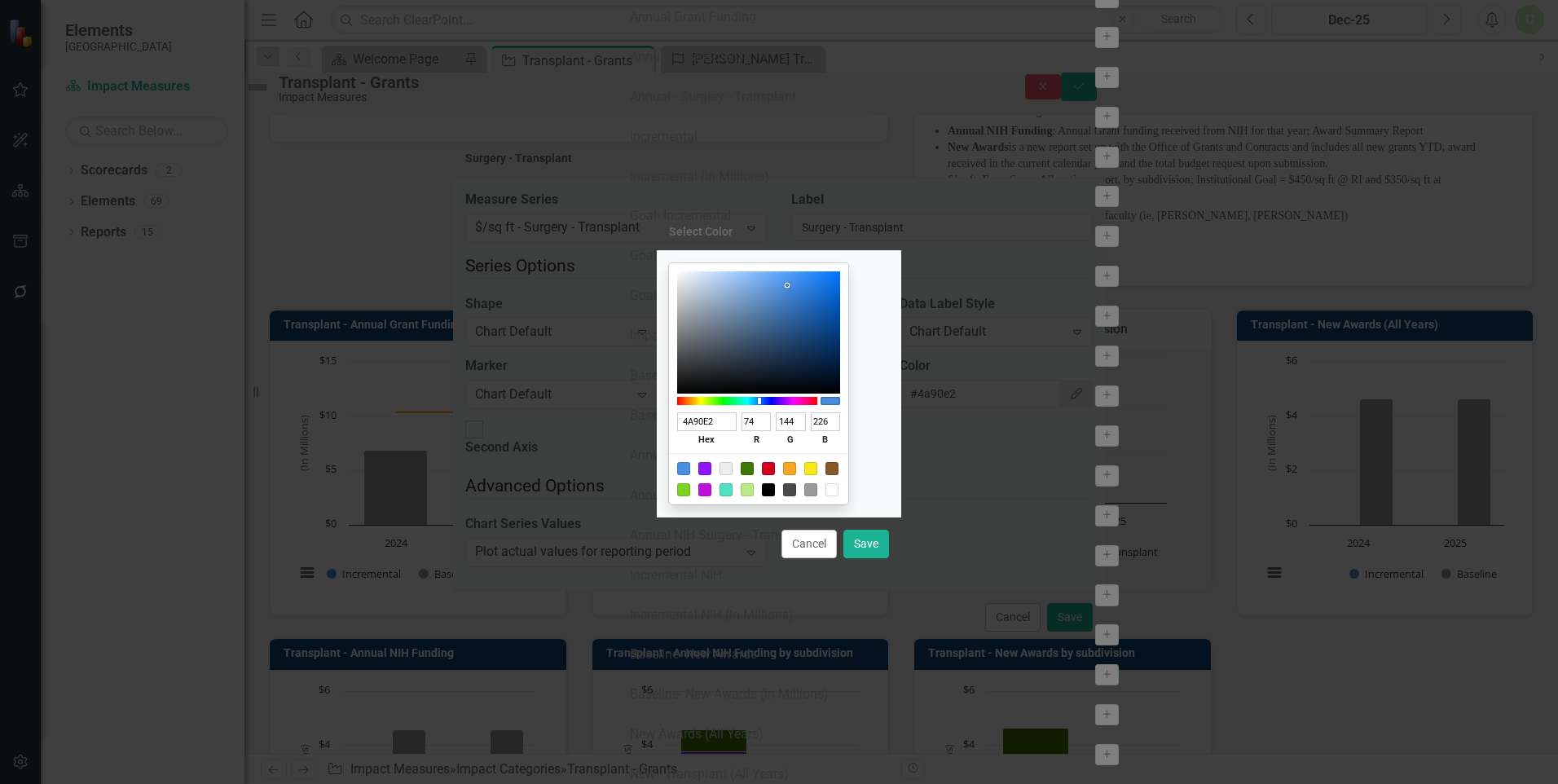
click at [774, 468] on div at bounding box center [759, 478] width 180 height 51
click at [754, 469] on div at bounding box center [747, 468] width 13 height 13
type input "417505"
type input "65"
type input "117"
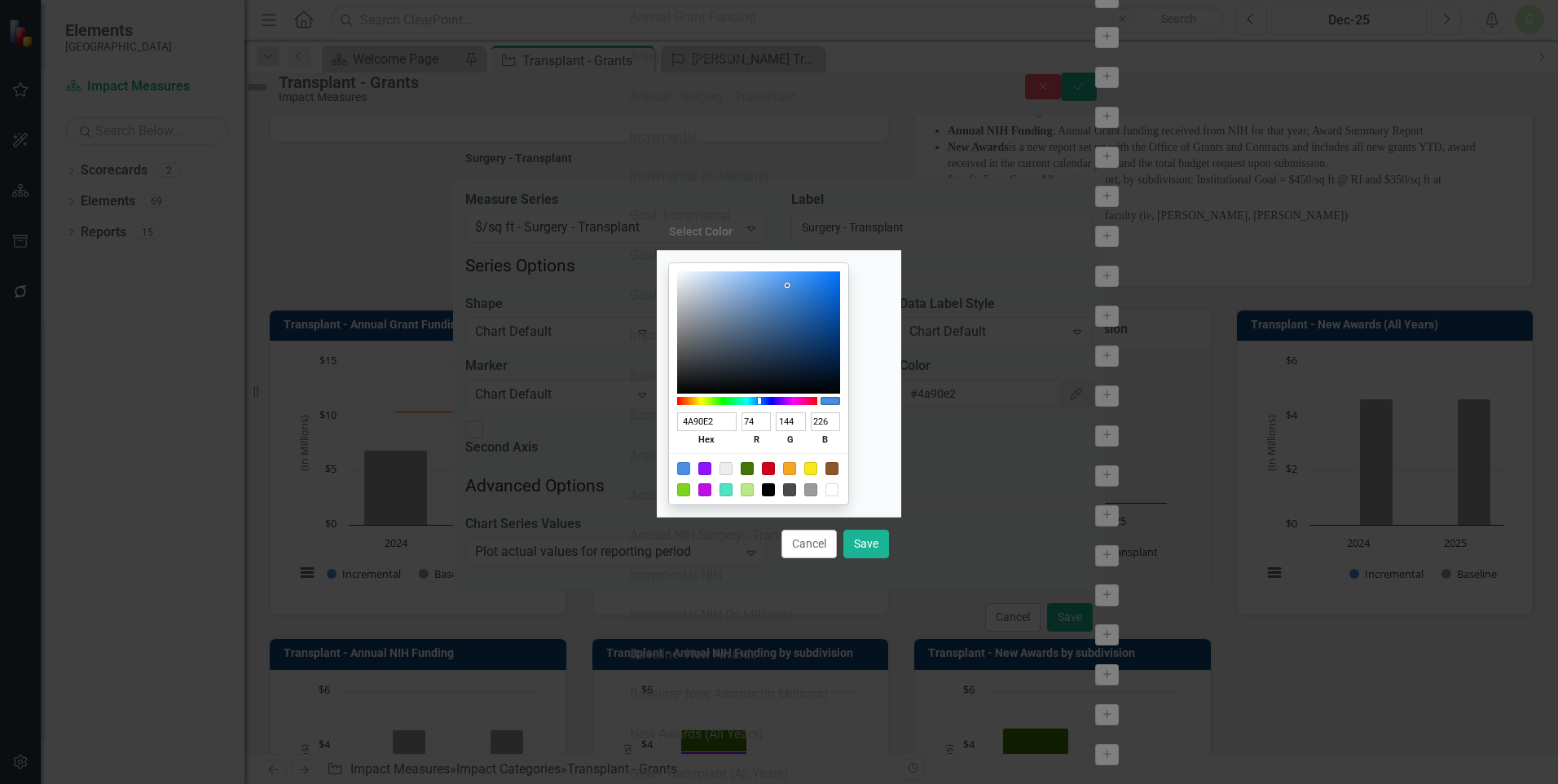
type input "5"
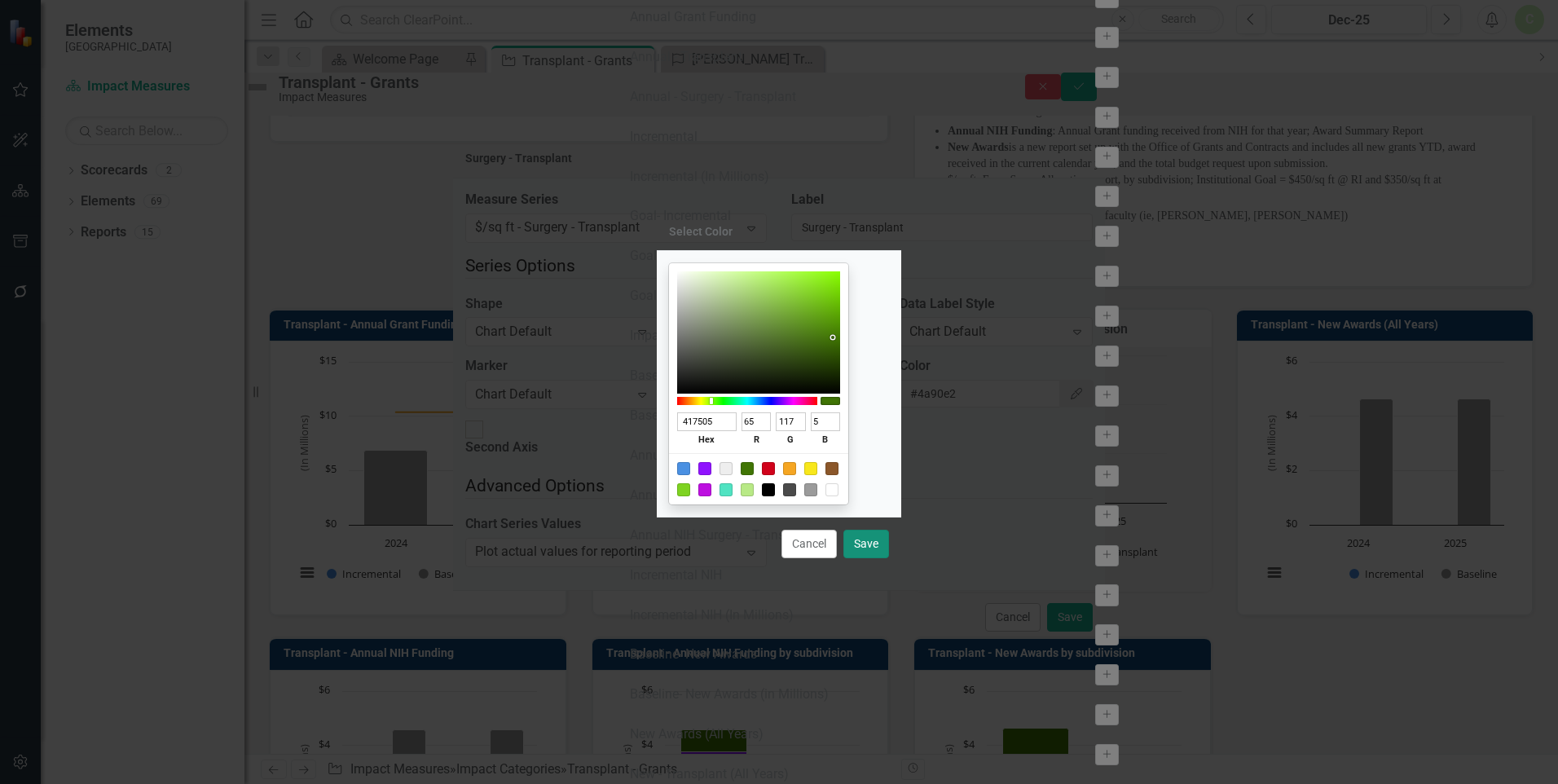
click at [866, 541] on button "Save" at bounding box center [866, 543] width 46 height 28
type input "#417505"
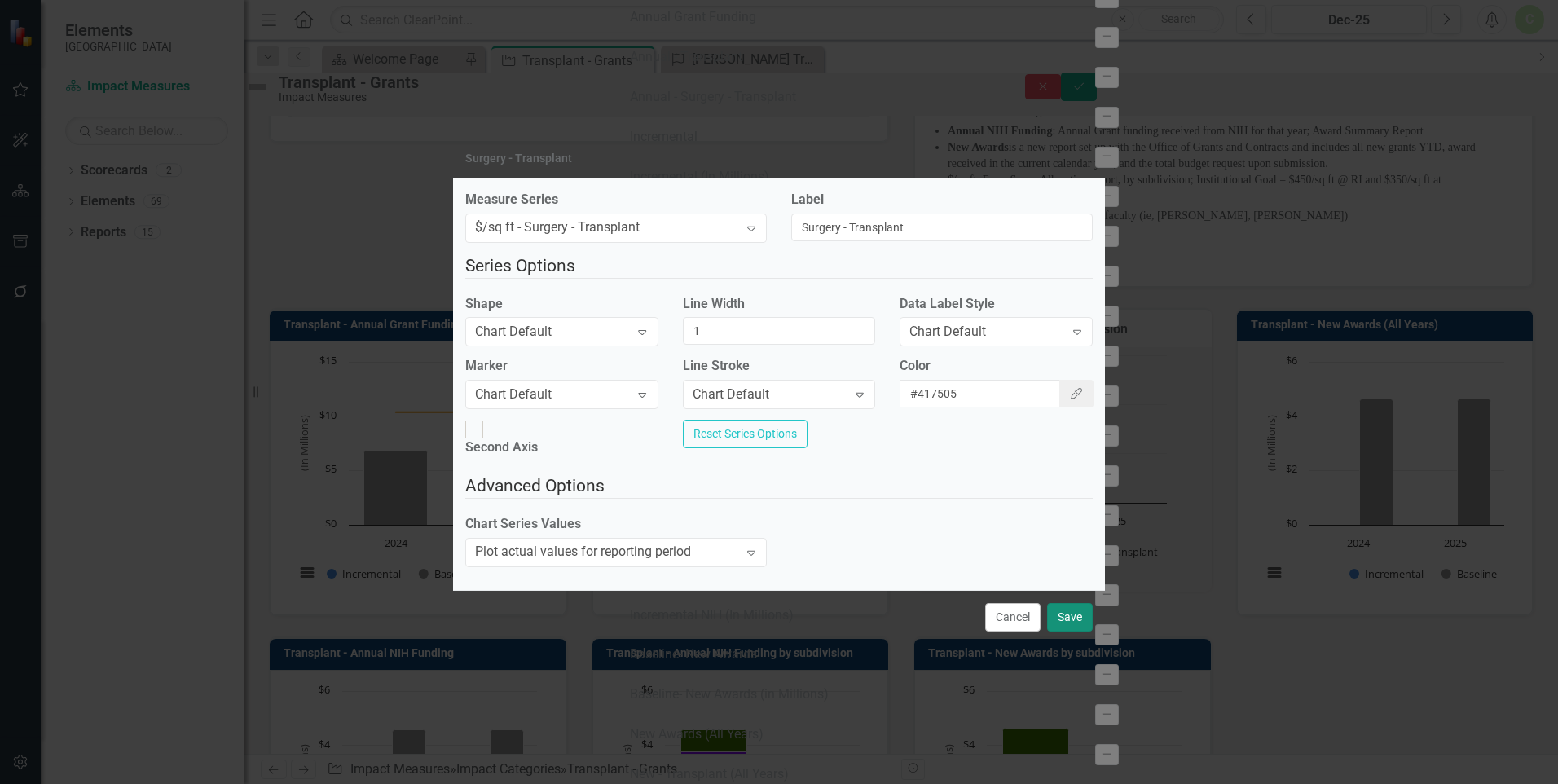
click at [1072, 621] on button "Save" at bounding box center [1070, 616] width 46 height 28
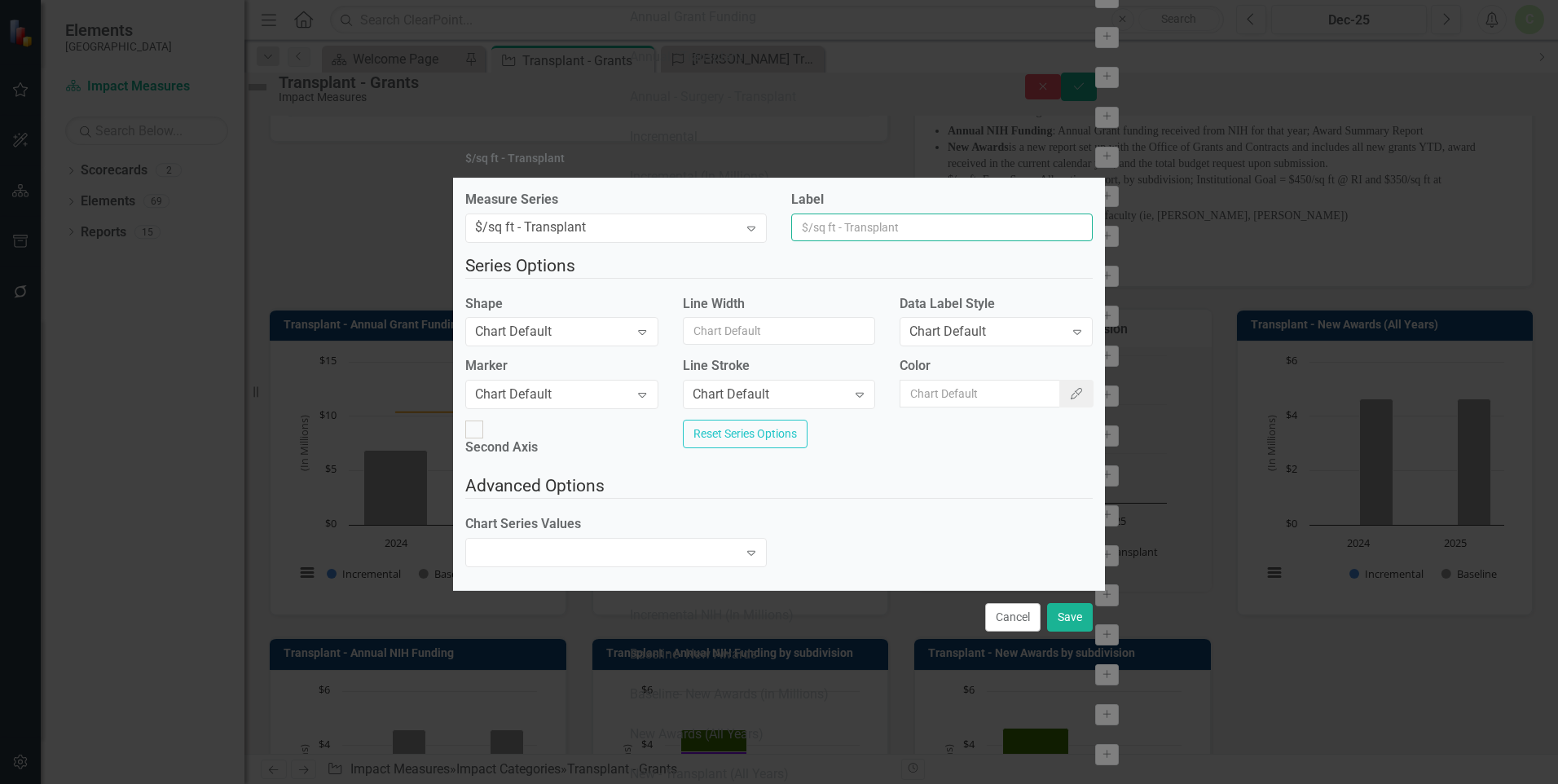
click at [910, 231] on input "Label" at bounding box center [942, 227] width 302 height 27
type input "Transplant"
click at [1070, 399] on icon "Color Picker" at bounding box center [1077, 393] width 15 height 11
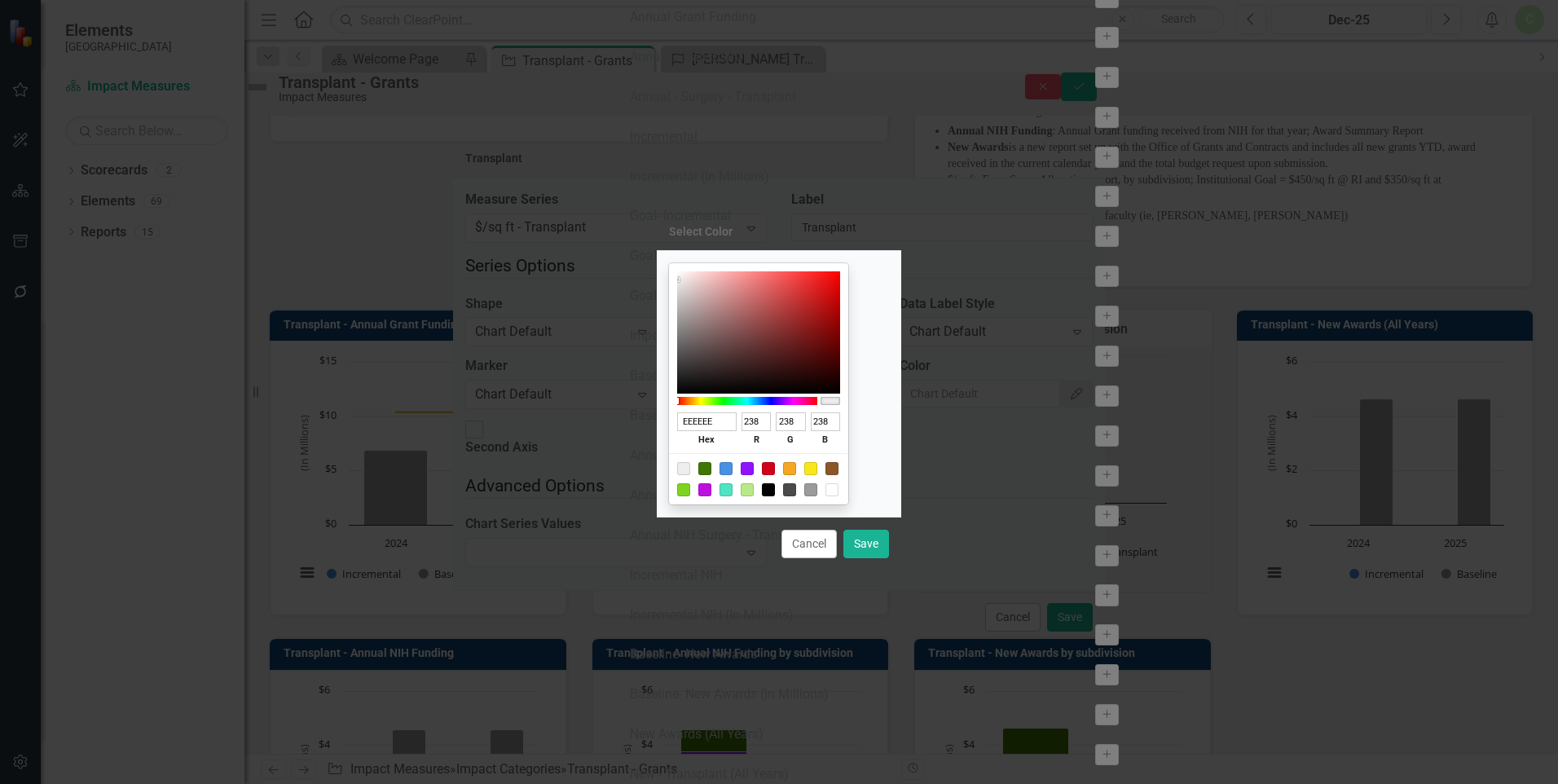
click at [754, 467] on div at bounding box center [747, 468] width 13 height 13
type input "9013FE"
type input "144"
type input "19"
type input "254"
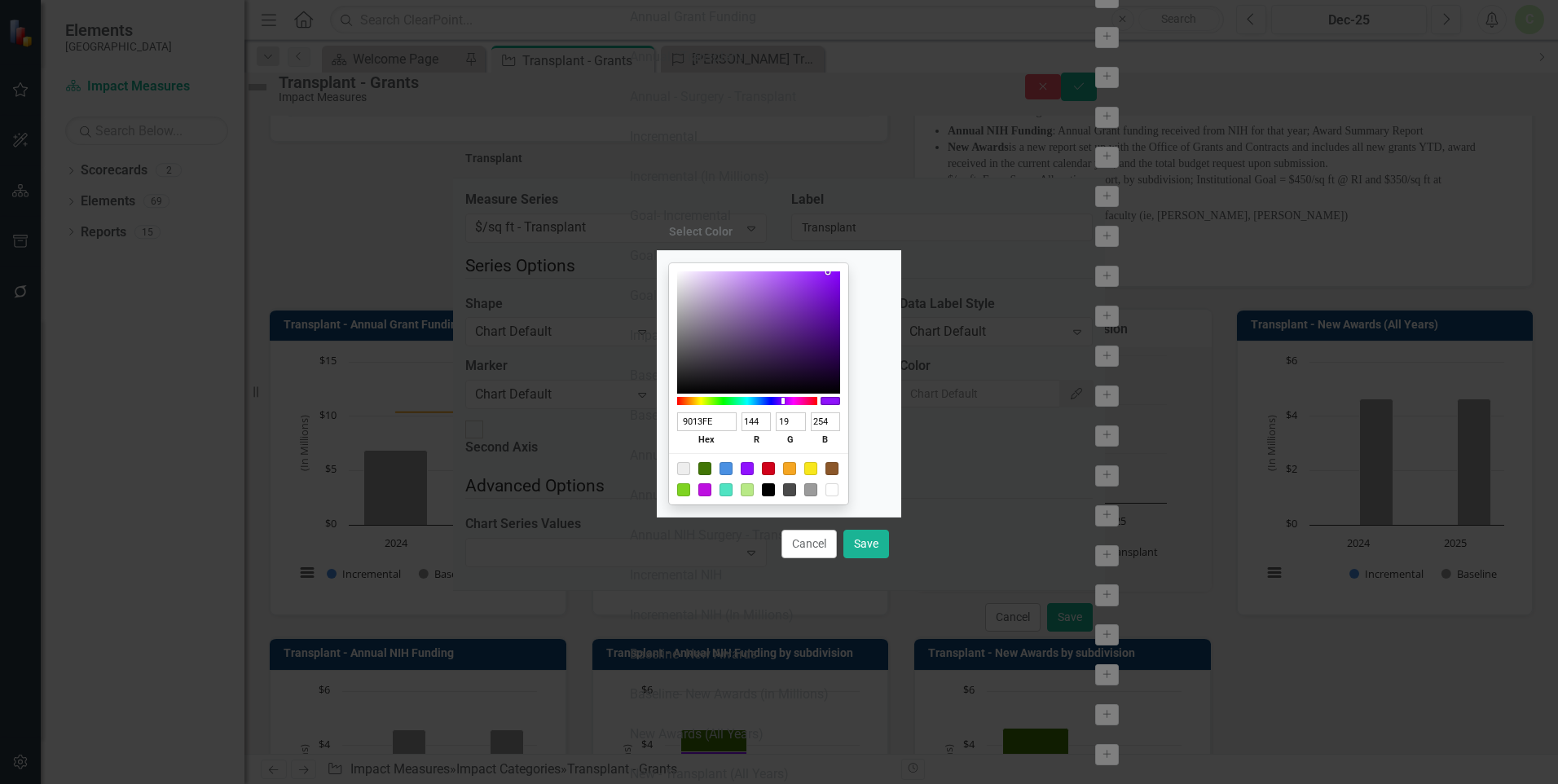
click at [842, 527] on div "Cancel Save" at bounding box center [779, 543] width 245 height 54
click at [862, 539] on button "Save" at bounding box center [866, 543] width 46 height 28
type input "#9013fe"
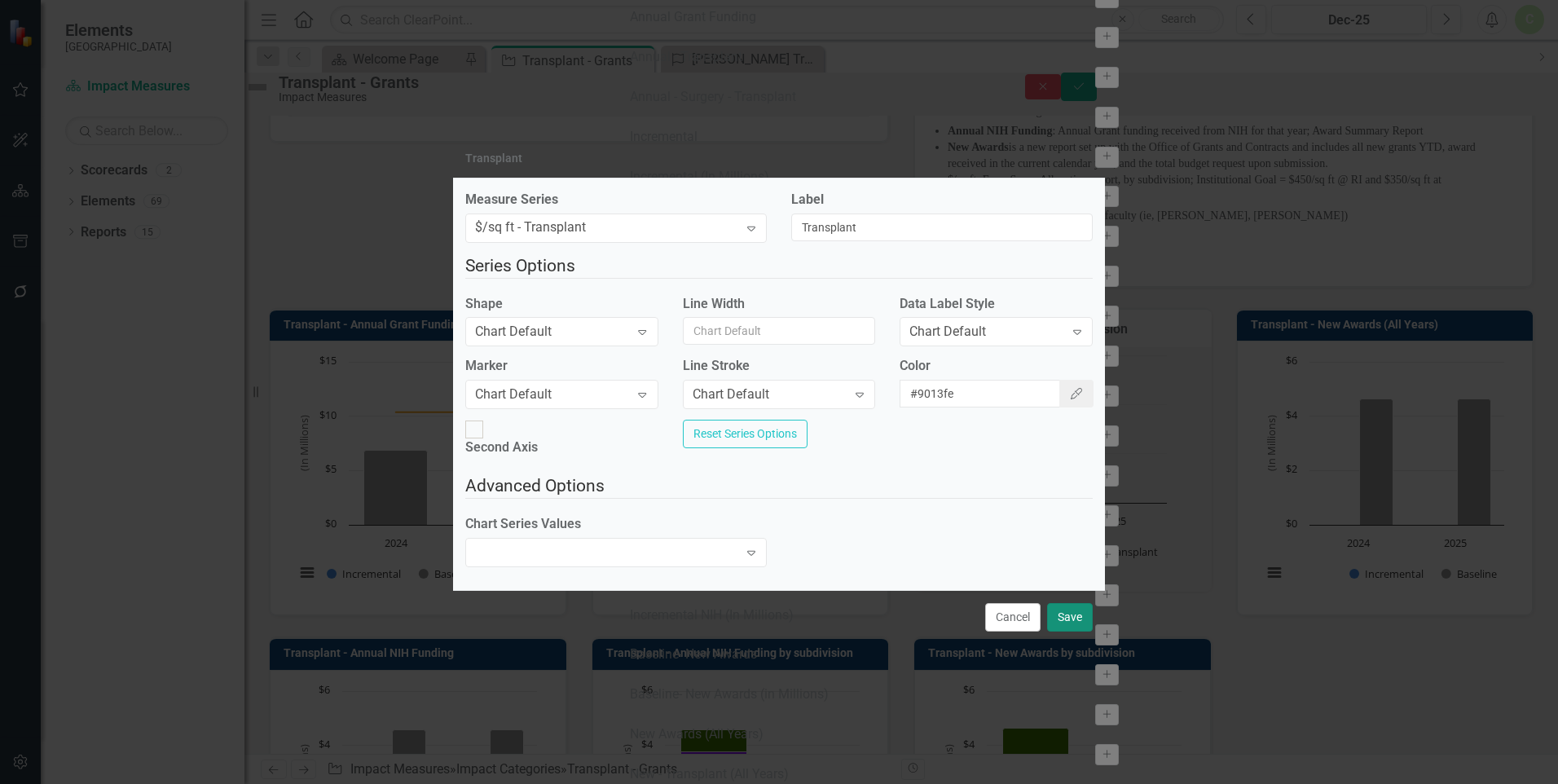
click at [1071, 609] on button "Save" at bounding box center [1070, 616] width 46 height 28
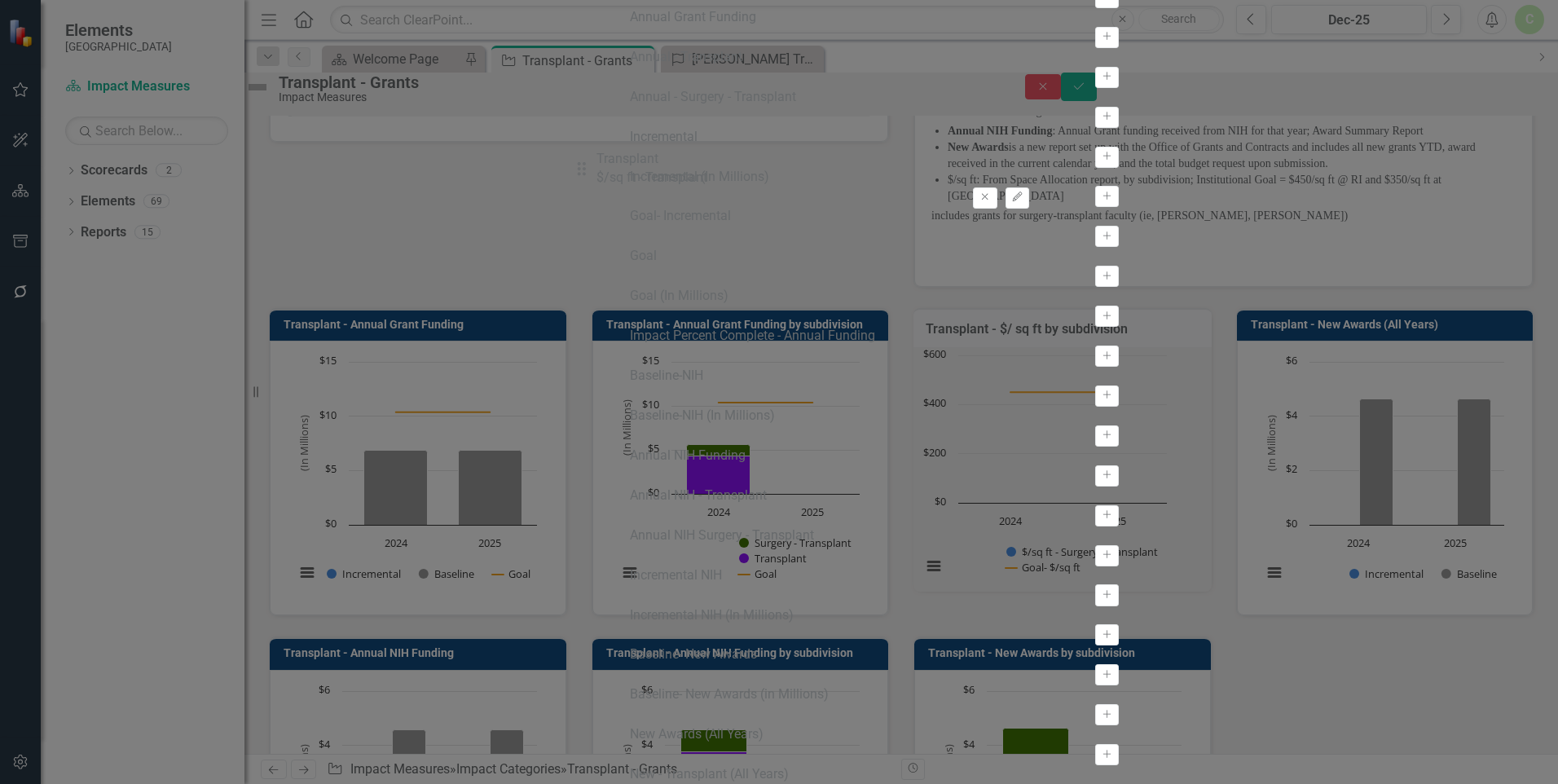
drag, startPoint x: 594, startPoint y: 234, endPoint x: 593, endPoint y: 173, distance: 61.0
drag, startPoint x: 594, startPoint y: 228, endPoint x: 594, endPoint y: 114, distance: 114.0
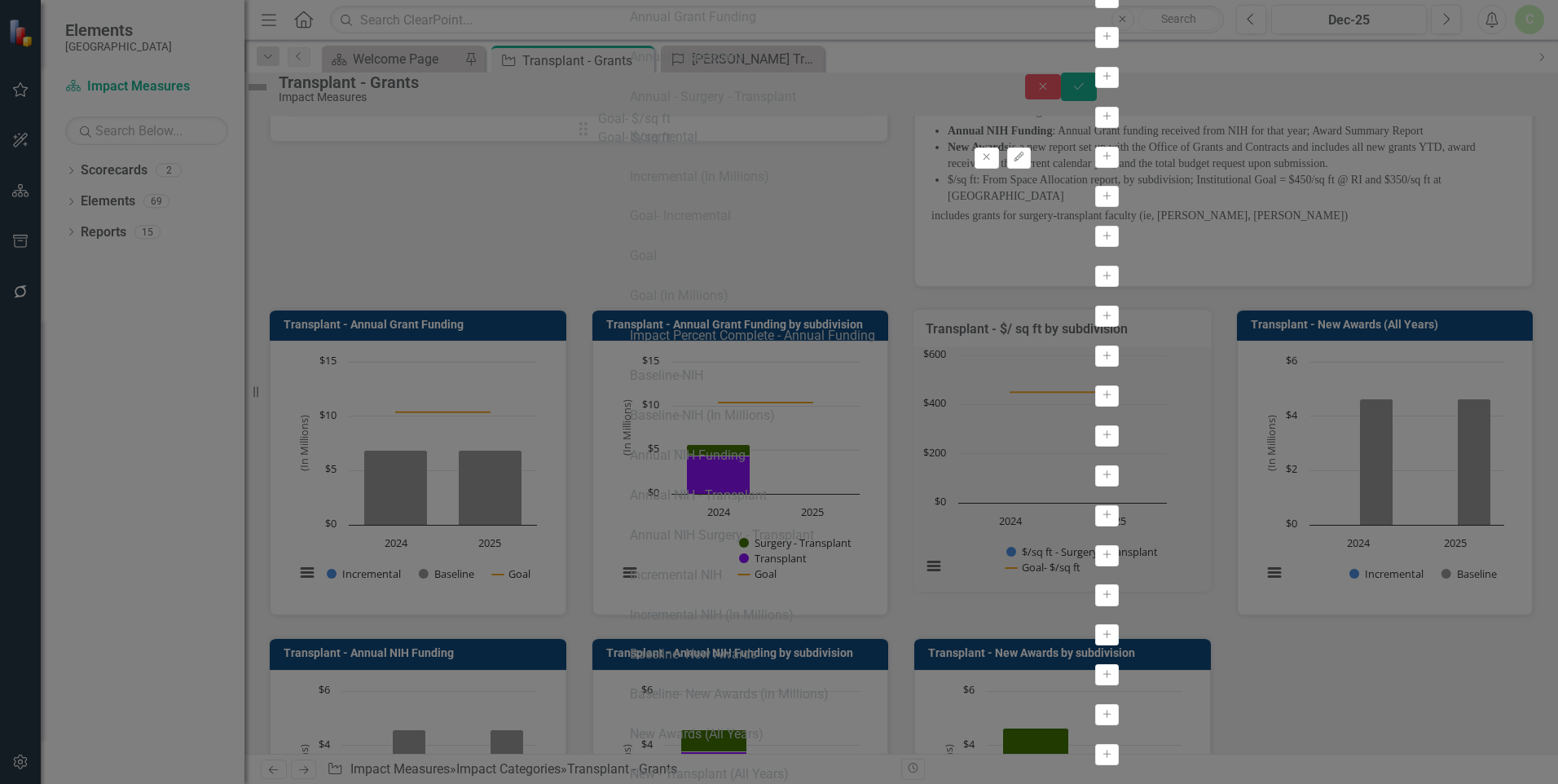
drag, startPoint x: 589, startPoint y: 124, endPoint x: 590, endPoint y: 168, distance: 44.0
drag, startPoint x: 600, startPoint y: 129, endPoint x: 599, endPoint y: 175, distance: 46.0
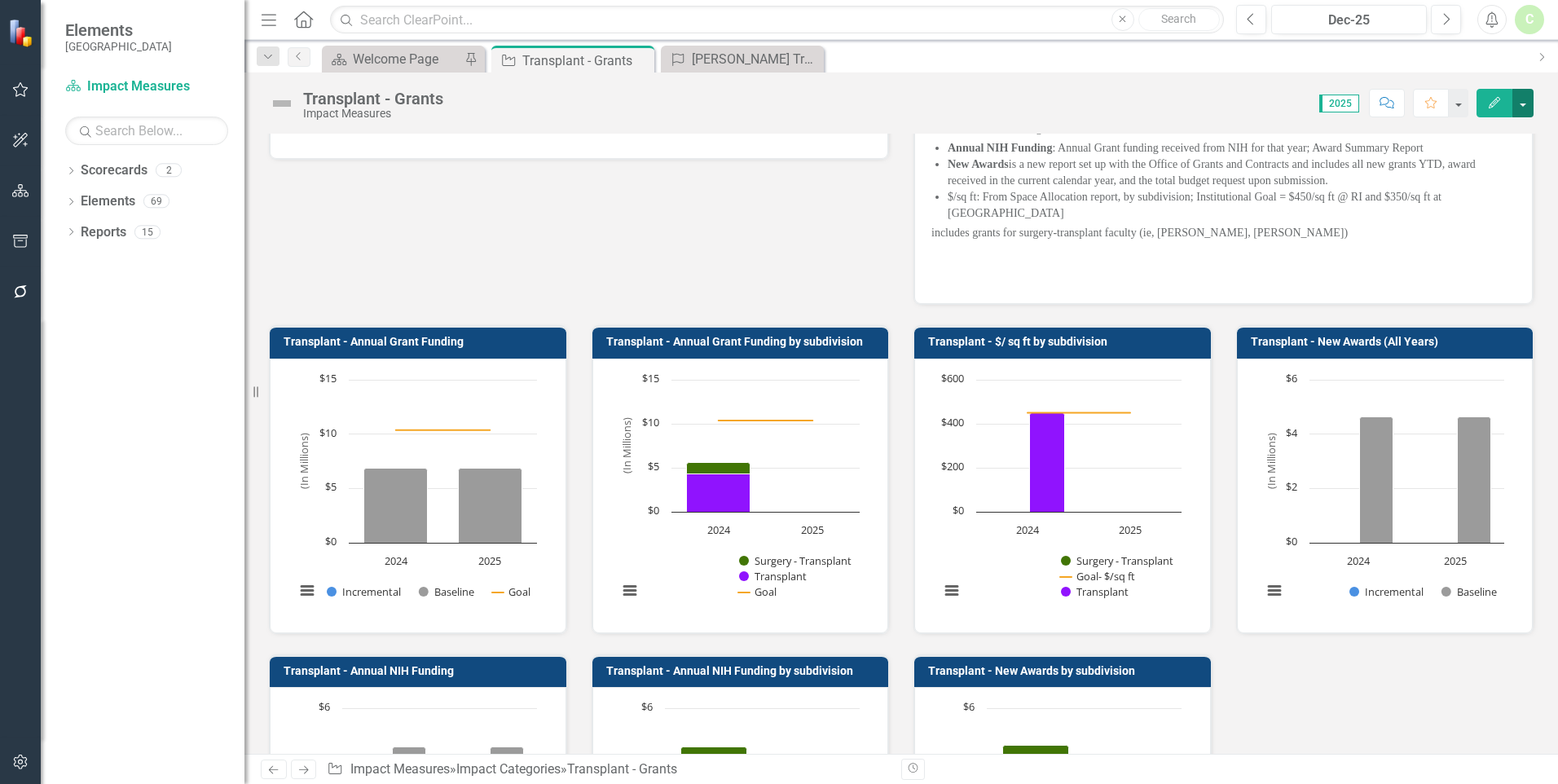
click at [1530, 111] on button "button" at bounding box center [1523, 103] width 21 height 28
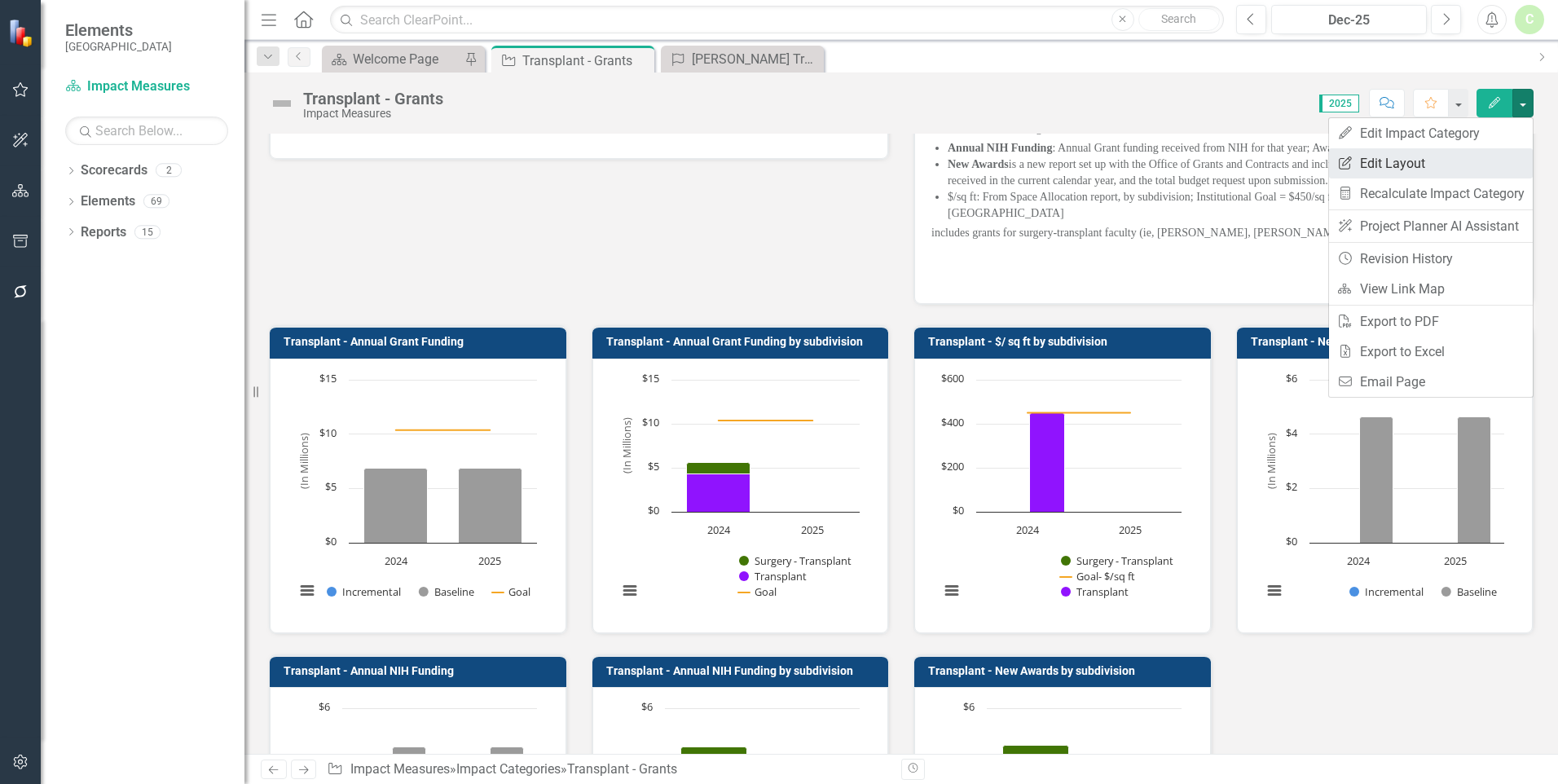
click at [1509, 154] on link "Edit Report Edit Layout" at bounding box center [1432, 163] width 203 height 30
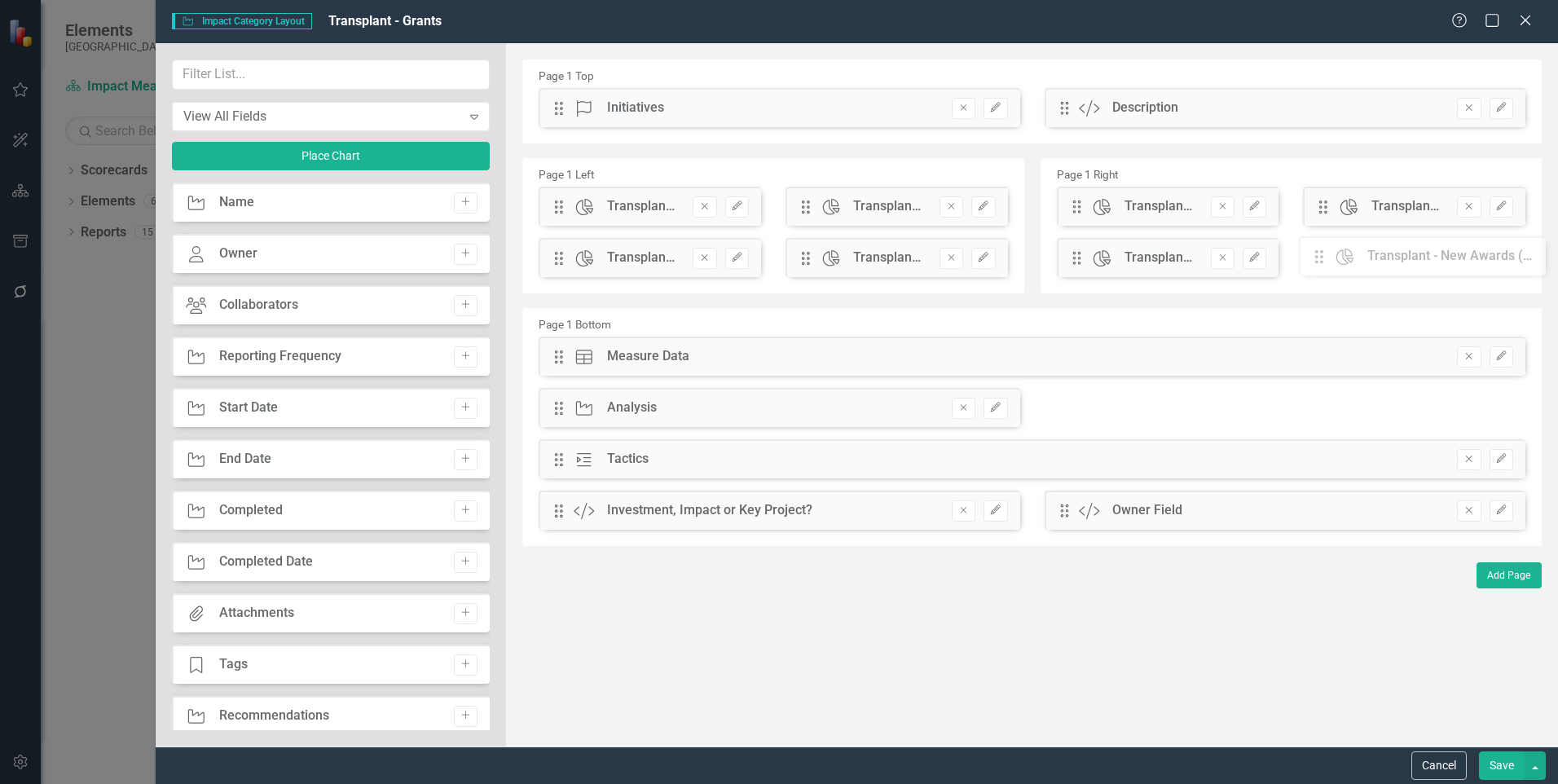
drag, startPoint x: 1326, startPoint y: 209, endPoint x: 1334, endPoint y: 258, distance: 49.6
click at [1334, 258] on div "The fields (or pods) that are available for you to include on the detail page a…" at bounding box center [1032, 395] width 1052 height 703
drag, startPoint x: 1322, startPoint y: 206, endPoint x: 1318, endPoint y: 267, distance: 61.1
click at [1318, 267] on div "The fields (or pods) that are available for you to include on the detail page a…" at bounding box center [1032, 395] width 1052 height 703
drag, startPoint x: 1079, startPoint y: 259, endPoint x: 1078, endPoint y: 215, distance: 44.0
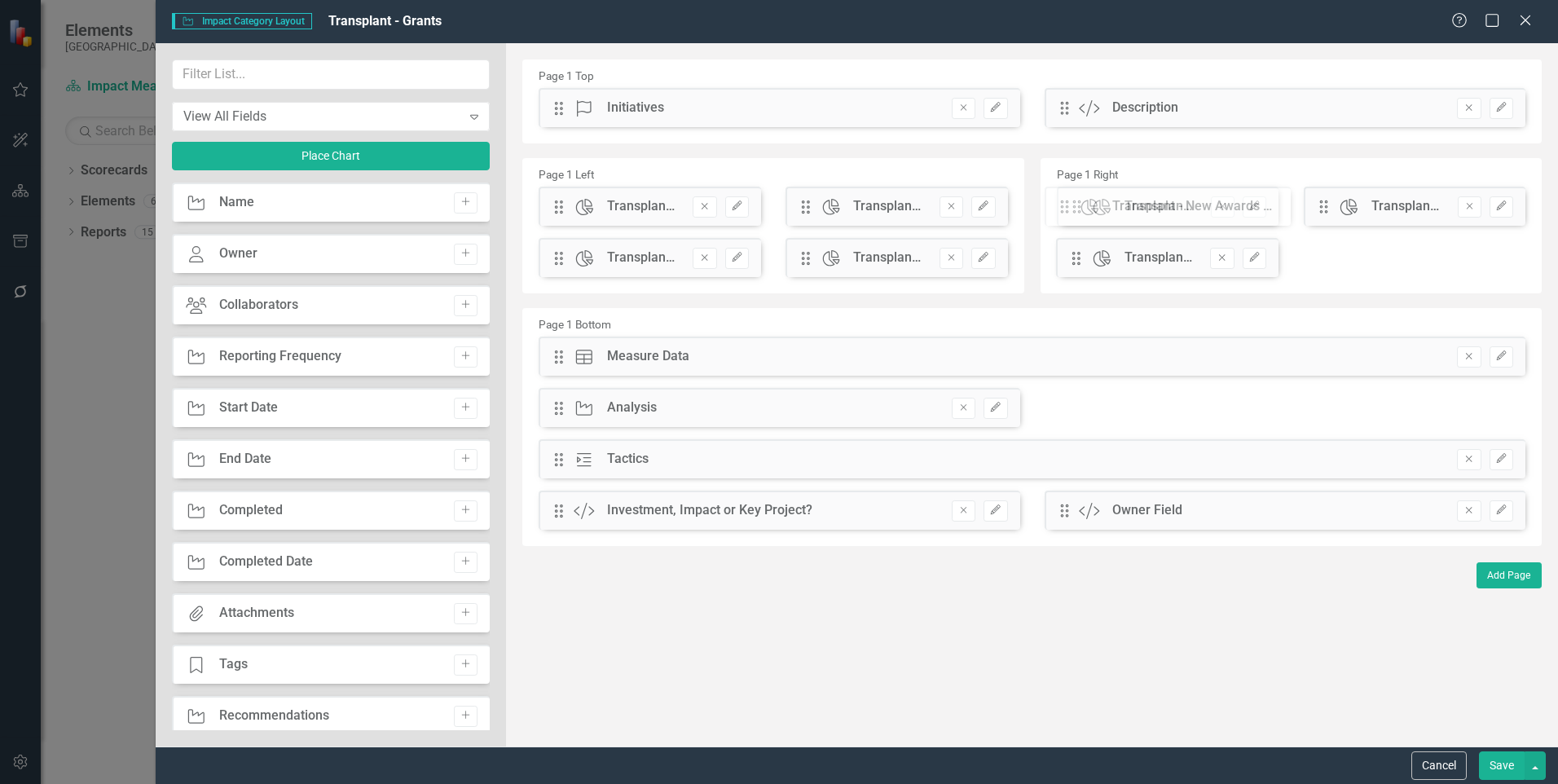
click at [1078, 215] on div "The fields (or pods) that are available for you to include on the detail page a…" at bounding box center [1032, 395] width 1052 height 703
click at [1495, 772] on button "Save" at bounding box center [1502, 765] width 46 height 28
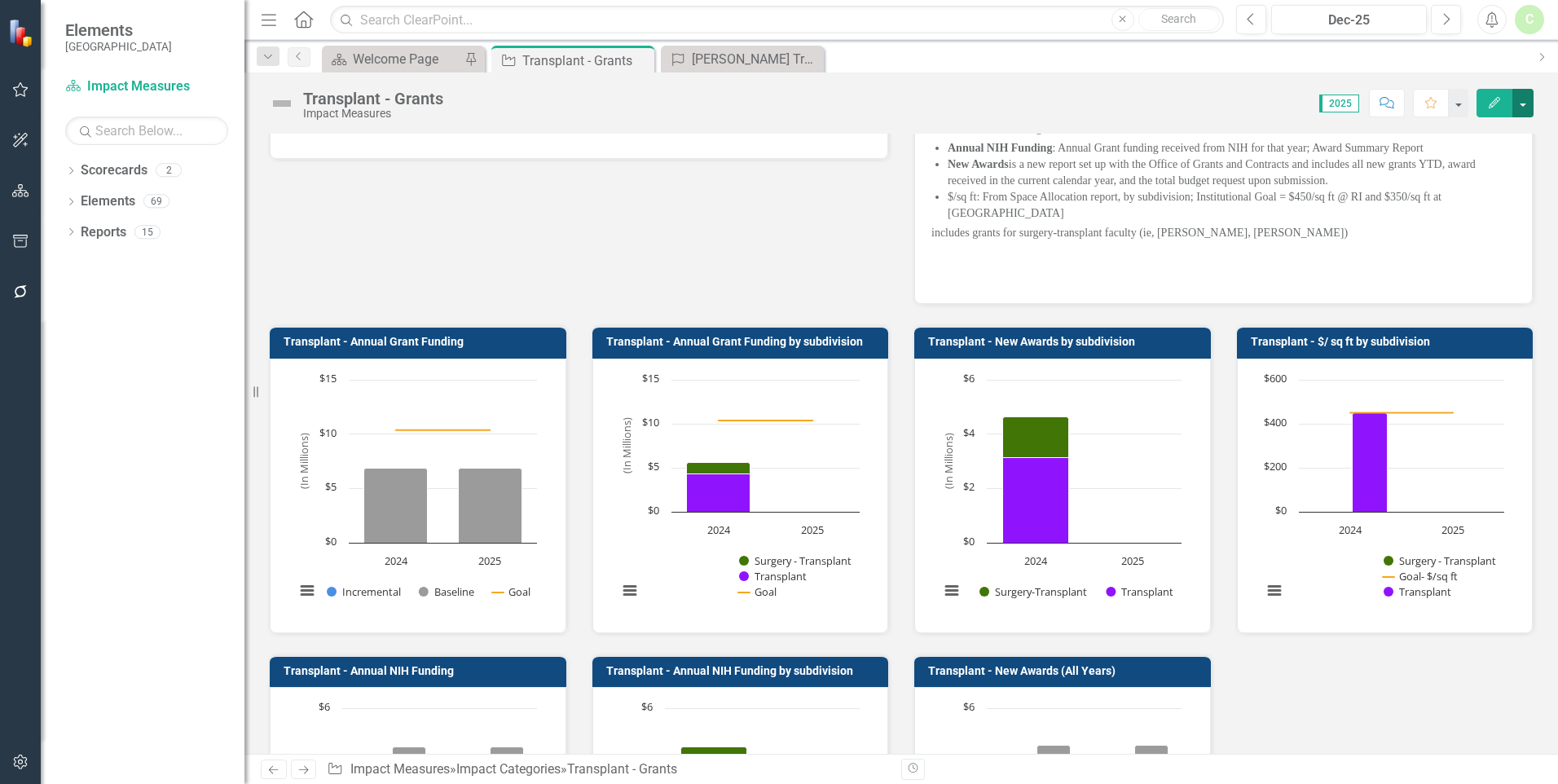
click at [1531, 107] on button "button" at bounding box center [1523, 103] width 21 height 28
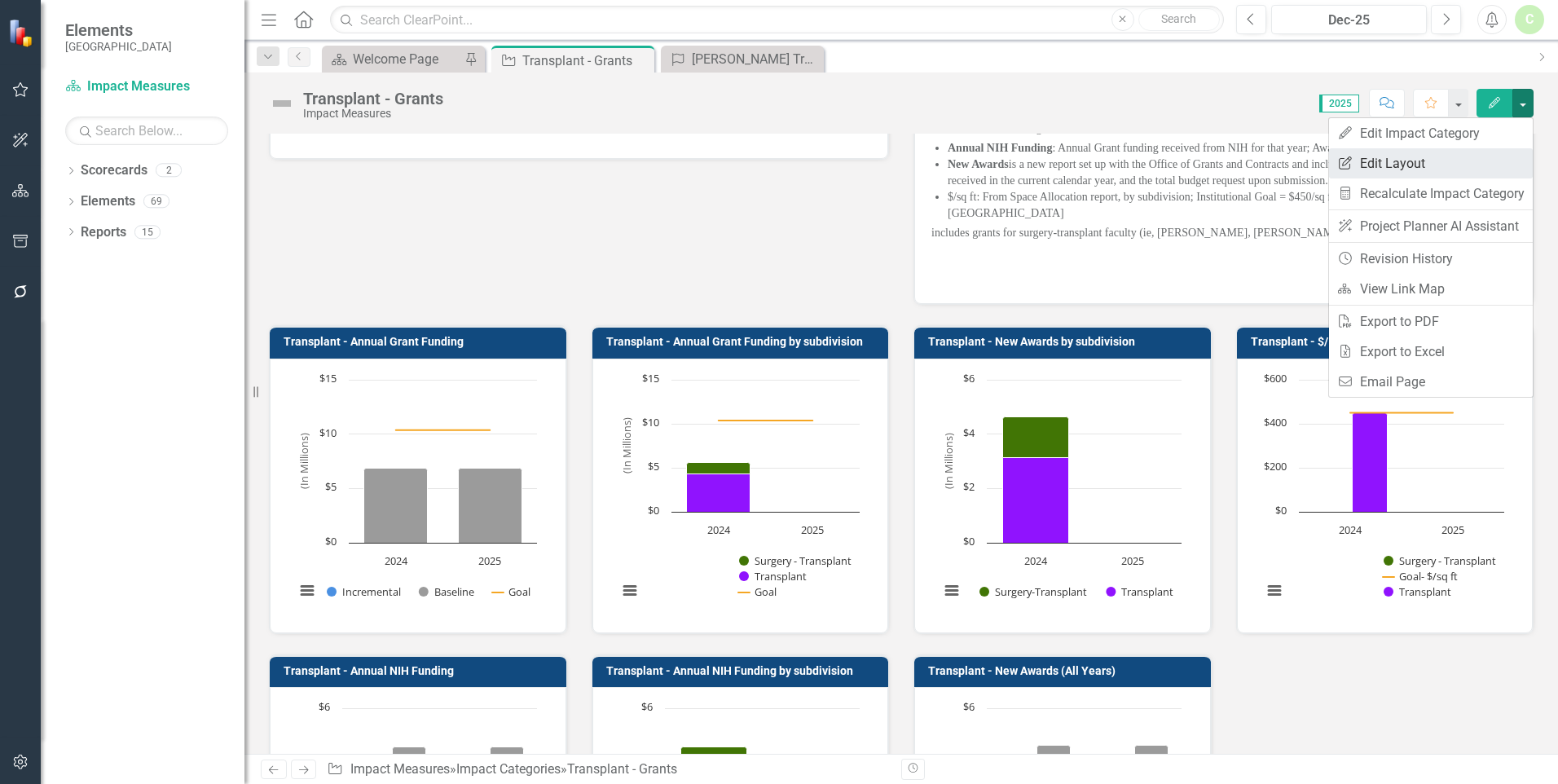
click at [1522, 172] on link "Edit Report Edit Layout" at bounding box center [1432, 163] width 203 height 30
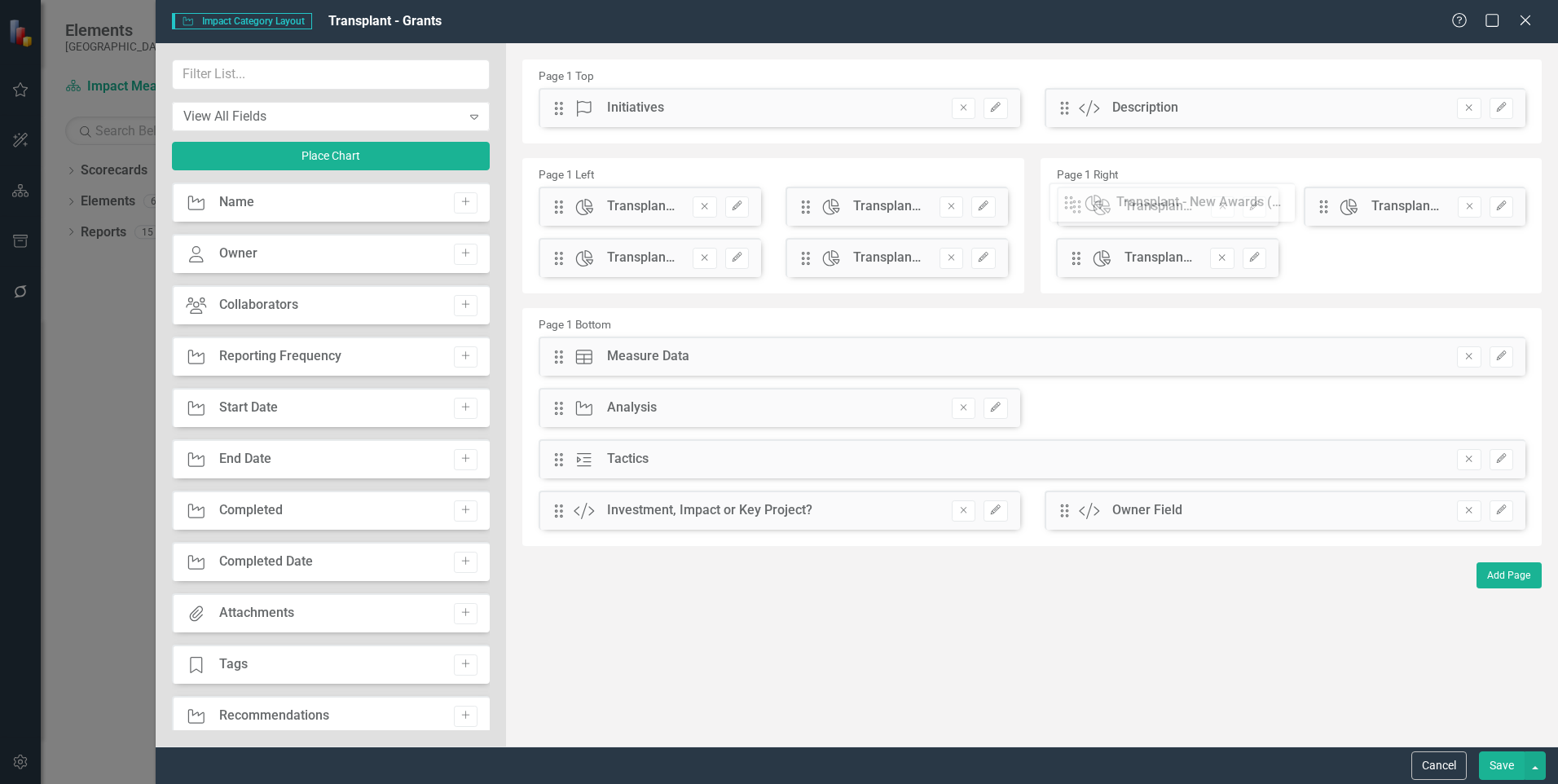
drag, startPoint x: 1076, startPoint y: 260, endPoint x: 1080, endPoint y: 204, distance: 56.1
click at [1080, 204] on div "The fields (or pods) that are available for you to include on the detail page a…" at bounding box center [1032, 395] width 1052 height 703
click at [1492, 763] on button "Save" at bounding box center [1502, 765] width 46 height 28
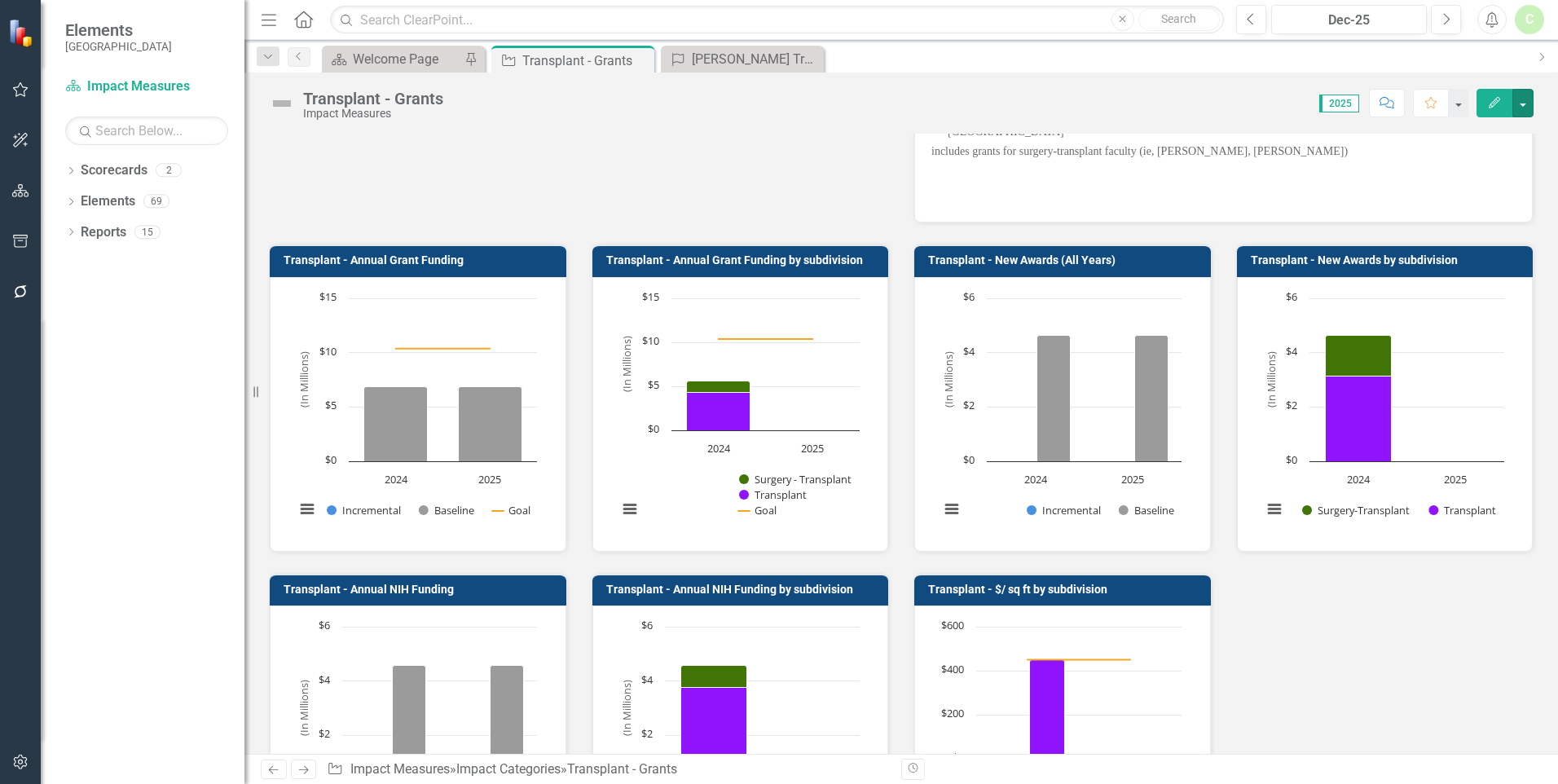
scroll to position [245, 0]
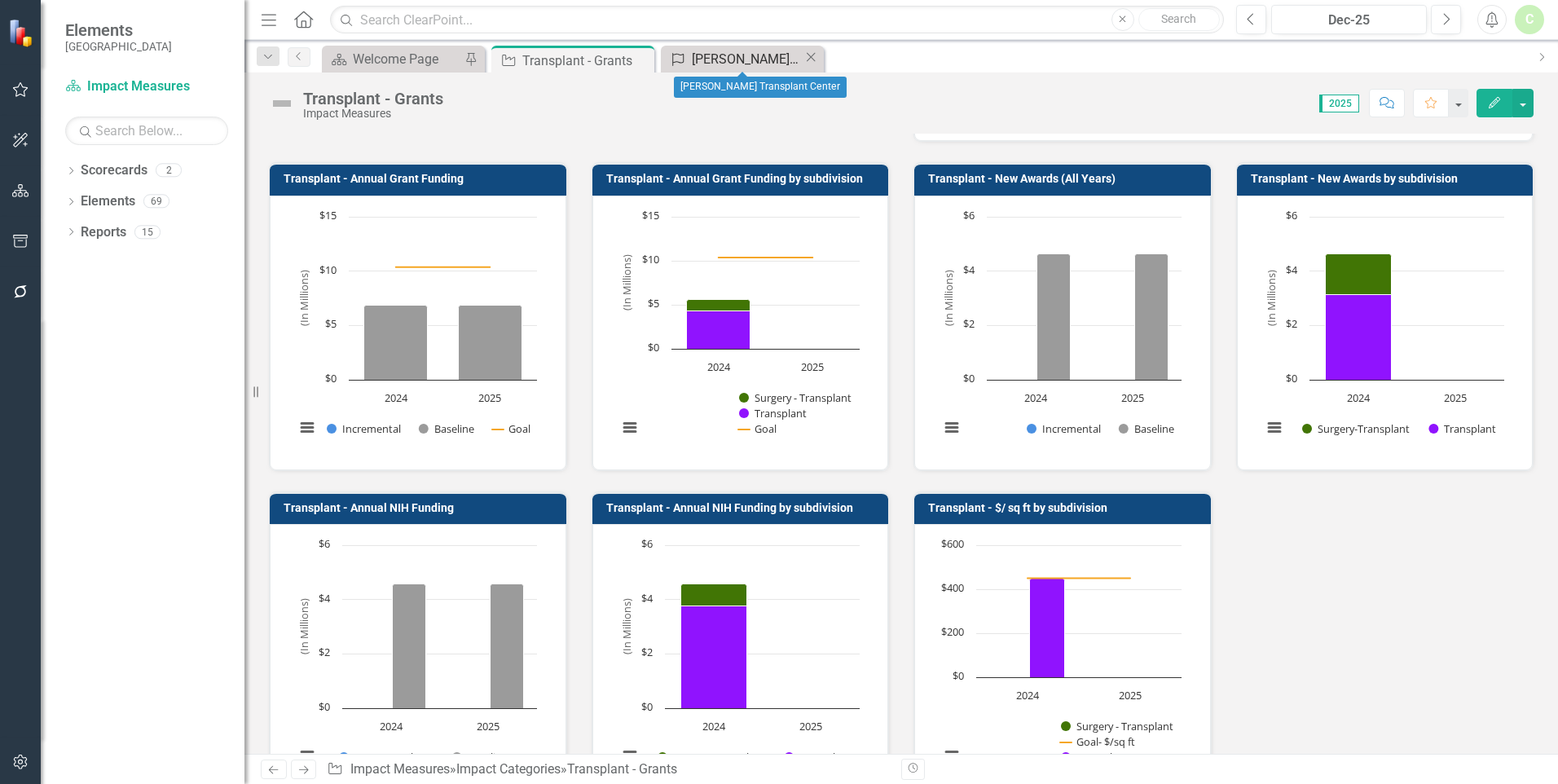
click at [709, 51] on div "[PERSON_NAME] Transplant Center" at bounding box center [748, 59] width 112 height 20
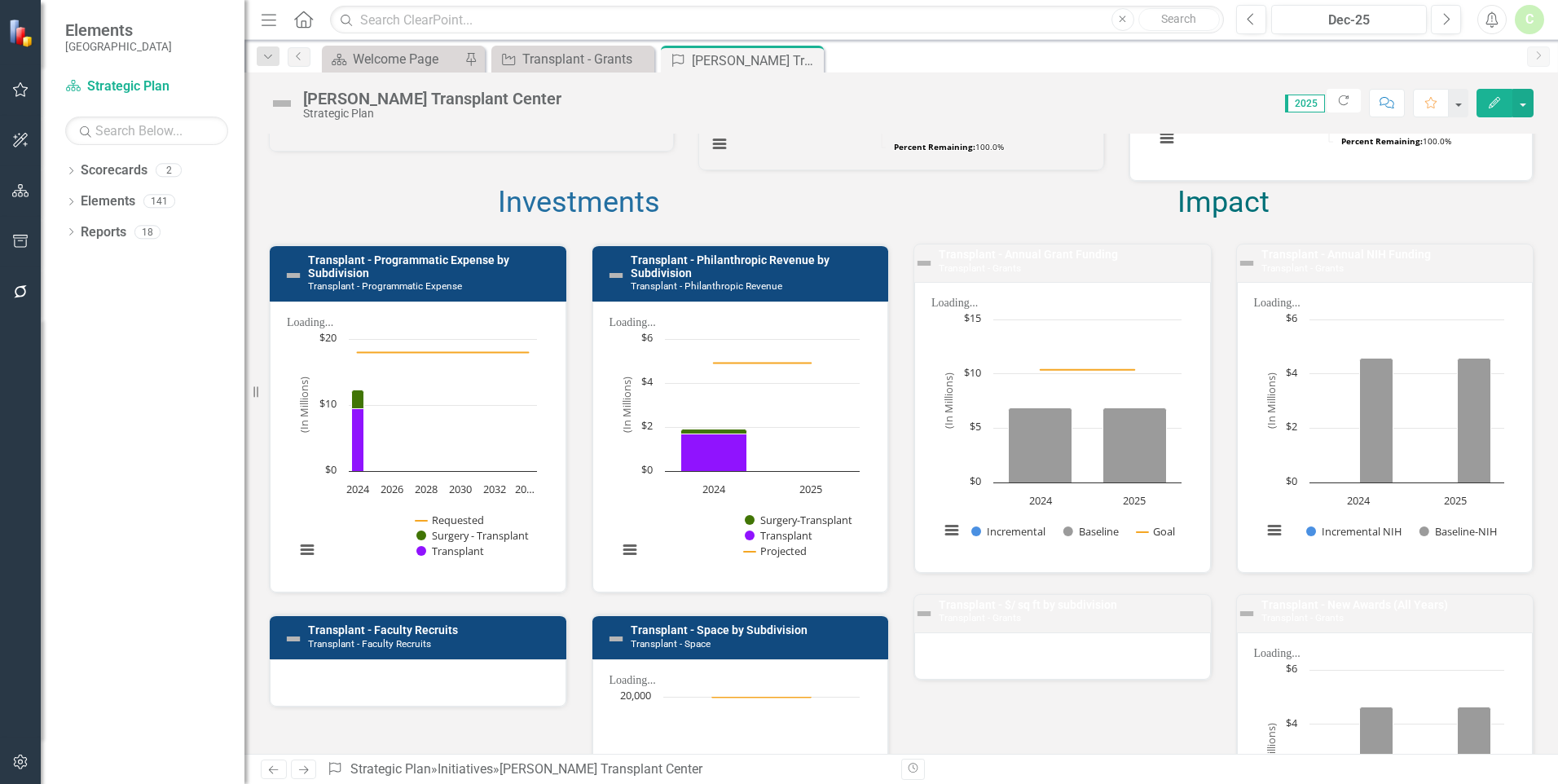
scroll to position [326, 0]
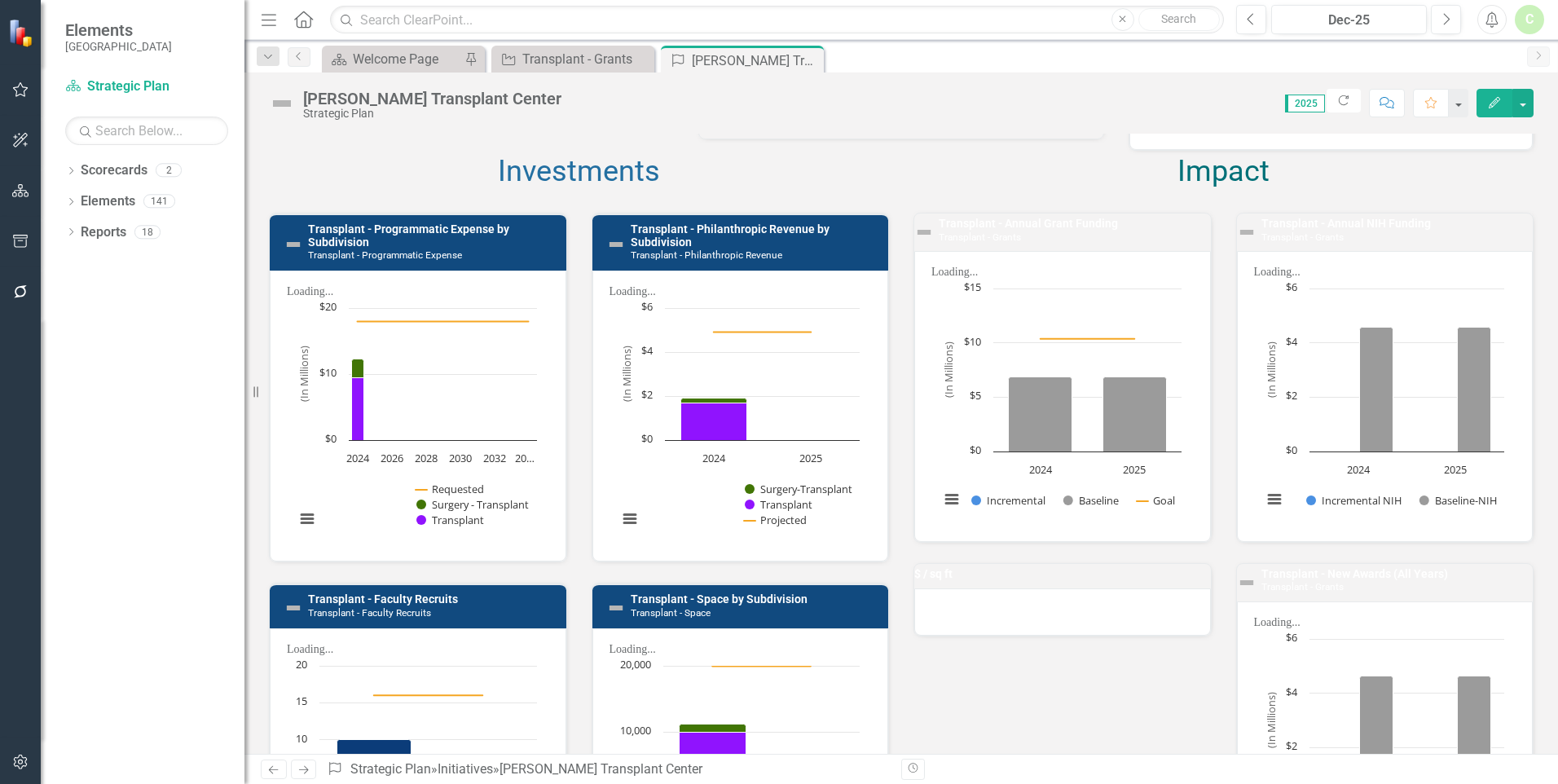
click at [1149, 525] on rect "Interactive chart" at bounding box center [1061, 402] width 258 height 245
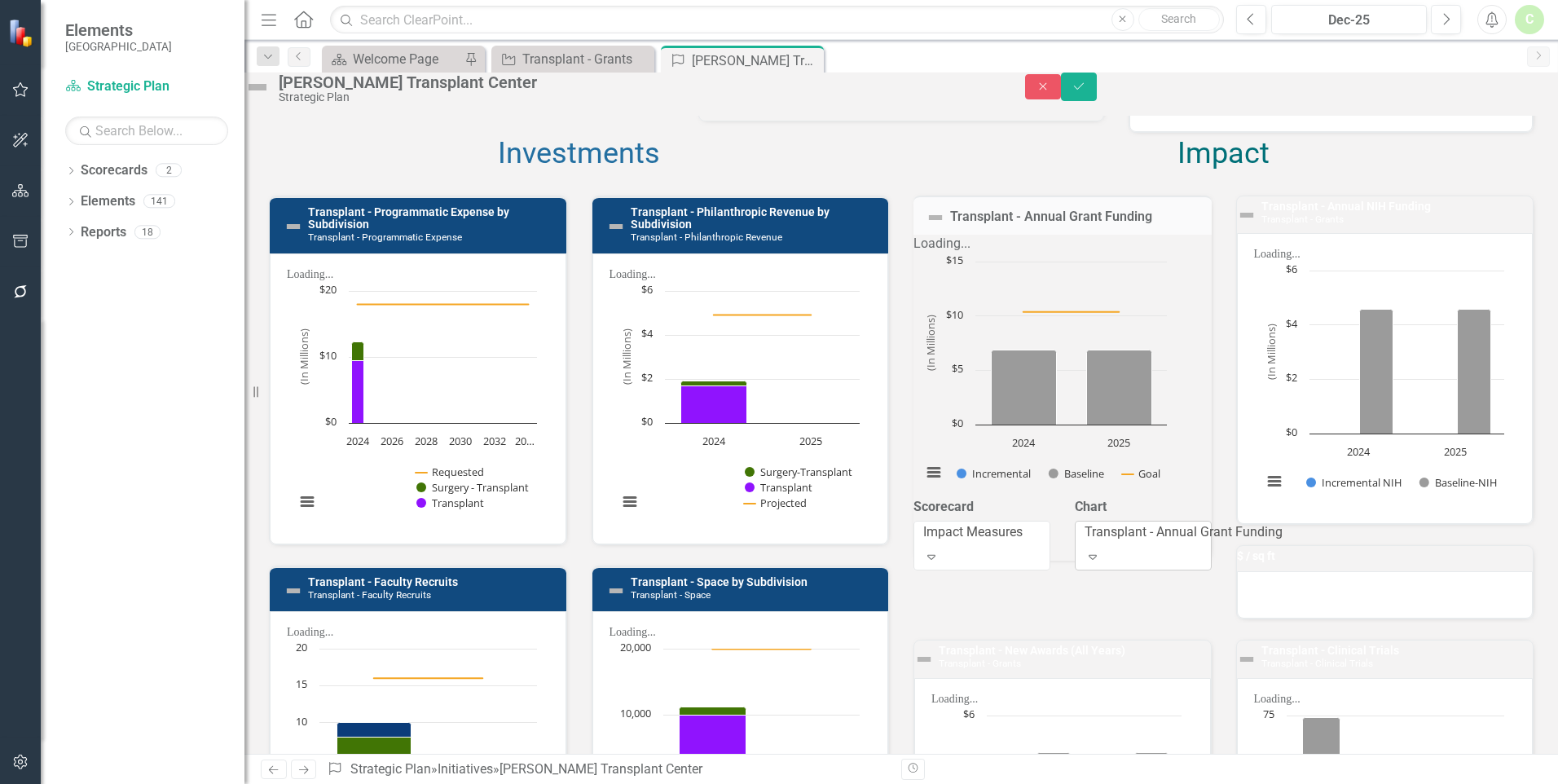
click at [1127, 541] on div "Transplant - Annual Grant Funding" at bounding box center [1184, 532] width 198 height 18
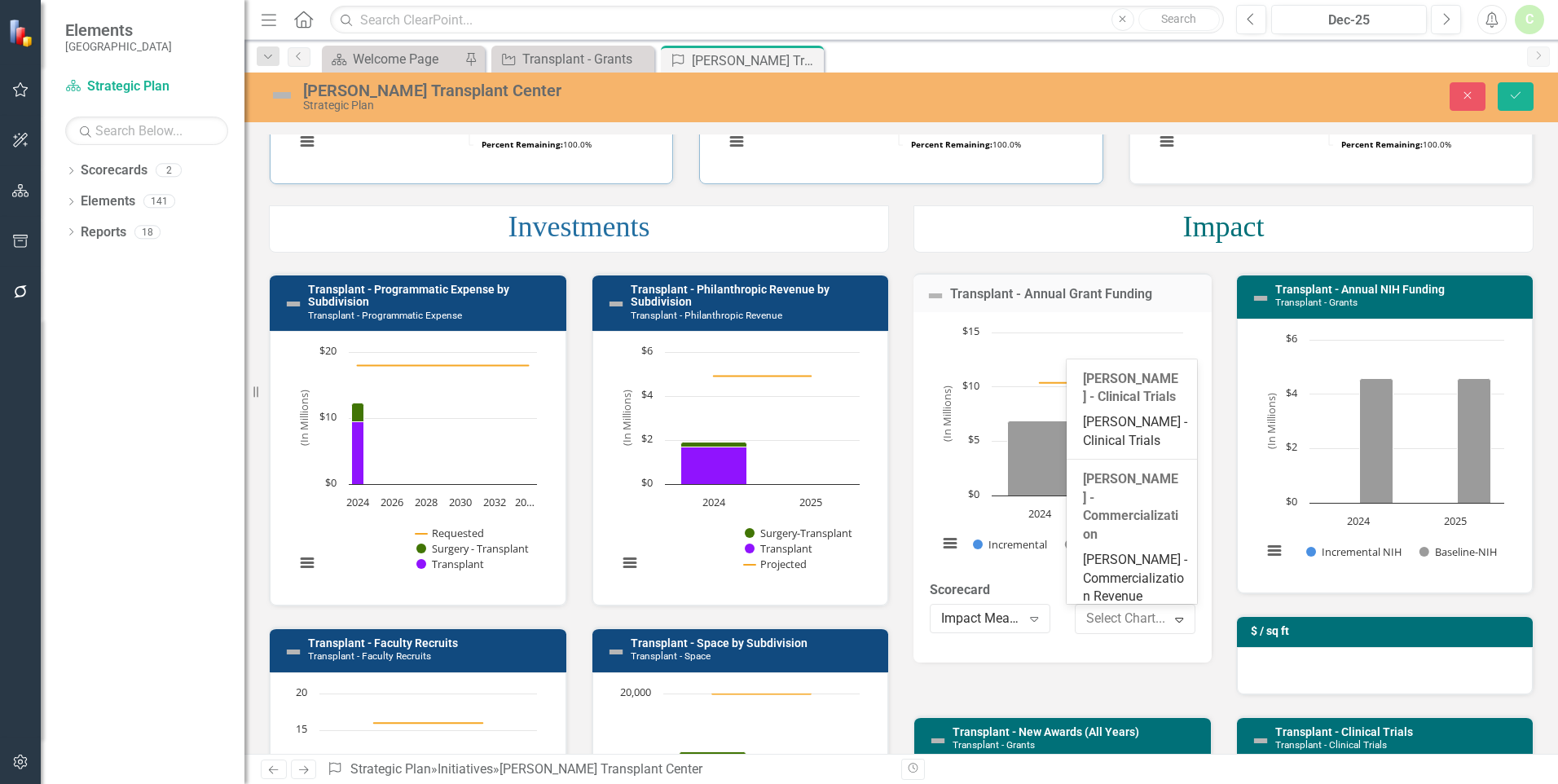
scroll to position [9148, 0]
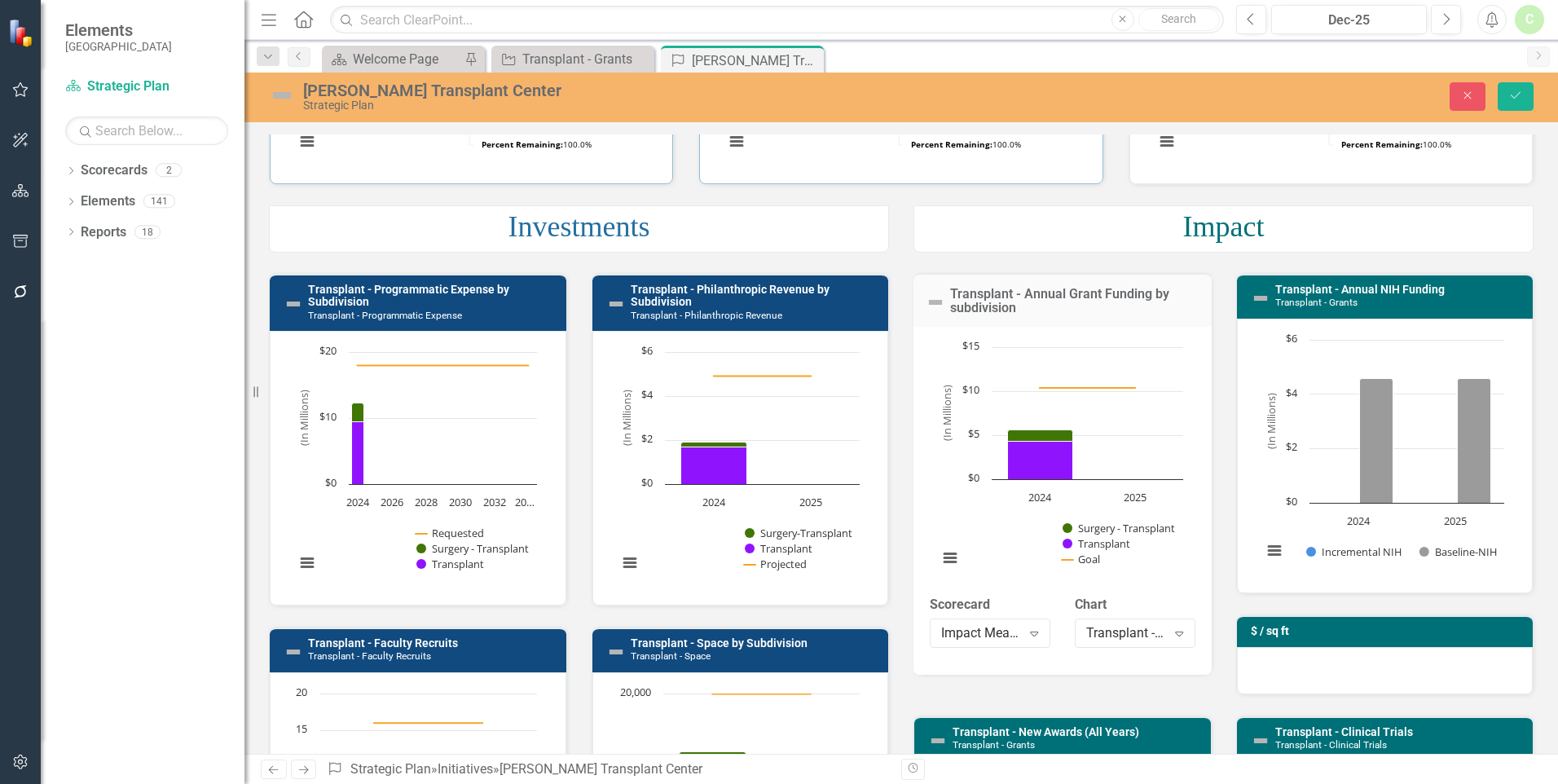
click at [1487, 583] on div "Loading... Chart Bar chart with 2 data series. Transplant - Annual NIH Funding …" at bounding box center [1386, 456] width 297 height 275
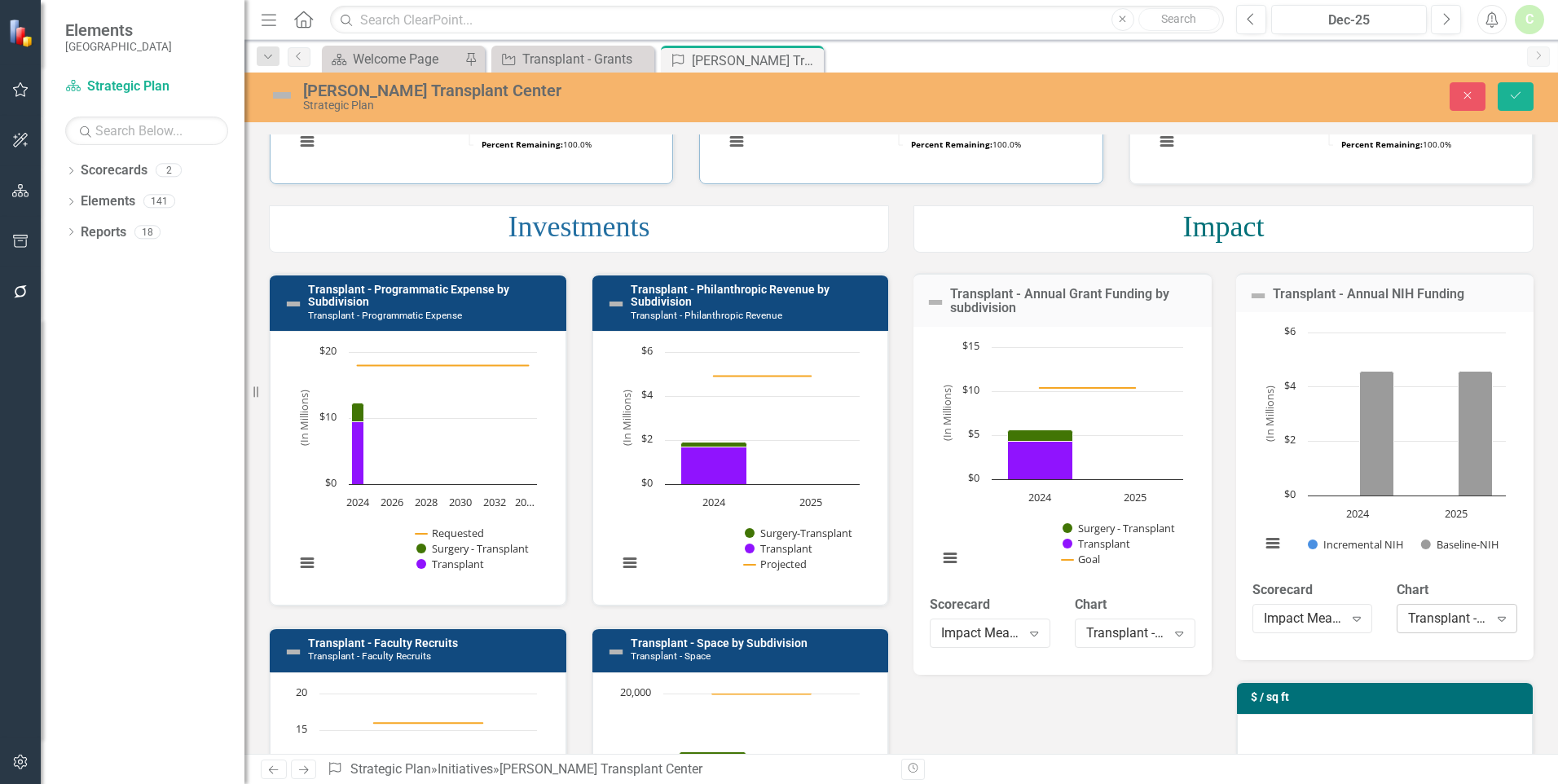
click at [1487, 611] on div "Expand" at bounding box center [1502, 618] width 29 height 26
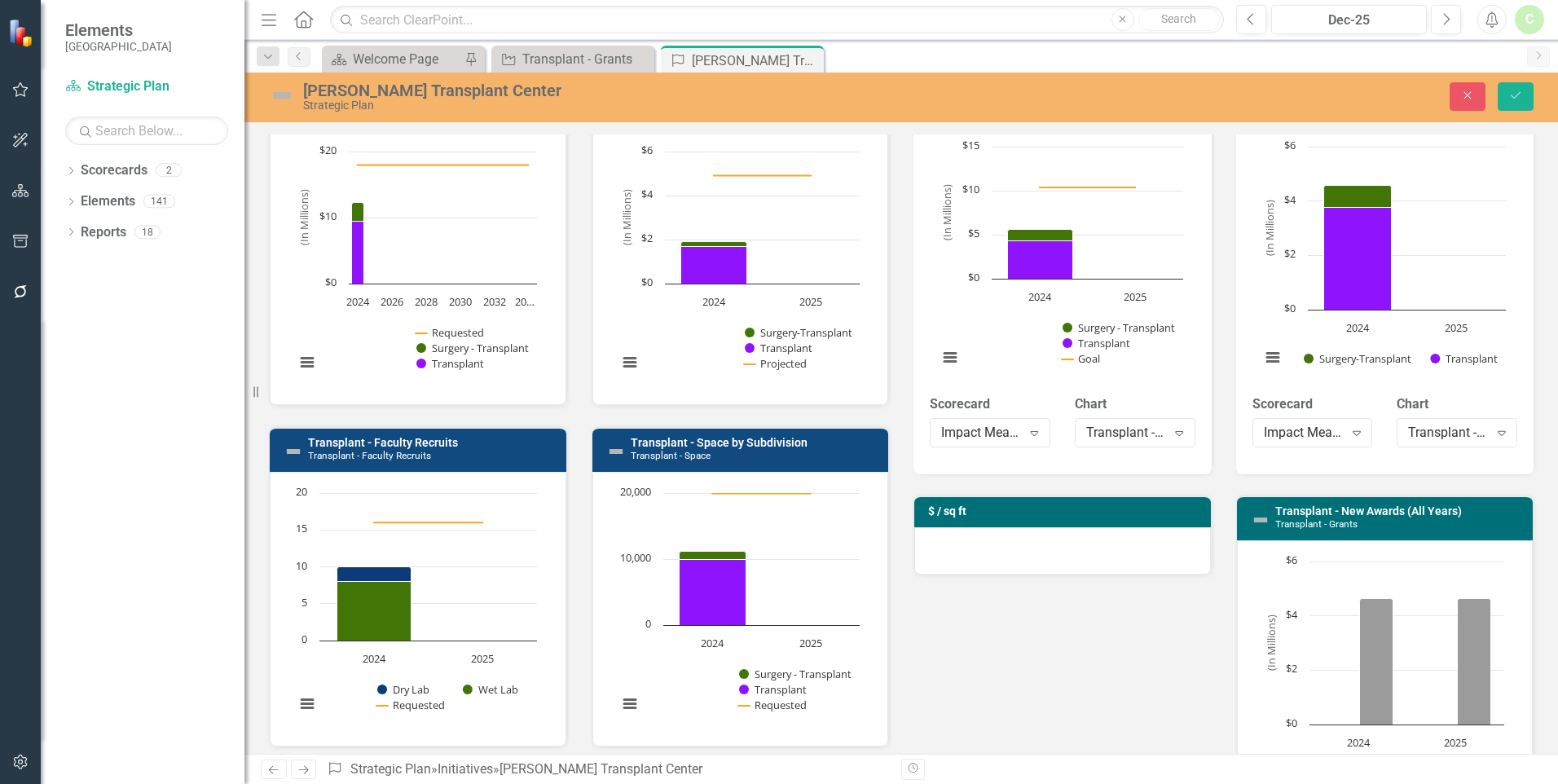
scroll to position [571, 0]
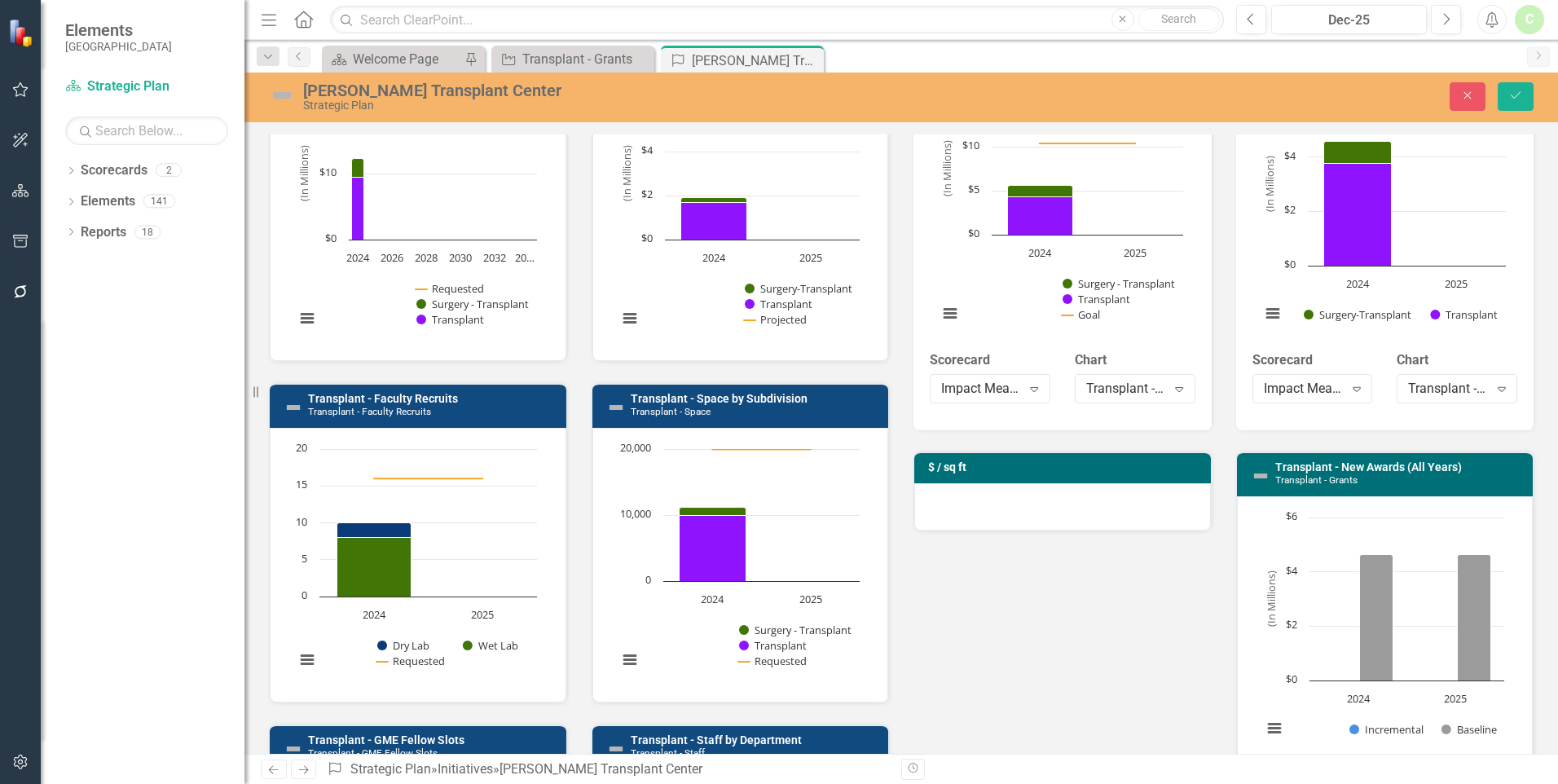
click at [1114, 524] on div at bounding box center [1063, 506] width 297 height 48
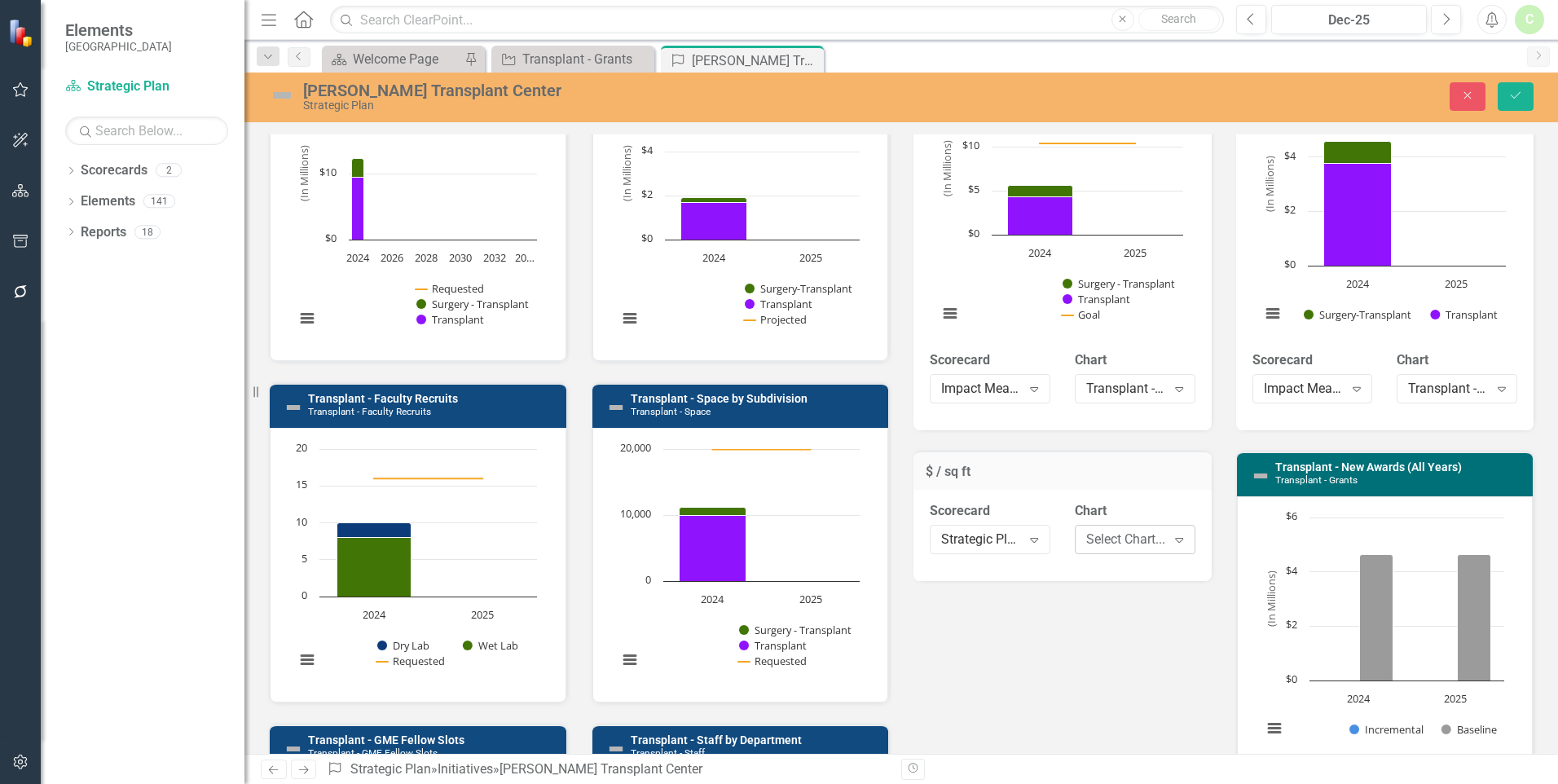
click at [1120, 540] on div "Select Chart..." at bounding box center [1126, 539] width 80 height 18
click at [987, 523] on div "Scorecard Strategic Plan Expand" at bounding box center [991, 527] width 121 height 50
click at [994, 548] on div "Strategic Plan" at bounding box center [981, 539] width 80 height 18
click at [1145, 547] on div "Select Chart..." at bounding box center [1126, 539] width 80 height 18
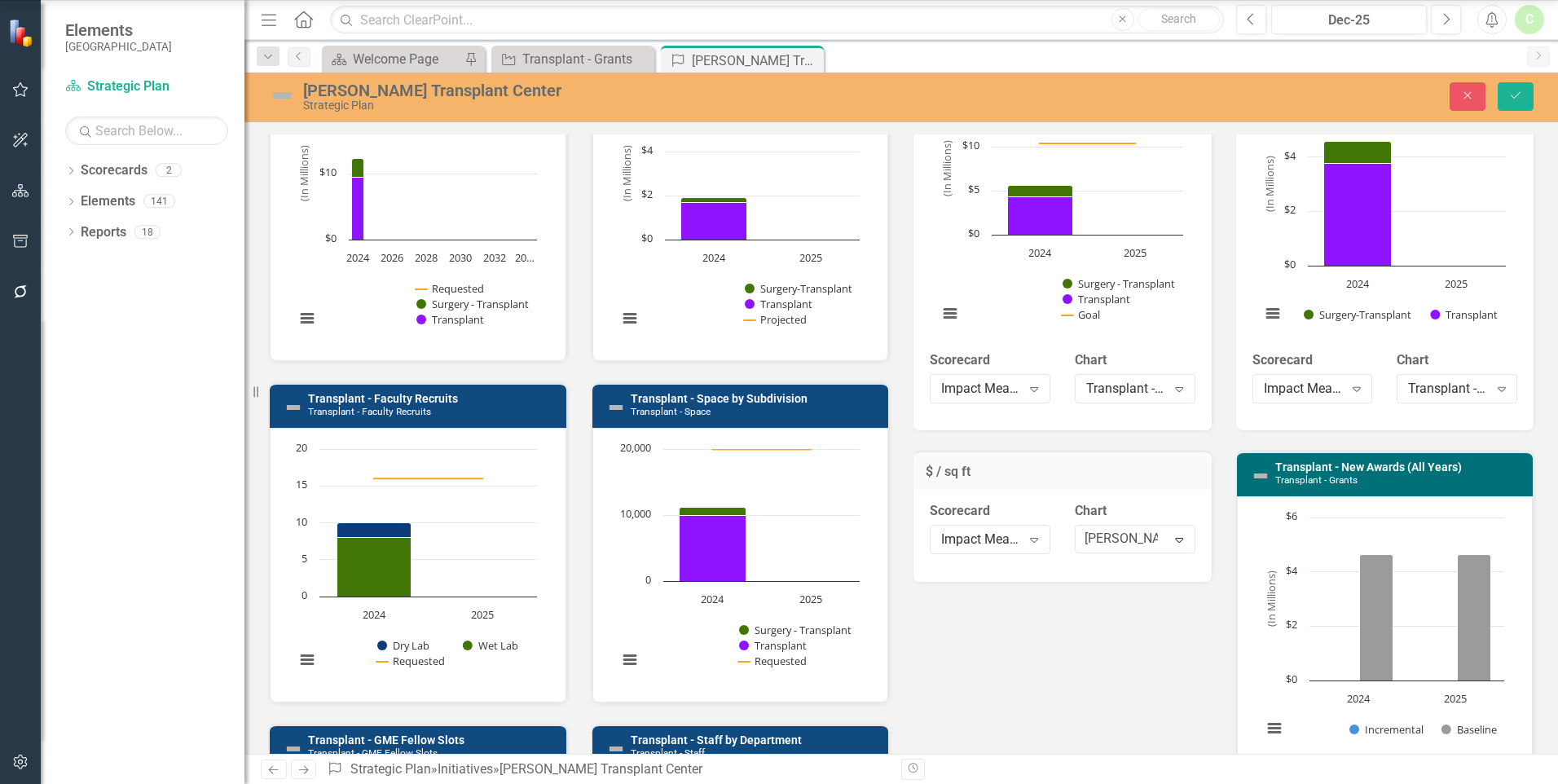
type input "trans"
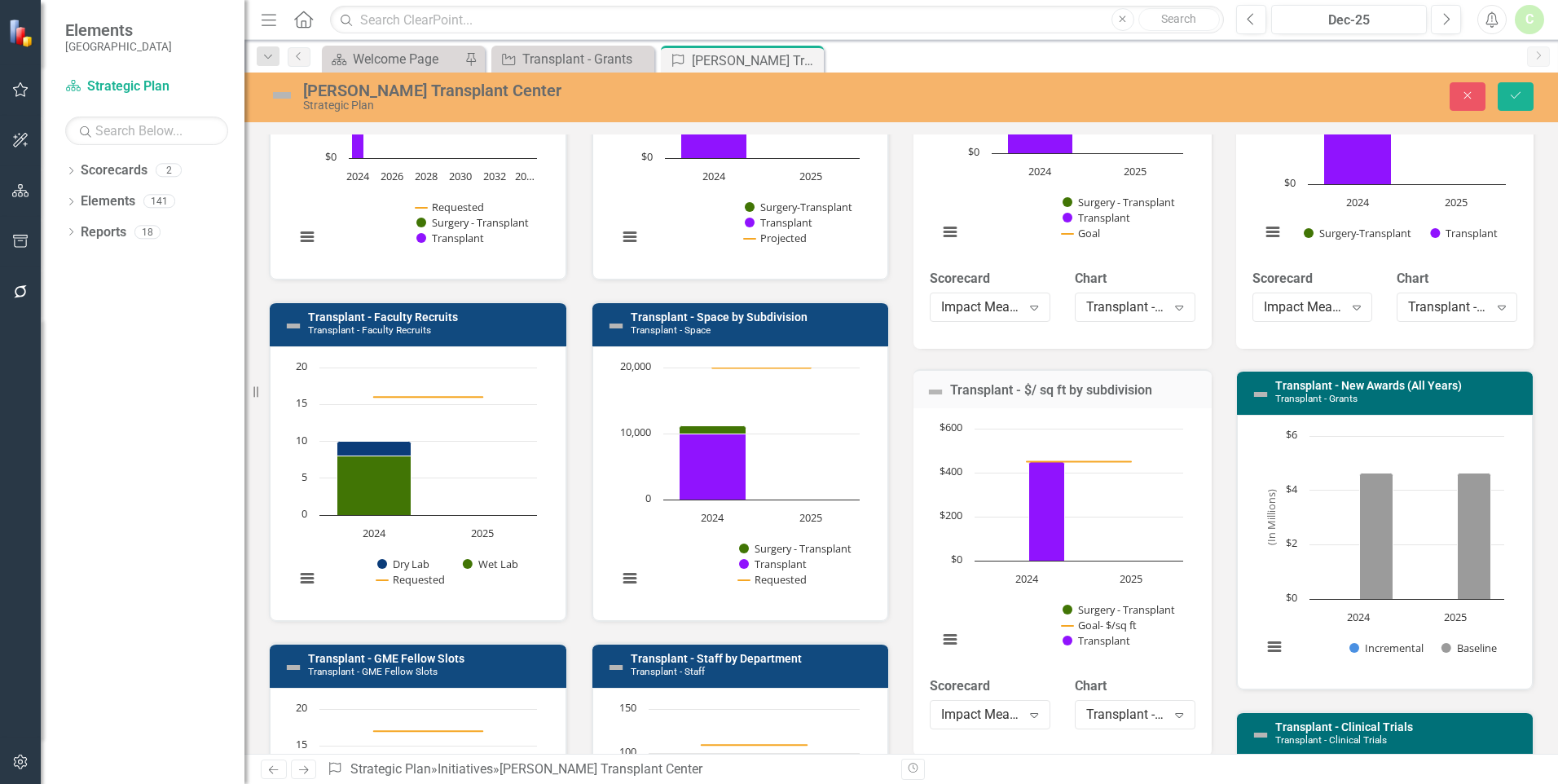
click at [1480, 673] on div "Loading... Chart Bar chart with 2 data series. Transplant - New Awards (All Yea…" at bounding box center [1386, 552] width 297 height 275
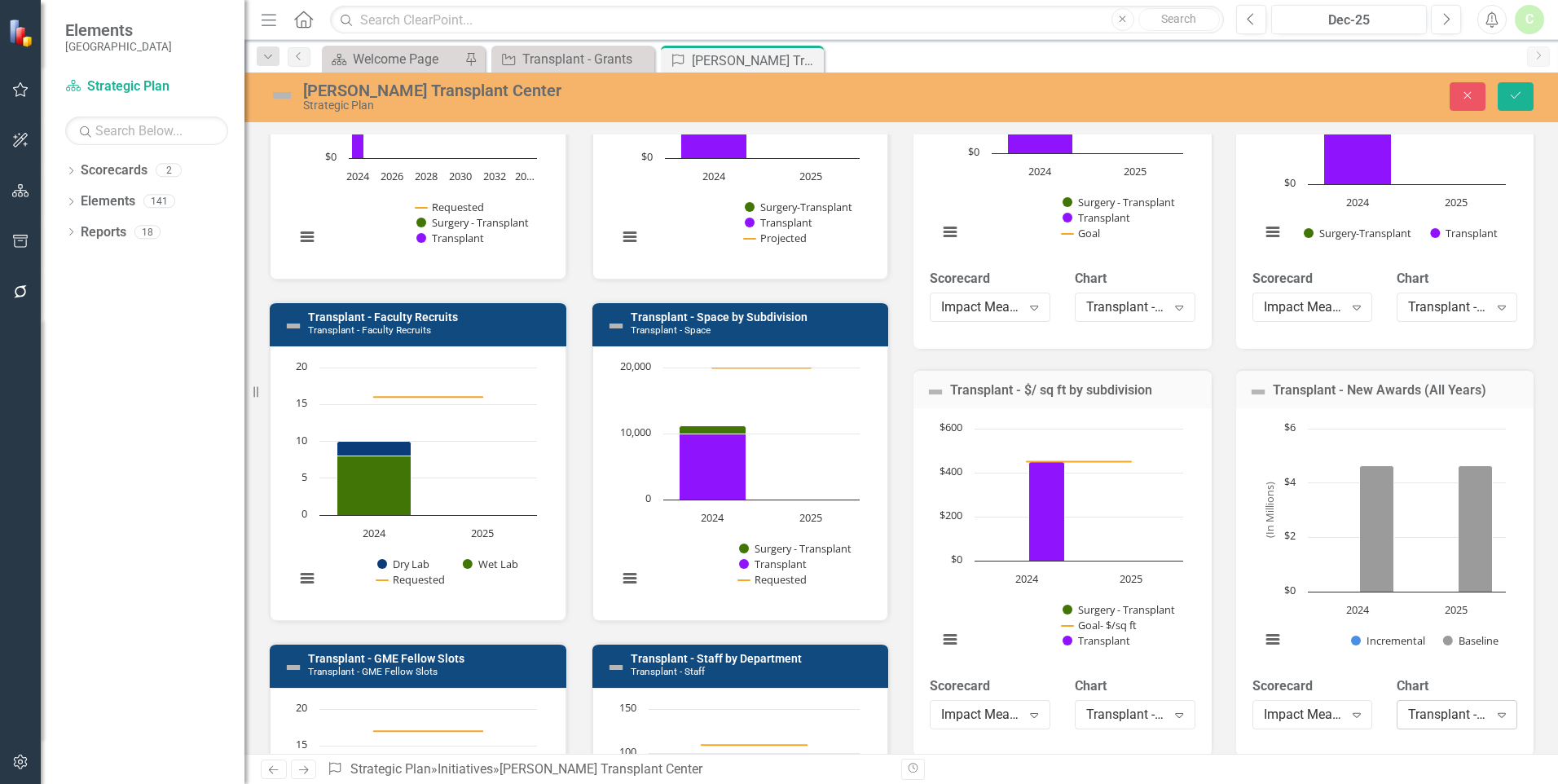
click at [1470, 707] on div "Transplant - New Awards (All Years)" at bounding box center [1448, 714] width 80 height 18
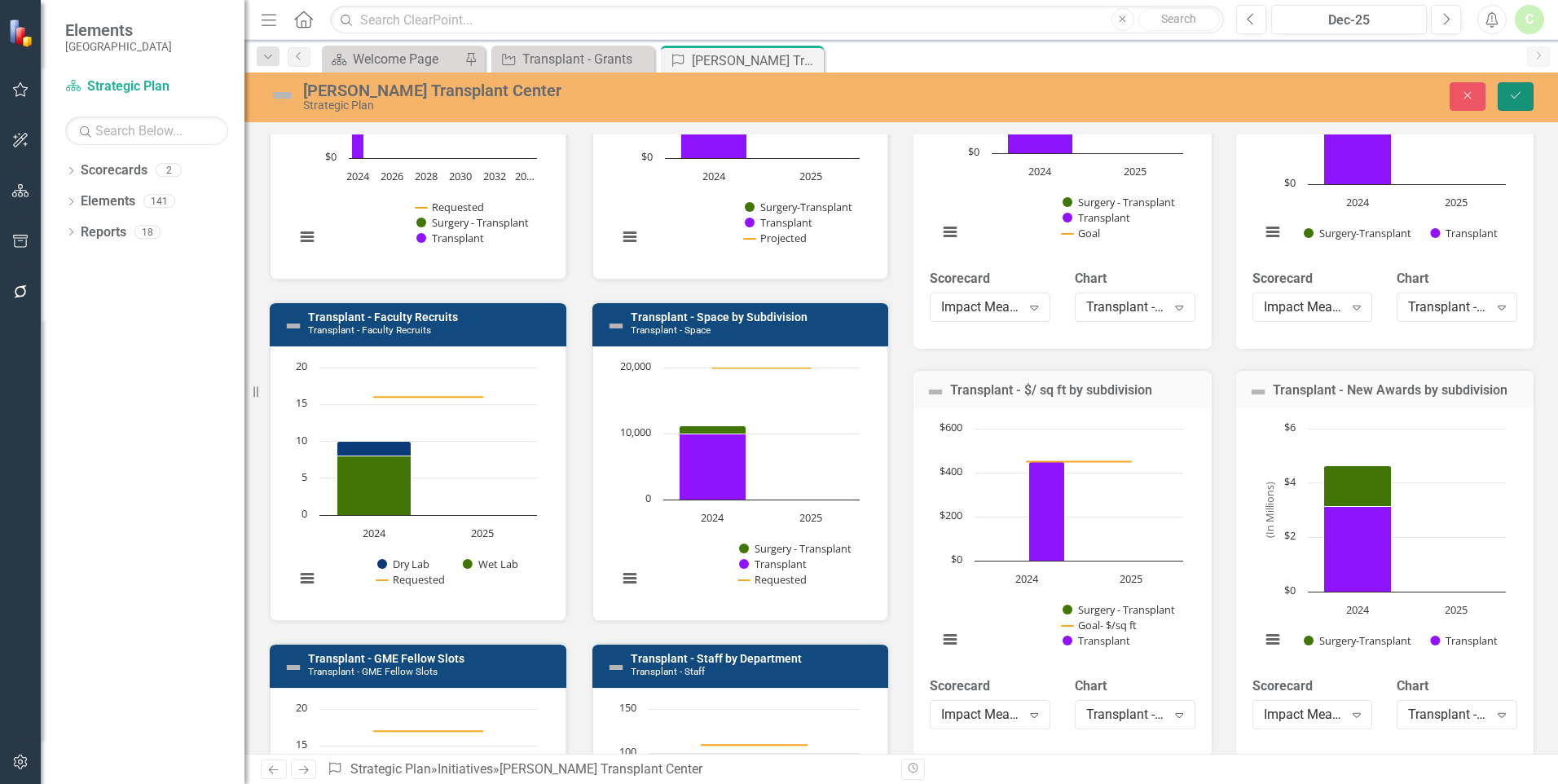
click at [1521, 94] on icon "Save" at bounding box center [1516, 95] width 15 height 11
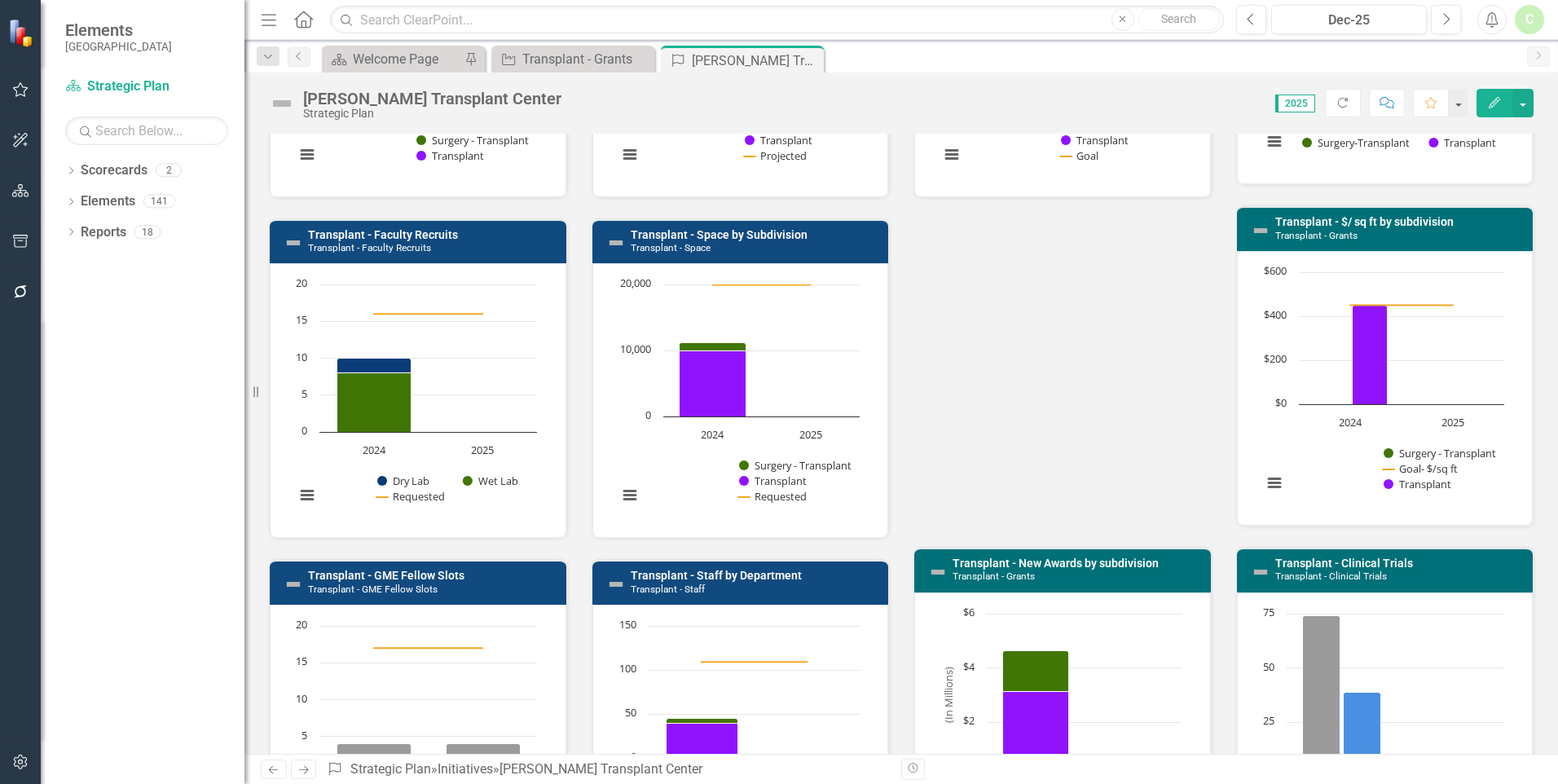
scroll to position [814, 0]
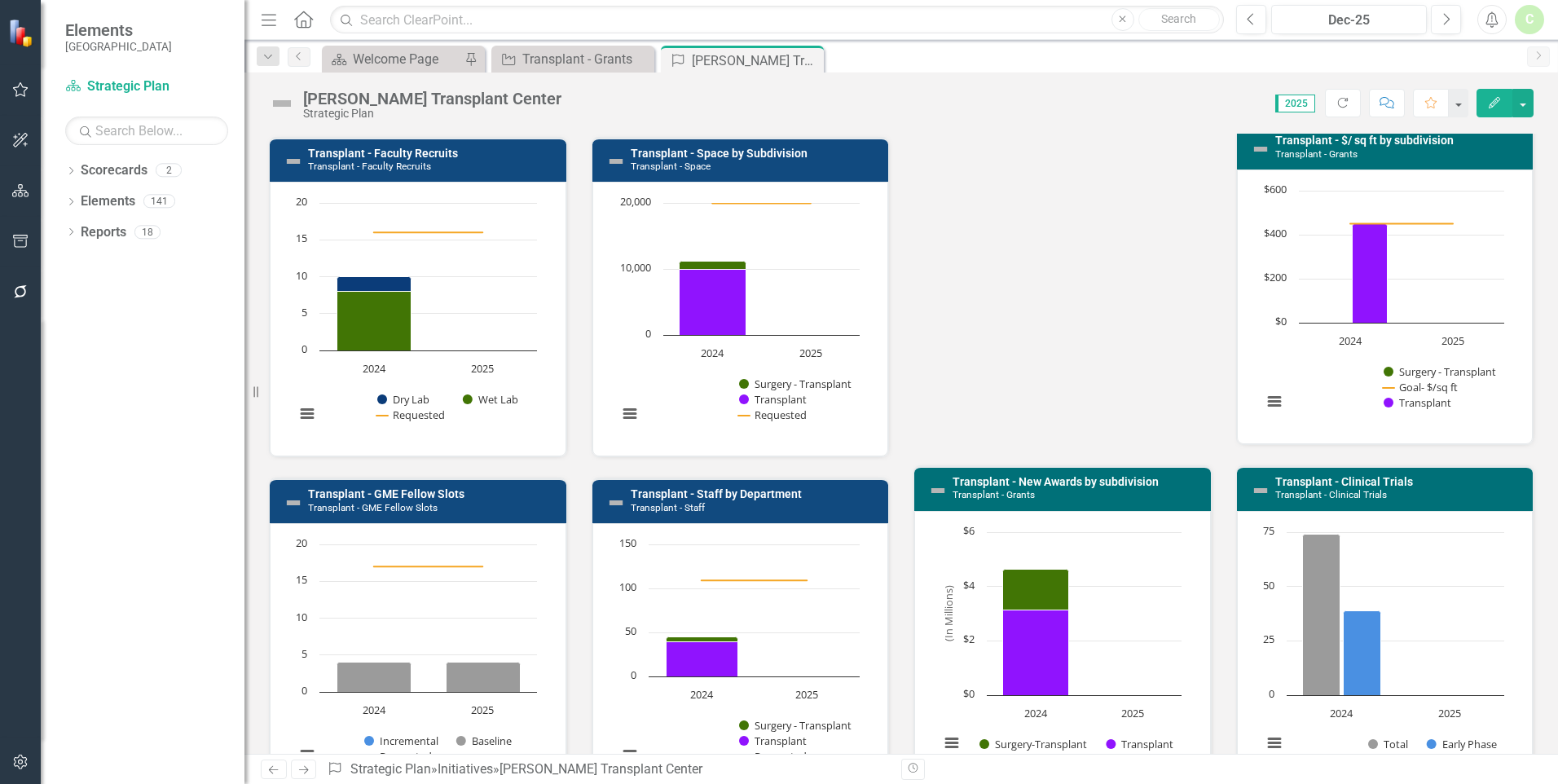
drag, startPoint x: 258, startPoint y: 391, endPoint x: 207, endPoint y: 391, distance: 51.0
click at [207, 391] on div "Elements Houston Methodist Academic Institute Scorecard Strategic Plan Search D…" at bounding box center [122, 392] width 245 height 784
click at [269, 18] on icon "Menu" at bounding box center [269, 19] width 21 height 17
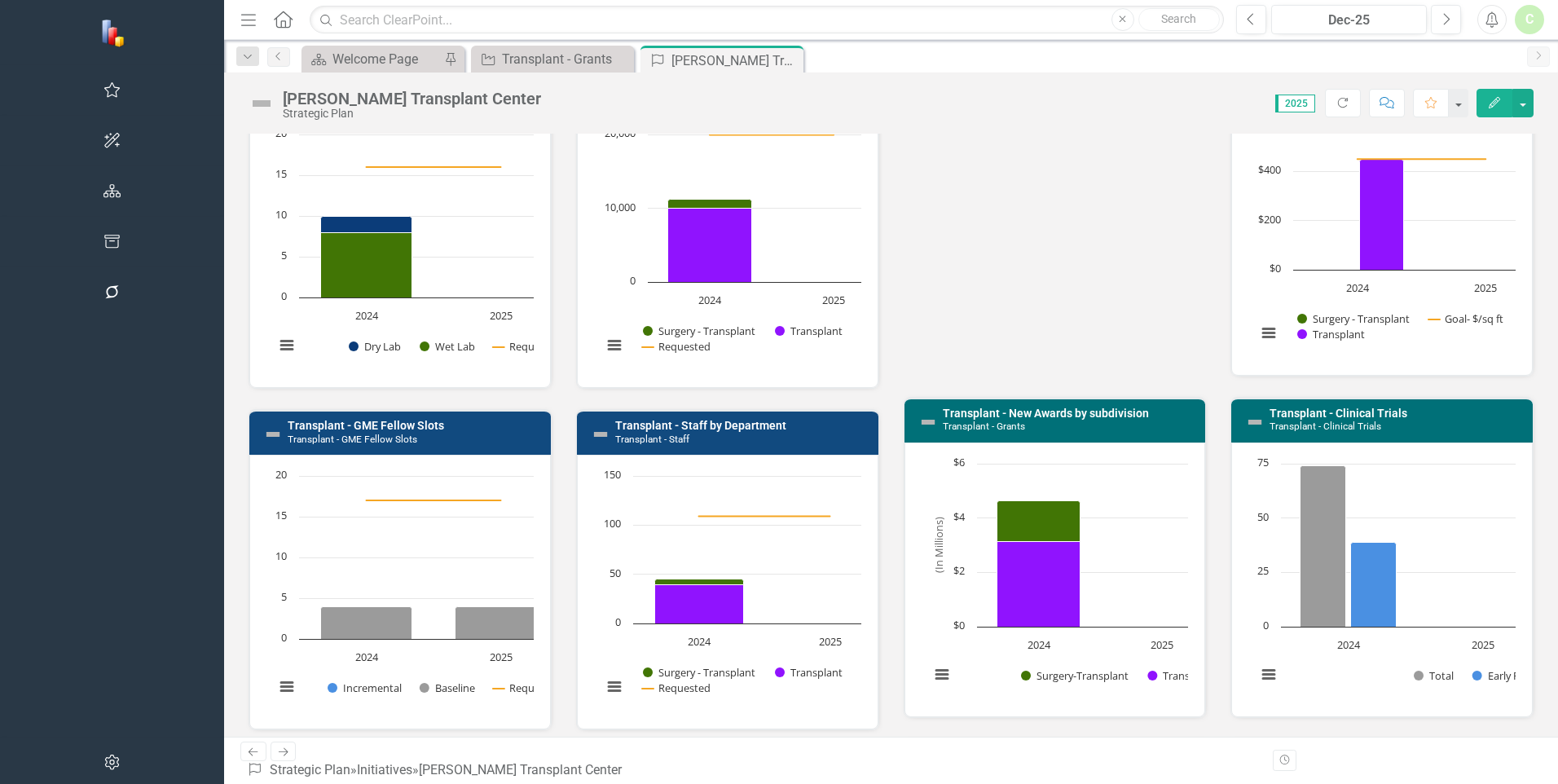
scroll to position [964, 0]
